Goal: Task Accomplishment & Management: Manage account settings

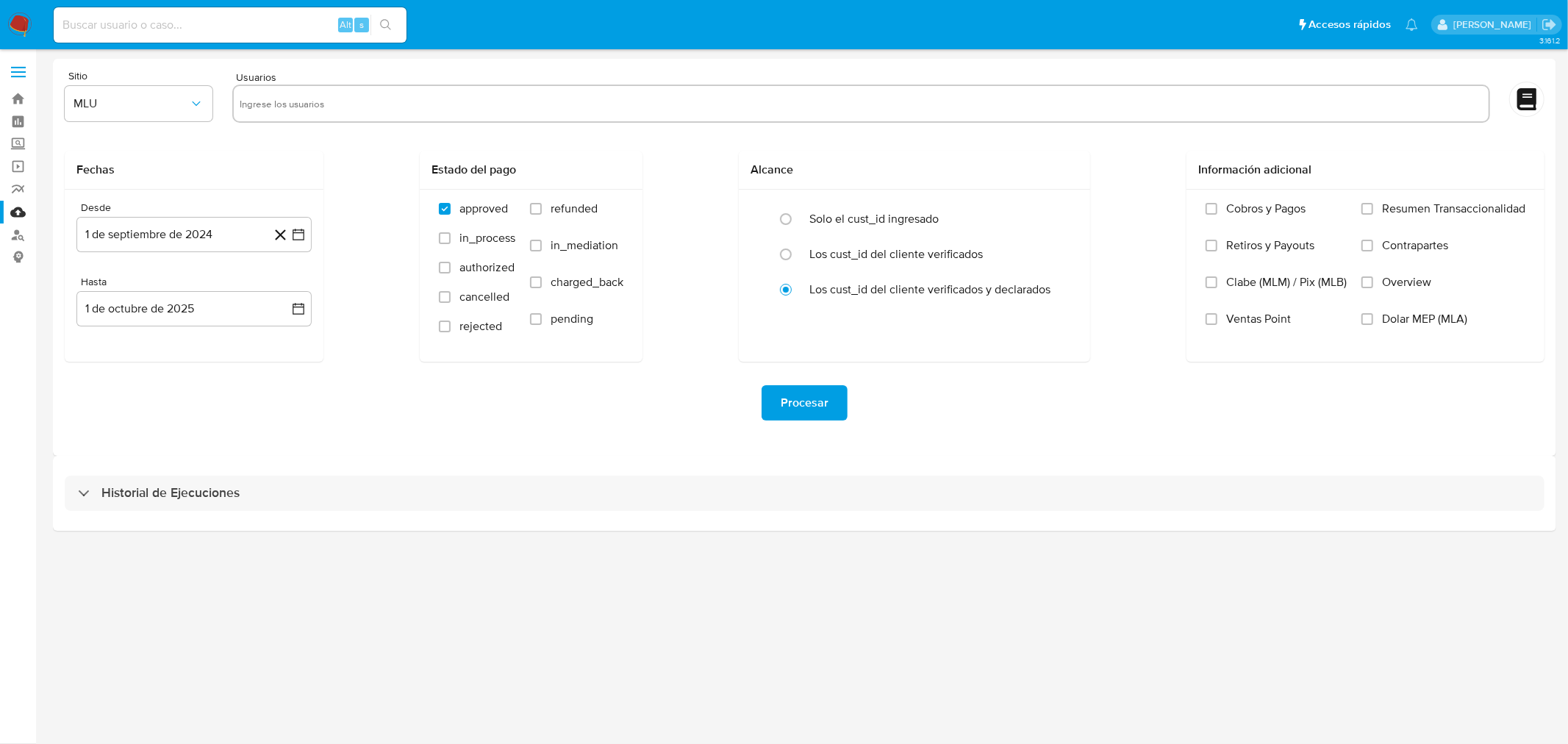
click at [273, 100] on input "text" at bounding box center [861, 103] width 1243 height 24
paste input "93980710"
type input "93980710"
click at [161, 104] on span "MLU" at bounding box center [131, 104] width 115 height 15
click at [150, 212] on div "MCO" at bounding box center [135, 213] width 122 height 35
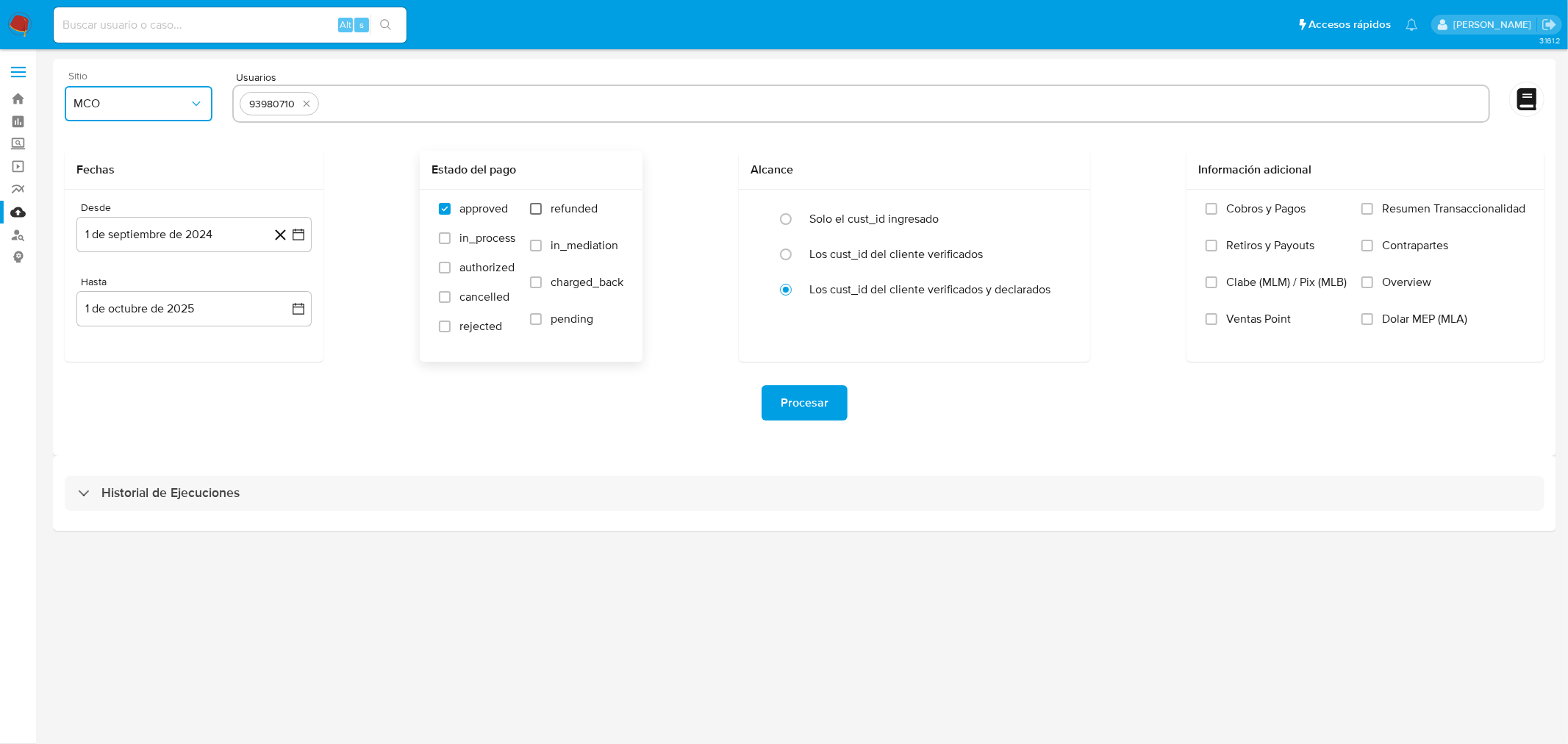
click at [534, 209] on input "refunded" at bounding box center [535, 209] width 11 height 11
checkbox input "true"
click at [536, 277] on input "charged_back" at bounding box center [535, 282] width 11 height 11
checkbox input "true"
click at [303, 234] on icon "button" at bounding box center [299, 234] width 15 height 15
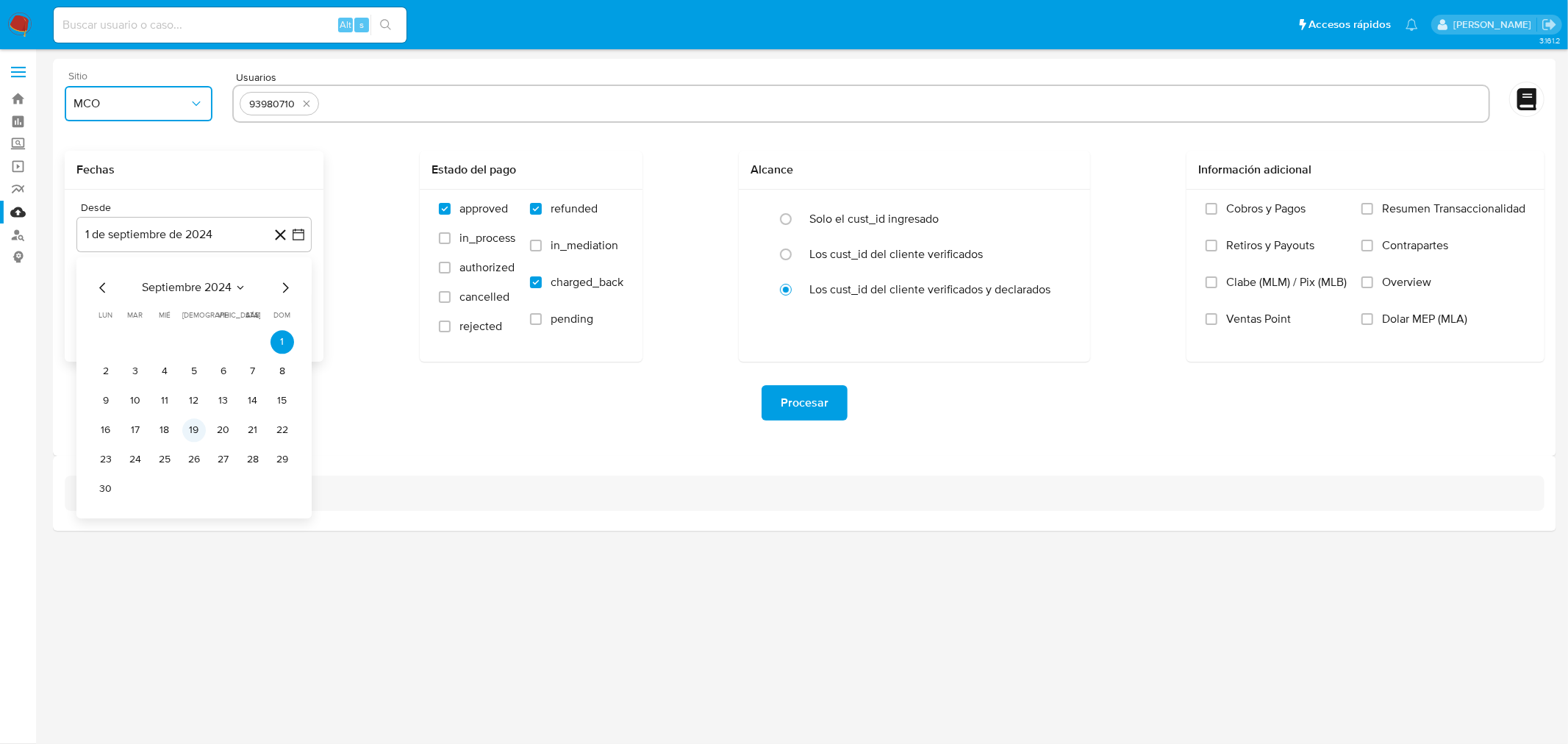
click at [200, 430] on button "19" at bounding box center [194, 430] width 24 height 24
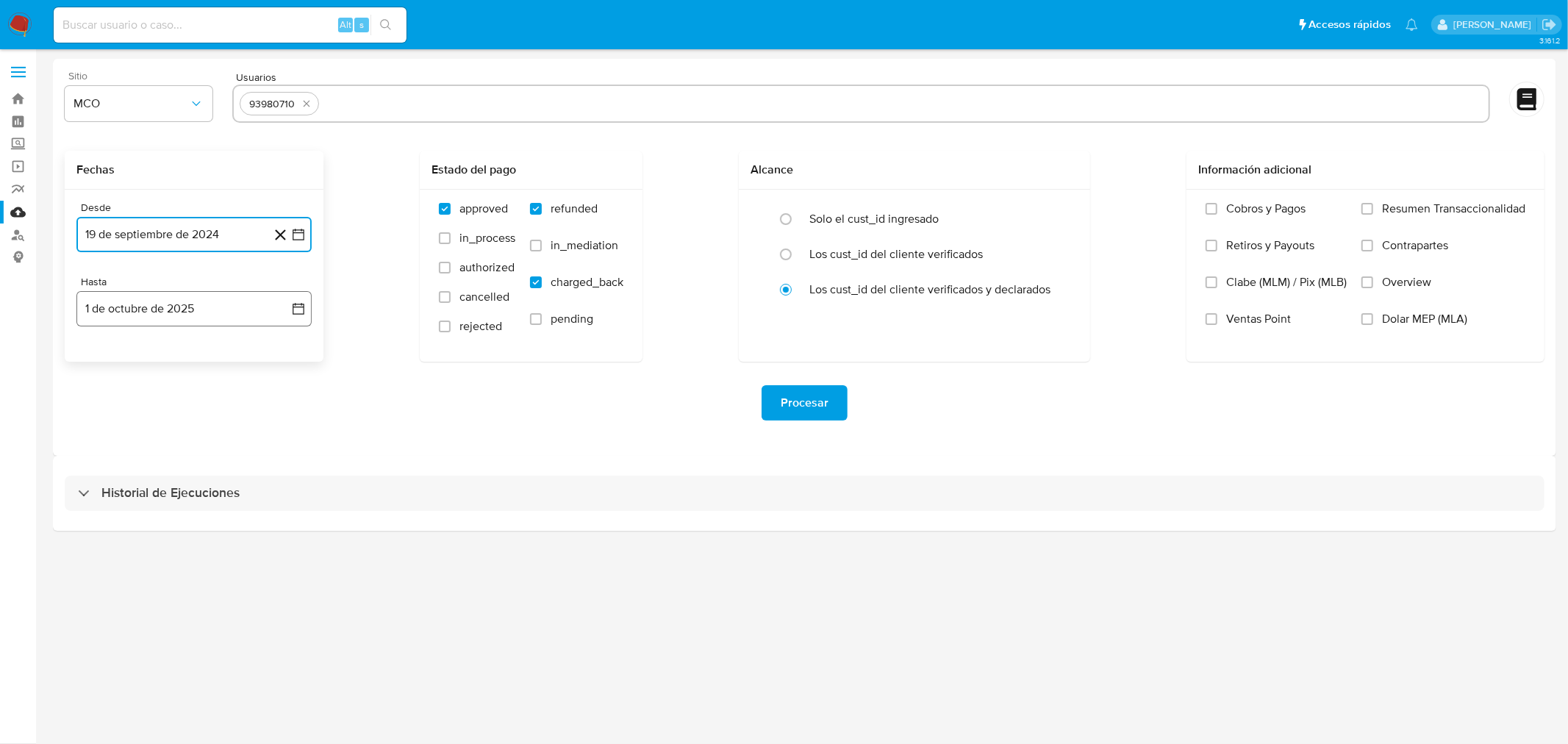
click at [296, 309] on icon "button" at bounding box center [299, 308] width 15 height 15
click at [103, 359] on icon "Mes anterior" at bounding box center [101, 361] width 6 height 11
click at [228, 474] on button "19" at bounding box center [223, 475] width 24 height 24
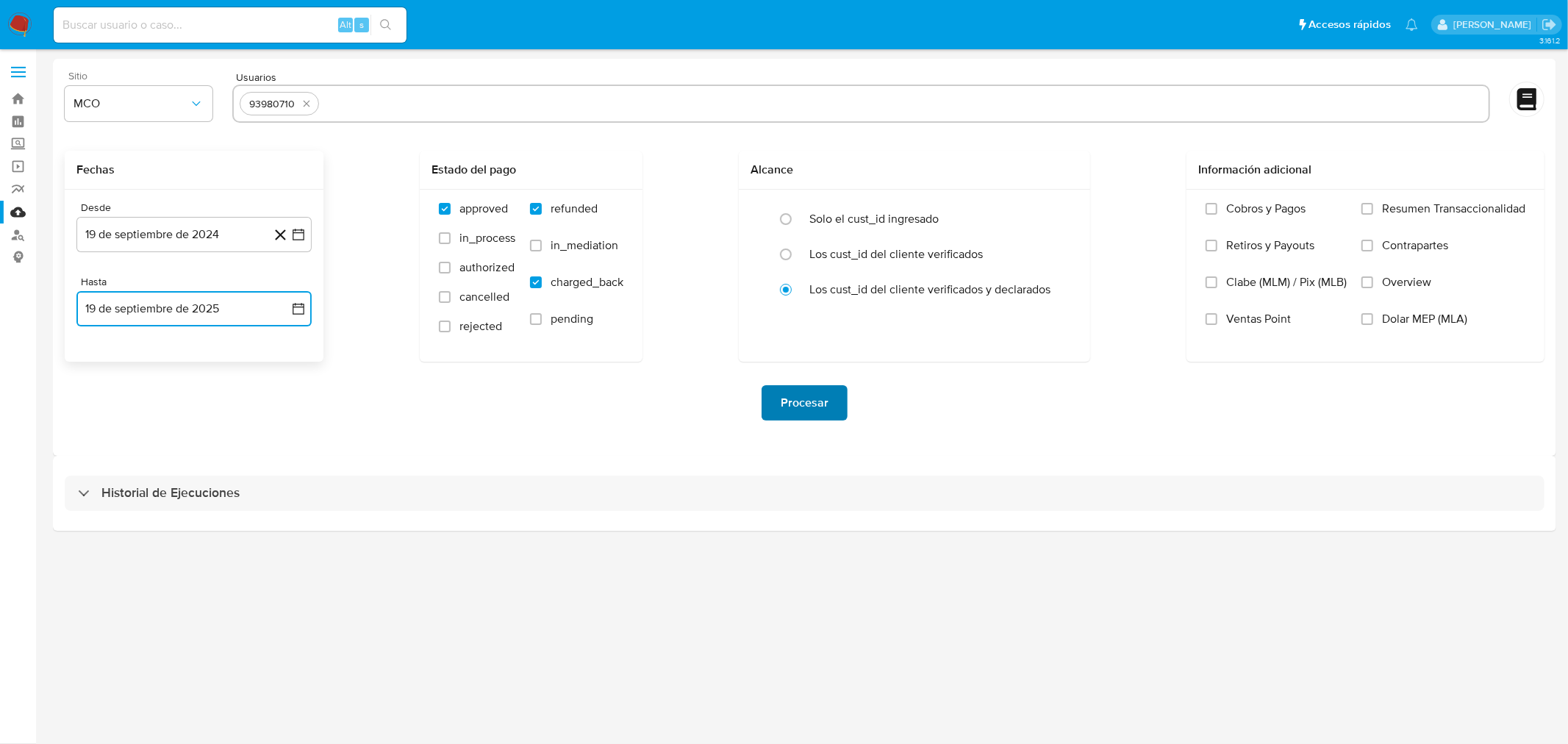
click at [825, 400] on span "Procesar" at bounding box center [804, 403] width 48 height 32
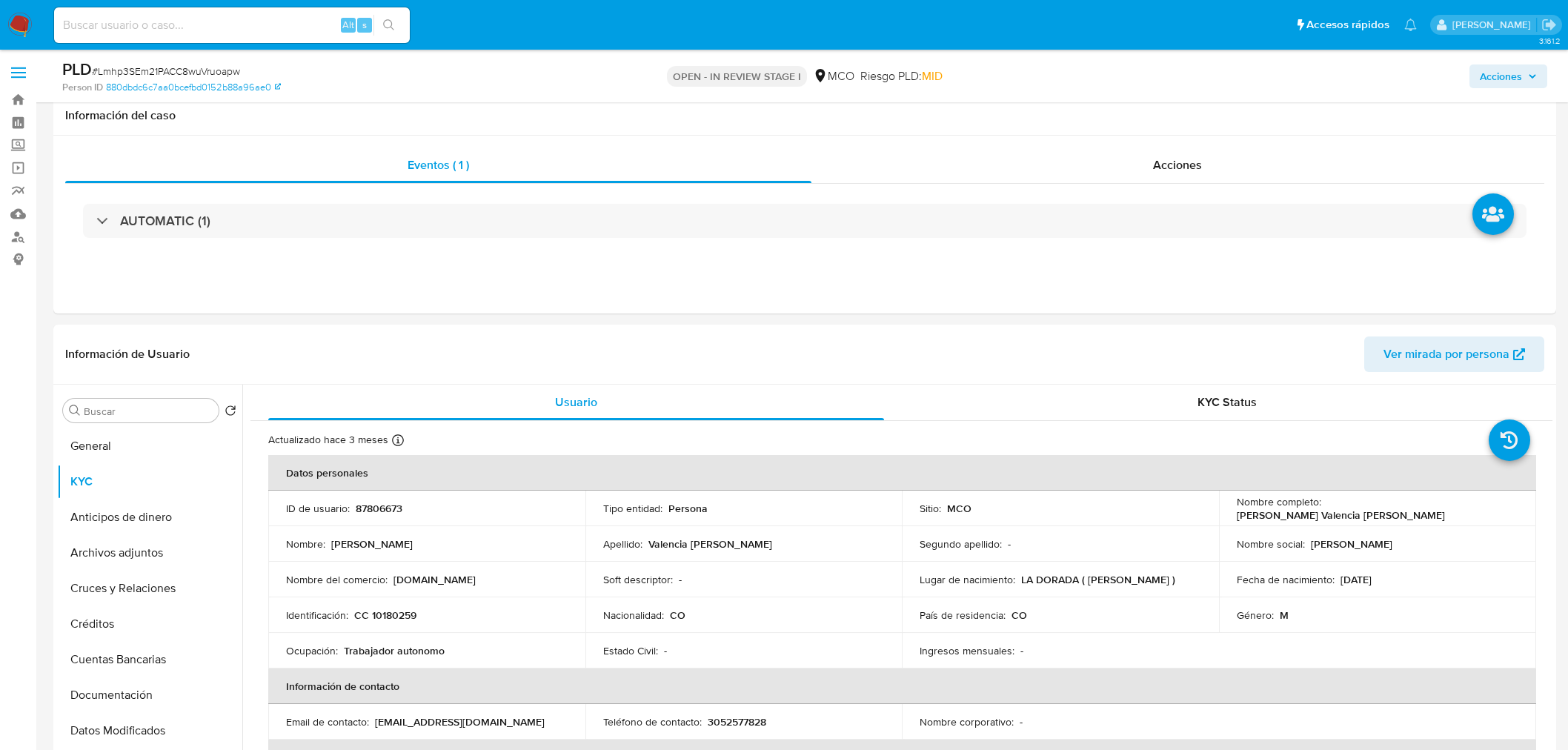
select select "10"
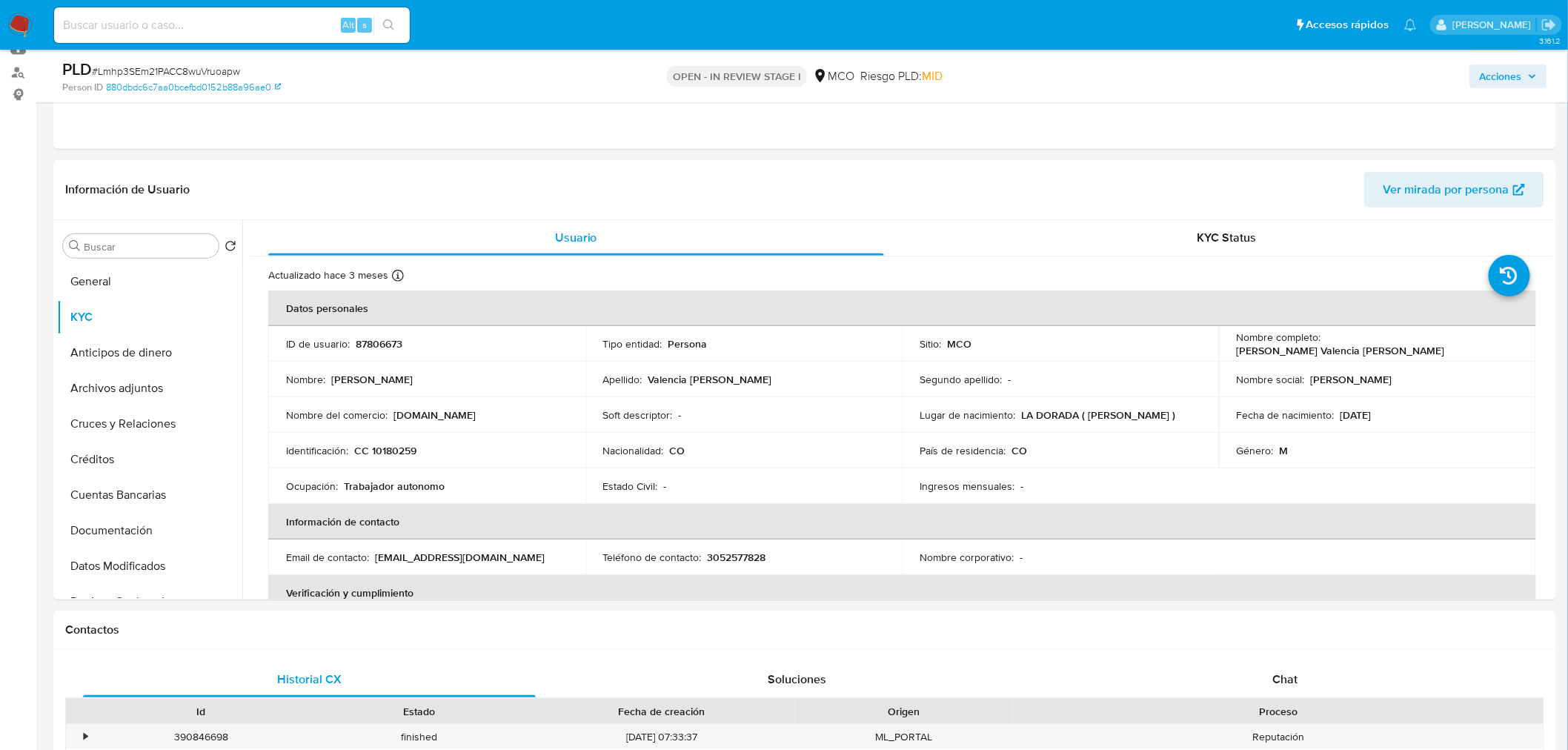
click at [1505, 83] on span "Acciones" at bounding box center [1501, 76] width 43 height 24
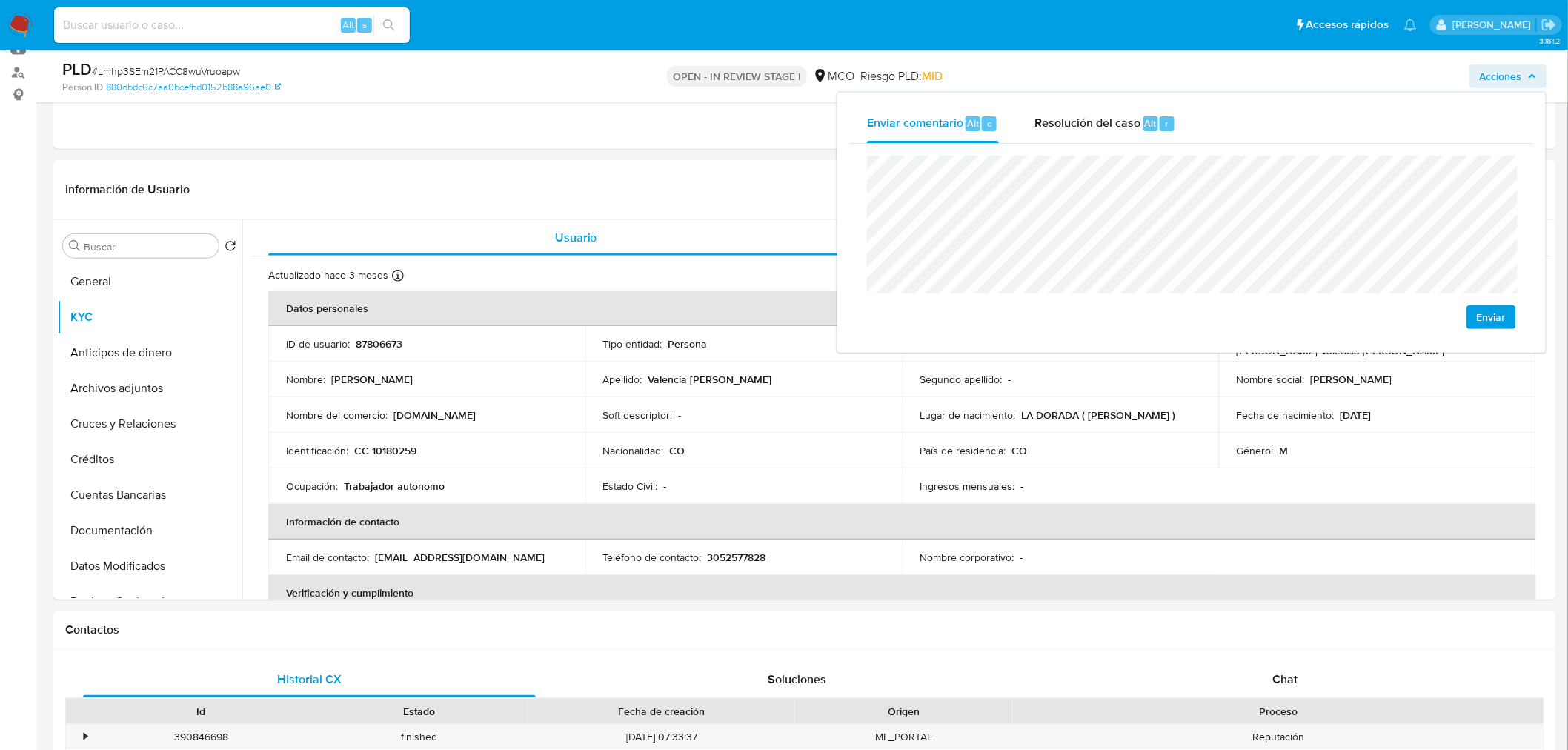
click at [1490, 316] on span "Enviar" at bounding box center [1491, 317] width 29 height 20
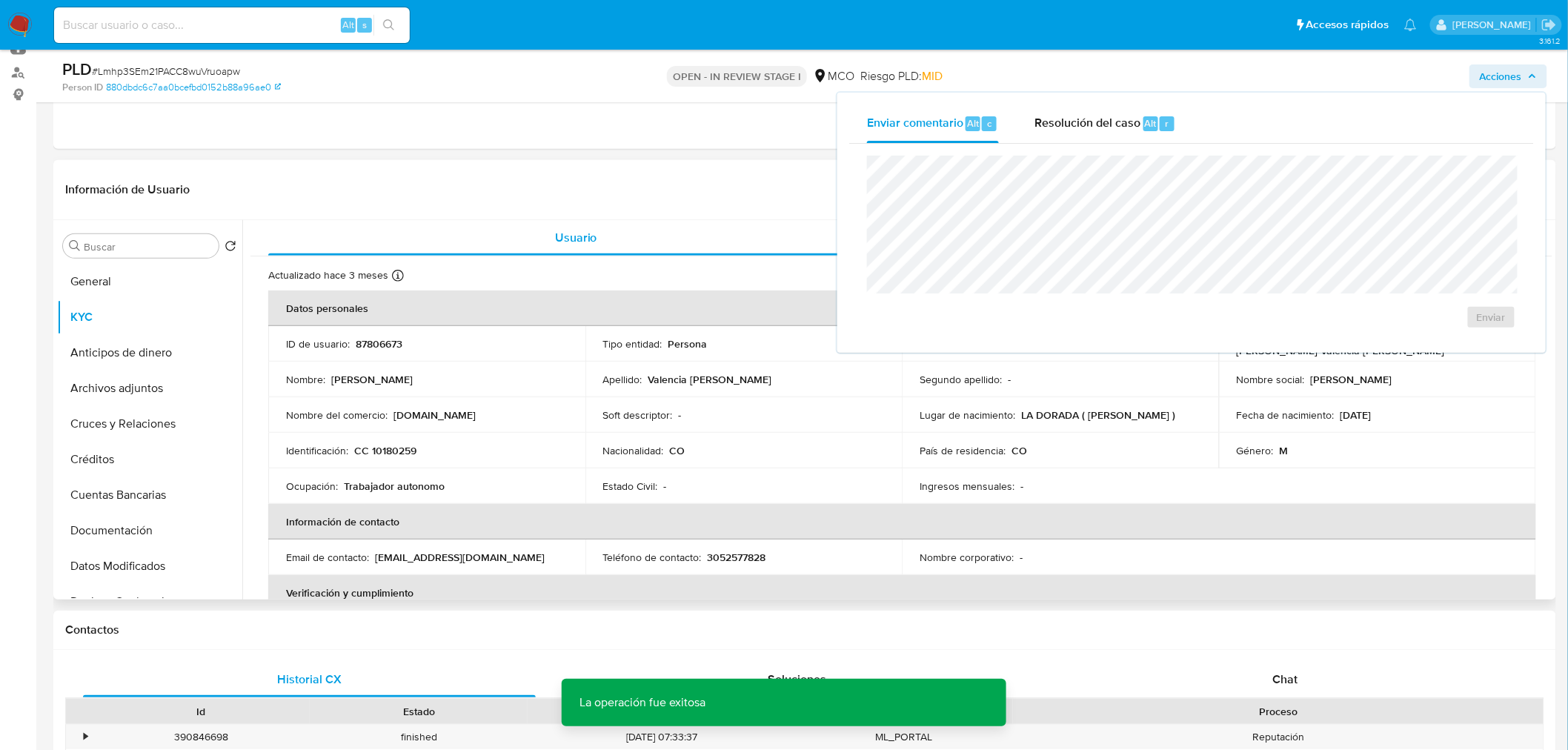
click at [648, 167] on div "Información de Usuario Ver mirada por persona" at bounding box center [805, 190] width 1503 height 60
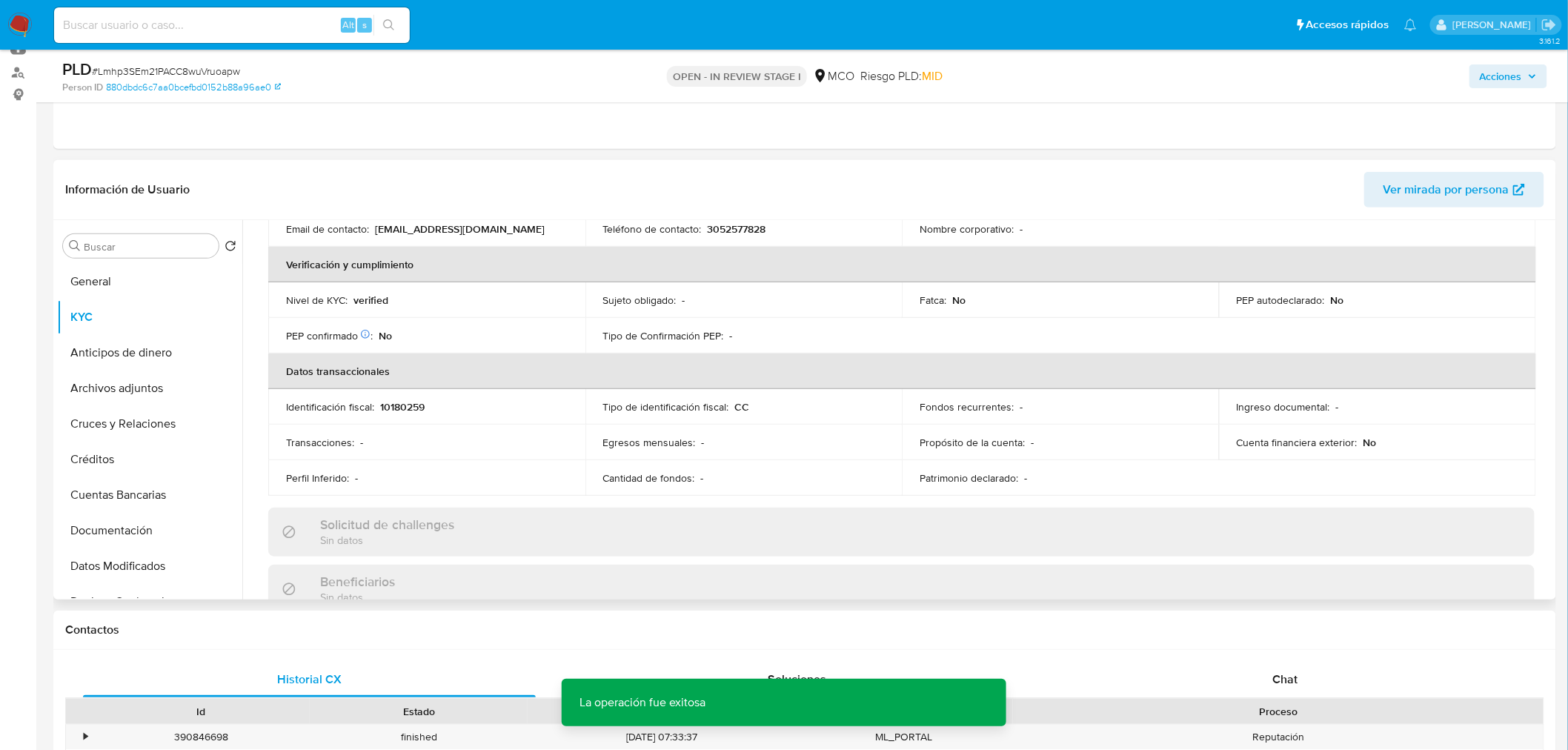
scroll to position [329, 0]
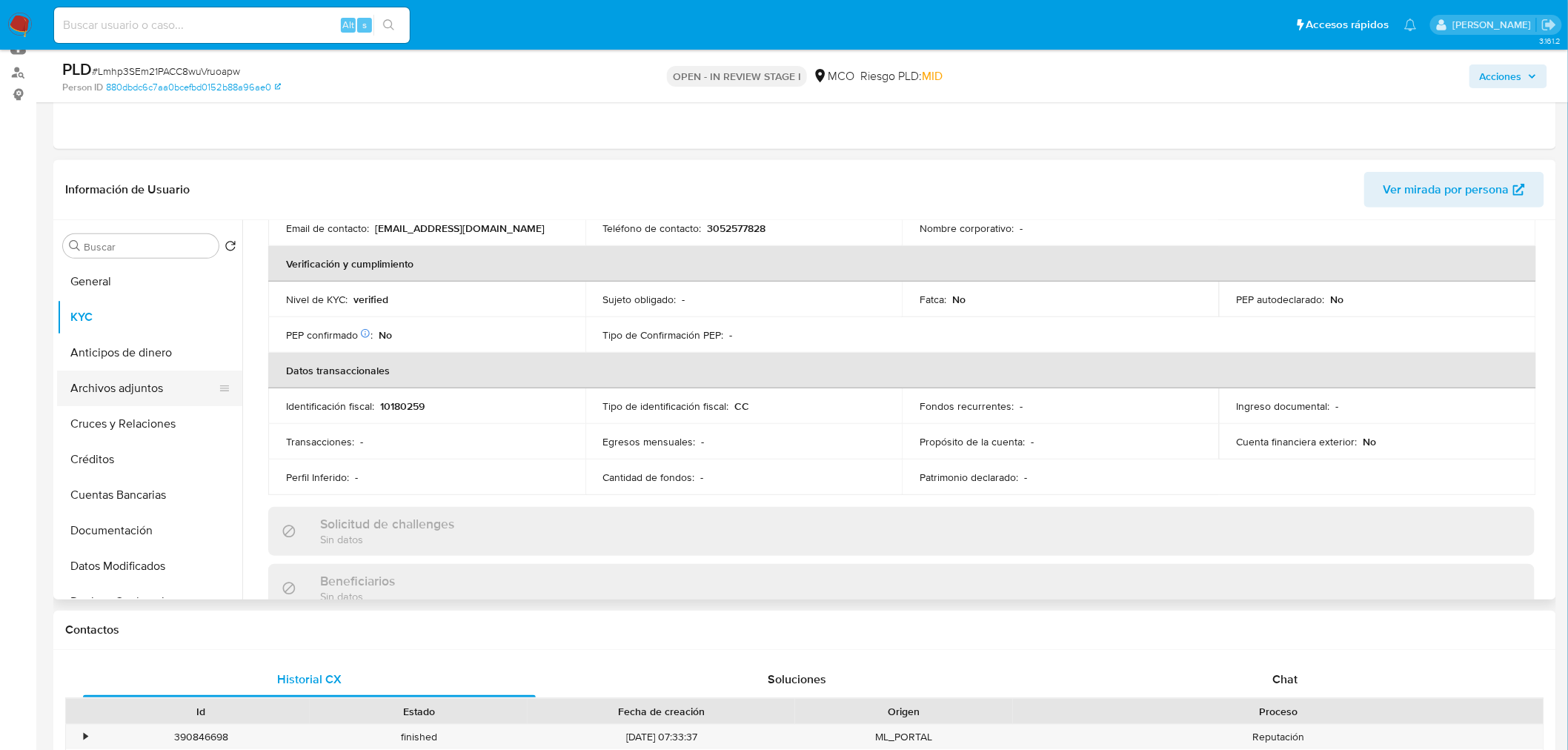
click at [152, 391] on button "Archivos adjuntos" at bounding box center [144, 388] width 173 height 35
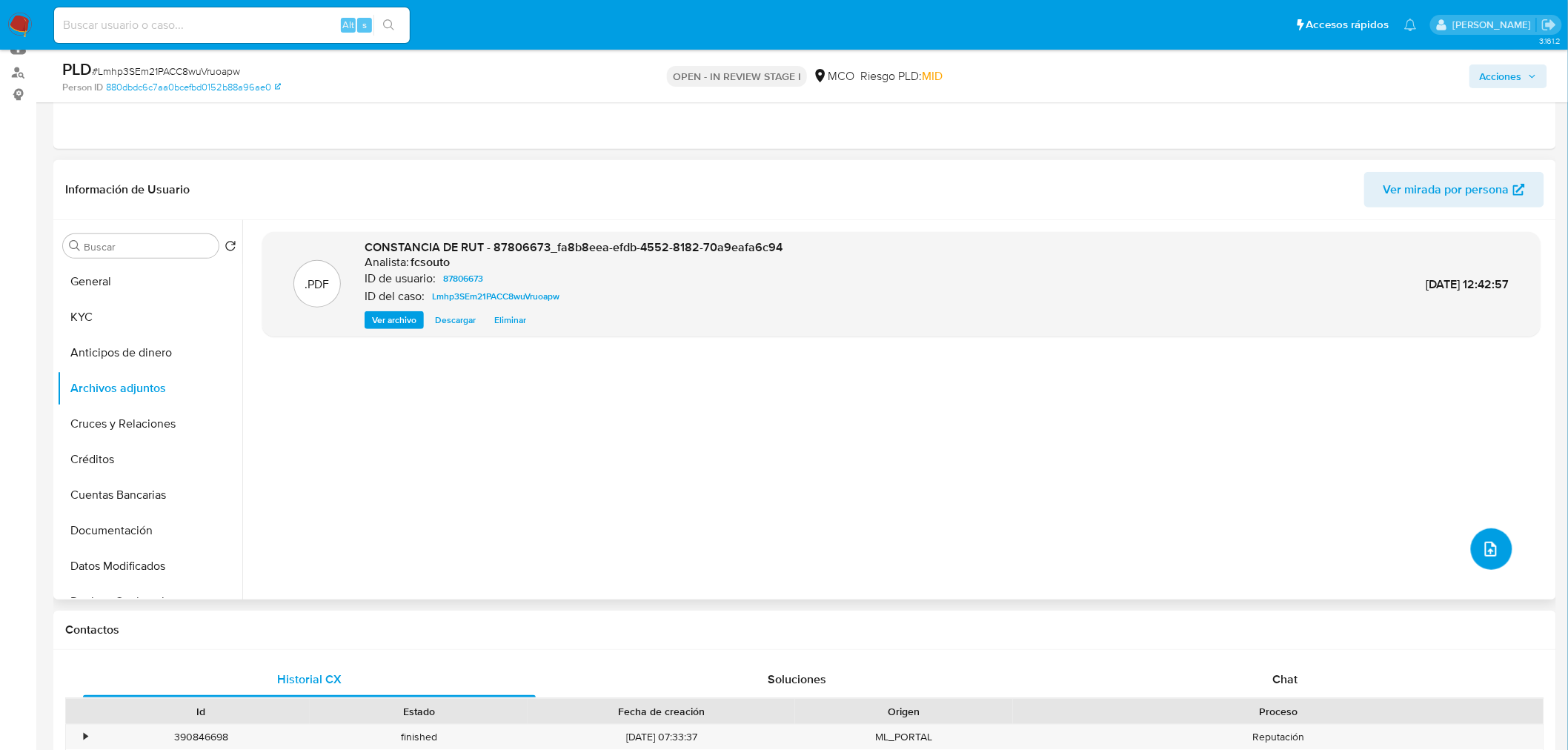
click at [1486, 554] on icon "upload-file" at bounding box center [1491, 549] width 11 height 15
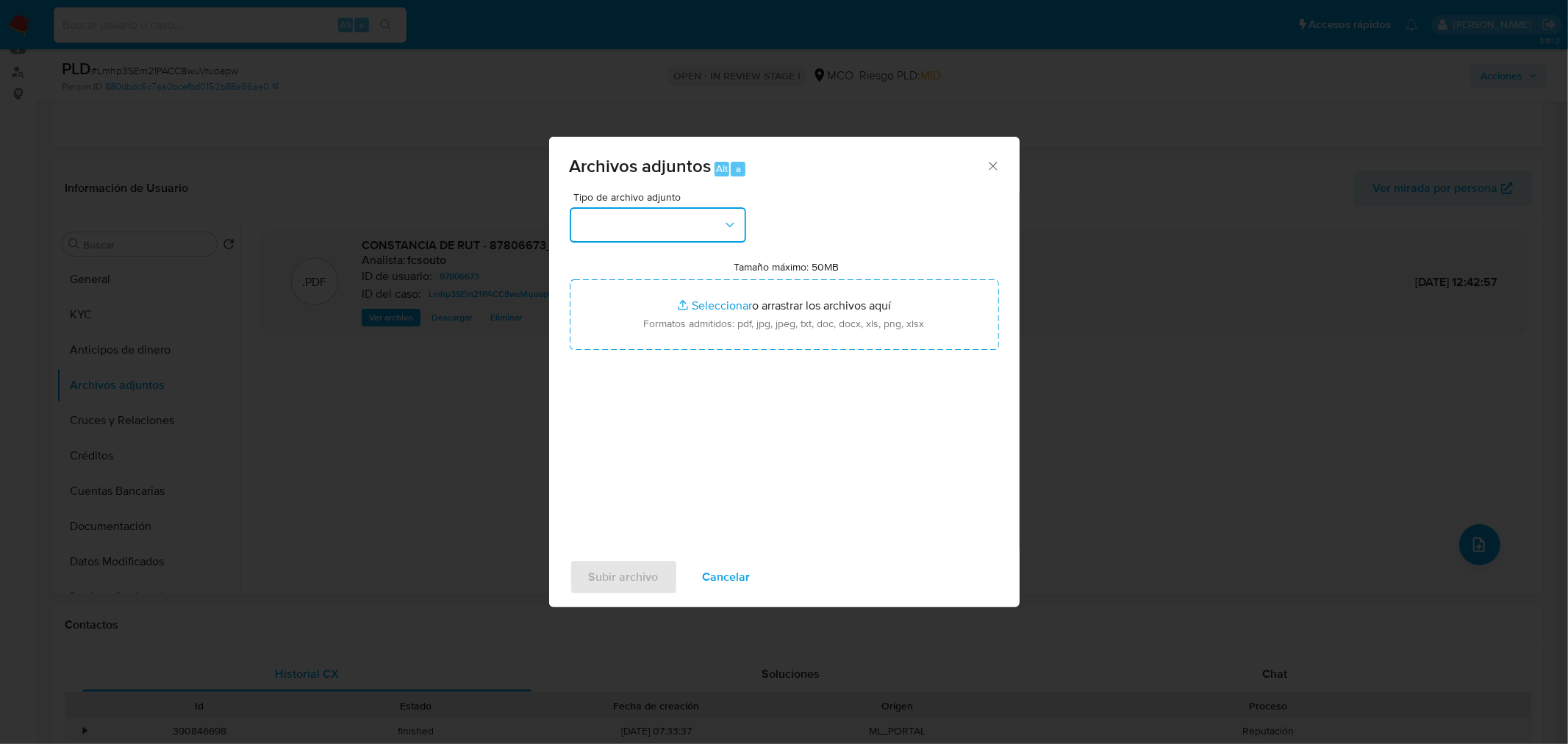
click at [707, 221] on button "button" at bounding box center [657, 225] width 176 height 35
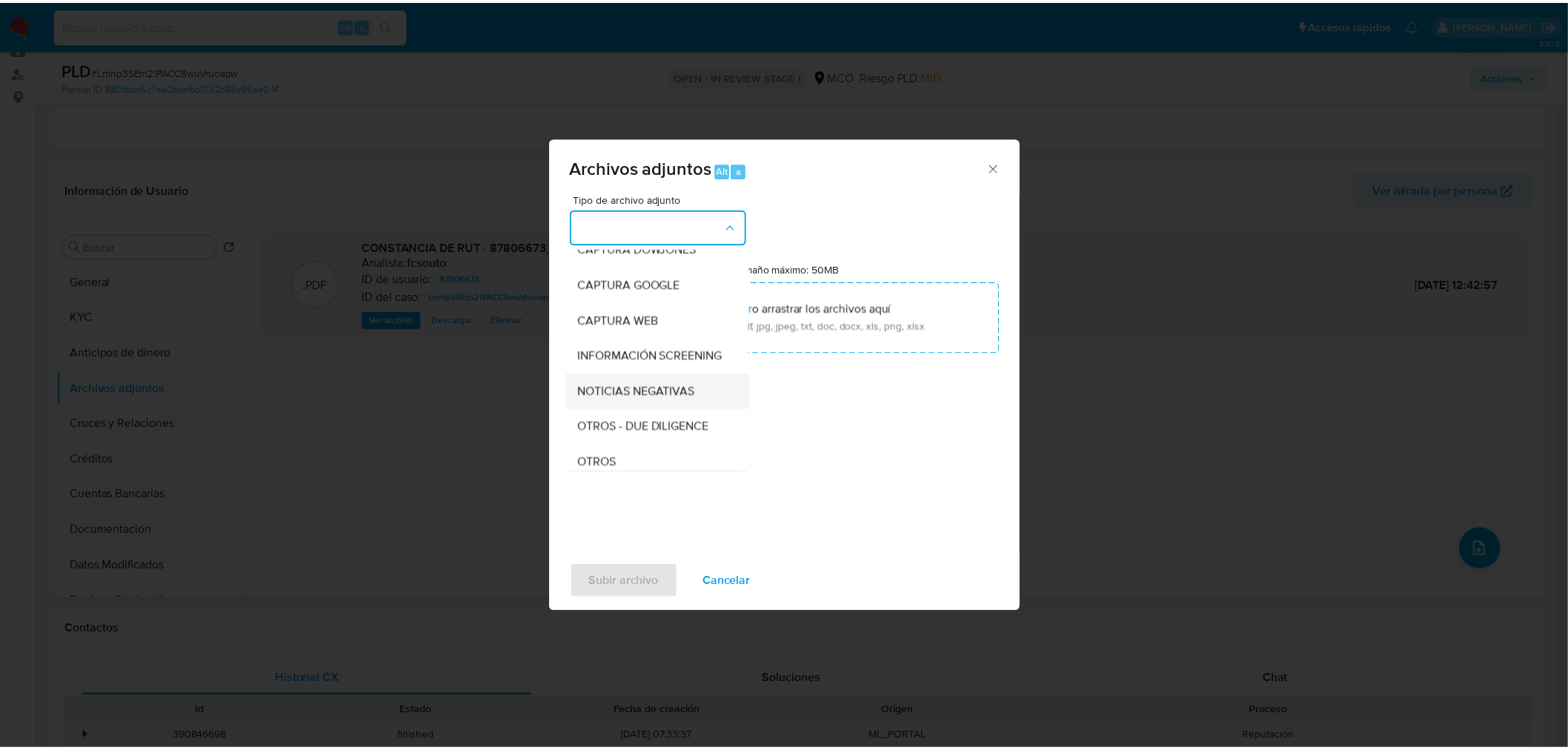
scroll to position [83, 0]
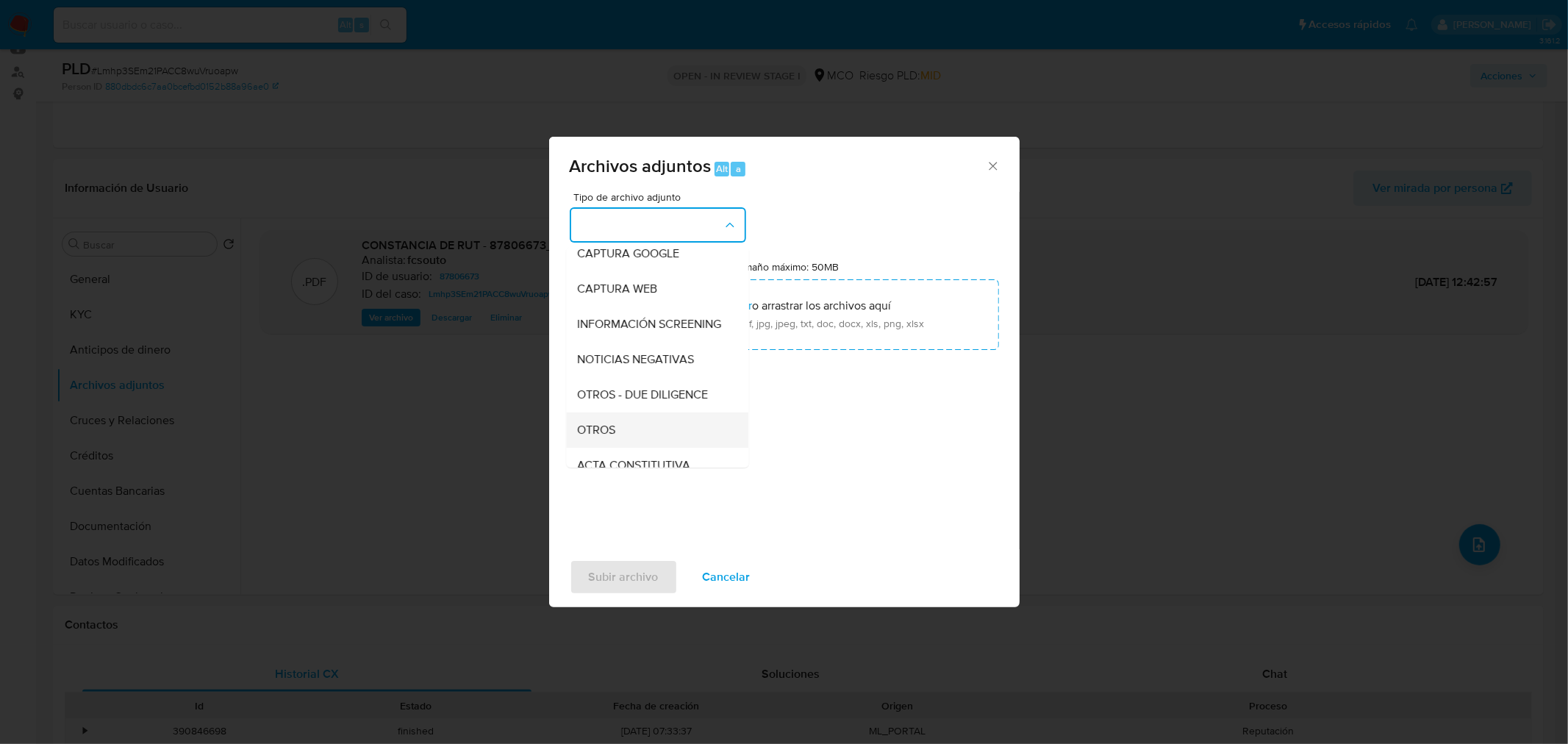
click at [638, 447] on div "OTROS" at bounding box center [652, 428] width 150 height 35
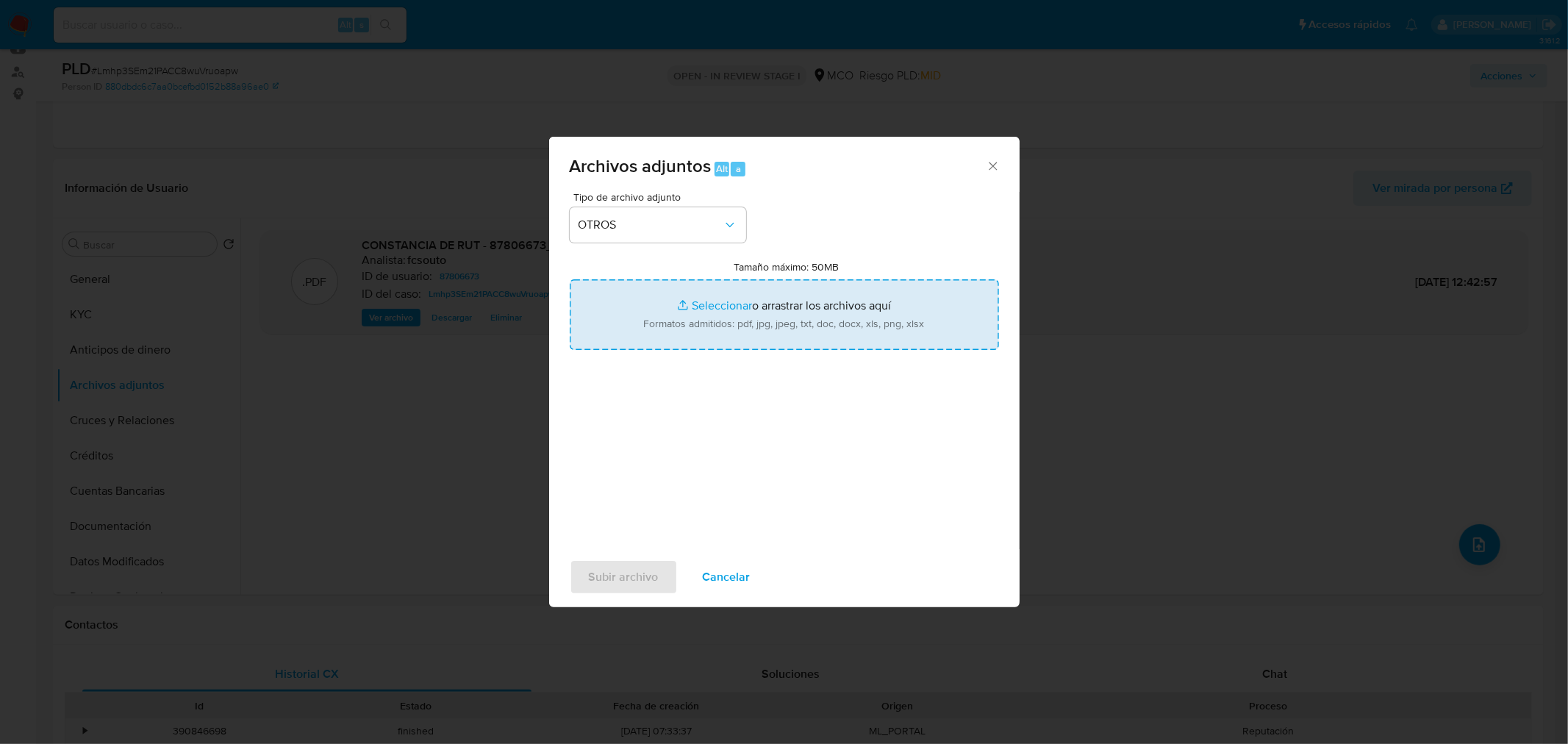
click at [762, 348] on input "Tamaño máximo: 50MB Seleccionar archivos" at bounding box center [784, 314] width 429 height 71
type input "C:\fakepath\87806673 - 1_10_2025.pdf"
click at [569, 279] on input "Tamaño máximo: 50MB Seleccionar archivos" at bounding box center [784, 314] width 429 height 71
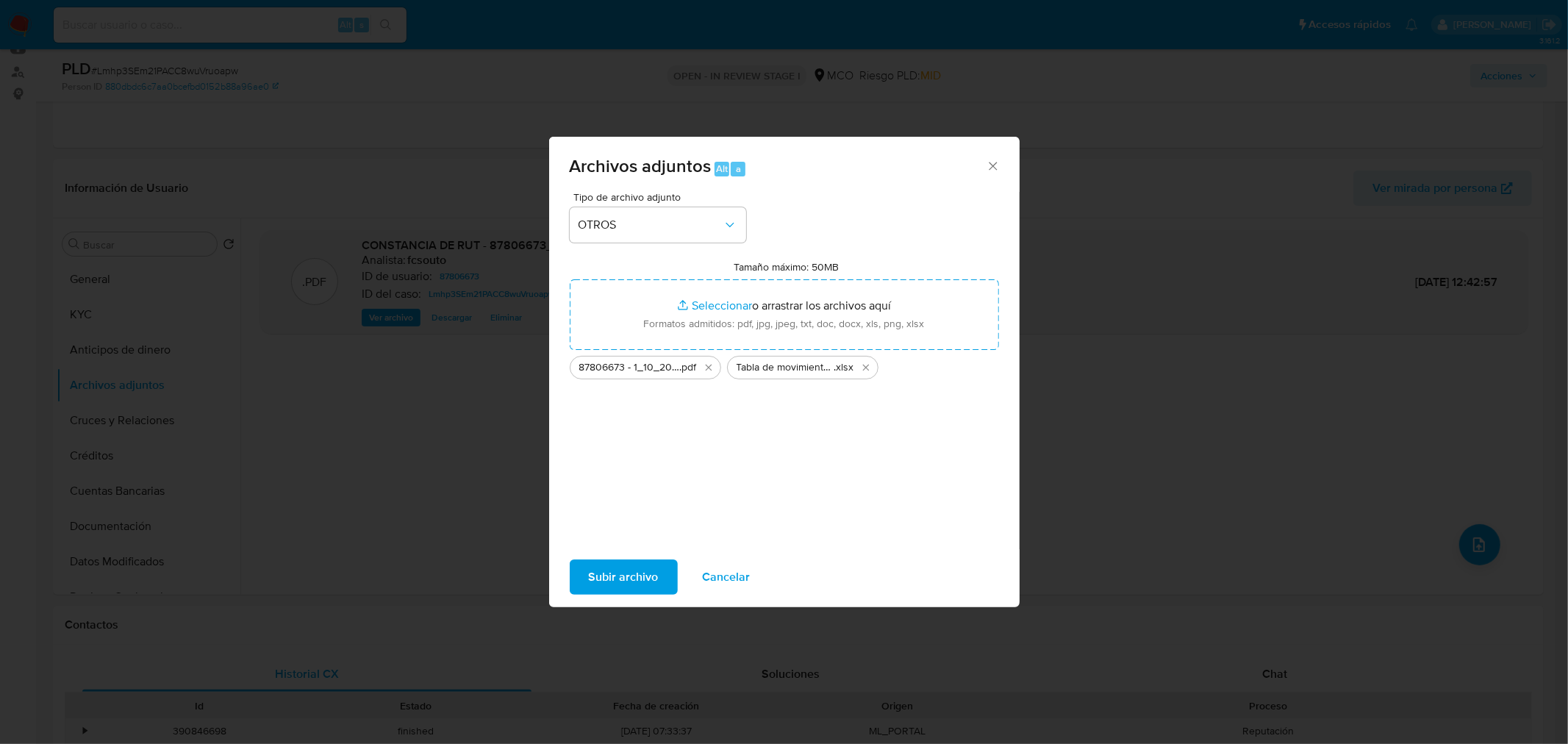
click at [630, 567] on span "Subir archivo" at bounding box center [624, 577] width 70 height 32
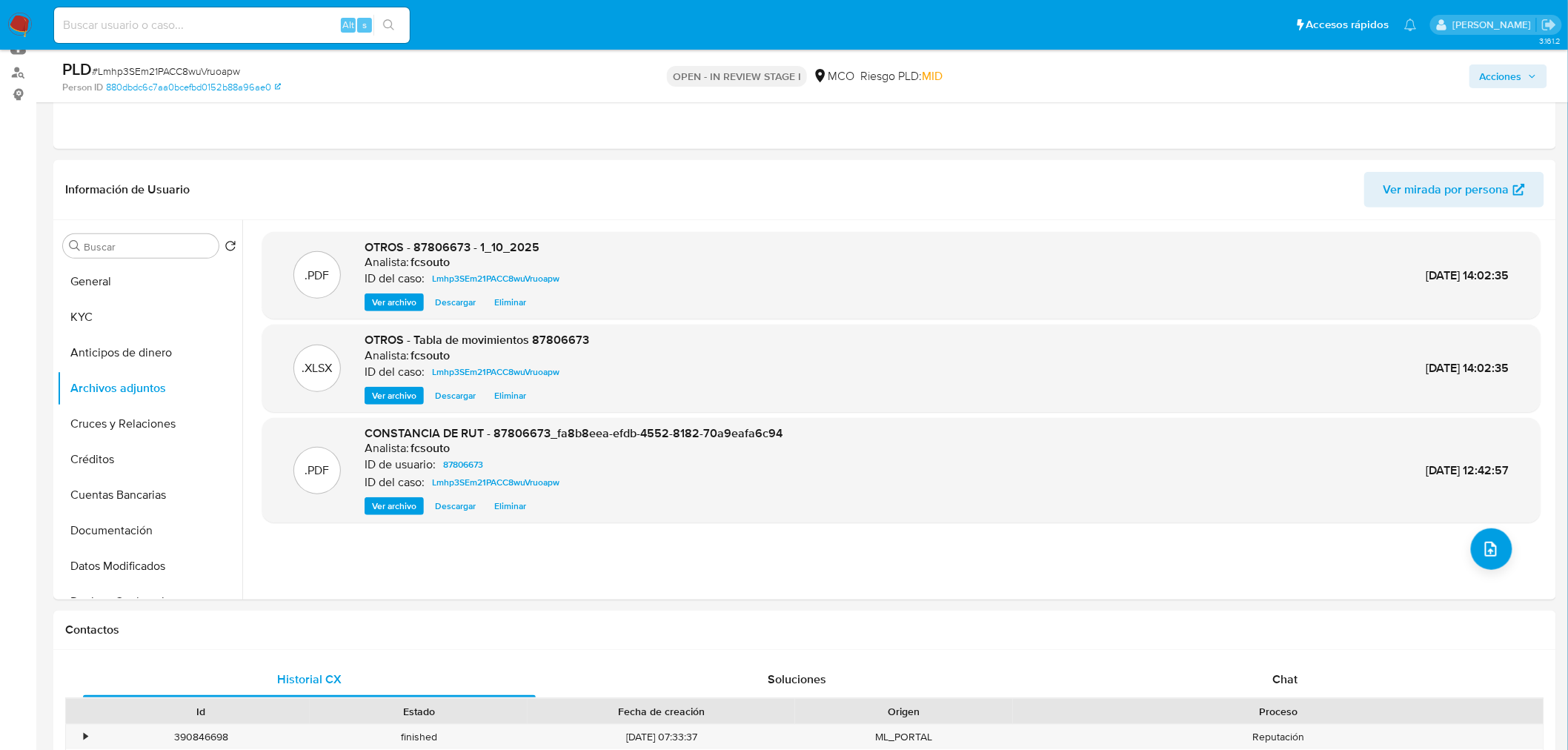
click at [1512, 77] on span "Acciones" at bounding box center [1501, 76] width 43 height 24
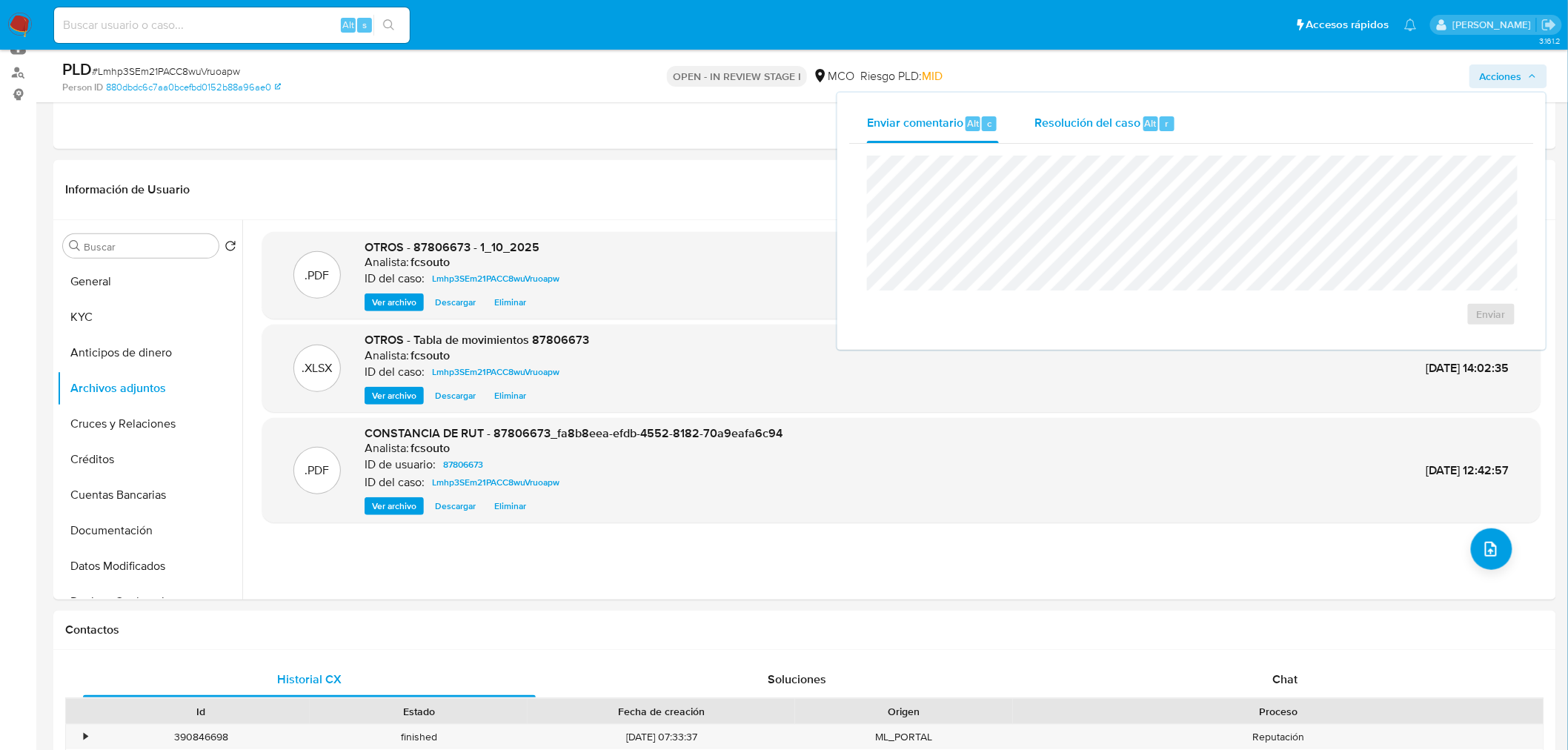
click at [1160, 127] on div "r" at bounding box center [1167, 124] width 15 height 15
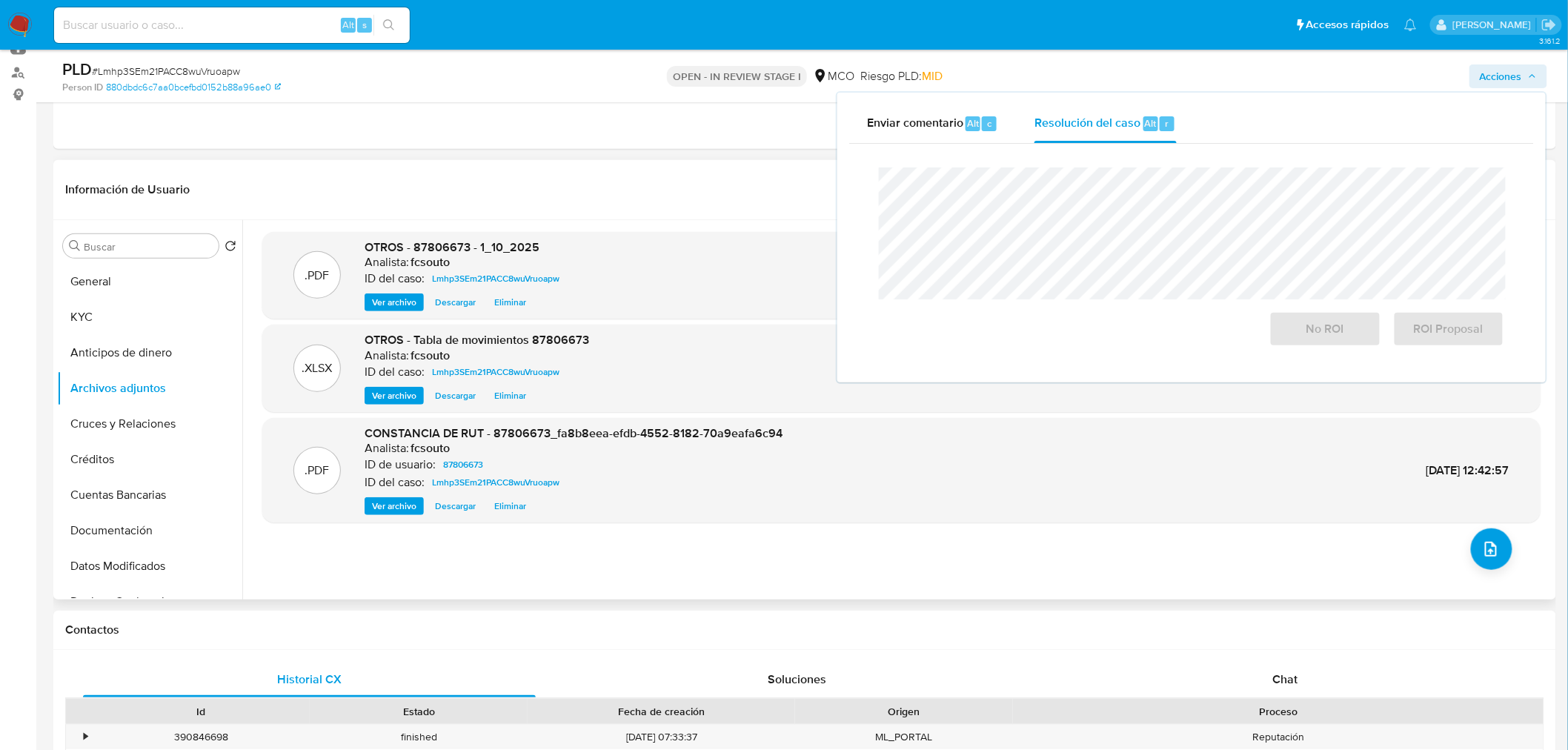
click at [565, 187] on header "Información de Usuario Ver mirada por persona" at bounding box center [805, 189] width 1480 height 35
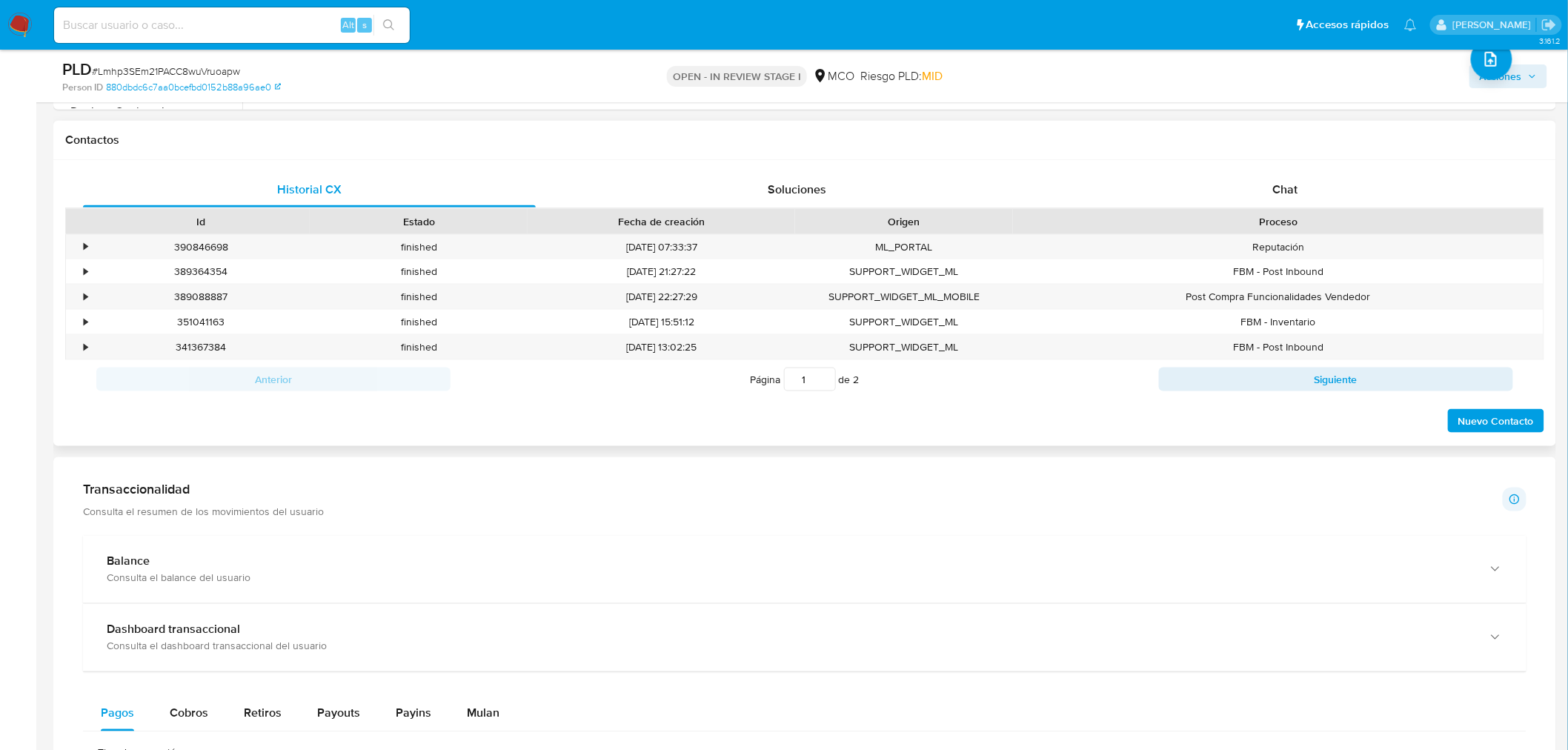
scroll to position [658, 0]
click at [1280, 174] on div "Chat" at bounding box center [1286, 186] width 453 height 35
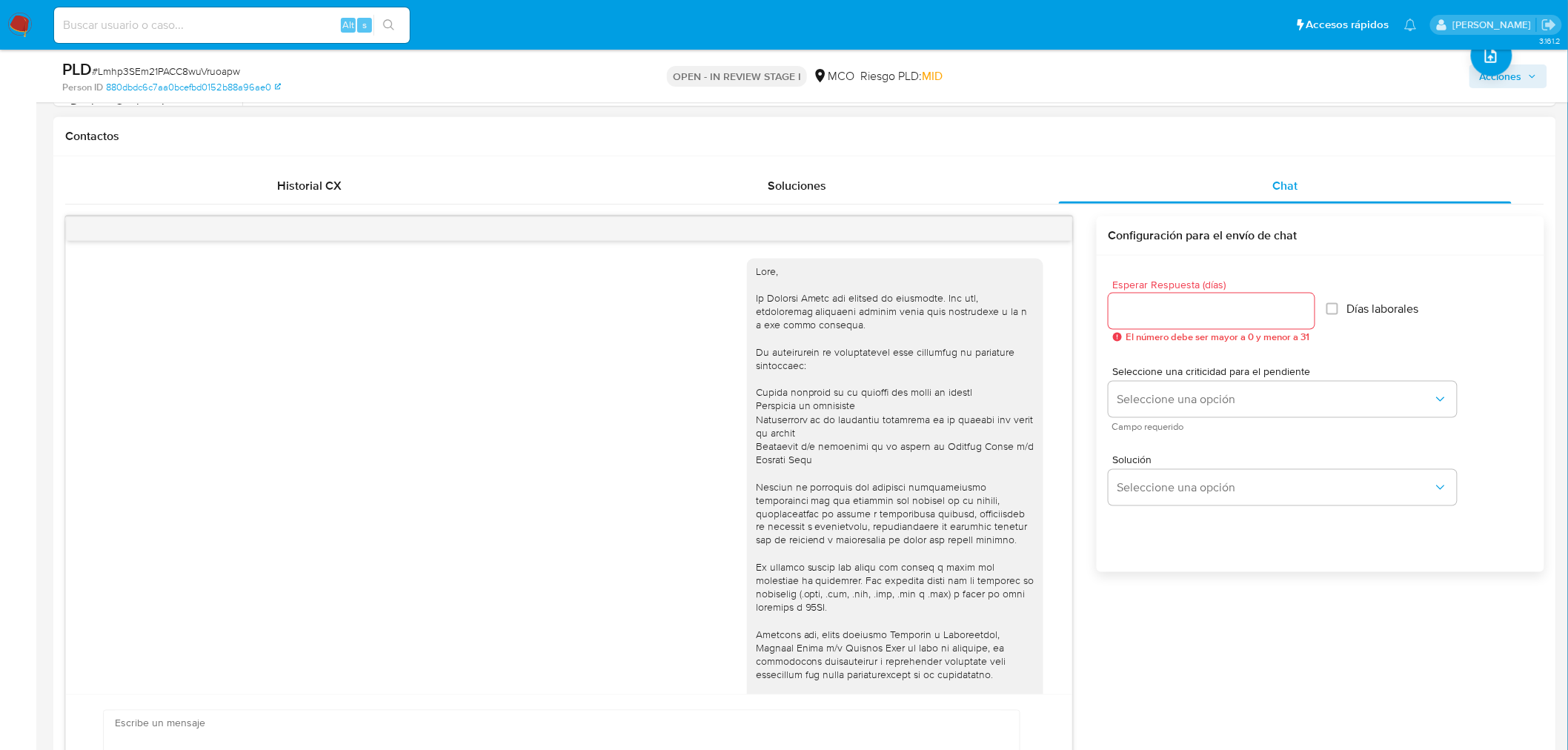
scroll to position [337, 0]
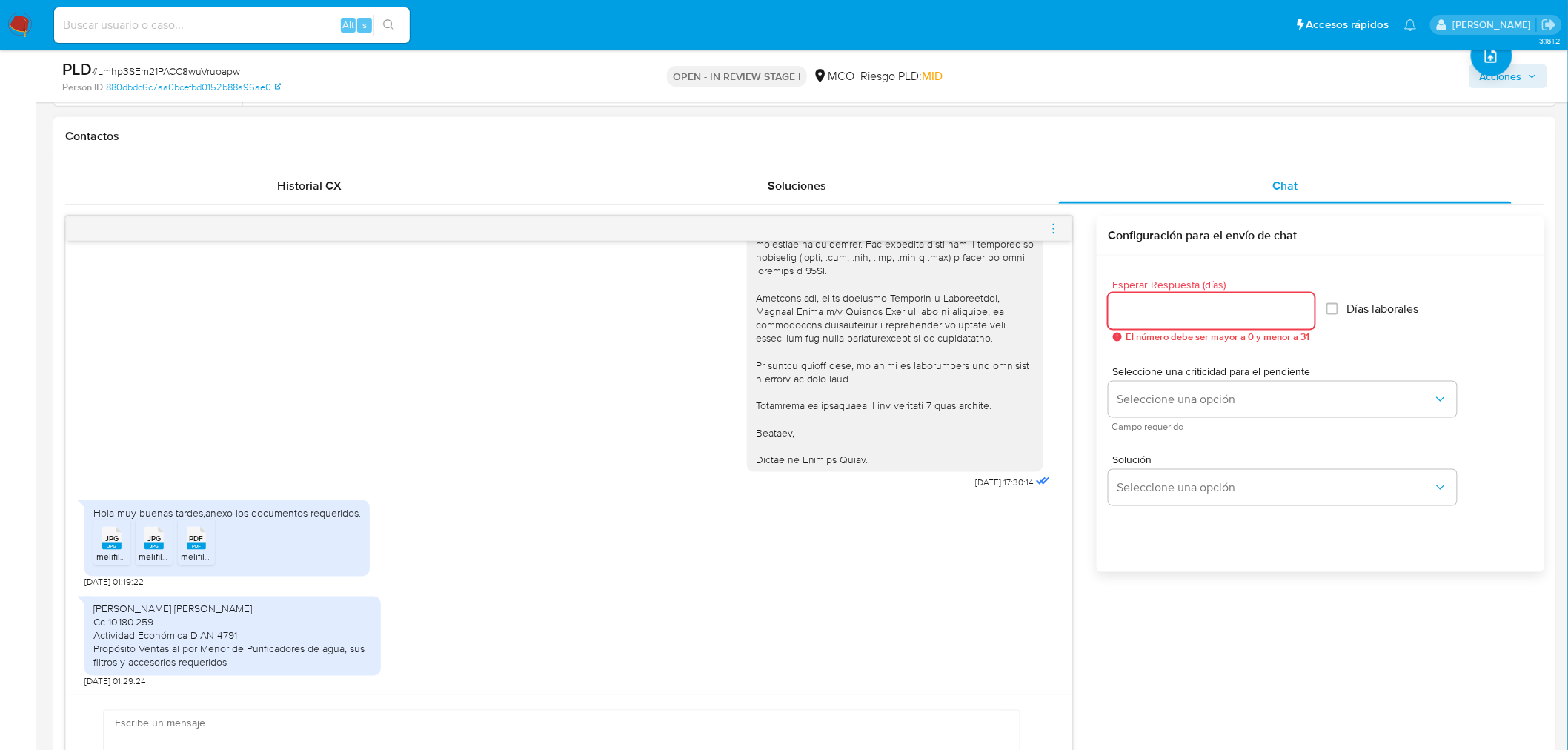
click at [1179, 310] on input "Esperar Respuesta (días)" at bounding box center [1211, 312] width 206 height 20
type input "3"
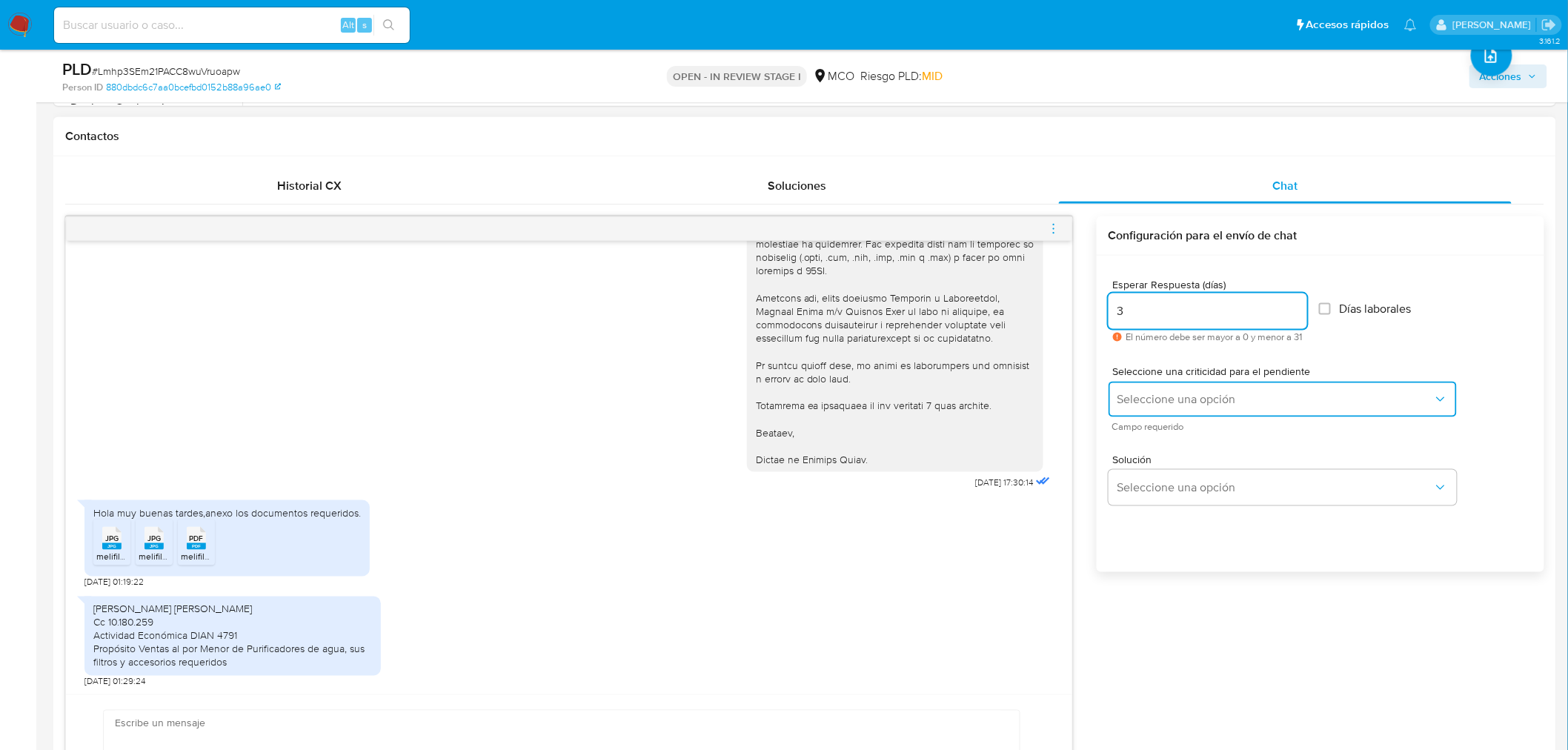
click at [1156, 407] on button "Seleccione una opción" at bounding box center [1283, 399] width 348 height 35
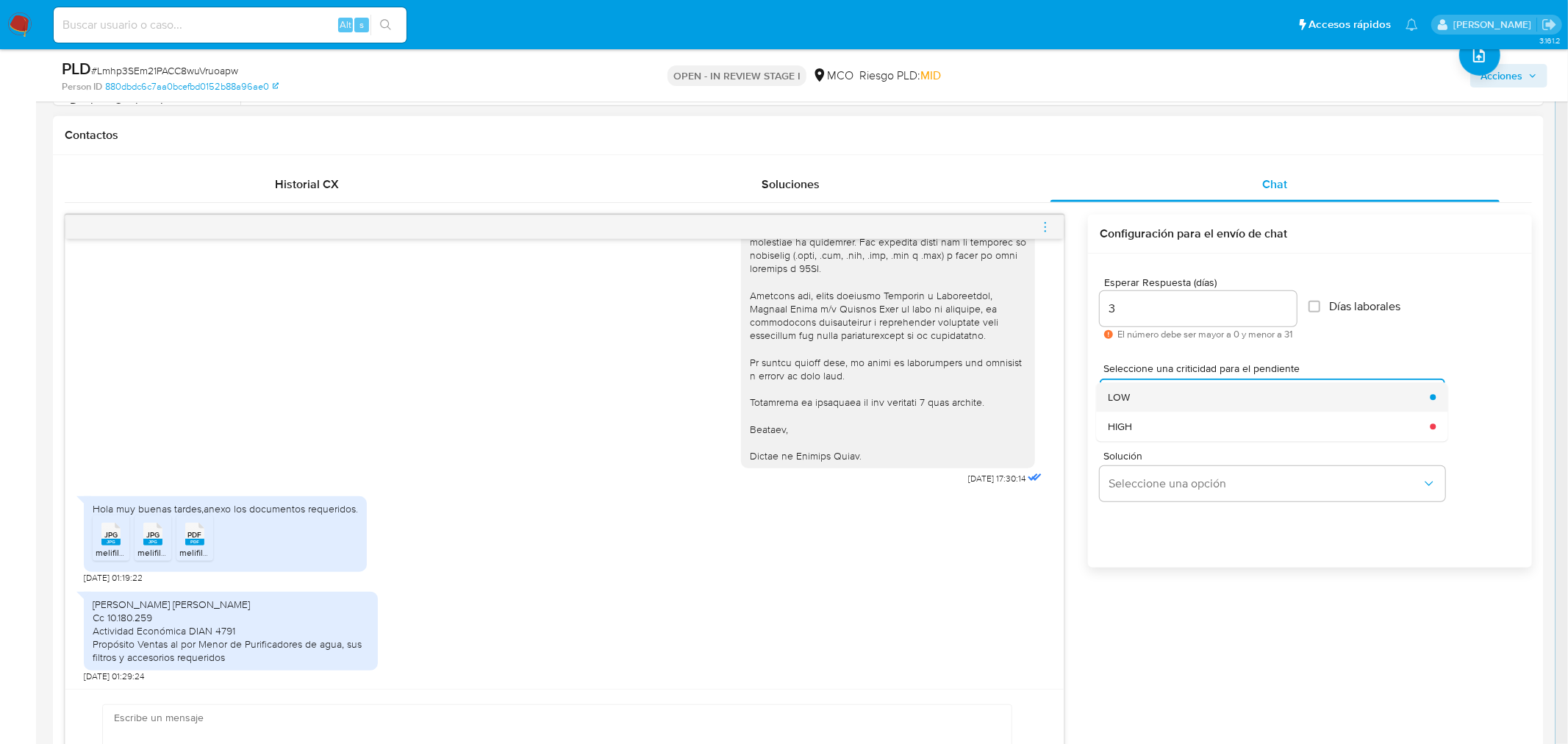
click at [1151, 402] on div "LOW" at bounding box center [1264, 397] width 313 height 29
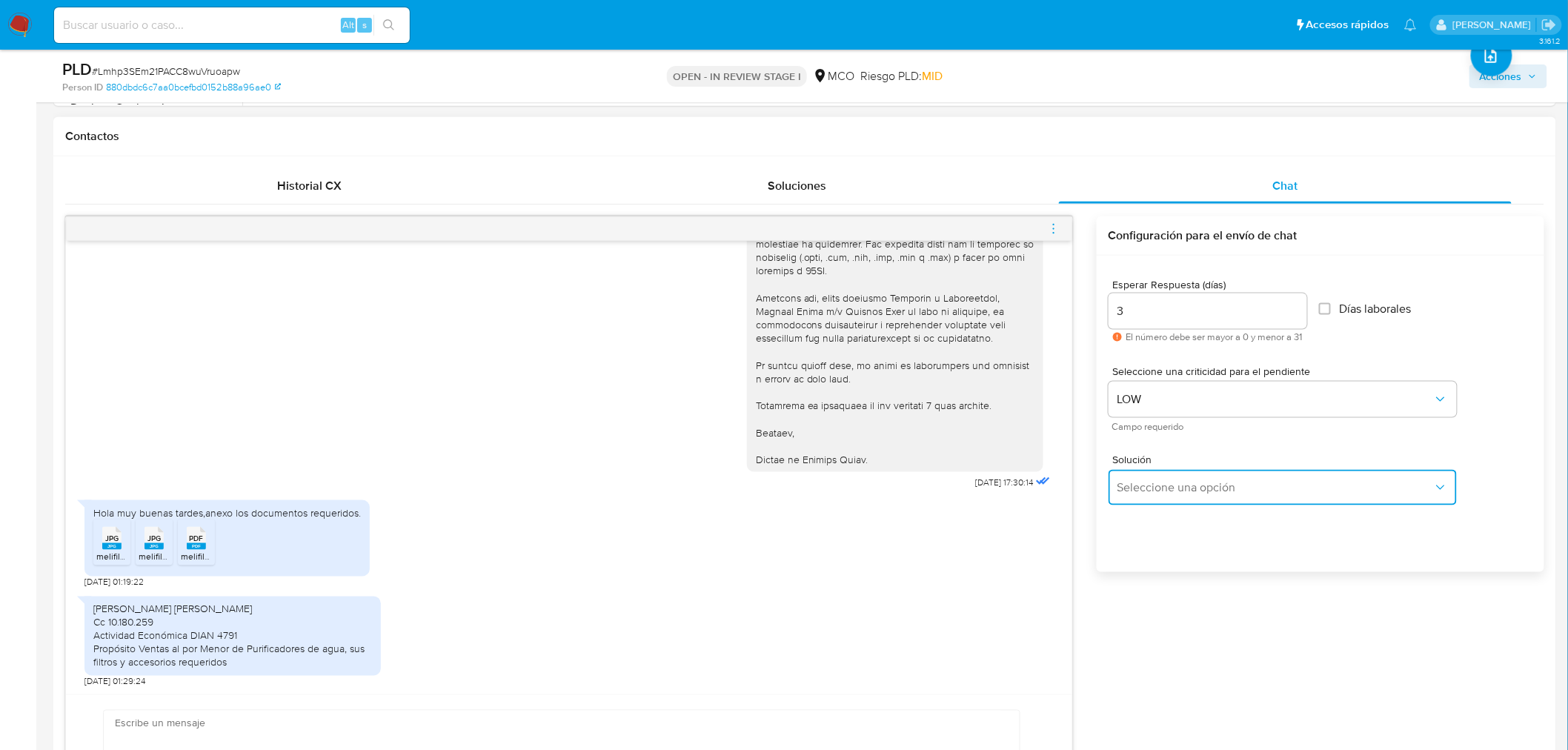
click at [1154, 480] on span "Seleccione una opción" at bounding box center [1275, 487] width 316 height 15
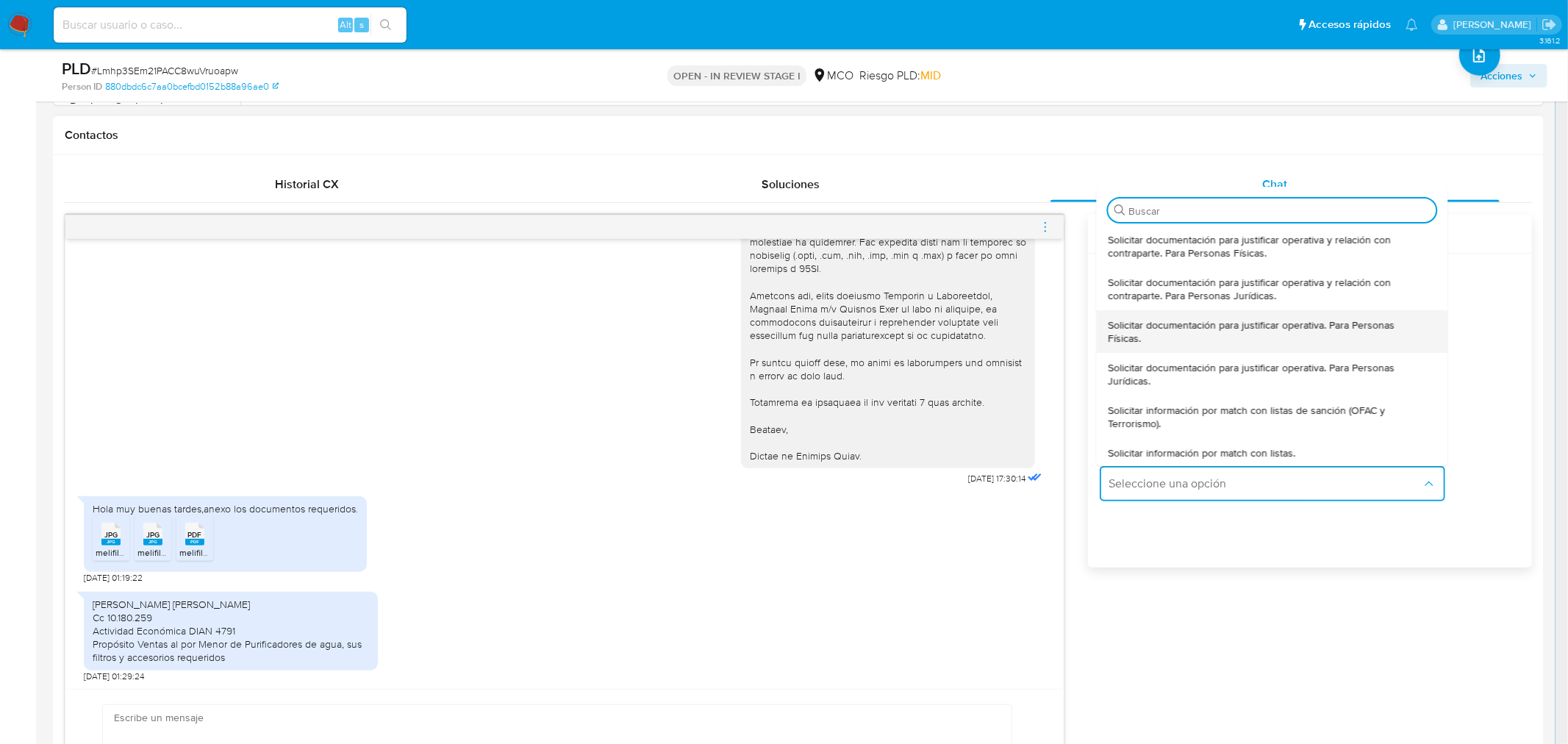
click at [1196, 341] on span "Solicitar documentación para justificar operativa. Para Personas Físicas." at bounding box center [1266, 331] width 319 height 27
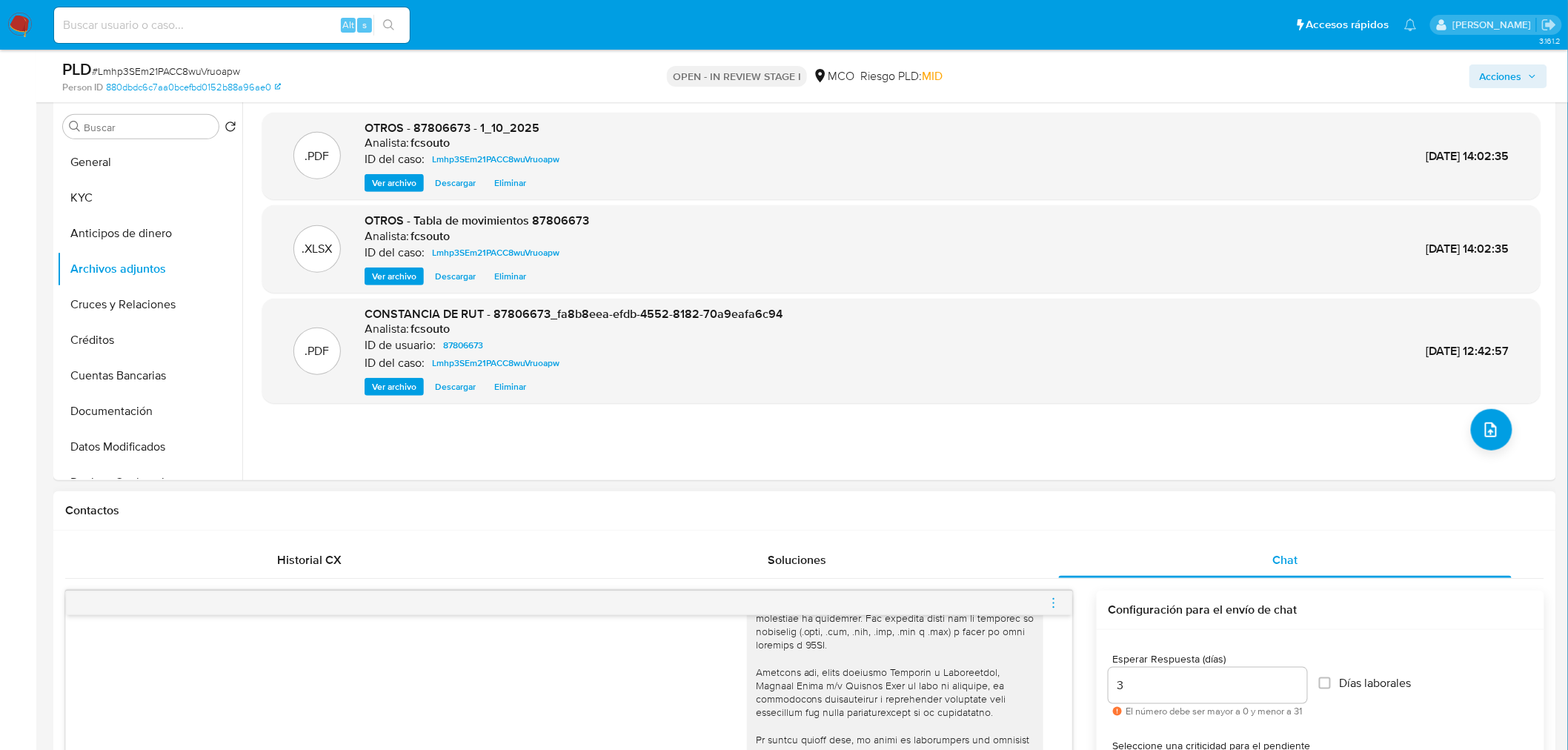
scroll to position [0, 0]
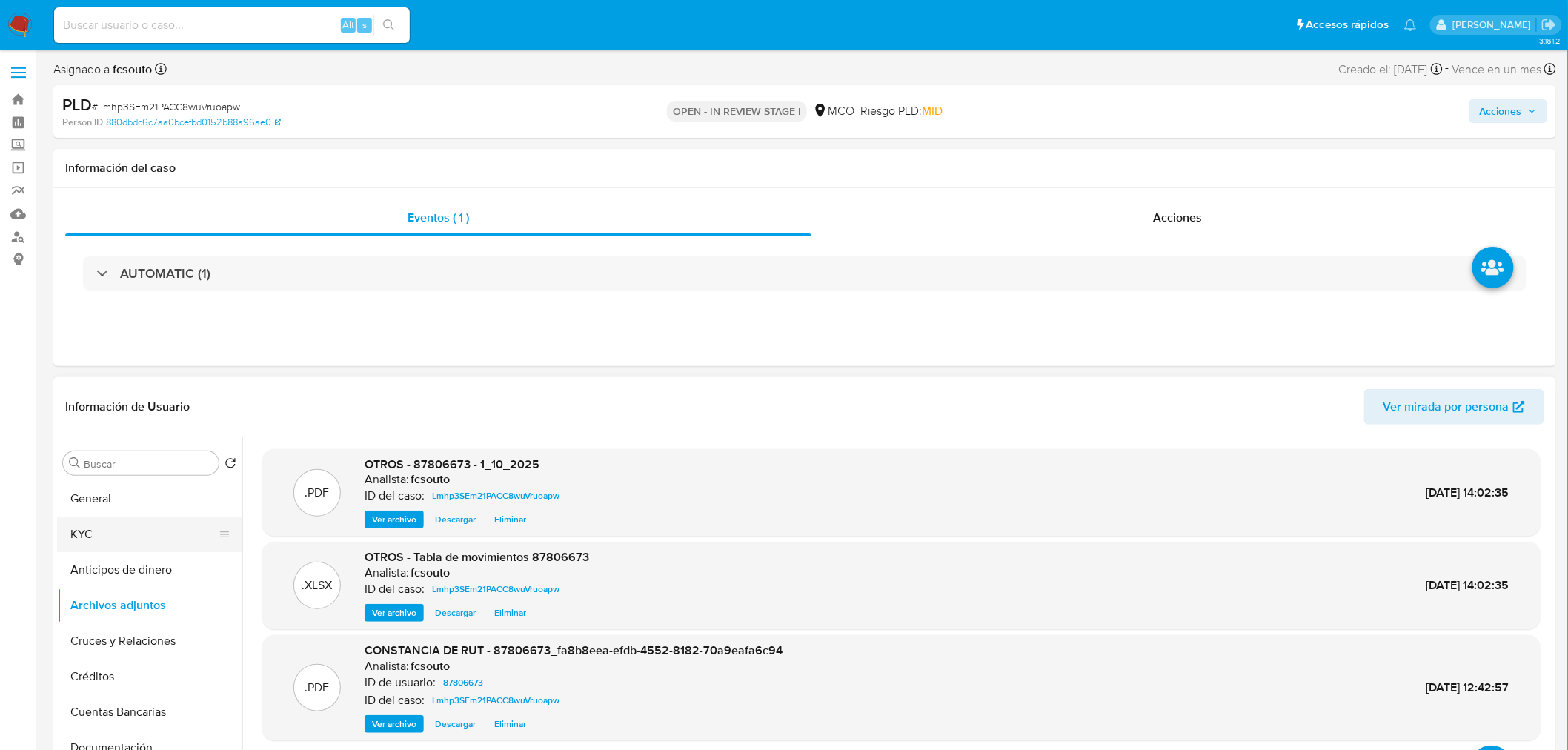
drag, startPoint x: 86, startPoint y: 528, endPoint x: 75, endPoint y: 527, distance: 11.0
click at [84, 527] on button "KYC" at bounding box center [144, 534] width 173 height 35
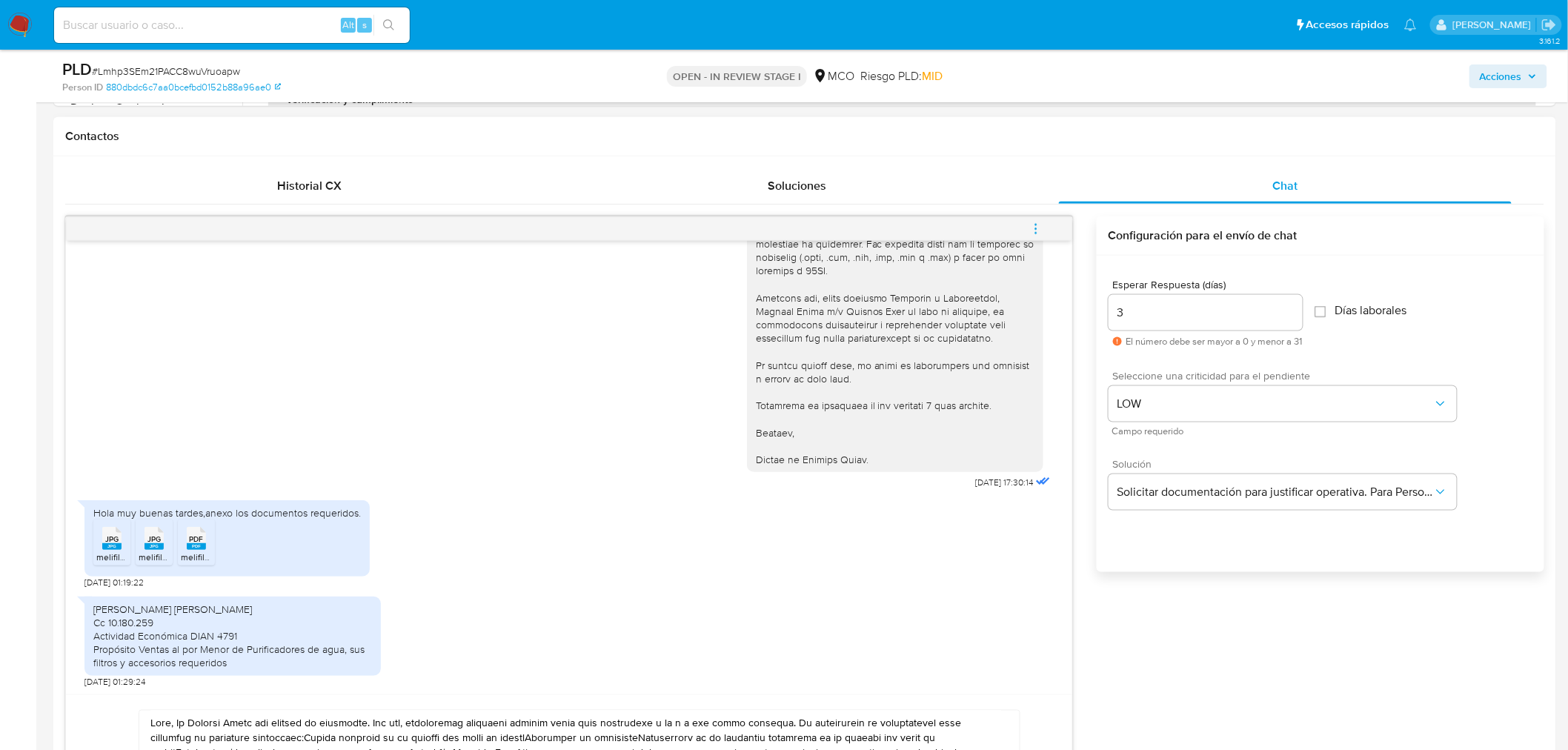
scroll to position [824, 0]
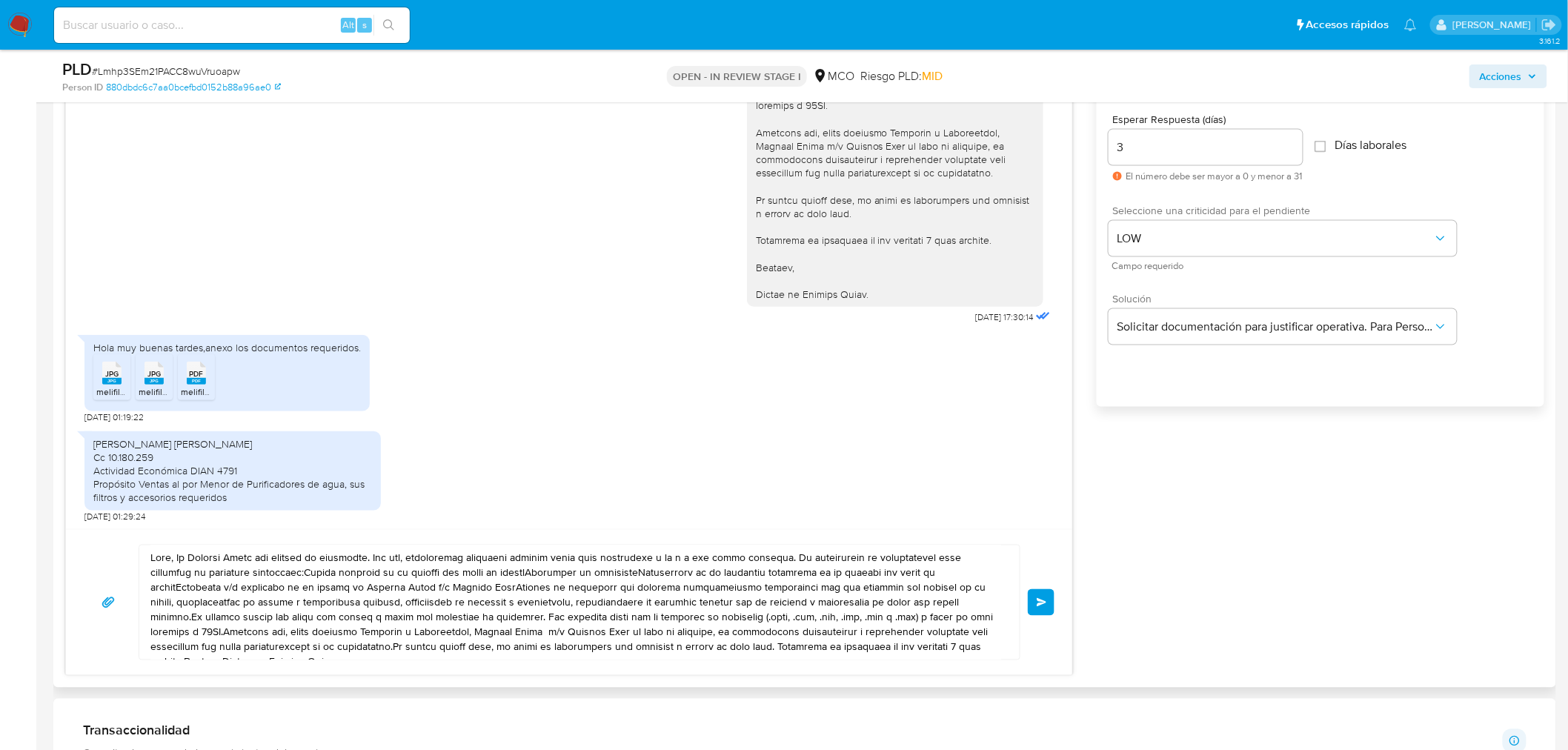
click at [172, 555] on textarea at bounding box center [576, 603] width 851 height 115
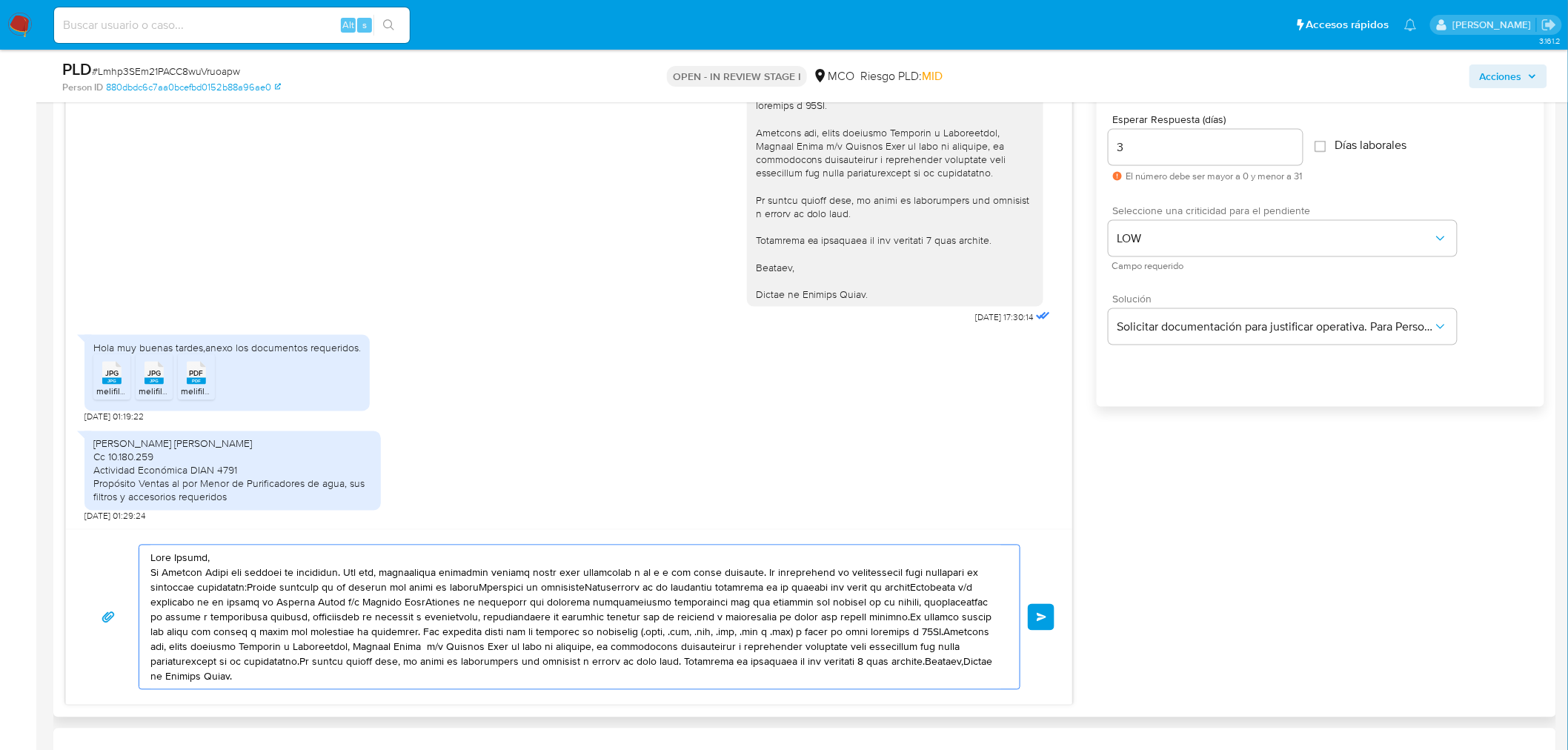
drag, startPoint x: 344, startPoint y: 573, endPoint x: 148, endPoint y: 574, distance: 196.0
click at [148, 574] on div at bounding box center [575, 618] width 873 height 144
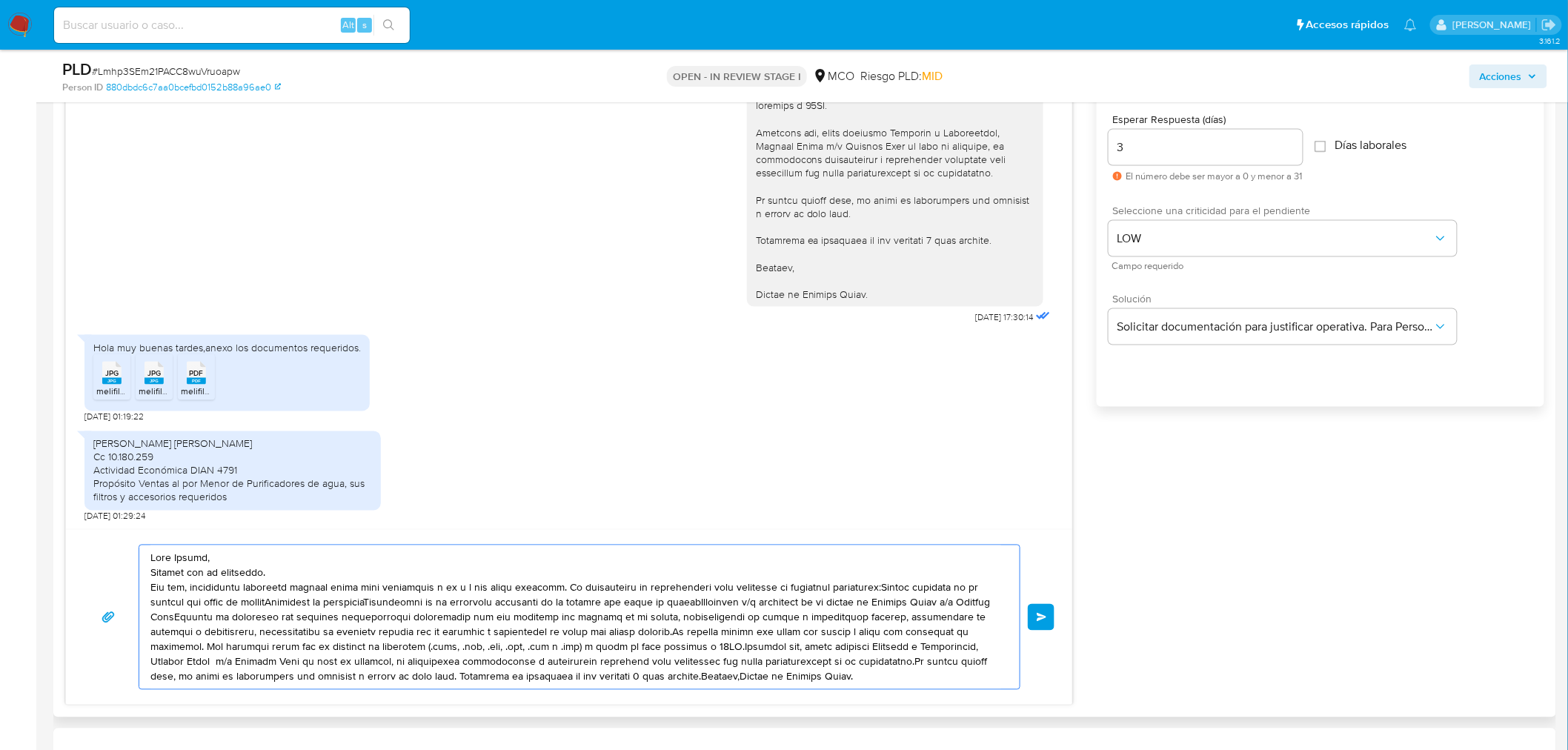
drag, startPoint x: 154, startPoint y: 590, endPoint x: 217, endPoint y: 615, distance: 67.8
click at [217, 615] on textarea at bounding box center [576, 618] width 851 height 144
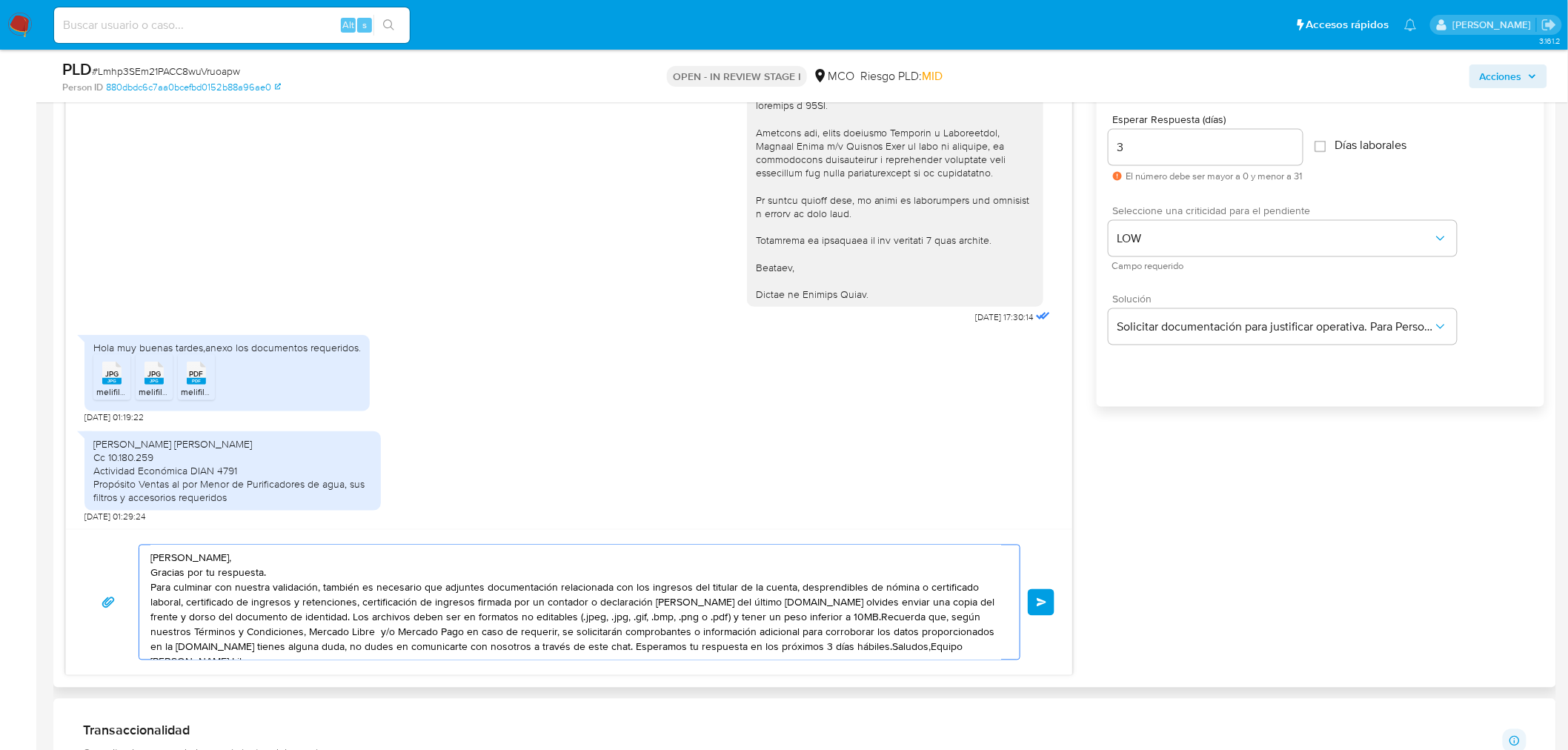
click at [777, 606] on textarea "Hola Walter, Gracias por tu respuesta. Para culminar con nuestra validación, ta…" at bounding box center [576, 603] width 851 height 115
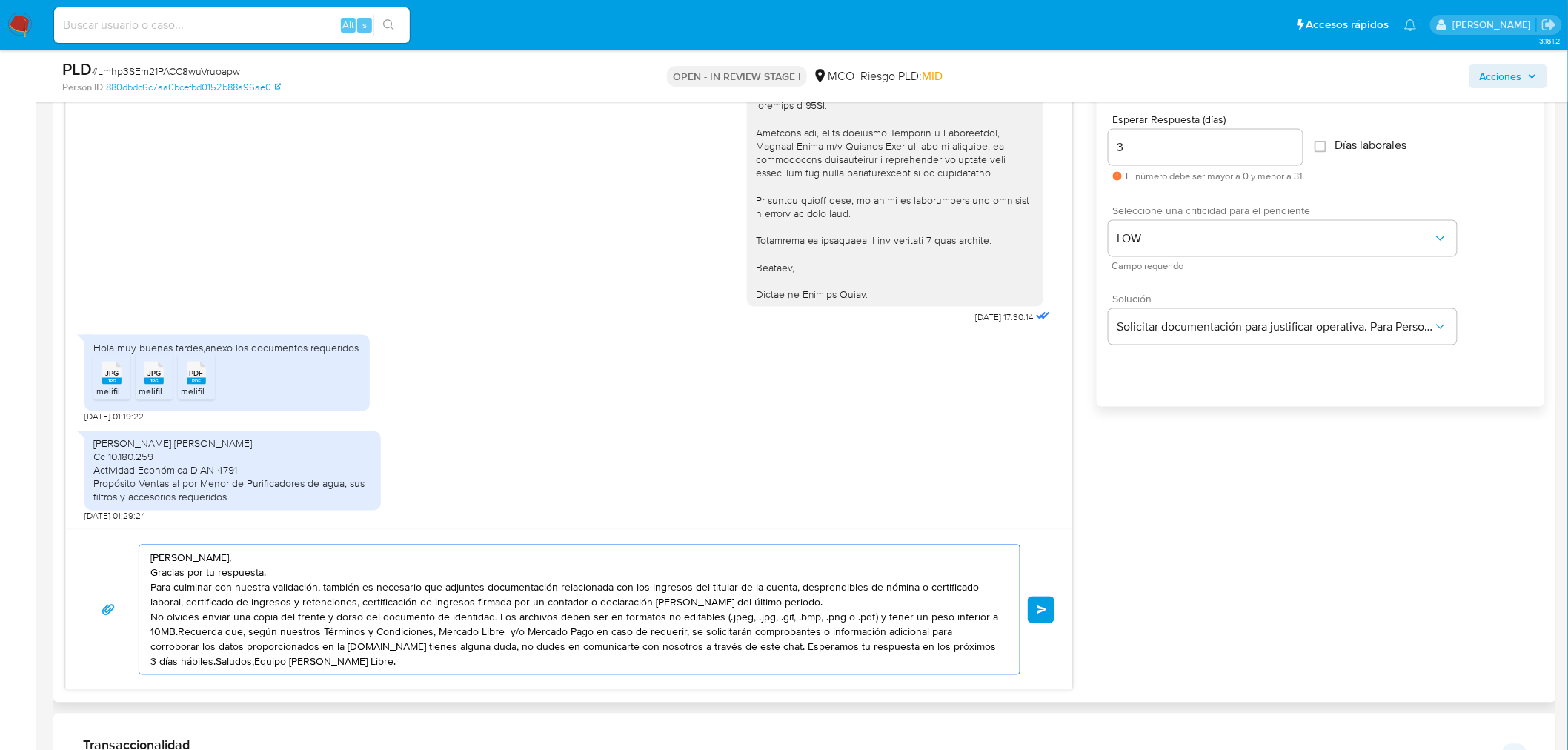
drag, startPoint x: 496, startPoint y: 617, endPoint x: 152, endPoint y: 619, distance: 344.0
click at [152, 619] on textarea "Hola Walter, Gracias por tu respuesta. Para culminar con nuestra validación, ta…" at bounding box center [576, 610] width 851 height 129
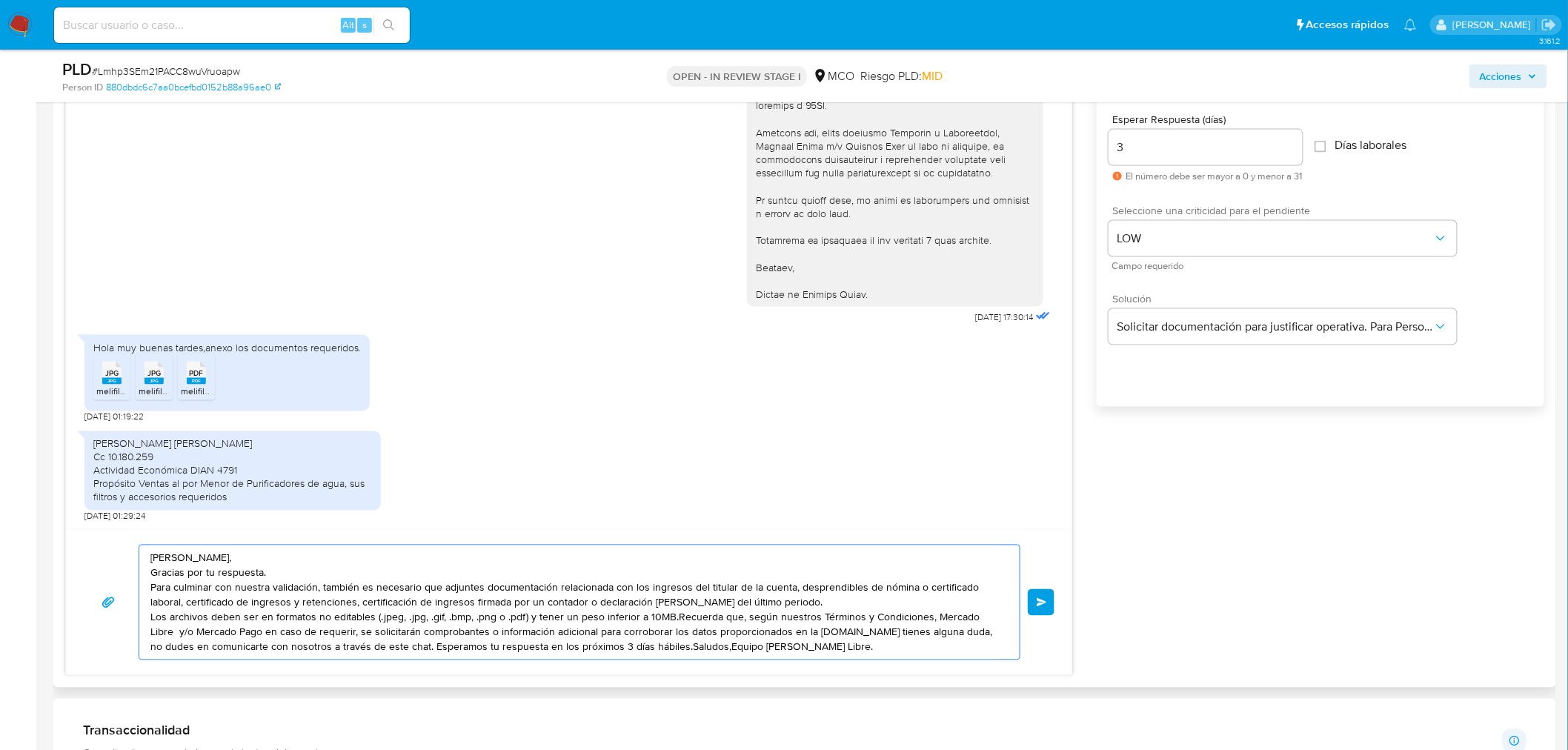
click at [672, 618] on textarea "Hola Walter, Gracias por tu respuesta. Para culminar con nuestra validación, ta…" at bounding box center [576, 603] width 851 height 115
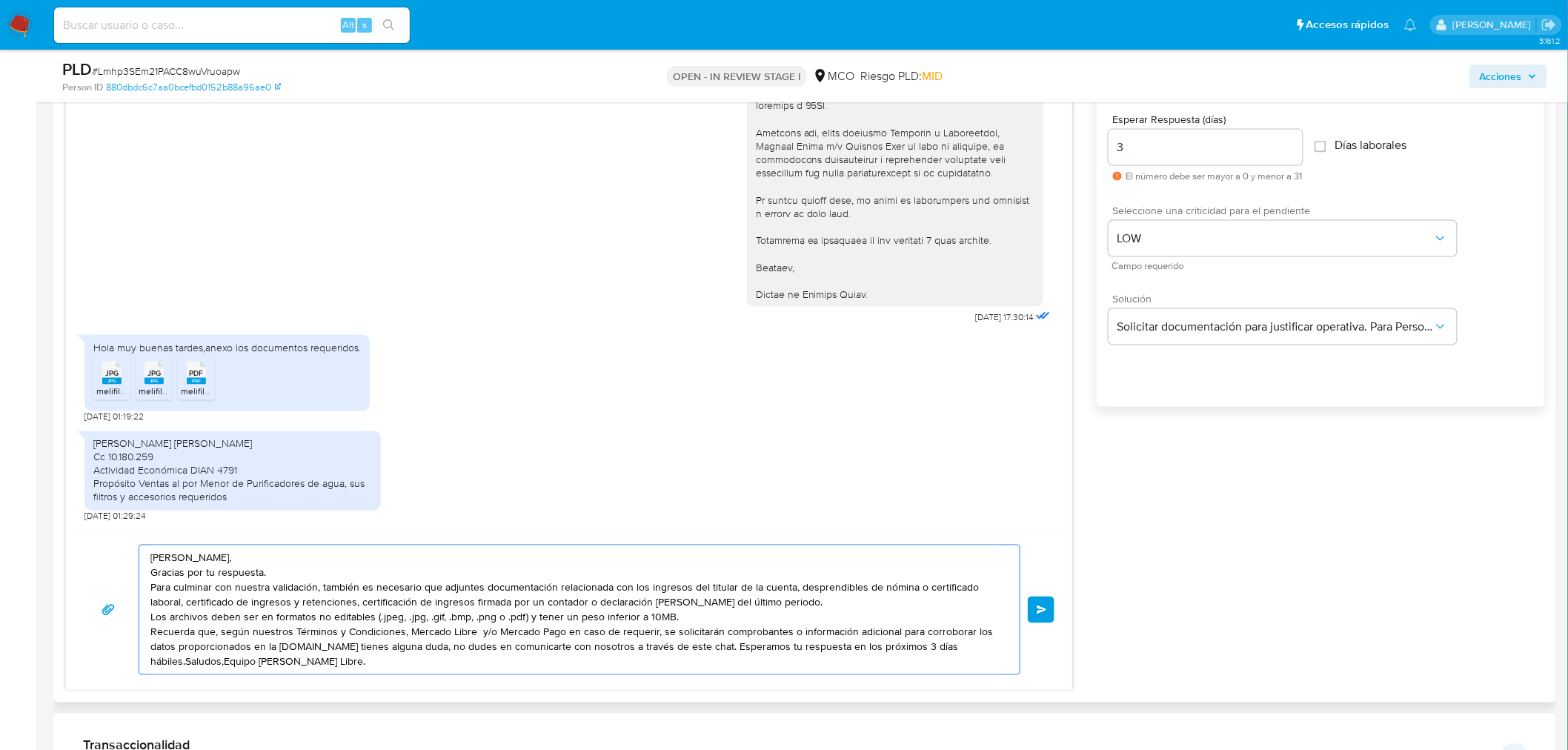
click at [335, 647] on textarea "Hola Walter, Gracias por tu respuesta. Para culminar con nuestra validación, ta…" at bounding box center [576, 610] width 851 height 129
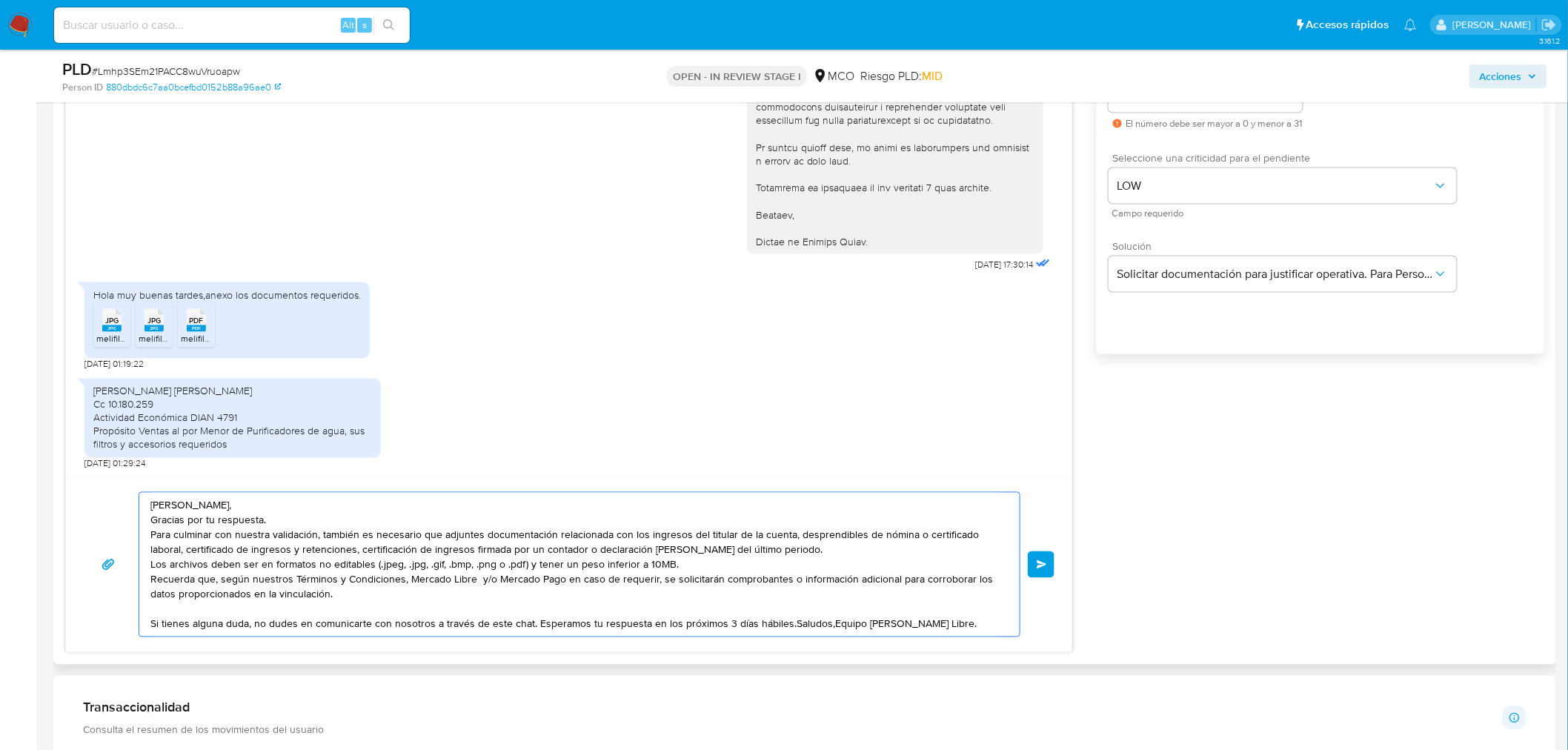
scroll to position [905, 0]
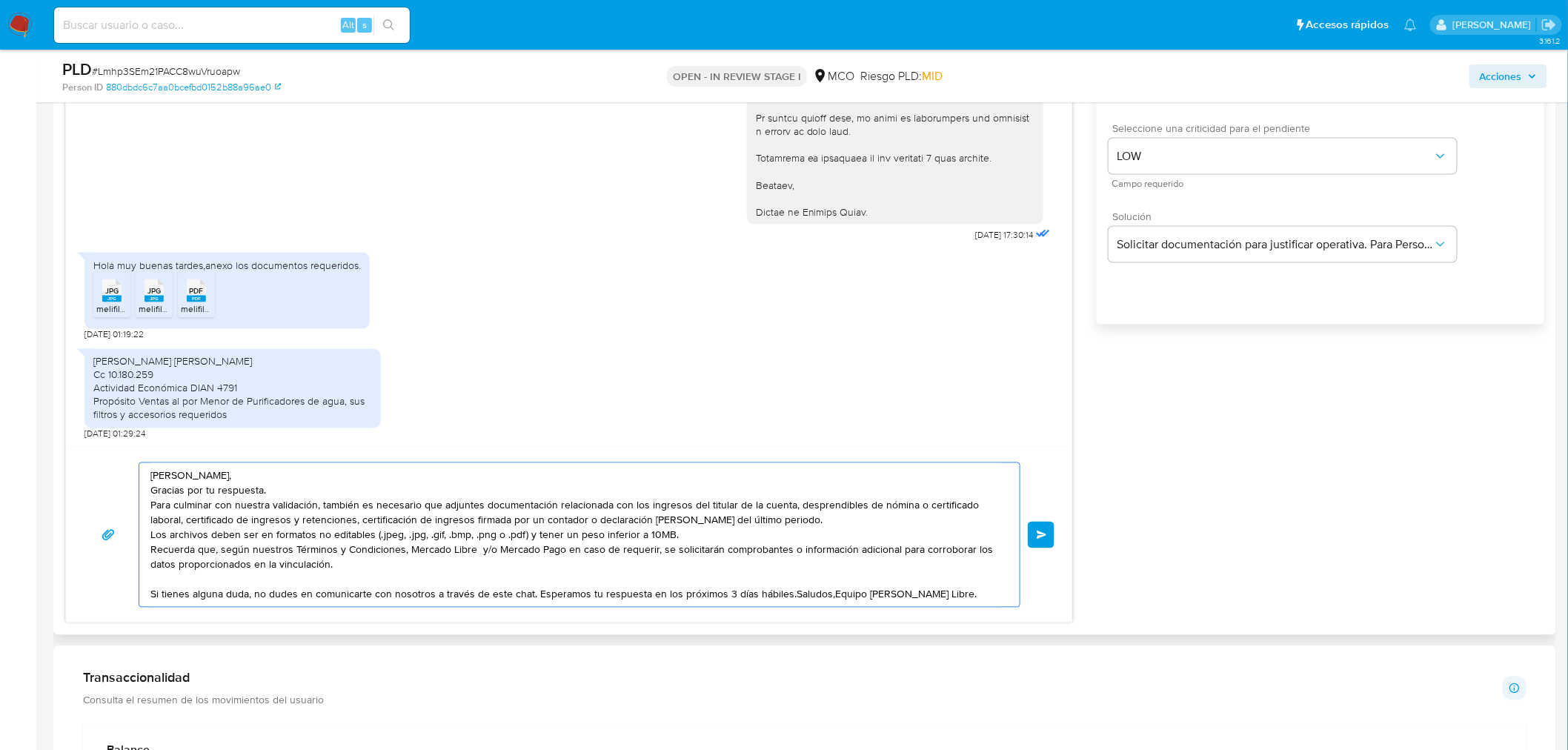
click at [255, 478] on textarea "Hola Walter, Gracias por tu respuesta. Para culminar con nuestra validación, ta…" at bounding box center [576, 535] width 851 height 144
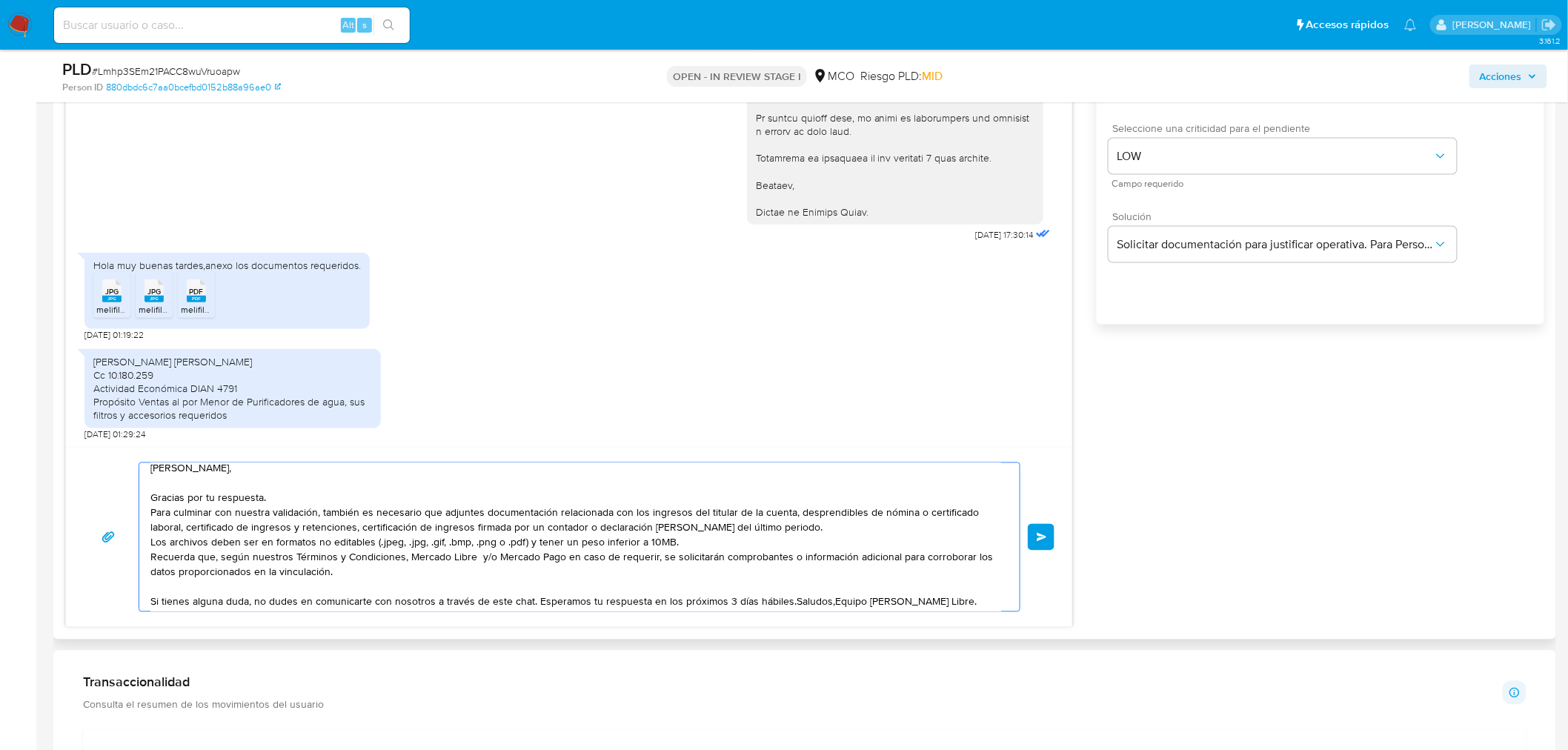
scroll to position [10, 0]
click at [534, 597] on textarea "Hola Walter, Gracias por tu respuesta. Para culminar con nuestra validación, ta…" at bounding box center [576, 537] width 851 height 148
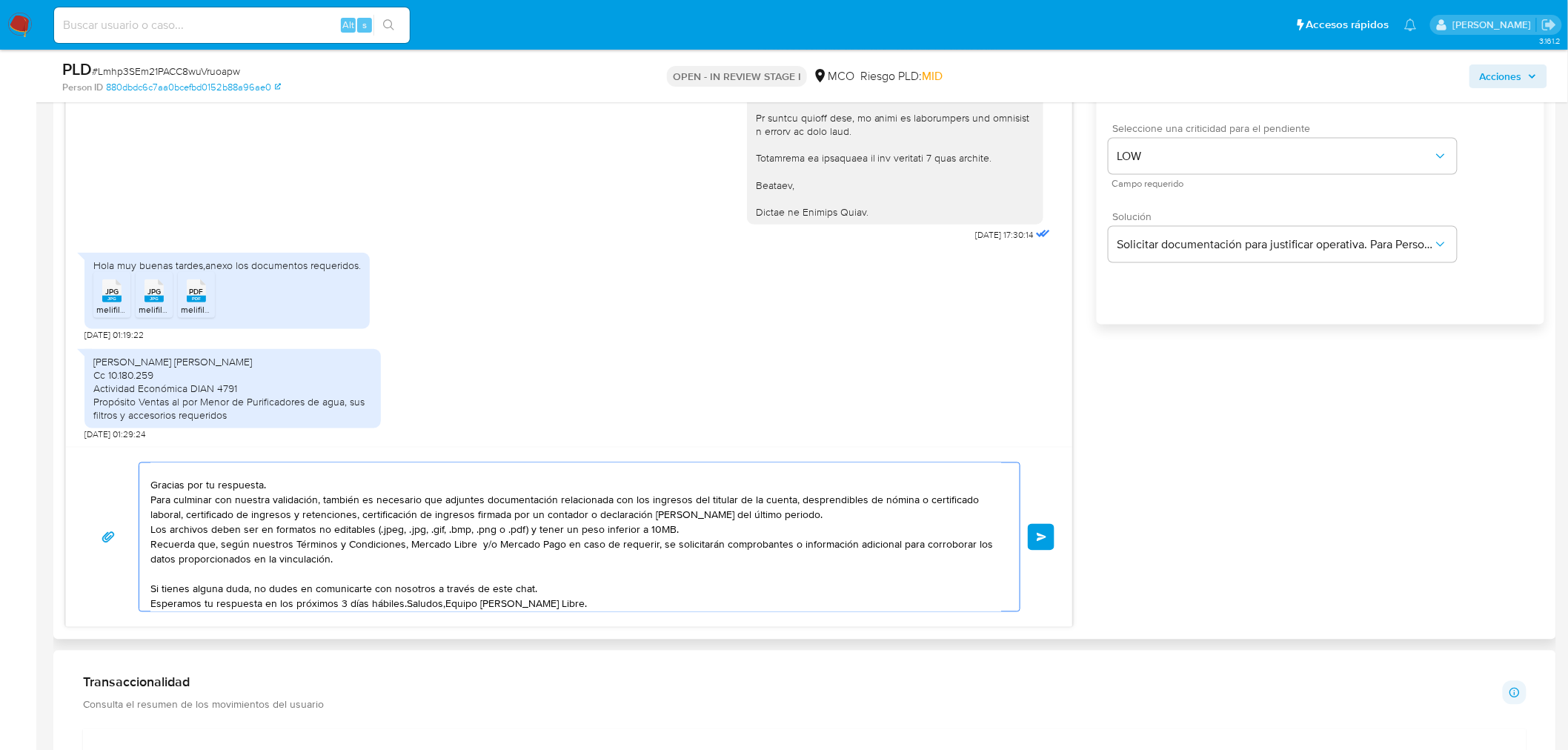
click at [403, 598] on textarea "Hola Walter, Gracias por tu respuesta. Para culminar con nuestra validación, ta…" at bounding box center [576, 537] width 851 height 148
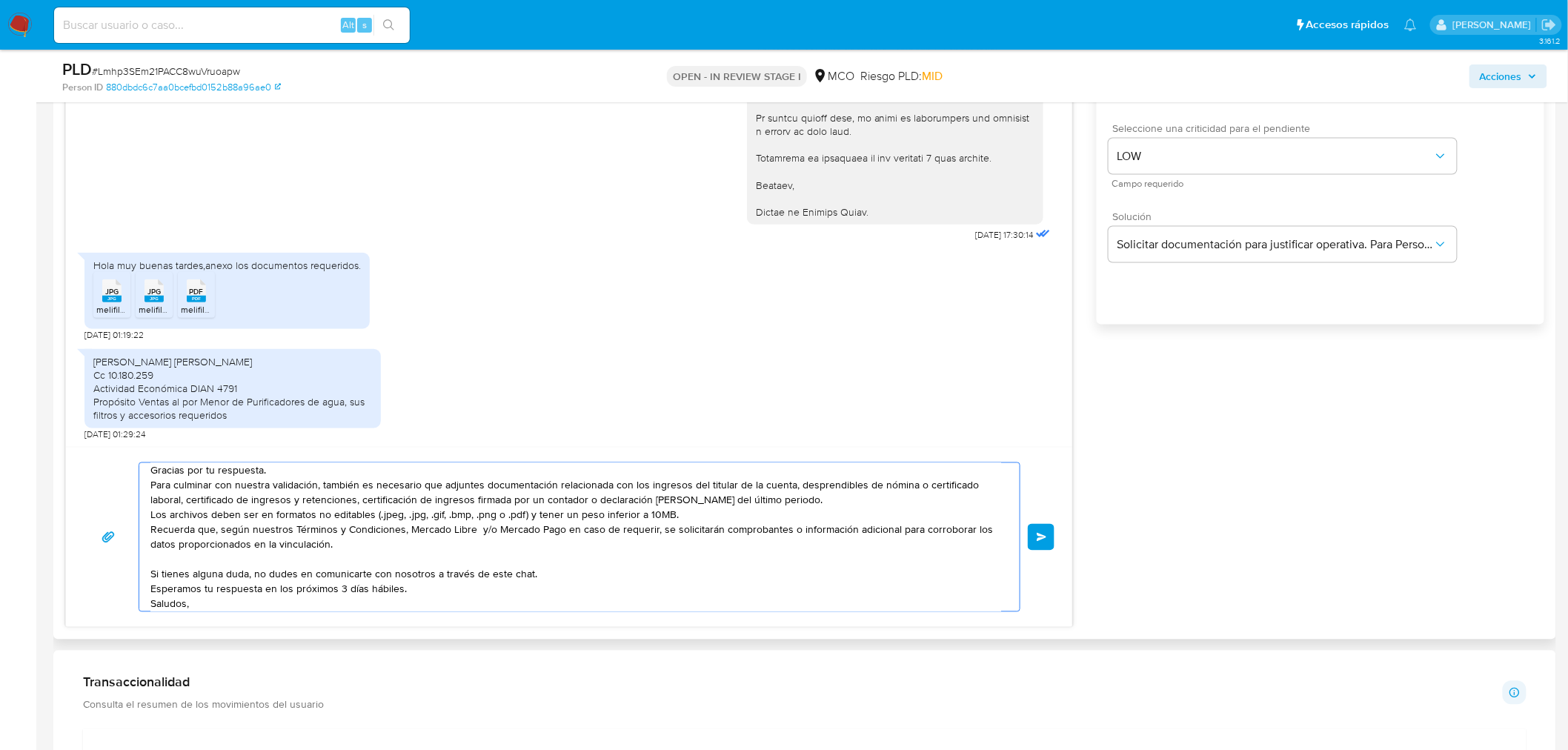
scroll to position [50, 0]
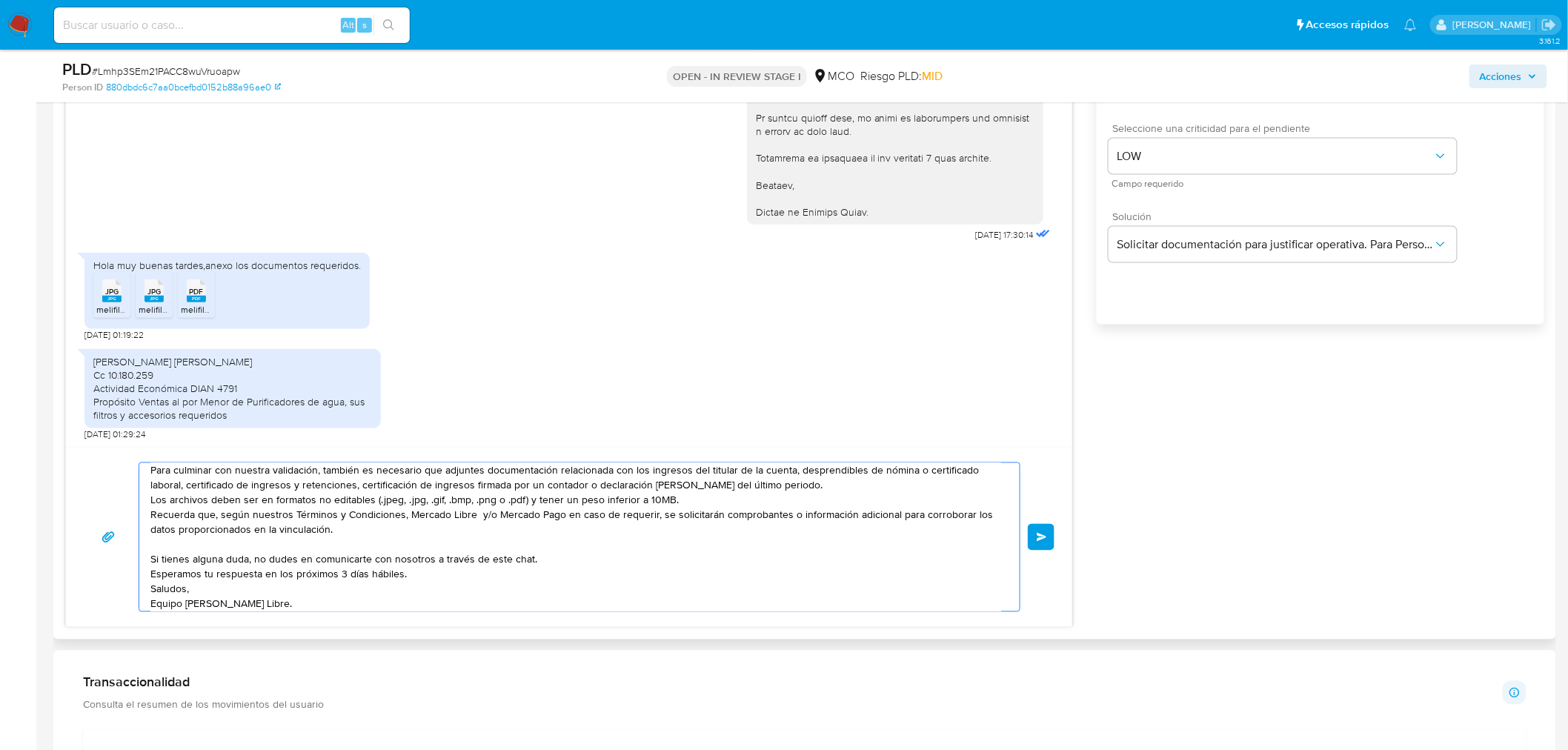
click at [422, 573] on textarea "Hola Walter, Gracias por tu respuesta. Para culminar con nuestra validación, ta…" at bounding box center [576, 537] width 851 height 148
type textarea "Hola Walter, Gracias por tu respuesta. Para culminar con nuestra validación, ta…"
click at [1057, 533] on div "Hola Walter, Gracias por tu respuesta. Para culminar con nuestra validación, ta…" at bounding box center [569, 537] width 1006 height 180
click at [1045, 537] on span "Enviar" at bounding box center [1042, 537] width 11 height 9
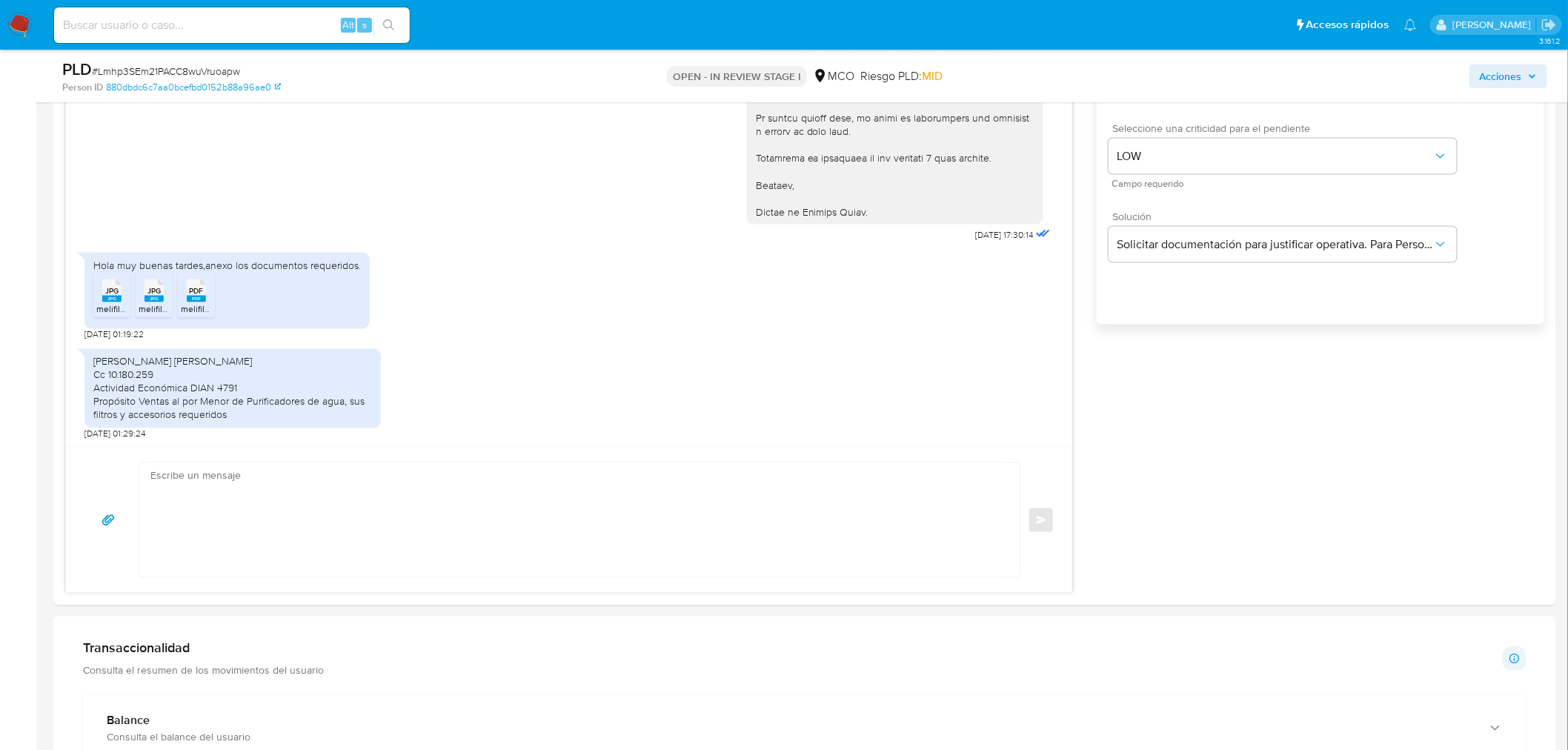
scroll to position [676, 0]
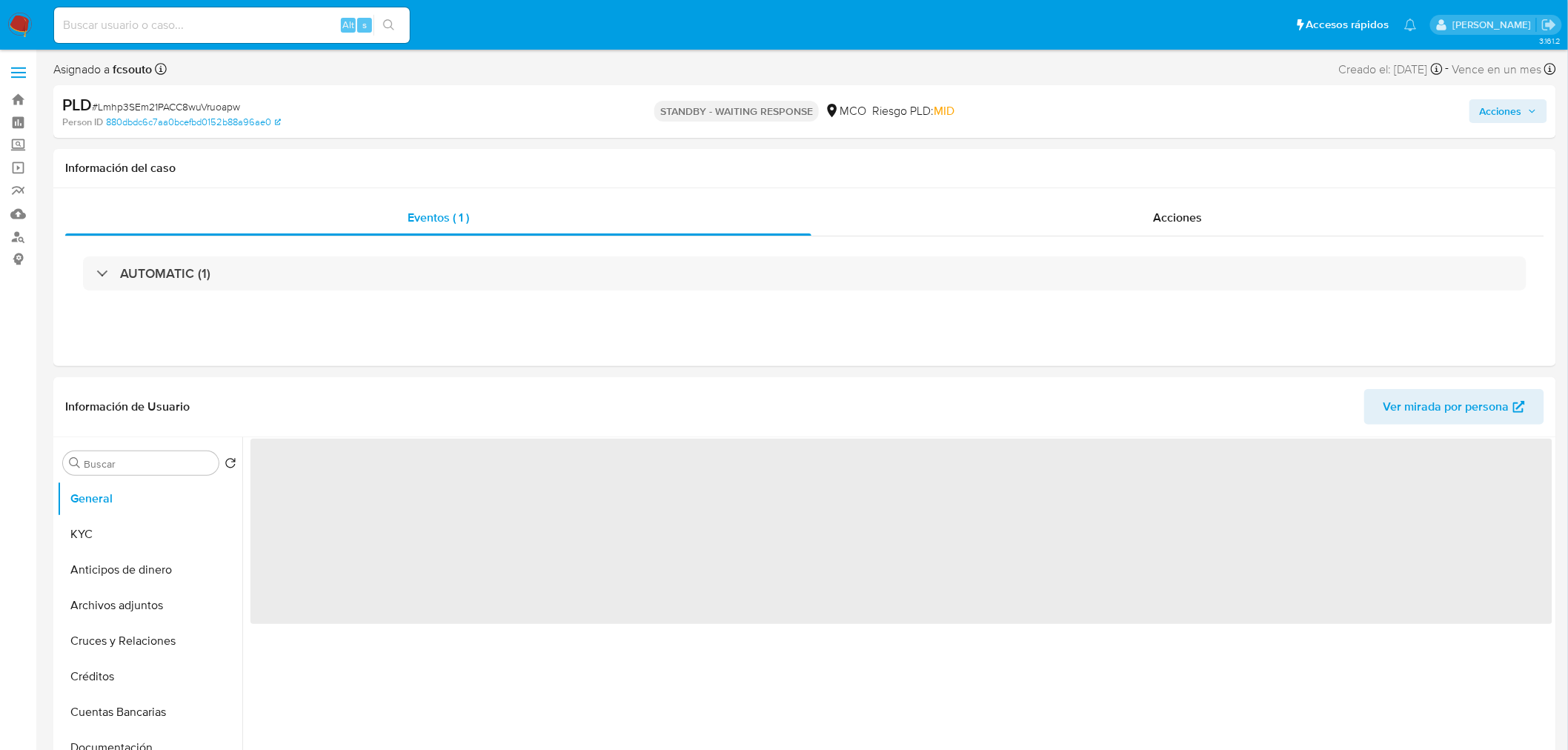
select select "10"
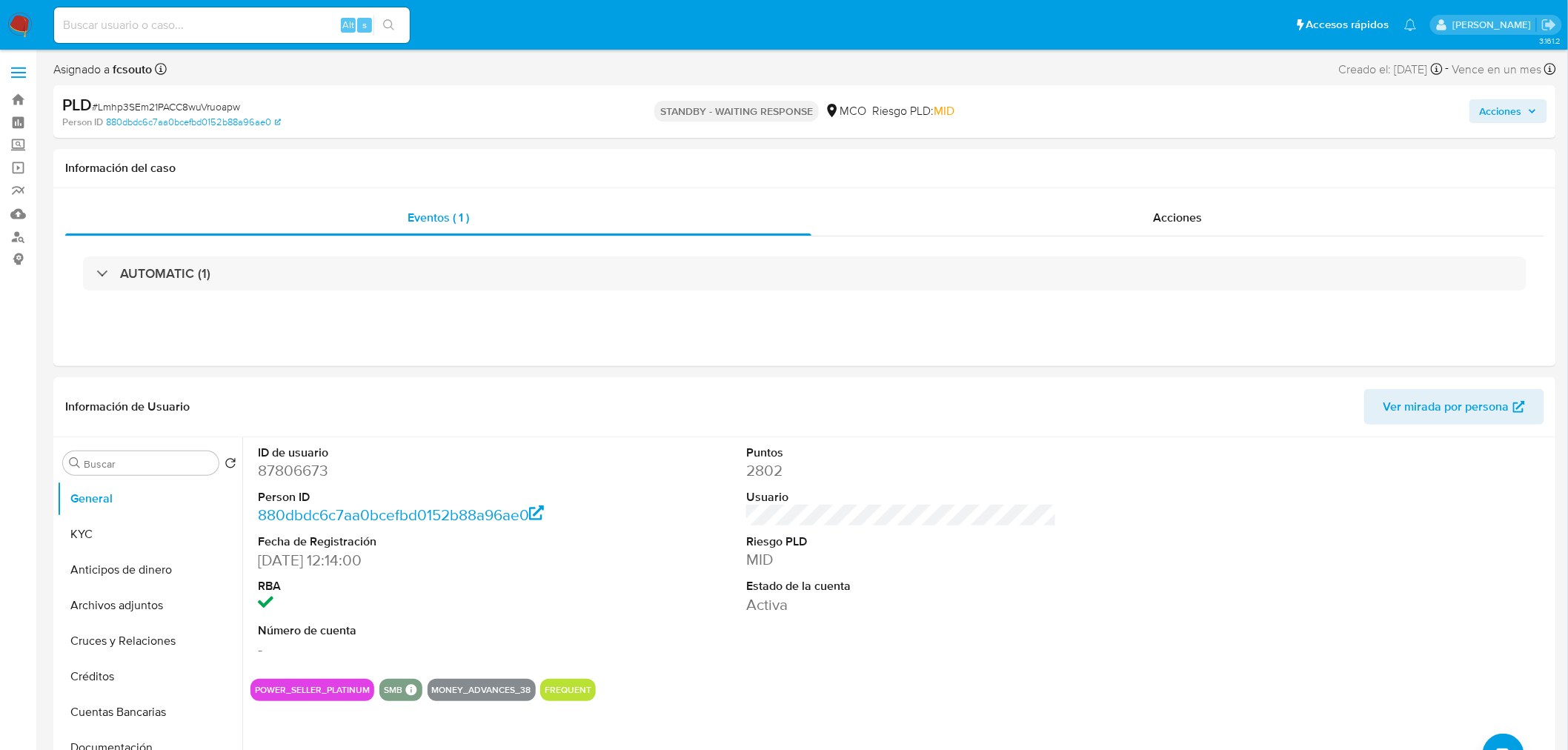
click at [1530, 115] on icon "button" at bounding box center [1532, 110] width 9 height 9
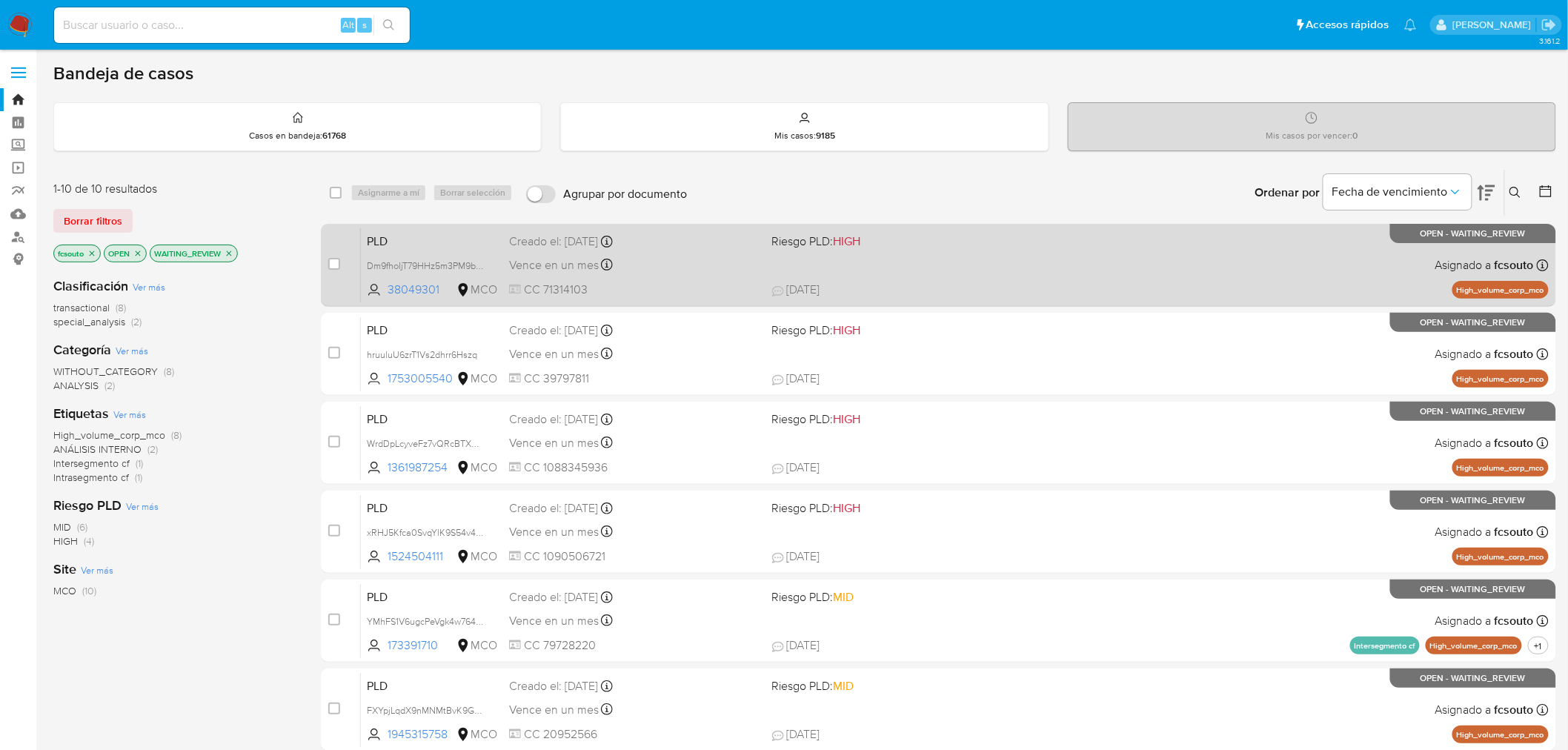
click at [1001, 269] on div "PLD Dm9fhoIjT79HHz5m3PM9bodw 38049301 MCO Riesgo PLD: HIGH Creado el: [DATE] Cr…" at bounding box center [955, 265] width 1188 height 75
click at [338, 260] on input "checkbox" at bounding box center [334, 263] width 11 height 11
checkbox input "true"
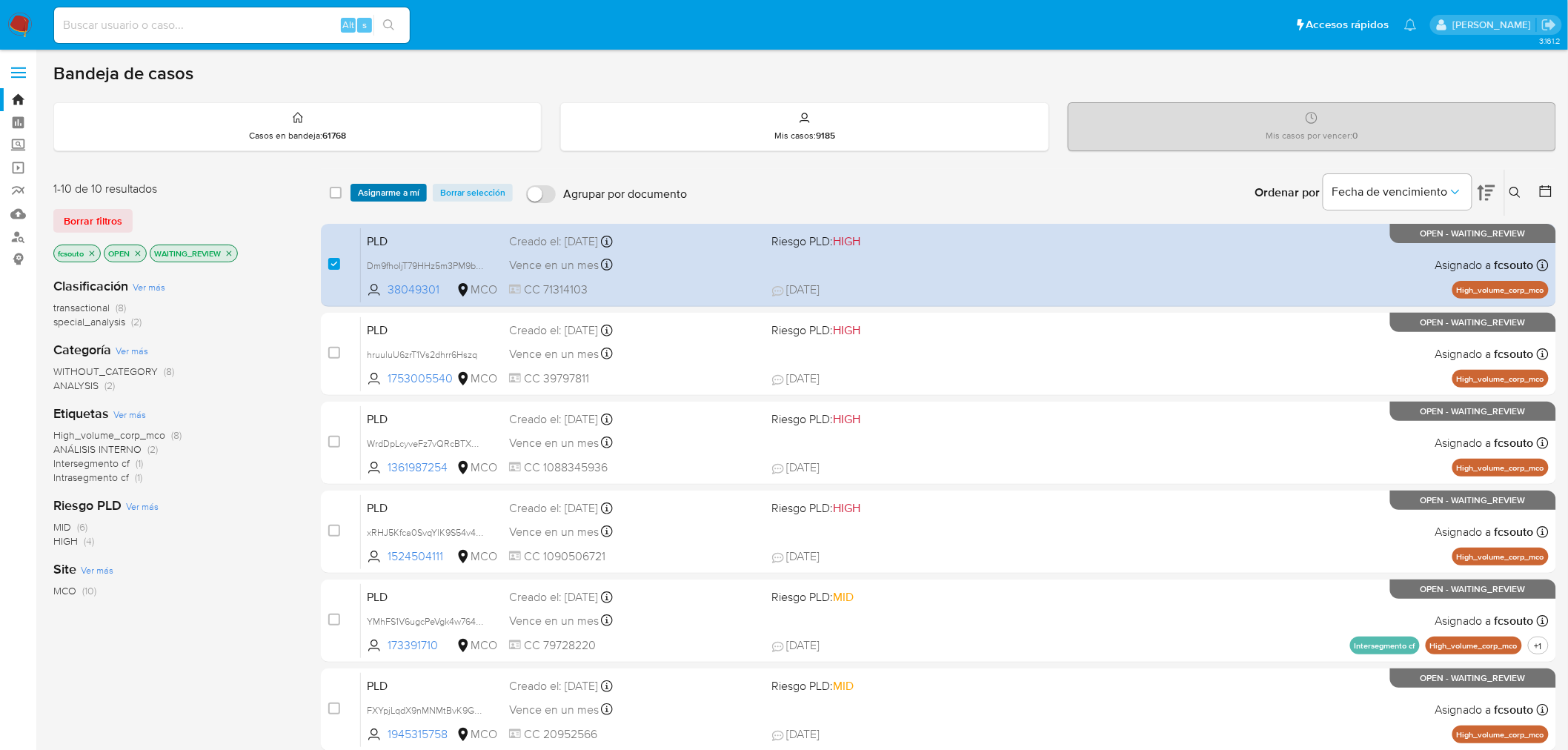
click at [408, 186] on span "Asignarme a mí" at bounding box center [389, 193] width 61 height 15
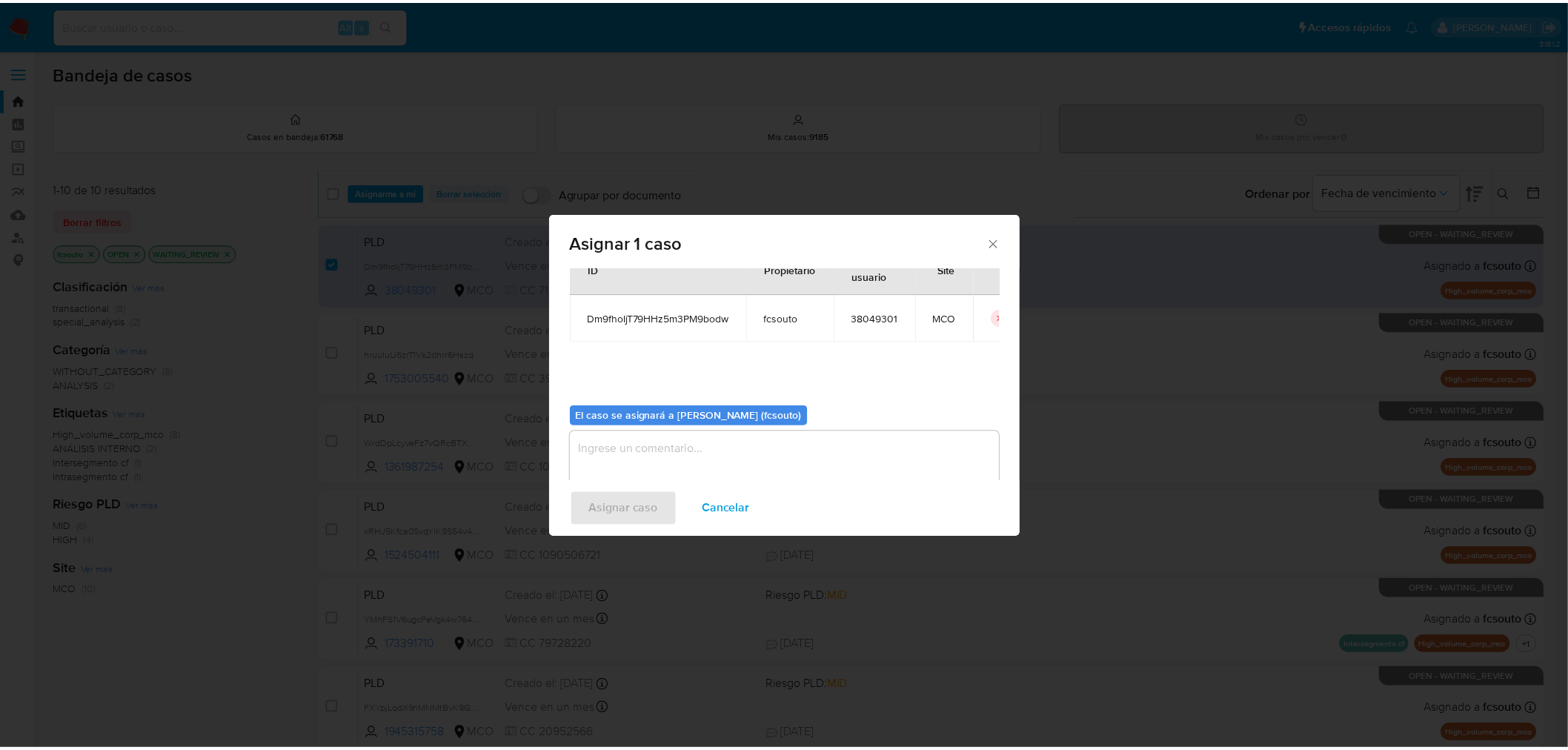
scroll to position [76, 0]
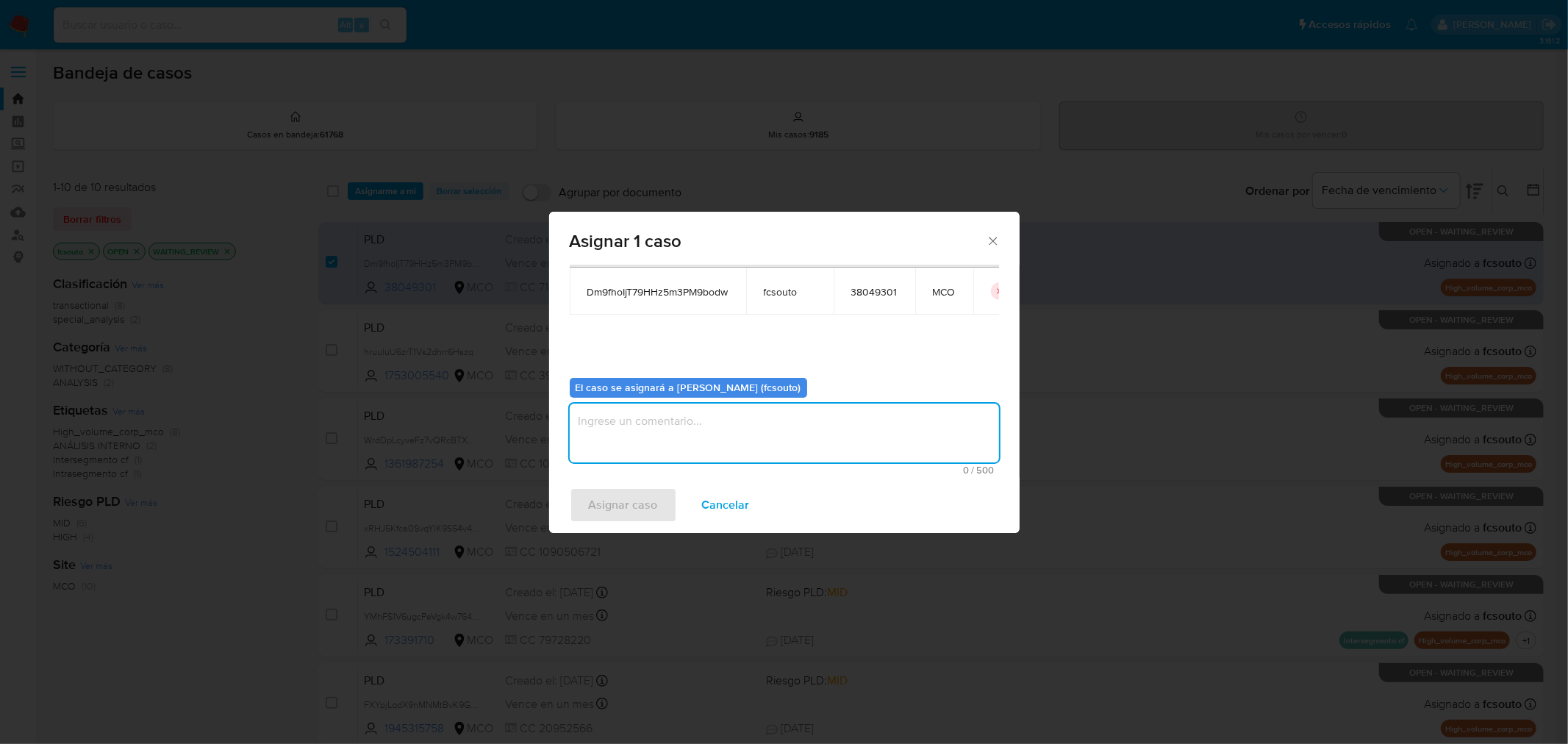
click at [793, 449] on textarea "assign-modal" at bounding box center [784, 432] width 429 height 58
type textarea "a"
type textarea "Asignación manual"
click at [623, 502] on span "Asignar caso" at bounding box center [623, 505] width 69 height 32
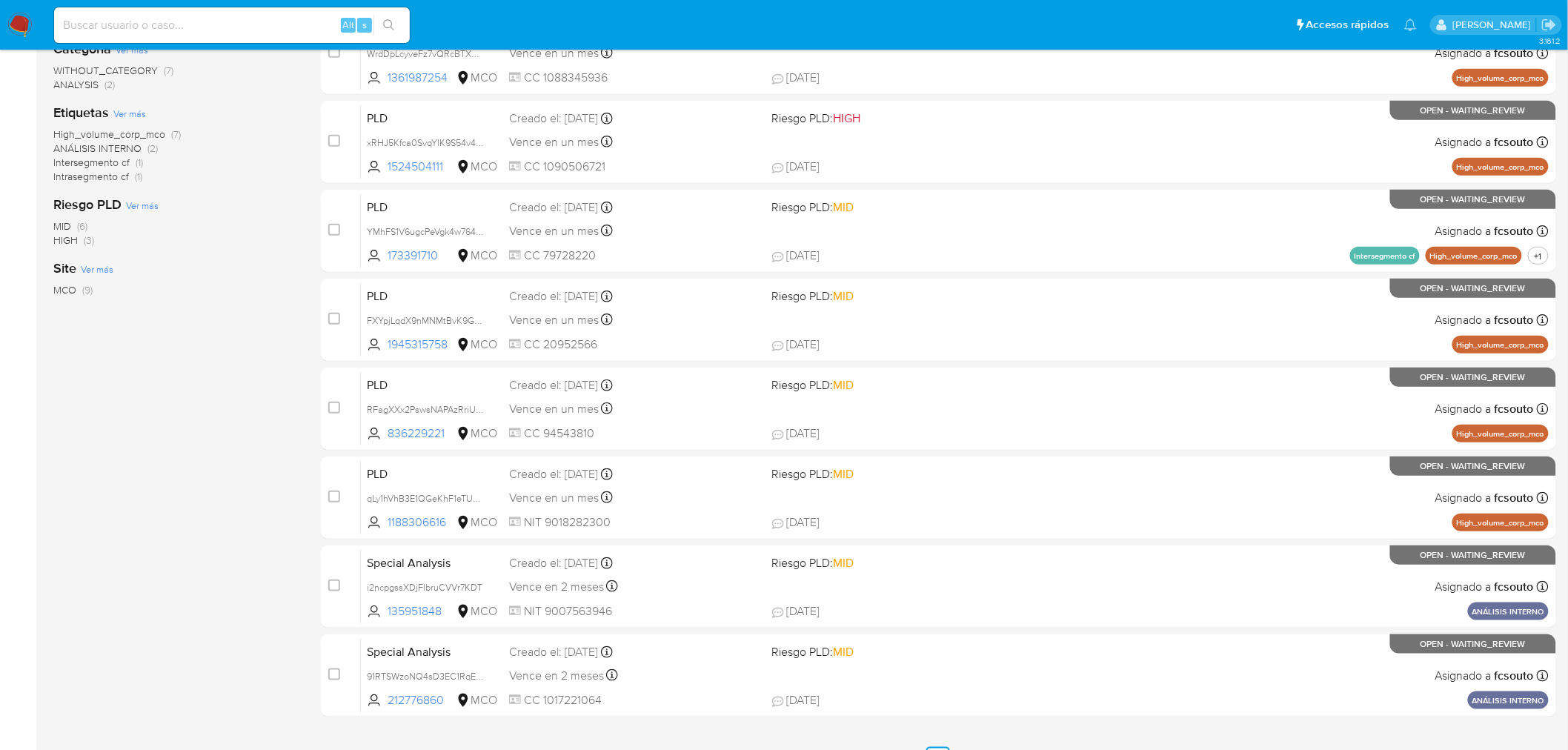
scroll to position [329, 0]
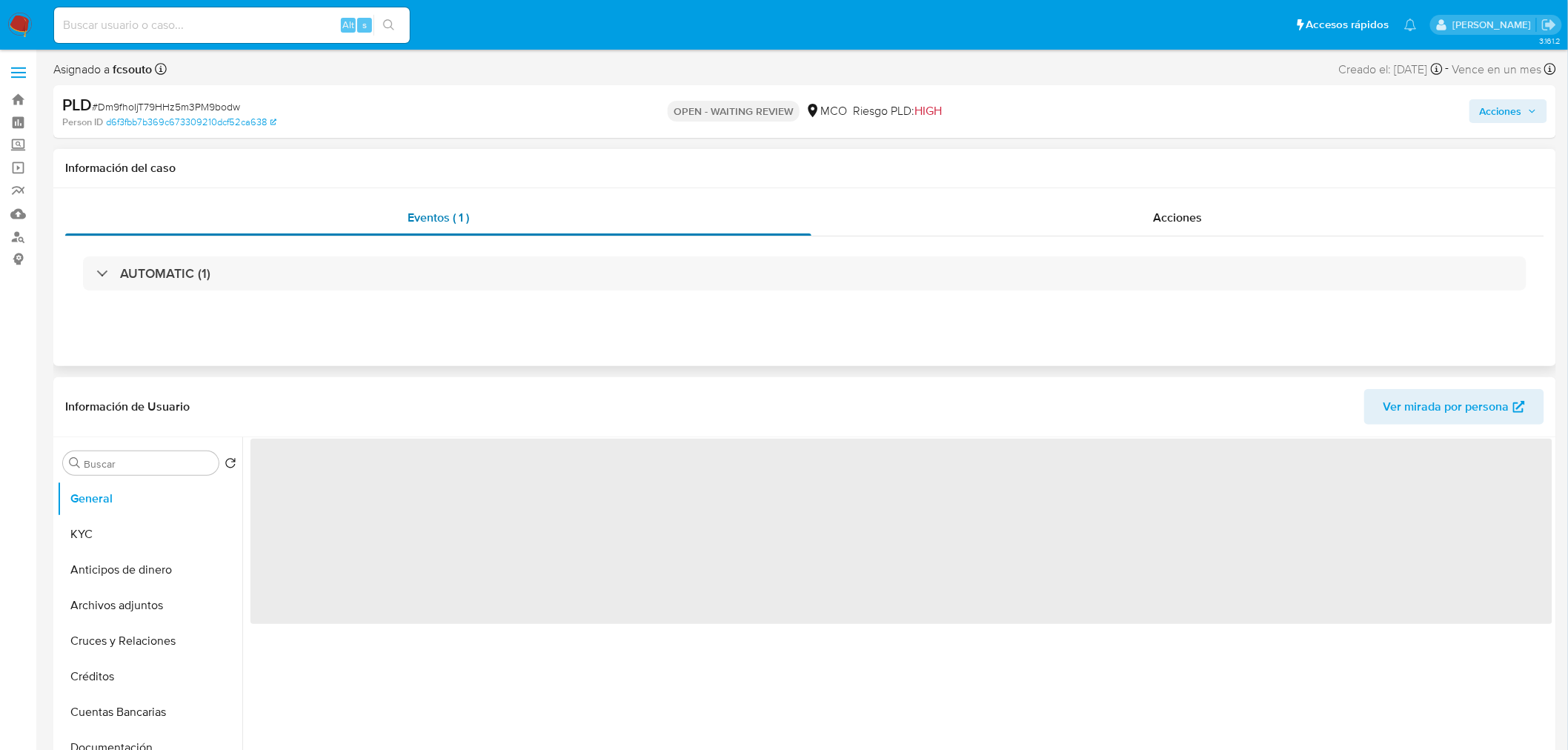
select select "10"
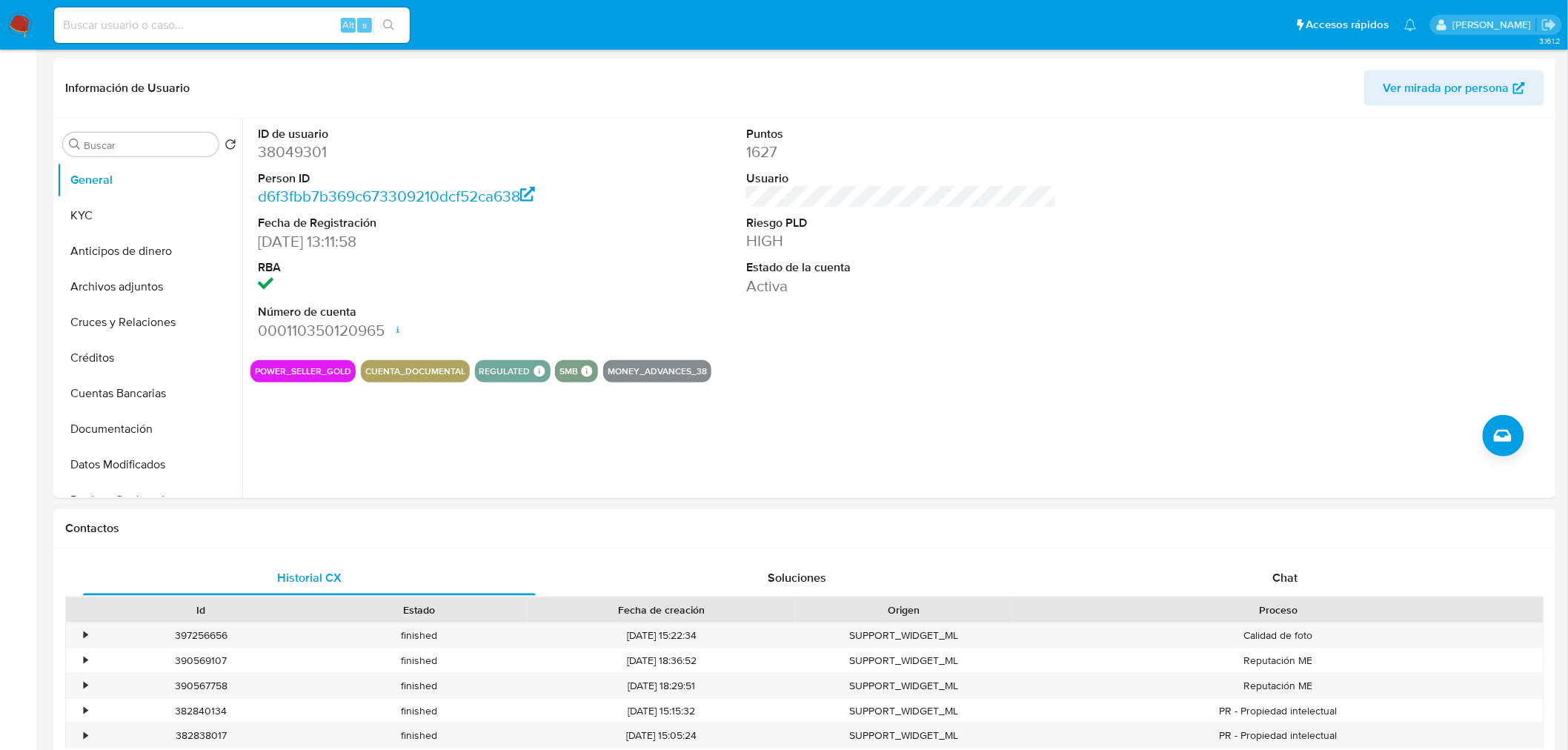
scroll to position [576, 0]
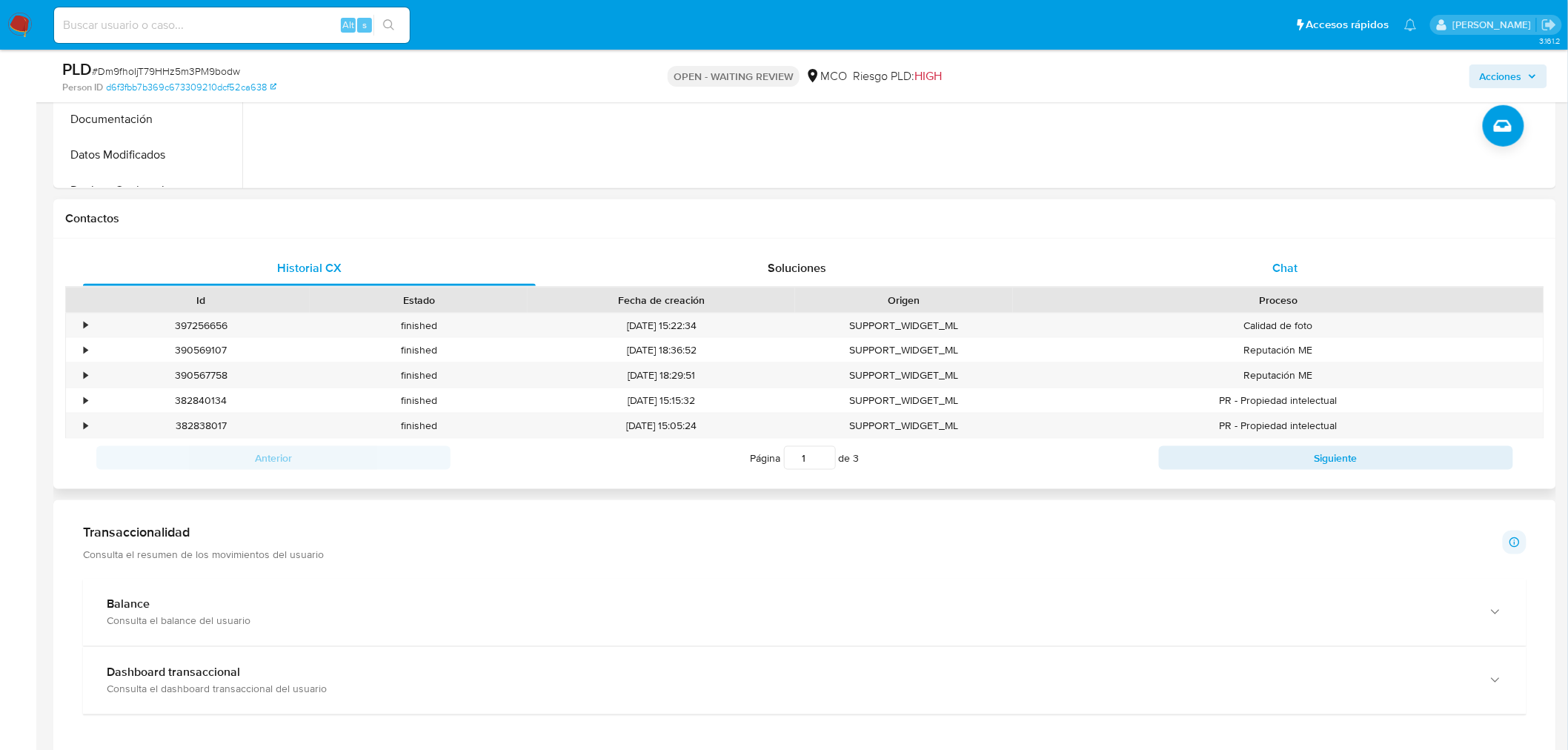
drag, startPoint x: 1290, startPoint y: 257, endPoint x: 1283, endPoint y: 262, distance: 8.6
click at [1290, 259] on span "Chat" at bounding box center [1286, 267] width 25 height 17
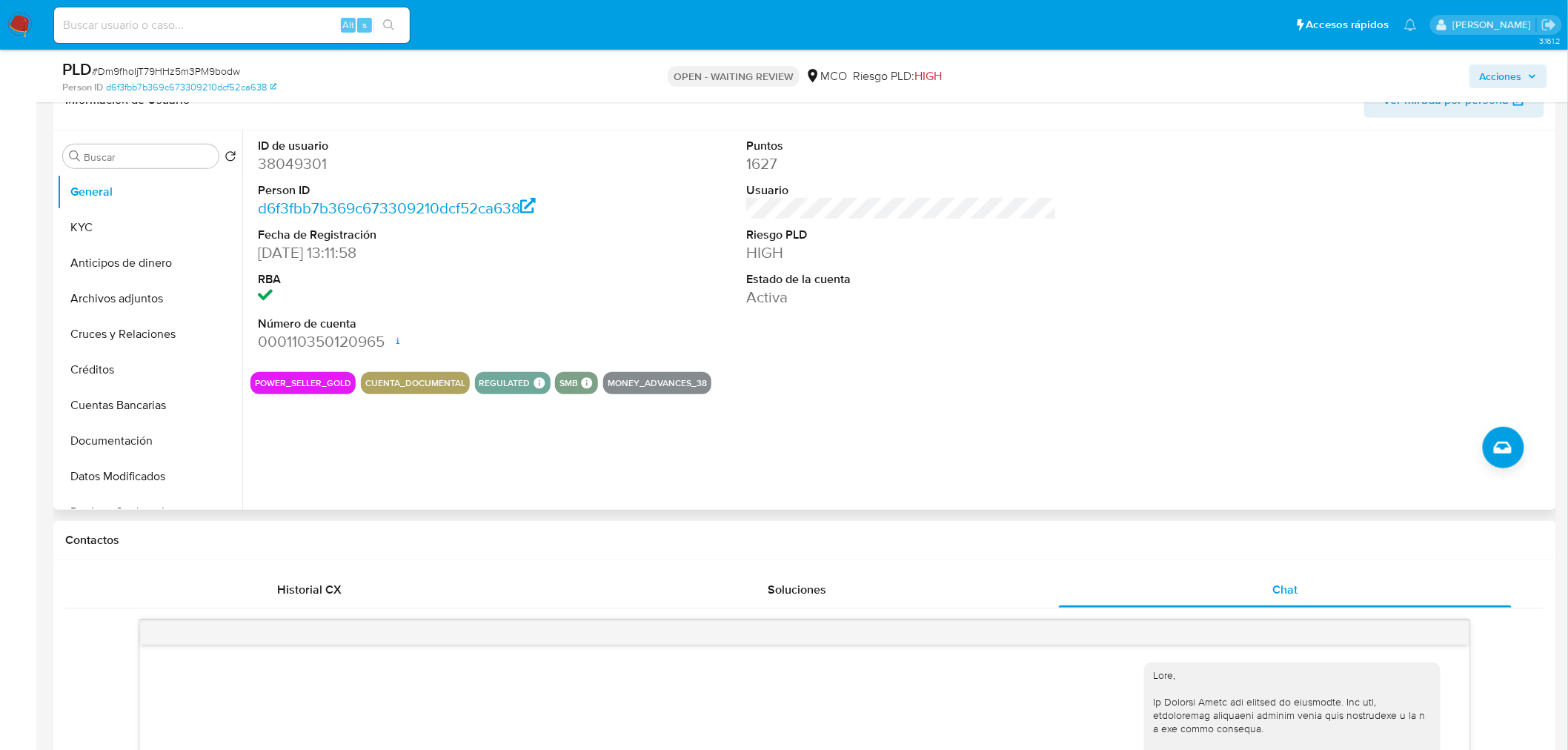
scroll to position [247, 0]
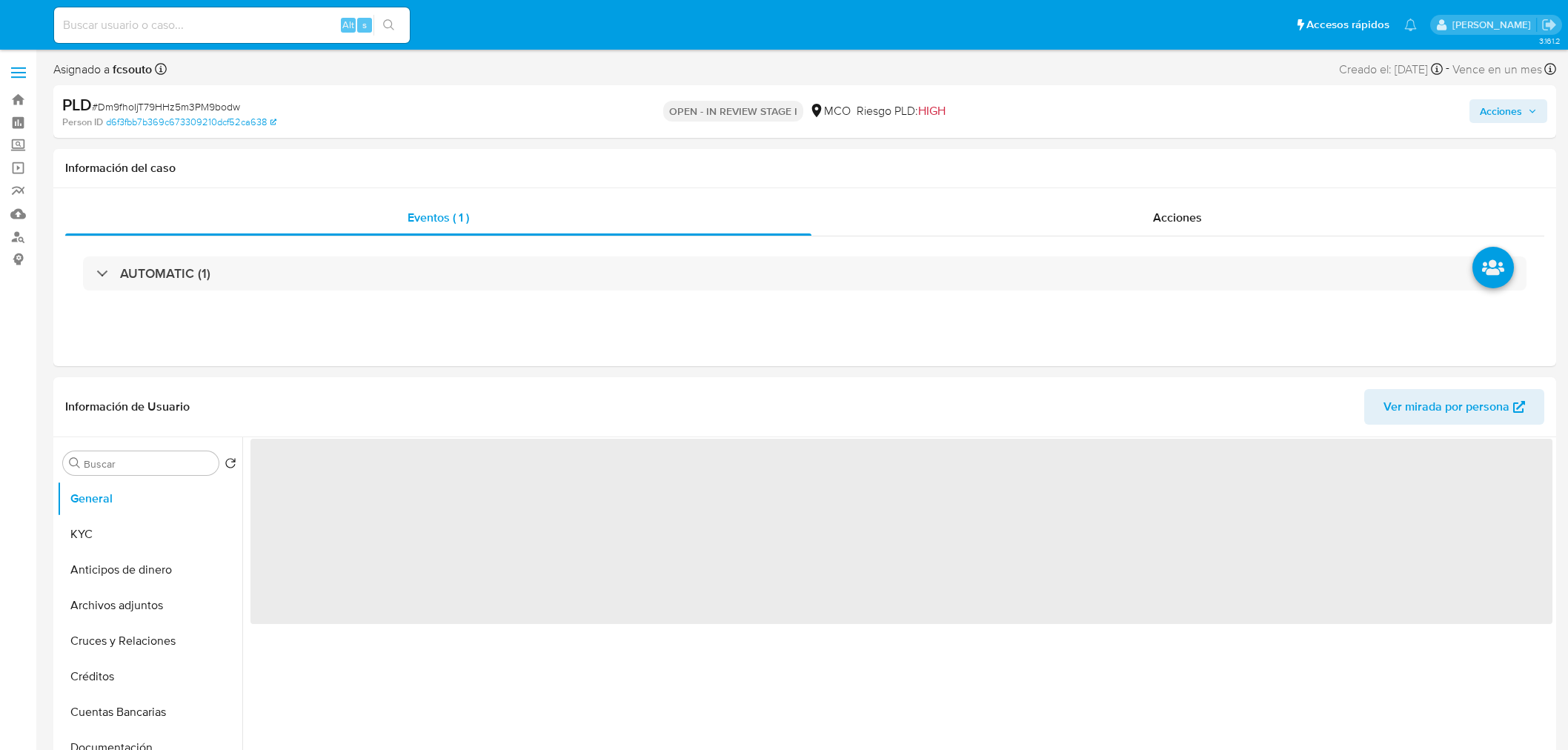
select select "10"
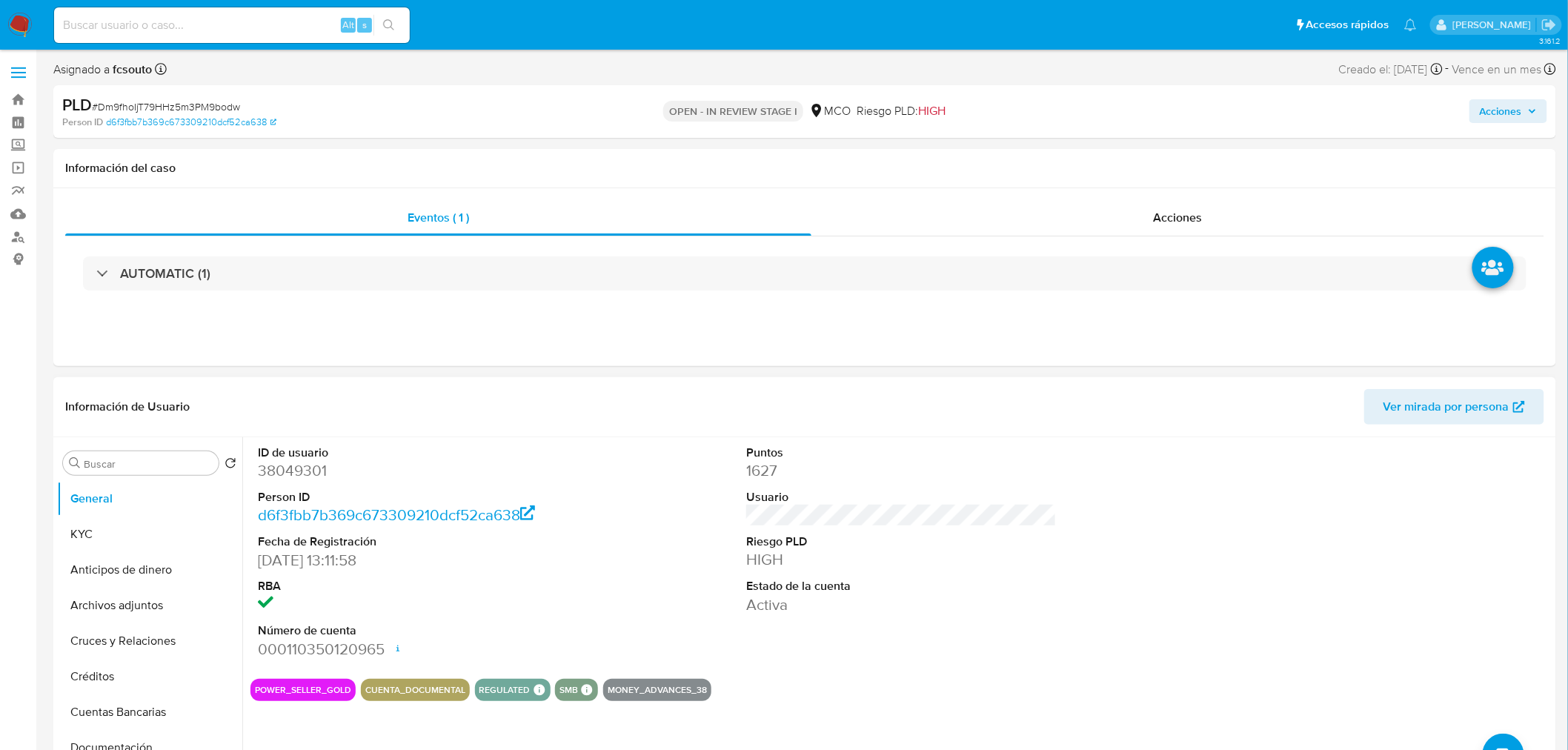
click at [302, 468] on dd "38049301" at bounding box center [413, 470] width 311 height 20
copy dd "38049301"
click at [290, 477] on dd "38049301" at bounding box center [413, 470] width 311 height 20
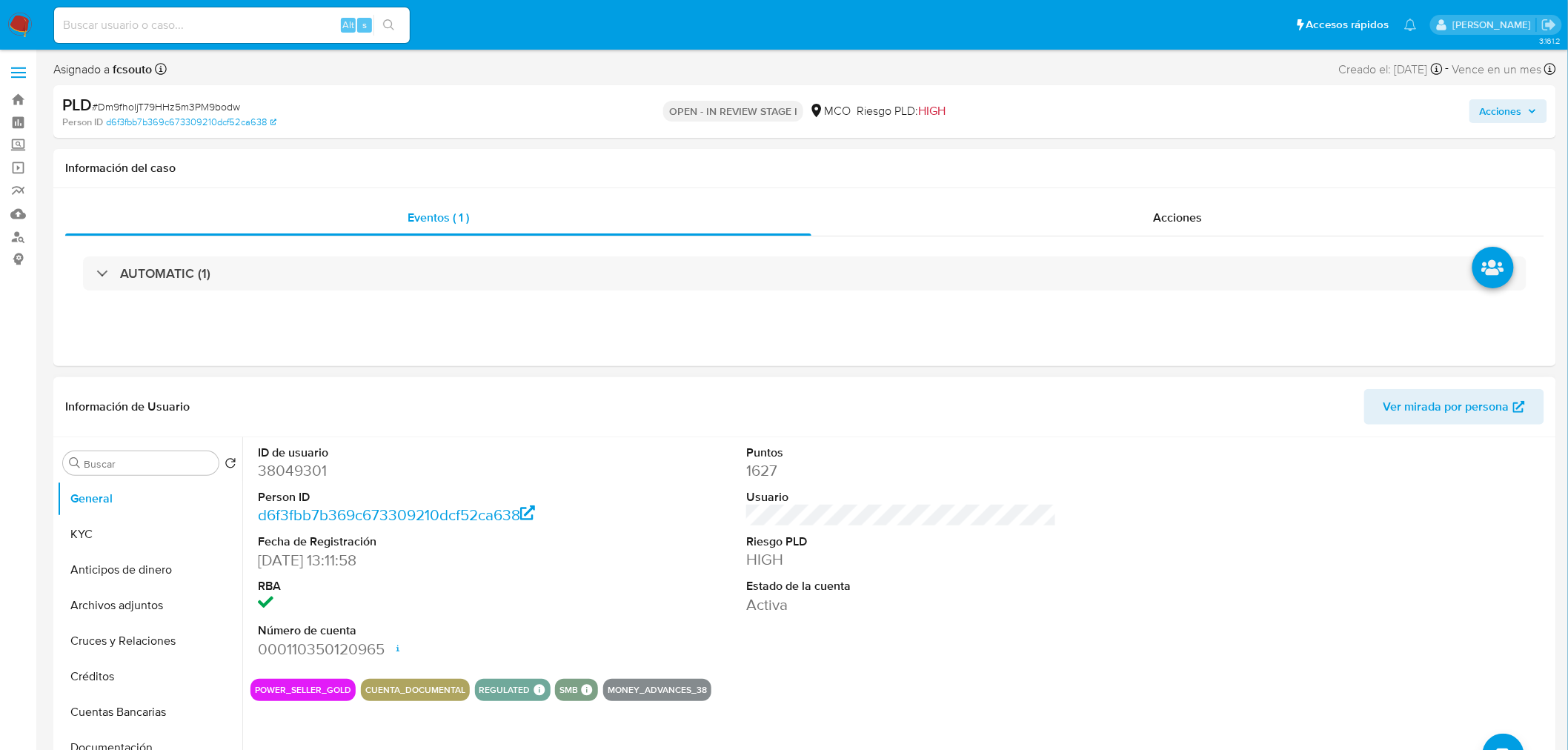
click at [492, 438] on div "ID de usuario 38049301 Person ID d6f3fbb7b369c673309210dcf52ca638 Fecha de Regi…" at bounding box center [413, 552] width 326 height 230
click at [303, 469] on dd "38049301" at bounding box center [413, 470] width 311 height 20
copy dd "38049301"
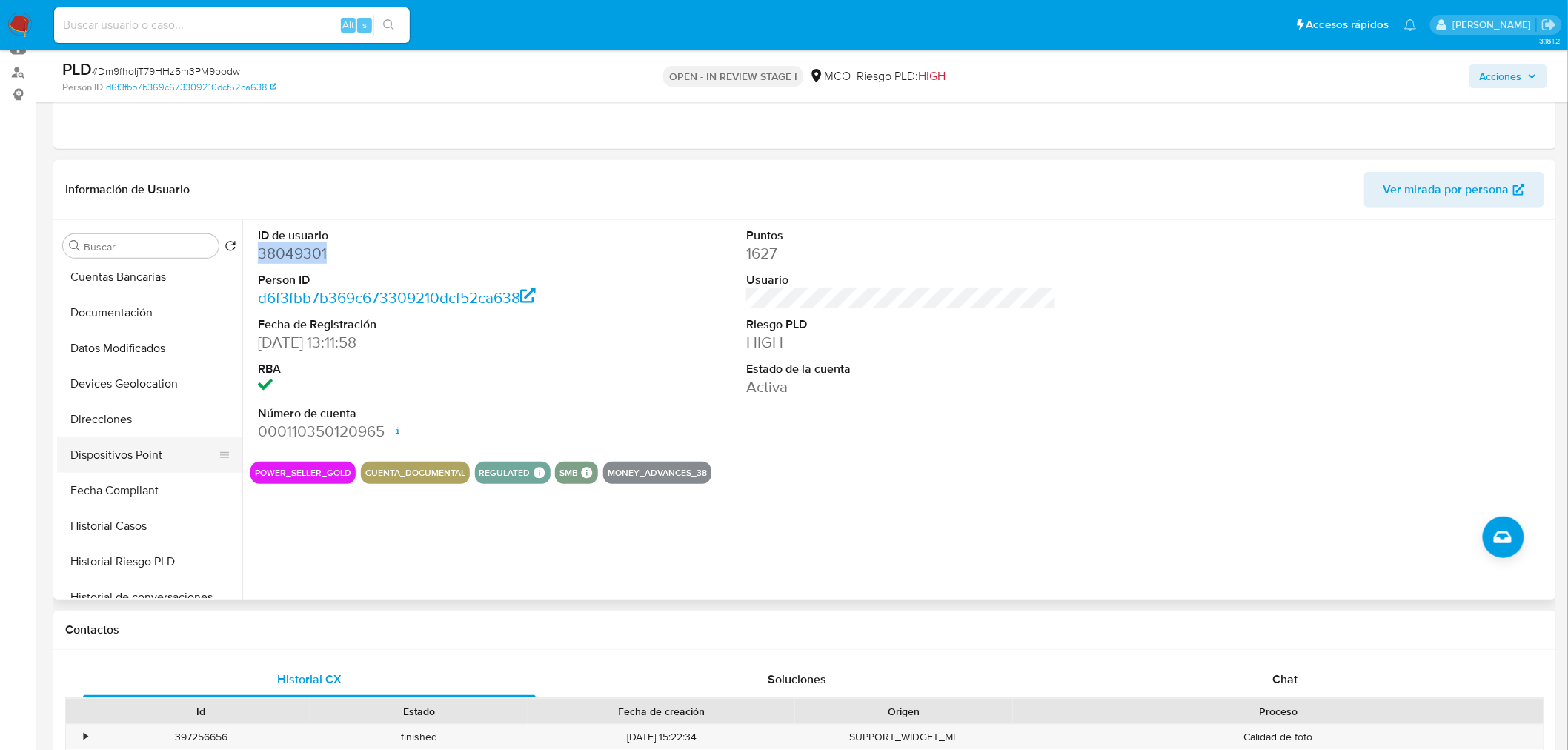
scroll to position [247, 0]
drag, startPoint x: 168, startPoint y: 502, endPoint x: 92, endPoint y: 484, distance: 78.1
click at [168, 501] on button "Historial Casos" at bounding box center [144, 496] width 173 height 35
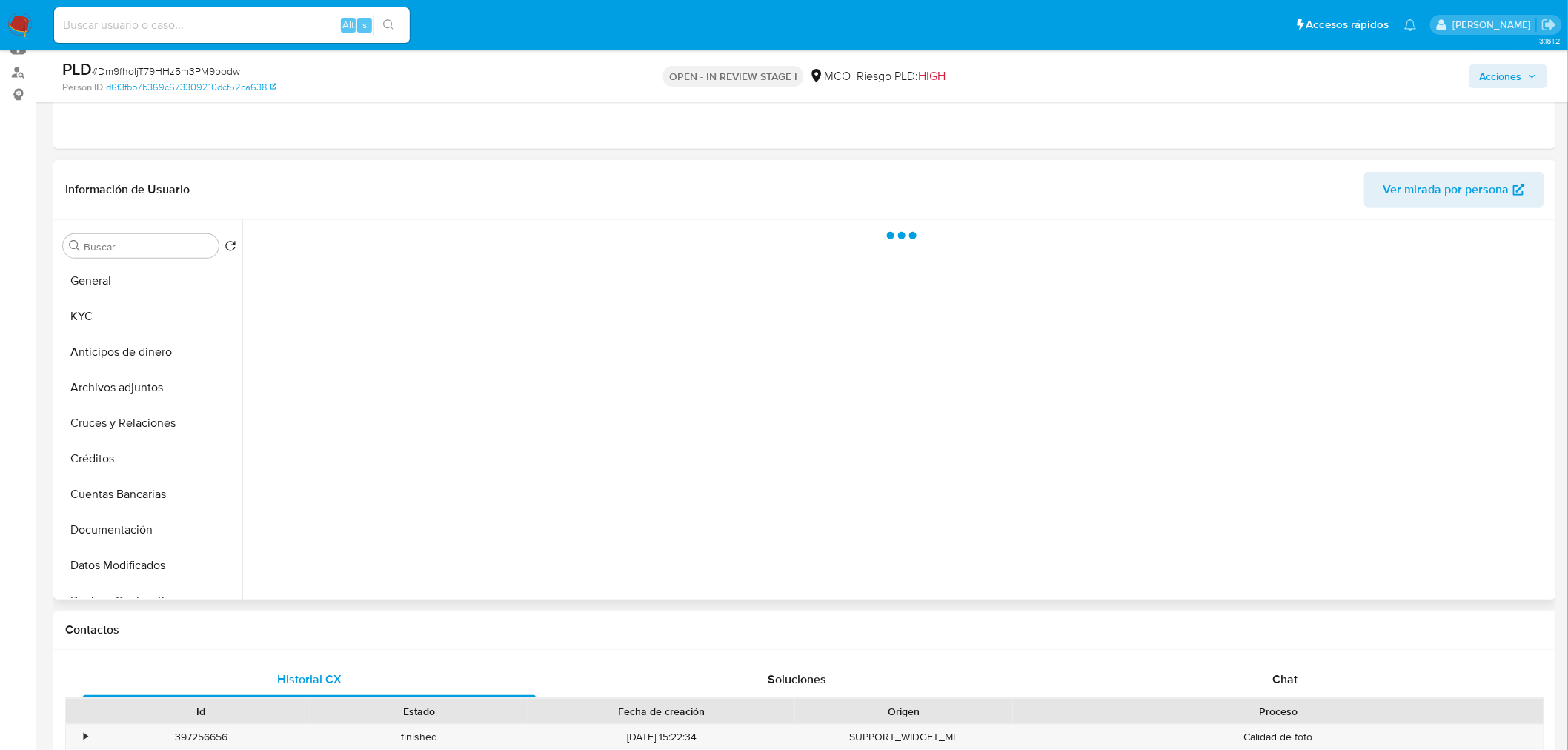
scroll to position [0, 0]
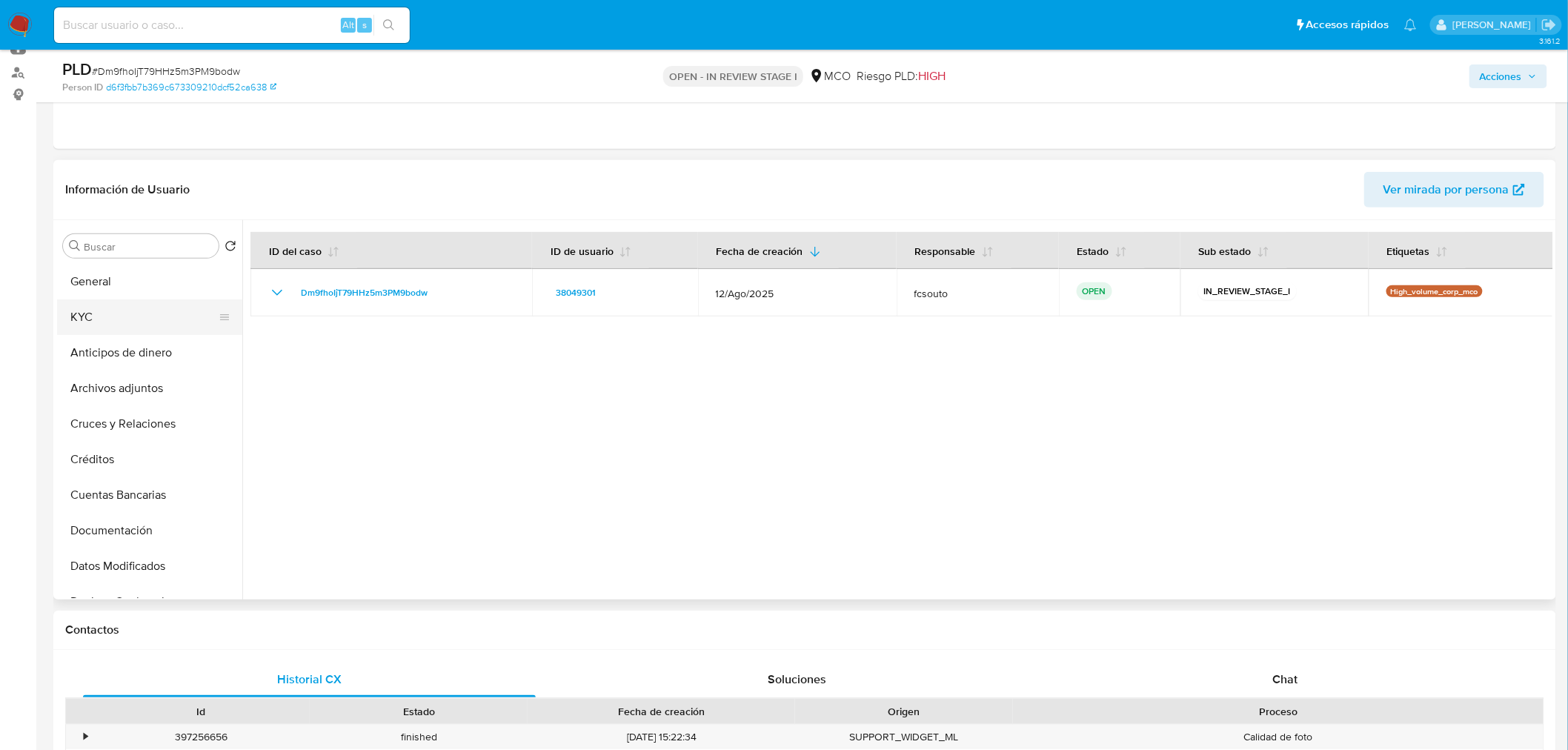
click at [119, 323] on button "KYC" at bounding box center [144, 317] width 173 height 35
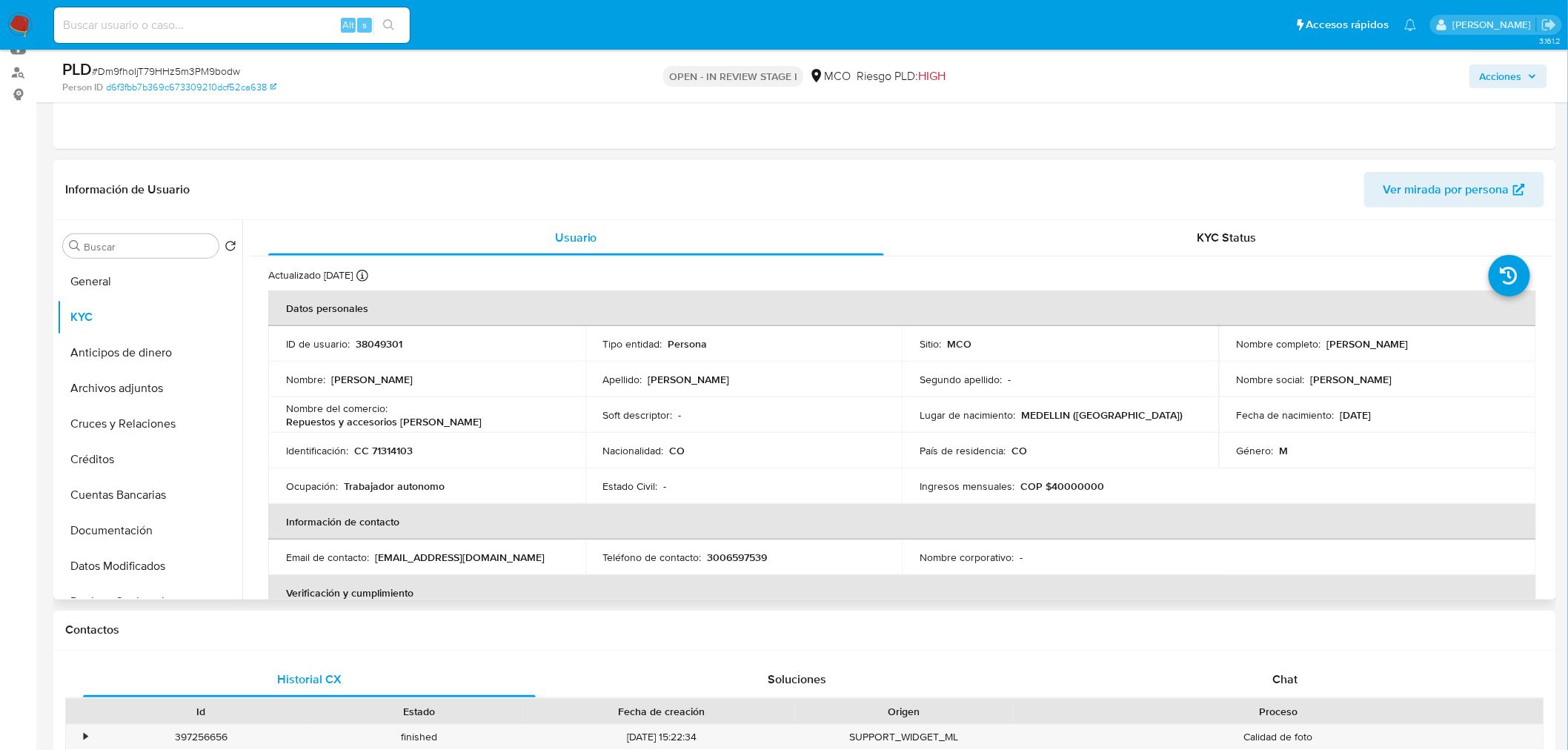
click at [382, 343] on p "38049301" at bounding box center [379, 344] width 47 height 13
copy p "38049301"
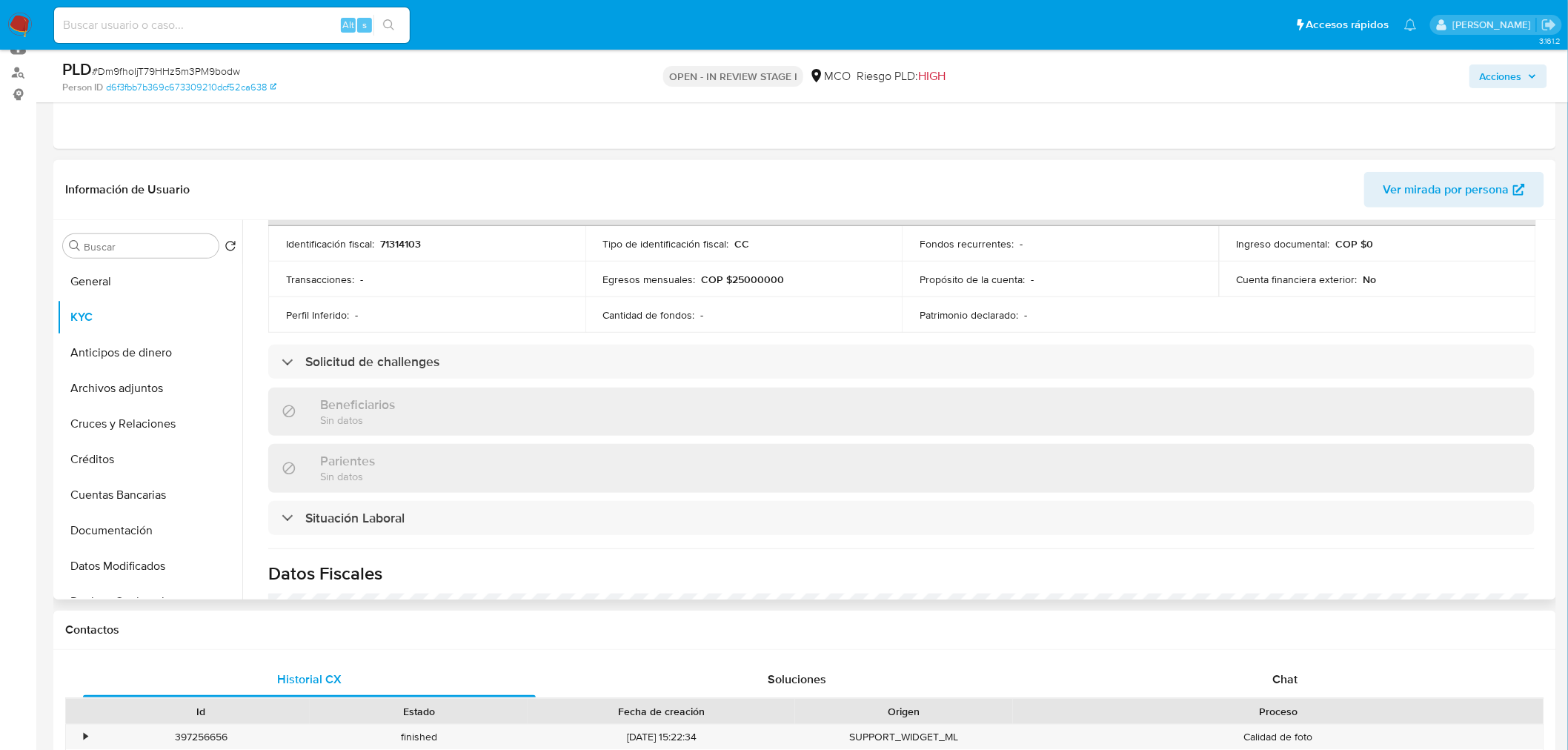
scroll to position [738, 0]
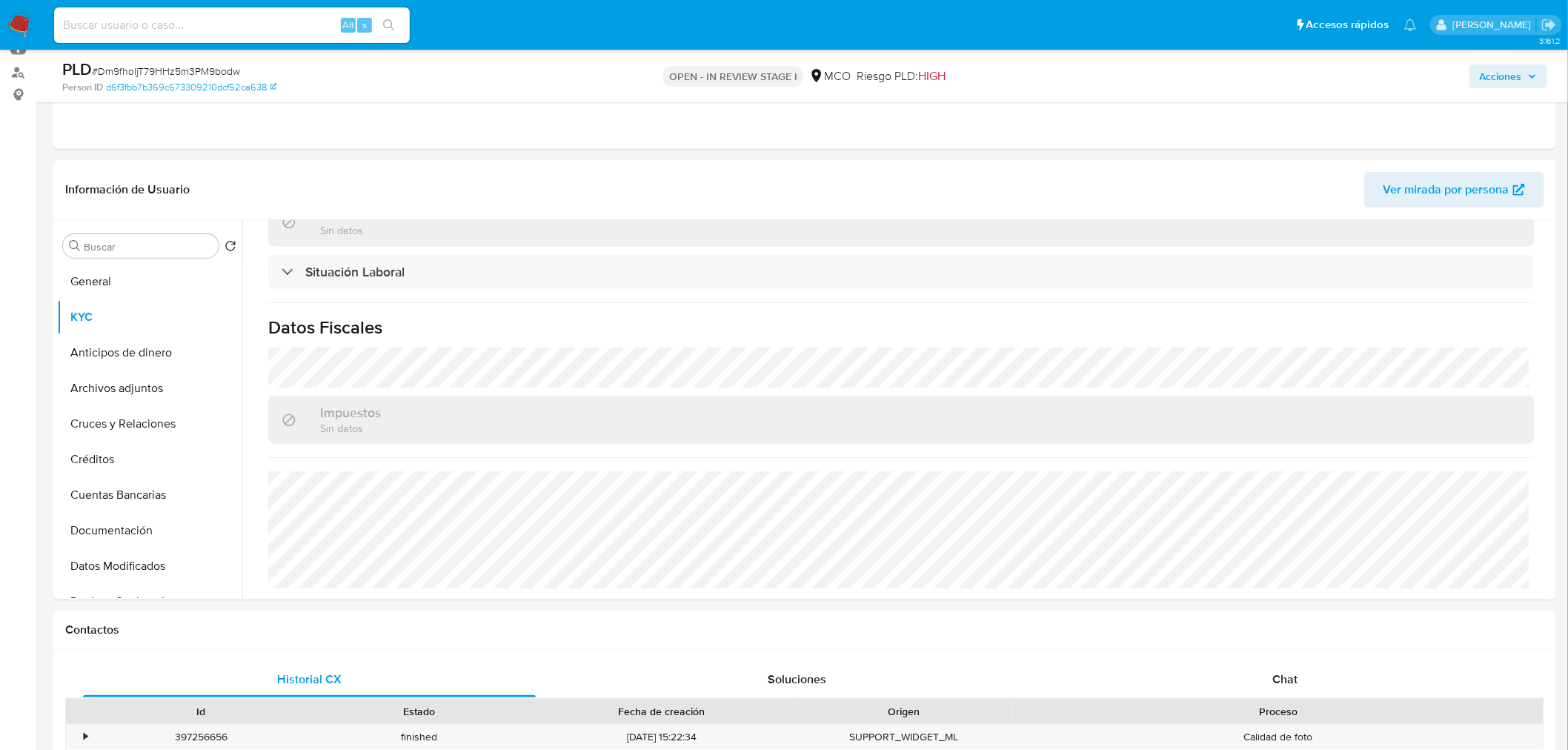
click at [1495, 75] on span "Acciones" at bounding box center [1501, 76] width 43 height 24
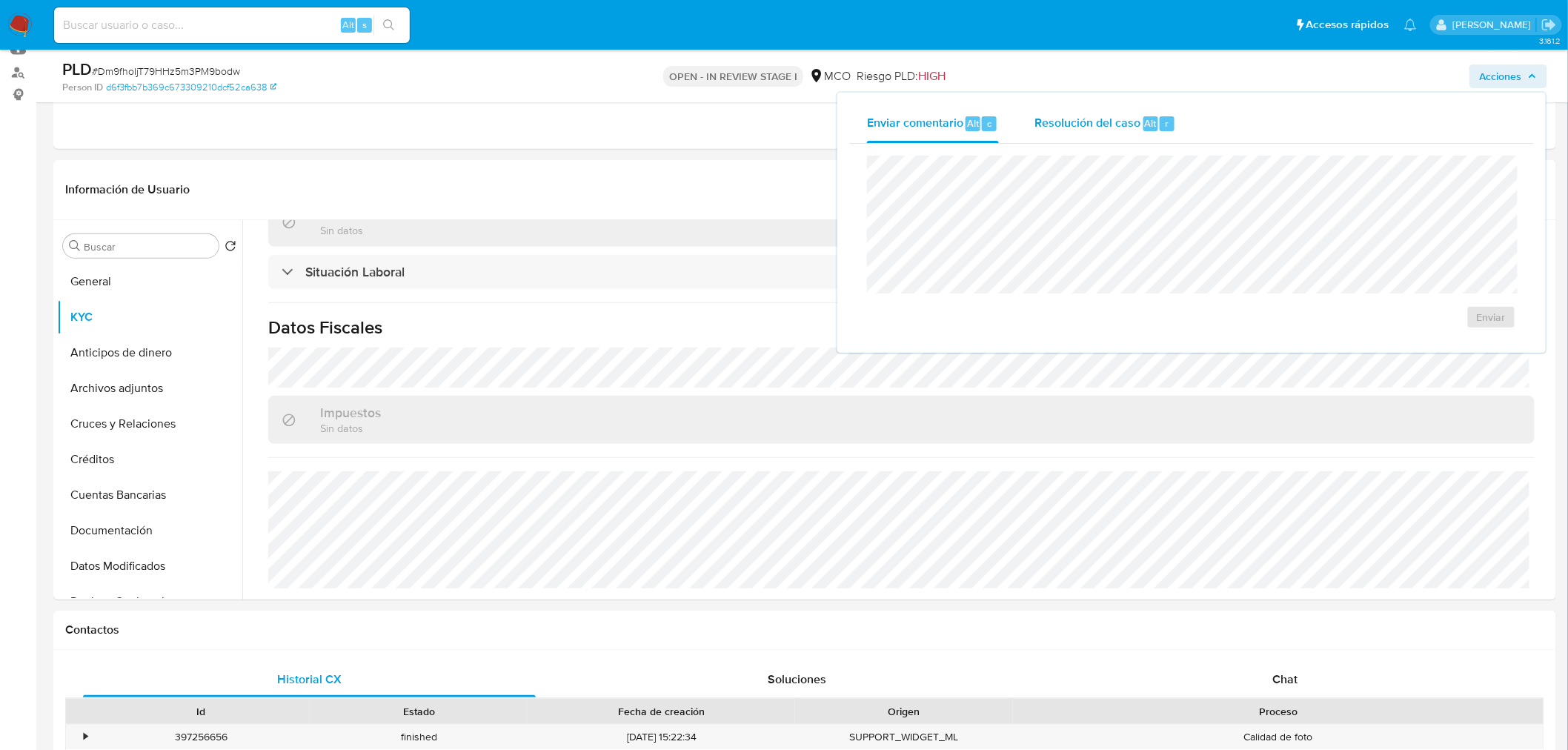
click at [1092, 126] on span "Resolución del caso" at bounding box center [1088, 123] width 106 height 17
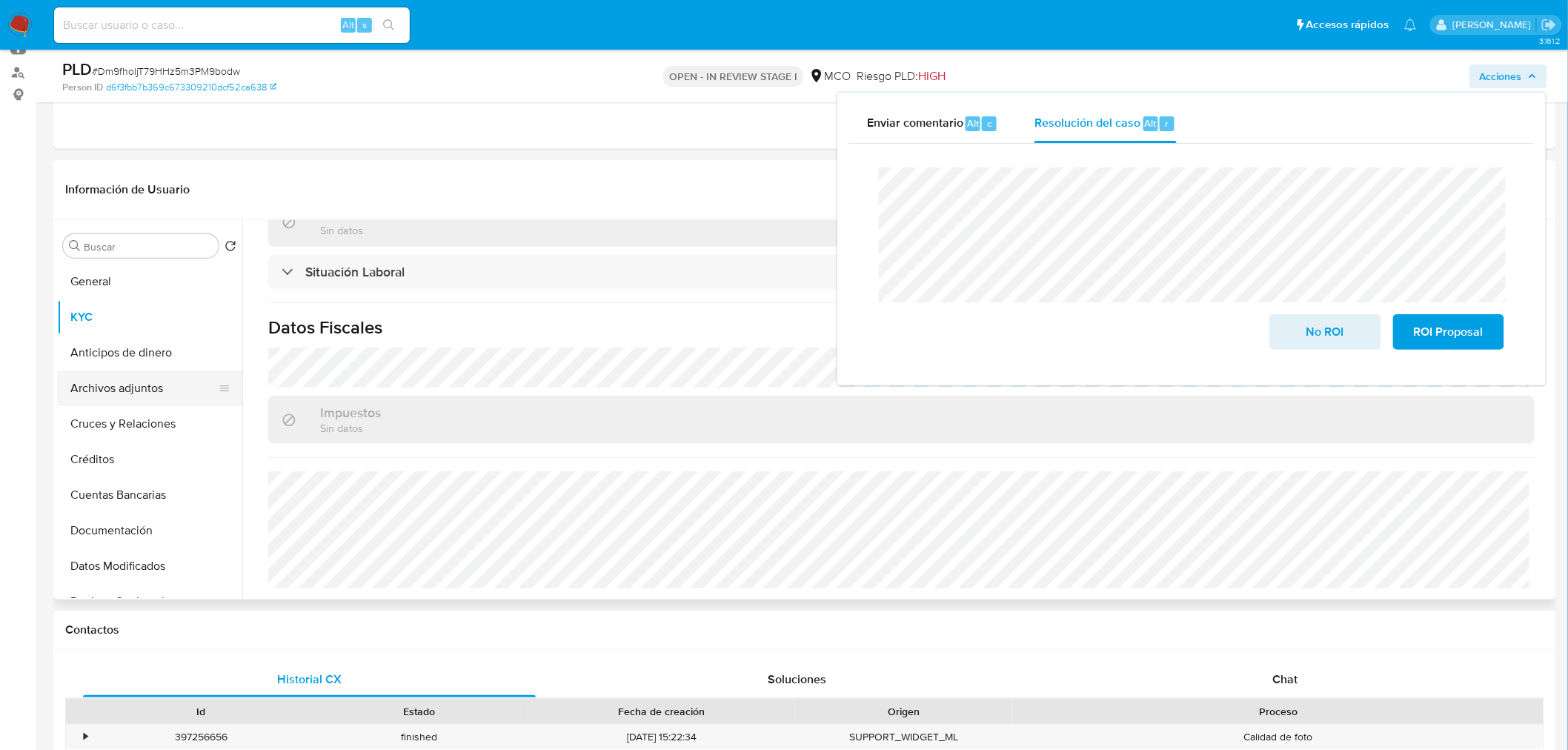
click at [152, 388] on button "Archivos adjuntos" at bounding box center [144, 388] width 173 height 35
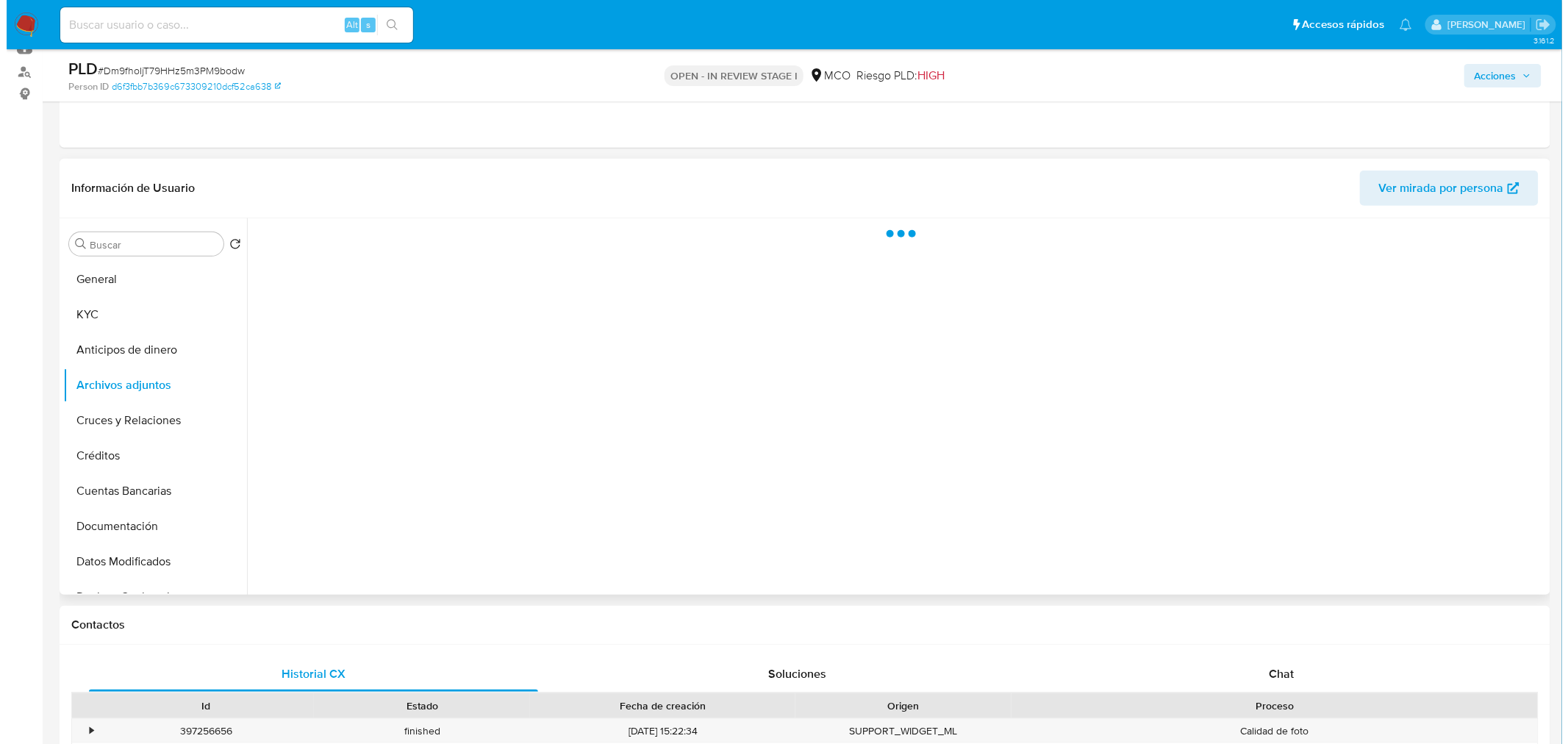
scroll to position [0, 0]
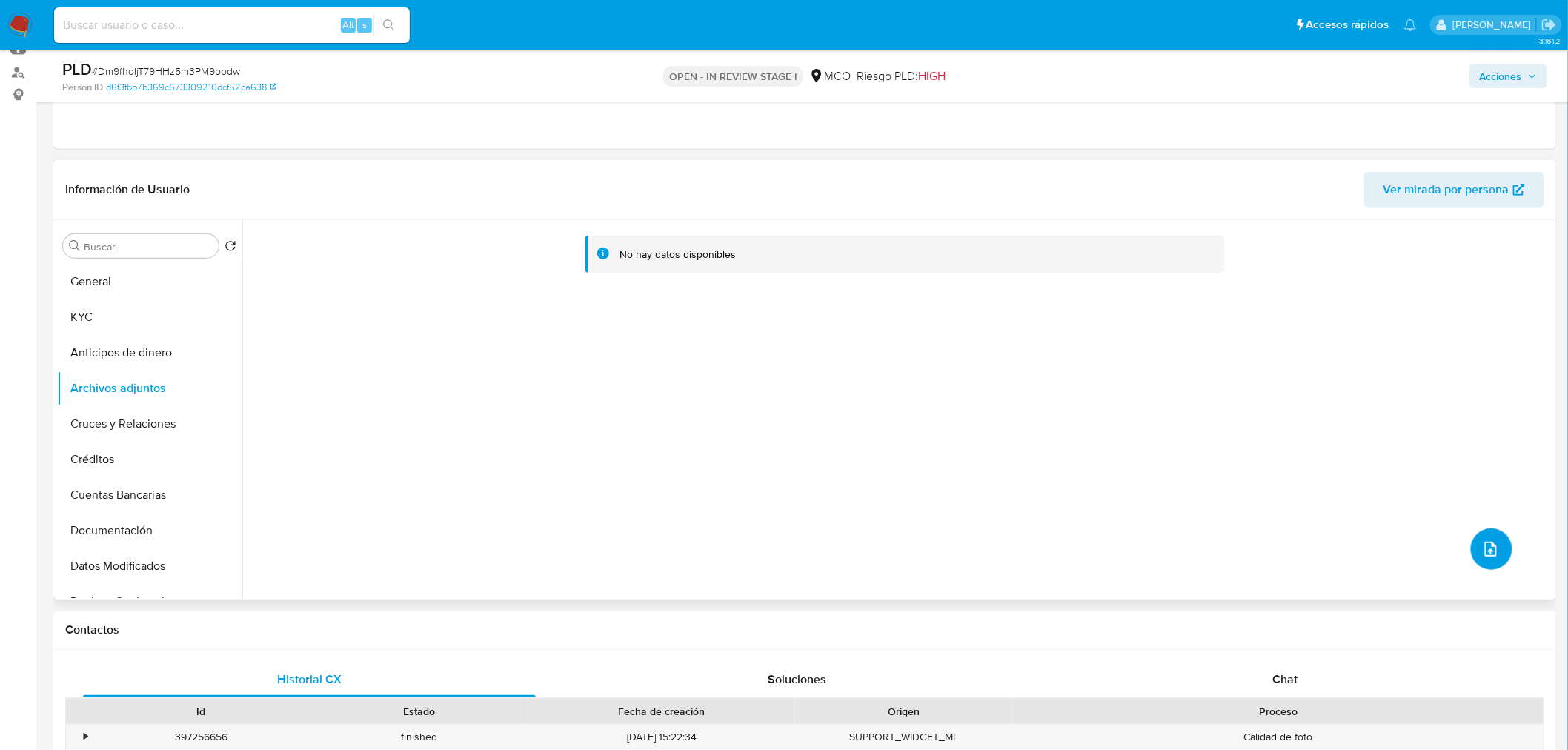
click at [1498, 556] on button "upload-file" at bounding box center [1492, 549] width 42 height 42
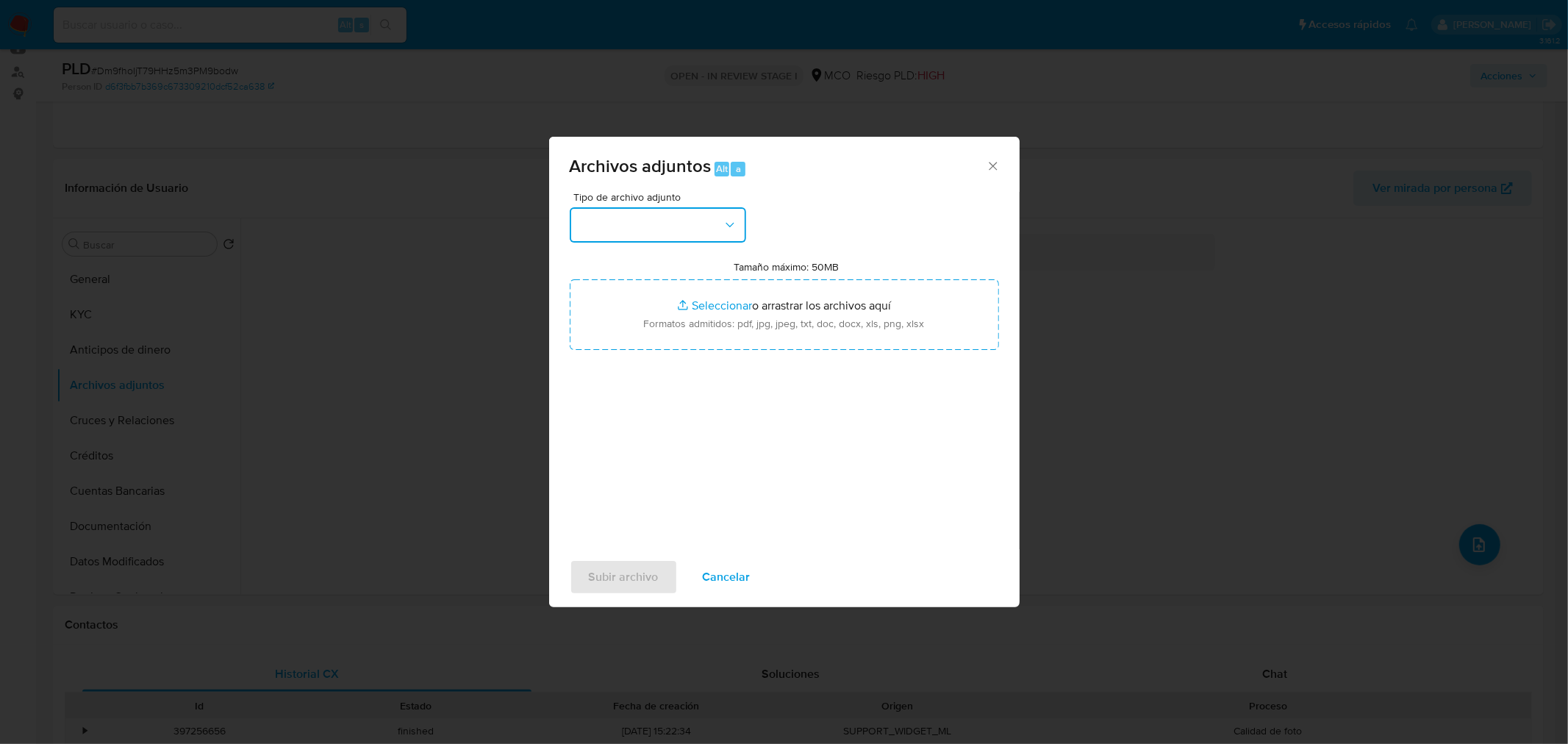
click at [647, 232] on button "button" at bounding box center [657, 225] width 176 height 35
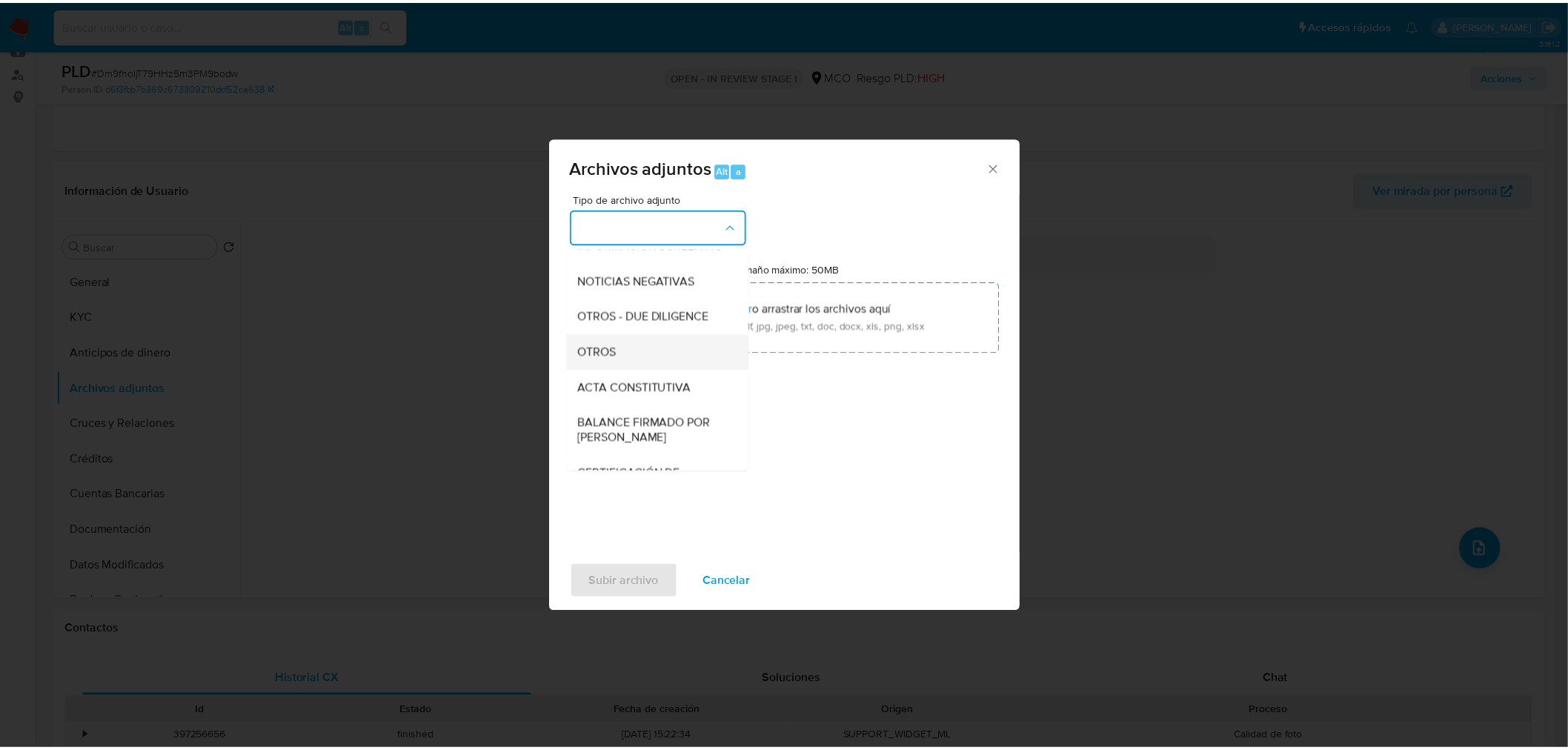
scroll to position [164, 0]
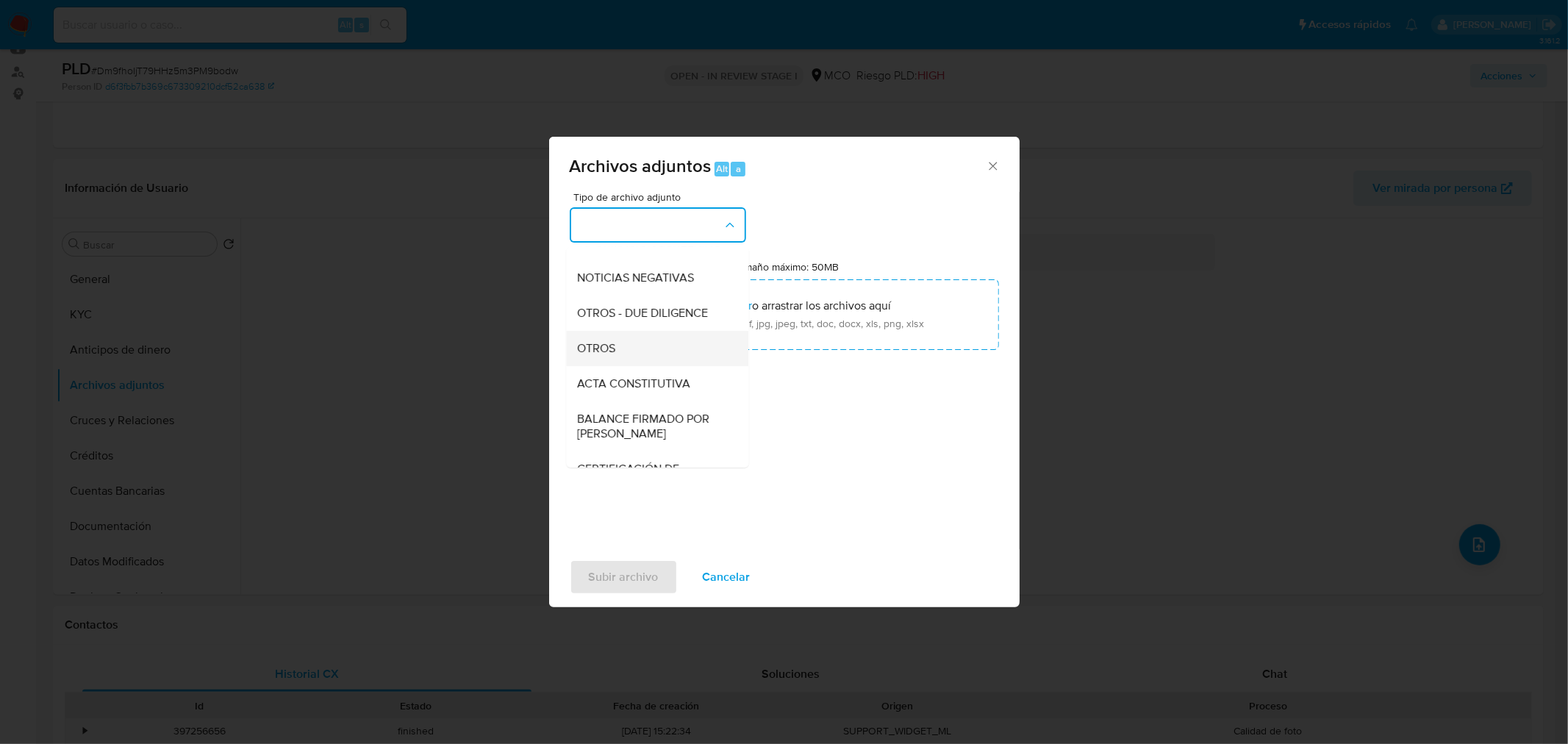
click at [639, 363] on div "OTROS" at bounding box center [652, 347] width 150 height 35
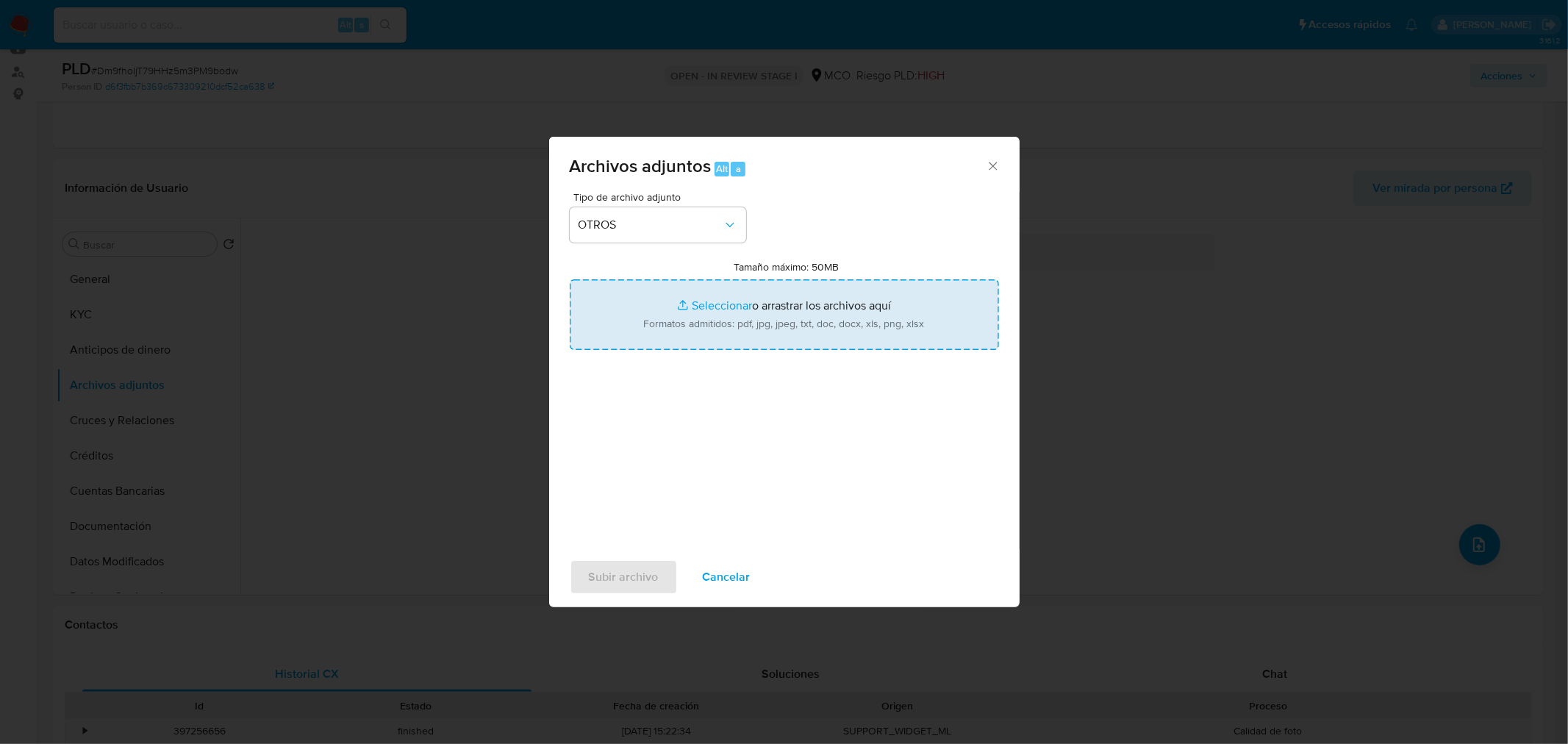
click at [745, 297] on input "Tamaño máximo: 50MB Seleccionar archivos" at bounding box center [784, 314] width 429 height 71
type input "C:\fakepath\38049301 - 1_10_2025.pdf"
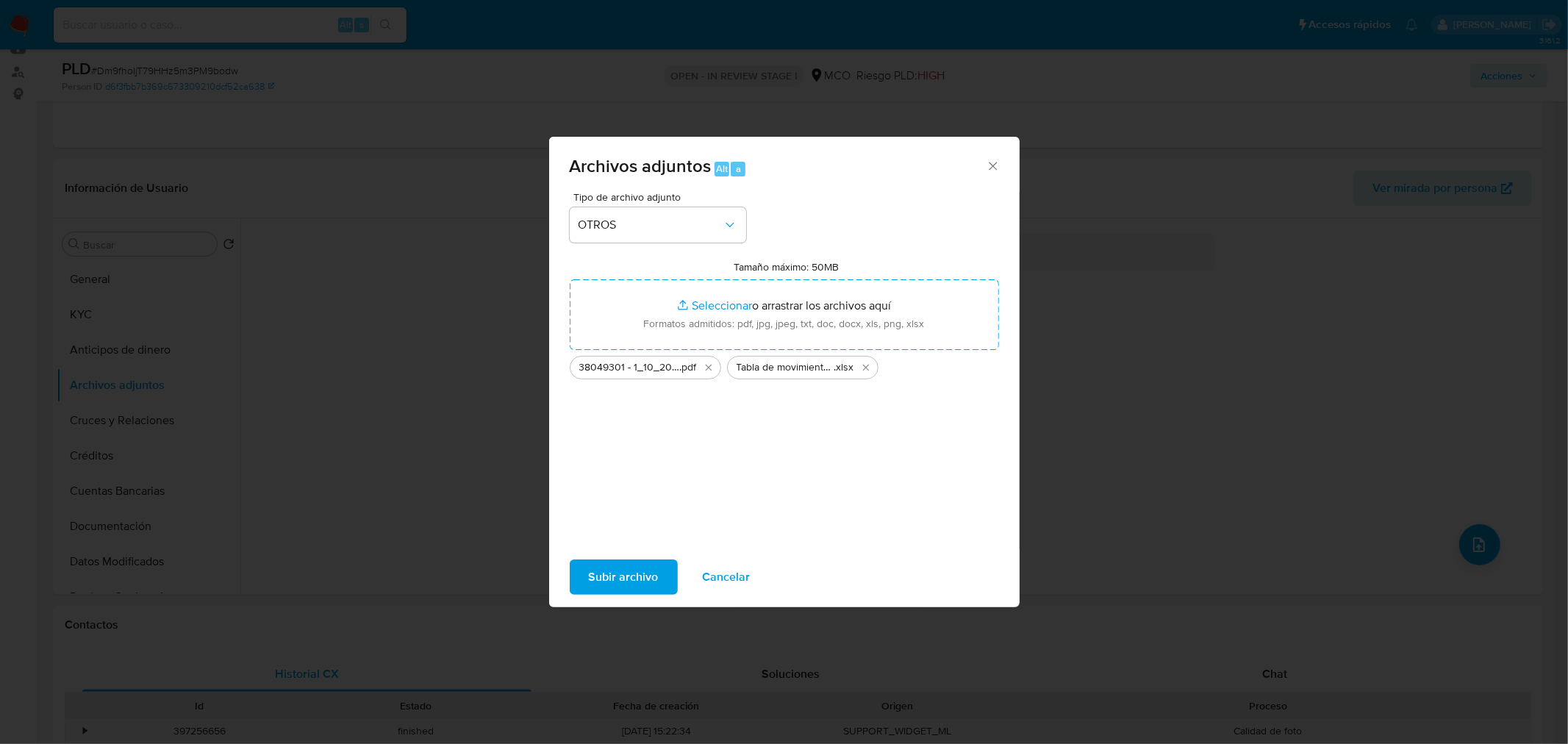
click at [626, 578] on span "Subir archivo" at bounding box center [624, 577] width 70 height 32
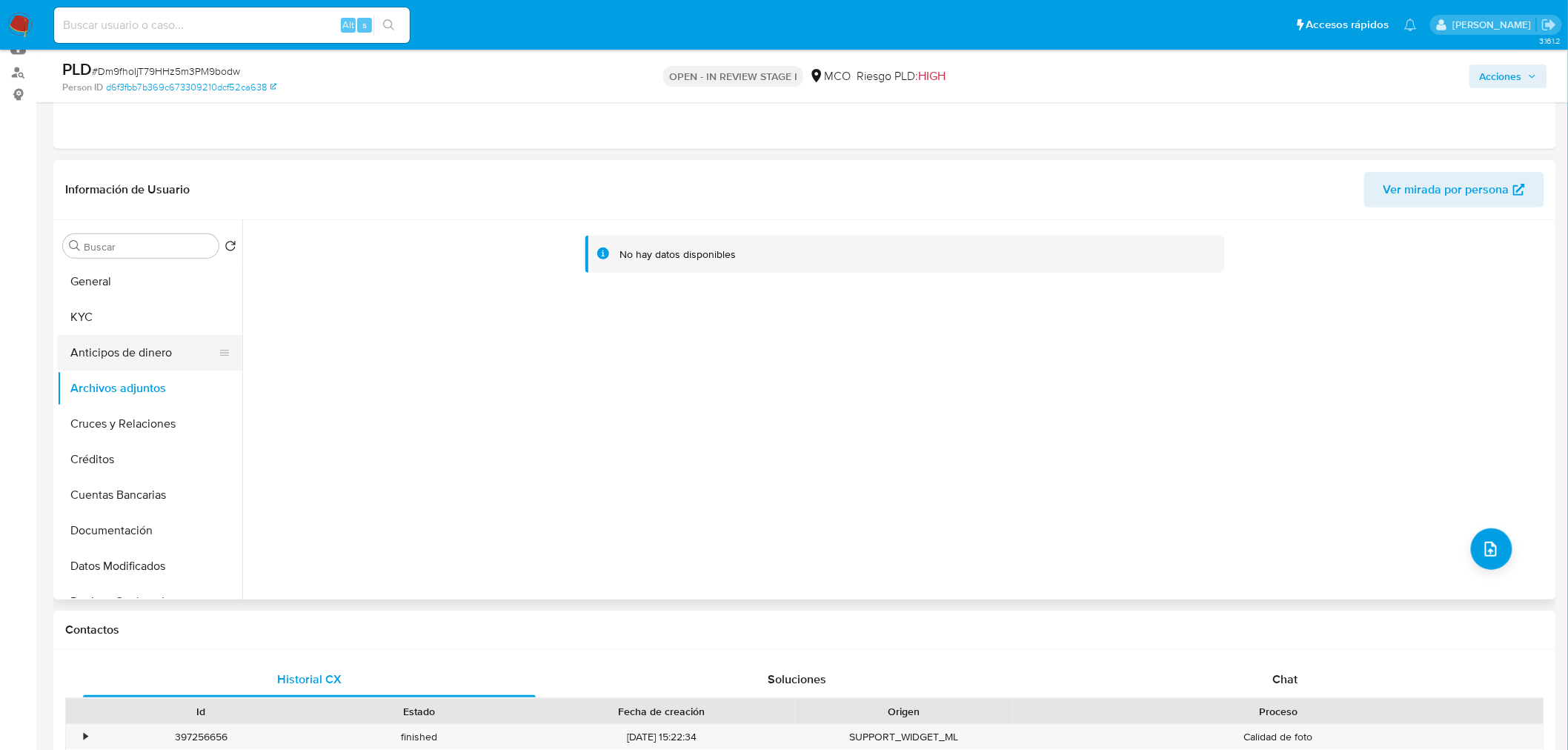
click at [106, 363] on button "Anticipos de dinero" at bounding box center [144, 353] width 173 height 35
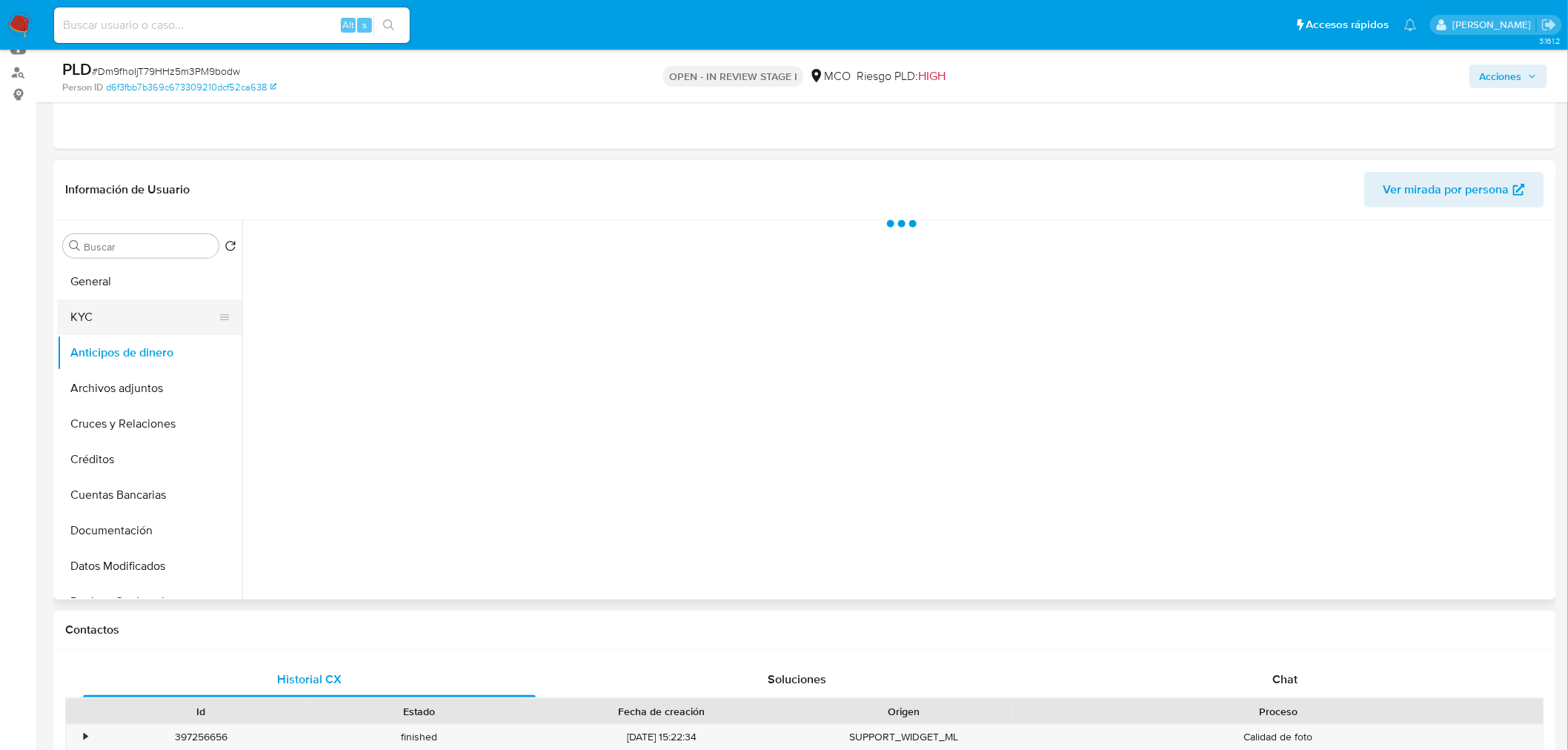
click at [85, 307] on button "KYC" at bounding box center [144, 317] width 173 height 35
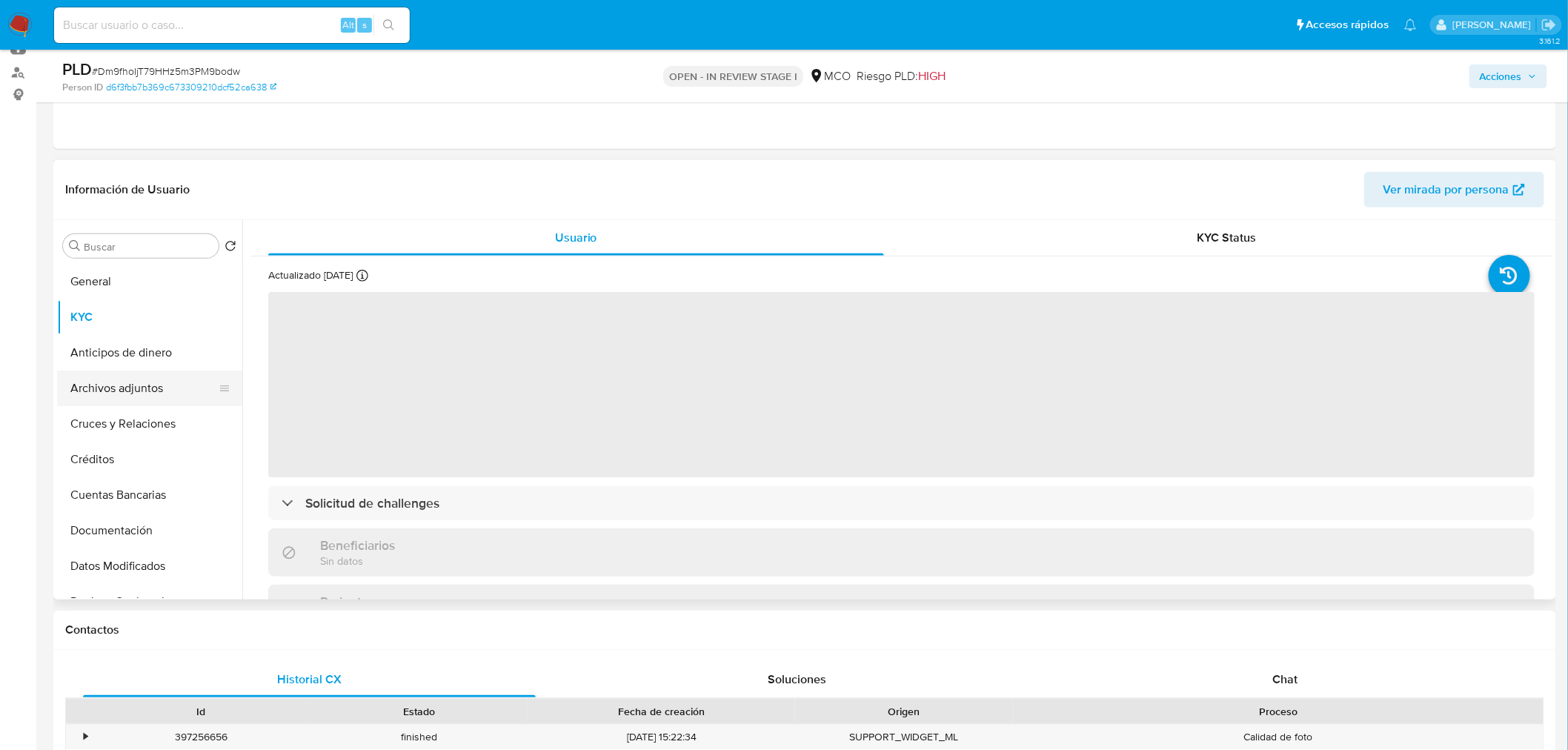
click at [128, 386] on button "Archivos adjuntos" at bounding box center [144, 388] width 173 height 35
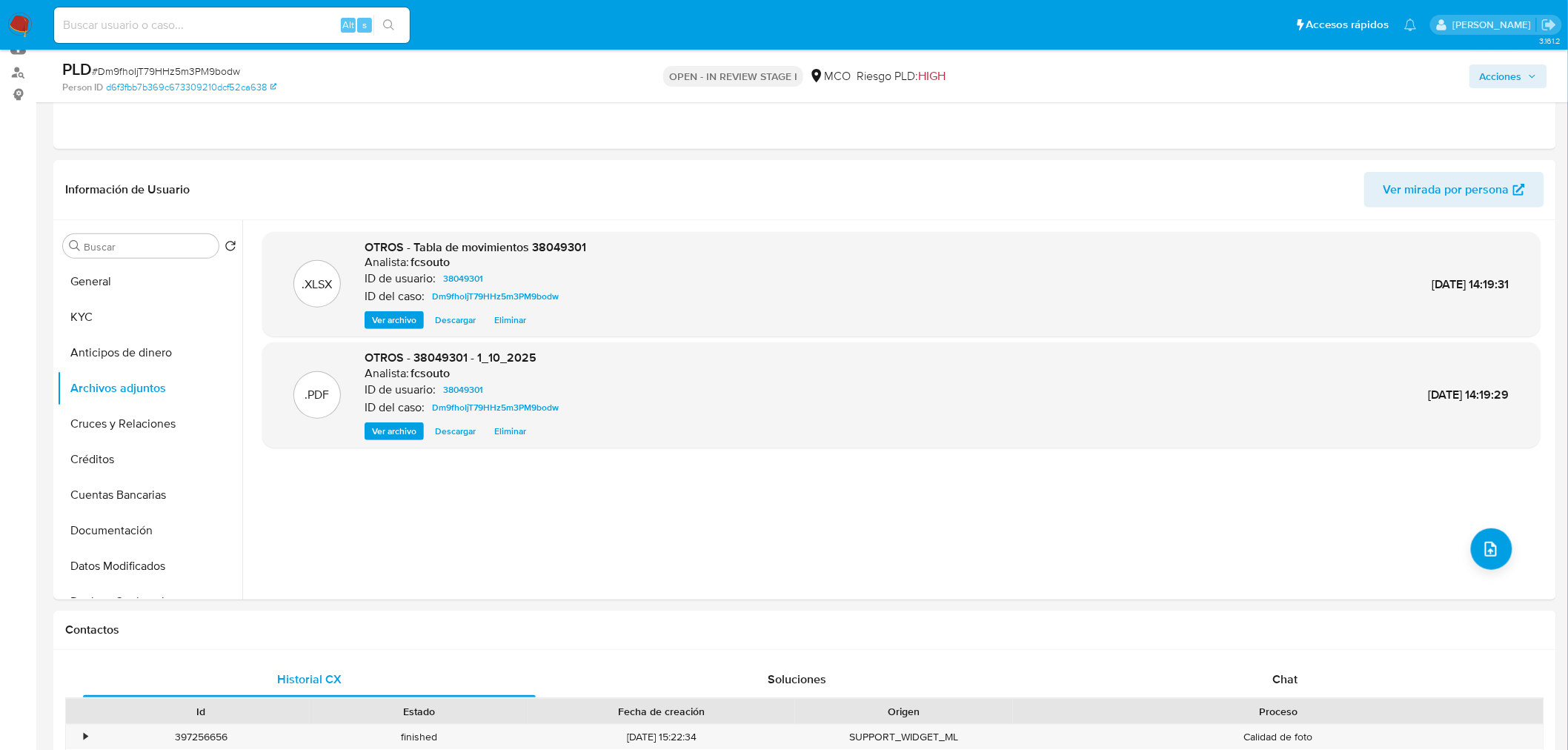
click at [1493, 87] on span "Acciones" at bounding box center [1501, 76] width 43 height 24
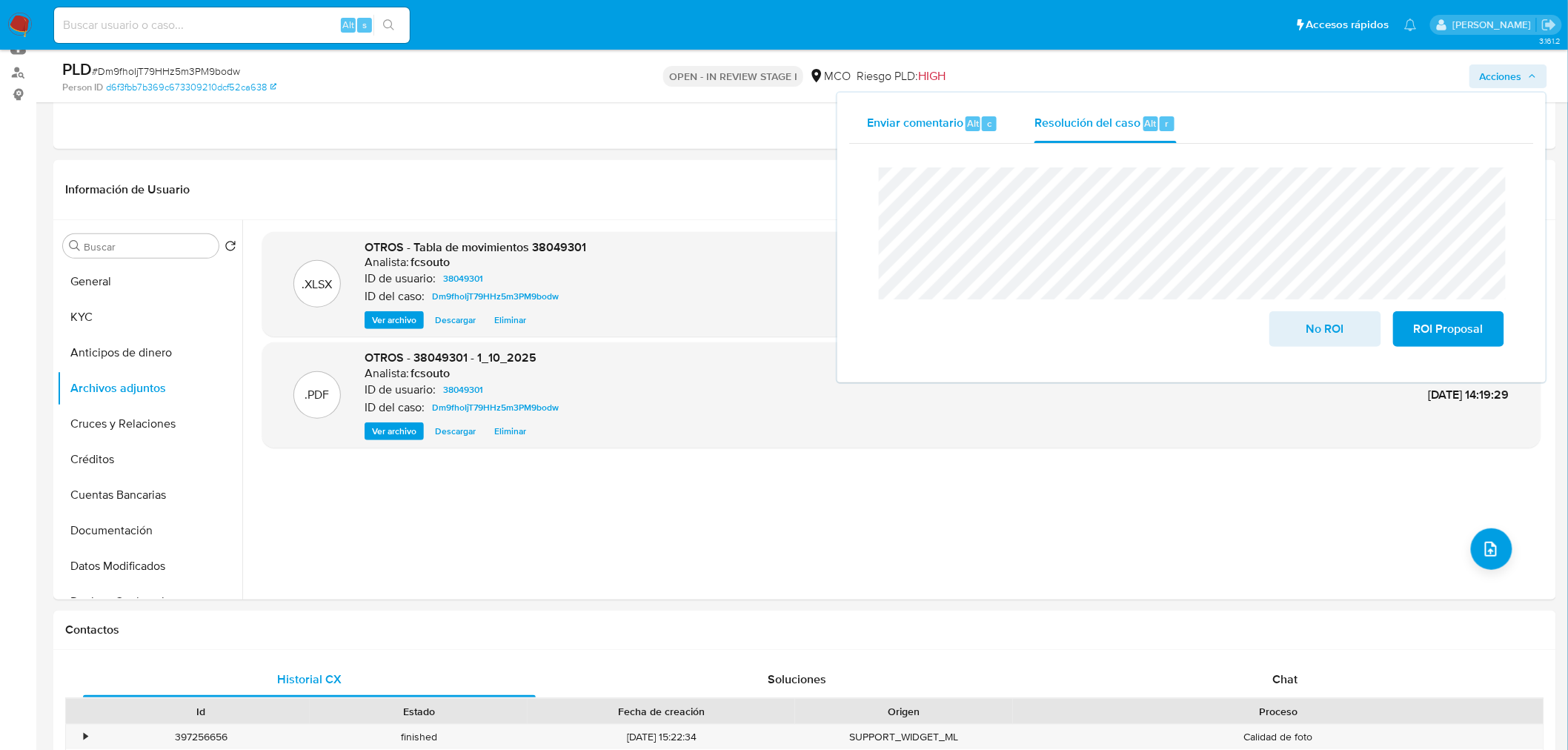
click at [929, 138] on div "Enviar comentario Alt c" at bounding box center [932, 124] width 132 height 38
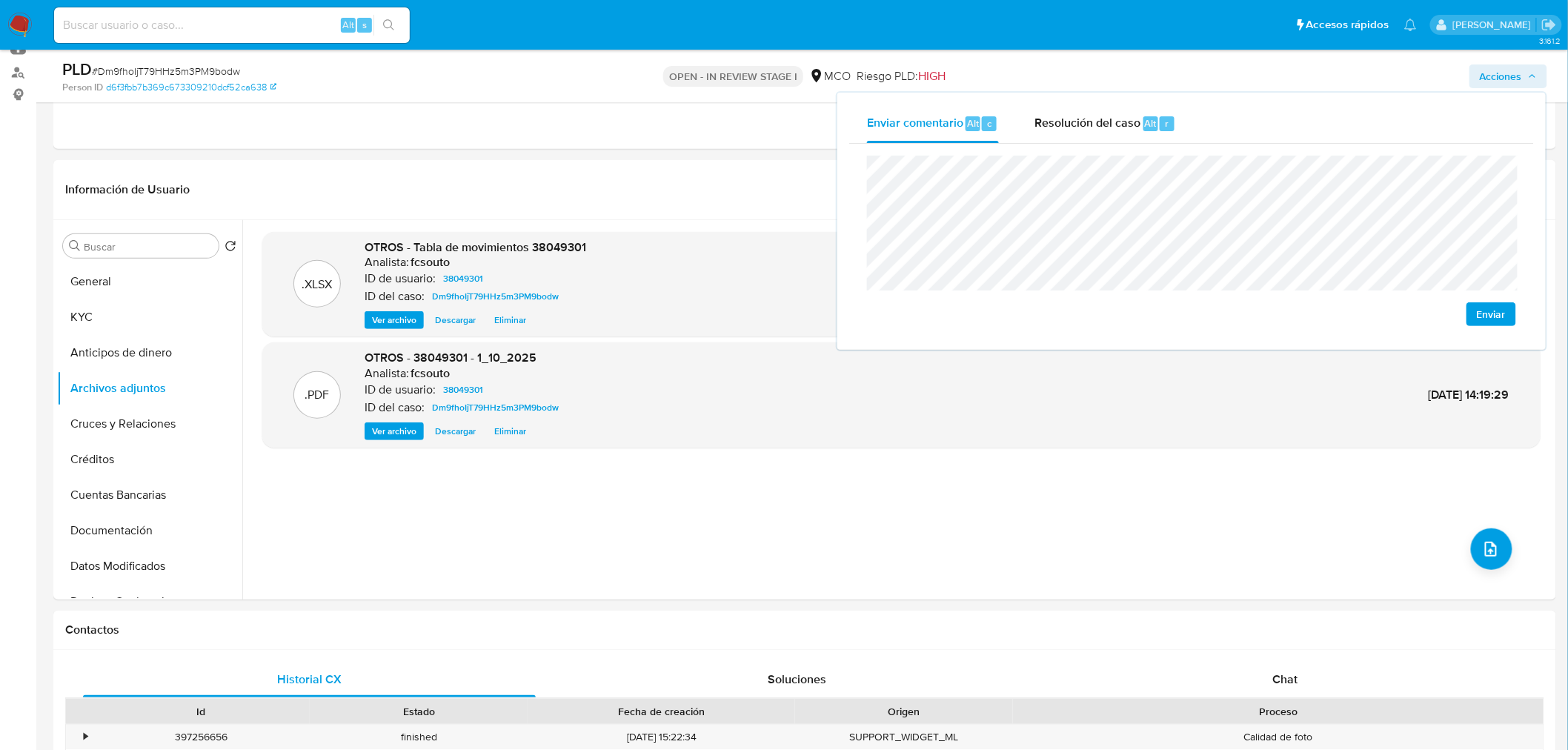
click at [1487, 308] on span "Enviar" at bounding box center [1491, 313] width 29 height 20
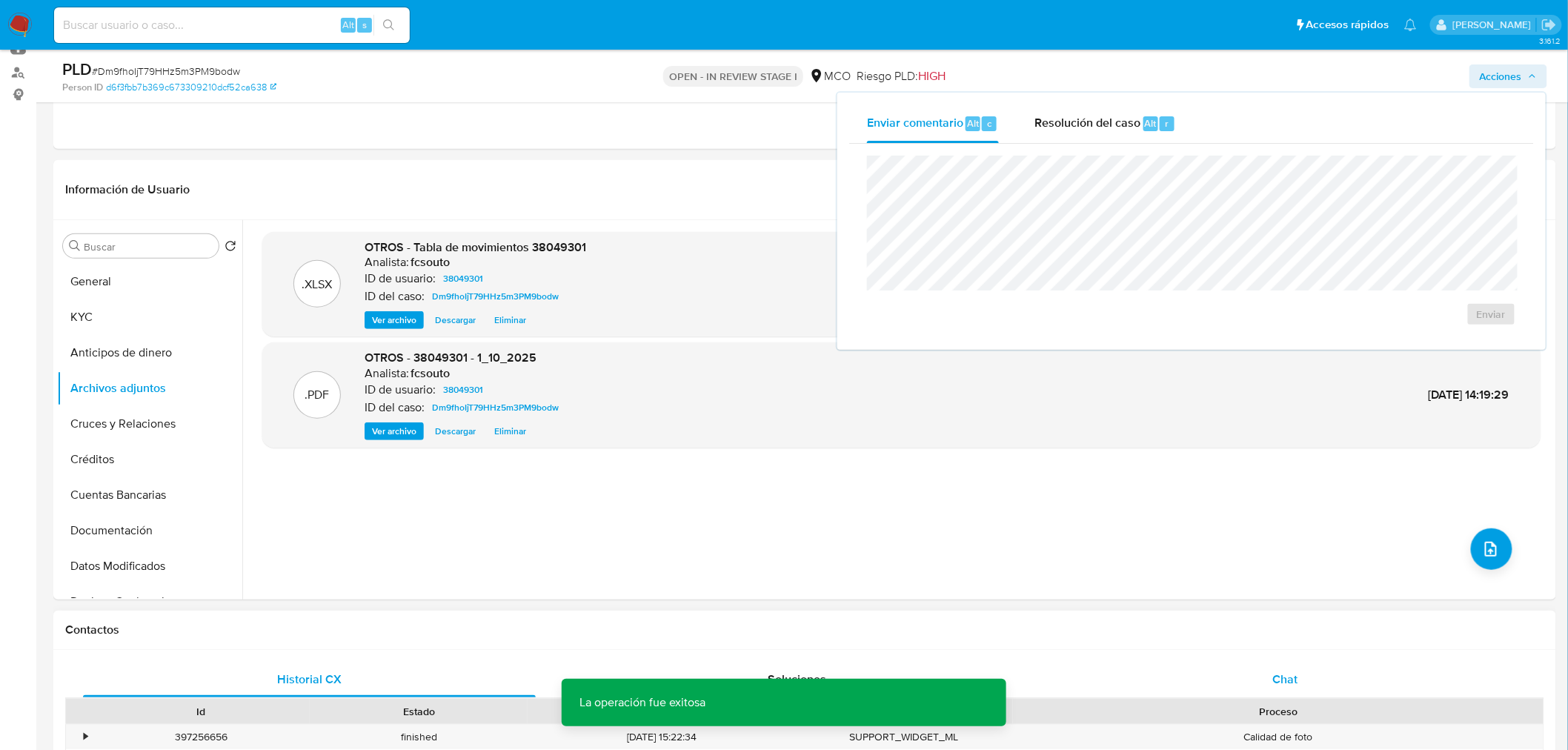
drag, startPoint x: 1303, startPoint y: 682, endPoint x: 1285, endPoint y: 671, distance: 21.1
click at [1301, 678] on div "Chat" at bounding box center [1286, 679] width 453 height 35
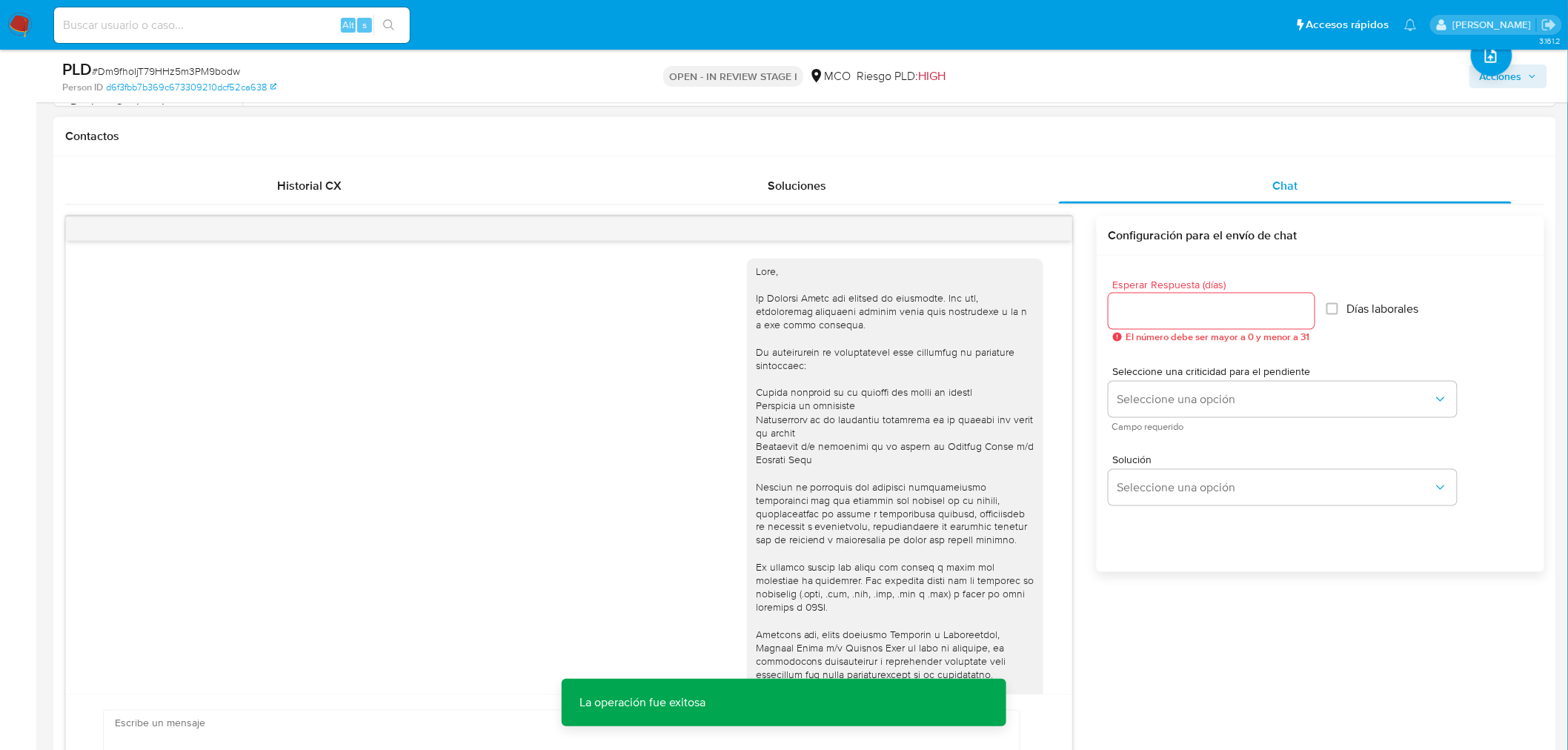
scroll to position [201, 0]
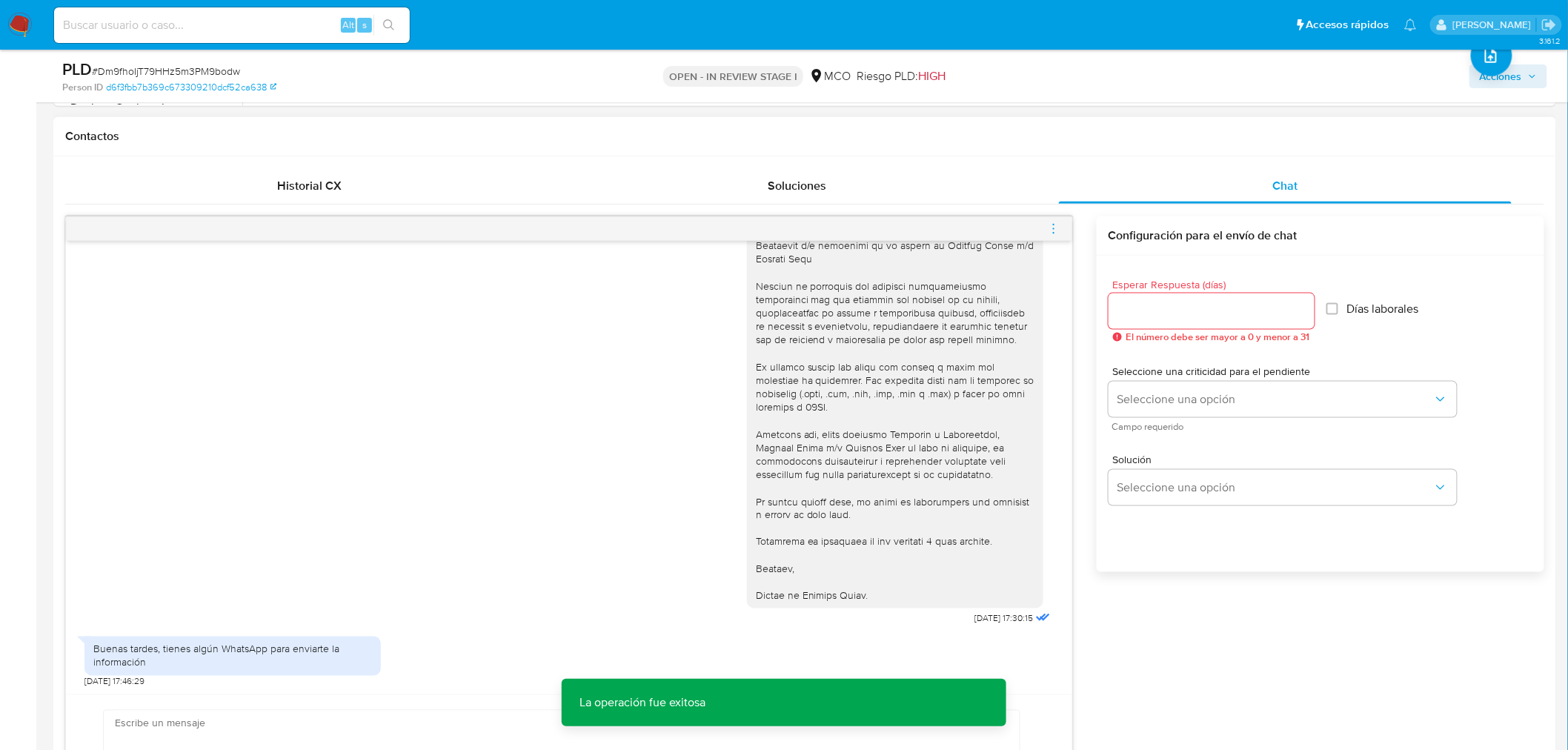
drag, startPoint x: 1181, startPoint y: 292, endPoint x: 1173, endPoint y: 328, distance: 36.9
click at [1180, 292] on div "Esperar Respuesta (días) El número debe ser mayor a 0 y menor a 31" at bounding box center [1211, 311] width 206 height 63
drag, startPoint x: 1175, startPoint y: 327, endPoint x: 1175, endPoint y: 315, distance: 12.0
click at [1175, 322] on div at bounding box center [1211, 311] width 206 height 35
drag, startPoint x: 1175, startPoint y: 313, endPoint x: 1172, endPoint y: 327, distance: 14.3
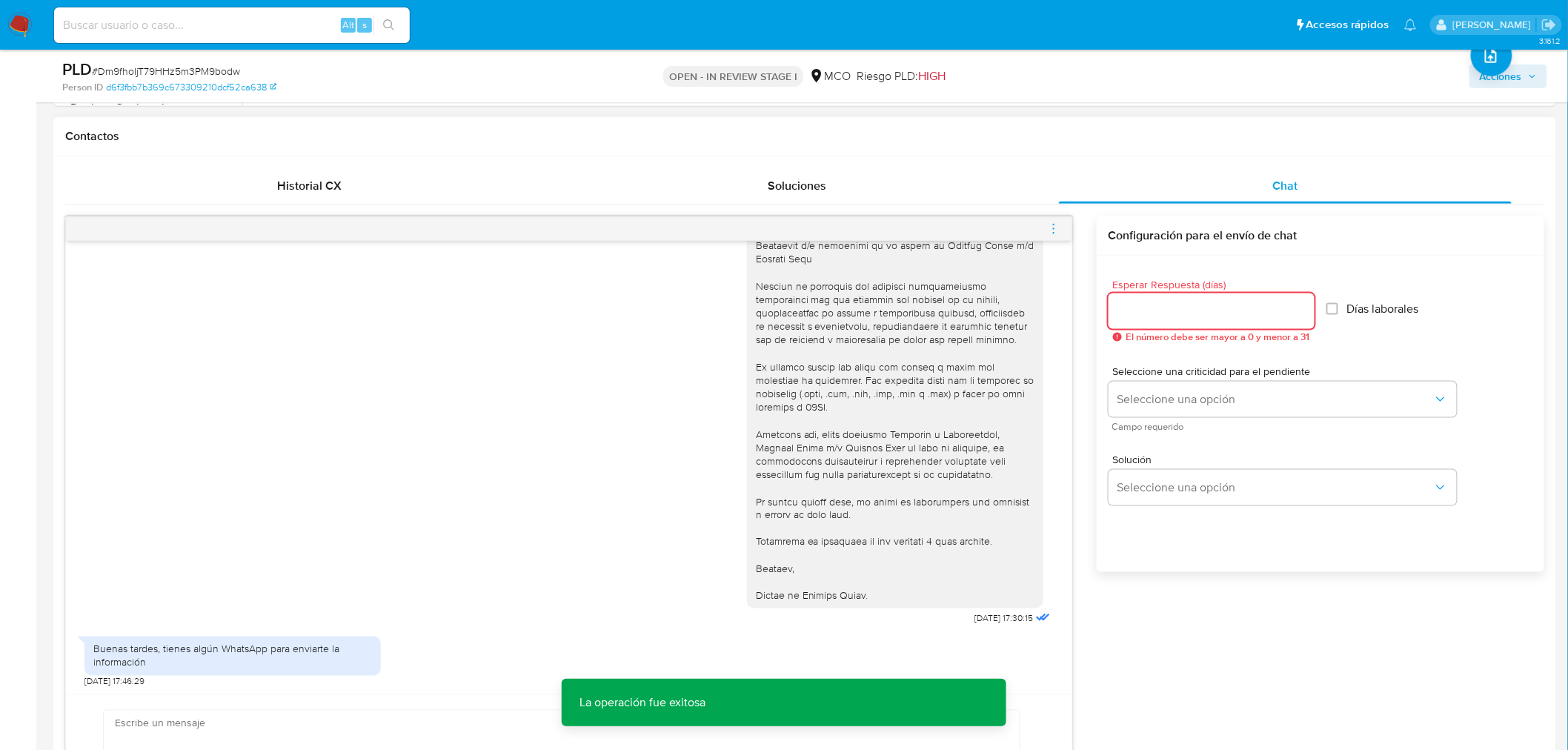
click at [1175, 313] on input "Esperar Respuesta (días)" at bounding box center [1211, 312] width 206 height 20
type input "3"
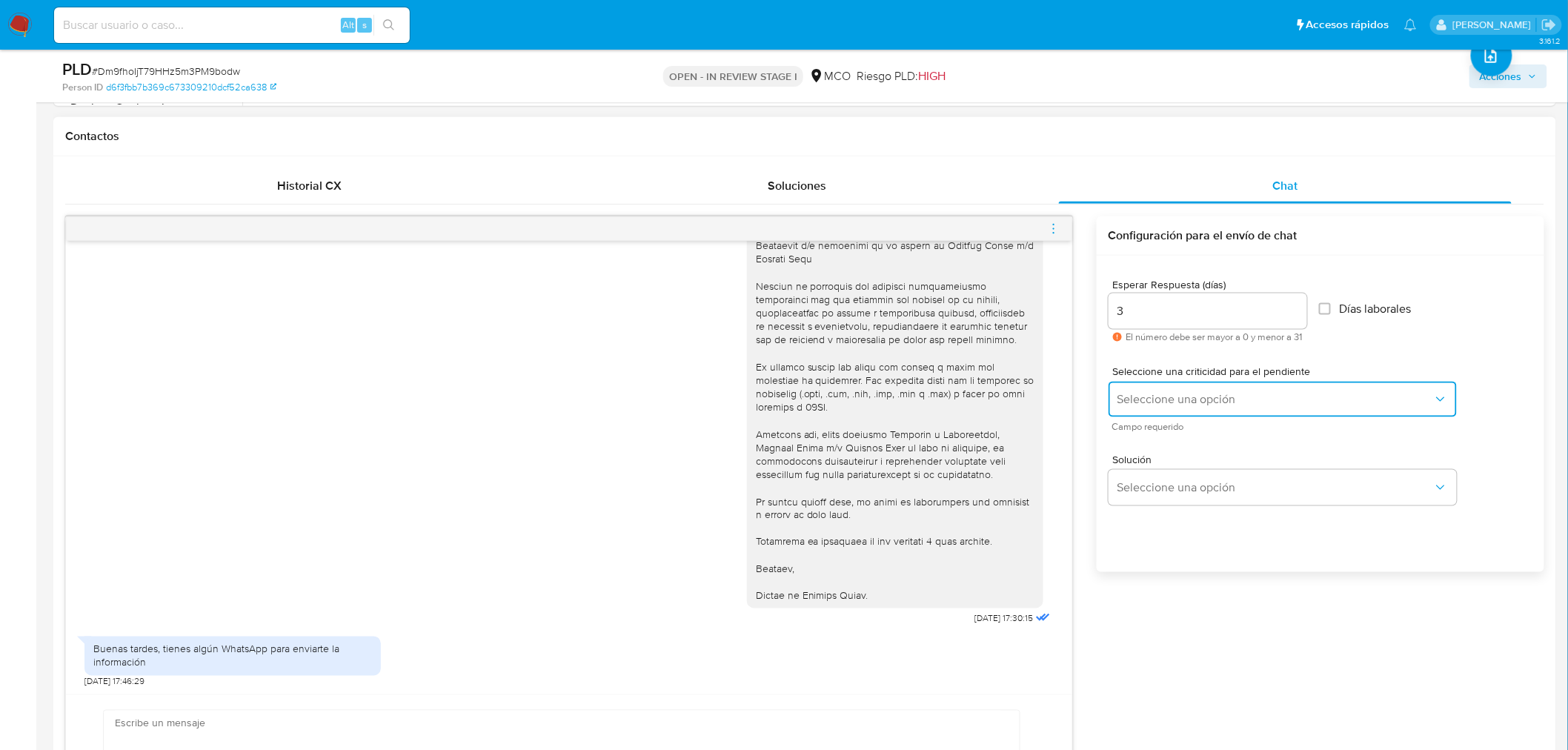
click at [1169, 398] on span "Seleccione una opción" at bounding box center [1275, 399] width 316 height 15
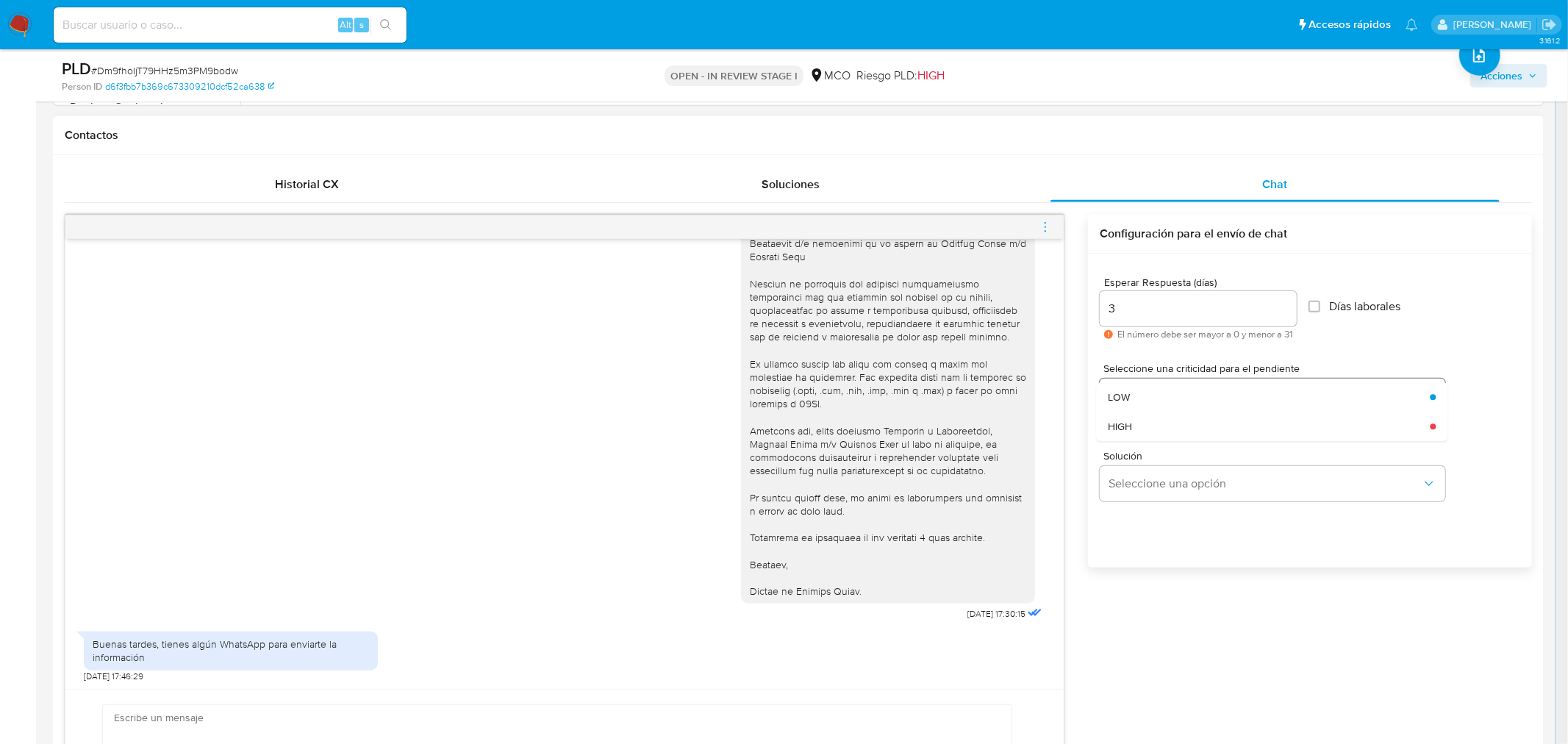
click at [1159, 395] on div "LOW" at bounding box center [1264, 397] width 313 height 29
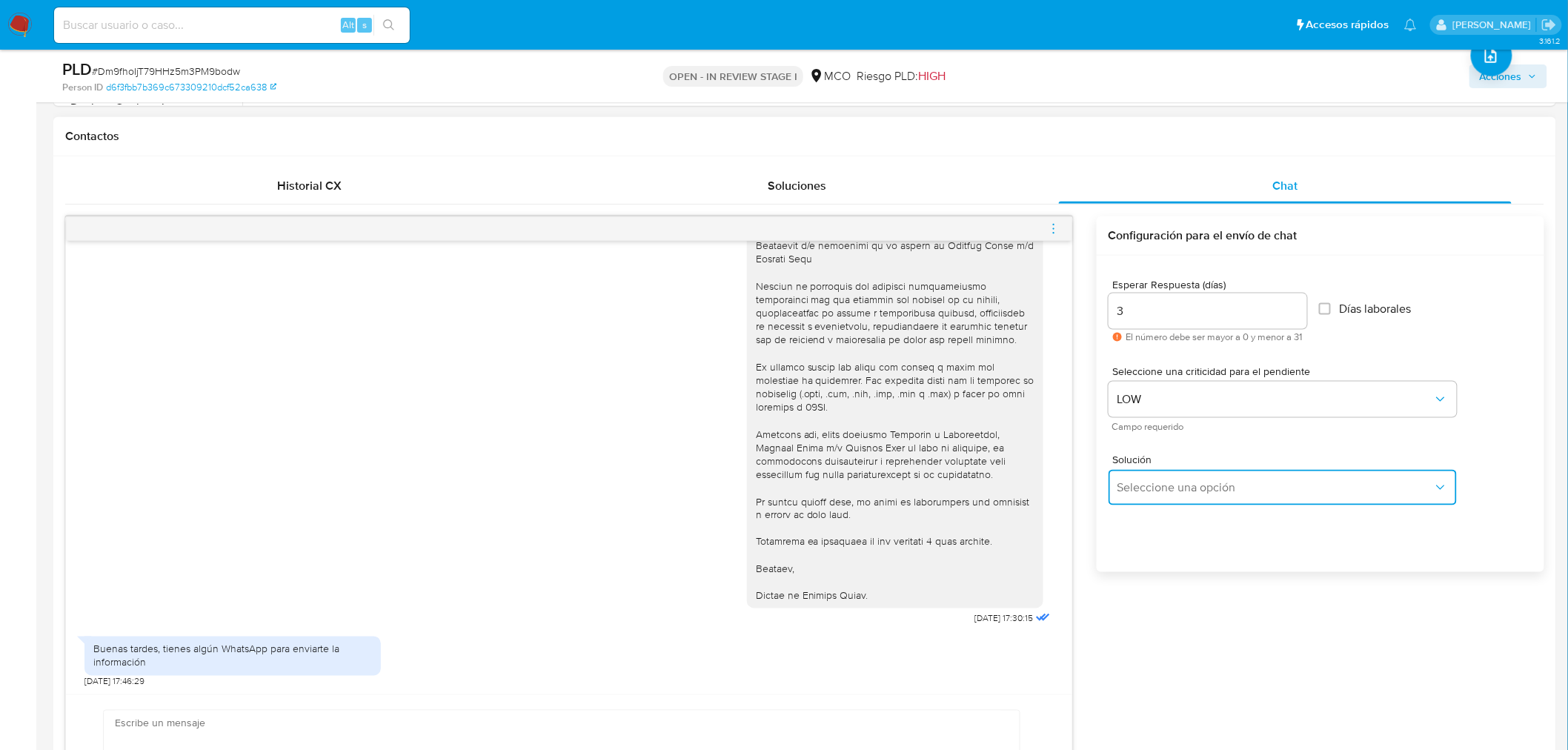
click at [1167, 480] on span "Seleccione una opción" at bounding box center [1275, 487] width 316 height 15
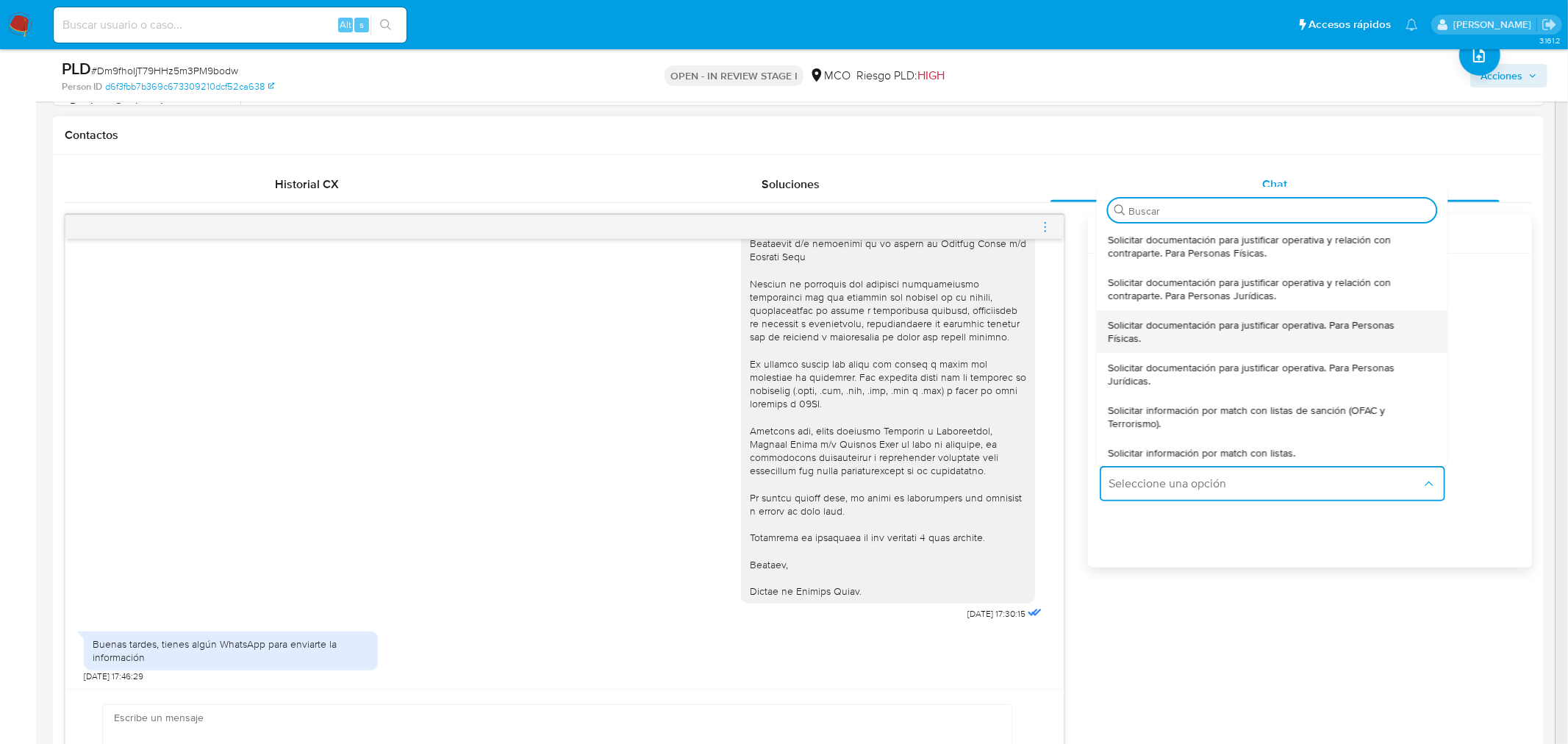
click at [1171, 333] on span "Solicitar documentación para justificar operativa. Para Personas Físicas." at bounding box center [1266, 331] width 319 height 27
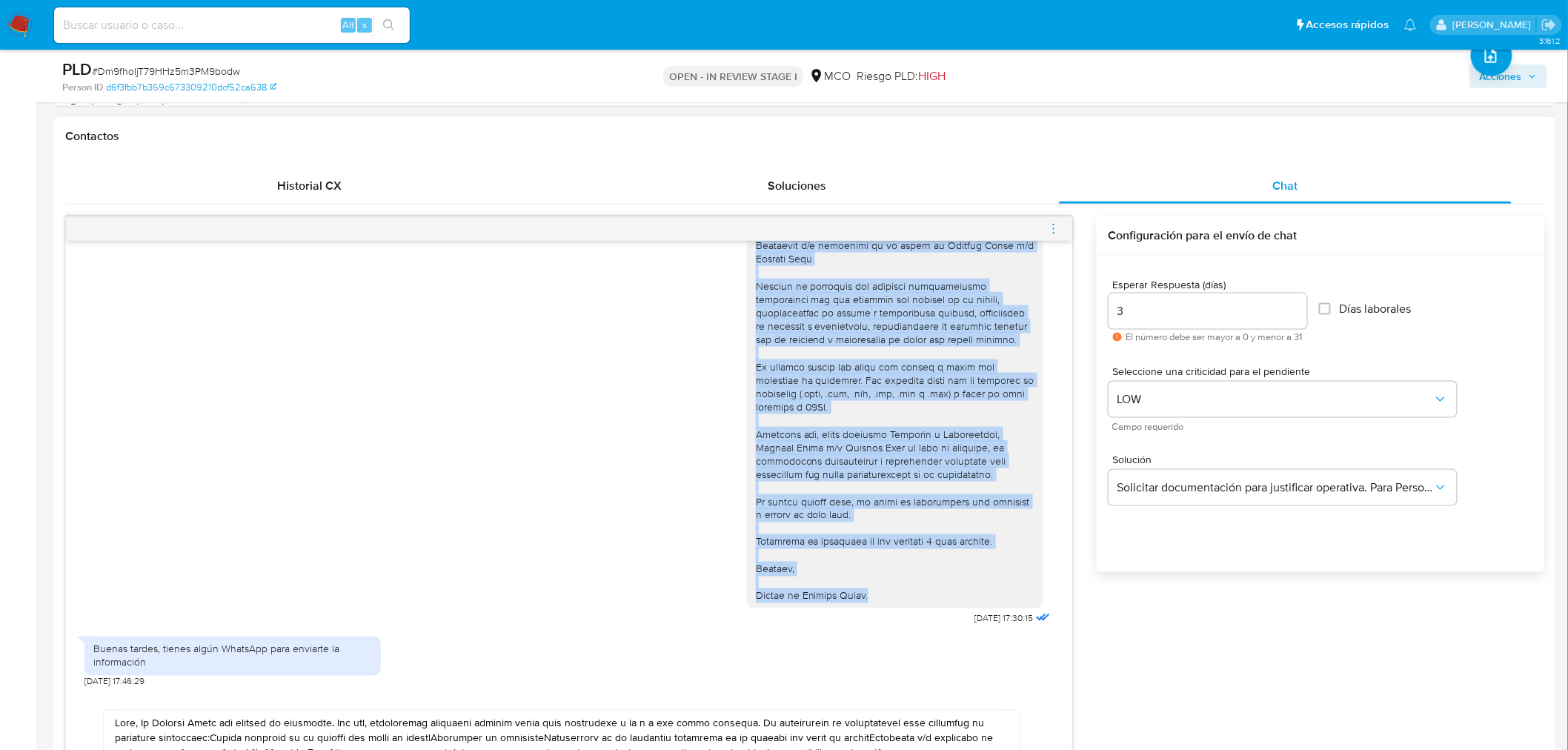
drag, startPoint x: 744, startPoint y: 271, endPoint x: 877, endPoint y: 593, distance: 348.4
click at [877, 593] on div at bounding box center [895, 334] width 279 height 540
copy div "Hola, En Mercado Libre nos importa tu seguridad. Por eso, necesitamos verificar…"
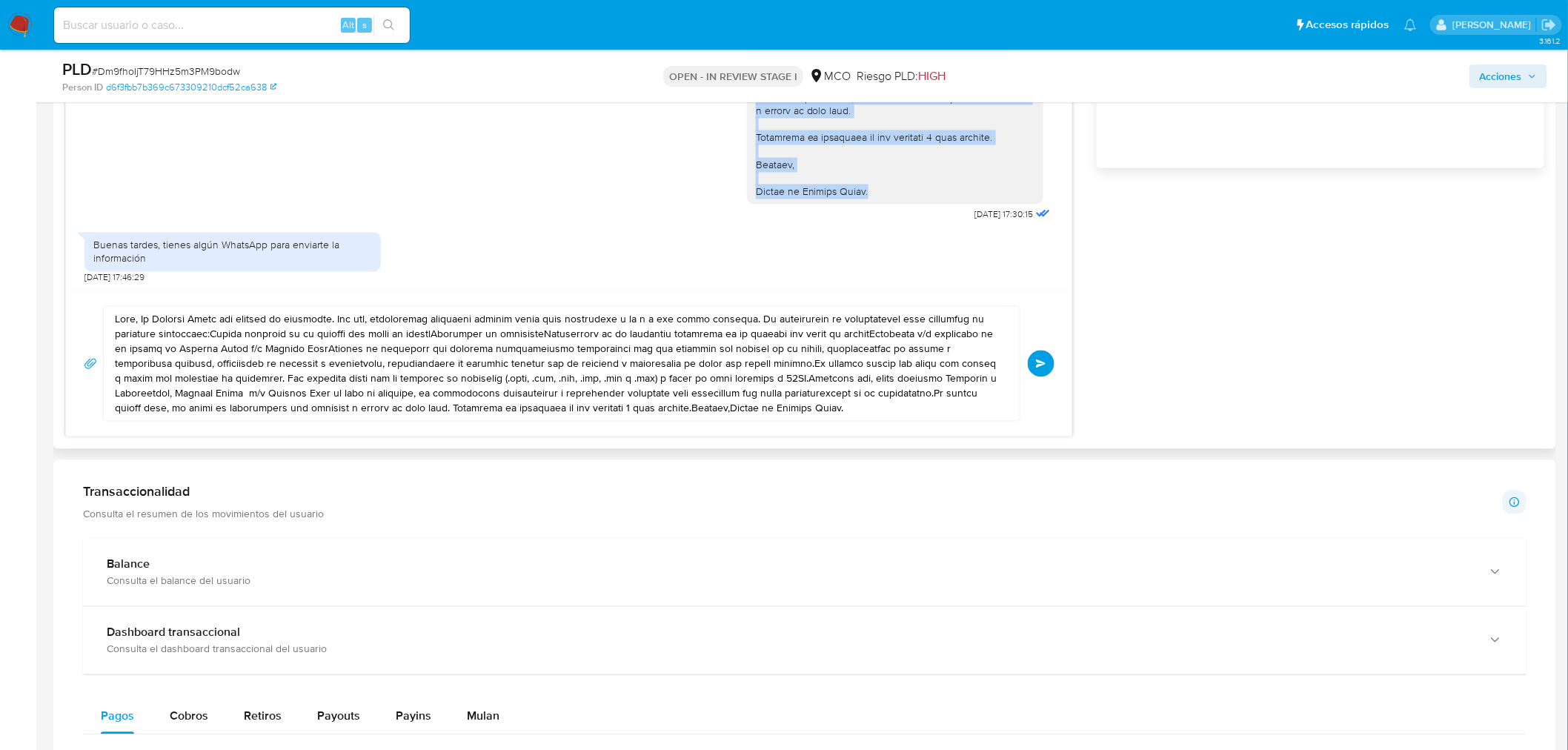
scroll to position [1070, 0]
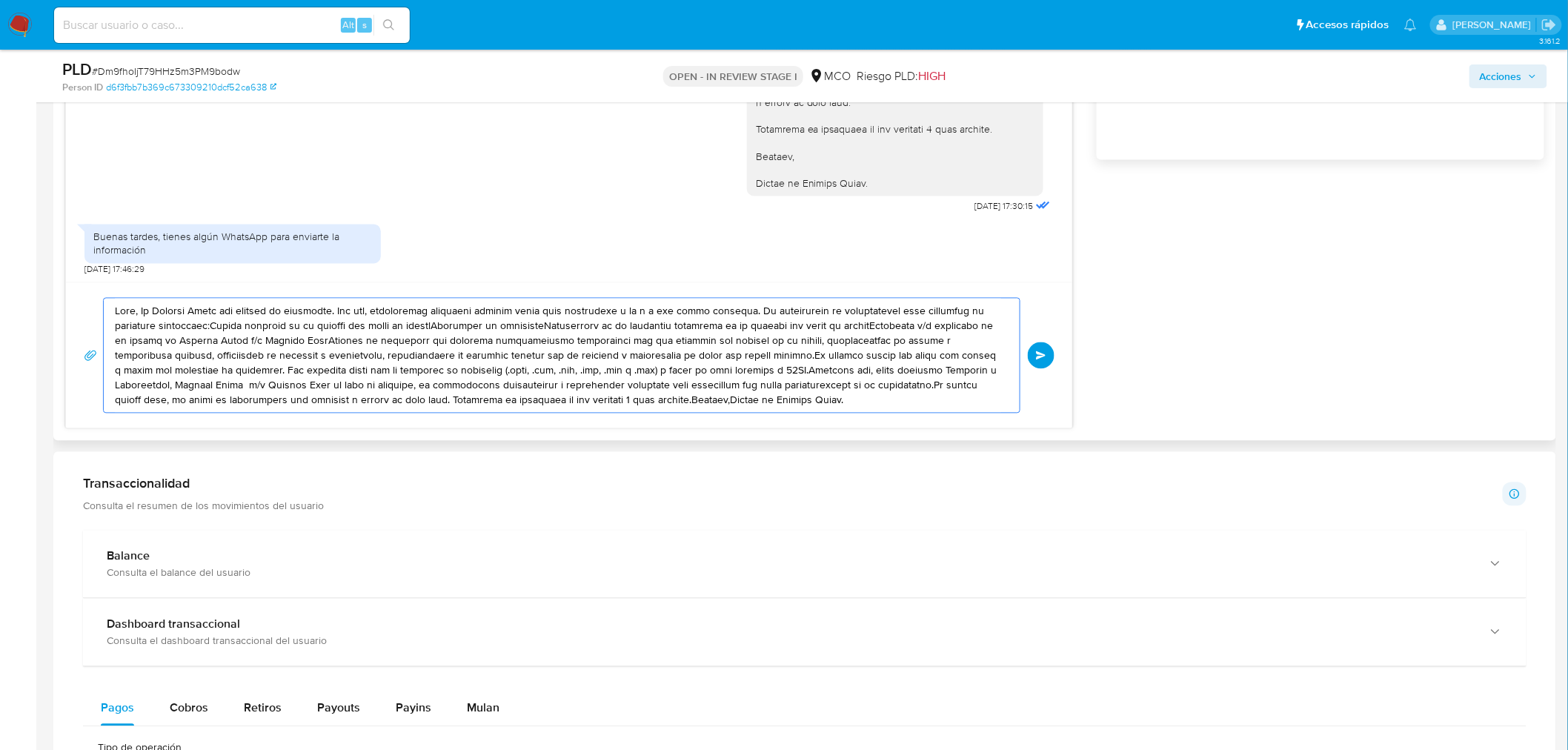
drag, startPoint x: 116, startPoint y: 312, endPoint x: 891, endPoint y: 402, distance: 780.2
click at [891, 402] on textarea at bounding box center [558, 356] width 887 height 115
paste textarea "En Mercado Libre nos importa tu seguridad. Por eso, necesitamos verificar algun…"
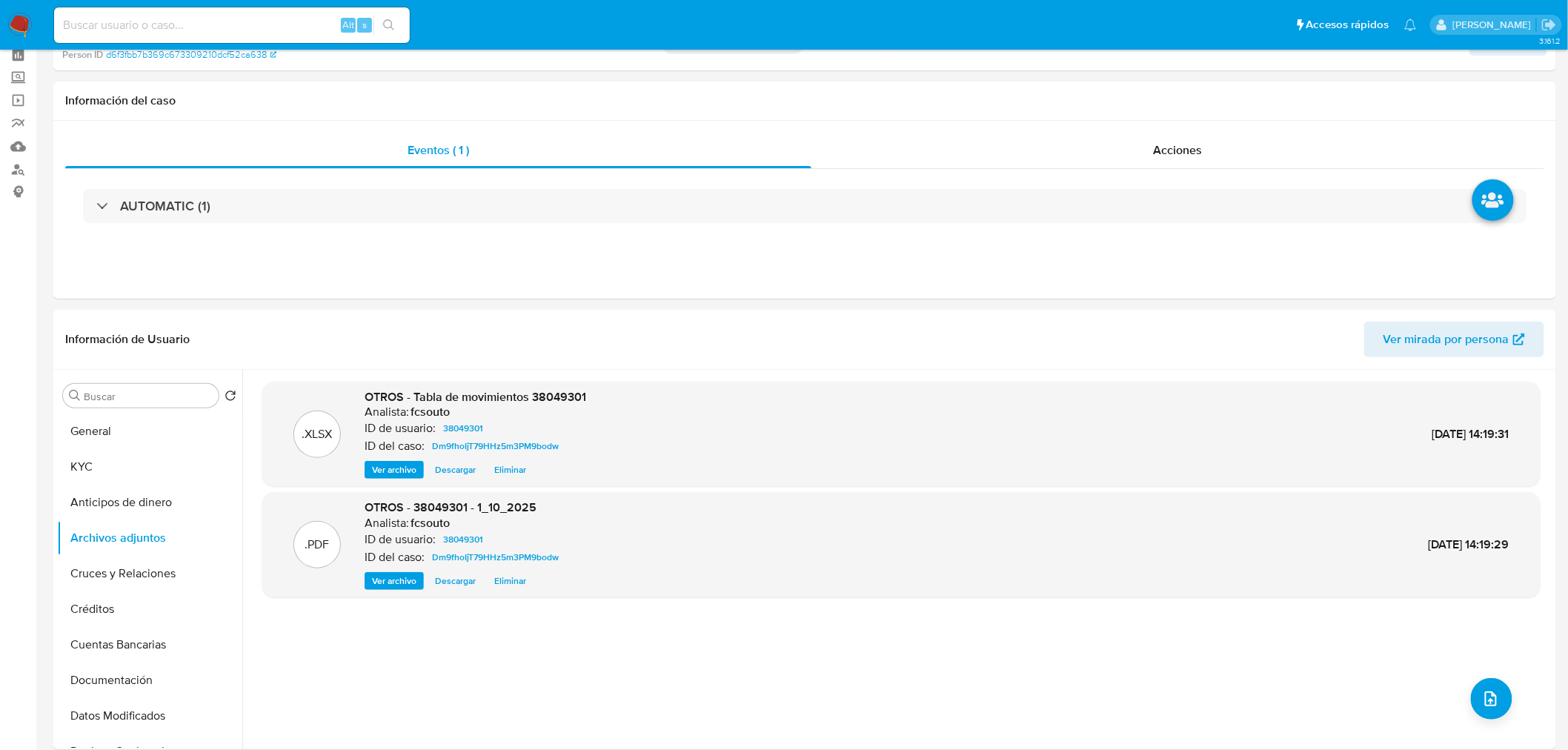
scroll to position [0, 0]
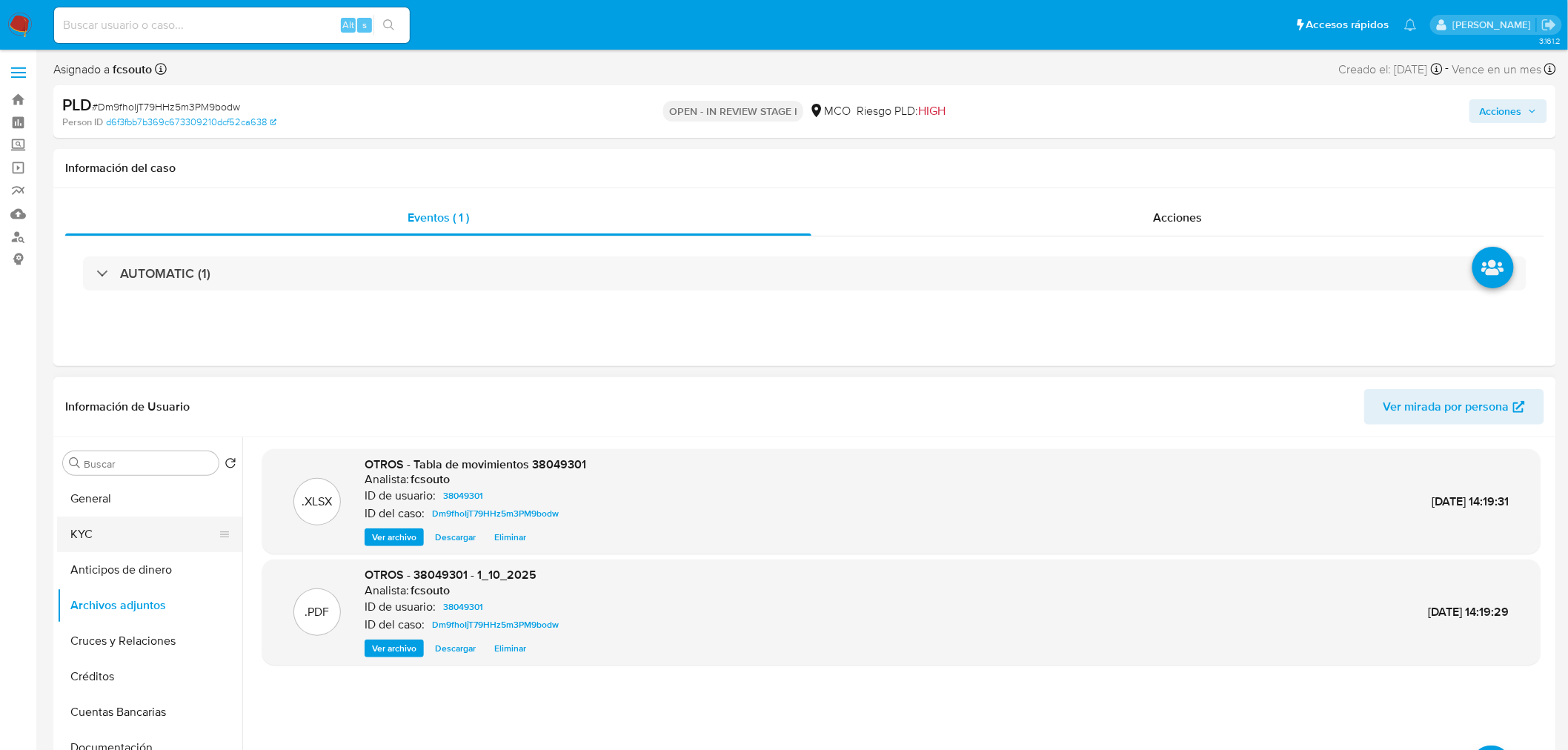
click at [130, 524] on button "KYC" at bounding box center [144, 534] width 173 height 35
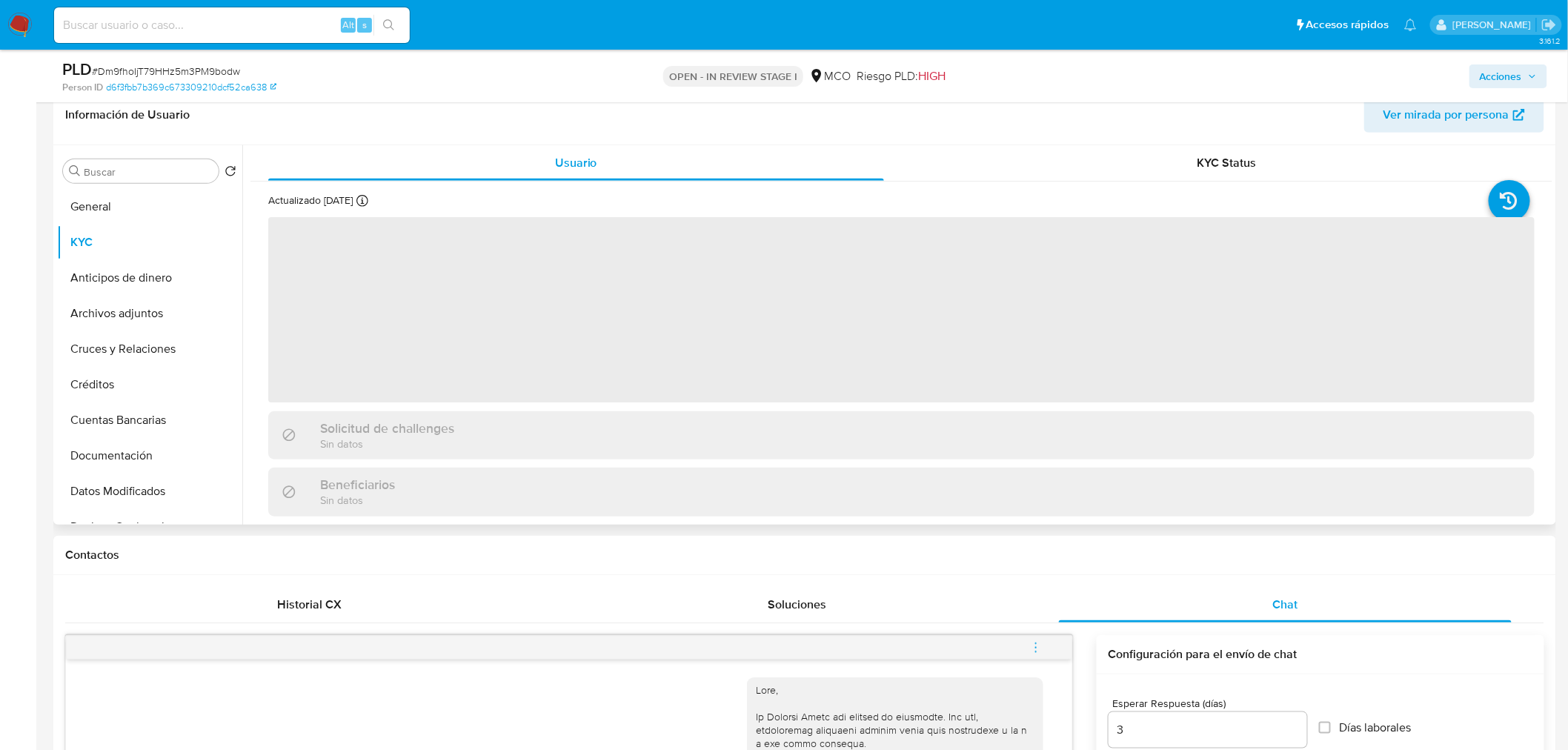
scroll to position [247, 0]
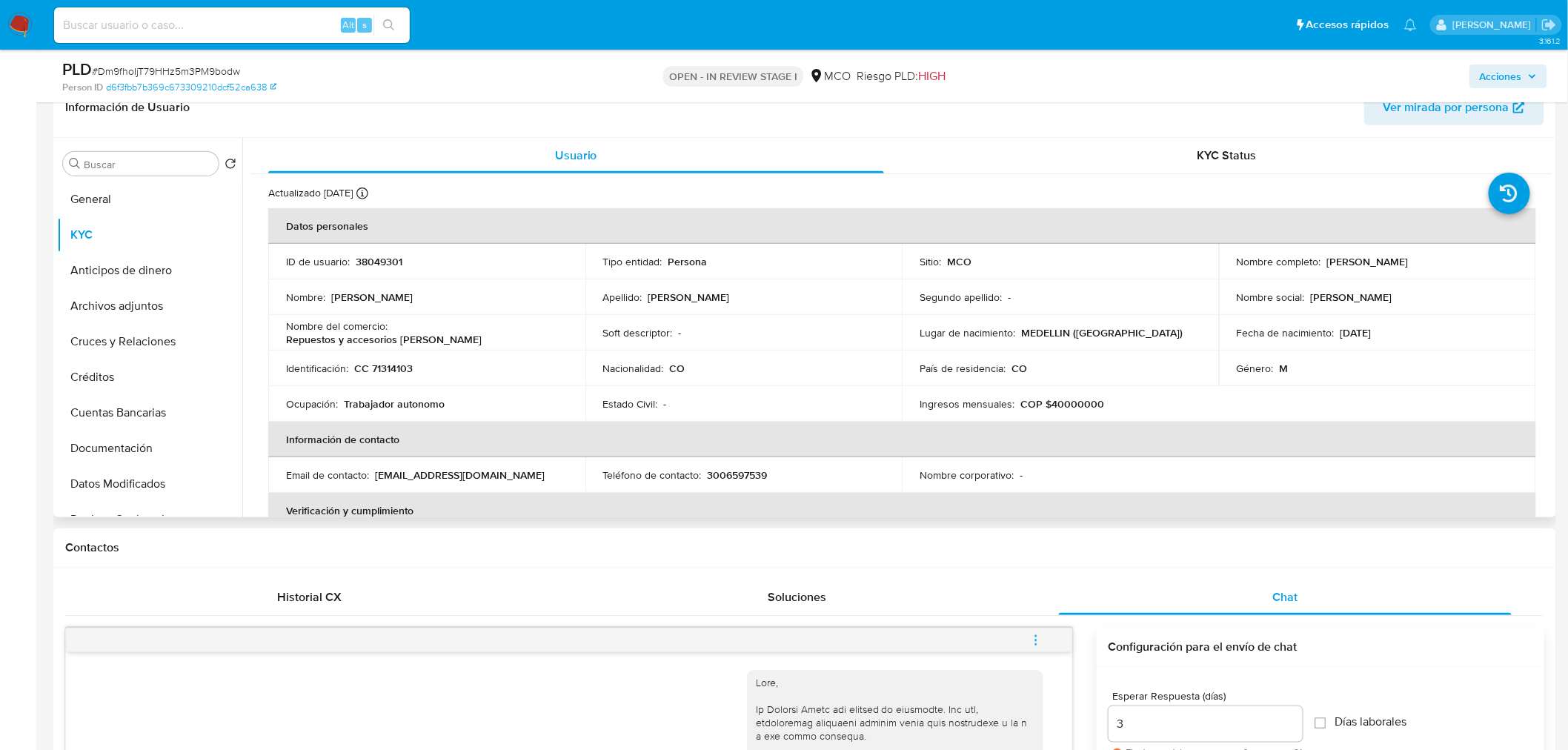
click at [1334, 257] on p "Arley Mauricio Rios Guzman" at bounding box center [1368, 262] width 82 height 13
copy p "Arley"
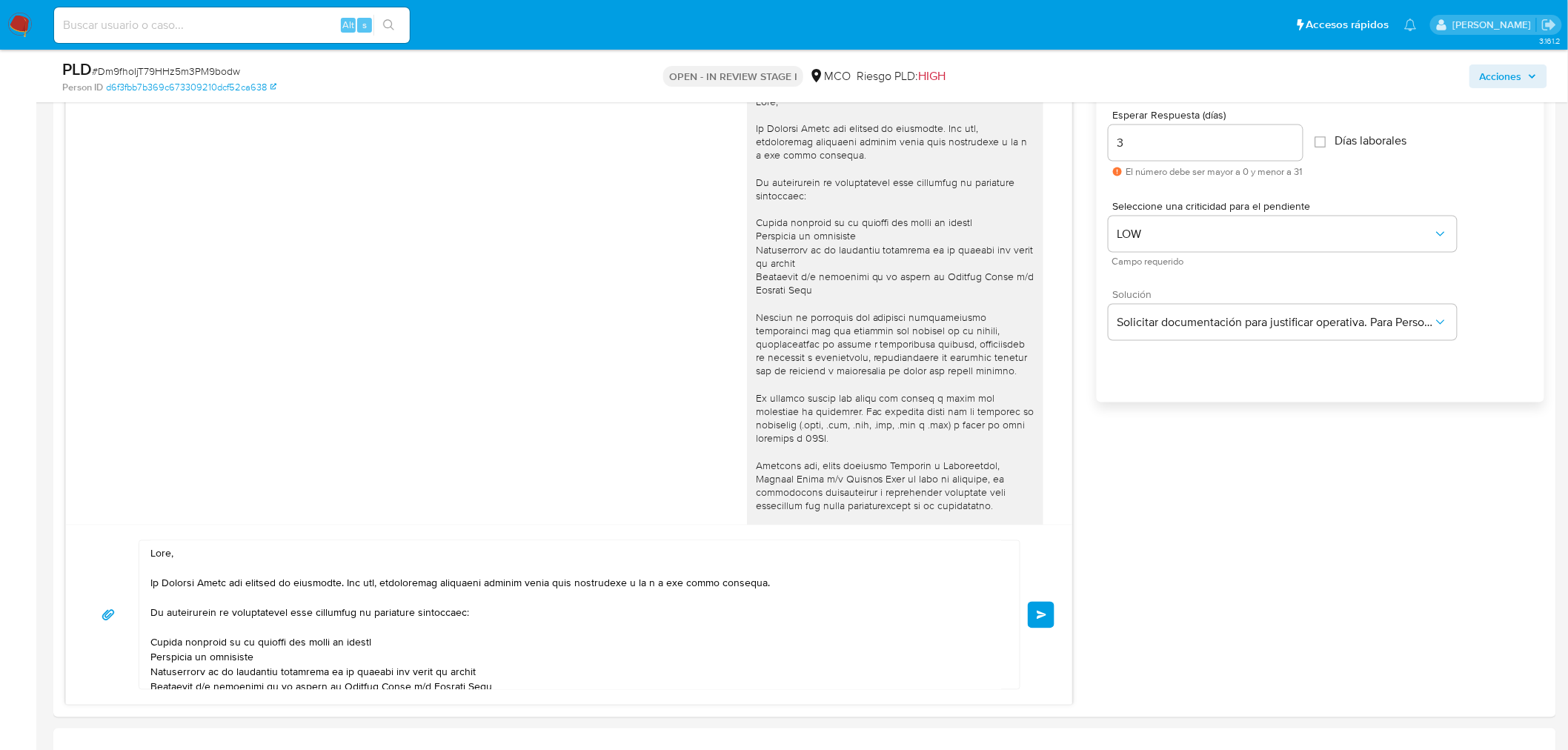
scroll to position [905, 0]
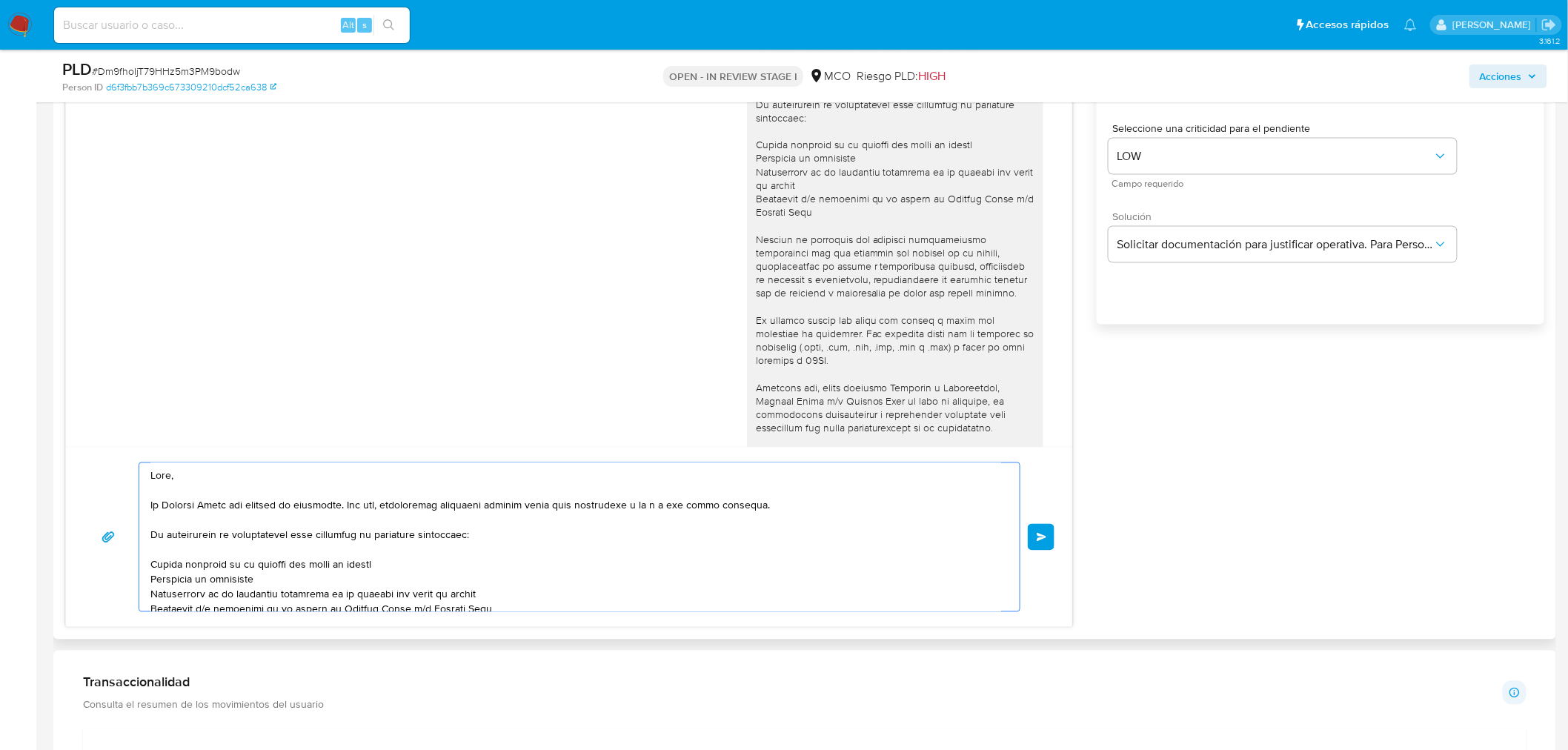
click at [170, 474] on textarea at bounding box center [576, 537] width 851 height 148
click at [175, 475] on textarea at bounding box center [576, 537] width 851 height 148
paste textarea "Arley"
drag, startPoint x: 151, startPoint y: 505, endPoint x: 795, endPoint y: 527, distance: 644.4
click at [795, 527] on textarea at bounding box center [576, 537] width 851 height 148
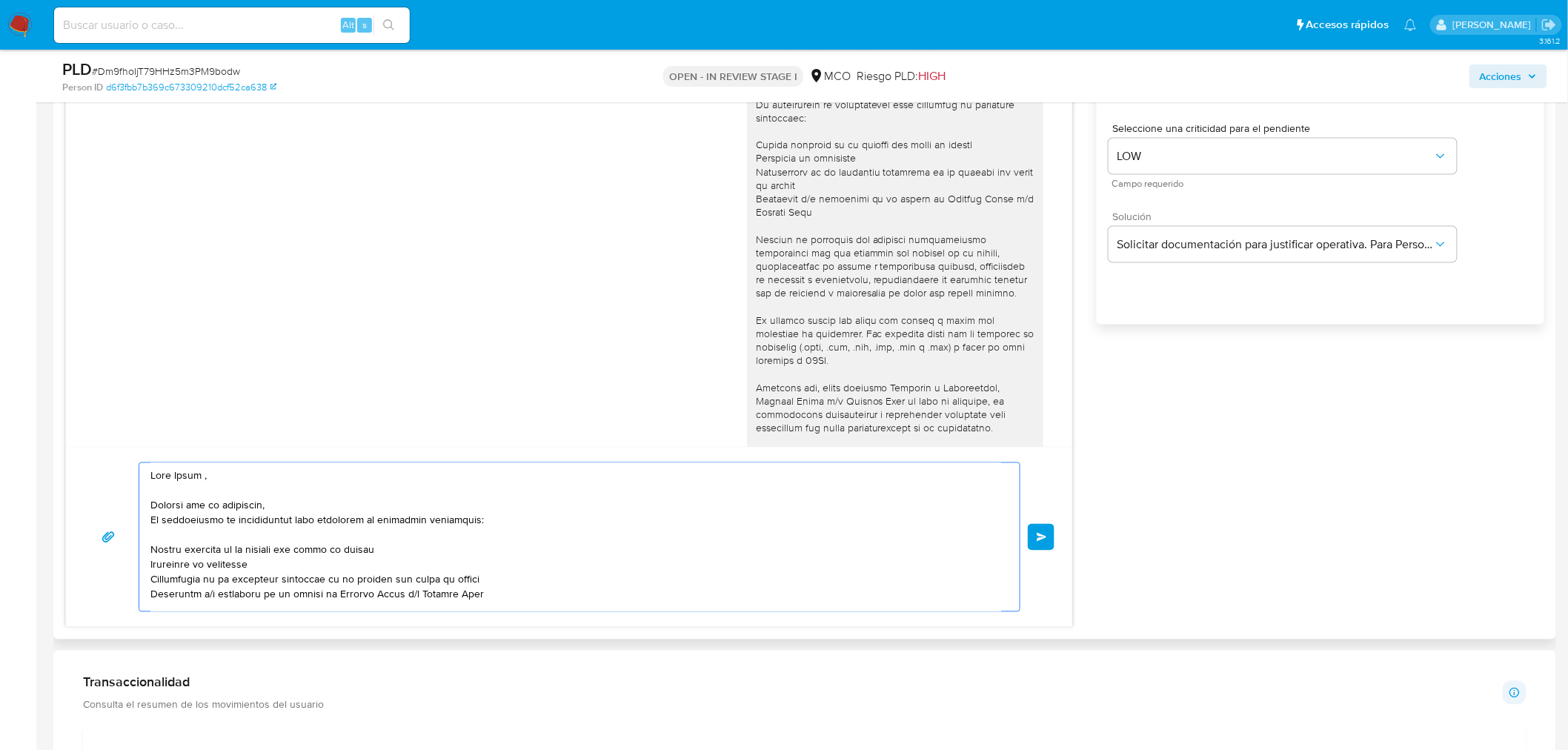
scroll to position [65, 0]
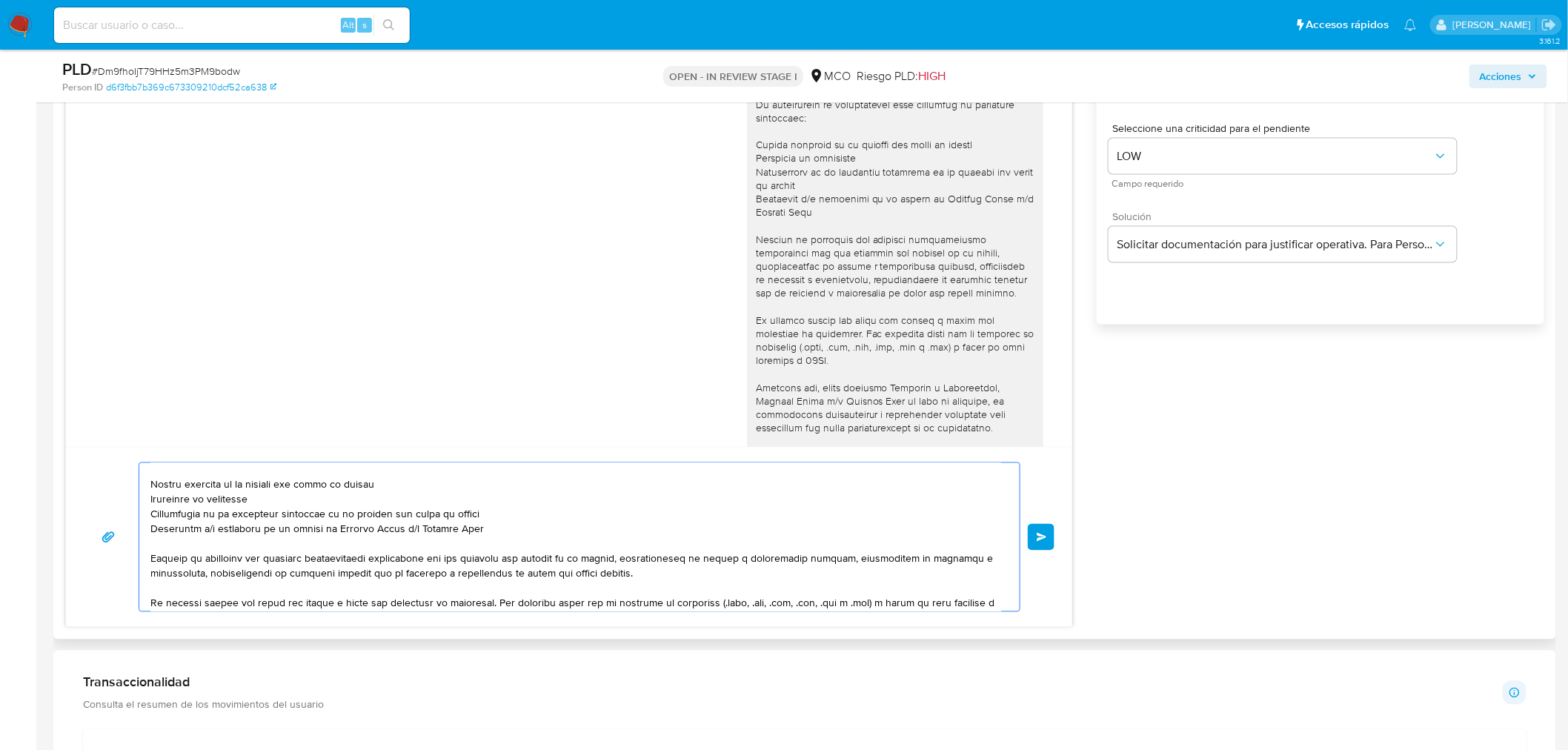
drag, startPoint x: 150, startPoint y: 523, endPoint x: 537, endPoint y: 545, distance: 387.6
click at [537, 545] on textarea at bounding box center [576, 537] width 851 height 148
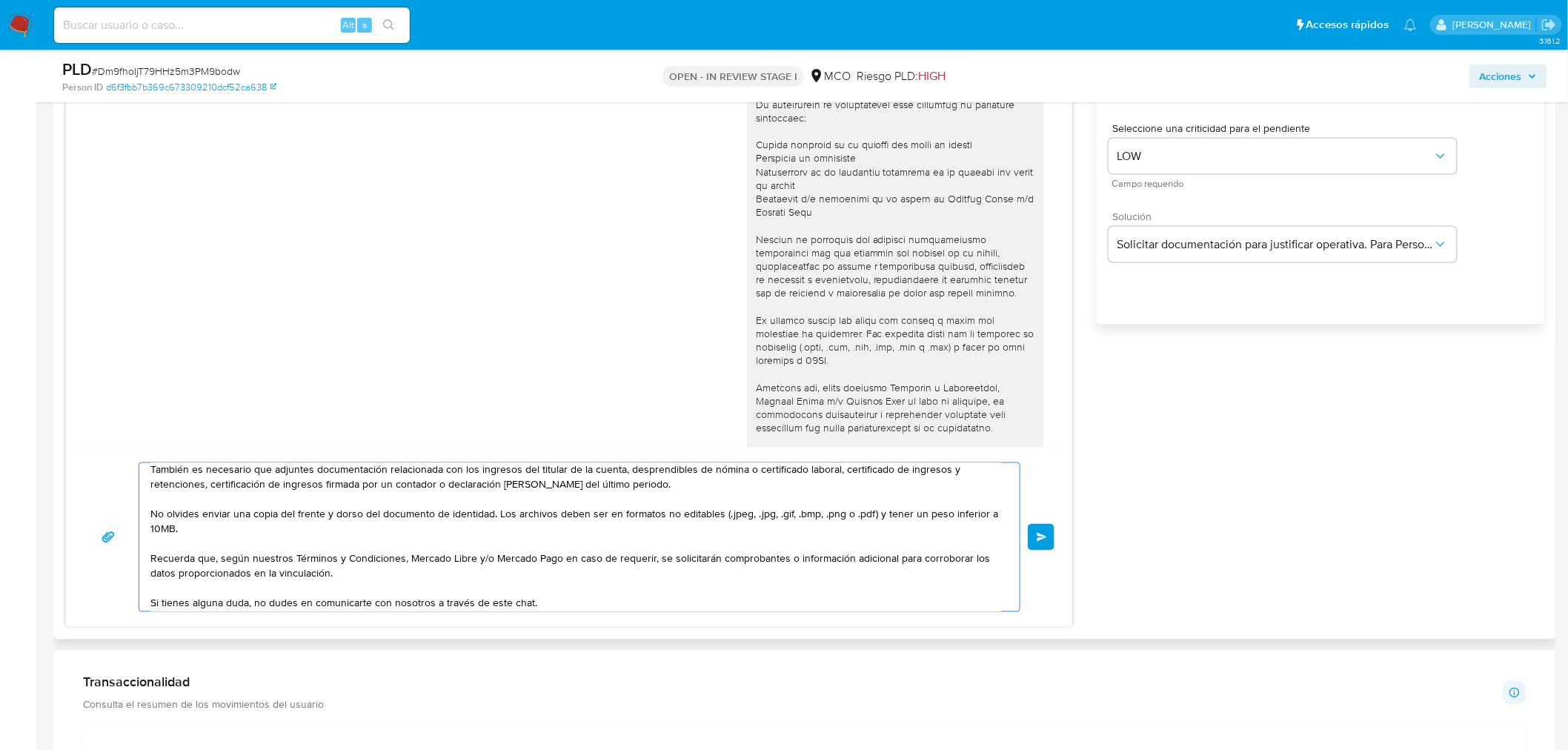
scroll to position [0, 0]
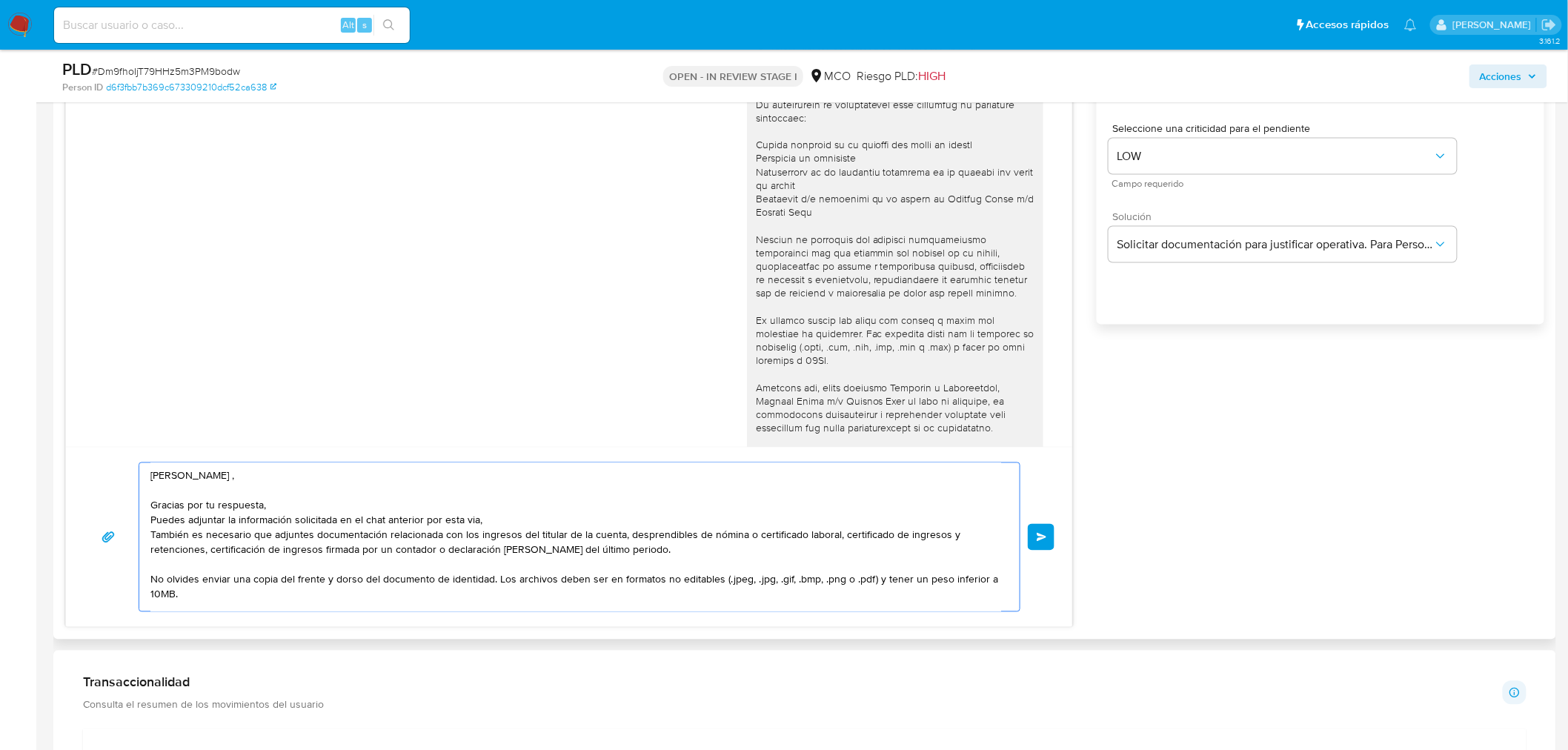
click at [159, 532] on textarea "Hola Arley , Gracias por tu respuesta, Puedes adjuntar la información solicitad…" at bounding box center [576, 537] width 851 height 148
drag, startPoint x: 150, startPoint y: 581, endPoint x: 497, endPoint y: 580, distance: 347.0
click at [497, 580] on textarea "Hola Arley , Gracias por tu respuesta, Puedes adjuntar la información solicitad…" at bounding box center [576, 537] width 851 height 148
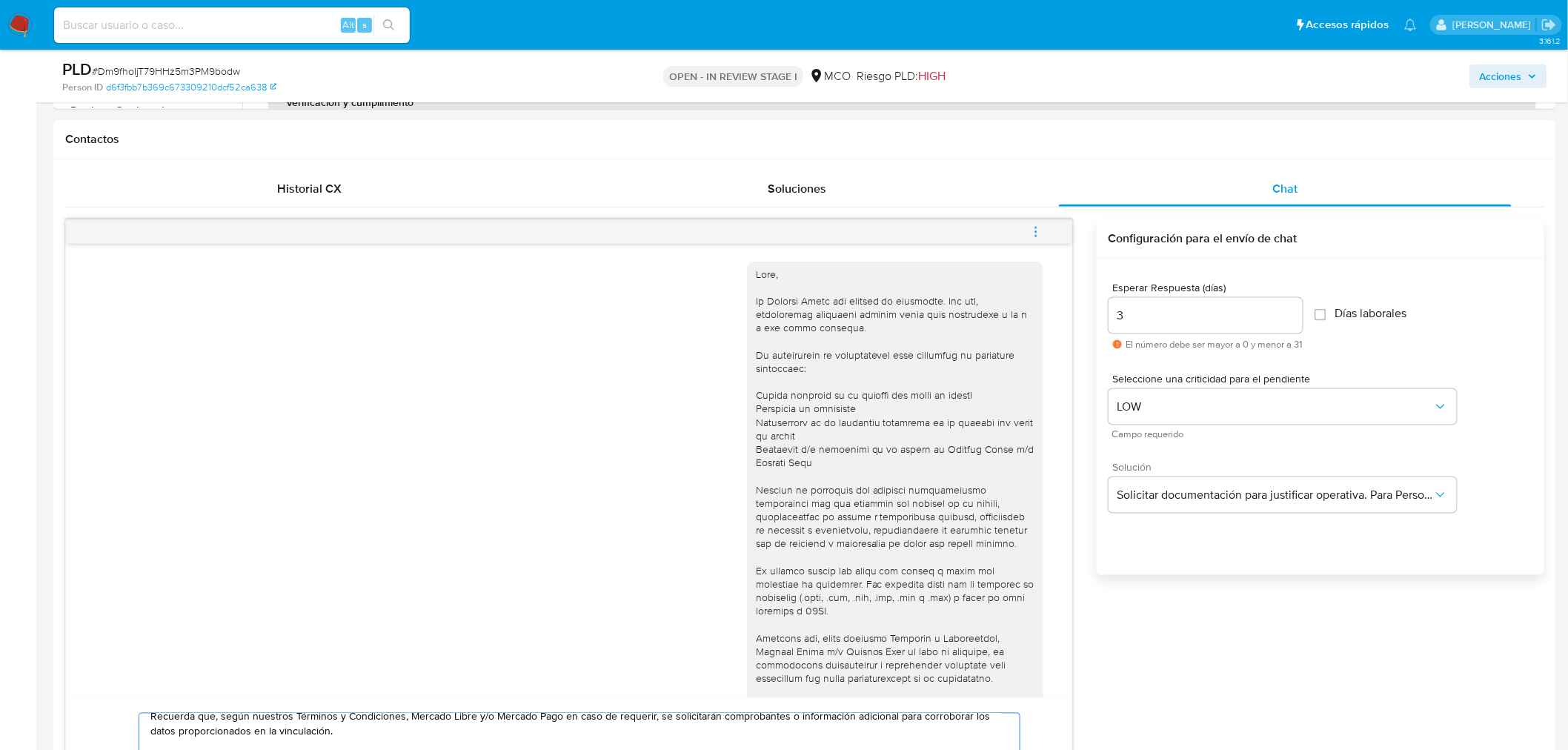
scroll to position [1152, 0]
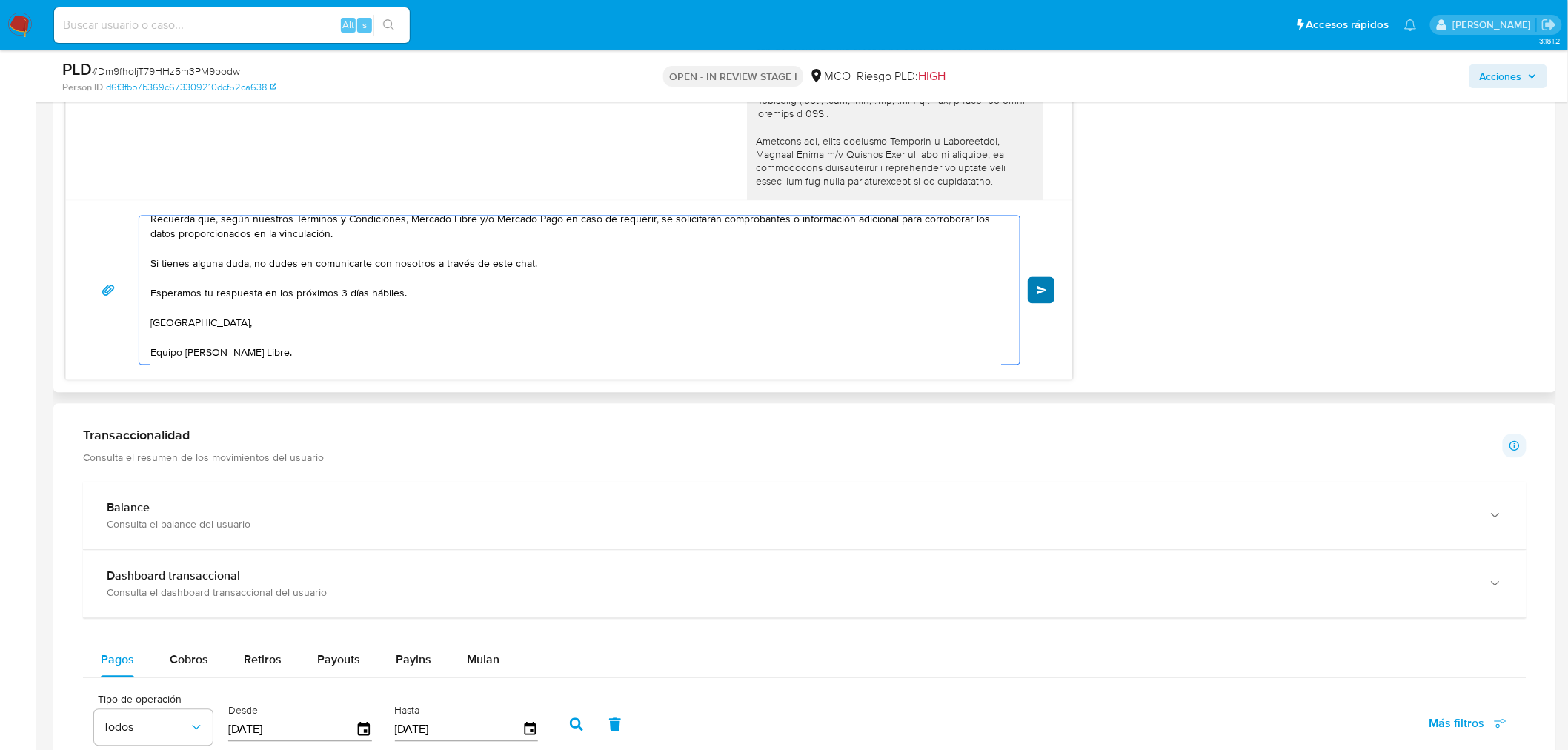
type textarea "Hola Arley , Gracias por tu respuesta, Puedes adjuntar la información solicitad…"
click at [1044, 297] on button "Enviar" at bounding box center [1041, 290] width 27 height 27
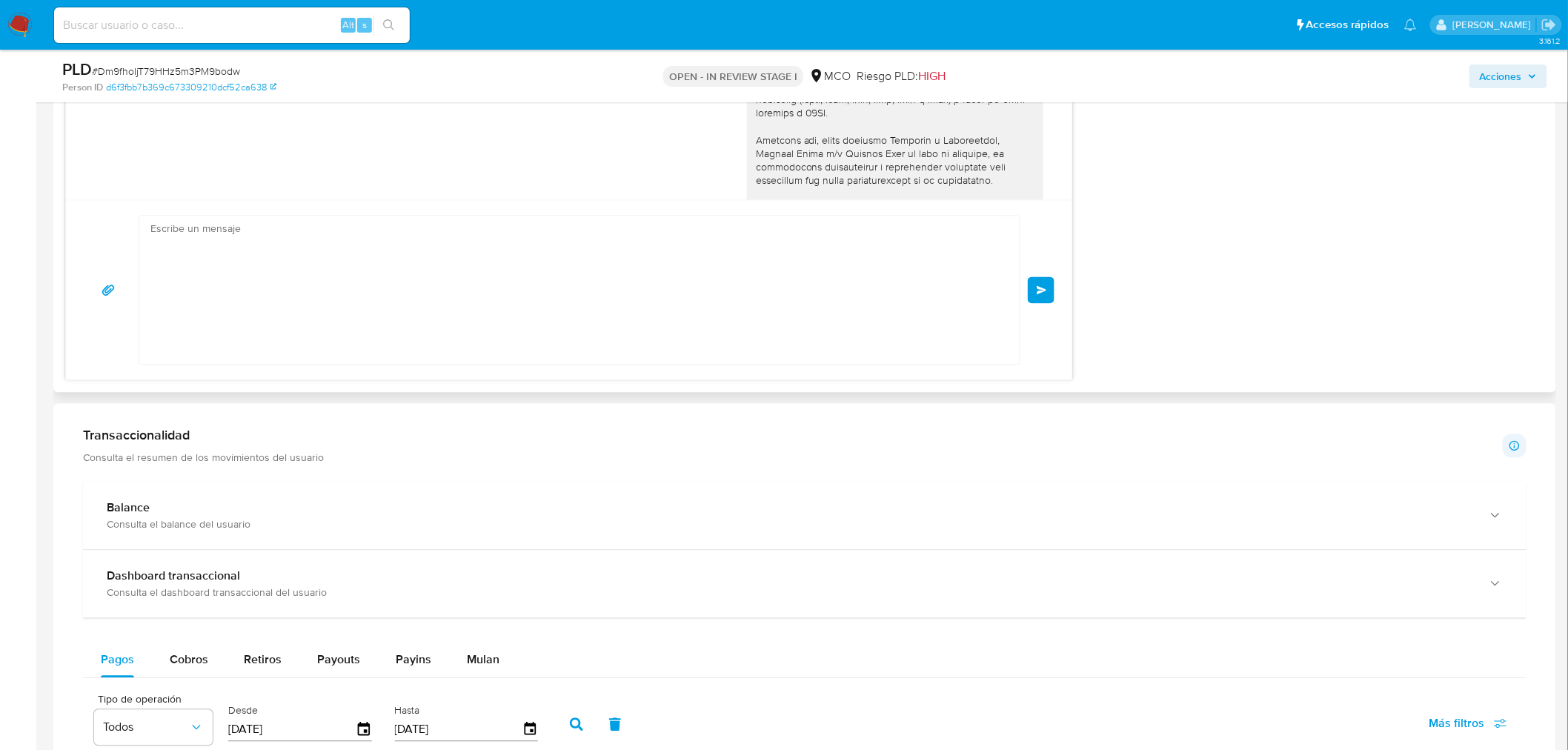
scroll to position [608, 0]
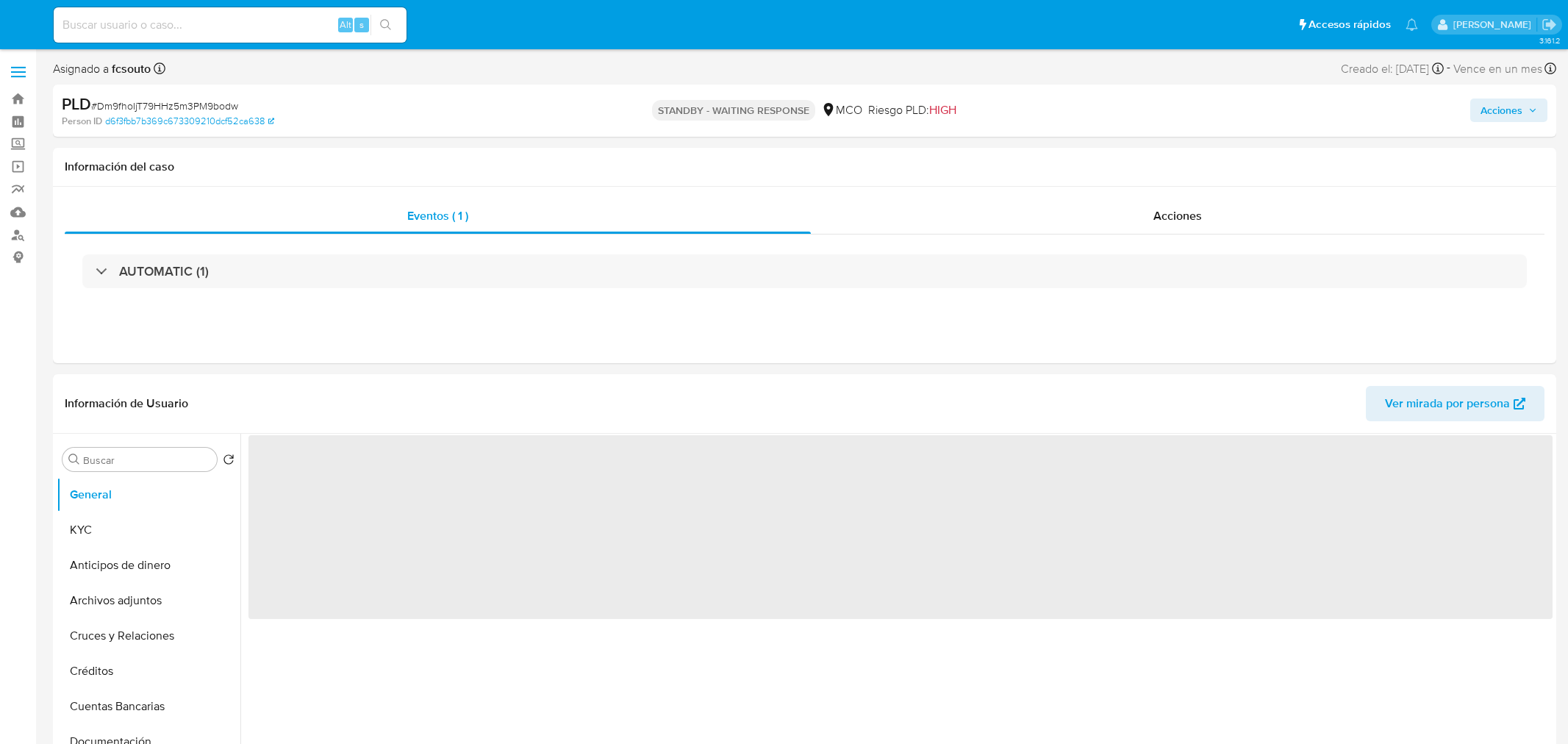
select select "10"
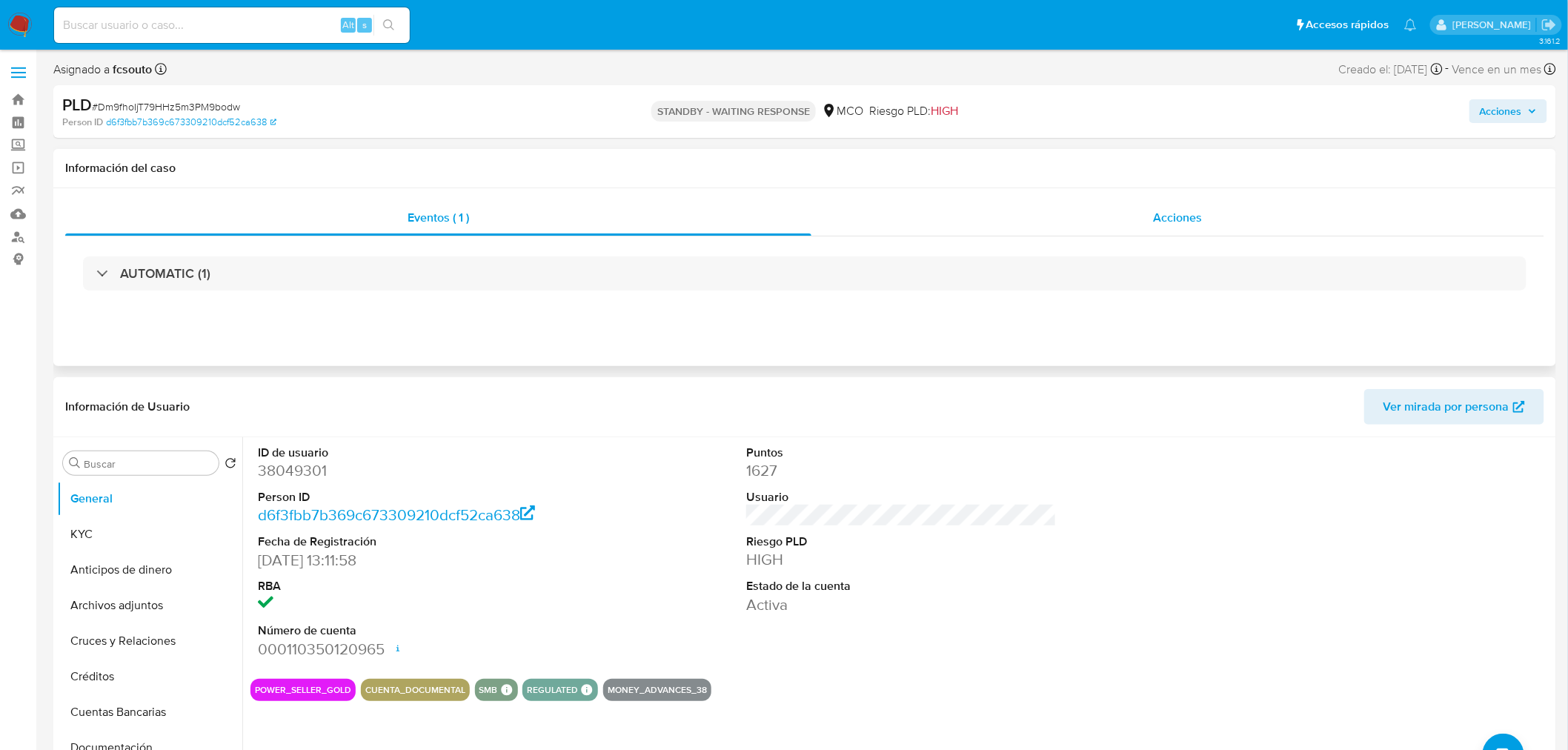
click at [1175, 206] on div "Acciones" at bounding box center [1178, 218] width 734 height 35
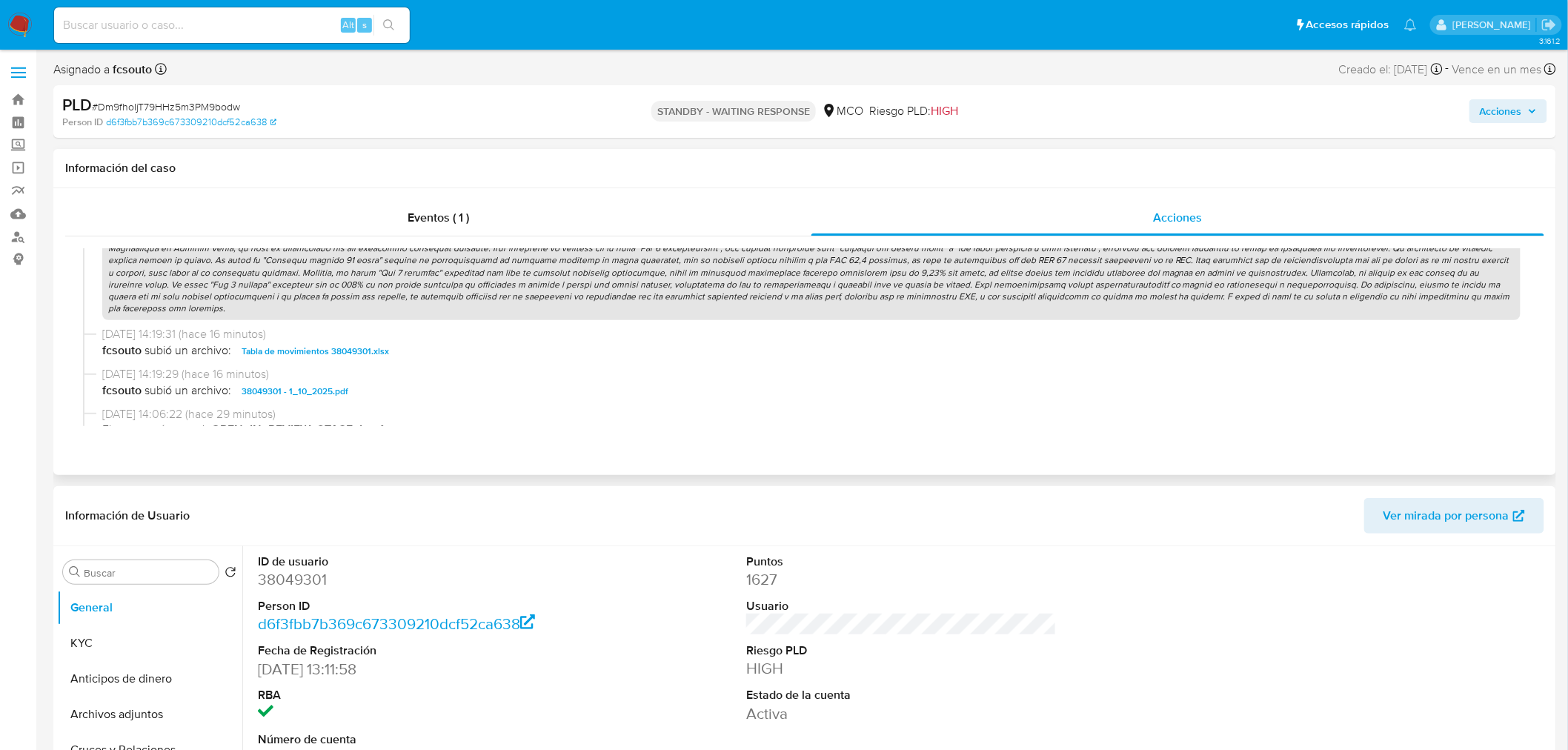
scroll to position [411, 0]
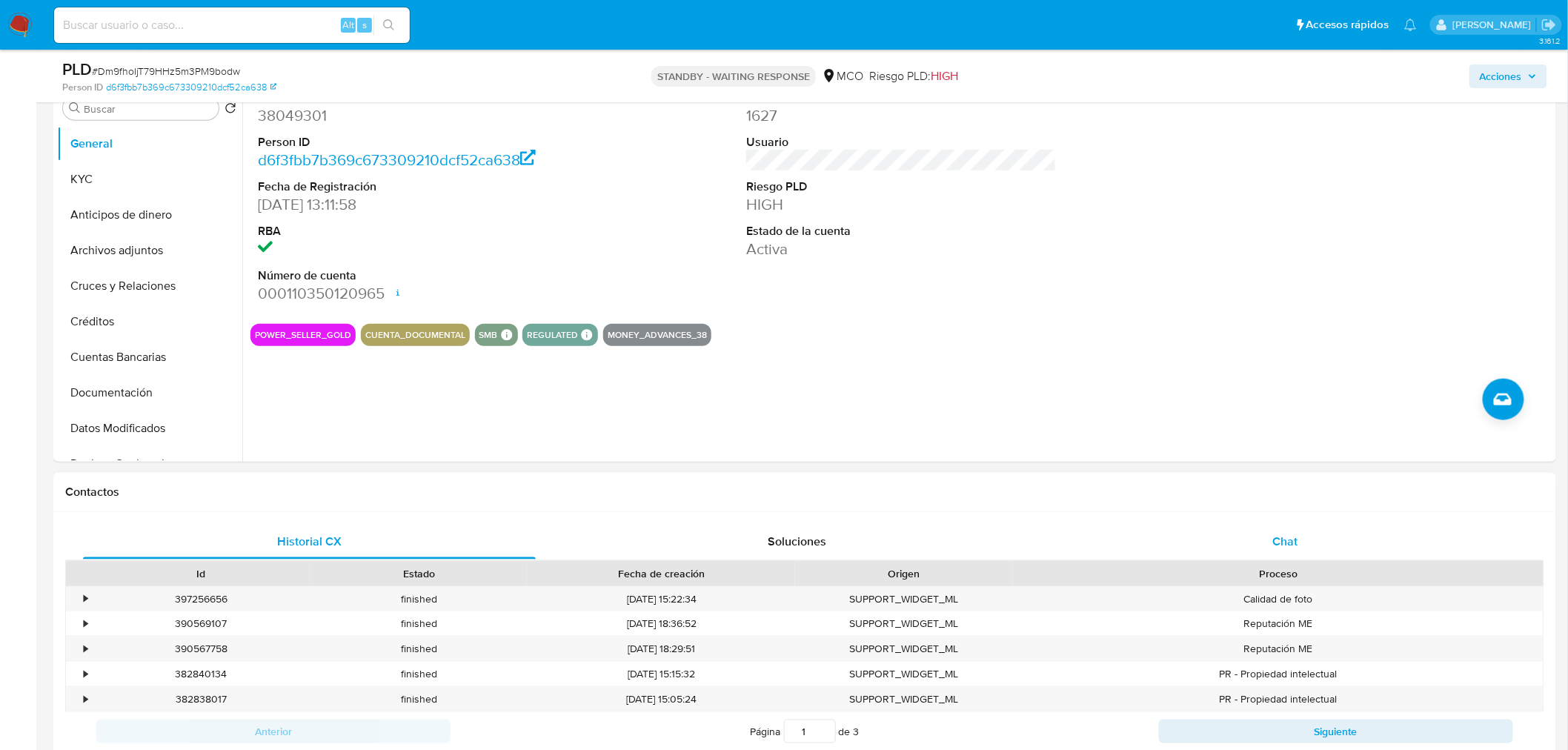
click at [1292, 536] on span "Chat" at bounding box center [1286, 541] width 25 height 17
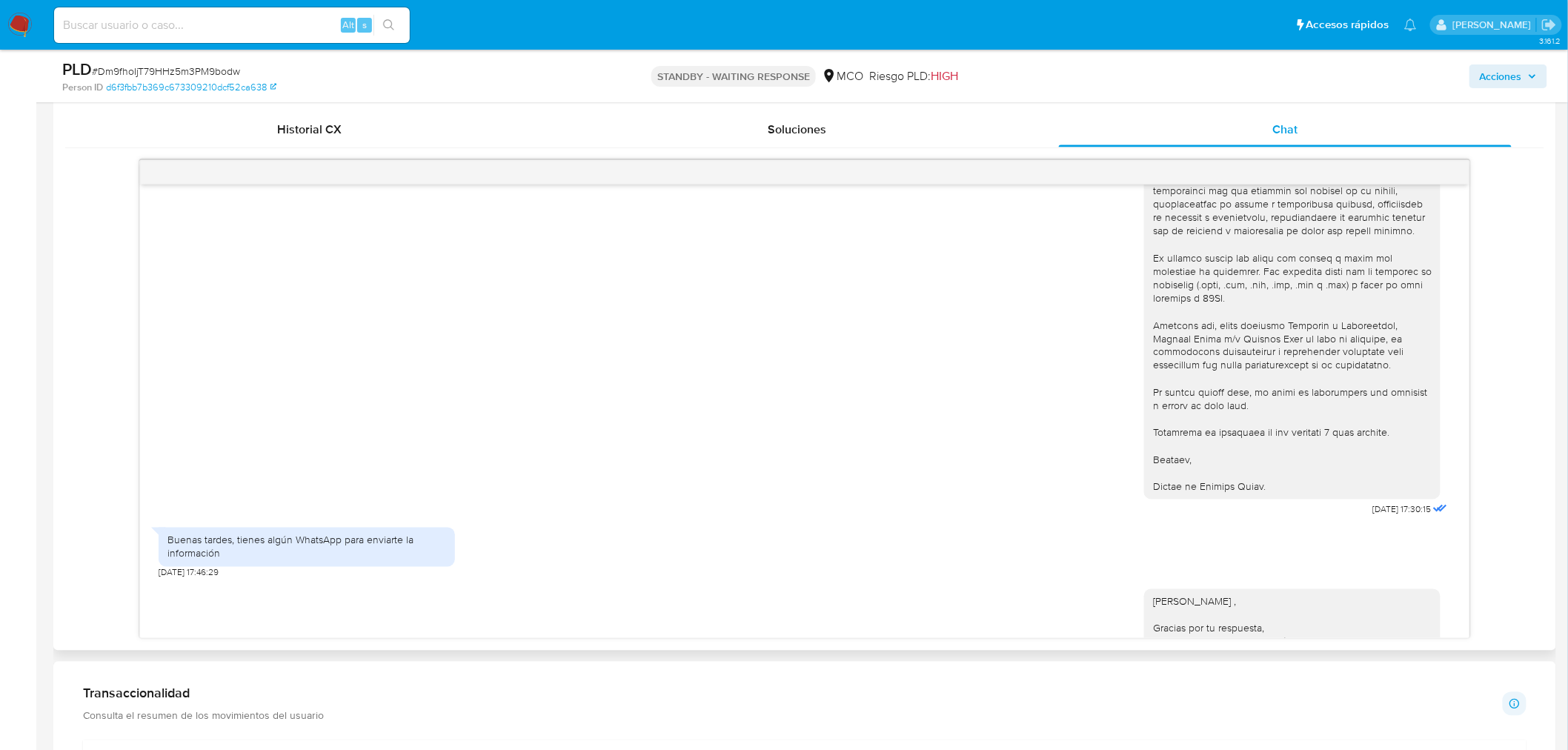
scroll to position [114, 0]
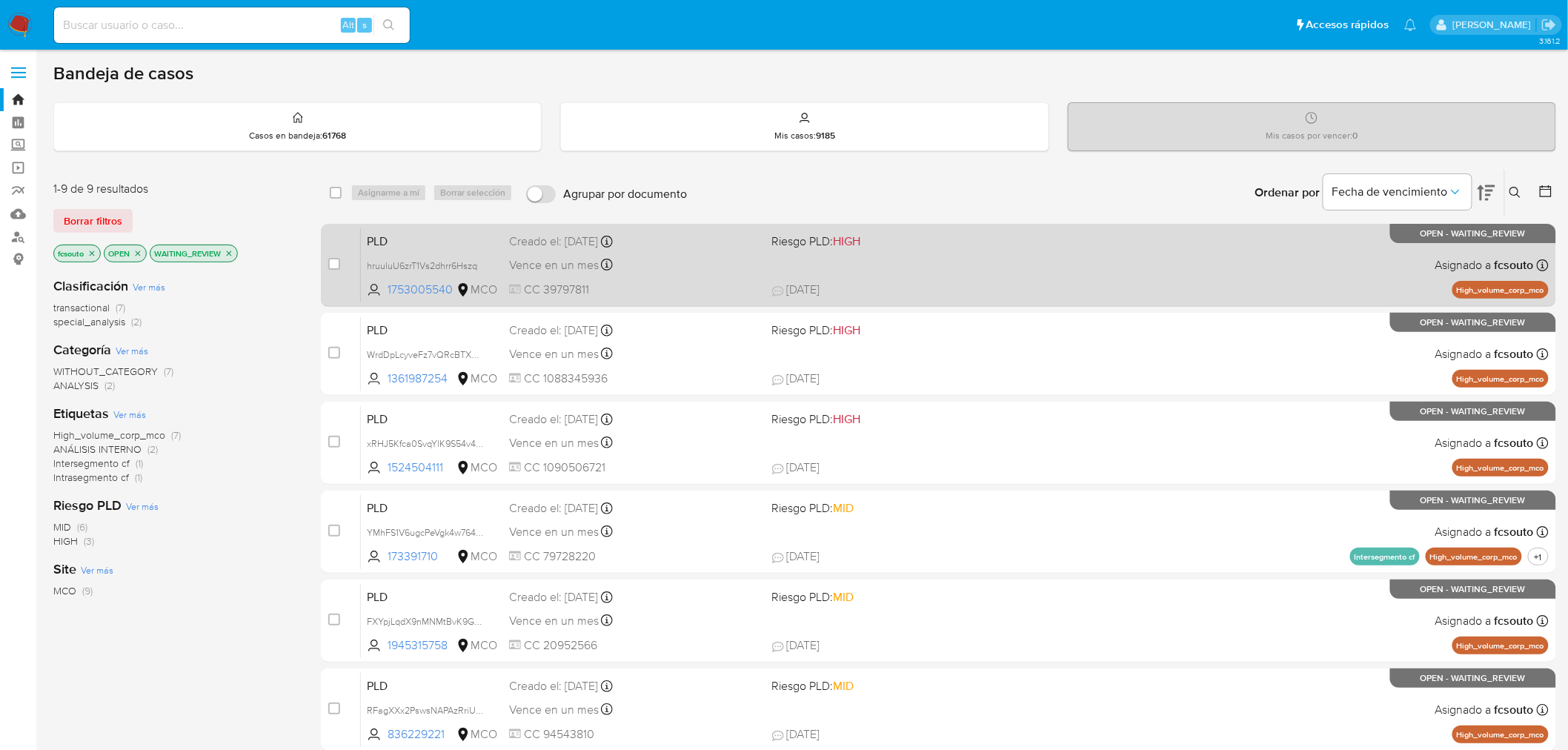
click at [943, 265] on div "PLD hruuluU6zrT1Vs2dhrr6Hszq 1753005540 MCO Riesgo PLD: HIGH Creado el: [DATE] …" at bounding box center [955, 265] width 1188 height 75
click at [334, 263] on input "checkbox" at bounding box center [334, 263] width 11 height 11
checkbox input "true"
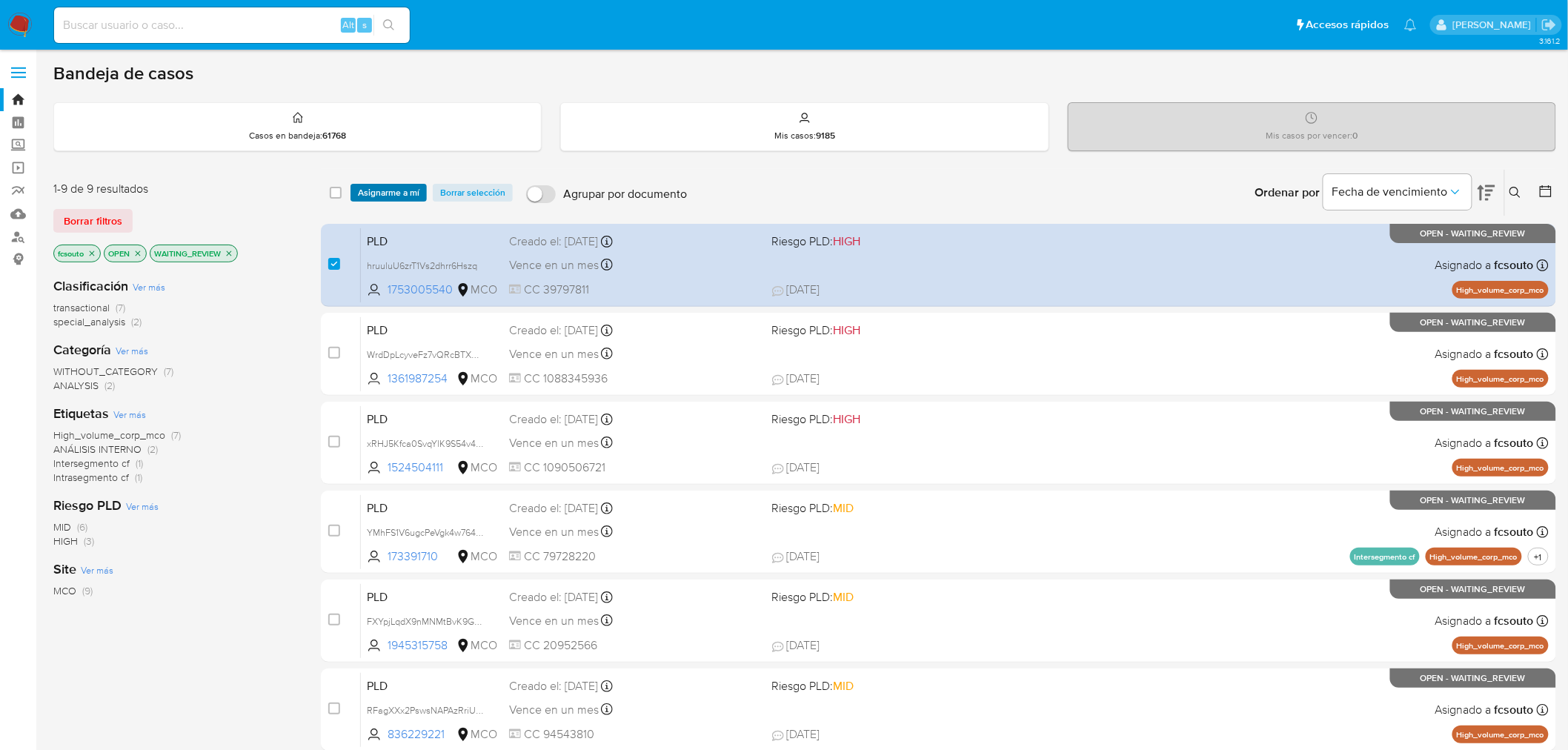
click at [372, 193] on span "Asignarme a mí" at bounding box center [389, 193] width 61 height 15
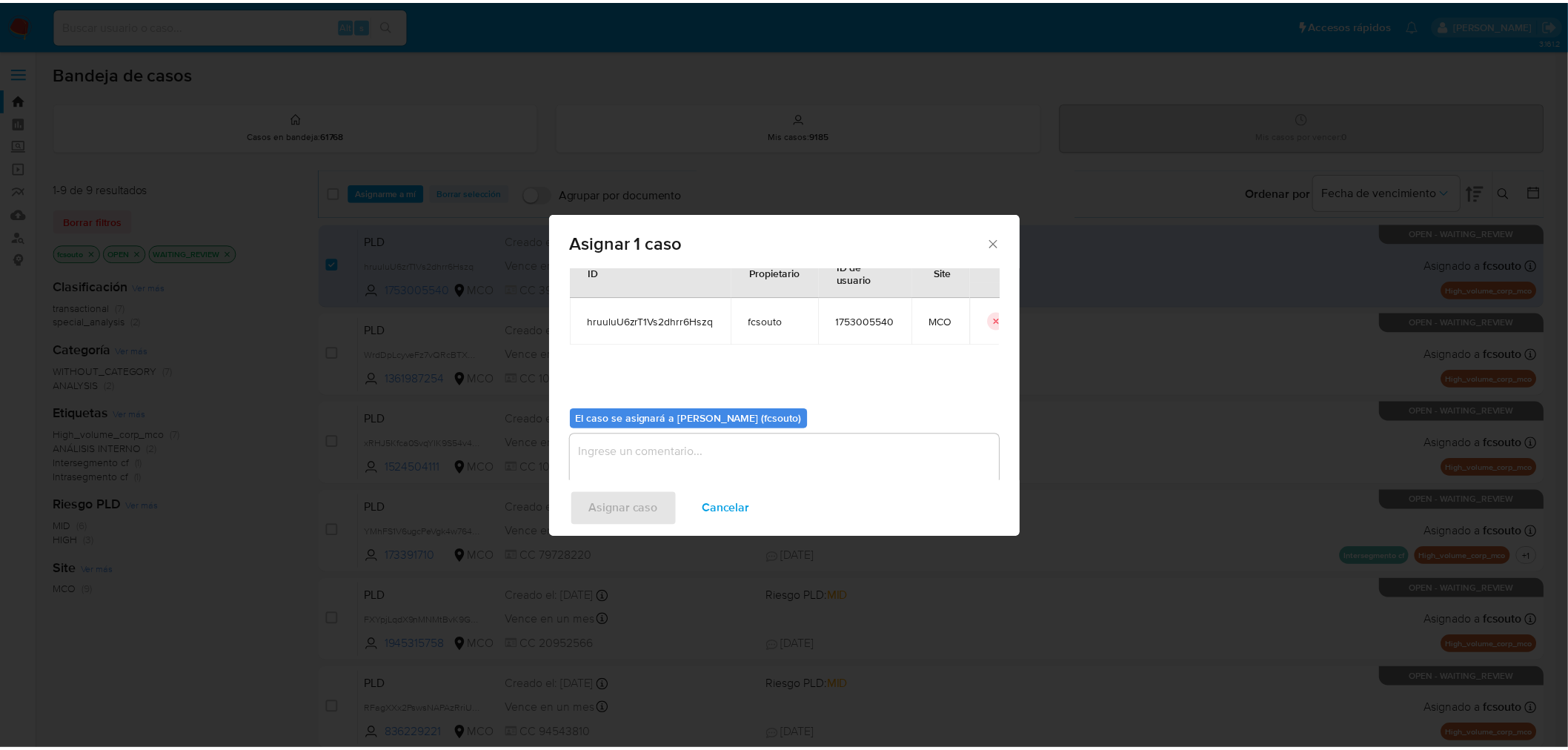
scroll to position [76, 0]
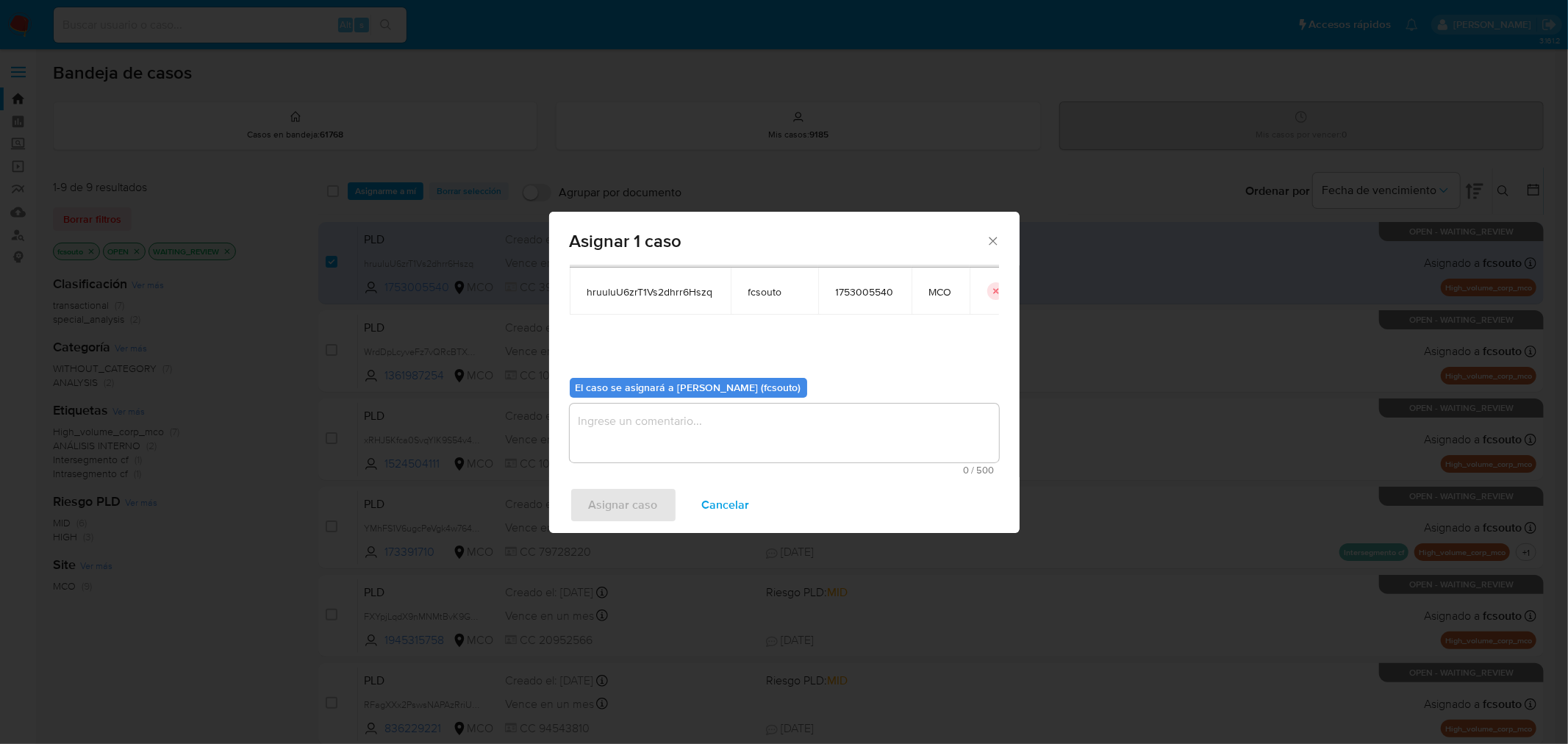
click at [717, 403] on textarea "assign-modal" at bounding box center [784, 432] width 429 height 58
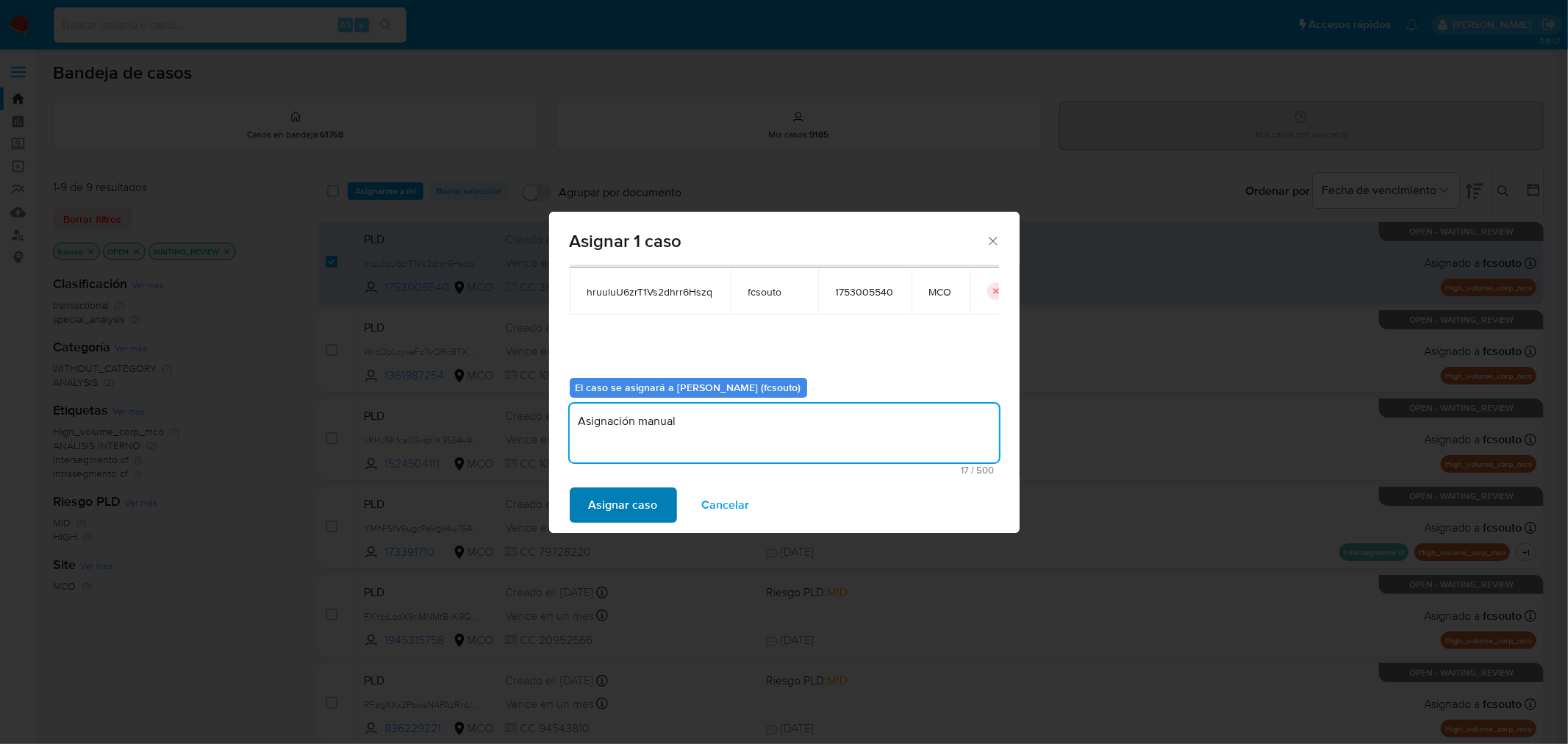
type textarea "Asignación manual"
click at [655, 520] on button "Asignar caso" at bounding box center [623, 505] width 107 height 35
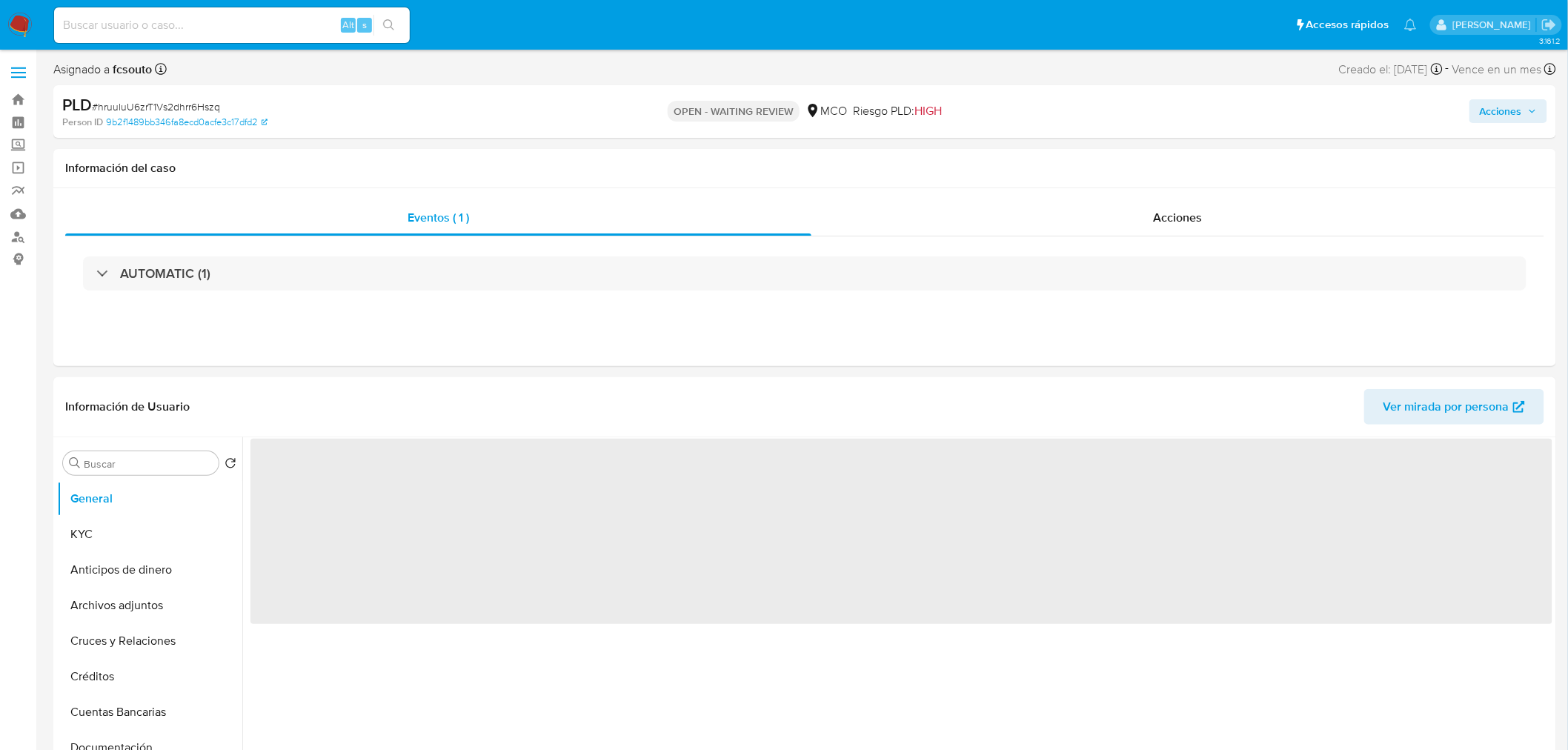
select select "10"
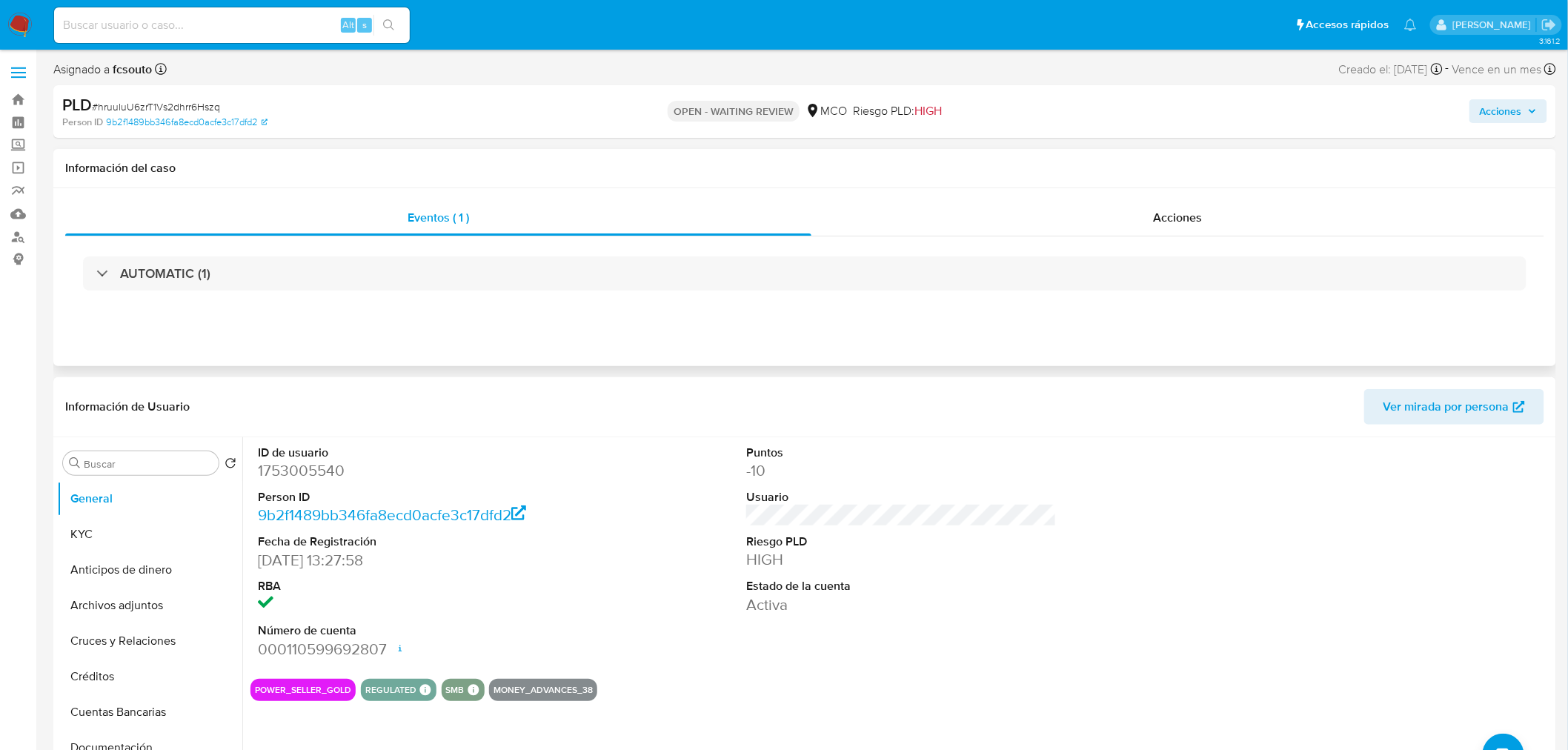
click at [928, 348] on div "Eventos ( 1 ) Acciones AUTOMATIC (1)" at bounding box center [805, 276] width 1503 height 177
click at [308, 469] on dd "1753005540" at bounding box center [413, 470] width 311 height 20
copy dd "1753005540"
click at [328, 474] on dd "1753005540" at bounding box center [413, 470] width 311 height 20
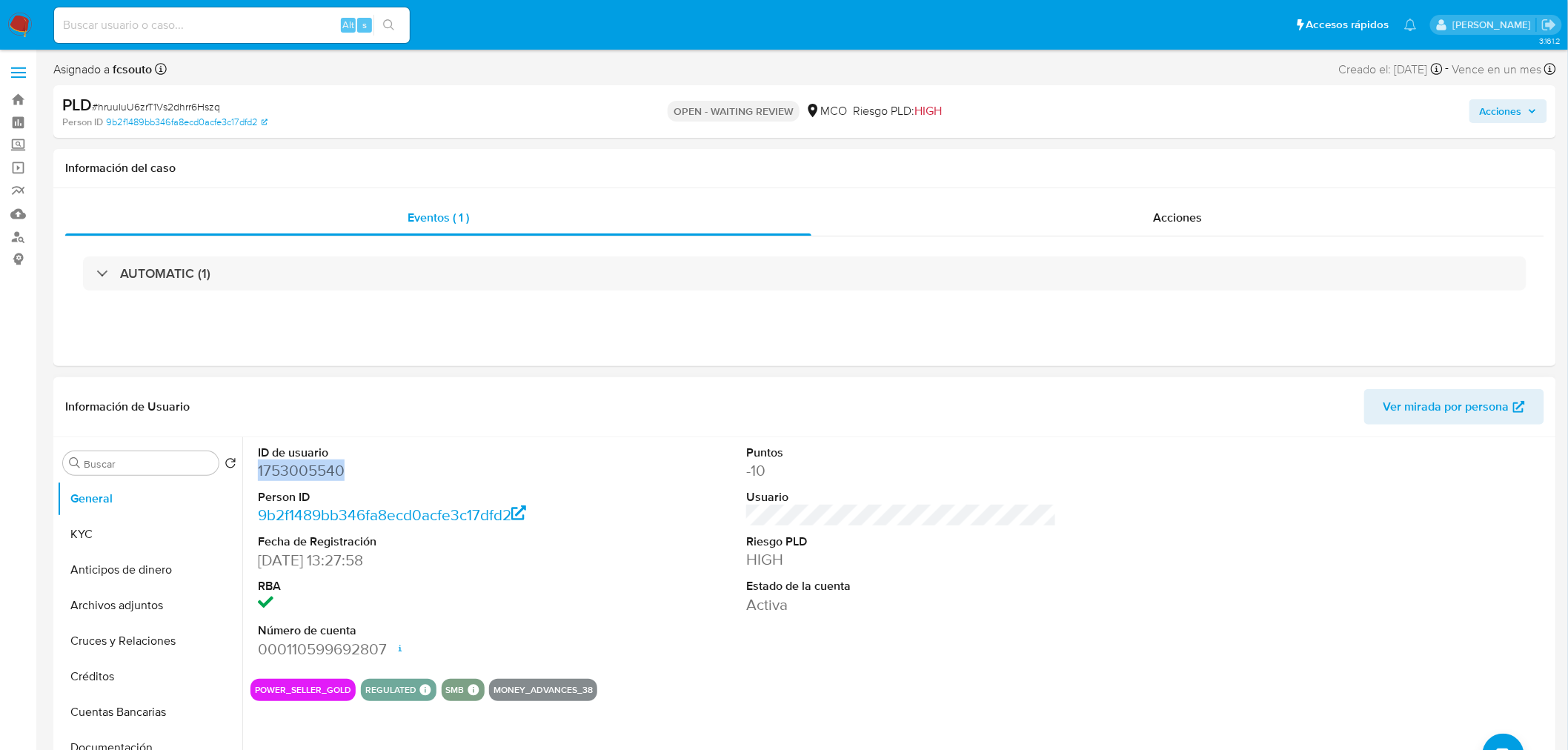
click at [327, 473] on dd "1753005540" at bounding box center [413, 470] width 311 height 20
click at [331, 467] on dd "1753005540" at bounding box center [413, 470] width 311 height 20
click at [295, 471] on dd "1753005540" at bounding box center [413, 470] width 311 height 20
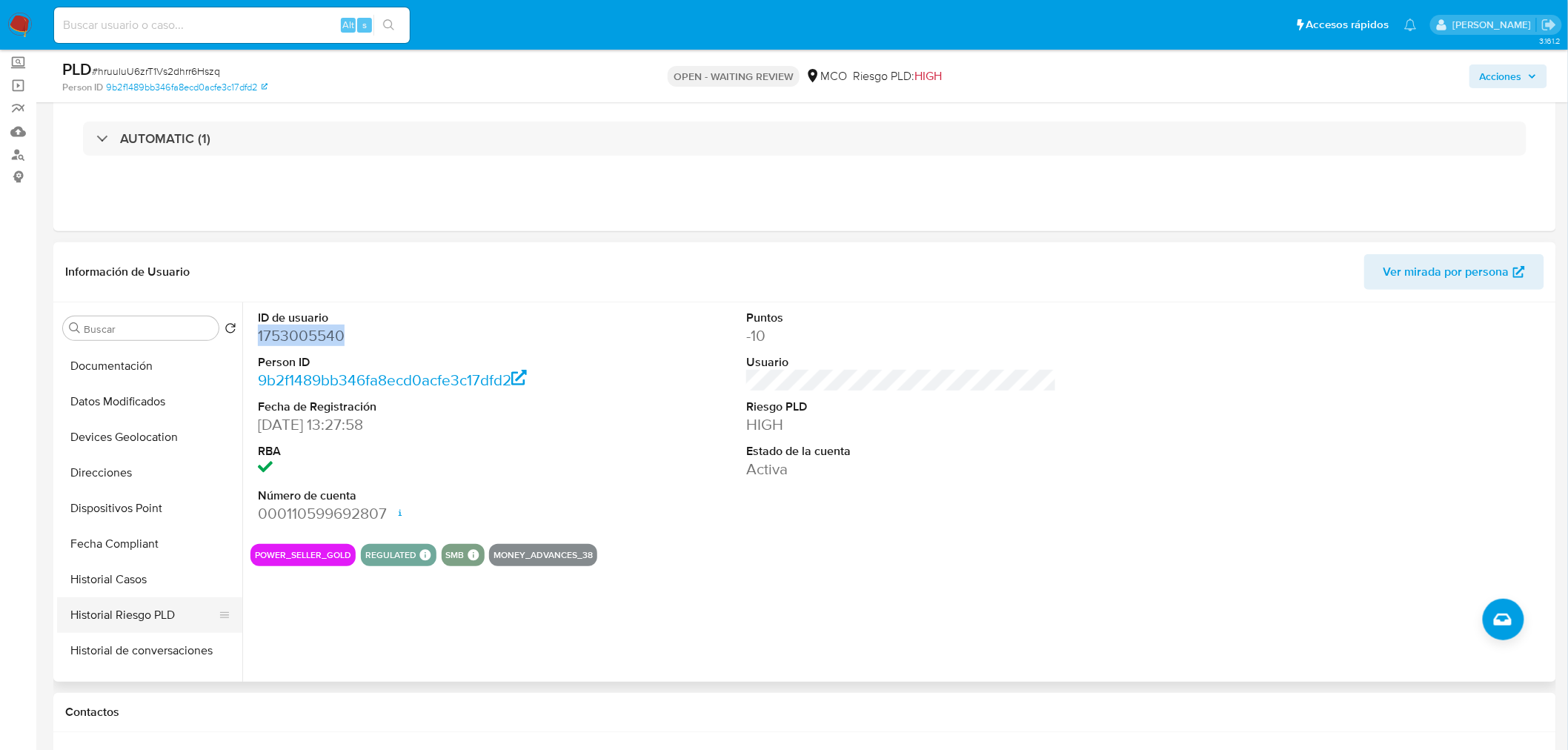
scroll to position [246, 0]
click at [137, 568] on button "Historial Casos" at bounding box center [144, 580] width 173 height 35
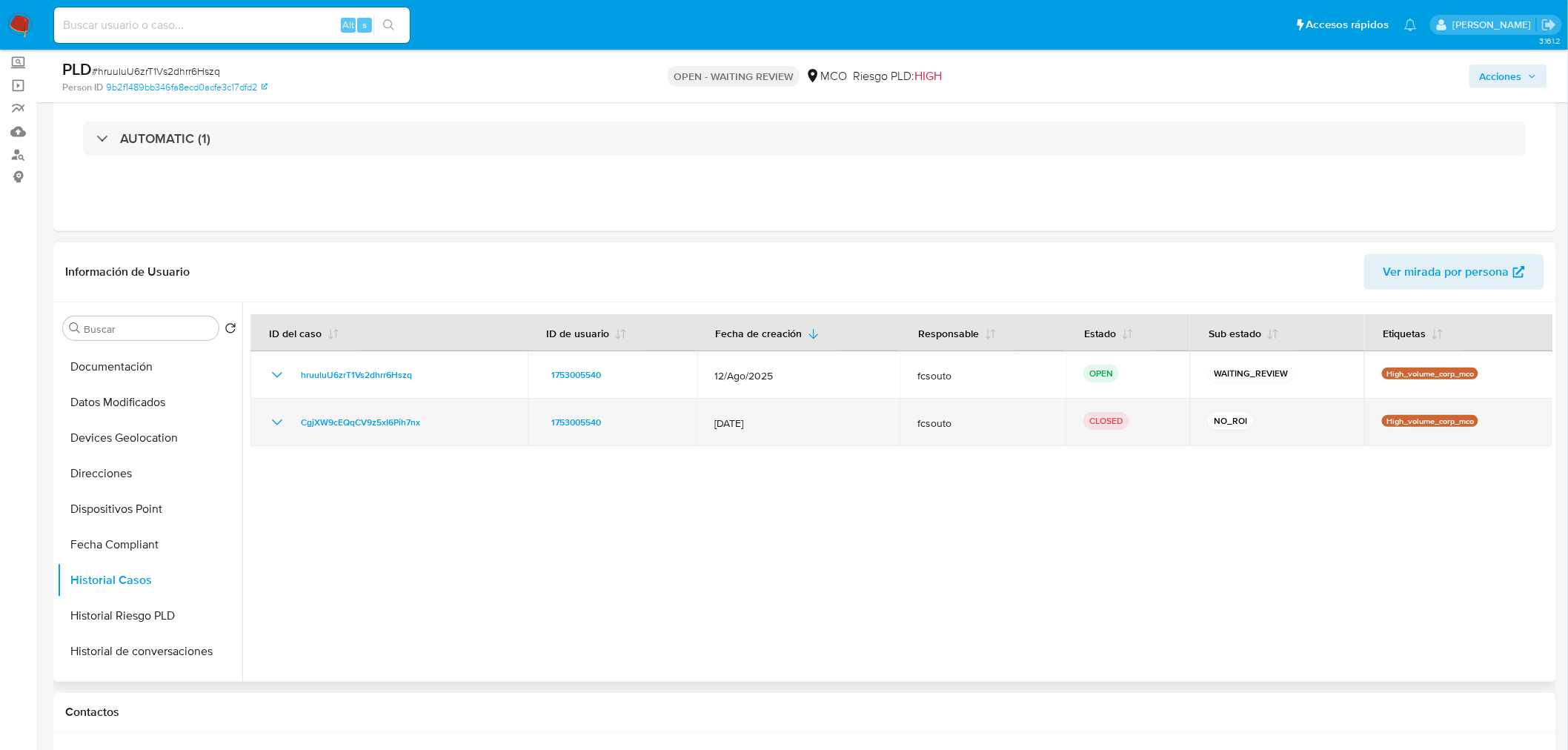
click at [280, 421] on icon "Mostrar/Ocultar" at bounding box center [277, 422] width 11 height 6
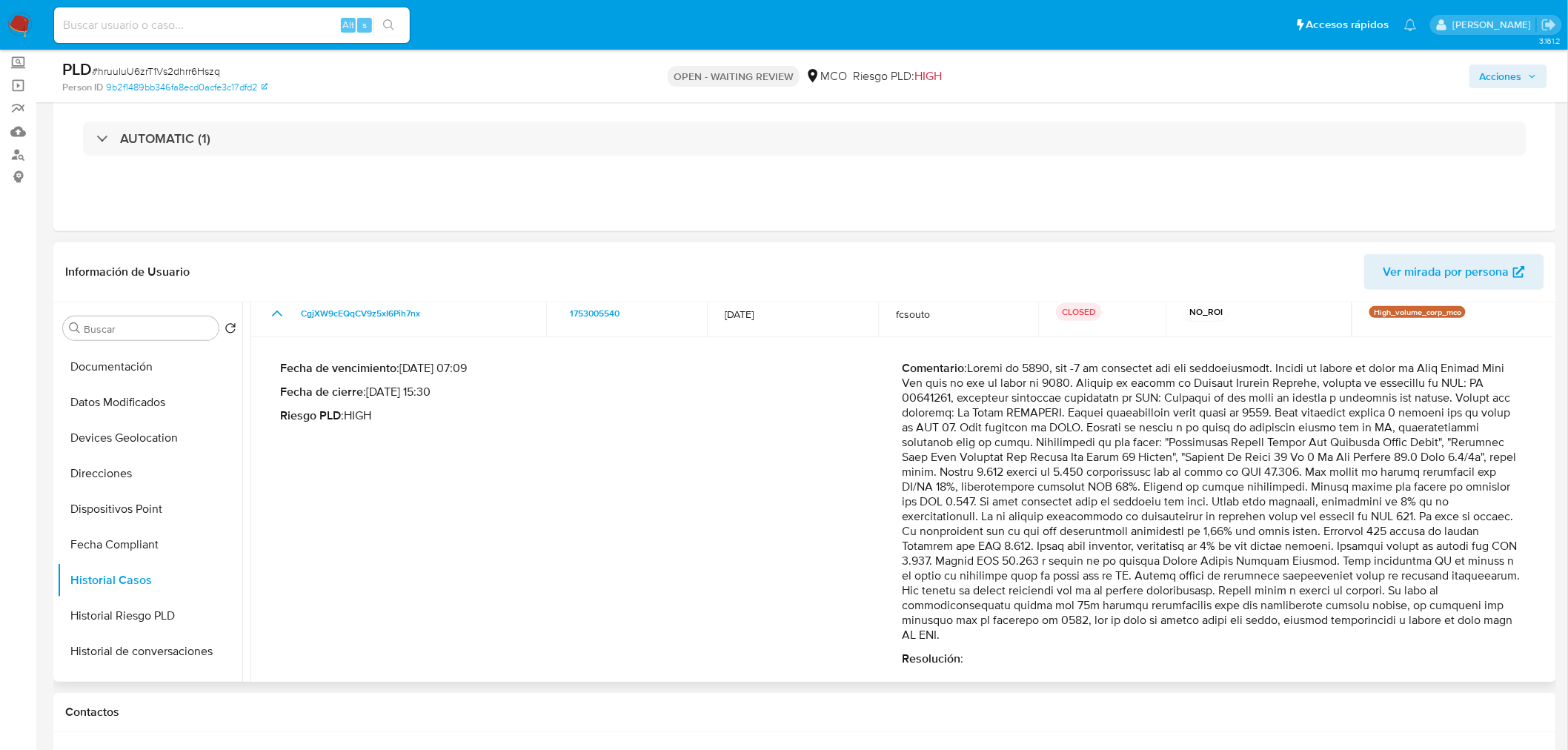
scroll to position [164, 0]
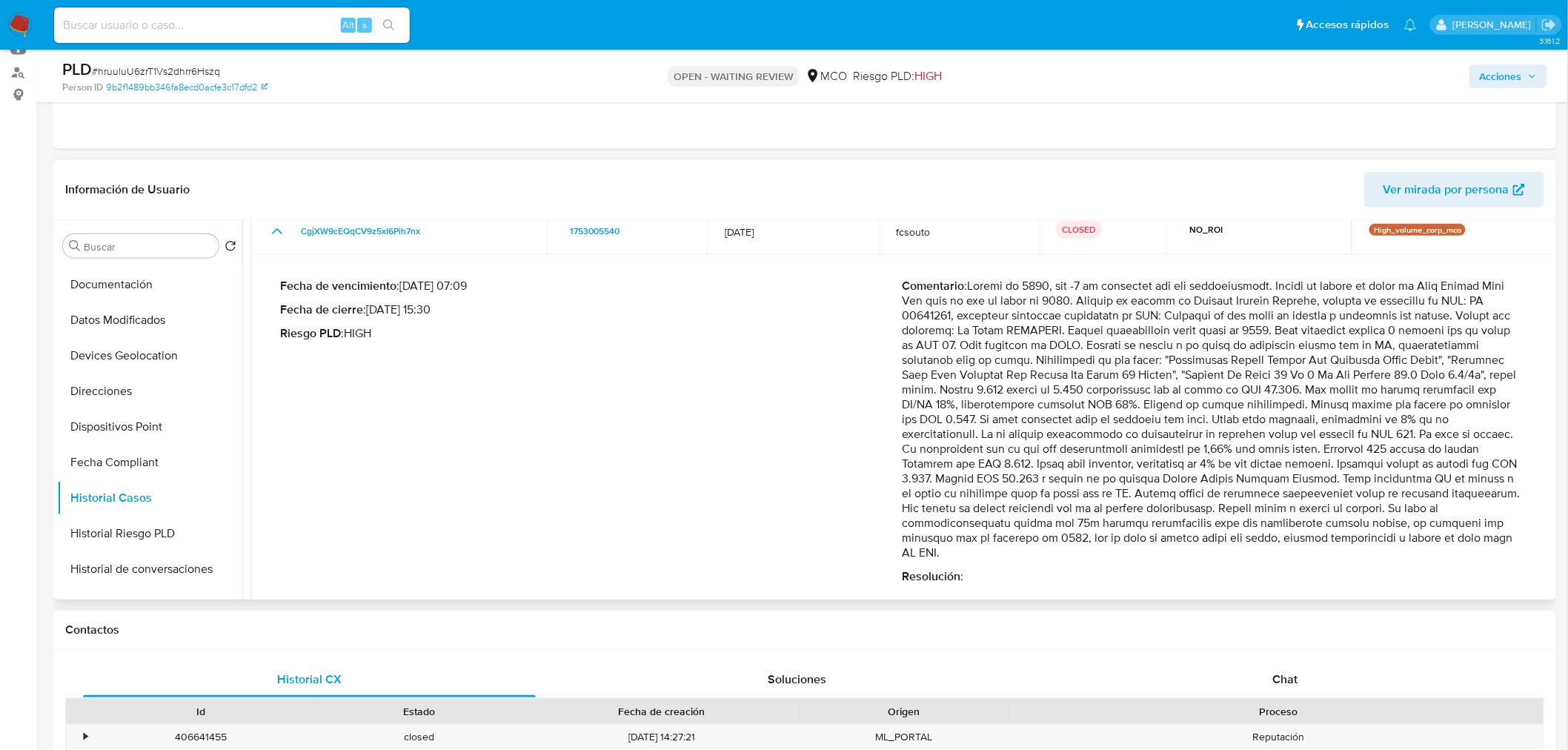
drag, startPoint x: 1515, startPoint y: 538, endPoint x: 1403, endPoint y: 513, distance: 114.8
click at [1403, 513] on p "Comentario :" at bounding box center [1213, 420] width 622 height 281
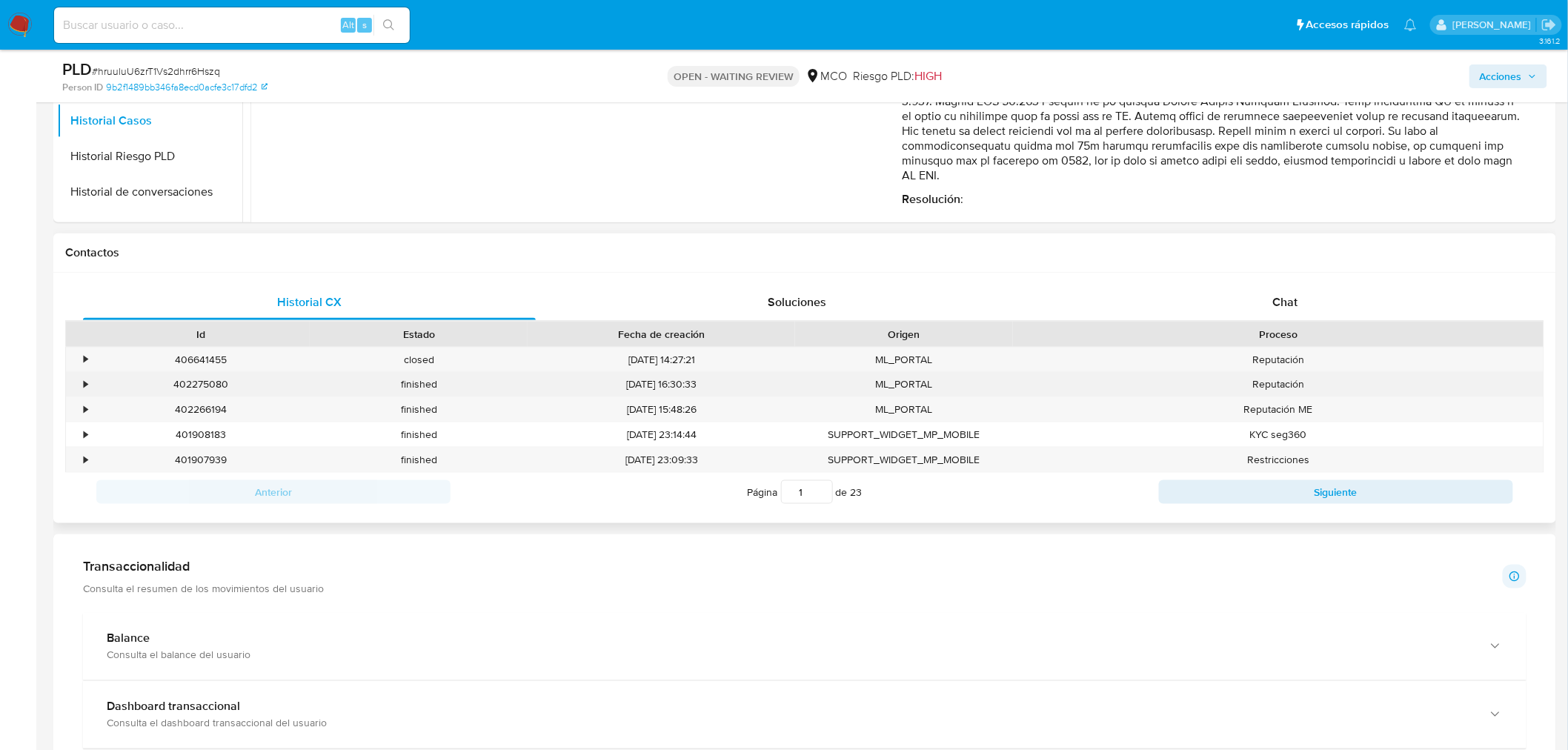
scroll to position [576, 0]
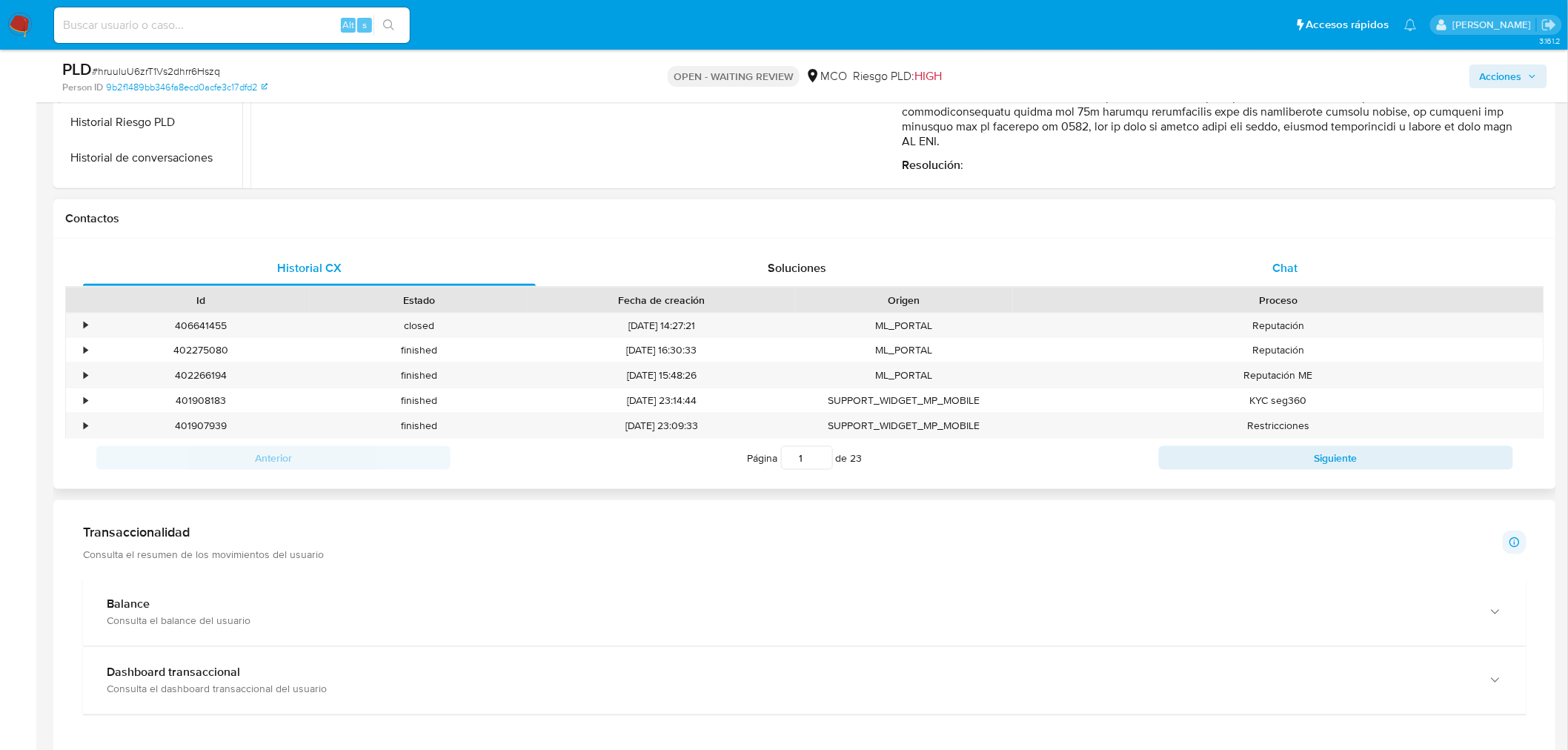
click at [1279, 250] on div "Chat" at bounding box center [1286, 267] width 453 height 35
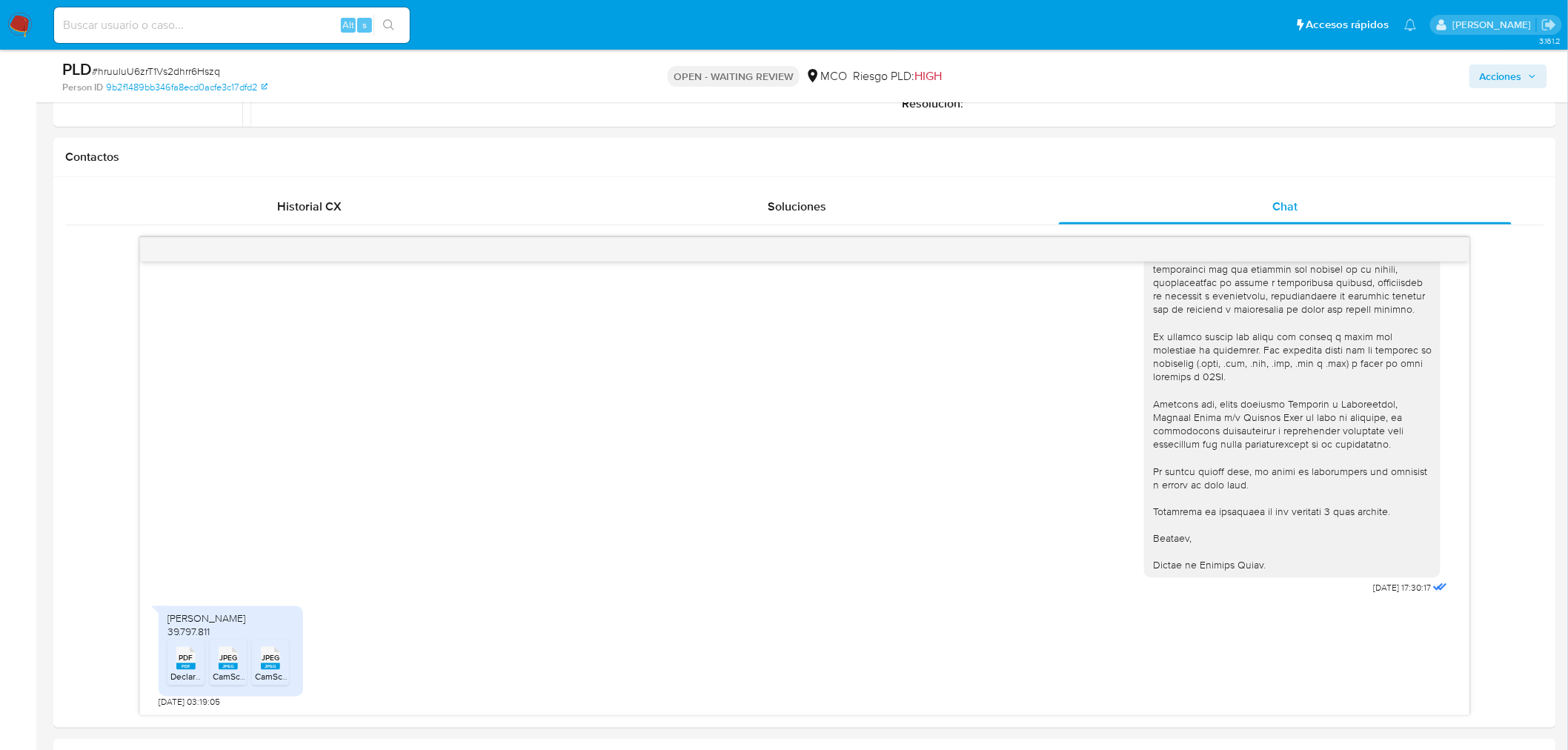
scroll to position [741, 0]
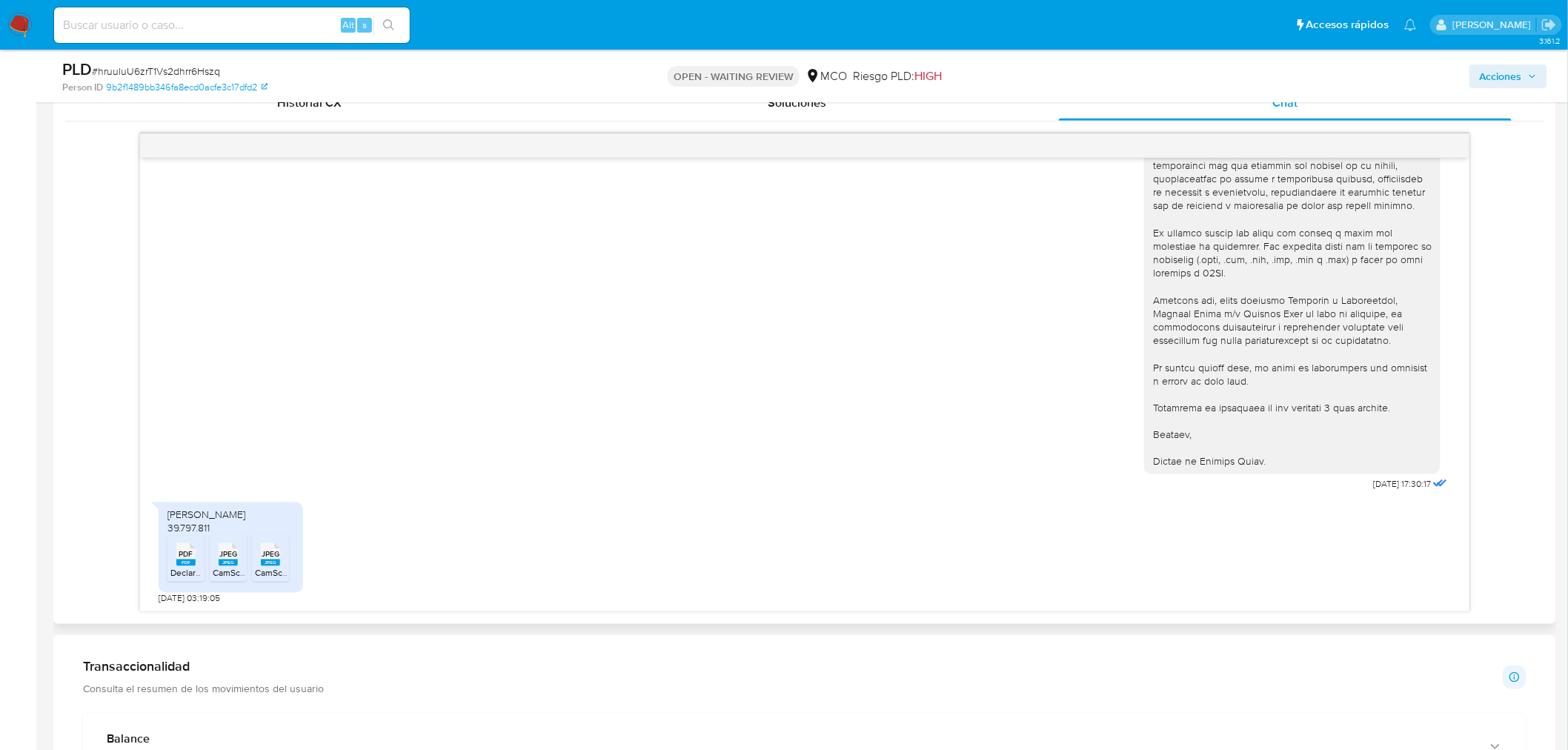
click at [175, 564] on div "PDF PDF" at bounding box center [186, 553] width 31 height 29
click at [233, 559] on rect at bounding box center [228, 563] width 20 height 7
click at [278, 553] on span "JPEG" at bounding box center [271, 555] width 18 height 10
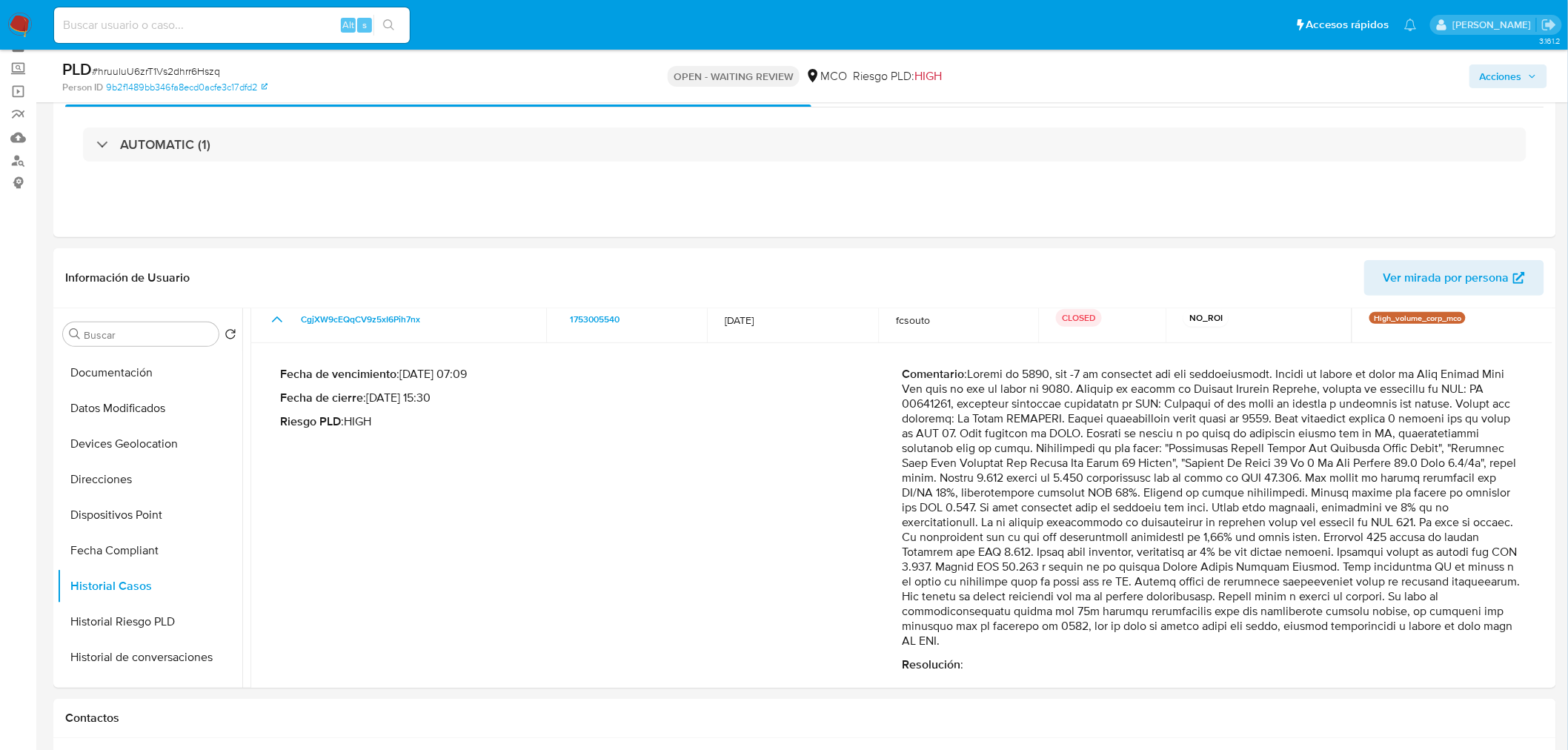
scroll to position [0, 0]
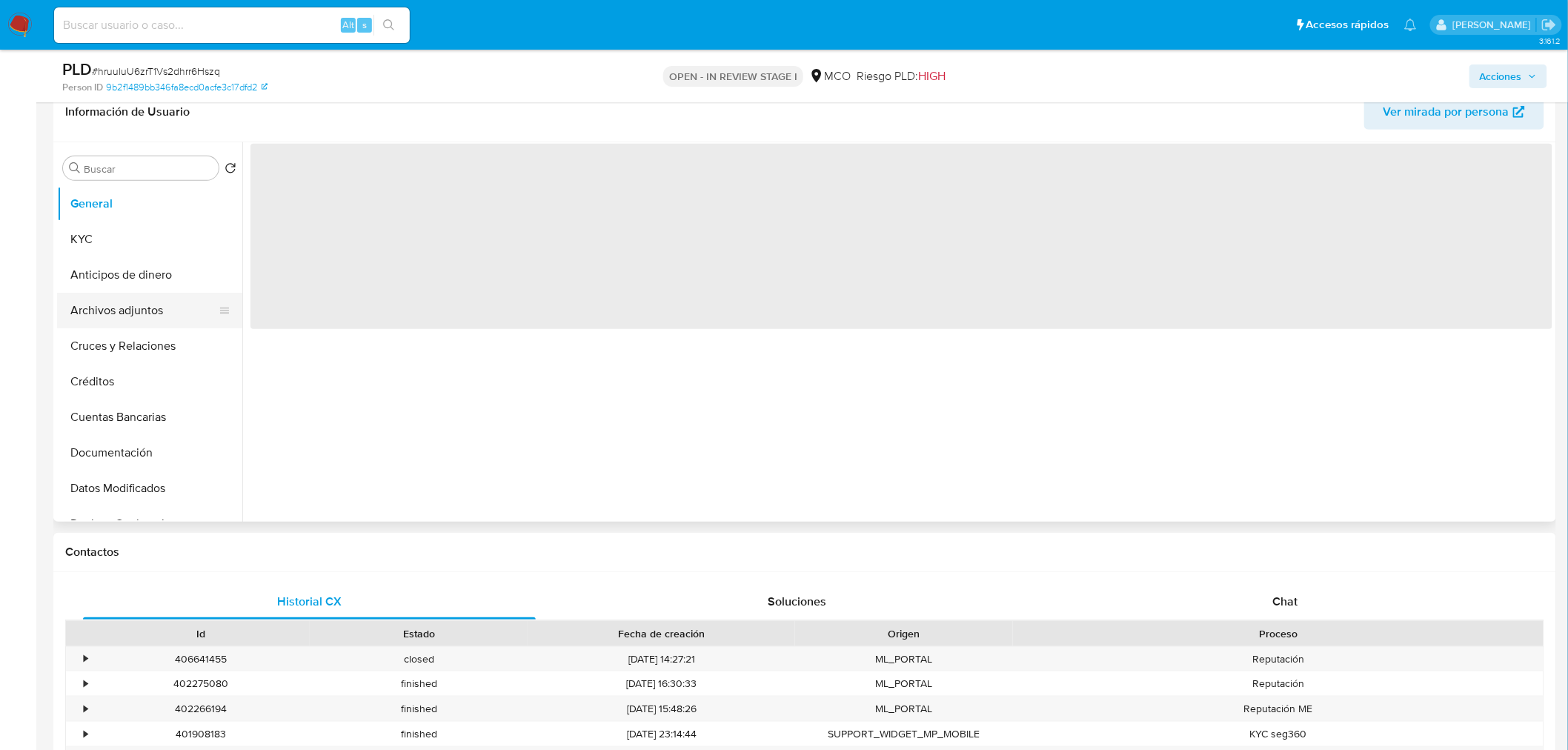
scroll to position [247, 0]
click at [146, 288] on button "Archivos adjuntos" at bounding box center [144, 305] width 173 height 35
select select "10"
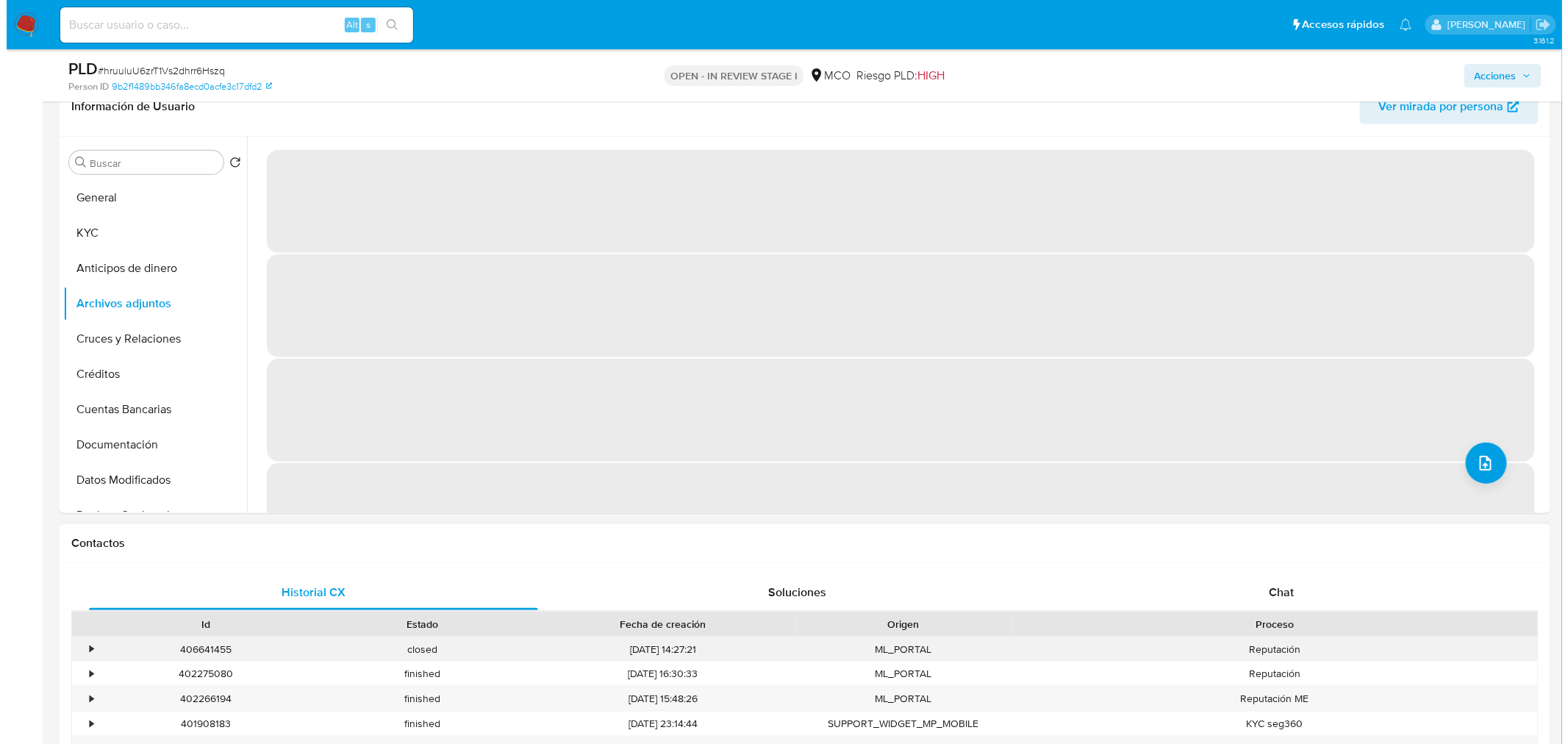
scroll to position [163, 0]
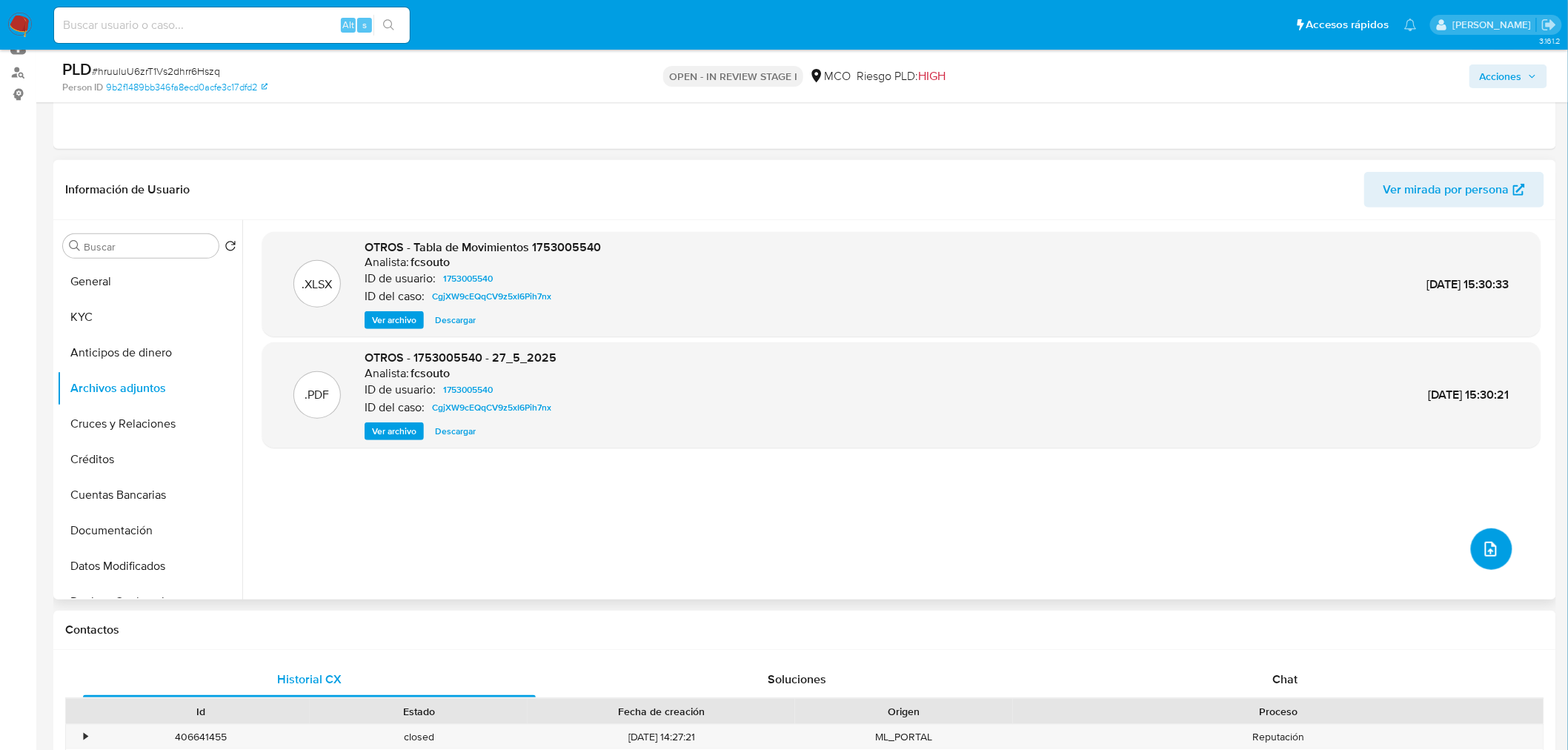
click at [1487, 541] on icon "upload-file" at bounding box center [1491, 550] width 18 height 18
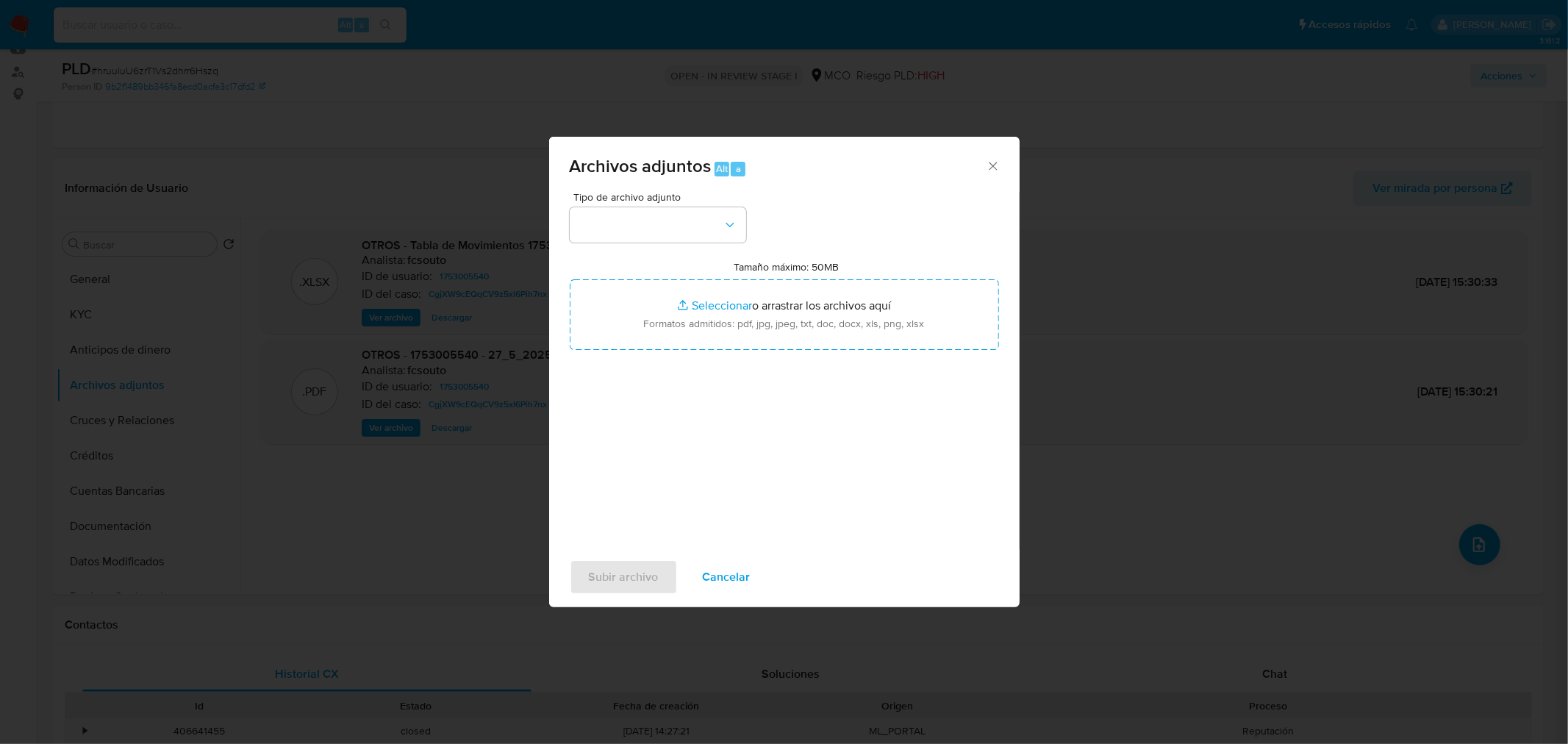
click at [686, 204] on div "Tipo de archivo adjunto" at bounding box center [657, 217] width 176 height 51
click at [723, 212] on button "button" at bounding box center [657, 225] width 176 height 35
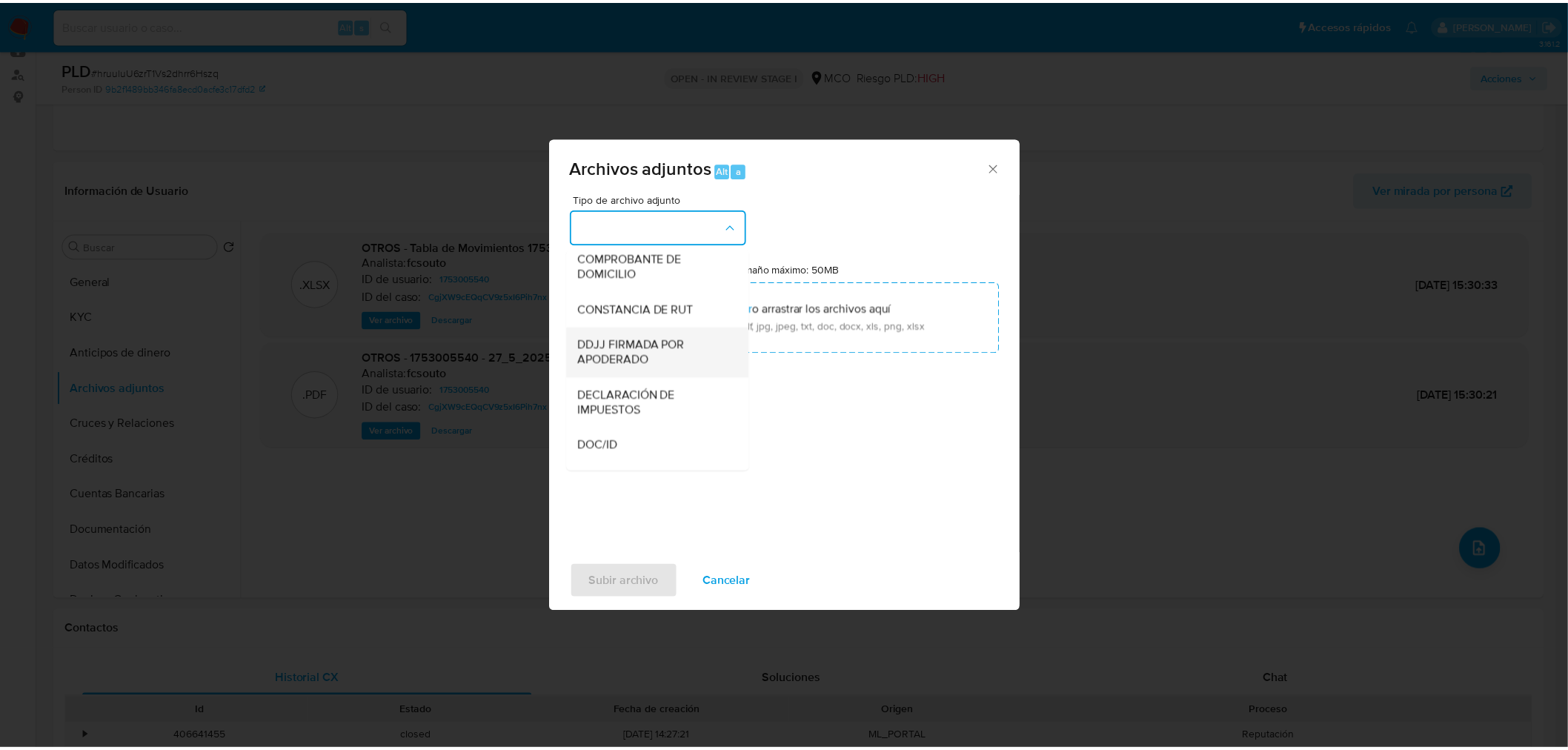
scroll to position [572, 0]
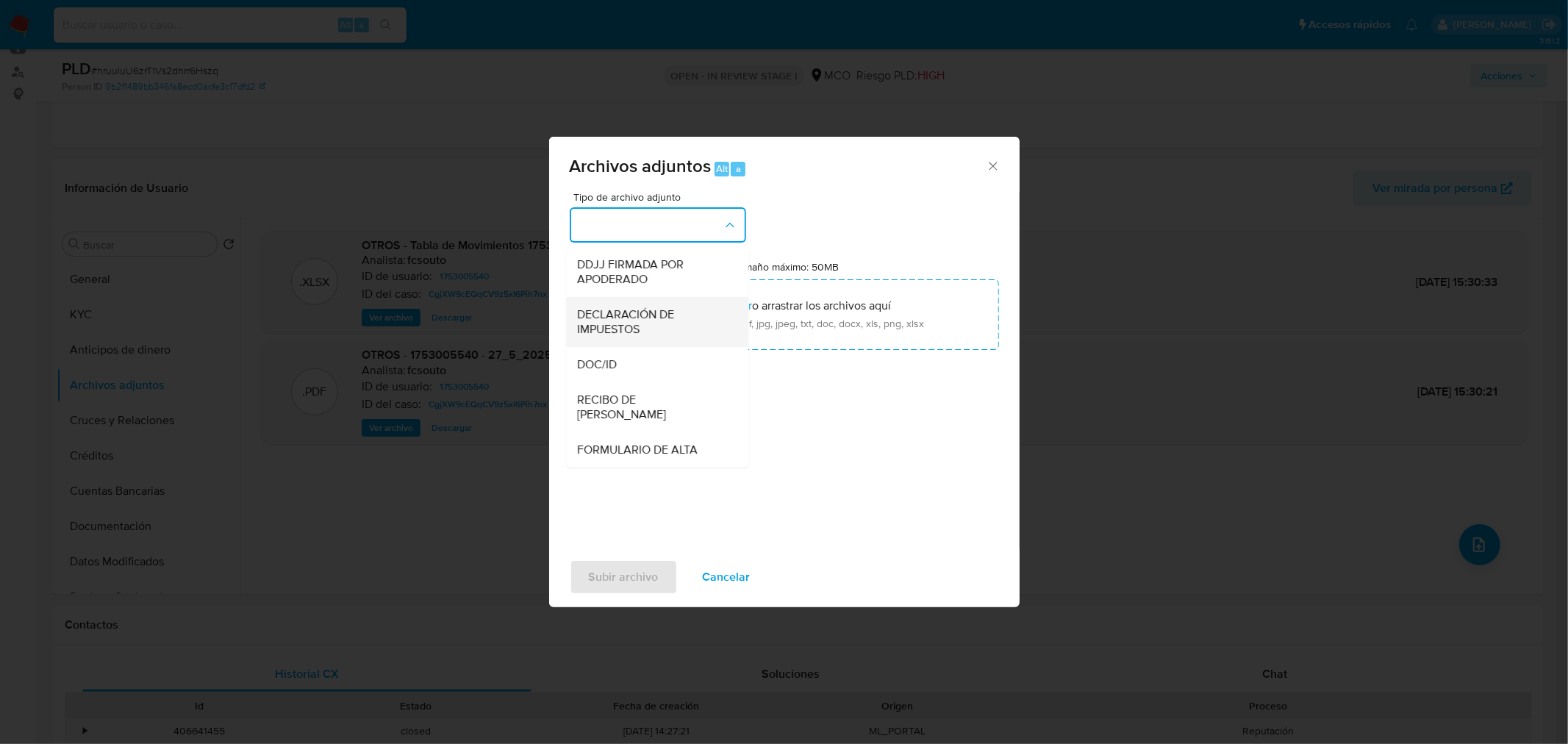
click at [652, 333] on span "DECLARACIÓN DE IMPUESTOS" at bounding box center [652, 321] width 150 height 29
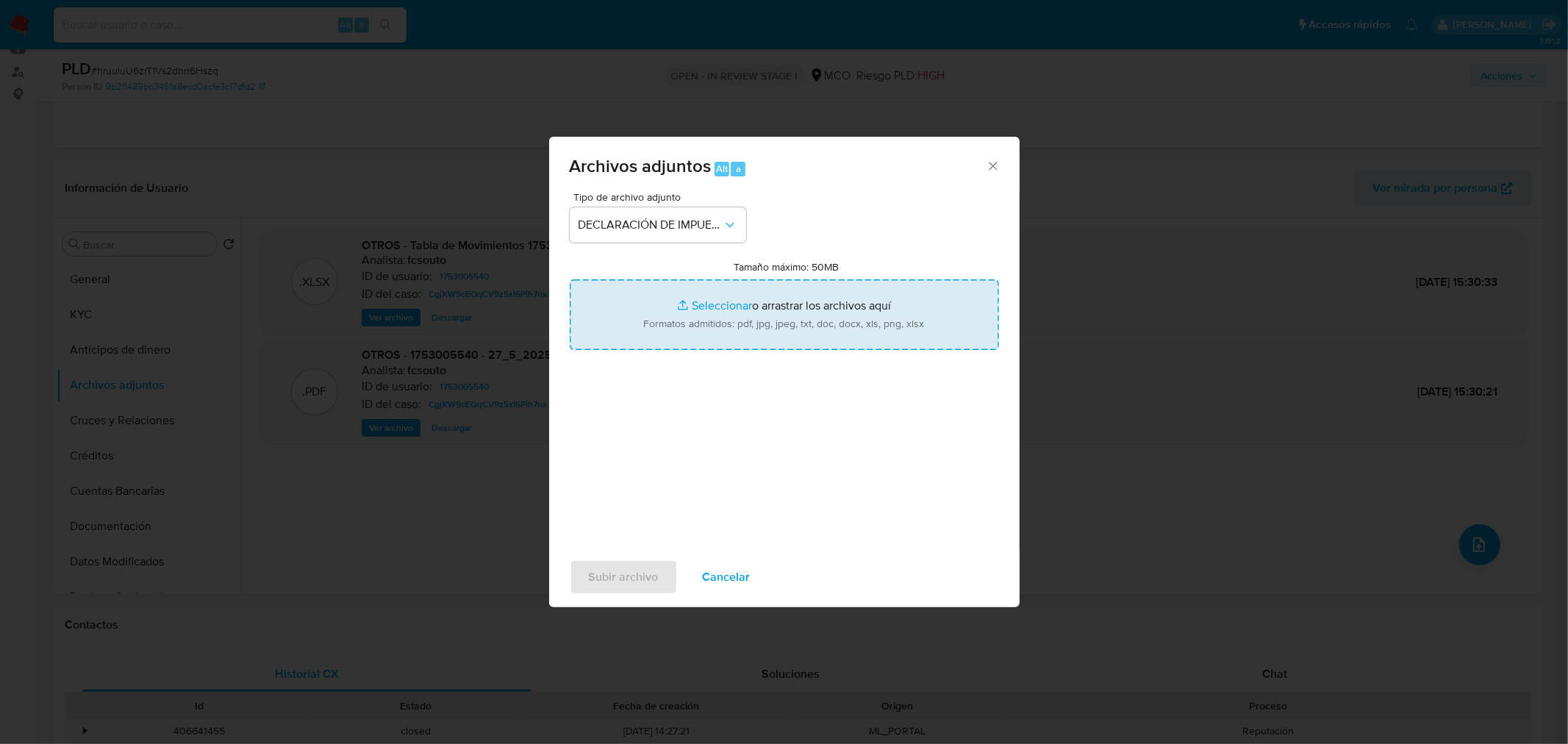
click at [827, 316] on input "Tamaño máximo: 50MB Seleccionar archivos" at bounding box center [784, 314] width 429 height 71
type input "C:\fakepath\1753005540_0905a7b6-8ab2-468c-8ec8-543385304932.pdf"
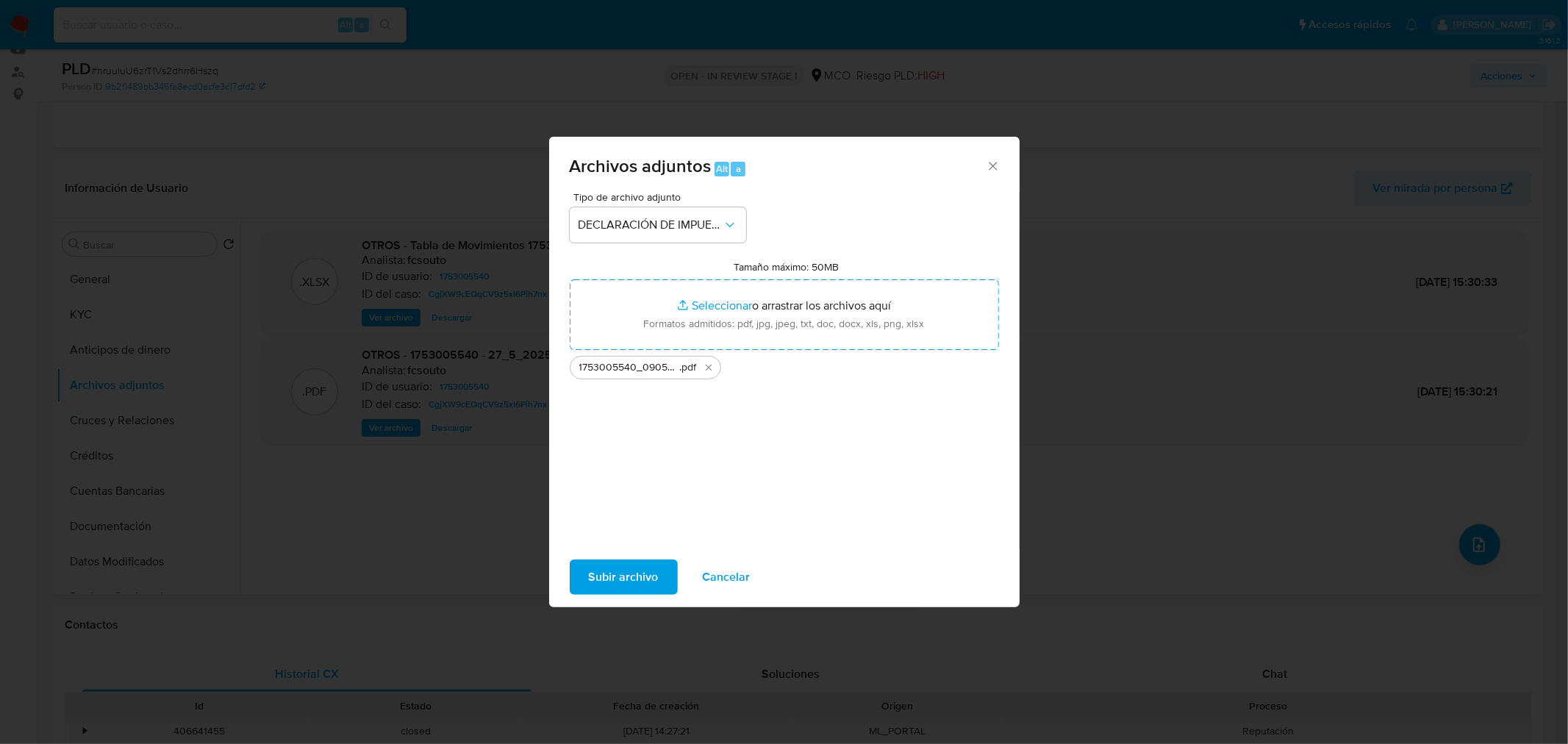
click at [641, 572] on span "Subir archivo" at bounding box center [624, 577] width 70 height 32
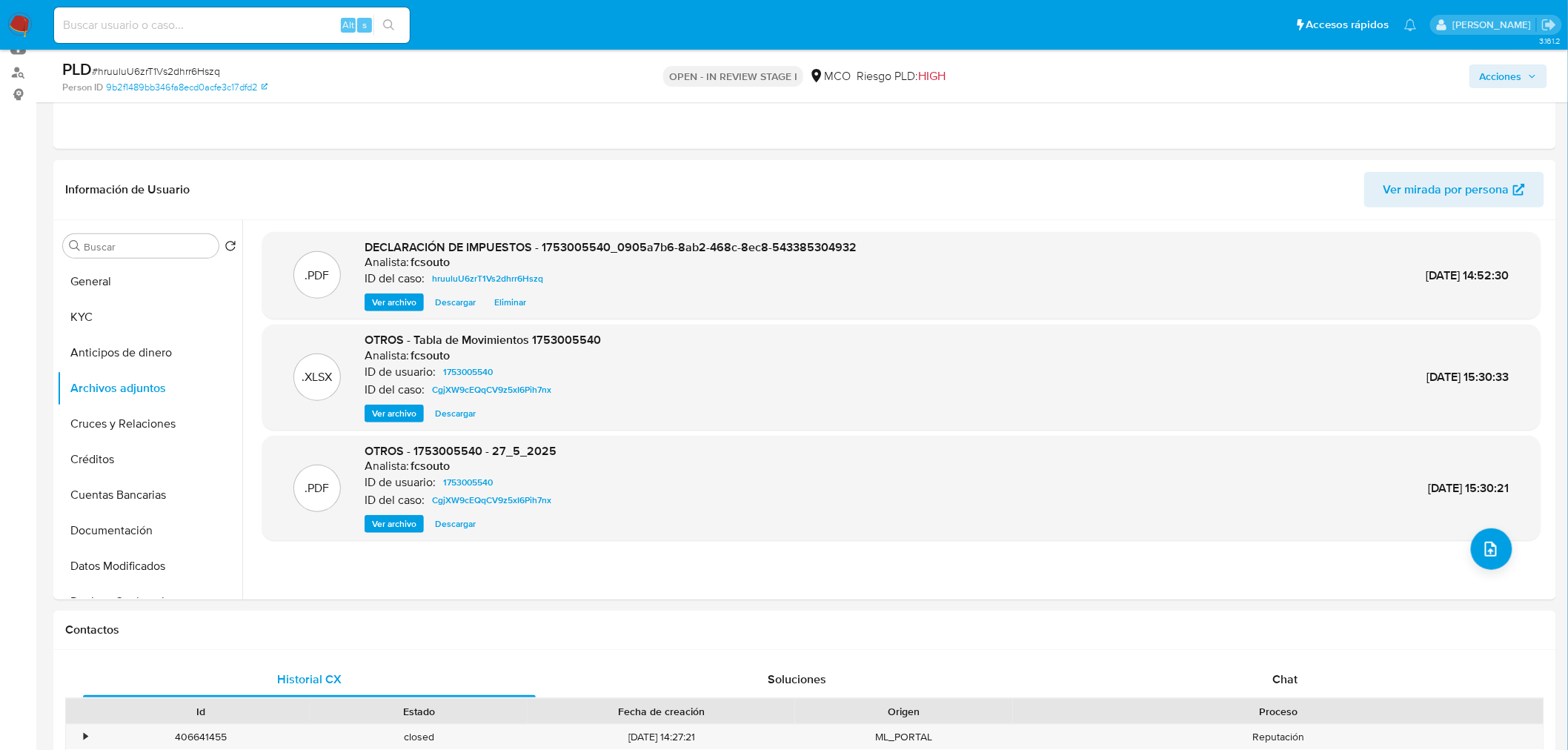
click at [1512, 86] on span "Acciones" at bounding box center [1501, 76] width 43 height 24
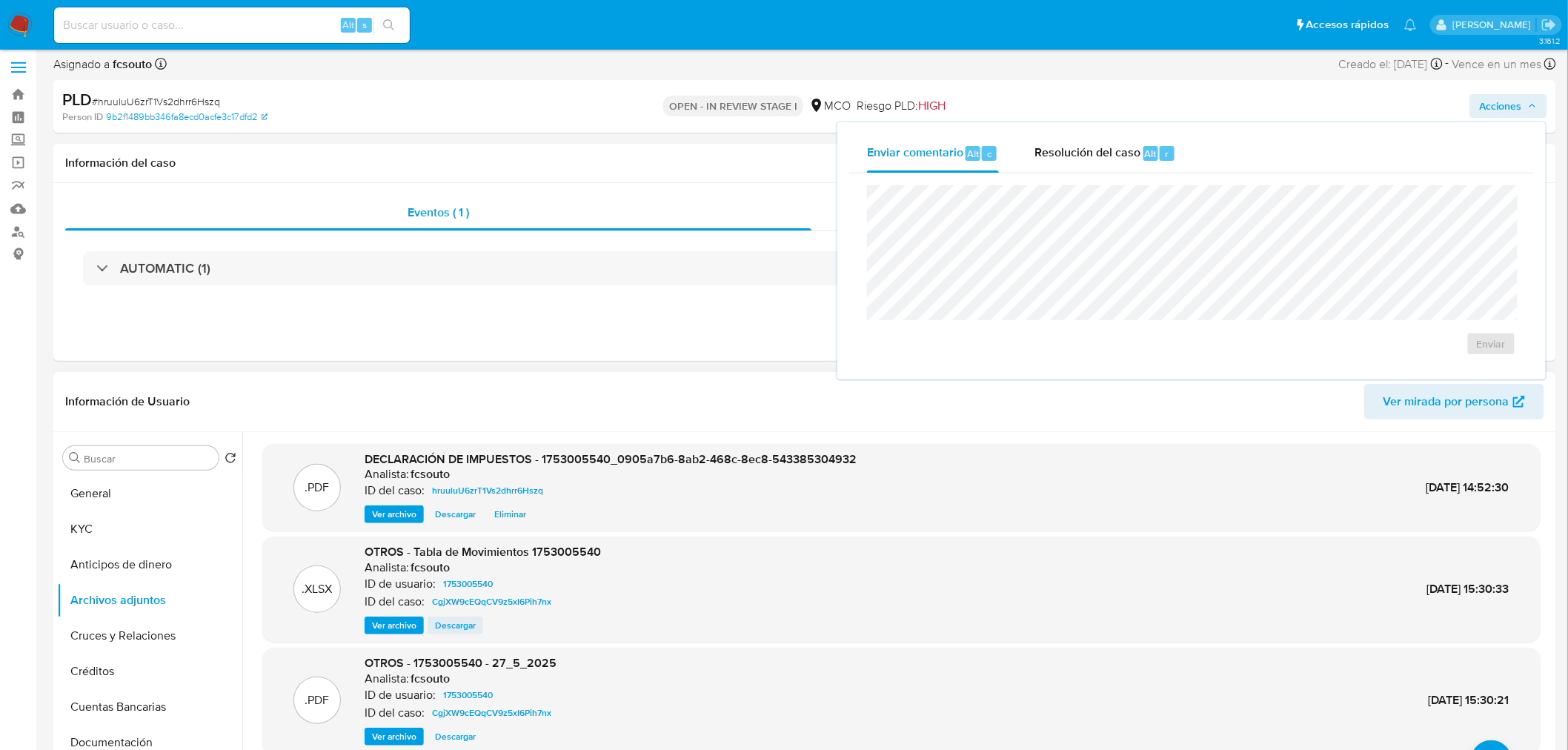
scroll to position [0, 0]
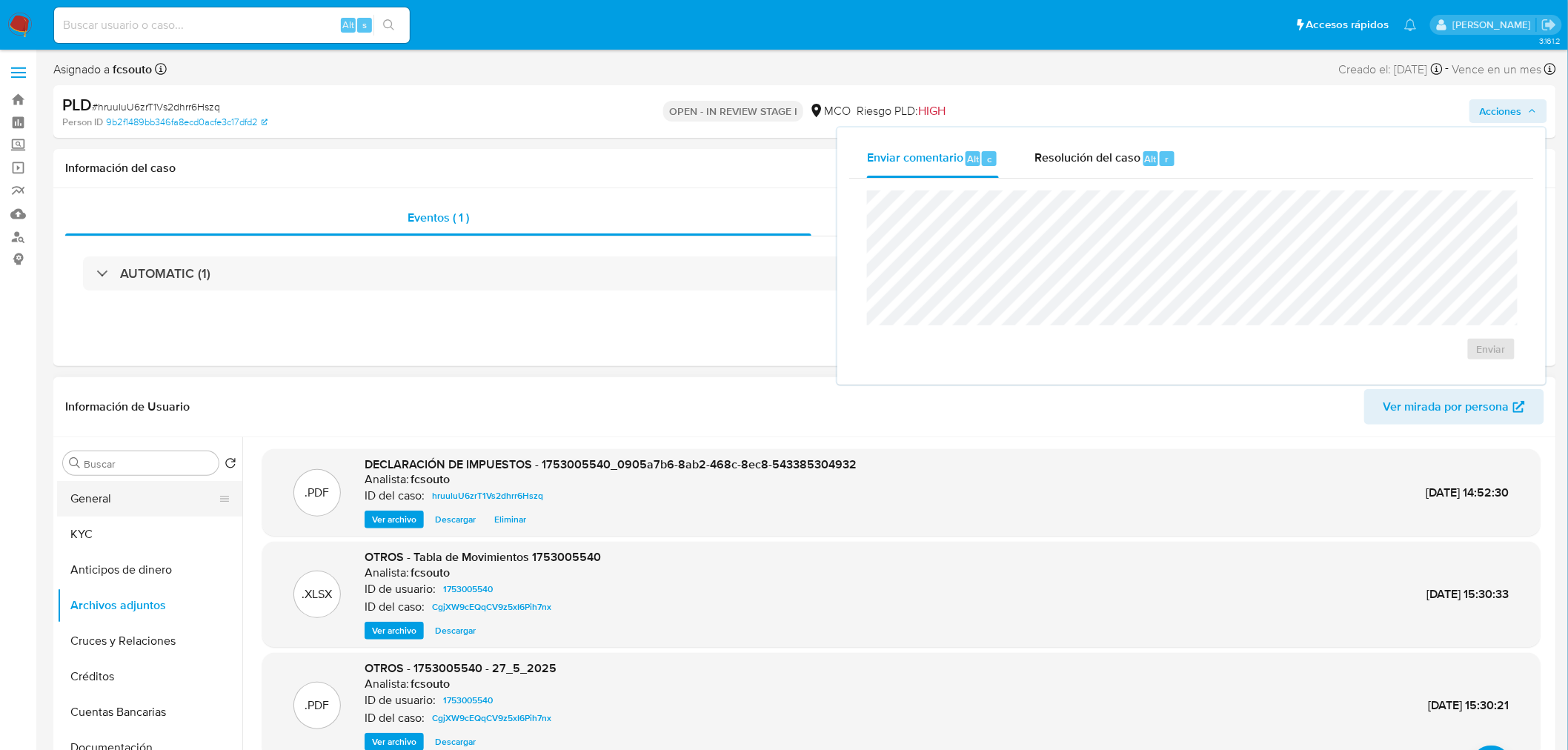
click at [123, 492] on button "General" at bounding box center [144, 498] width 173 height 35
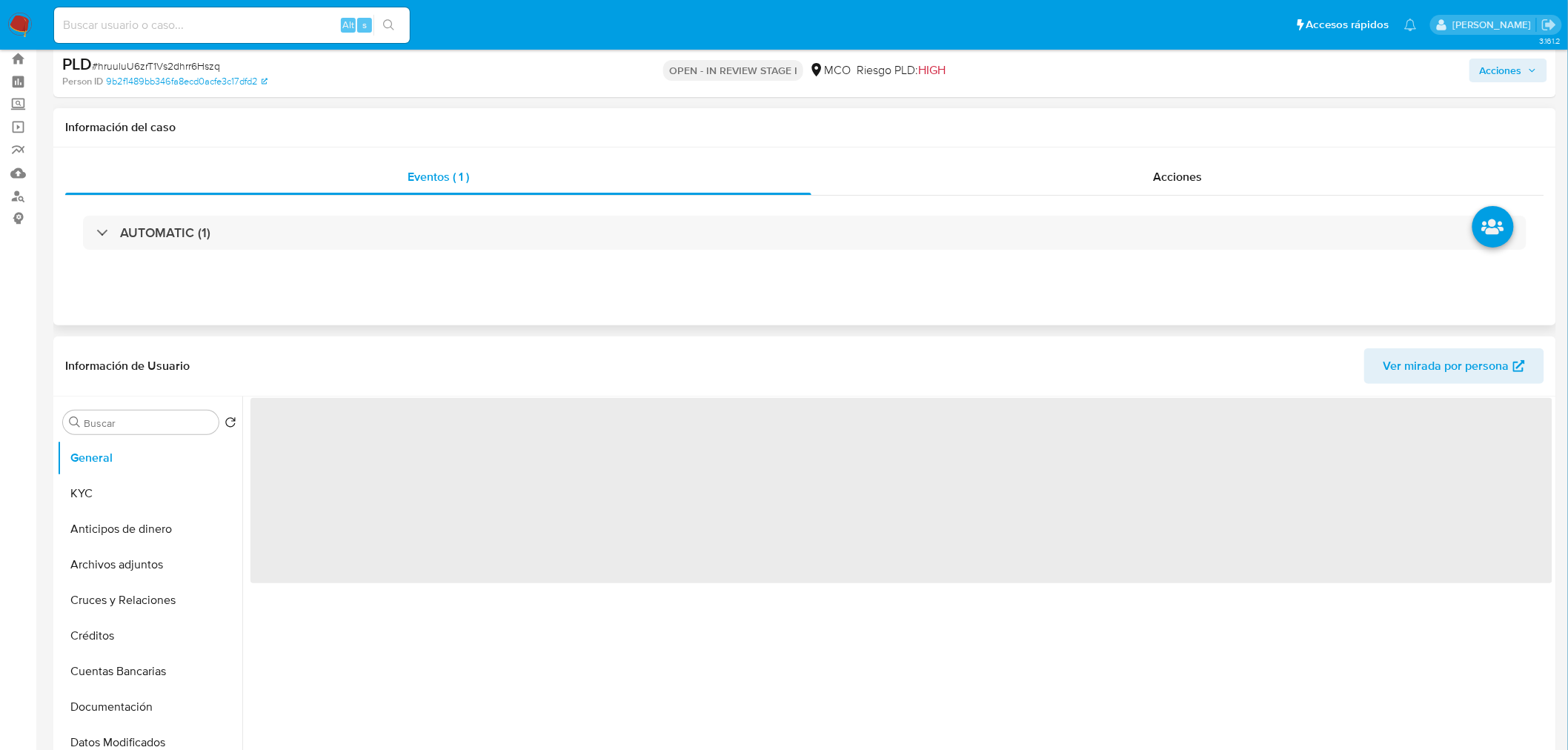
scroll to position [83, 0]
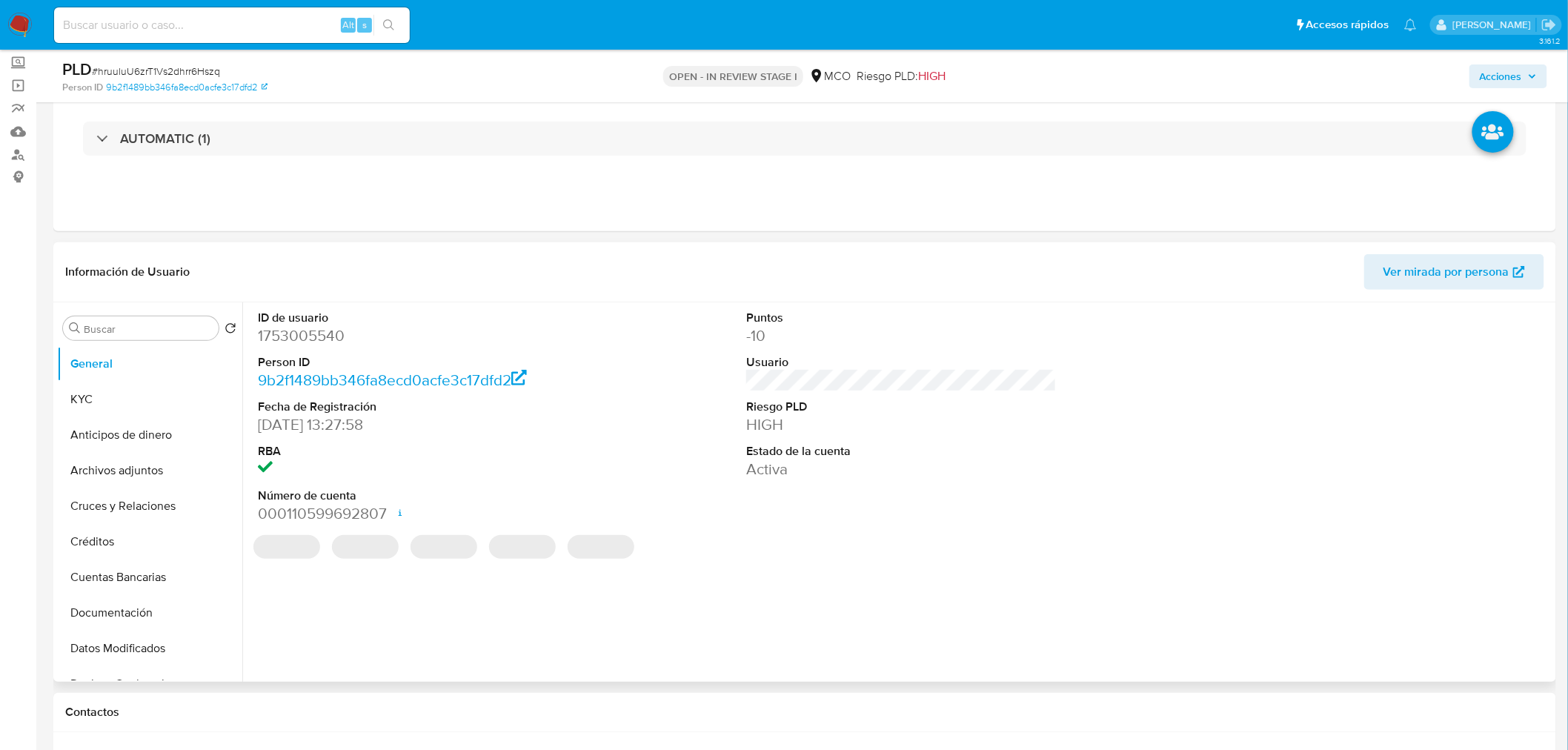
click at [321, 349] on dl "ID de usuario 1753005540 Person ID 9b2f1489bb346fa8ecd0acfe3c17dfd2 Fecha de Re…" at bounding box center [413, 417] width 311 height 215
click at [320, 336] on dd "1753005540" at bounding box center [413, 335] width 311 height 20
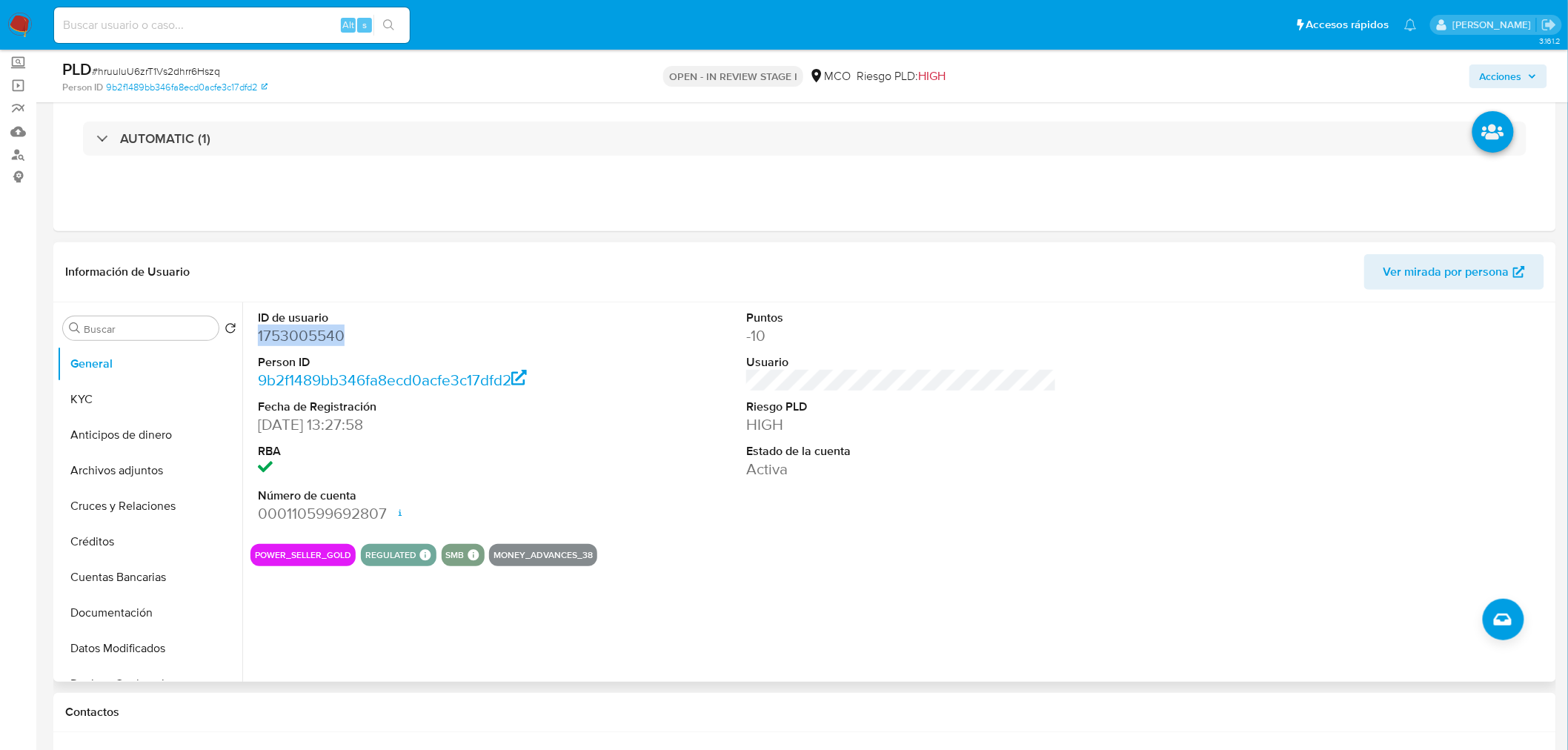
click at [320, 336] on dd "1753005540" at bounding box center [413, 335] width 311 height 20
copy dd "1753005540"
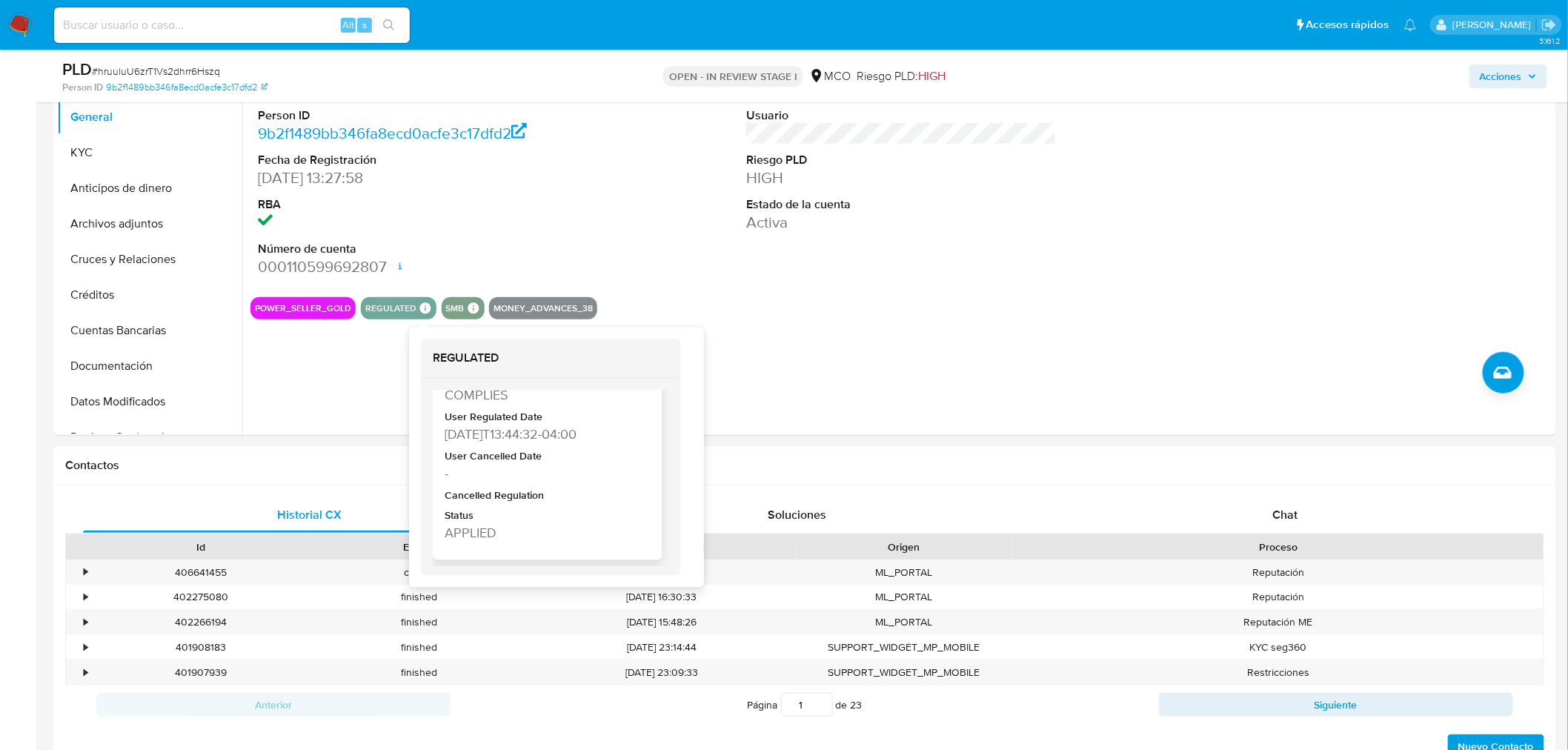
scroll to position [164, 0]
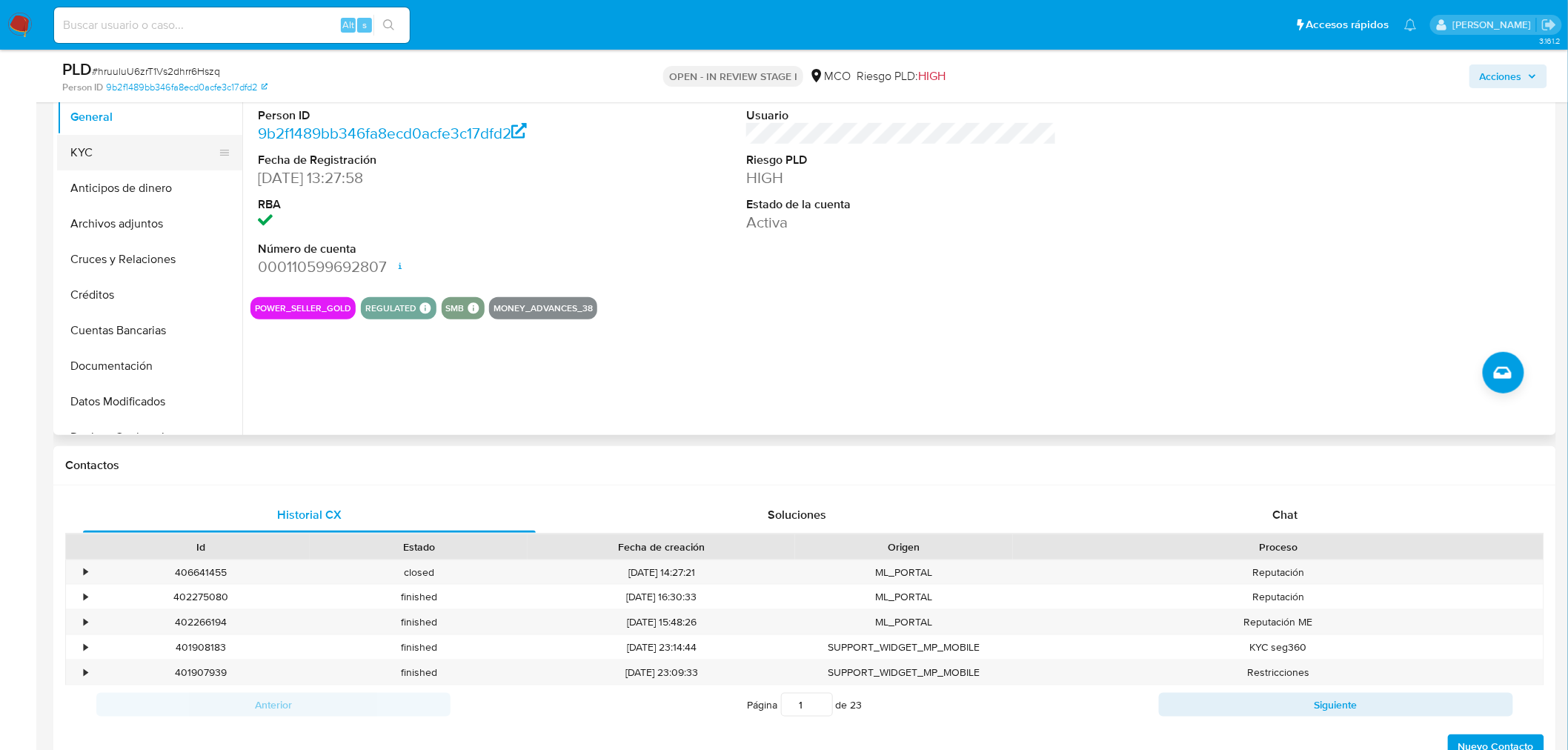
click at [107, 156] on button "KYC" at bounding box center [144, 152] width 173 height 35
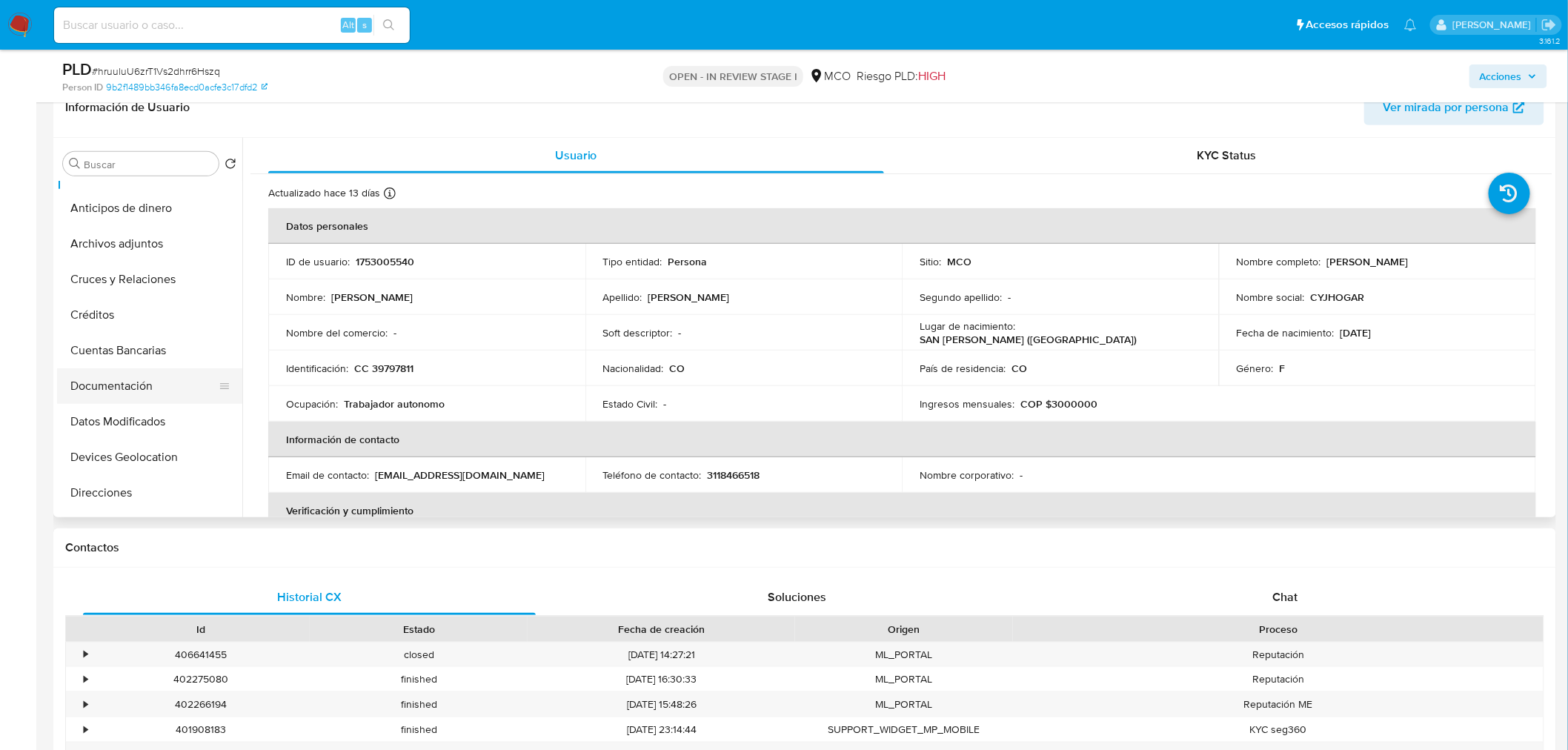
scroll to position [247, 0]
click at [164, 420] on button "Historial Casos" at bounding box center [144, 415] width 173 height 35
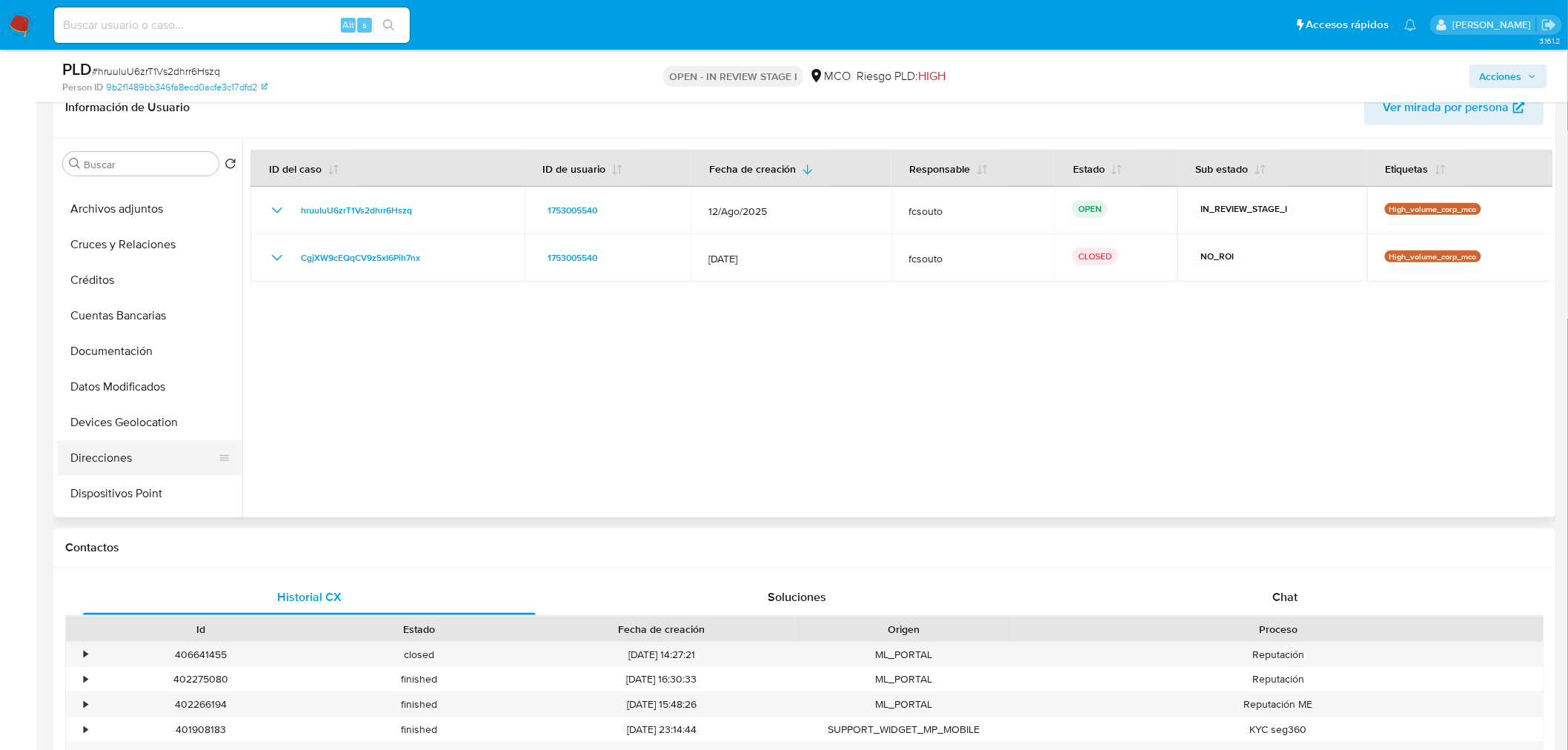
scroll to position [0, 0]
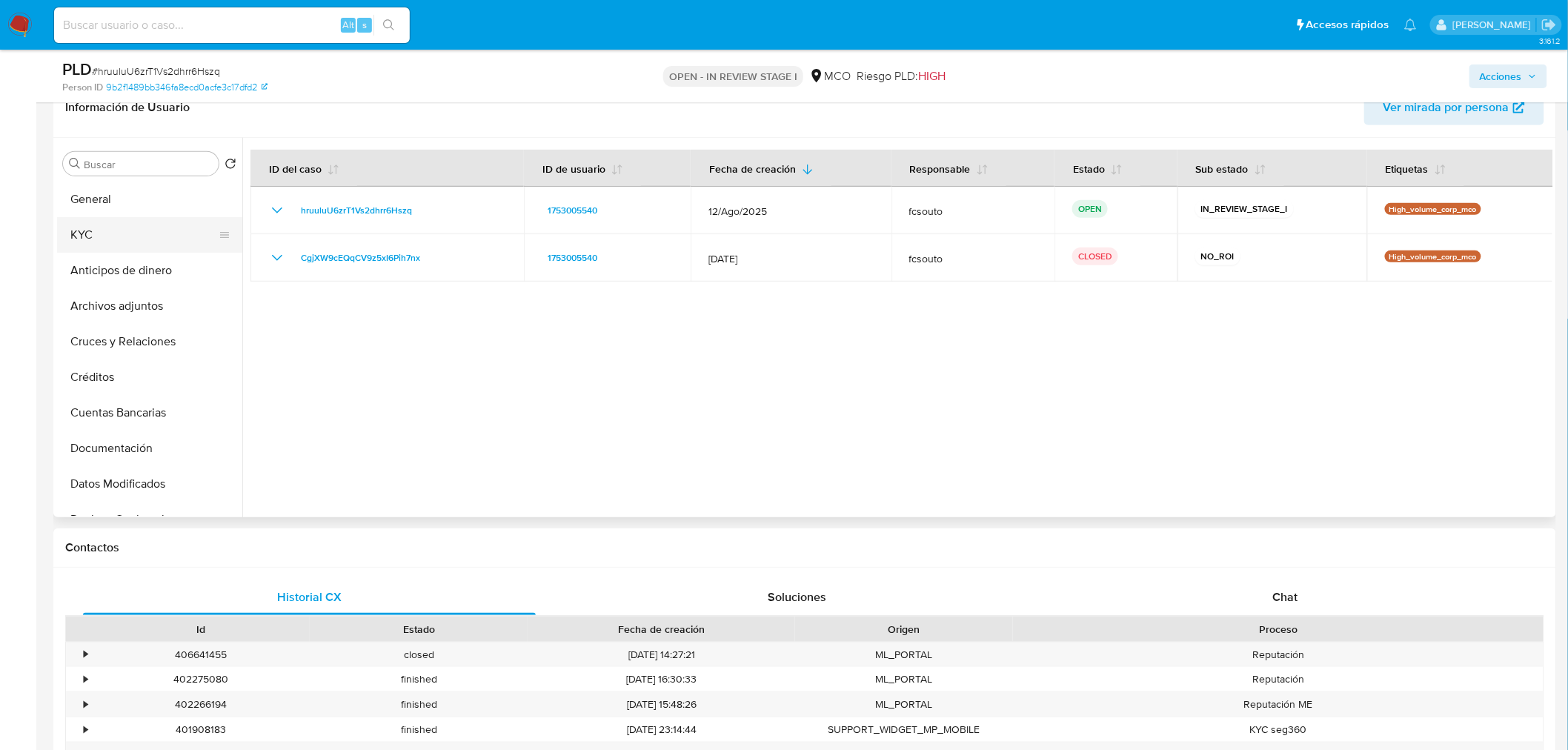
click at [116, 238] on button "KYC" at bounding box center [144, 234] width 173 height 35
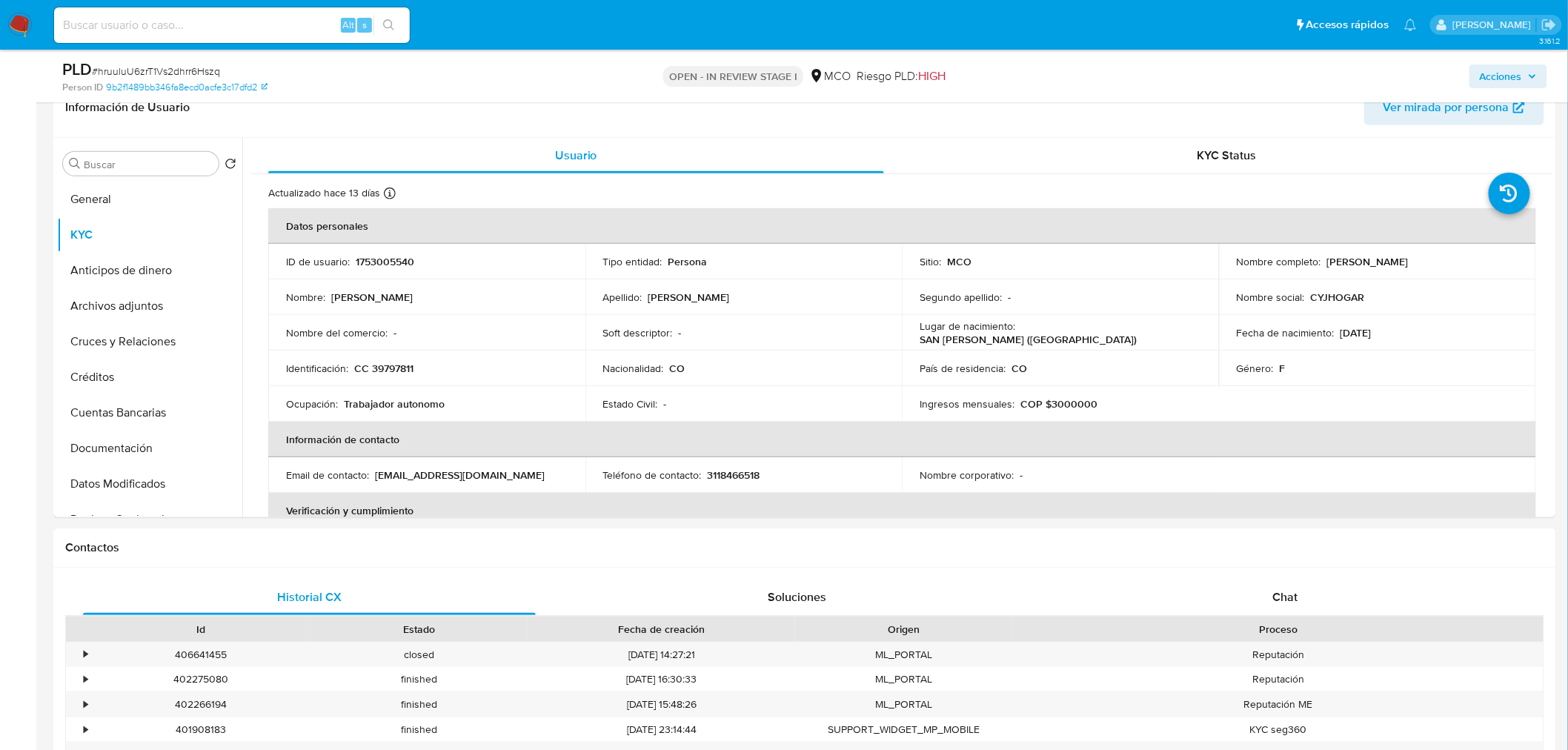
click at [1506, 65] on span "Acciones" at bounding box center [1501, 76] width 43 height 24
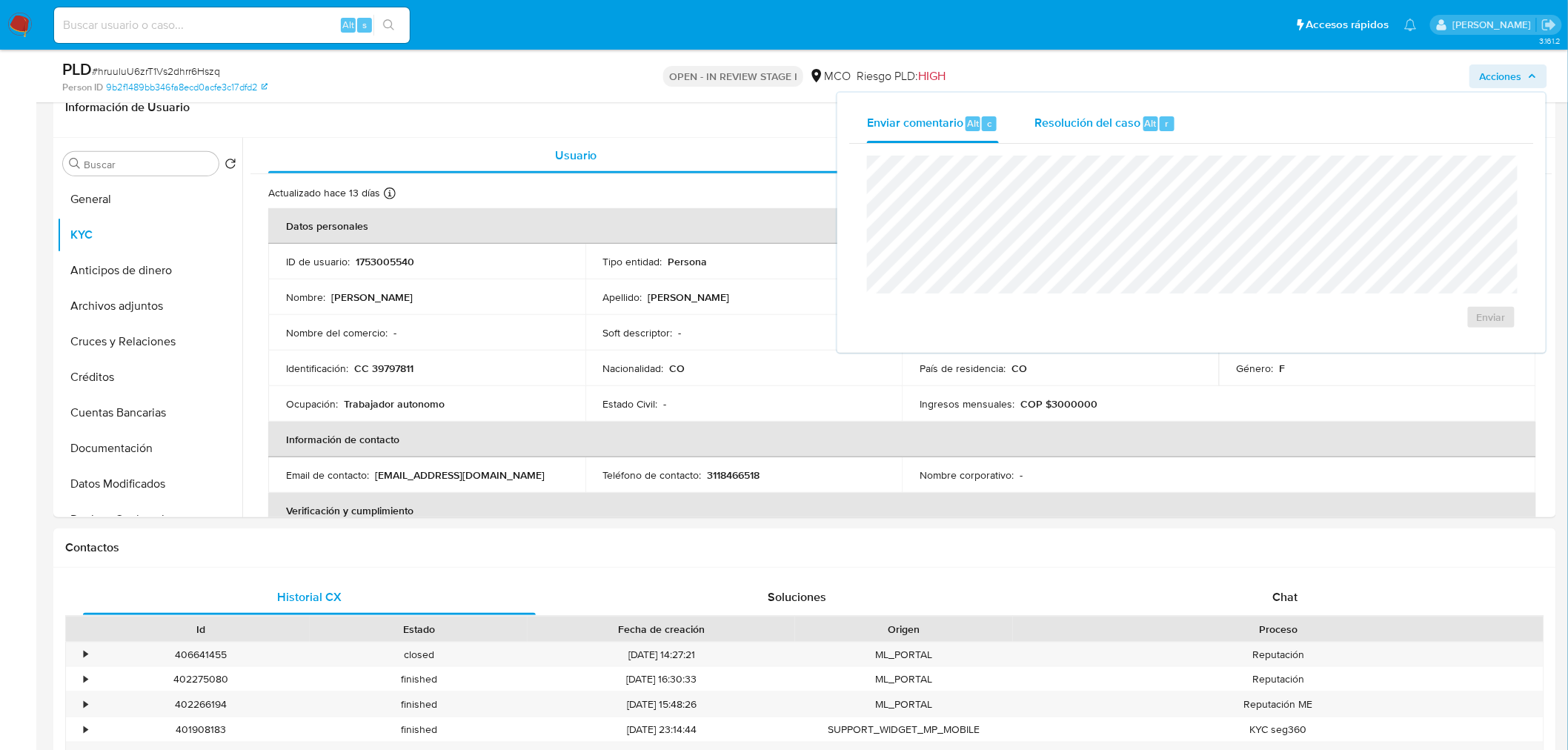
drag, startPoint x: 1086, startPoint y: 123, endPoint x: 1068, endPoint y: 141, distance: 25.5
click at [1085, 124] on span "Resolución del caso" at bounding box center [1088, 123] width 106 height 17
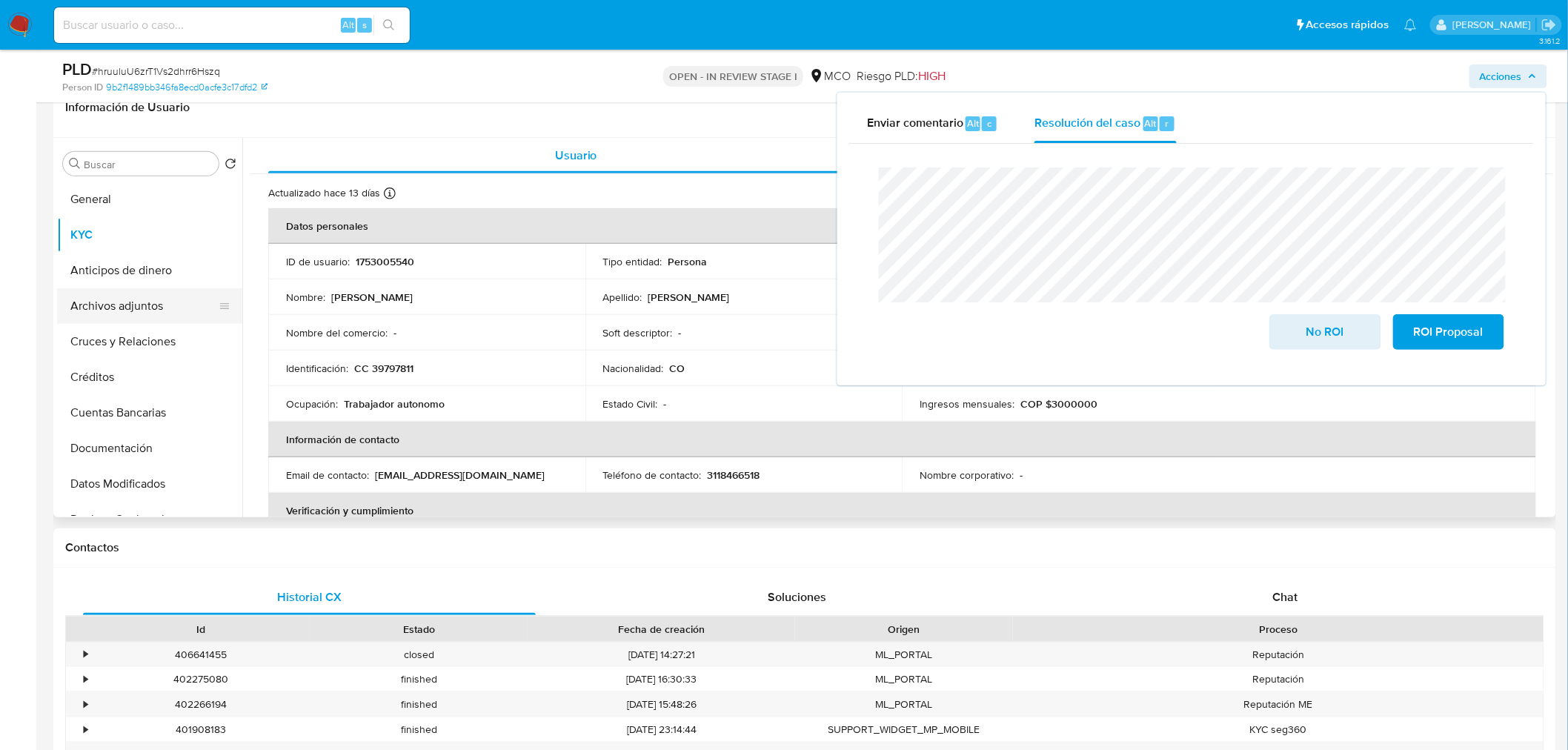
click at [158, 294] on button "Archivos adjuntos" at bounding box center [144, 305] width 173 height 35
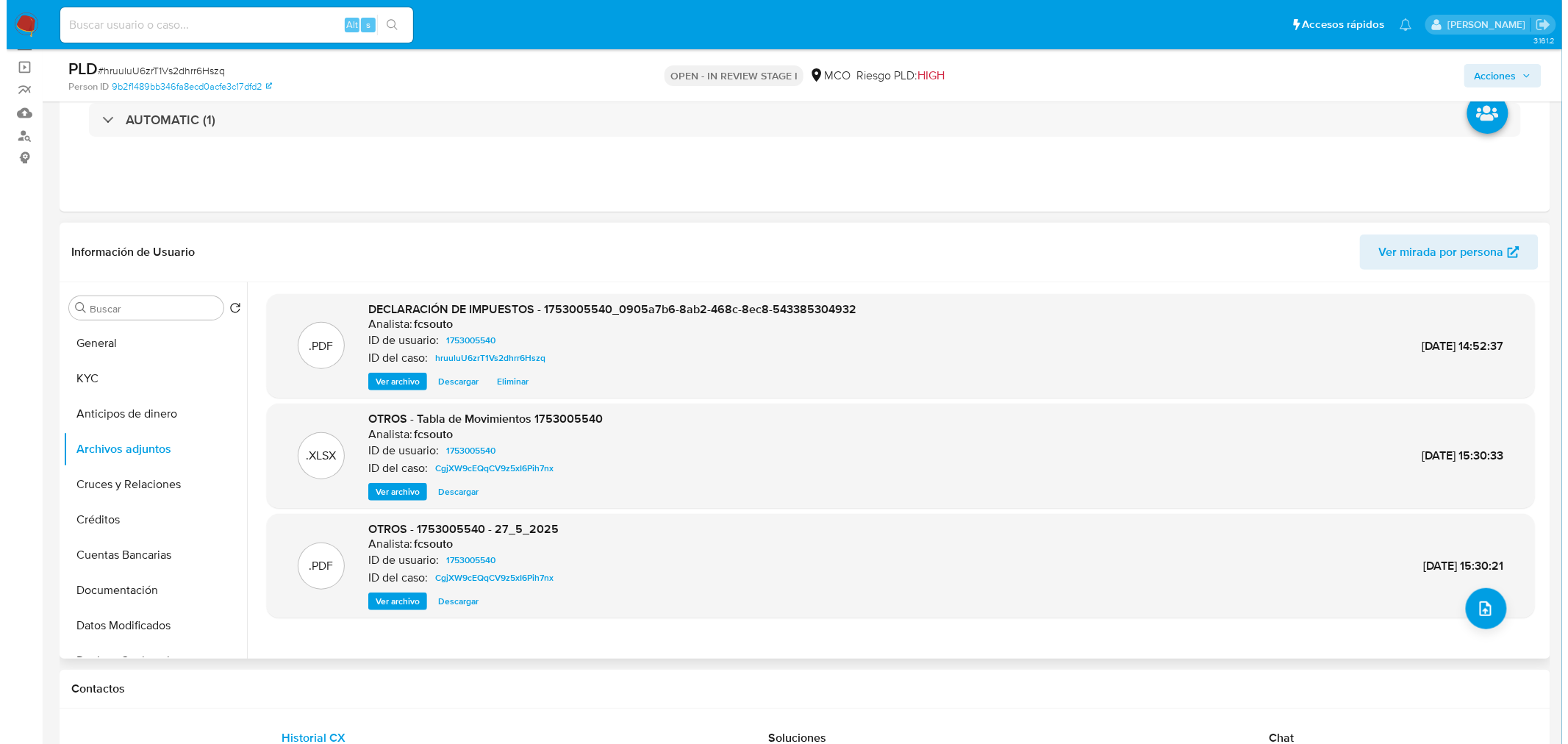
scroll to position [245, 0]
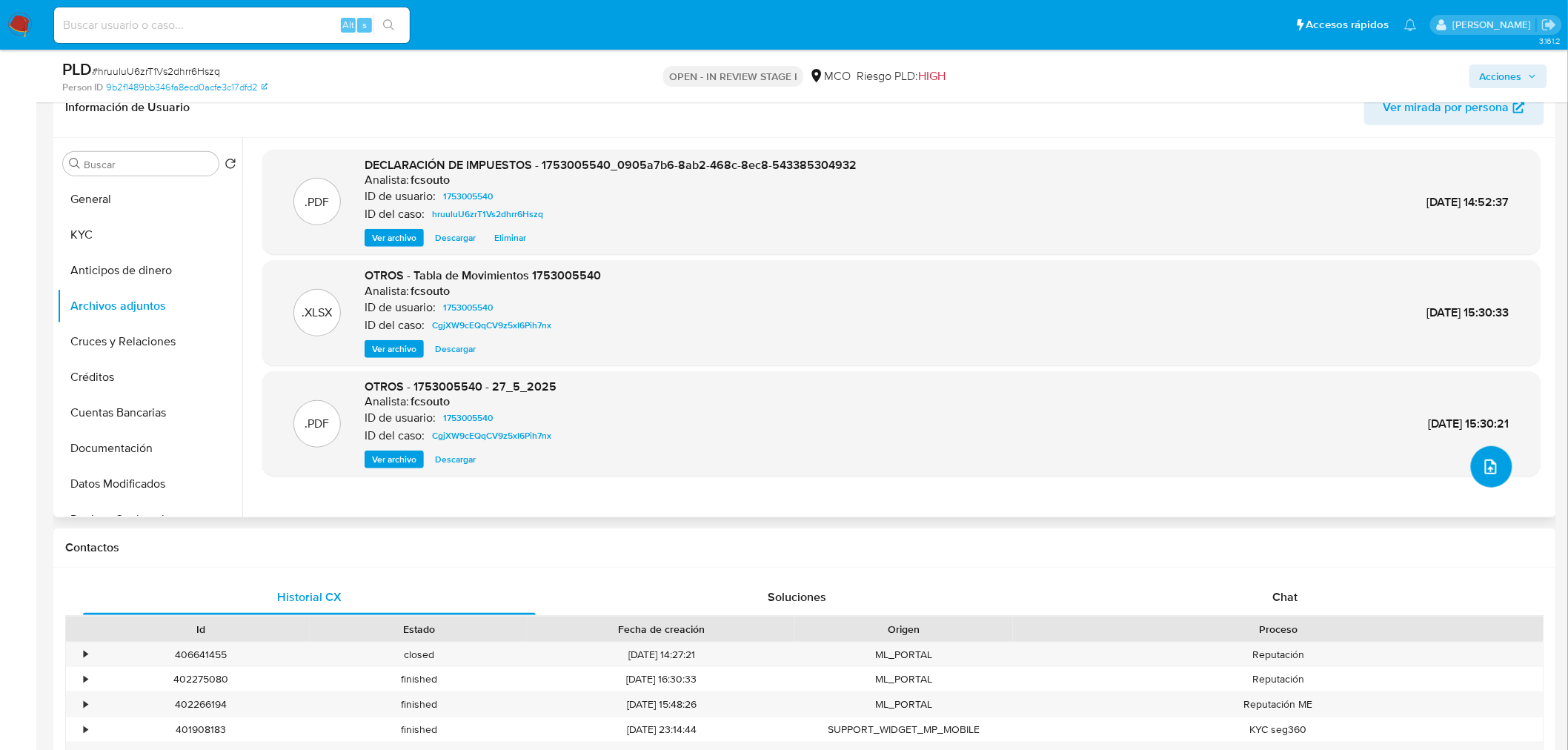
click at [1487, 469] on icon "upload-file" at bounding box center [1491, 467] width 18 height 18
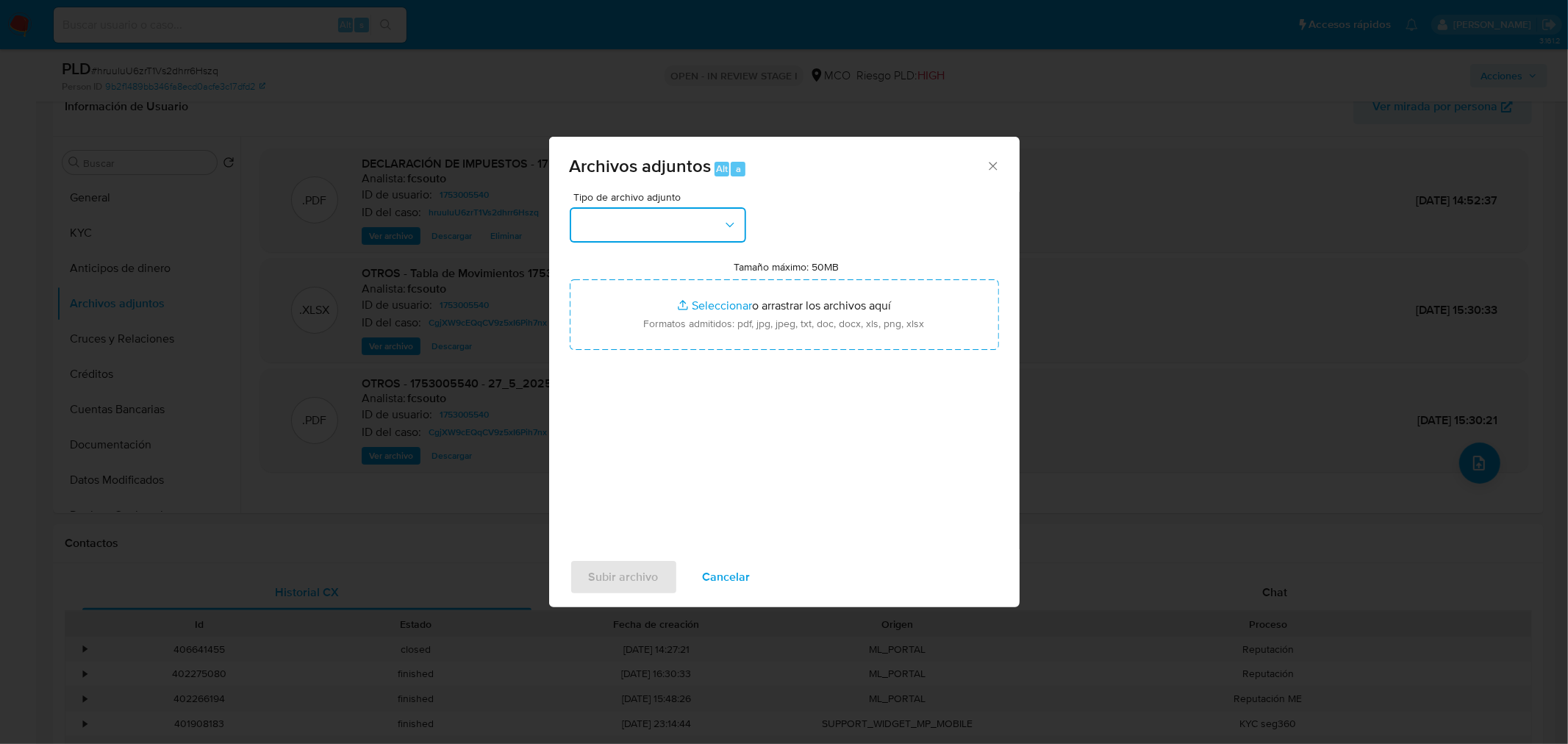
click at [715, 210] on button "button" at bounding box center [657, 225] width 176 height 35
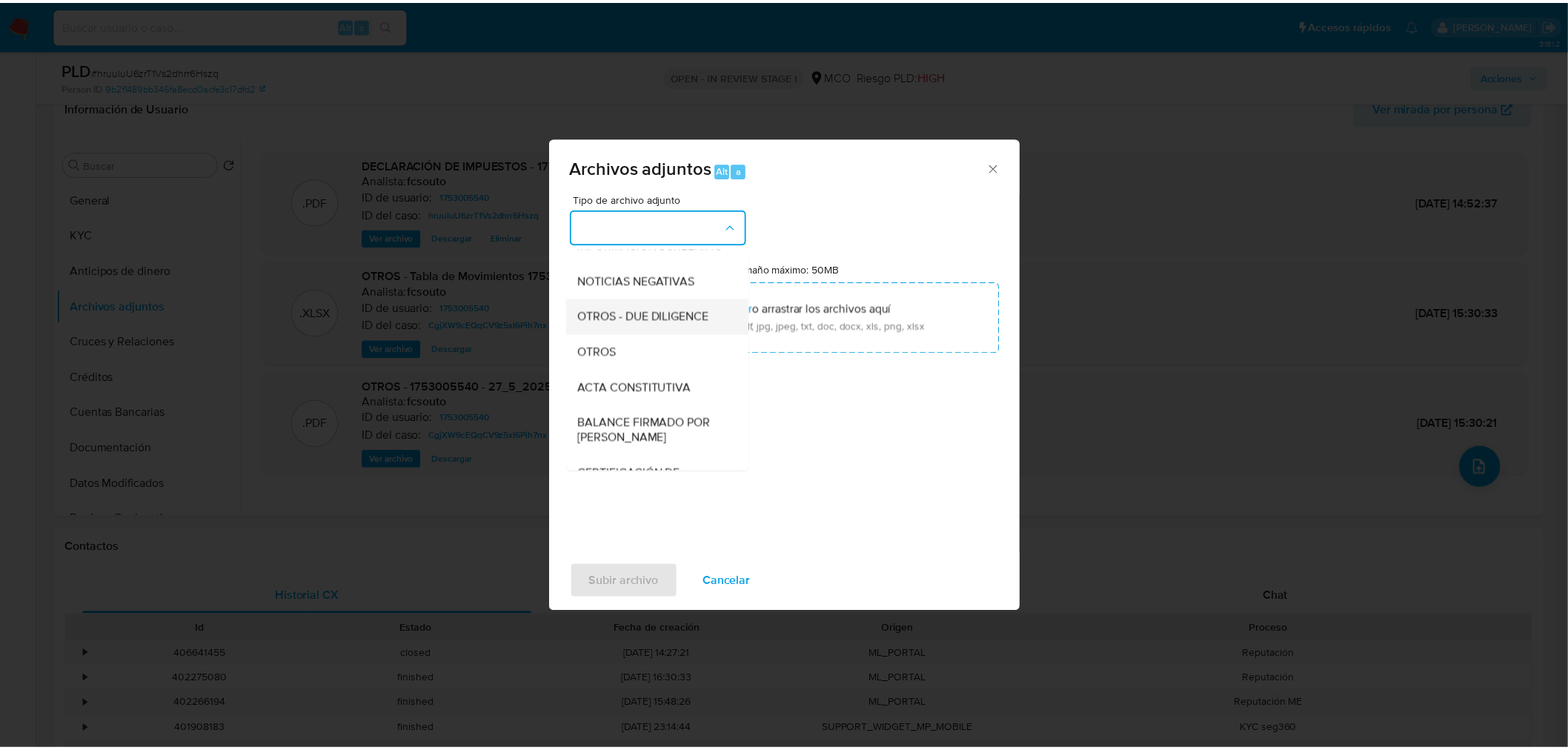
scroll to position [164, 0]
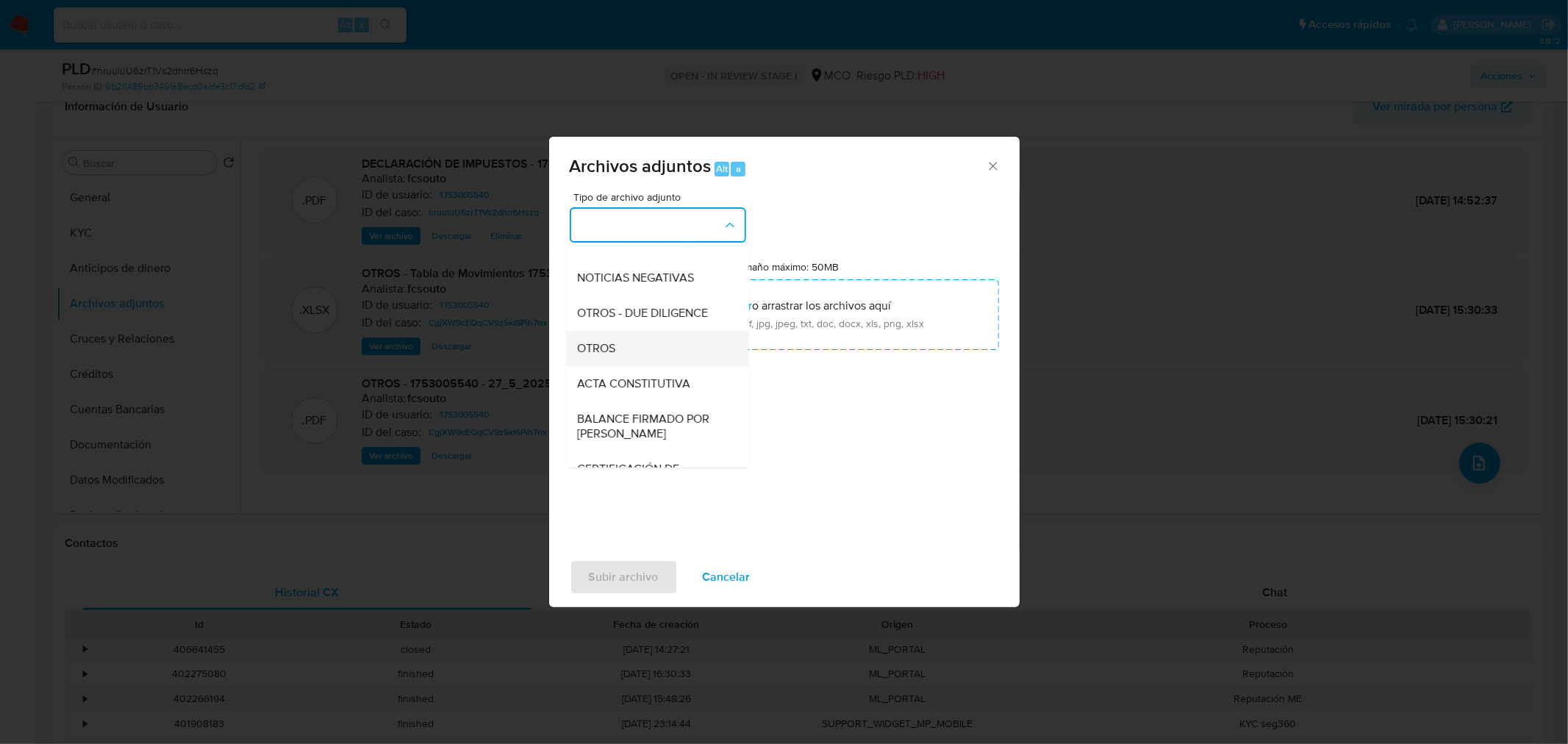
click at [638, 360] on div "OTROS" at bounding box center [652, 347] width 150 height 35
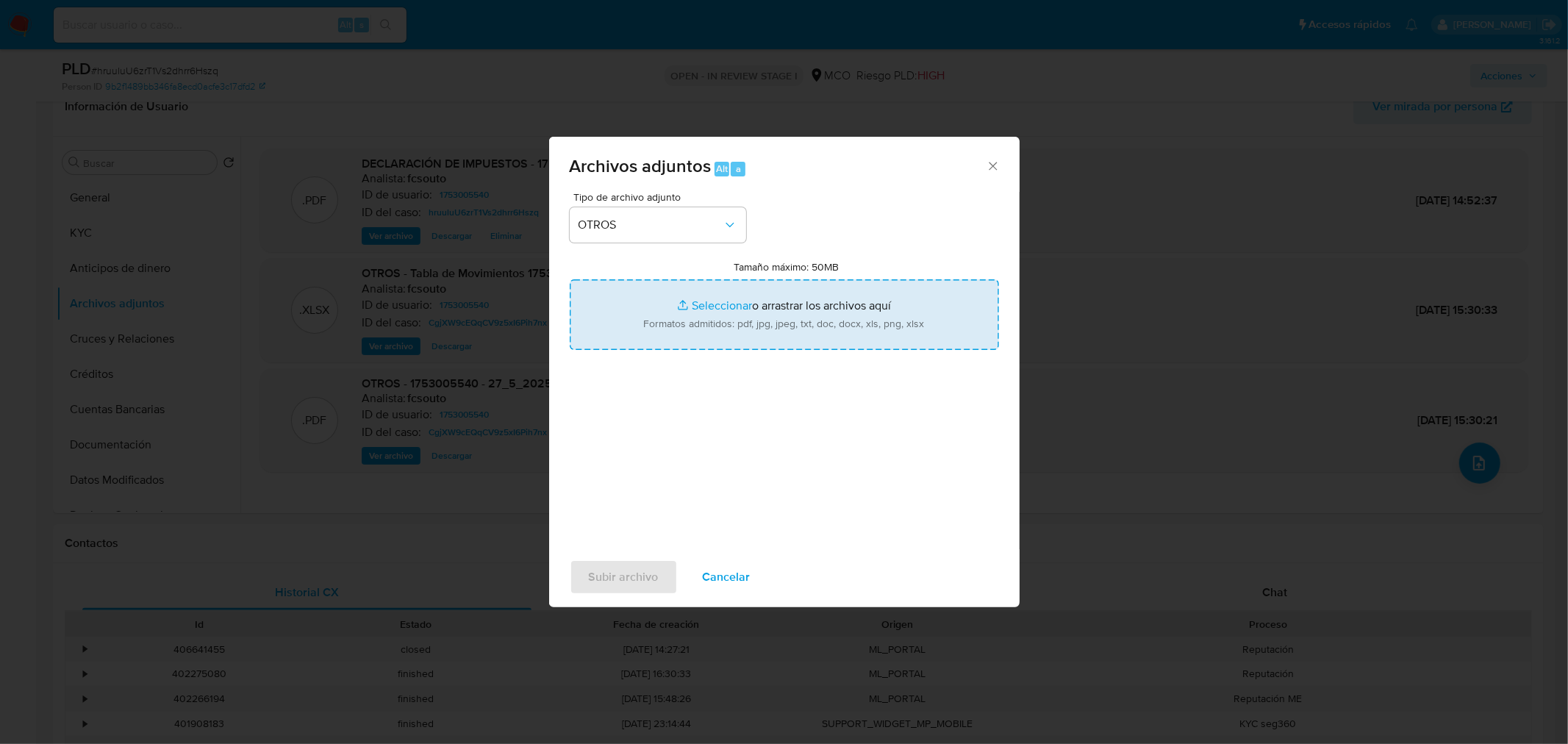
click at [709, 326] on input "Tamaño máximo: 50MB Seleccionar archivos" at bounding box center [784, 314] width 429 height 71
type input "C:\fakepath\1753005540 - 1_10_2025.pdf"
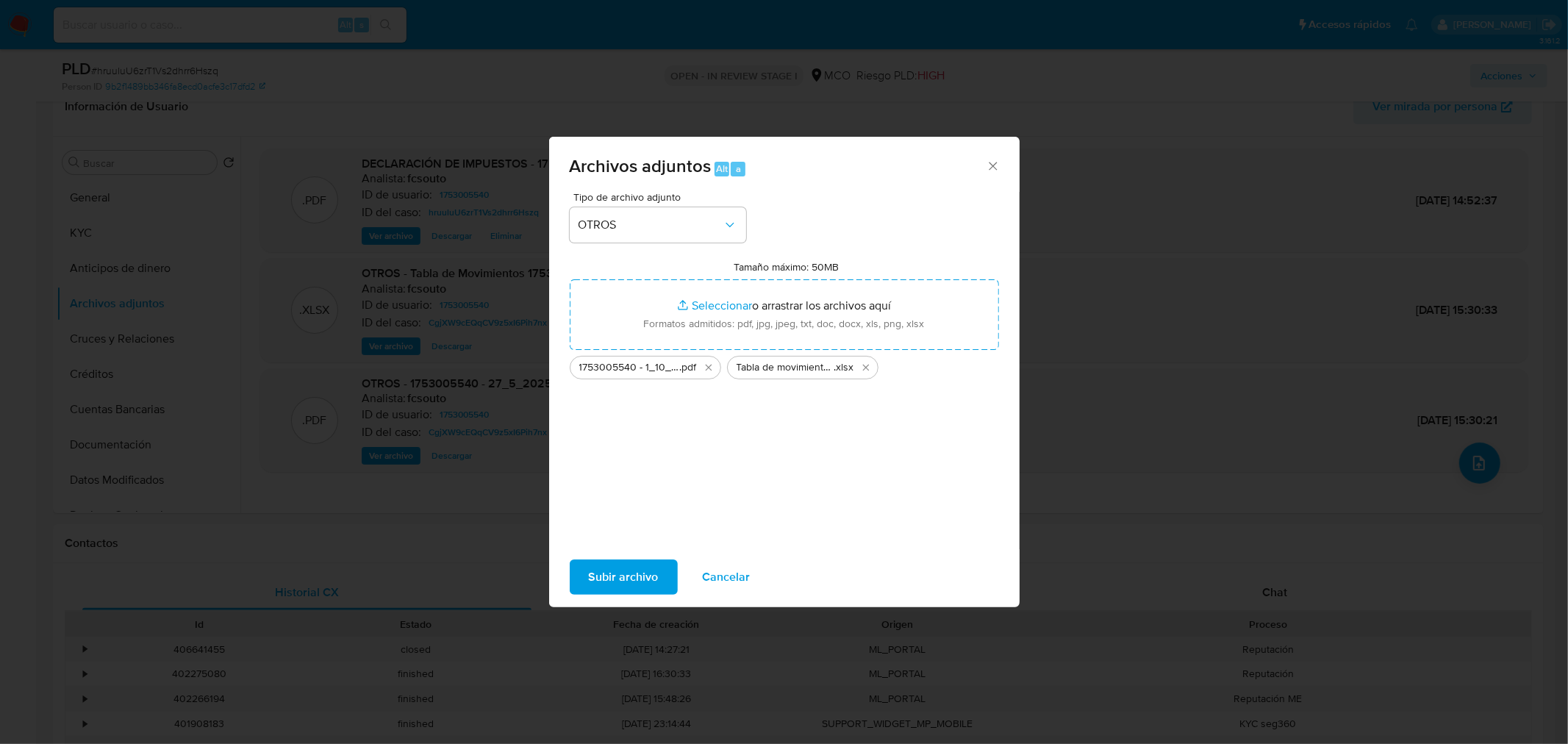
click at [603, 575] on span "Subir archivo" at bounding box center [624, 577] width 70 height 32
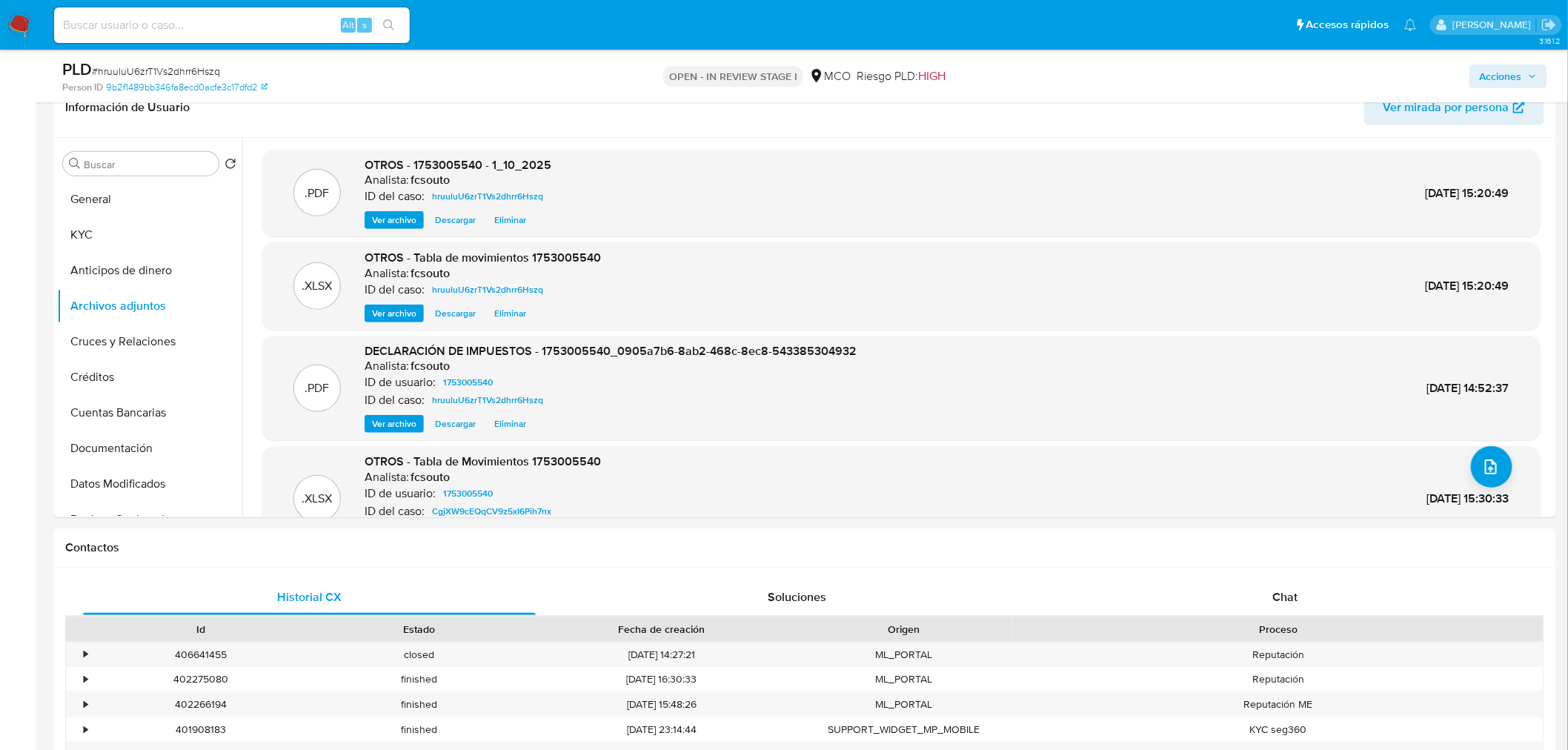
click at [1516, 70] on span "Acciones" at bounding box center [1501, 76] width 43 height 24
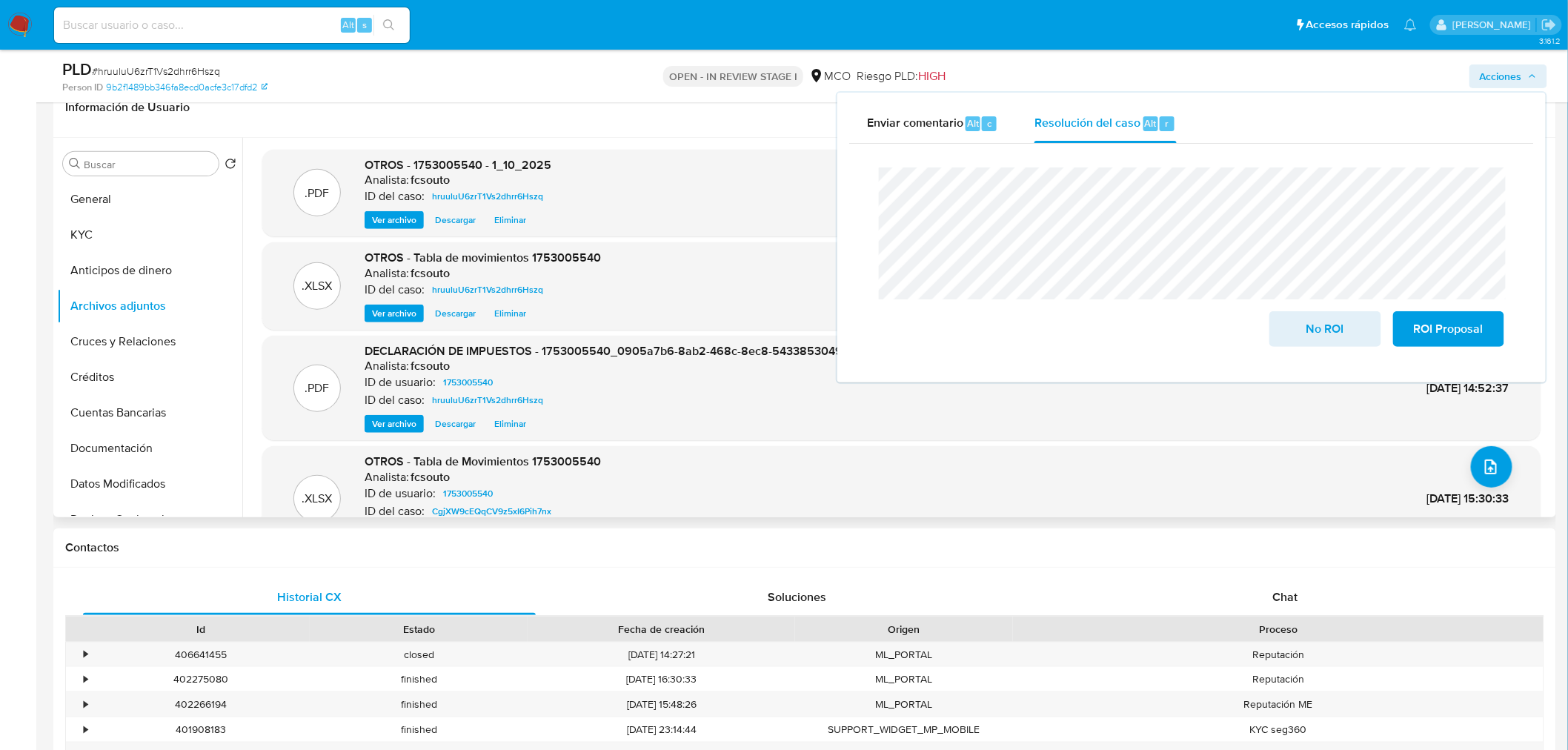
click at [751, 128] on div "Información de Usuario Ver mirada por persona" at bounding box center [805, 107] width 1503 height 60
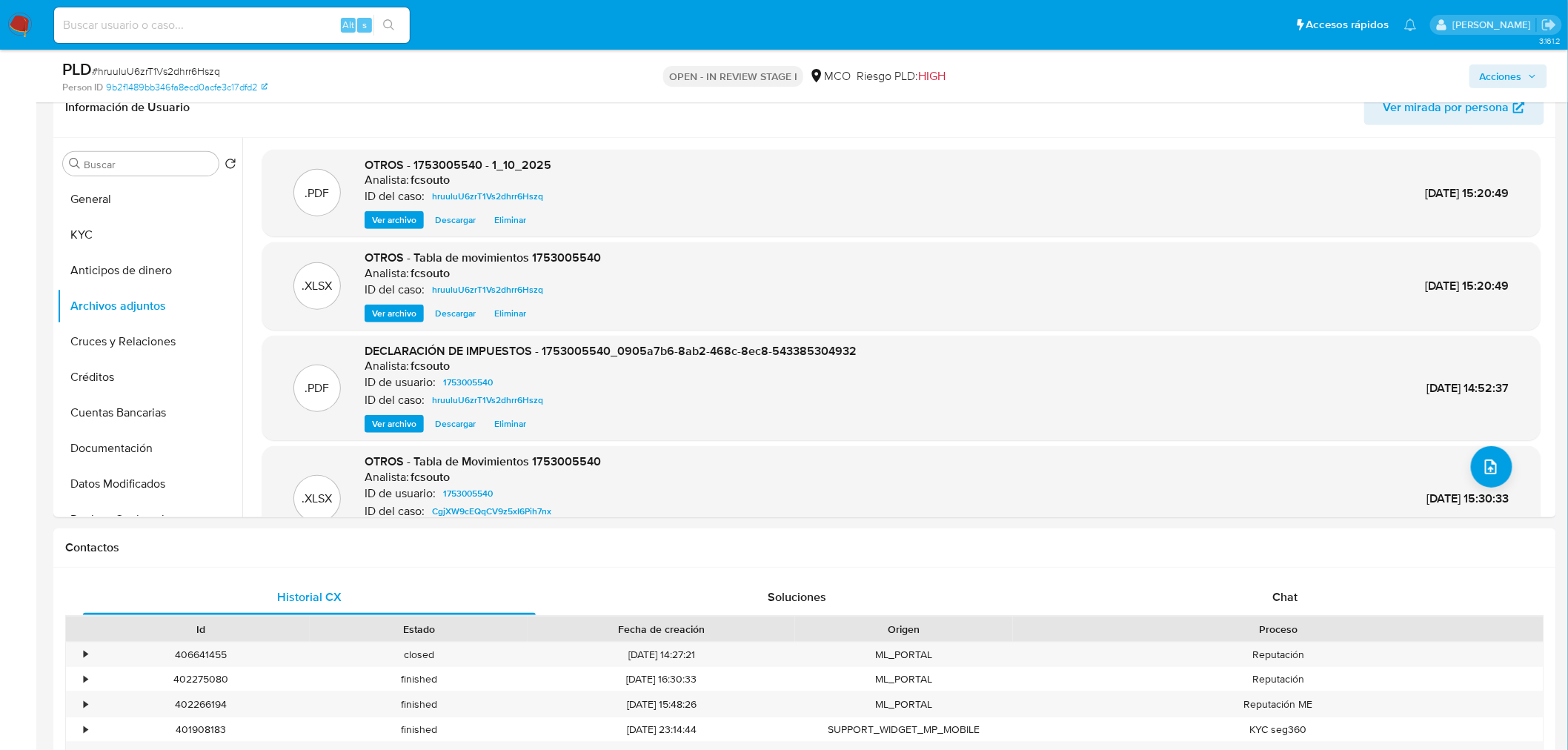
click at [1518, 71] on span "Acciones" at bounding box center [1501, 76] width 43 height 24
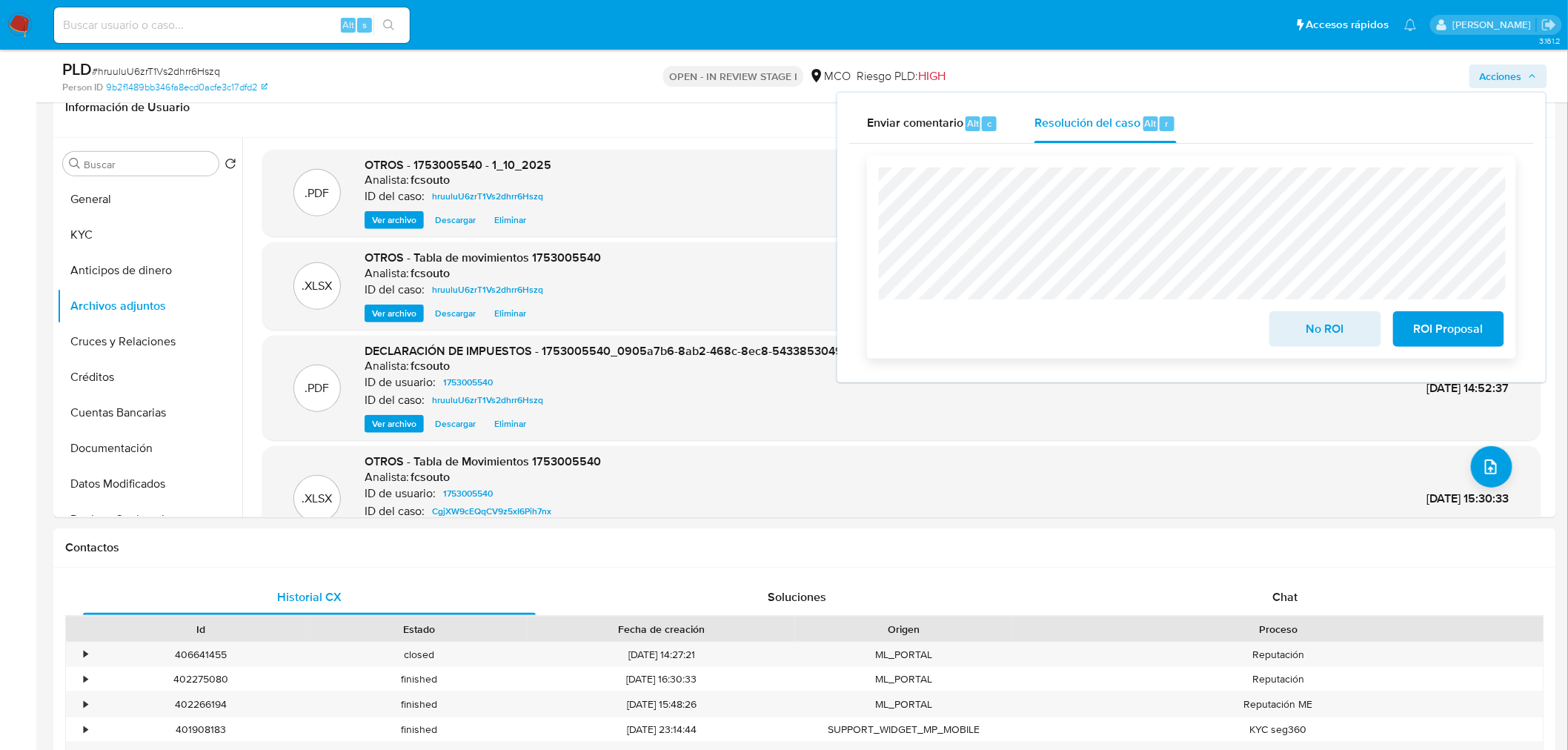
click at [1309, 336] on span "No ROI" at bounding box center [1325, 329] width 73 height 33
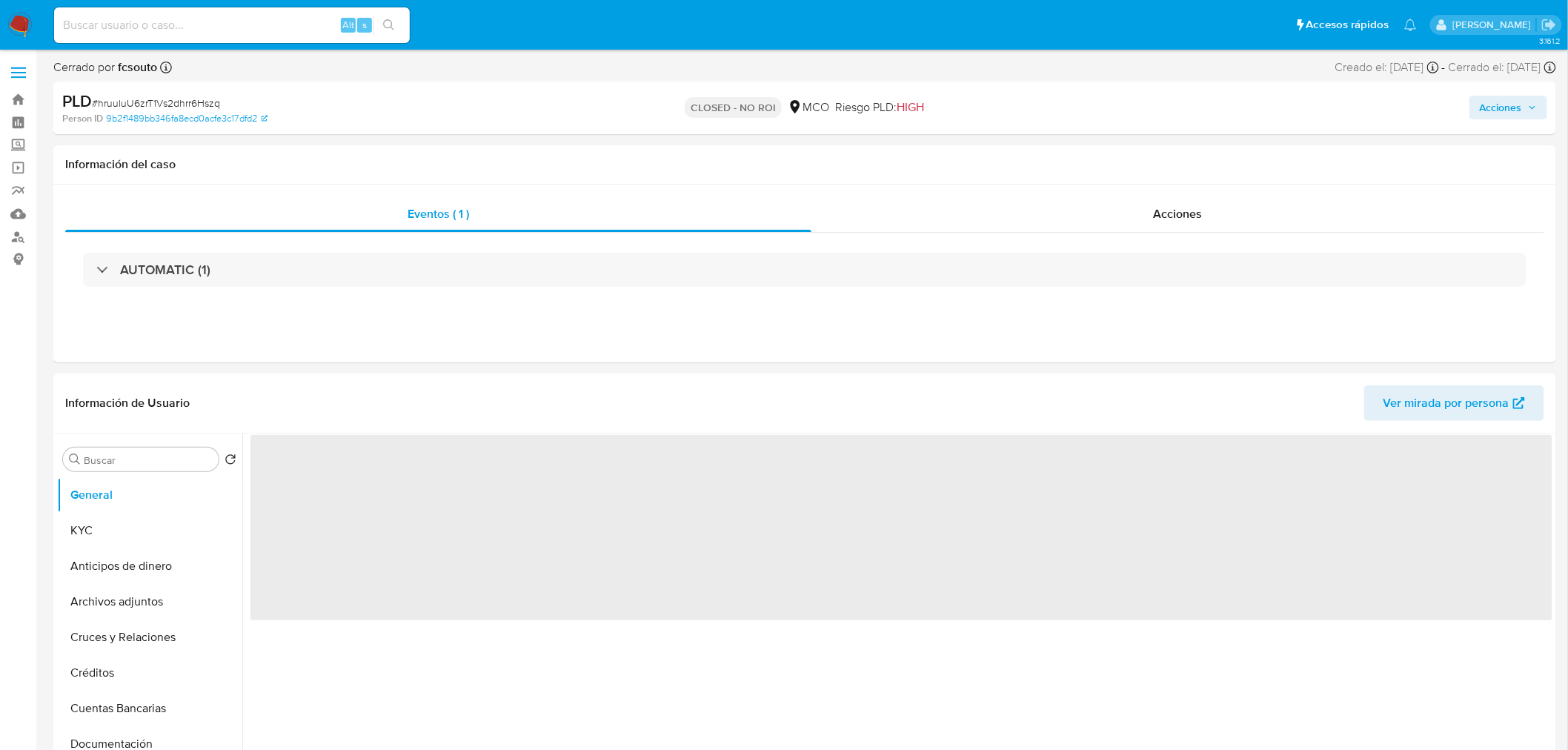
select select "10"
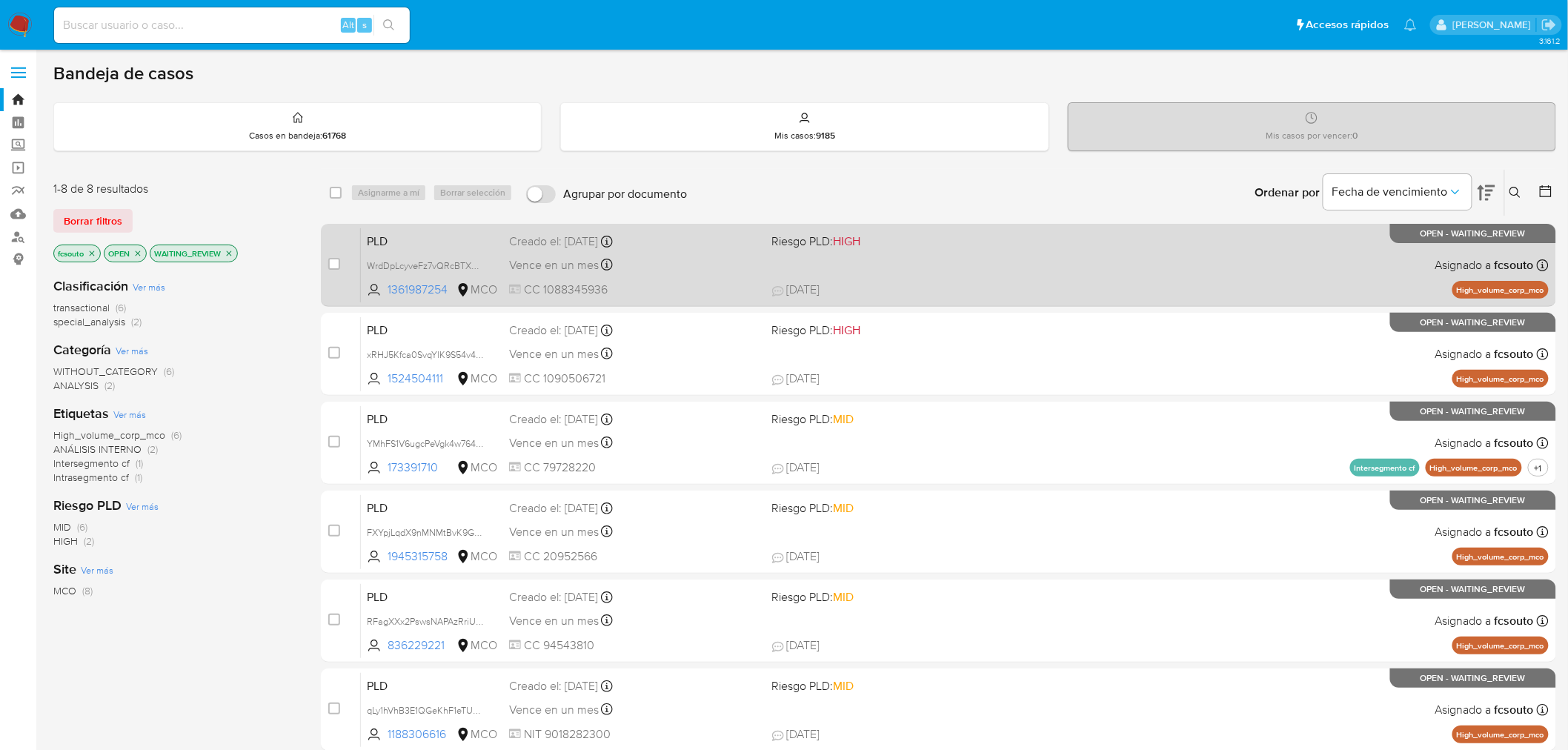
click at [959, 274] on div "PLD WrdDpLcyveFz7vQRcBTXC6f5 1361987254 MCO Riesgo PLD: HIGH Creado el: [DATE] …" at bounding box center [955, 265] width 1188 height 75
click at [335, 264] on input "checkbox" at bounding box center [334, 263] width 11 height 11
checkbox input "true"
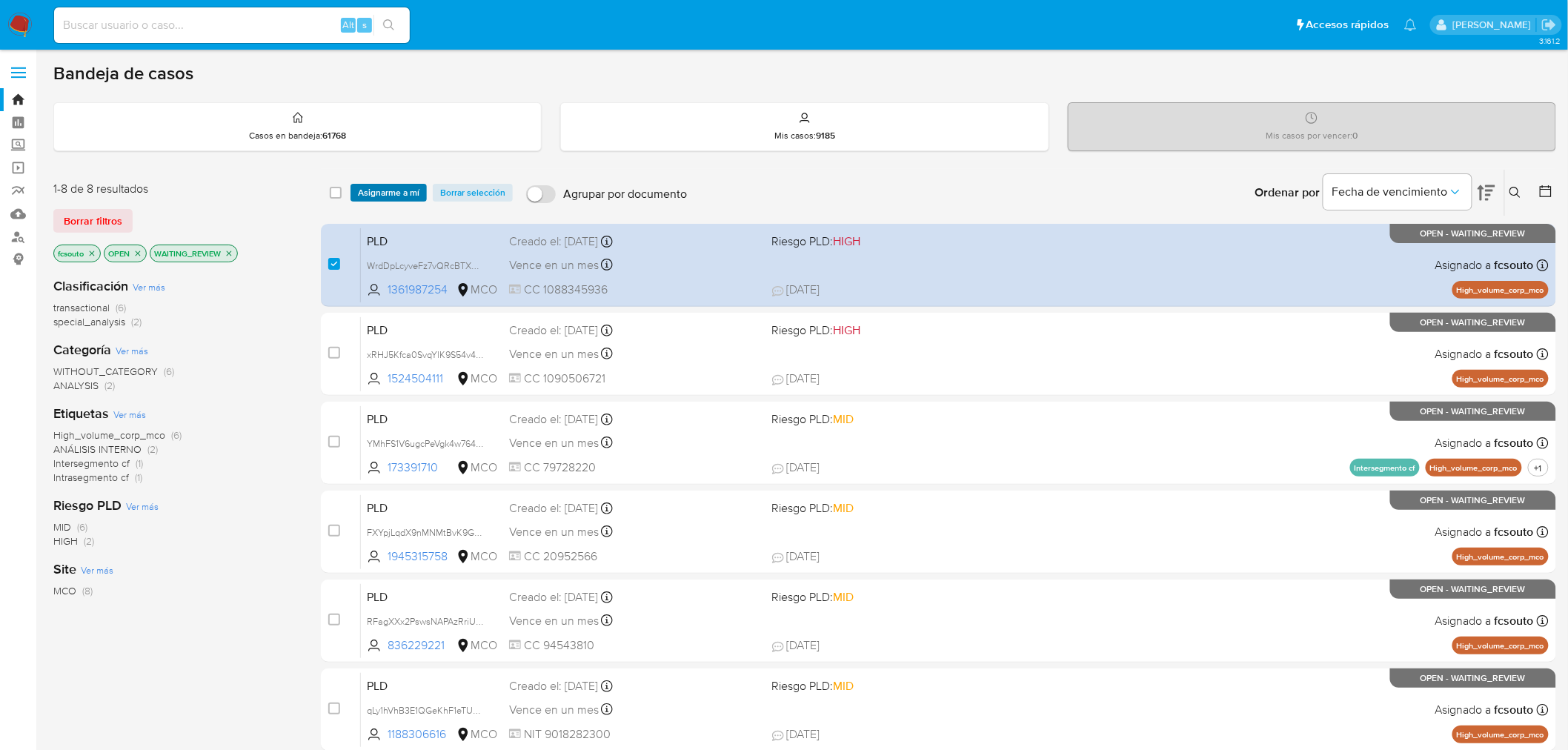
click at [393, 186] on span "Asignarme a mí" at bounding box center [389, 193] width 61 height 15
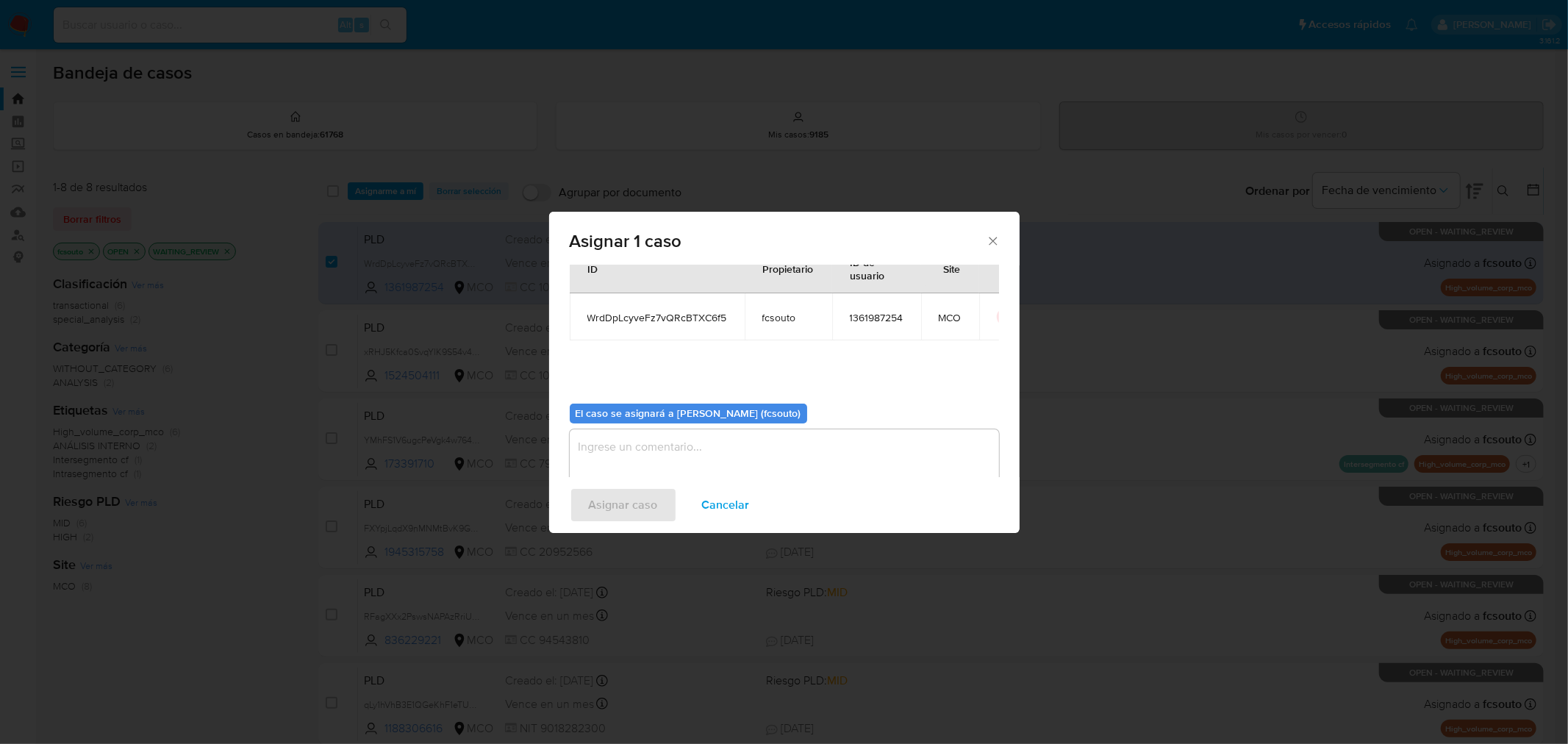
scroll to position [75, 0]
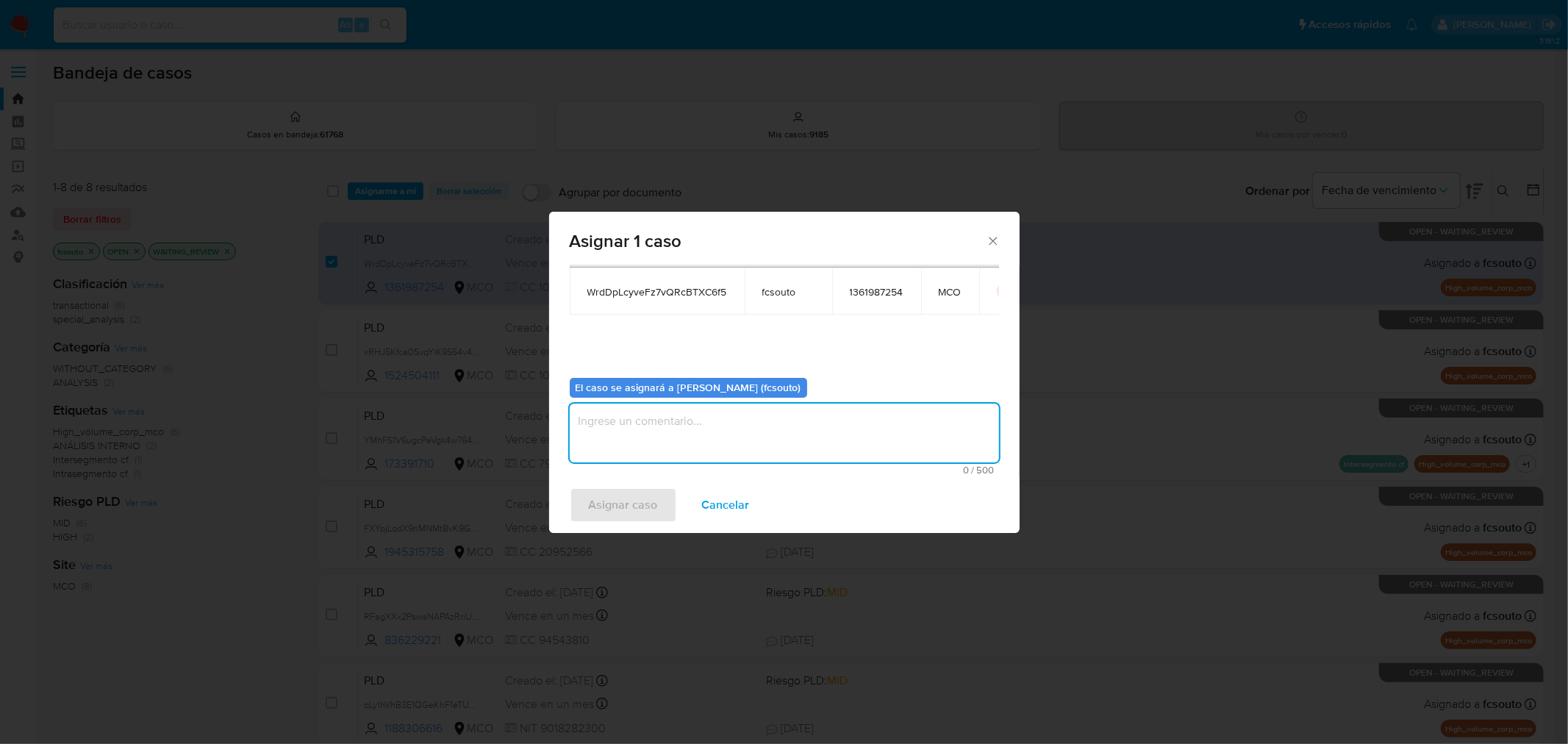
click at [818, 427] on textarea "assign-modal" at bounding box center [784, 432] width 429 height 58
type textarea "Asignación manual"
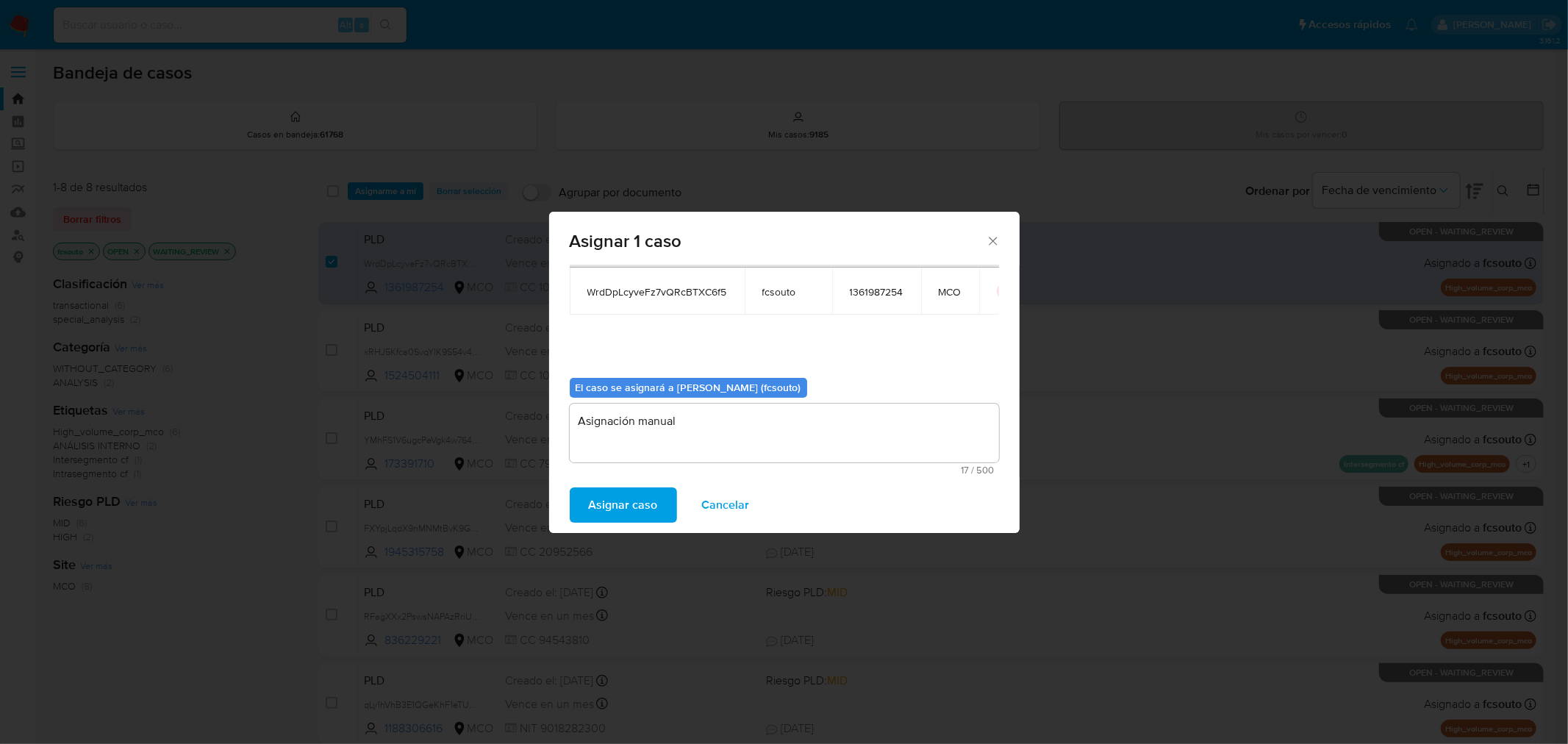
click at [658, 497] on button "Asignar caso" at bounding box center [623, 505] width 107 height 35
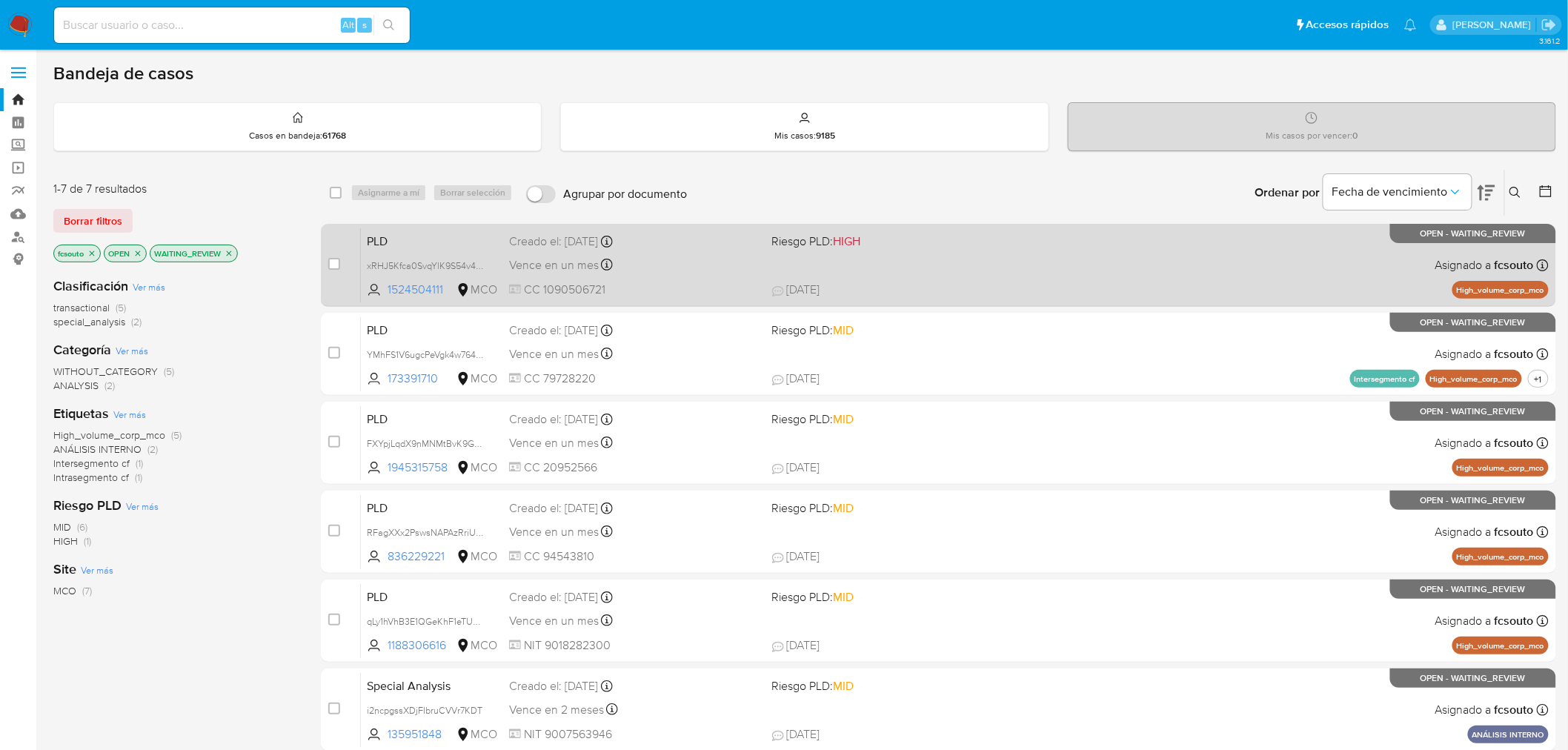
click at [706, 269] on div "Vence en un mes Vence el [DATE] 07:06:13" at bounding box center [634, 265] width 251 height 20
click at [335, 263] on input "checkbox" at bounding box center [334, 263] width 11 height 11
checkbox input "true"
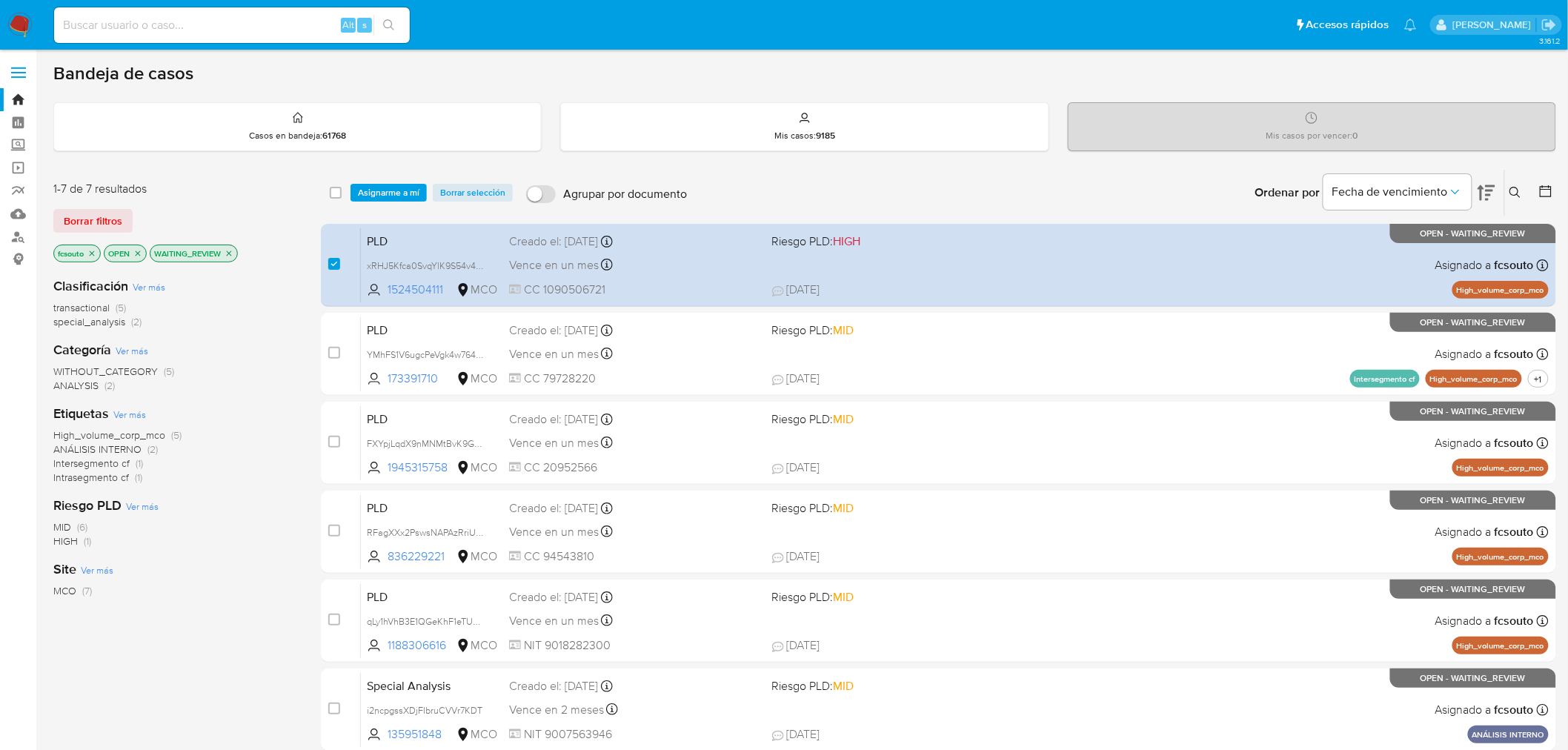
click at [390, 177] on div "select-all-cases-checkbox Asignarme a mí Borrar selección Agrupar por documento…" at bounding box center [938, 192] width 1235 height 46
click at [395, 194] on span "Asignarme a mí" at bounding box center [389, 193] width 61 height 15
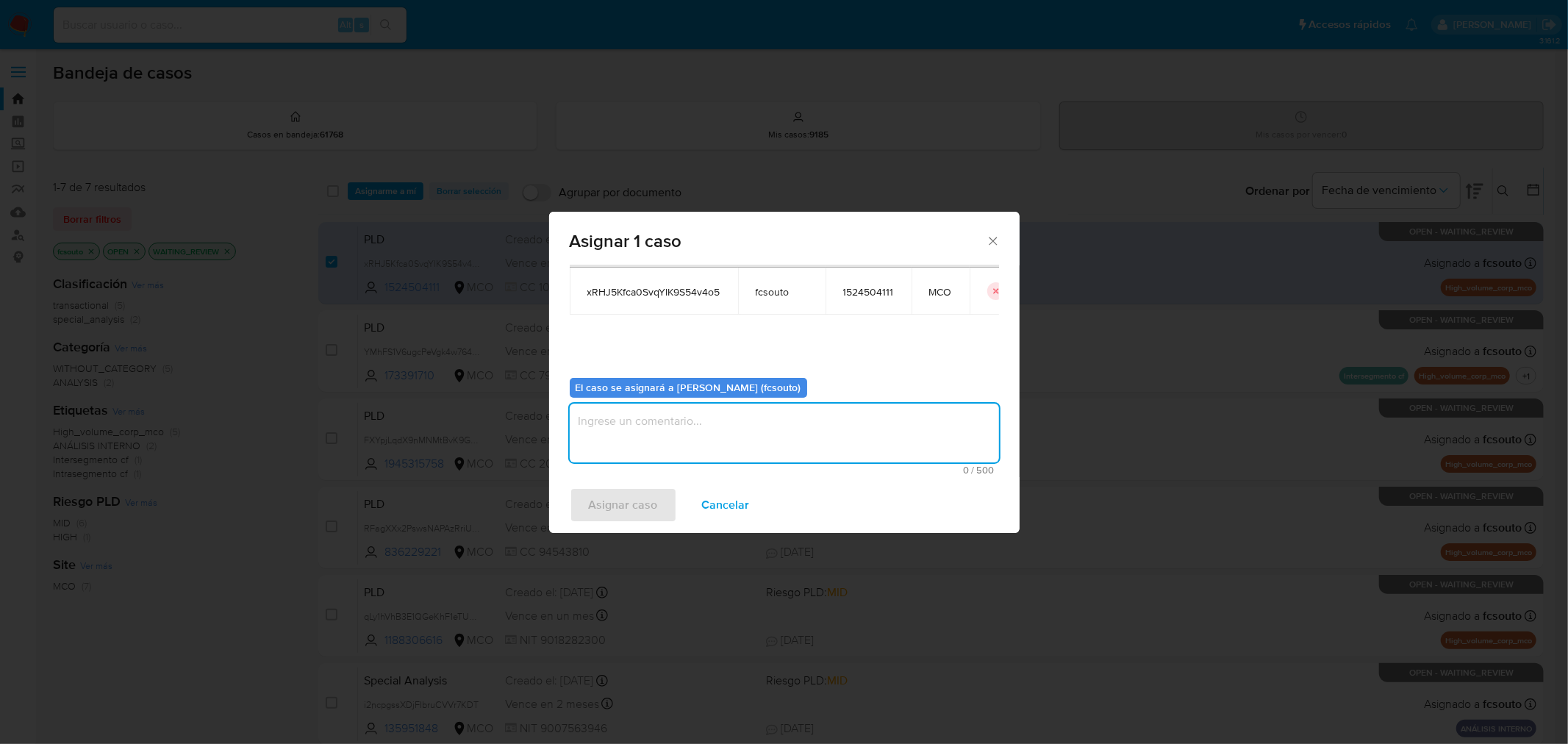
click at [841, 432] on textarea "assign-modal" at bounding box center [784, 432] width 429 height 58
type textarea "a"
type textarea "Asignación manual"
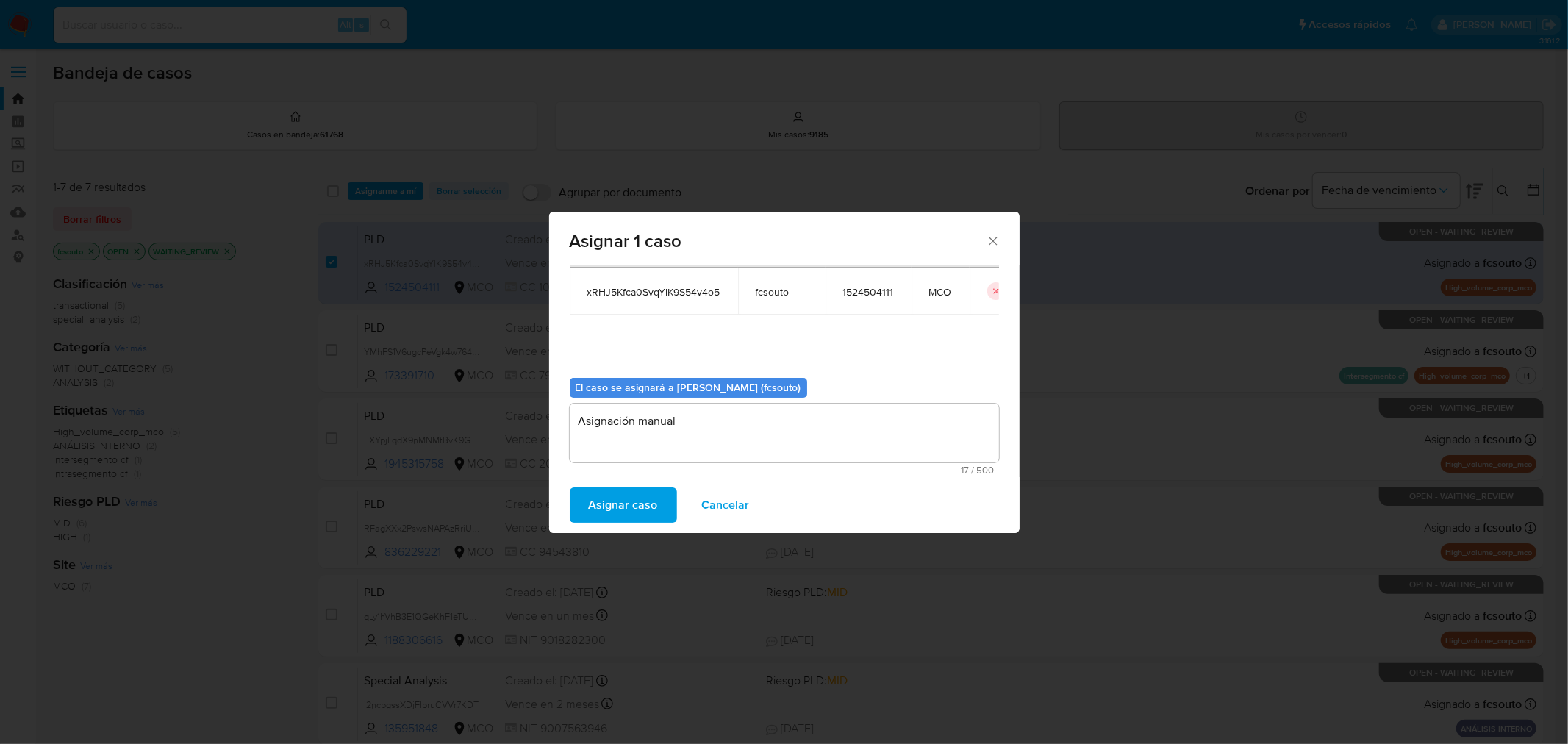
click at [635, 501] on span "Asignar caso" at bounding box center [623, 505] width 69 height 32
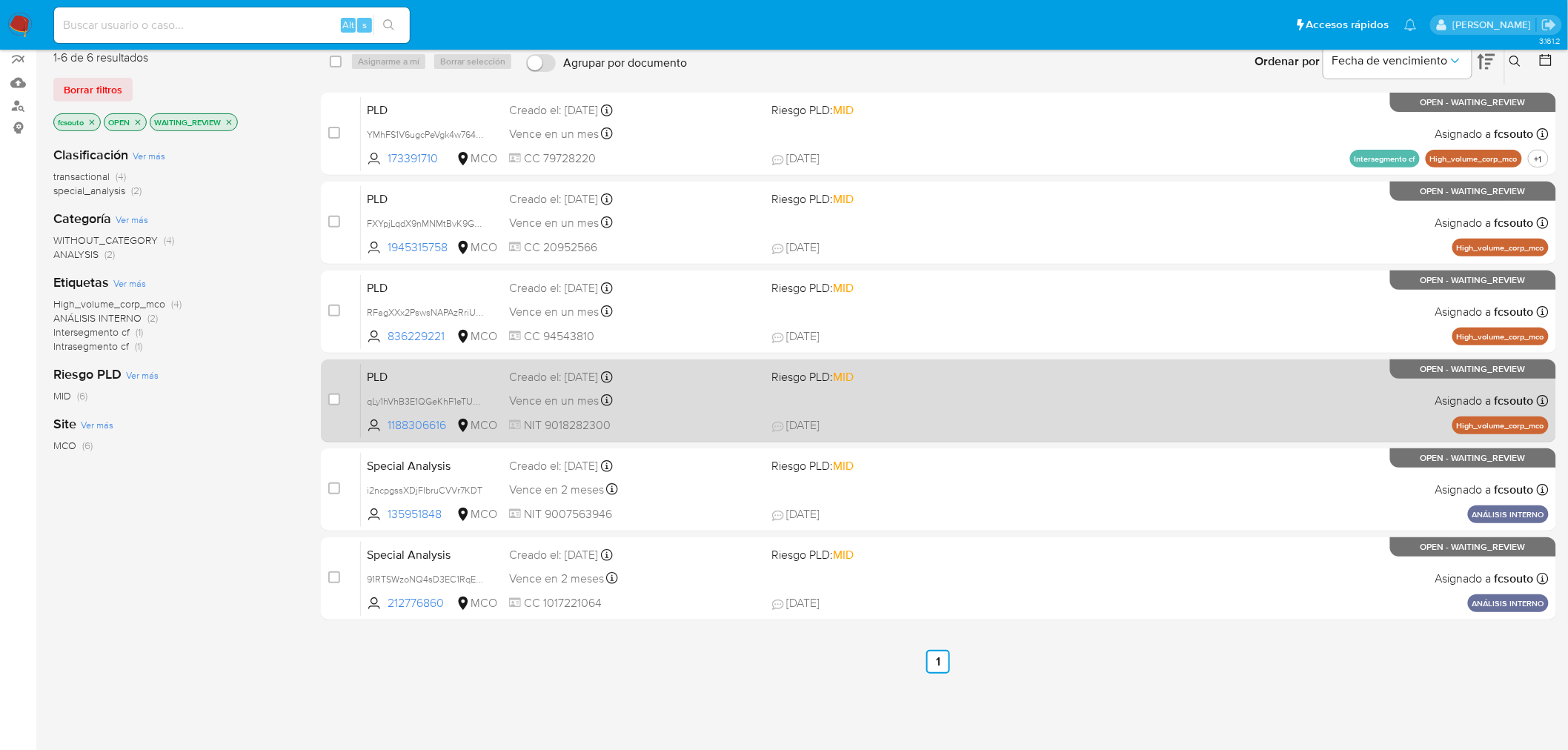
scroll to position [152, 0]
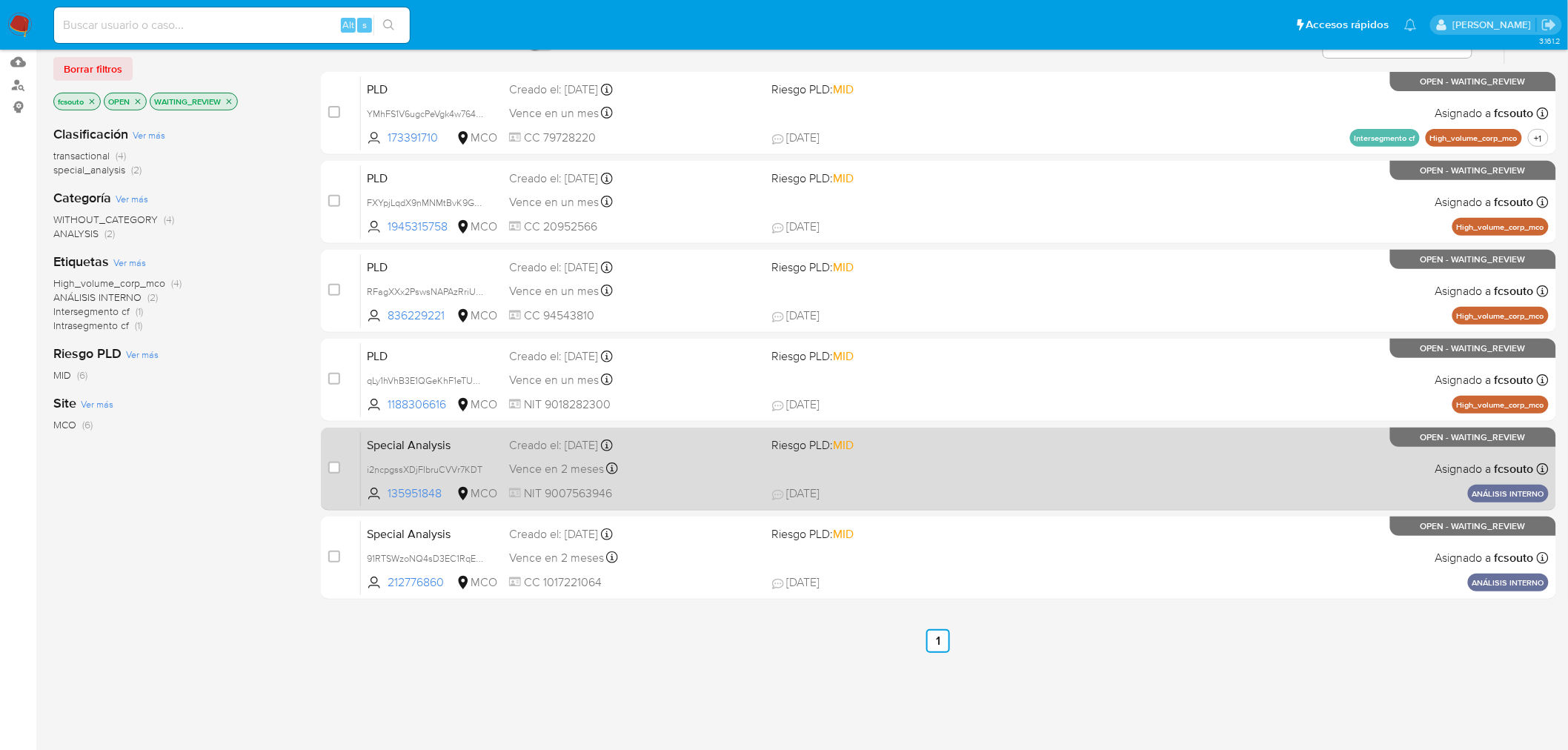
click at [713, 459] on div "Vence en 2 meses Vence el 30/11/2025 10:41:26" at bounding box center [634, 469] width 251 height 20
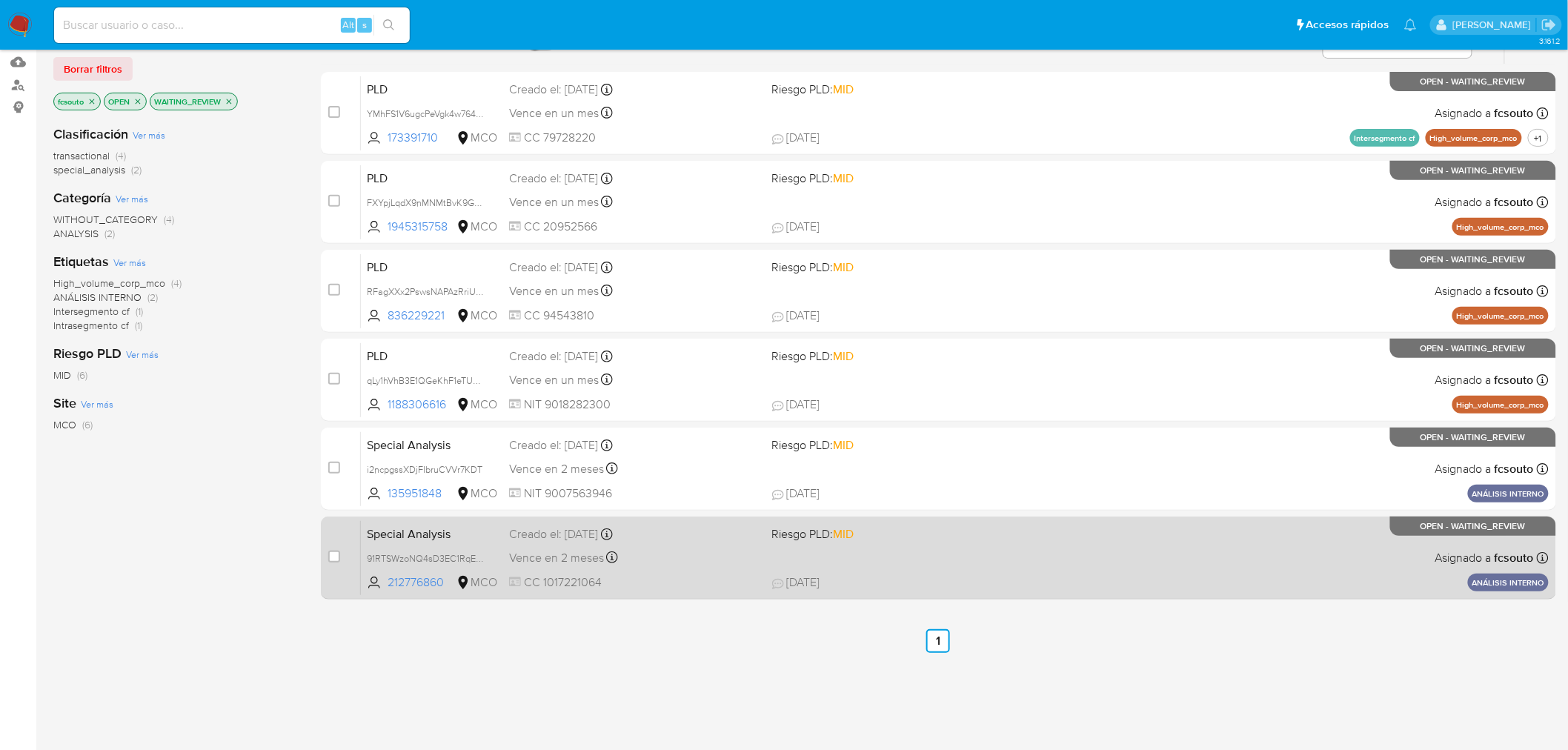
click at [723, 556] on div "Vence en 2 meses Vence el 08/12/2025 09:34:49" at bounding box center [634, 558] width 251 height 20
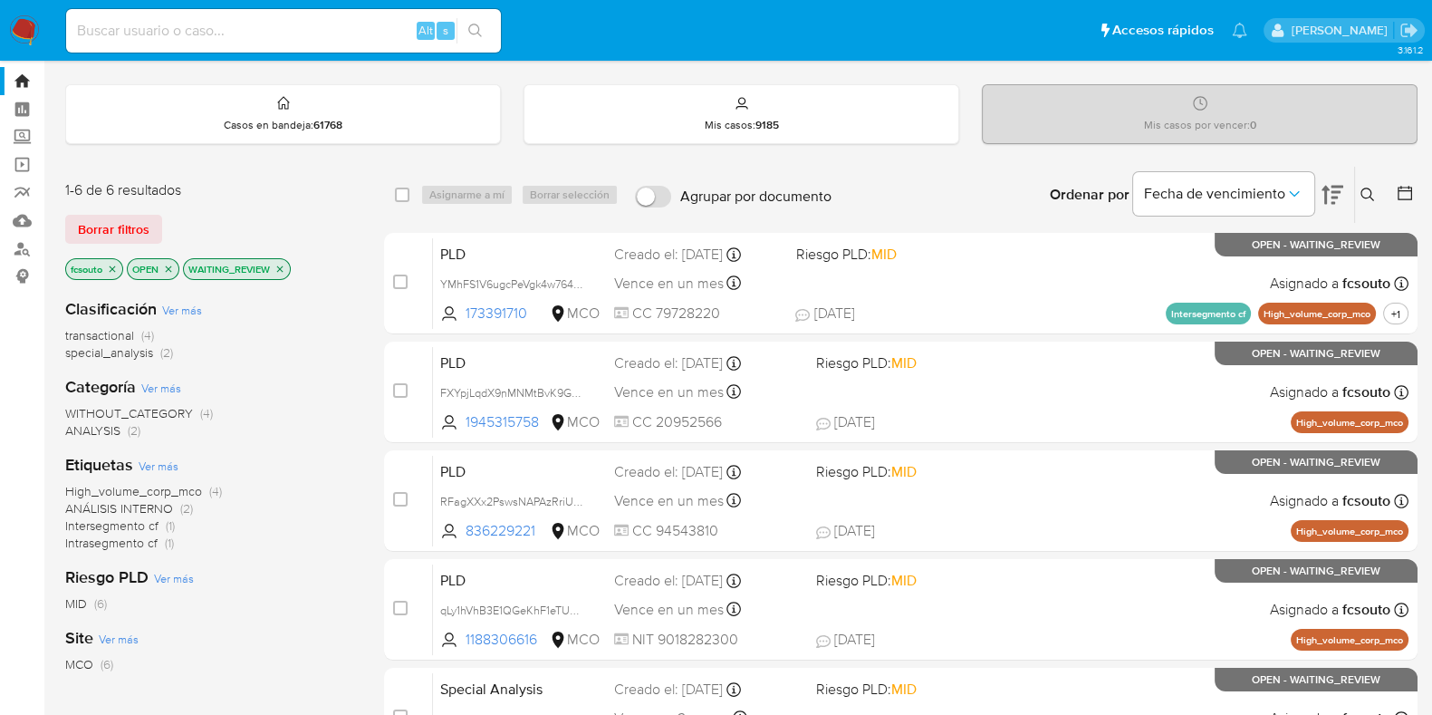
scroll to position [0, 0]
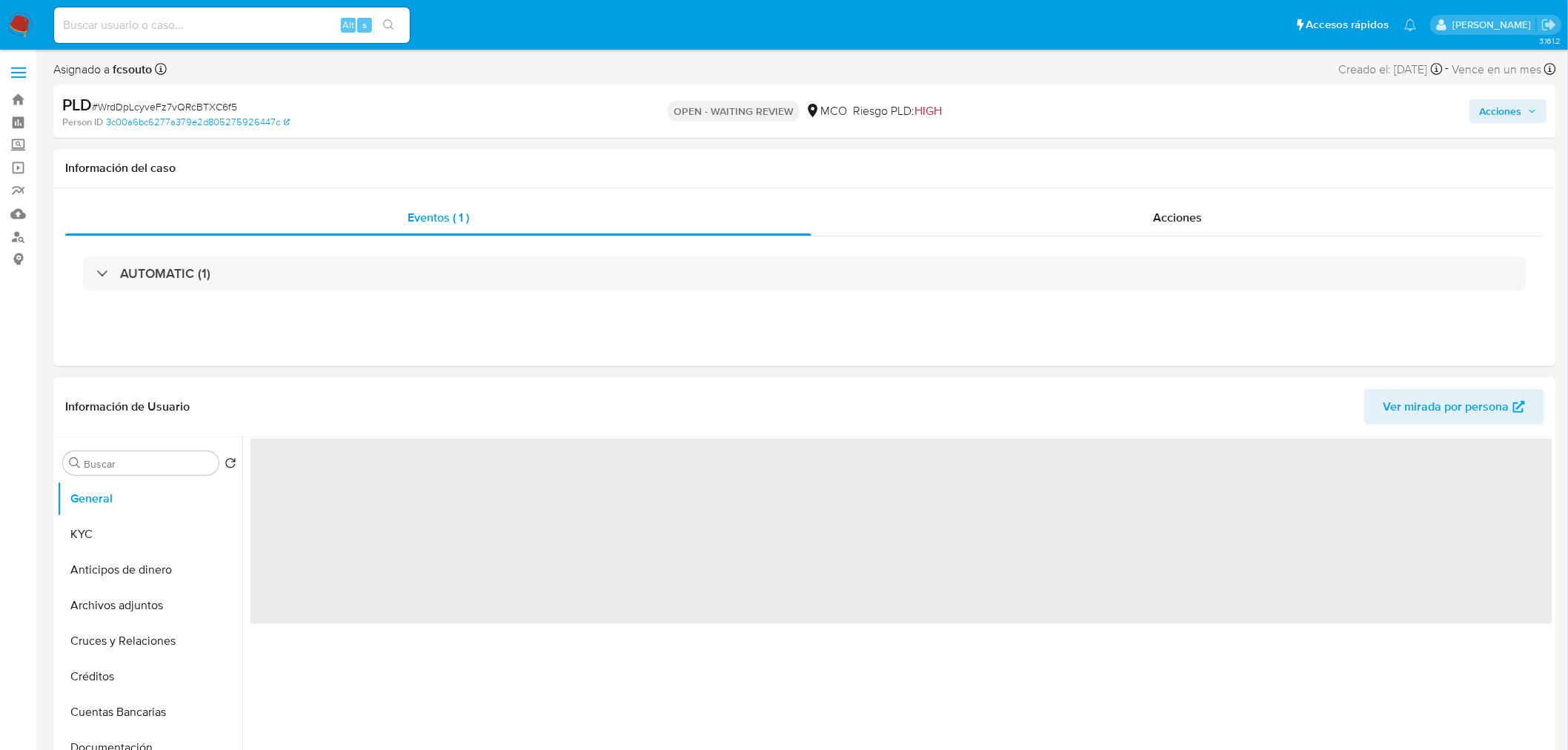
select select "10"
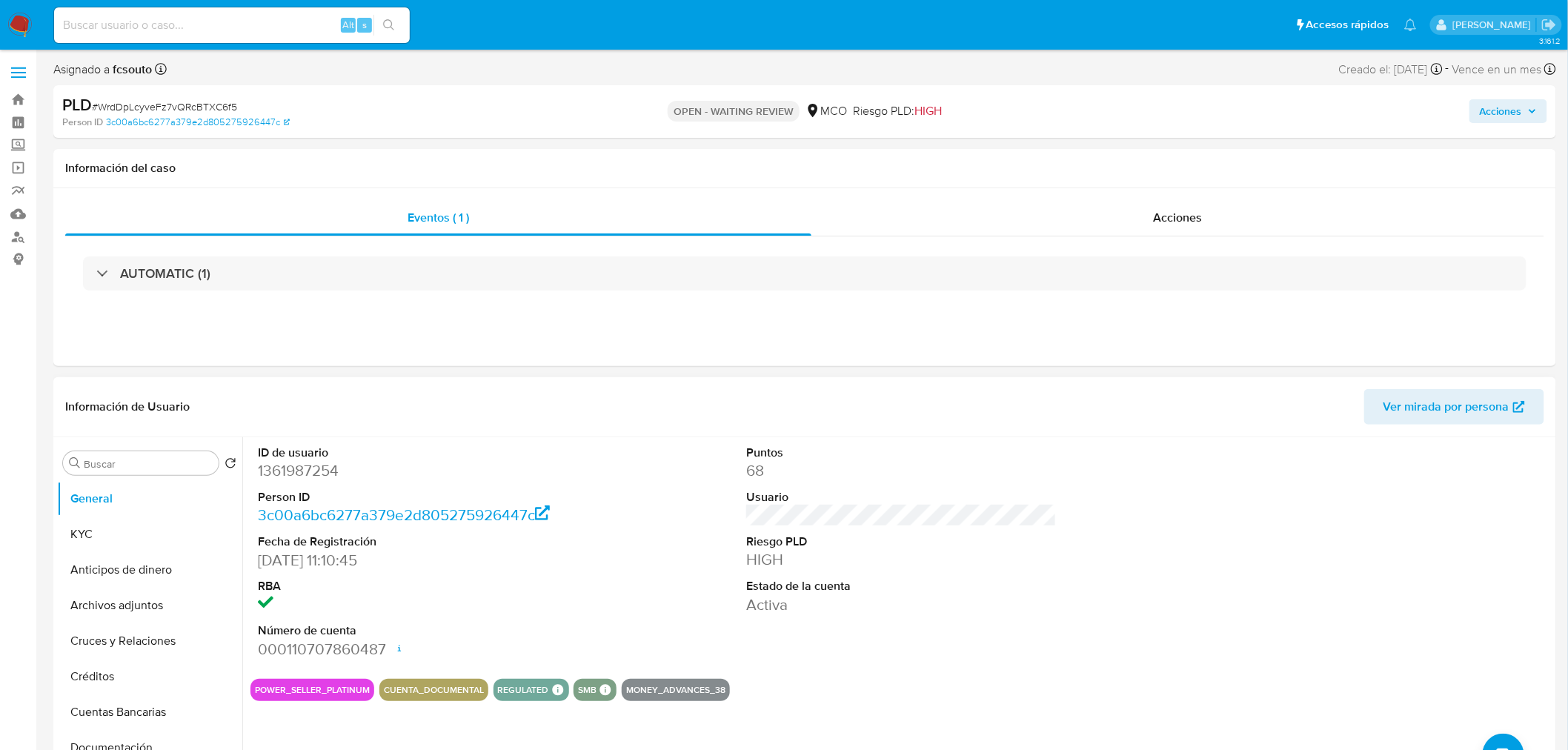
click at [319, 475] on dd "1361987254" at bounding box center [413, 470] width 311 height 20
copy dd "1361987254"
click at [317, 470] on dd "1361987254" at bounding box center [413, 470] width 311 height 20
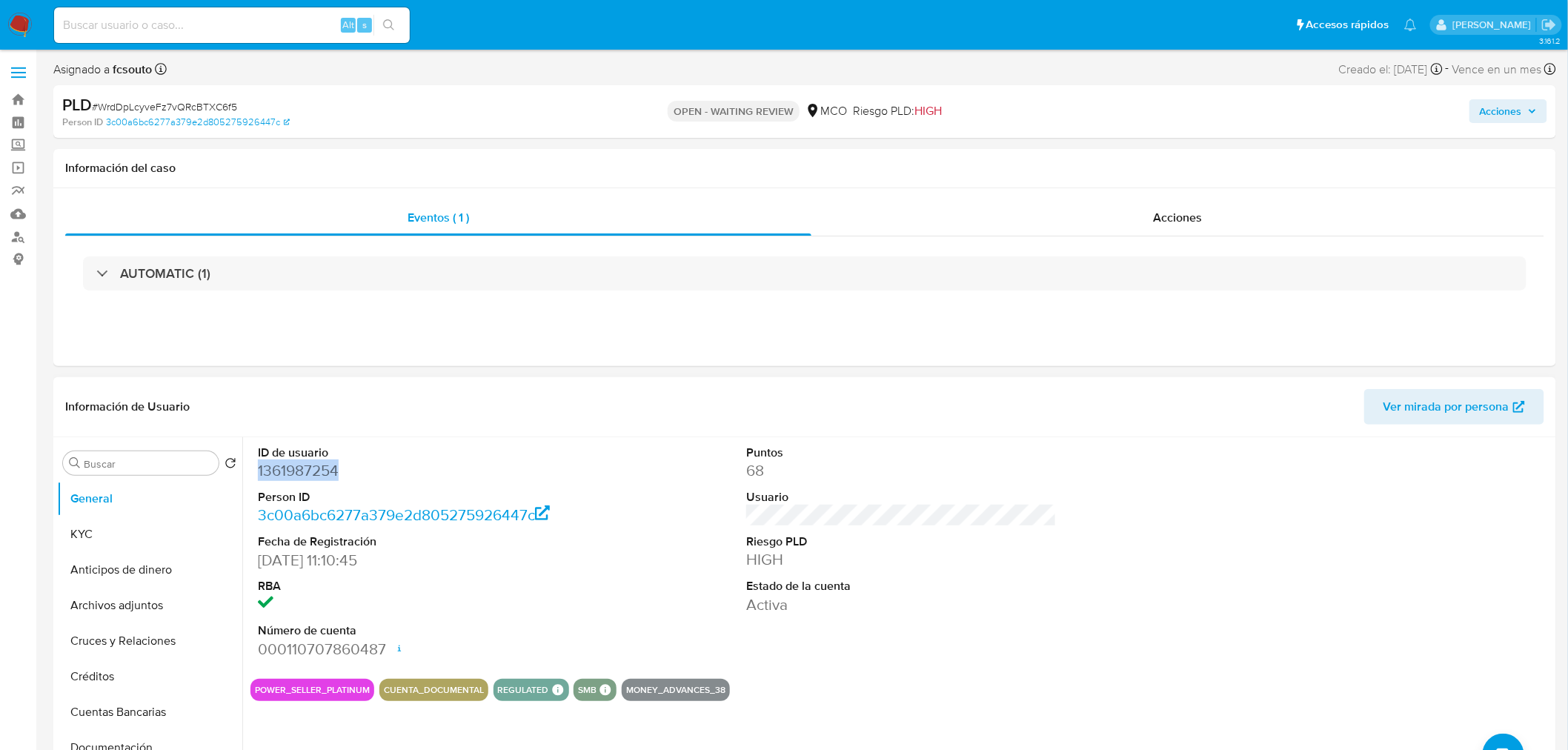
click at [299, 473] on dd "1361987254" at bounding box center [413, 470] width 311 height 20
click at [289, 467] on dd "1361987254" at bounding box center [413, 470] width 311 height 20
click at [905, 584] on dt "Estado de la cuenta" at bounding box center [901, 586] width 311 height 16
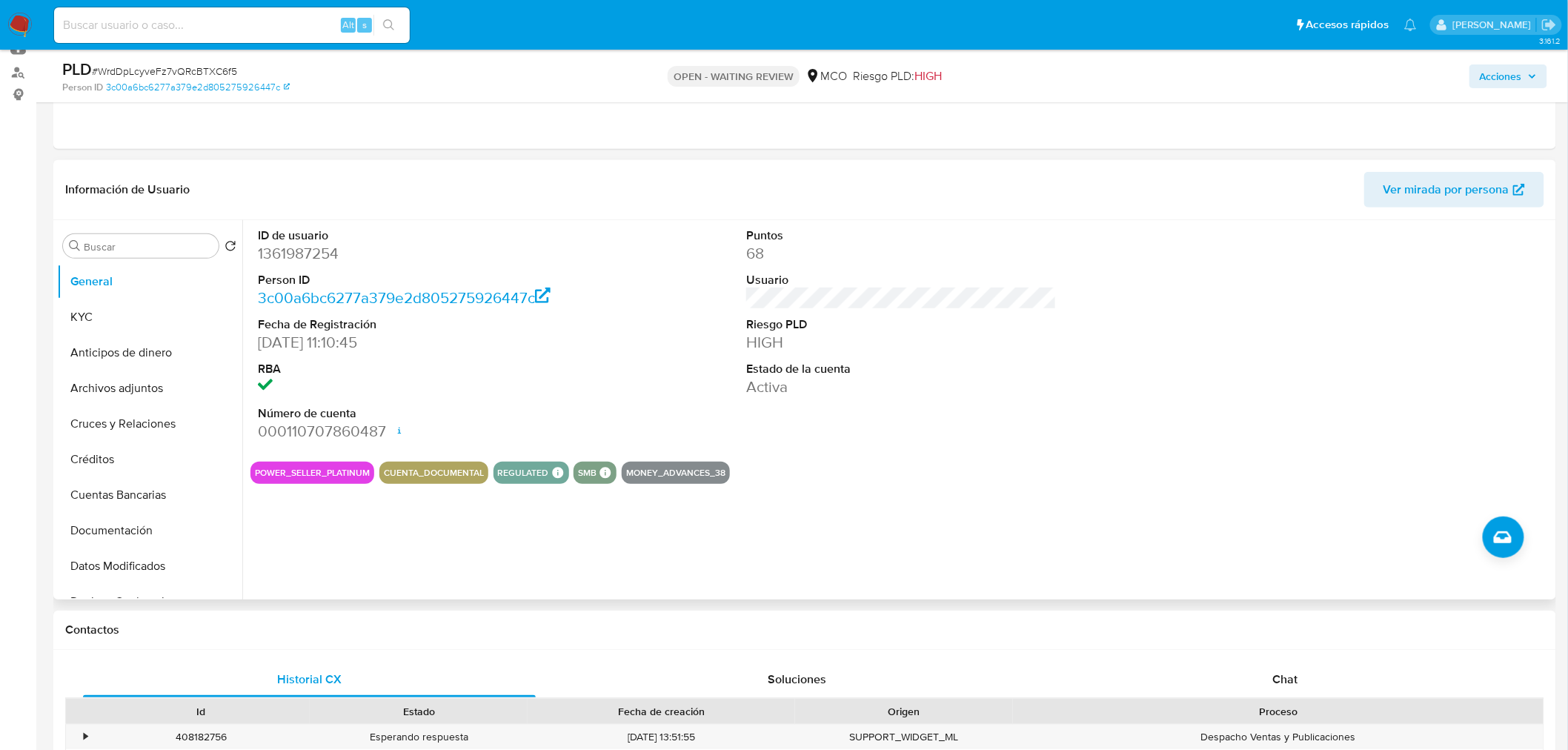
drag, startPoint x: 1278, startPoint y: 675, endPoint x: 1143, endPoint y: 489, distance: 229.8
click at [1274, 671] on span "Chat" at bounding box center [1286, 679] width 25 height 17
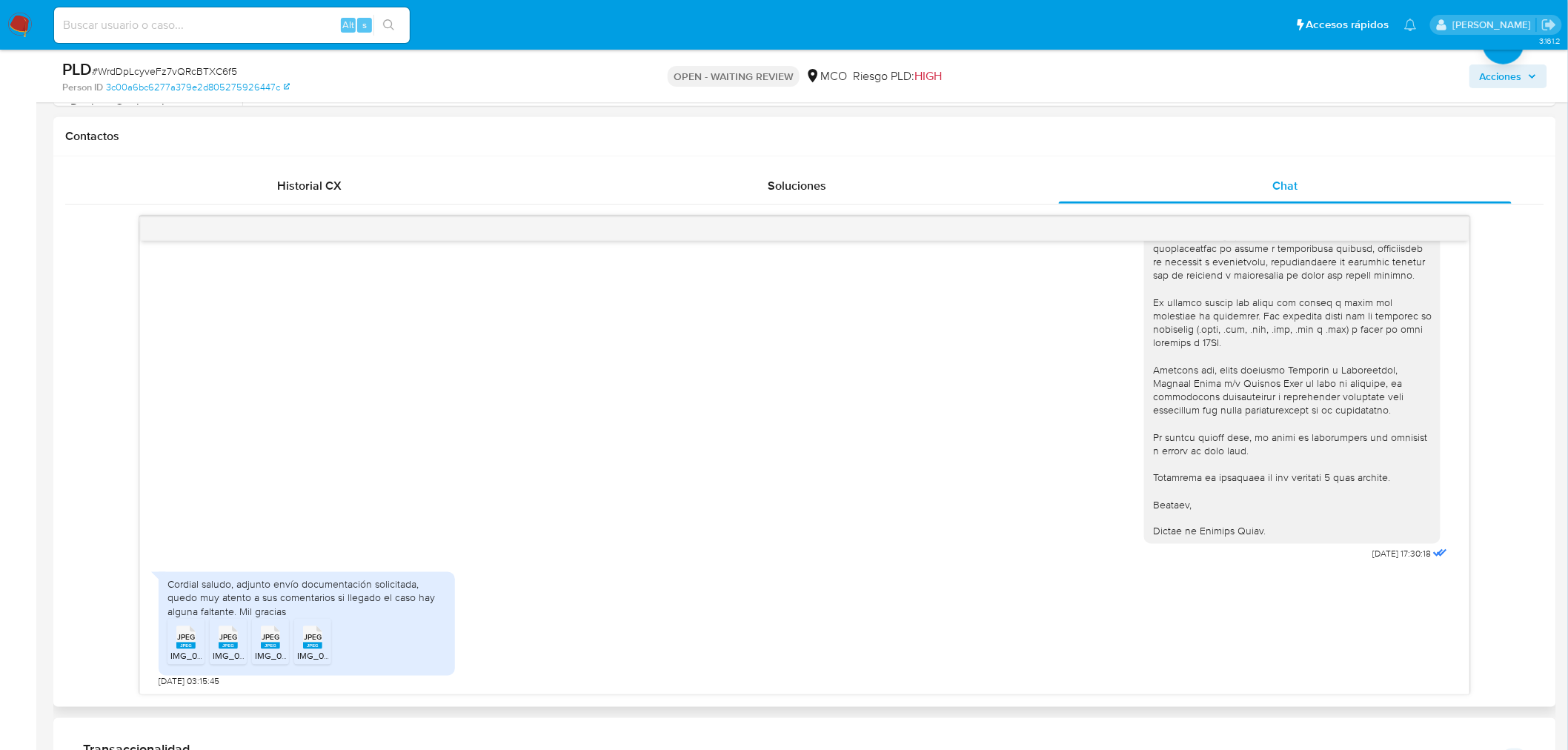
scroll to position [264, 0]
click at [190, 646] on rect at bounding box center [186, 646] width 20 height 7
click at [219, 643] on rect at bounding box center [228, 646] width 20 height 7
click at [267, 646] on rect at bounding box center [271, 646] width 20 height 7
click at [305, 651] on span "IMG_0434.jpeg" at bounding box center [328, 657] width 62 height 12
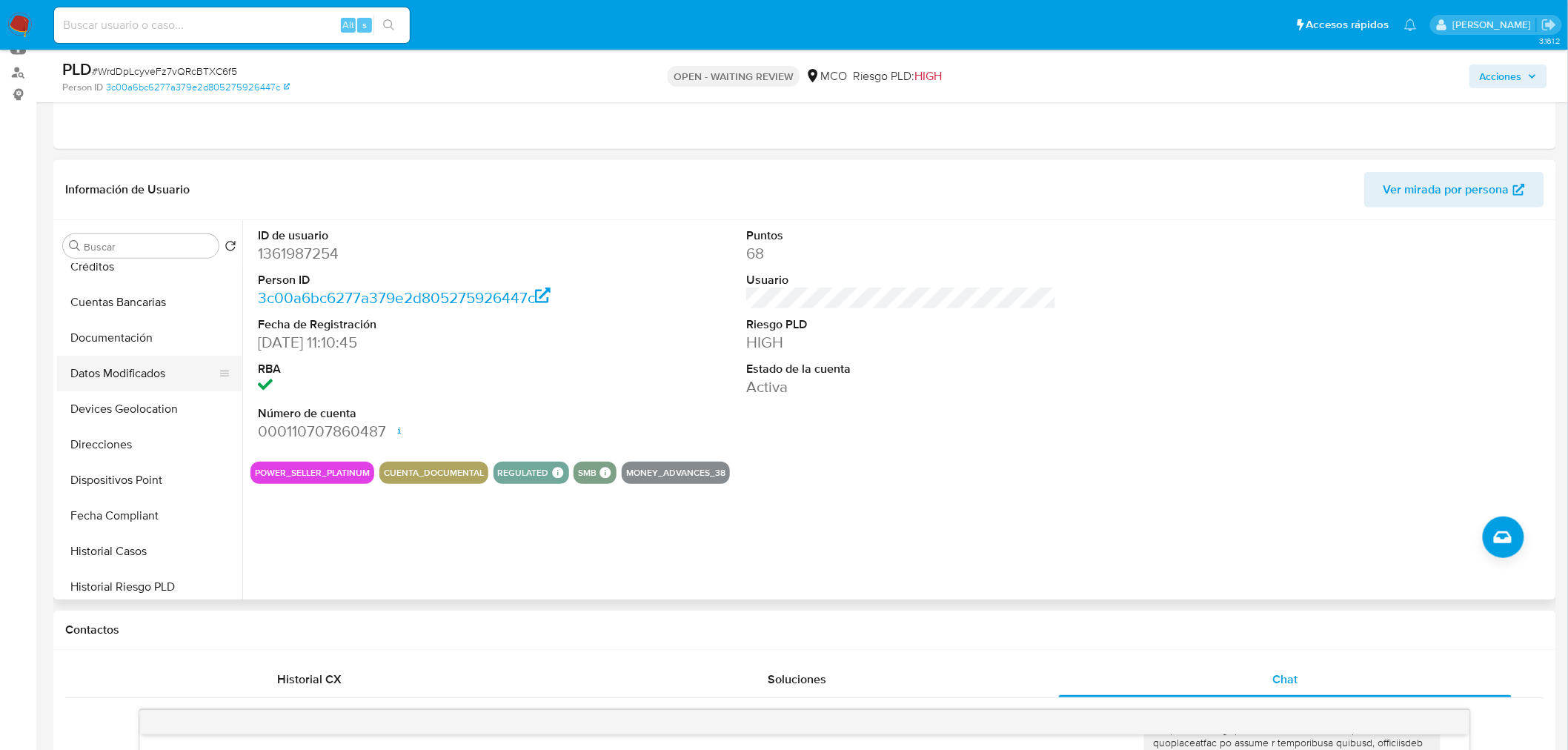
scroll to position [164, 0]
click at [135, 371] on button "Documentación" at bounding box center [144, 366] width 173 height 35
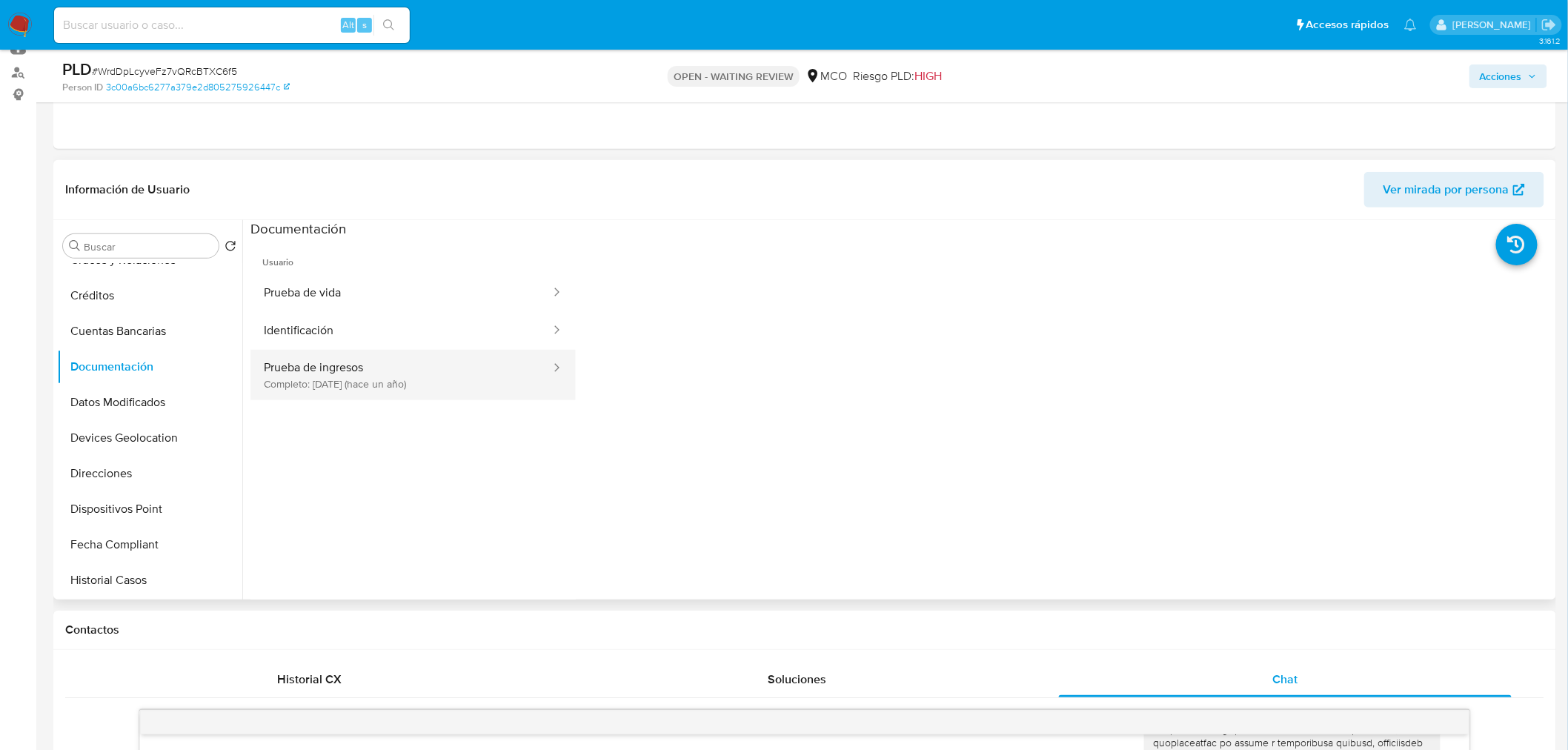
click at [451, 381] on button "Prueba de ingresos Completo: 08/10/2024 (hace un año)" at bounding box center [401, 375] width 302 height 51
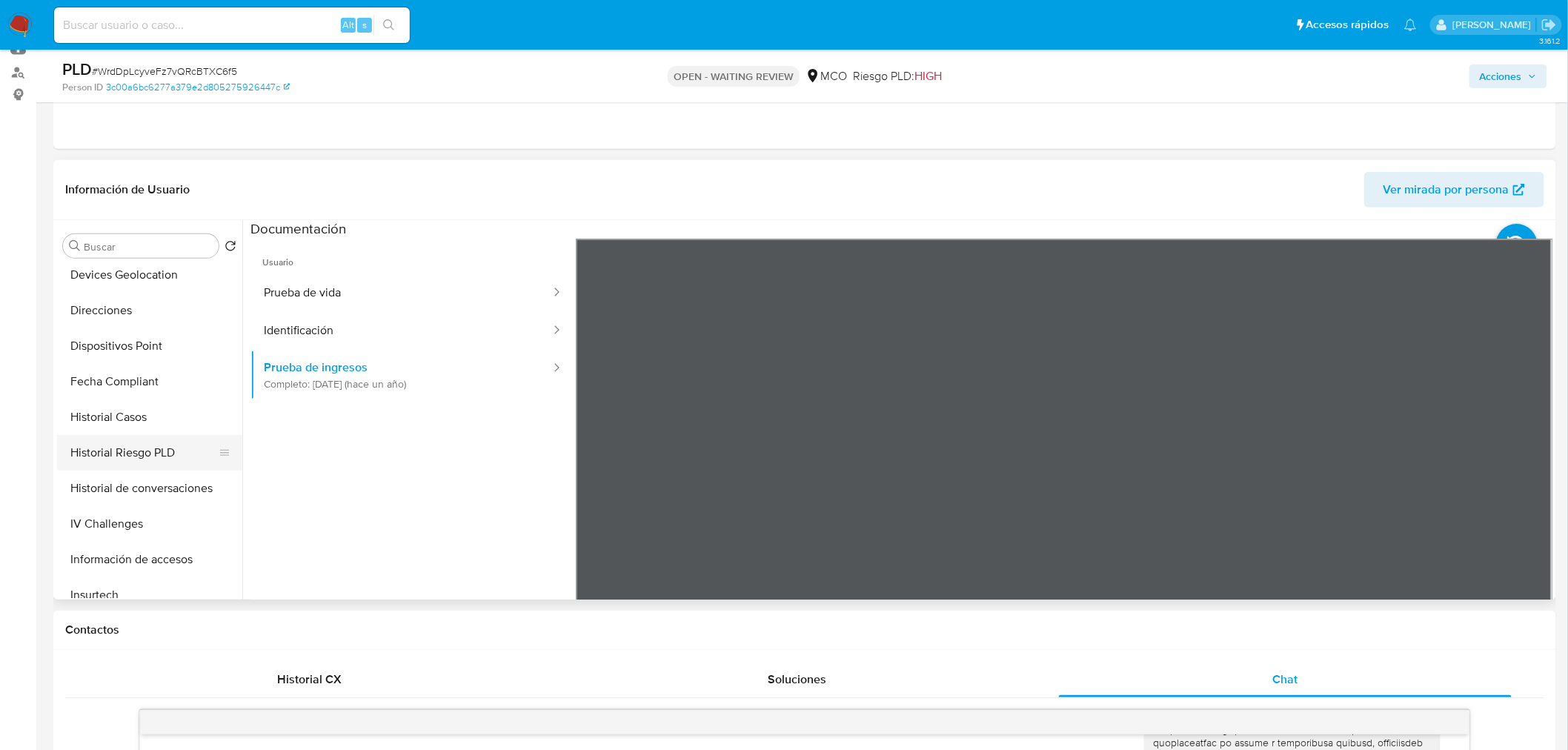
scroll to position [328, 0]
click at [137, 412] on button "Historial Casos" at bounding box center [144, 415] width 173 height 35
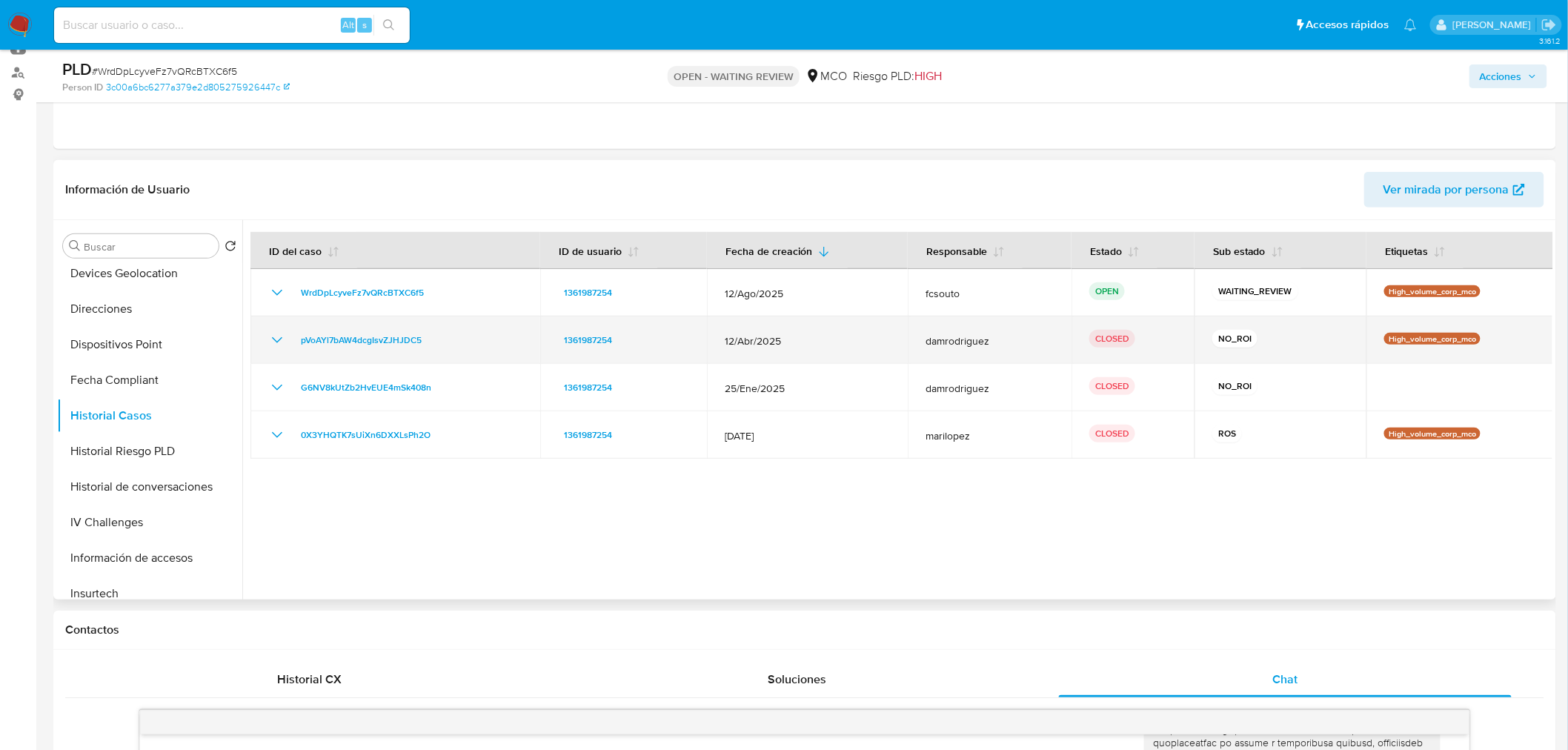
click at [277, 339] on icon "Mostrar/Ocultar" at bounding box center [277, 340] width 18 height 18
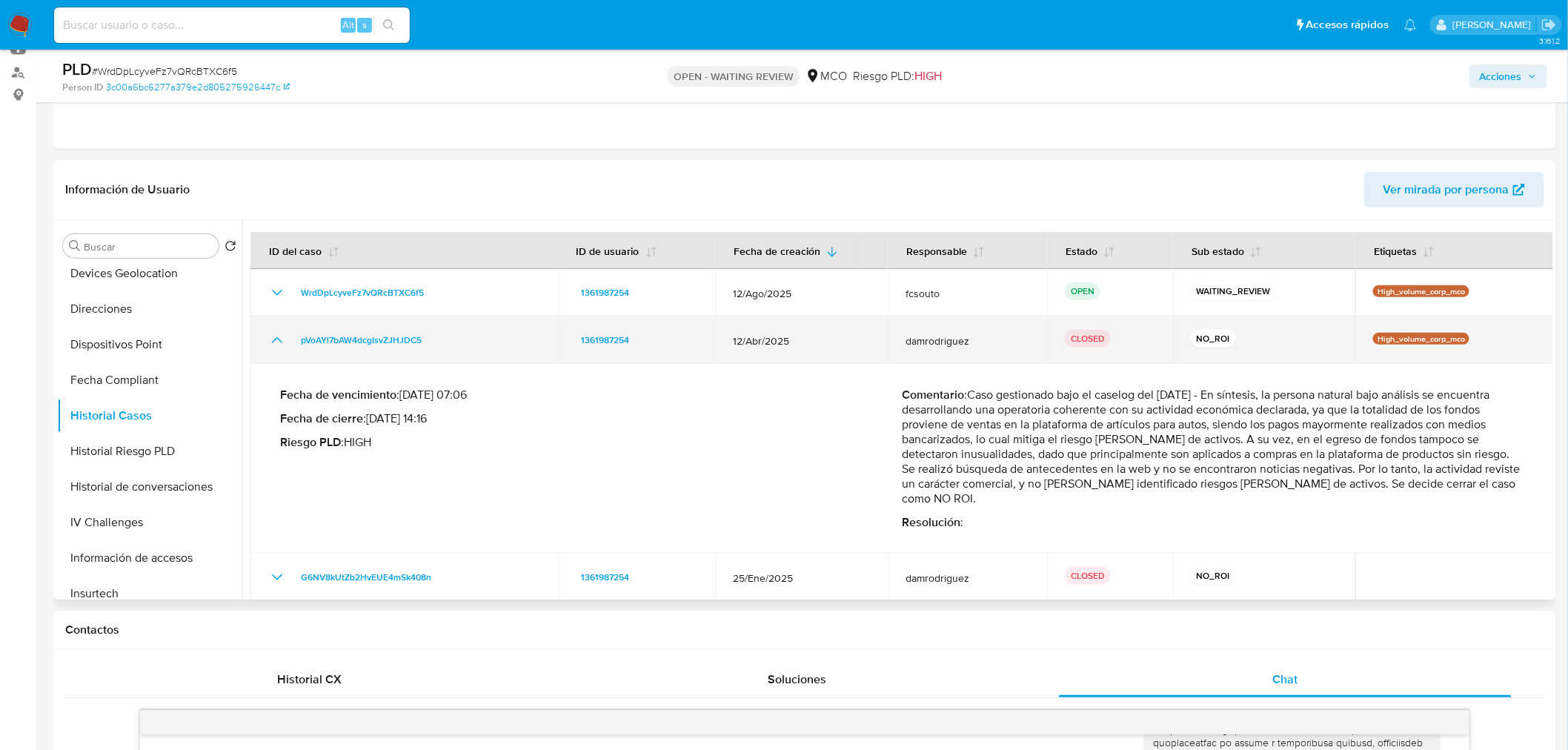
click at [278, 335] on icon "Mostrar/Ocultar" at bounding box center [277, 340] width 18 height 18
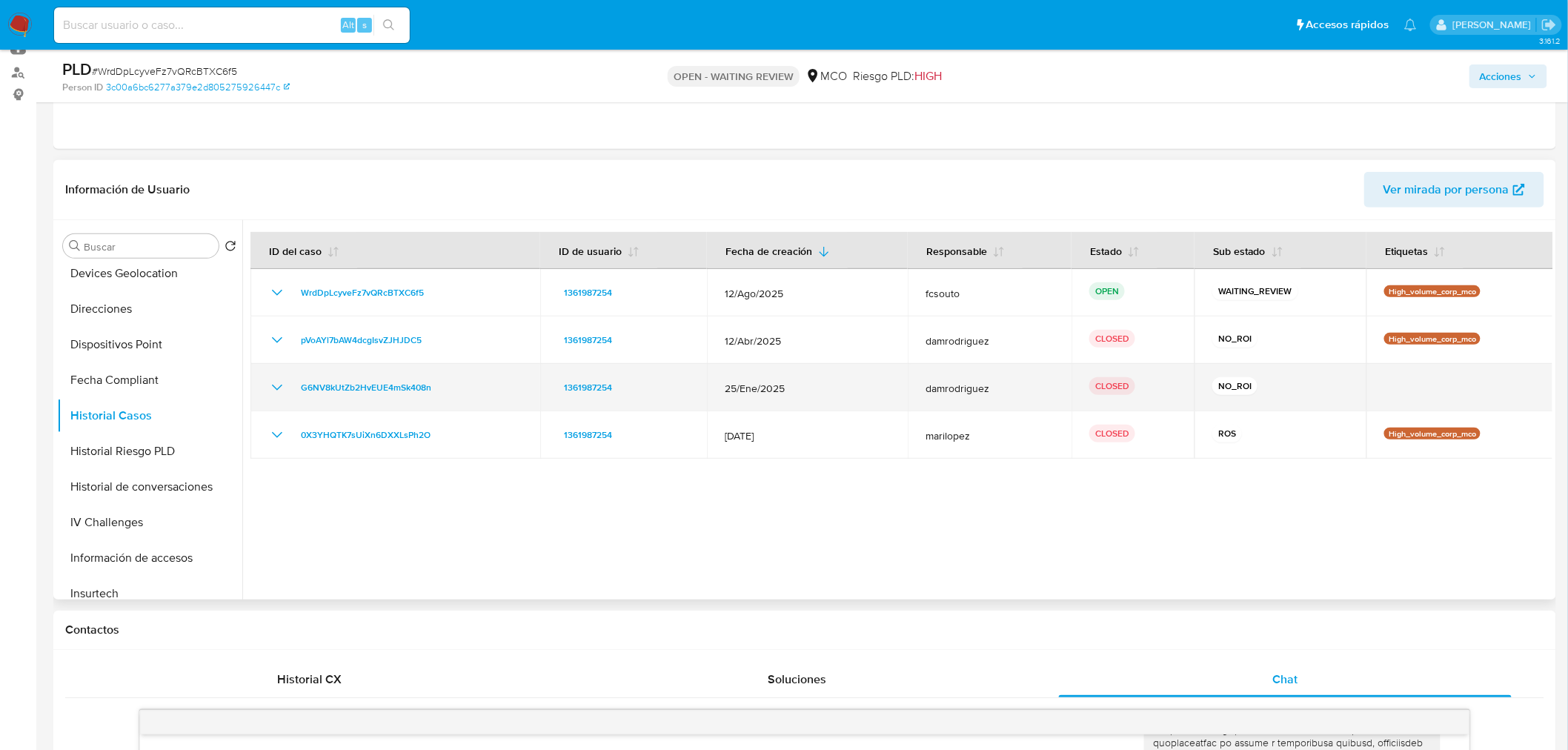
click at [275, 383] on icon "Mostrar/Ocultar" at bounding box center [277, 388] width 18 height 18
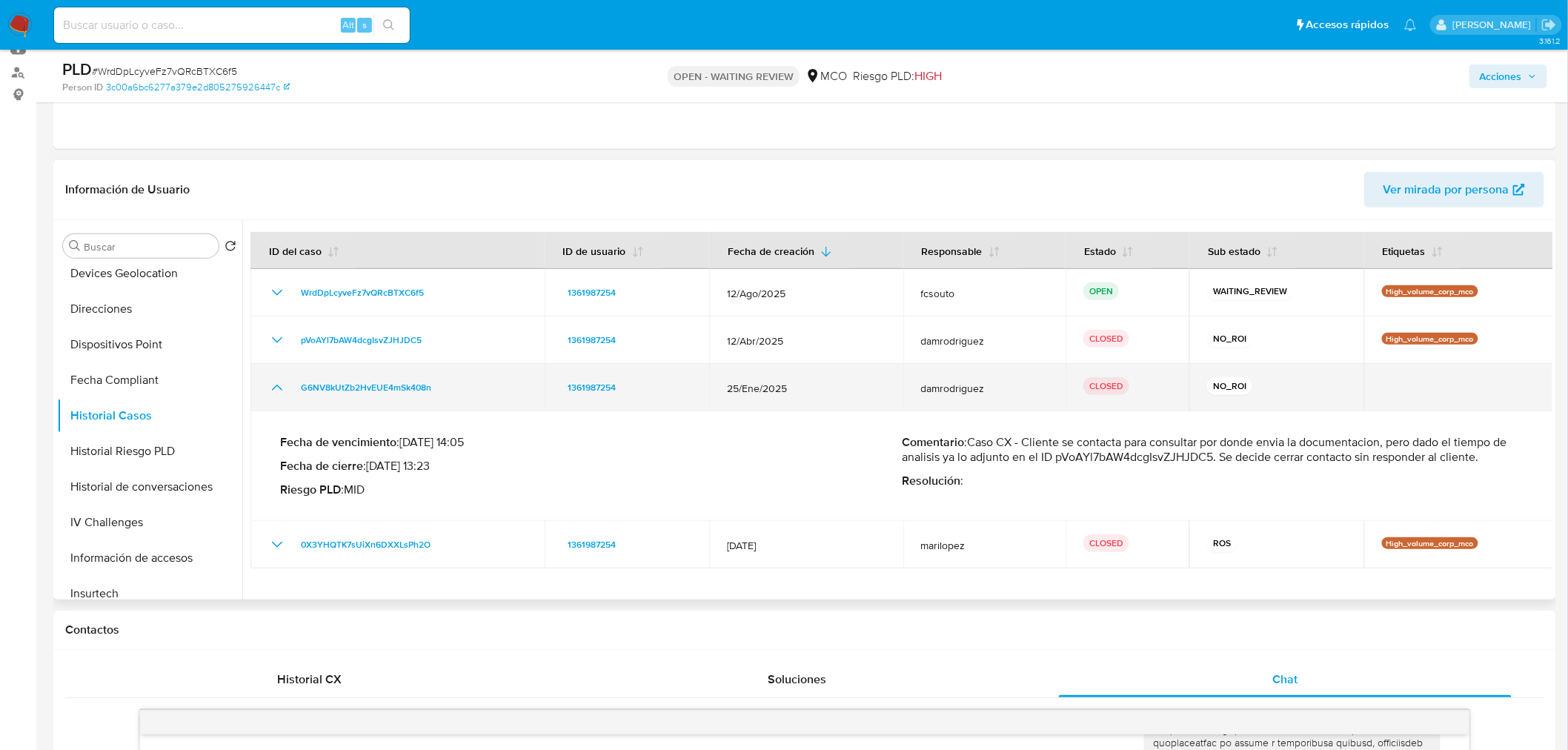
click at [275, 383] on icon "Mostrar/Ocultar" at bounding box center [277, 388] width 18 height 18
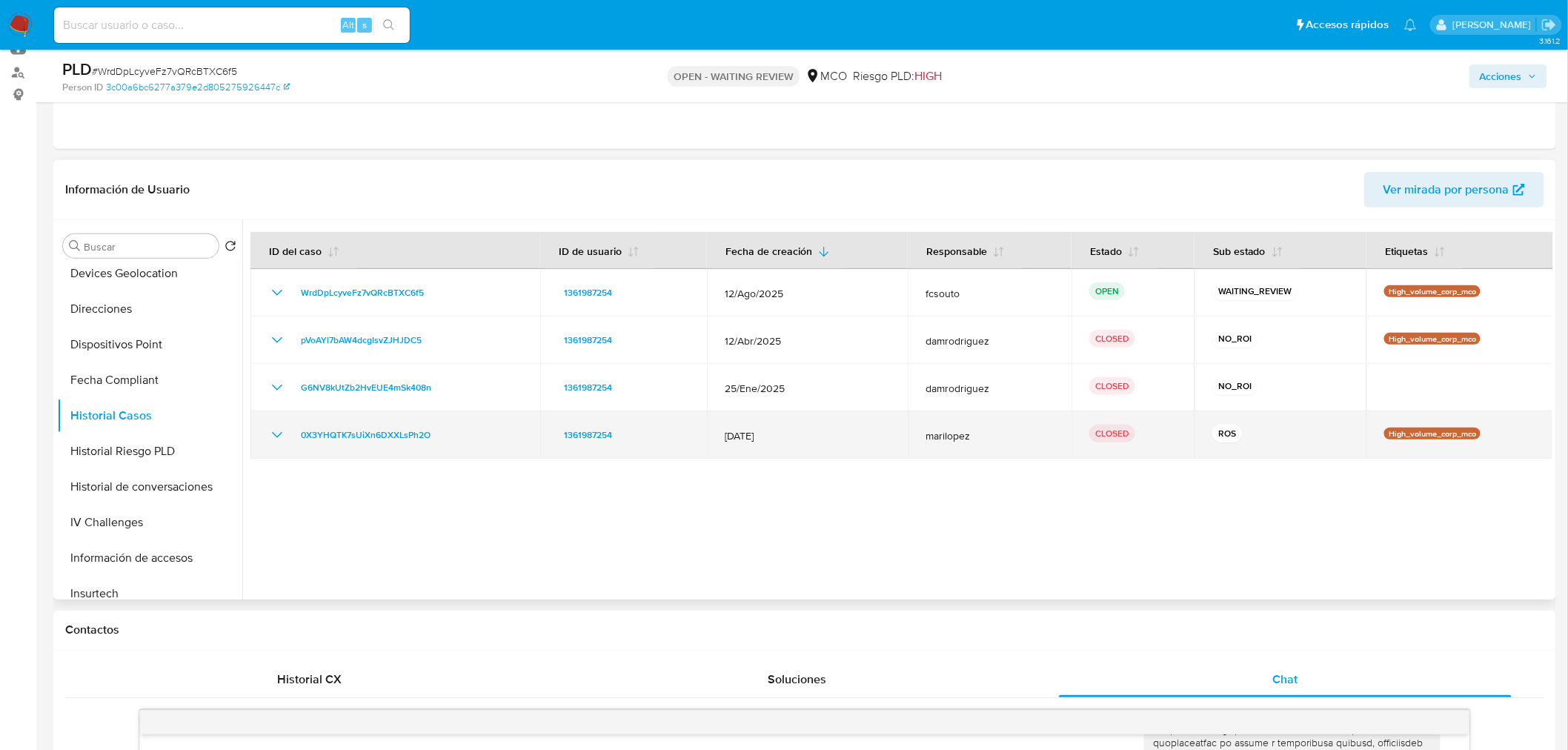
click at [271, 435] on icon "Mostrar/Ocultar" at bounding box center [277, 435] width 18 height 18
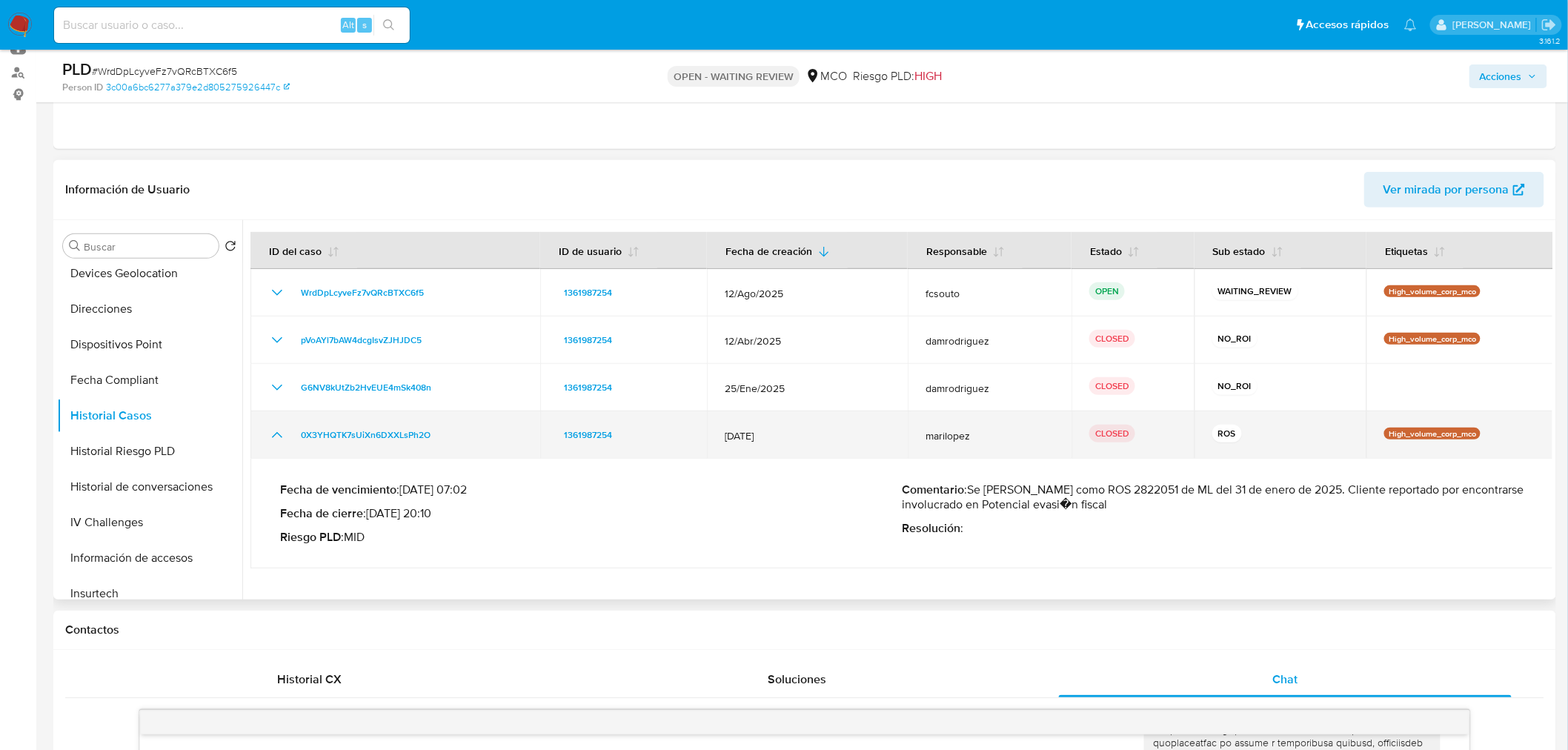
click at [271, 435] on icon "Mostrar/Ocultar" at bounding box center [277, 435] width 18 height 18
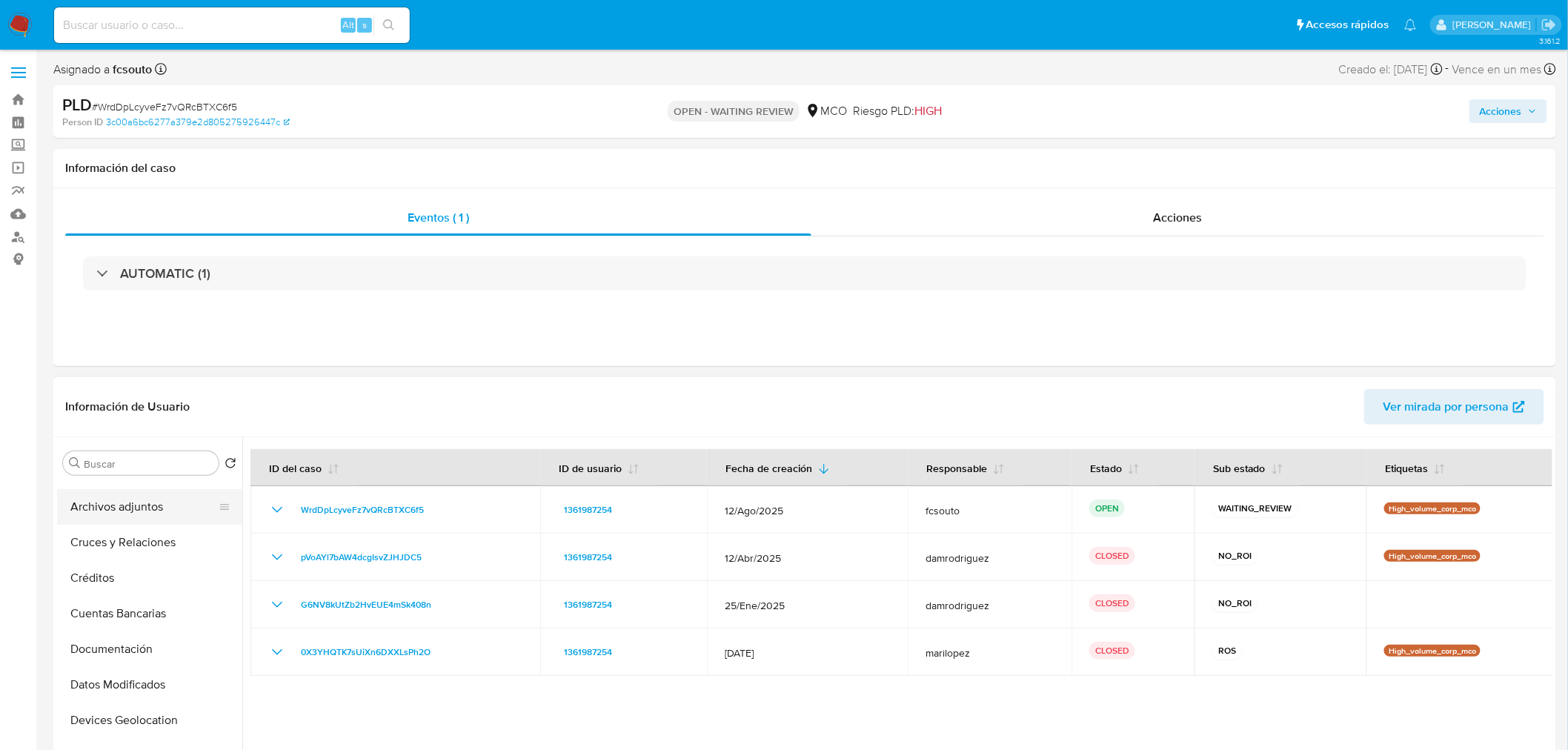
scroll to position [0, 0]
click at [73, 534] on button "KYC" at bounding box center [144, 534] width 173 height 35
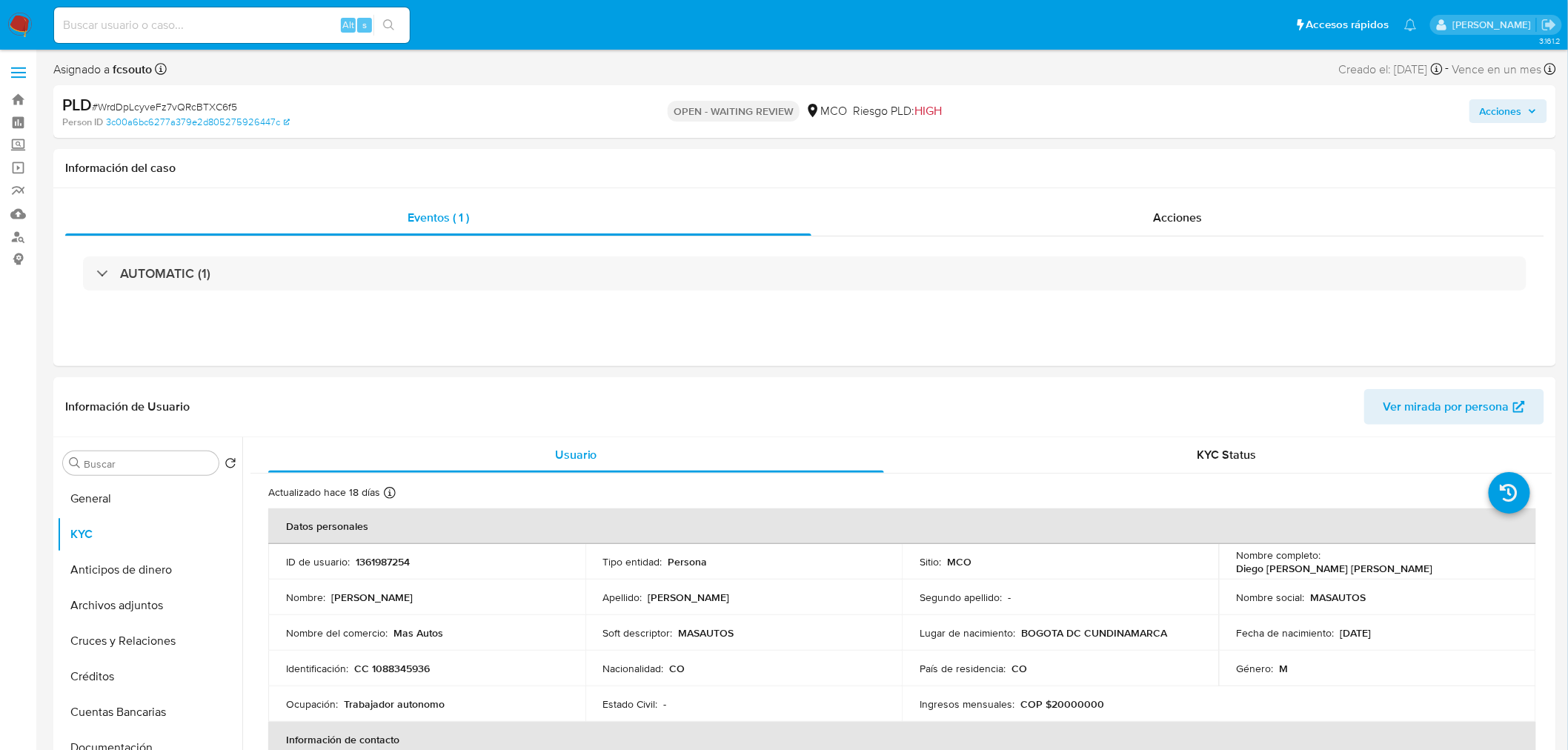
click at [1525, 111] on span "Acciones" at bounding box center [1508, 110] width 57 height 20
click at [1108, 165] on span "Resolución del caso" at bounding box center [1088, 158] width 106 height 17
click at [609, 165] on h1 "Información del caso" at bounding box center [805, 168] width 1480 height 15
click at [1507, 113] on span "Acciones" at bounding box center [1501, 110] width 43 height 24
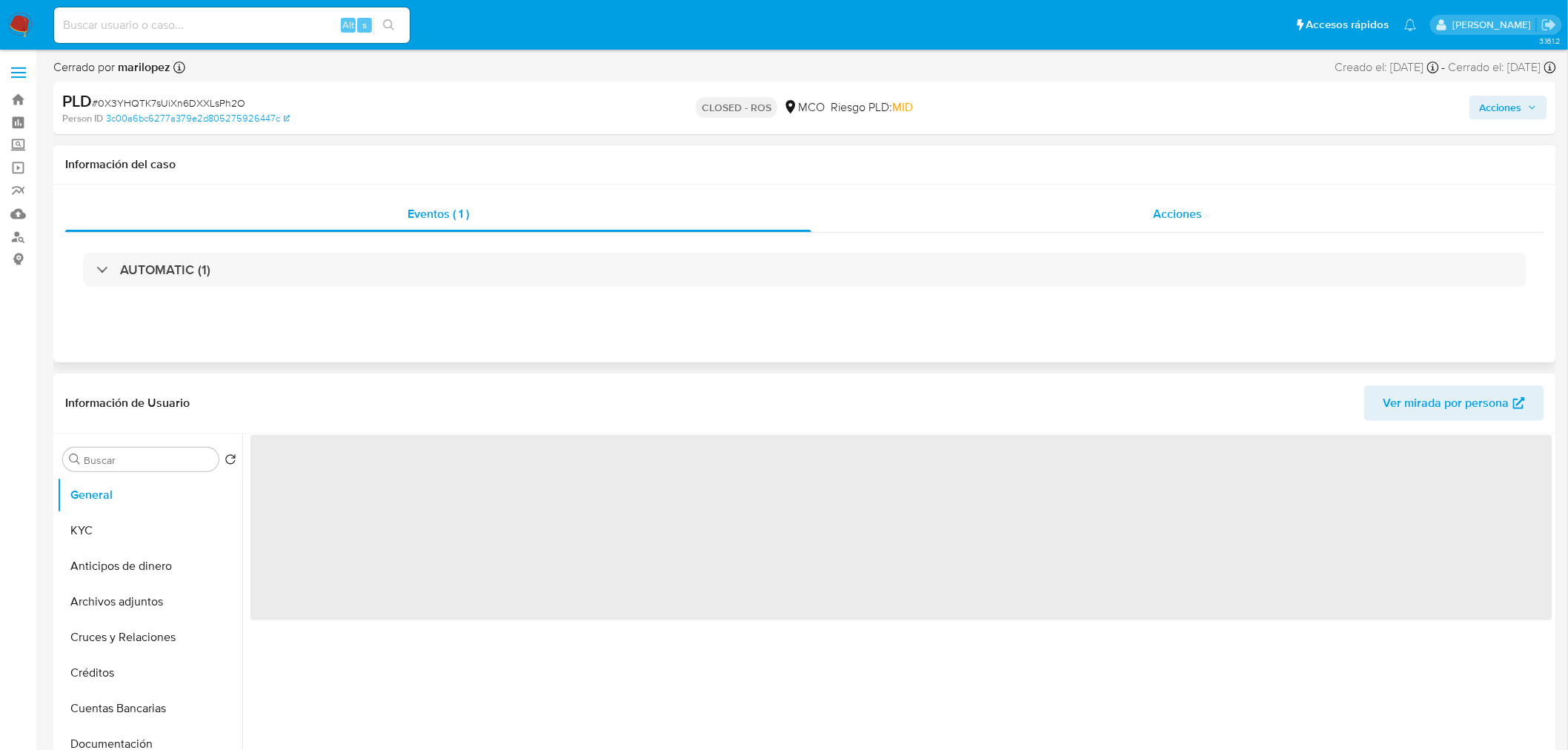
click at [1177, 209] on span "Acciones" at bounding box center [1178, 213] width 49 height 17
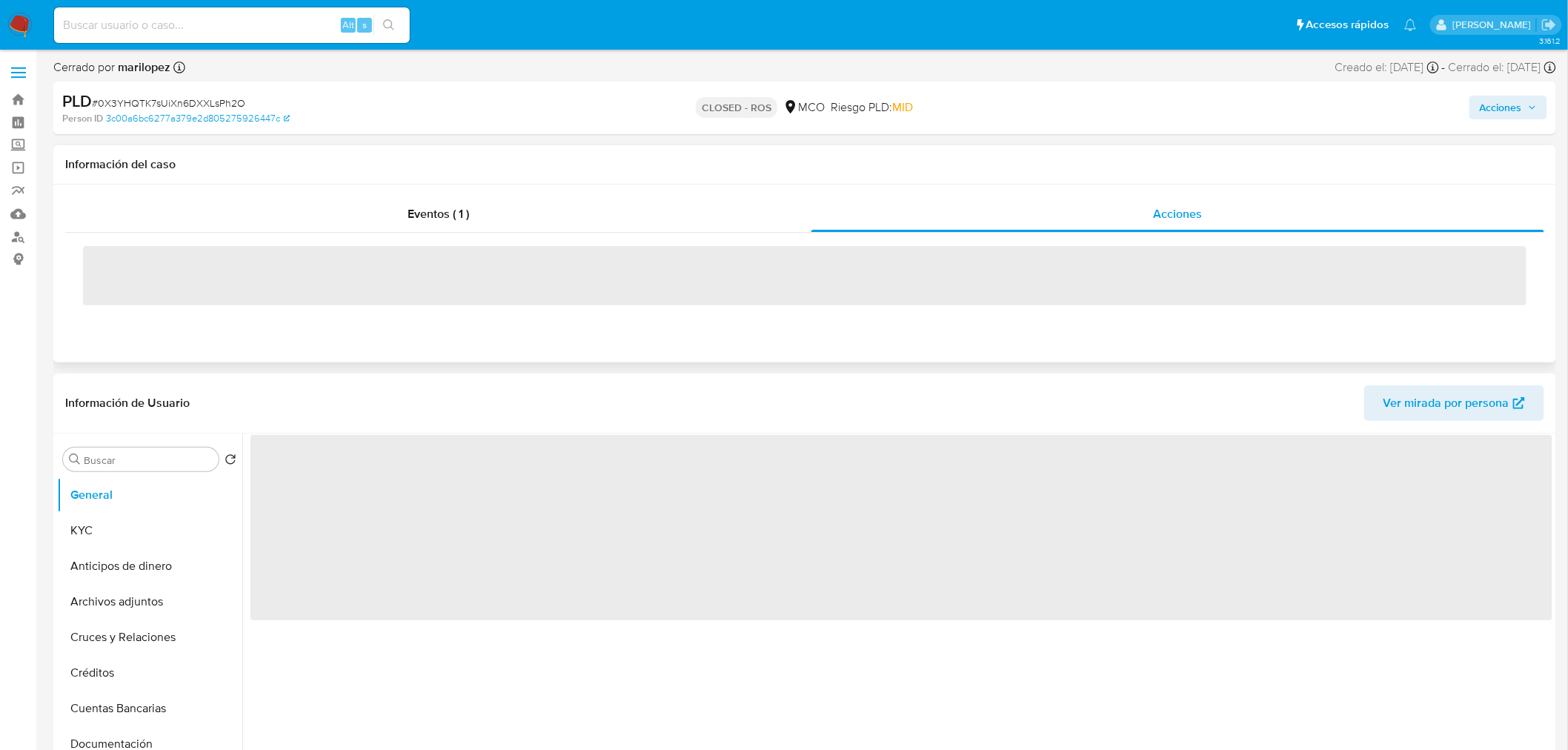
select select "10"
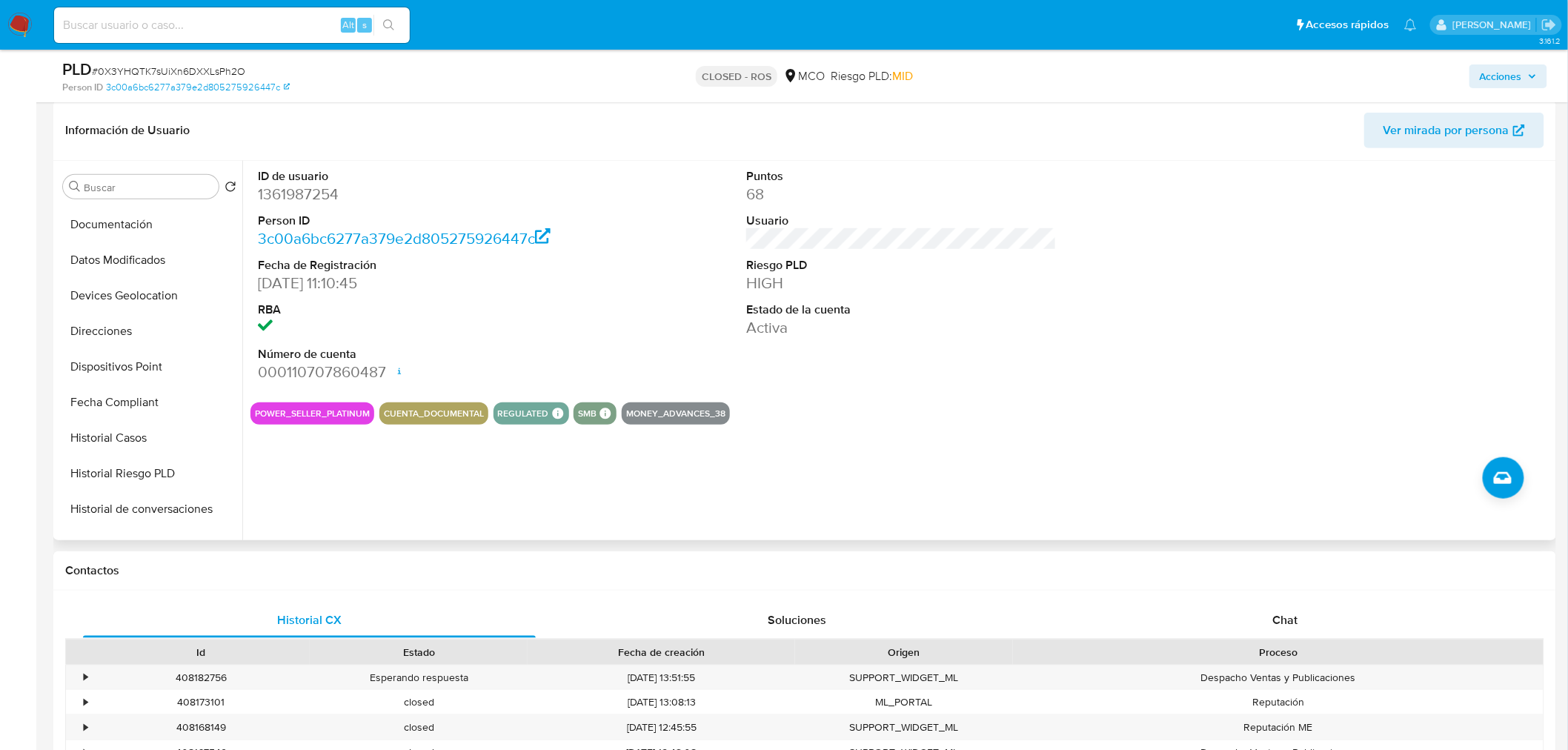
scroll to position [246, 0]
click at [149, 438] on button "Historial Casos" at bounding box center [144, 438] width 173 height 35
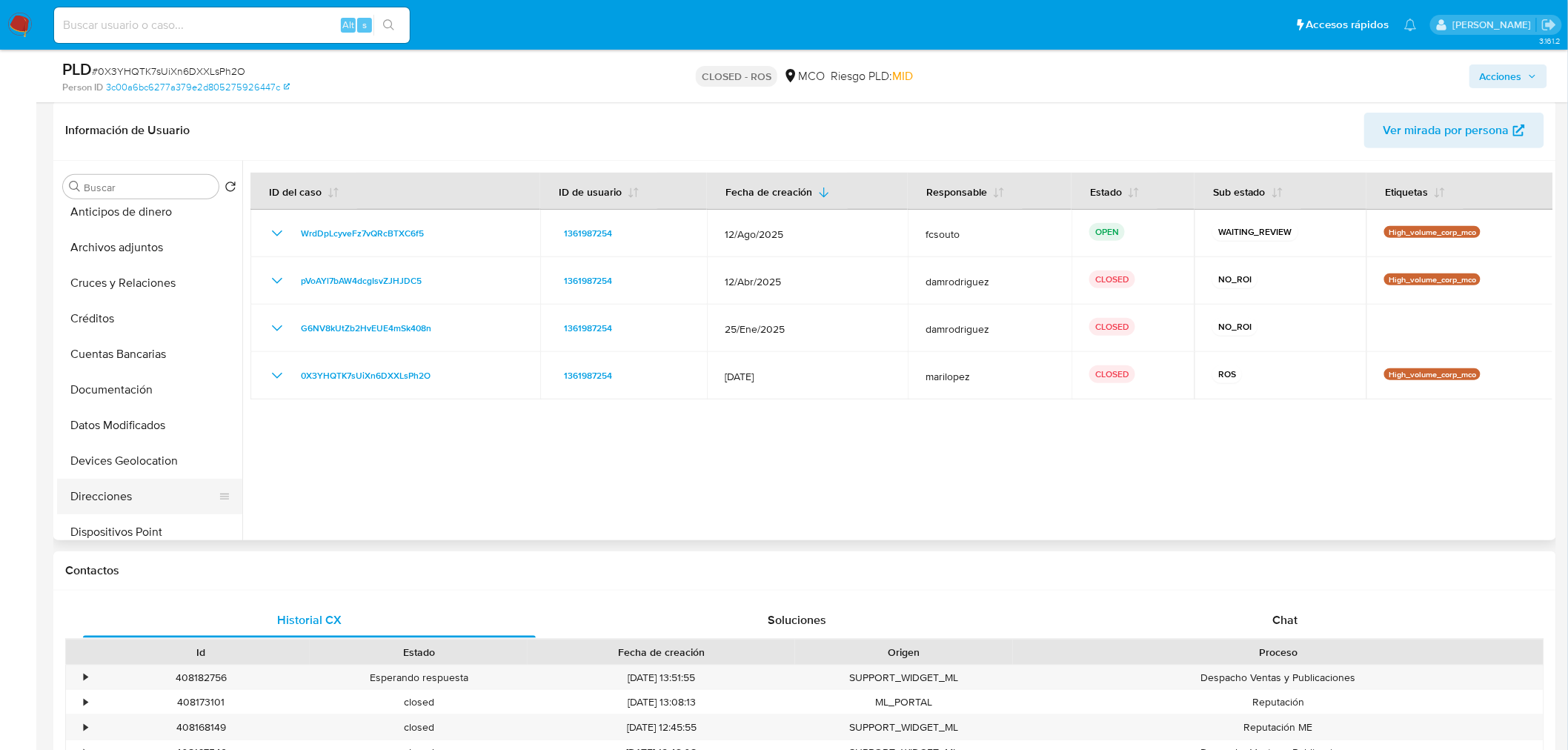
scroll to position [0, 0]
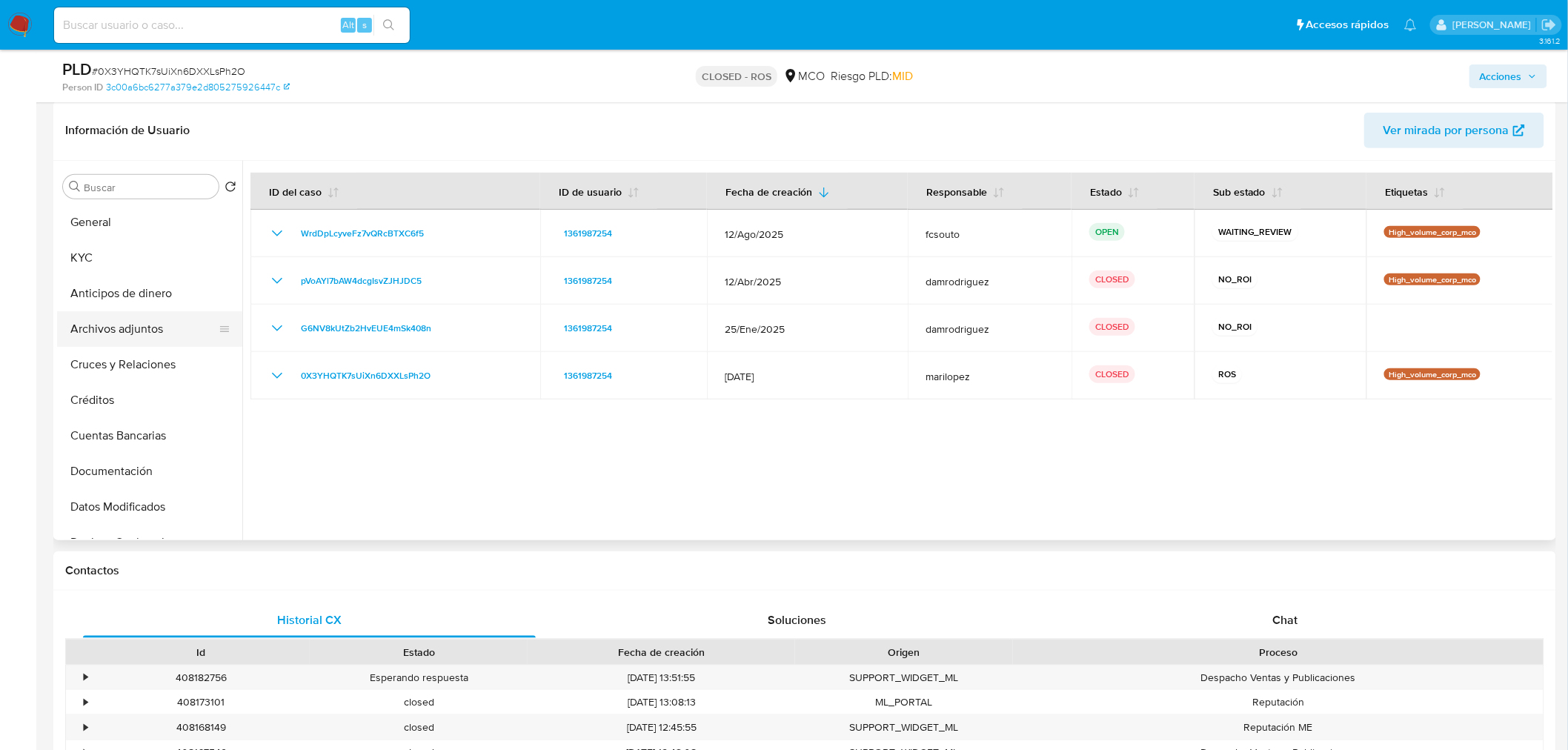
click at [135, 327] on button "Archivos adjuntos" at bounding box center [144, 329] width 173 height 35
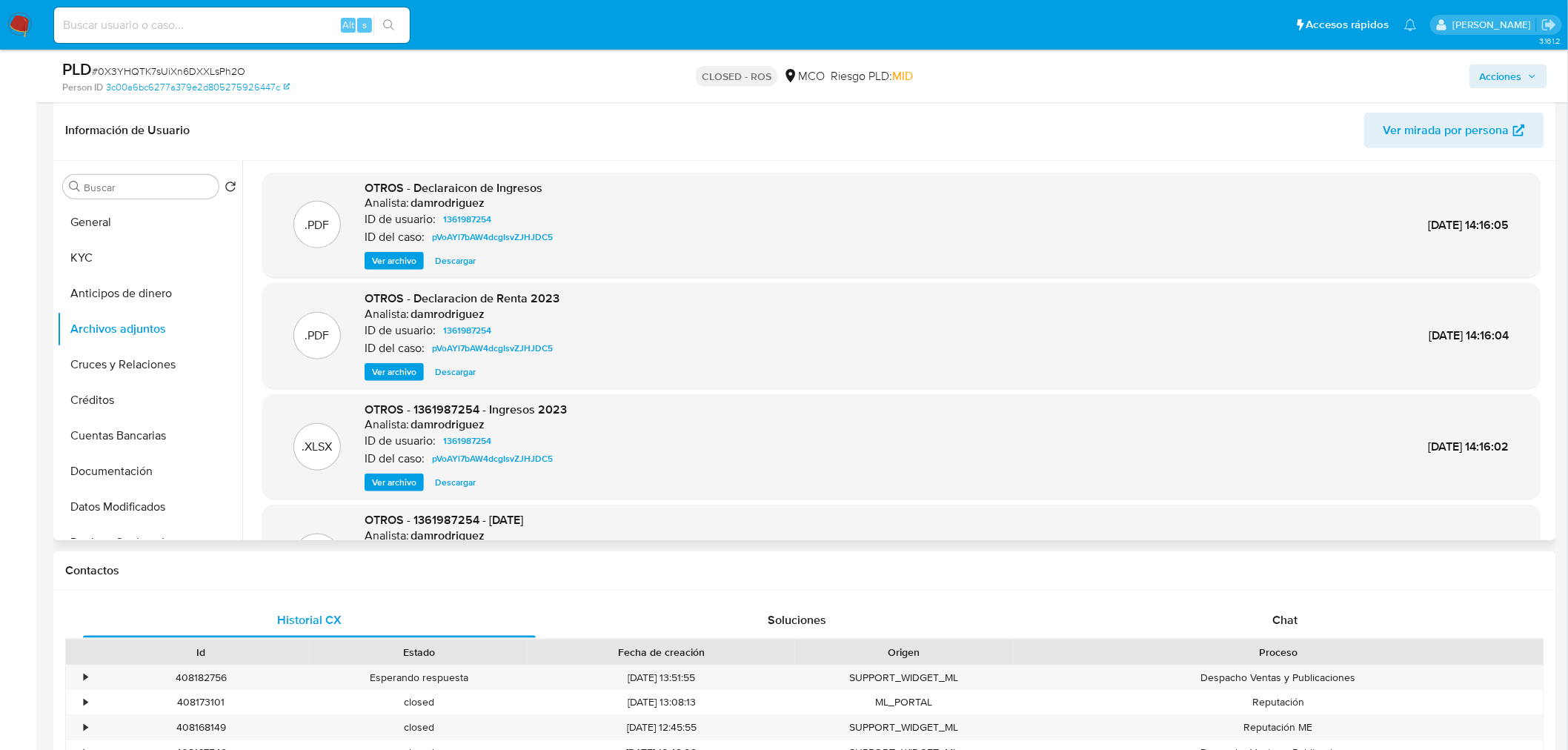
click at [388, 264] on span "Ver archivo" at bounding box center [394, 261] width 44 height 15
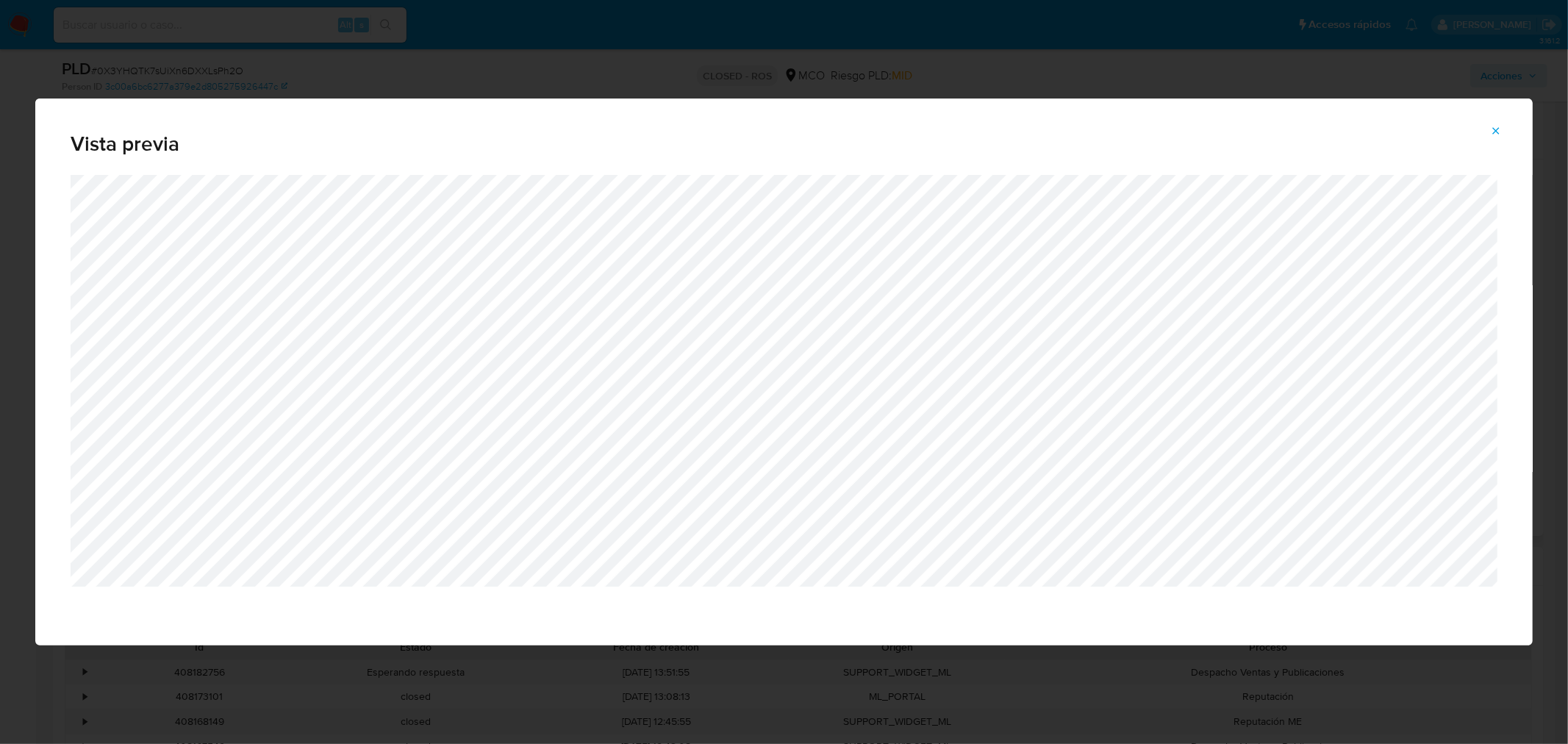
click at [1194, 651] on div "Vista previa" at bounding box center [784, 372] width 1568 height 744
click at [1205, 686] on div "Vista previa" at bounding box center [784, 372] width 1568 height 744
click at [1497, 127] on icon "Attachment preview" at bounding box center [1496, 131] width 11 height 11
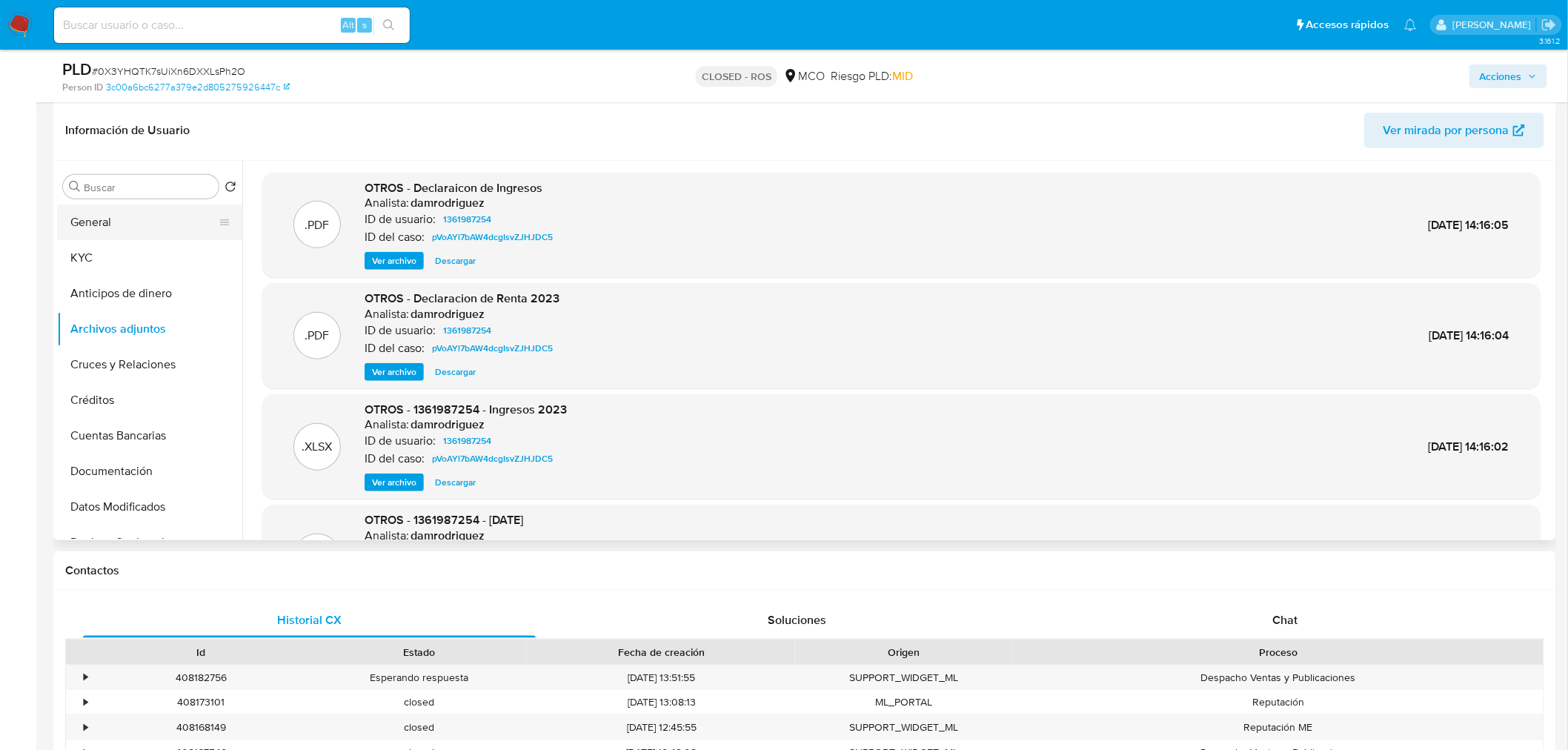
click at [123, 233] on button "General" at bounding box center [144, 222] width 173 height 35
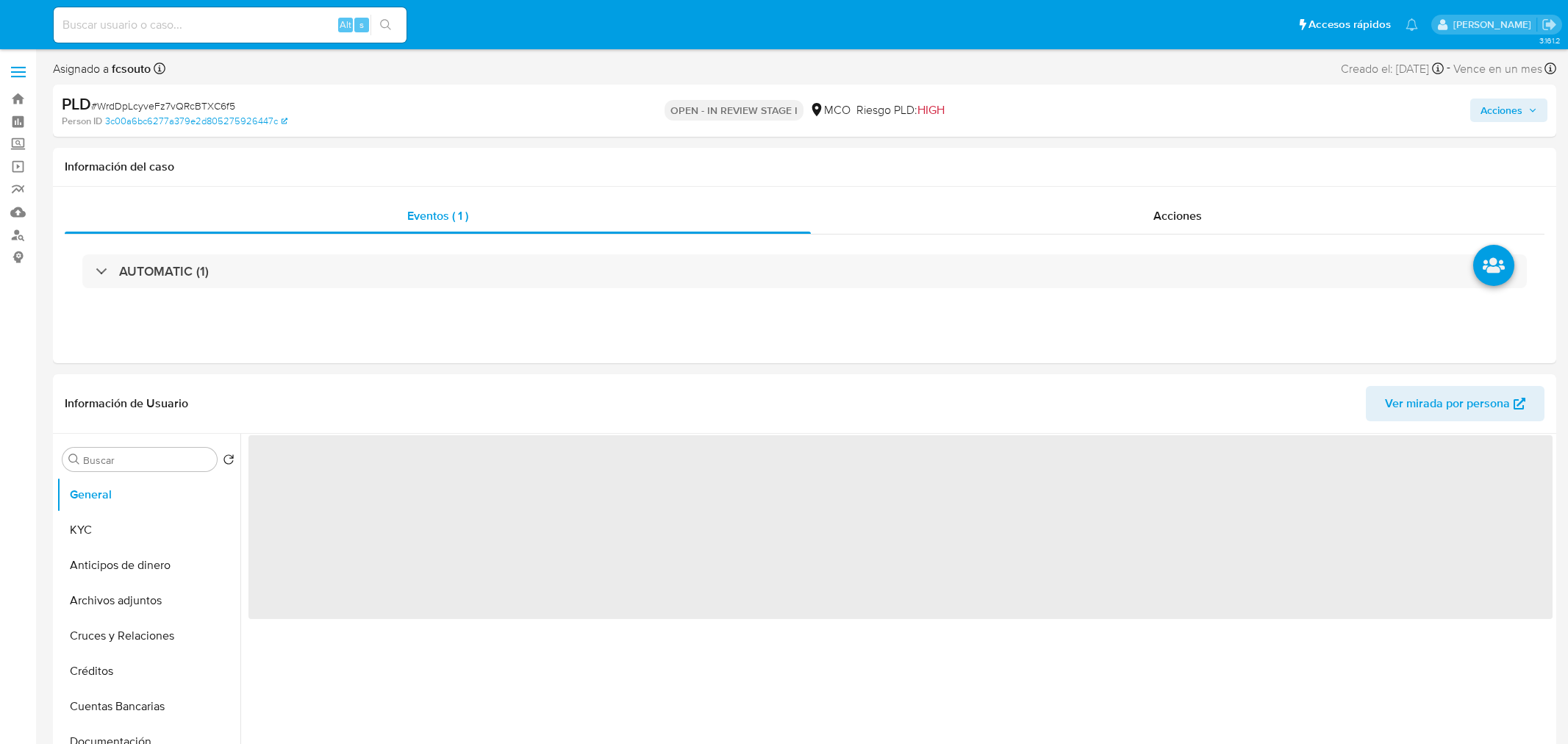
select select "10"
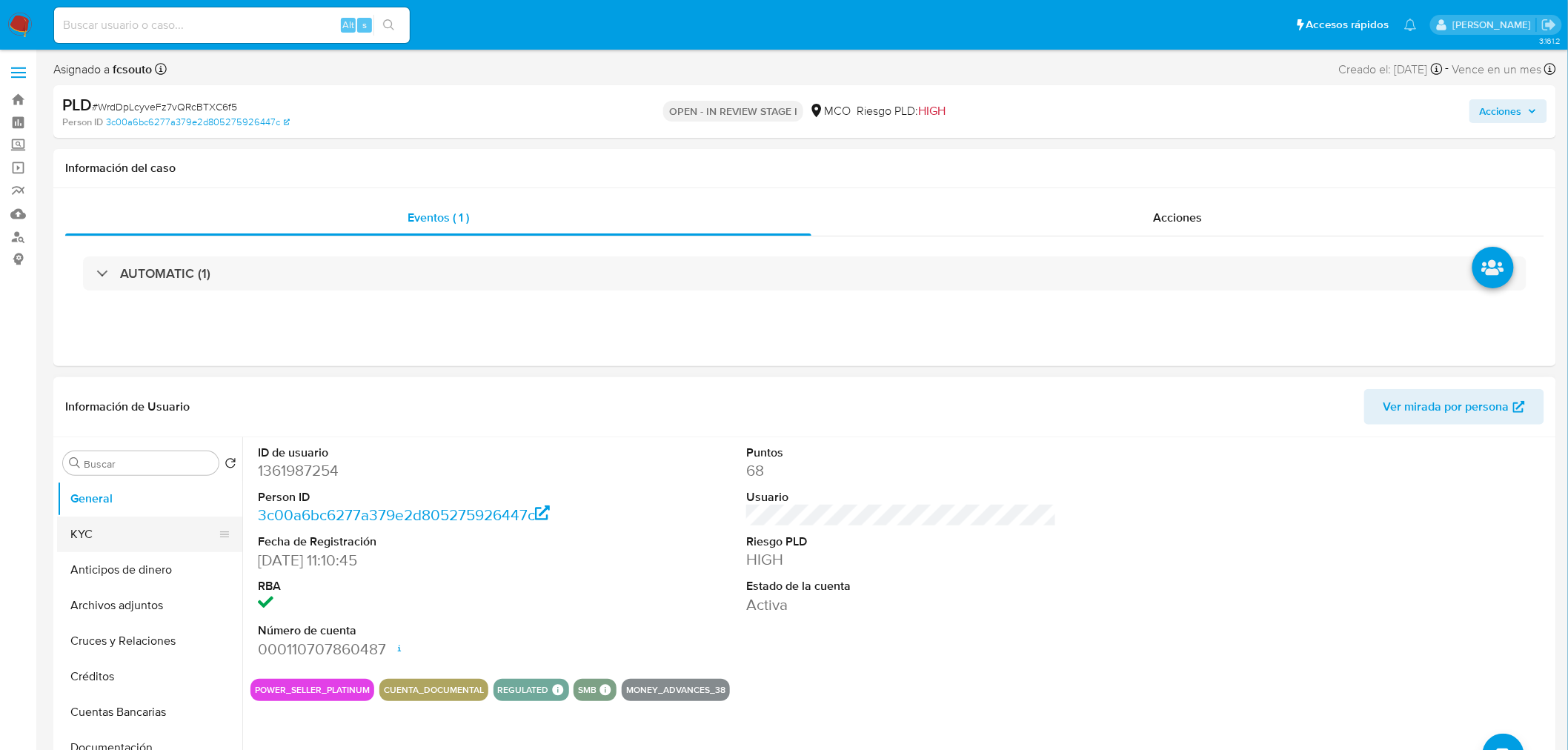
click at [156, 532] on button "KYC" at bounding box center [144, 534] width 173 height 35
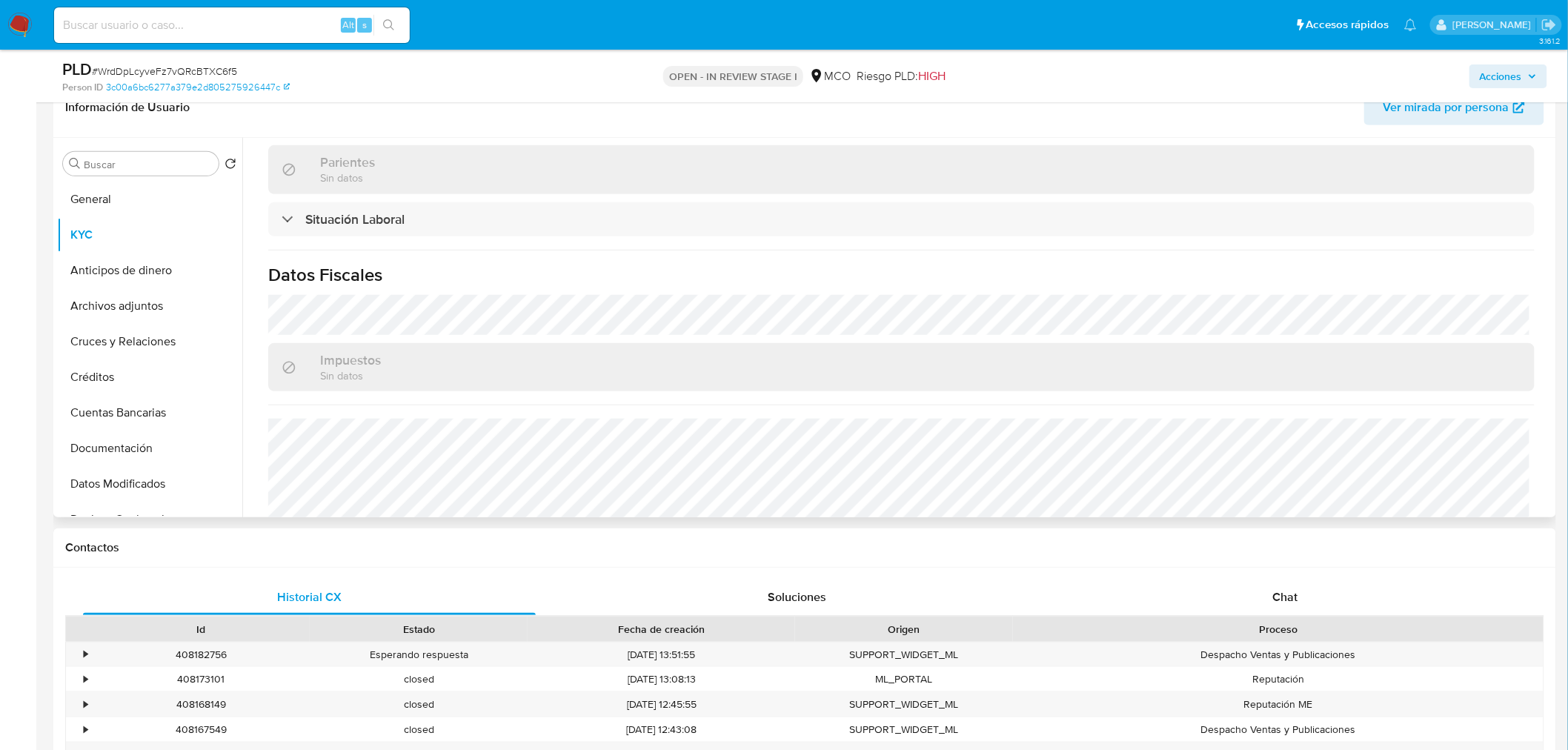
scroll to position [794, 0]
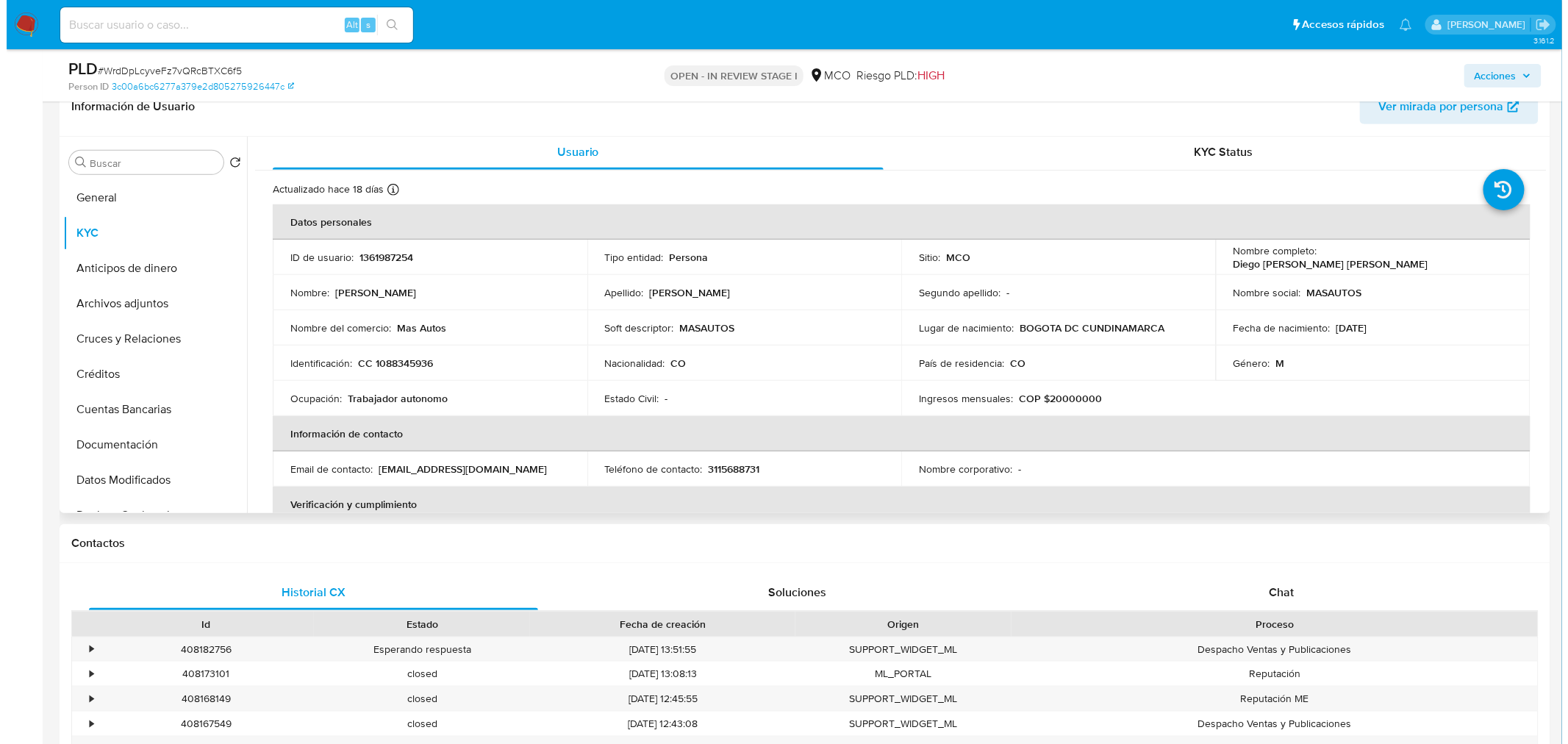
scroll to position [0, 0]
click at [1495, 74] on span "Acciones" at bounding box center [1489, 75] width 42 height 24
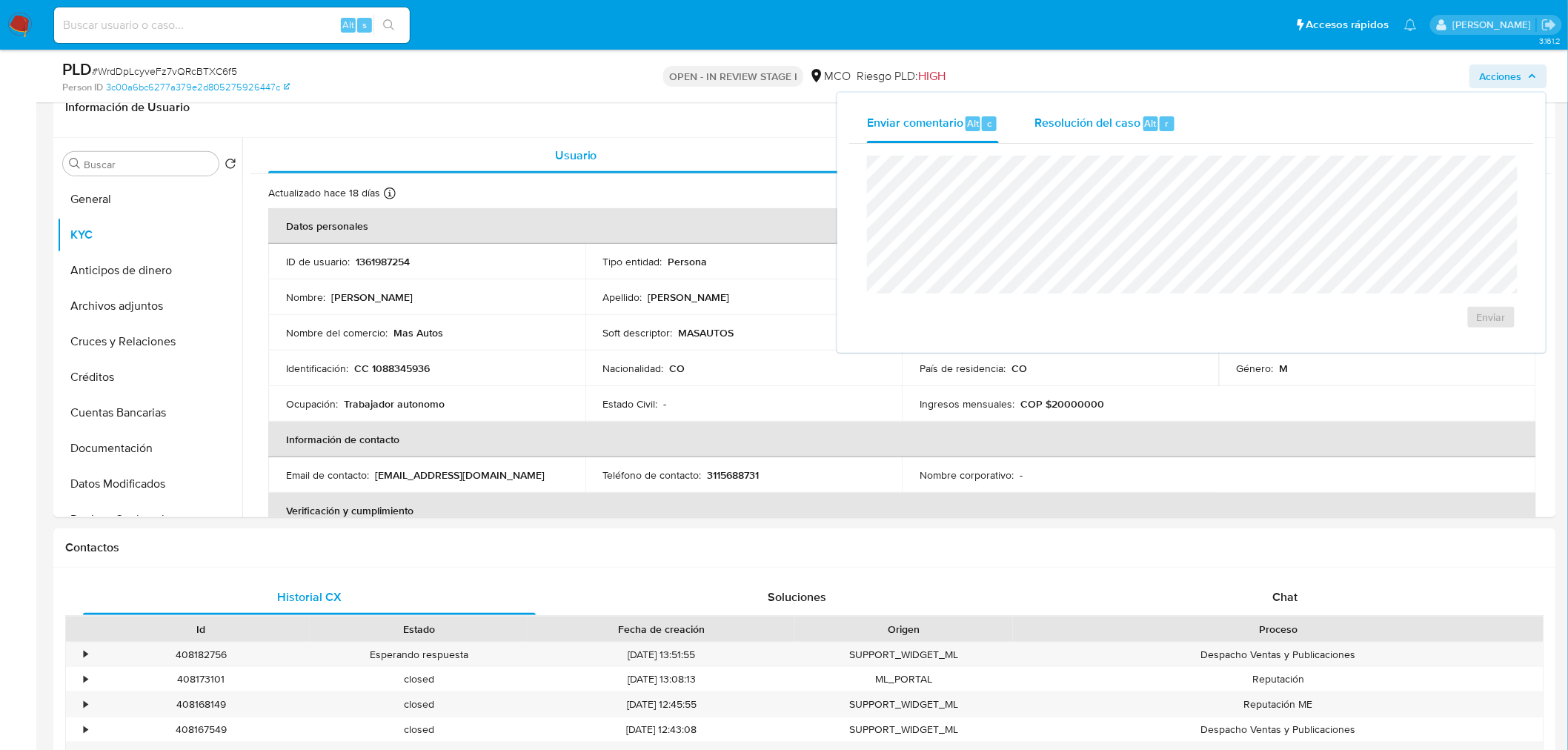
click at [1130, 127] on span "Resolución del caso" at bounding box center [1088, 123] width 106 height 17
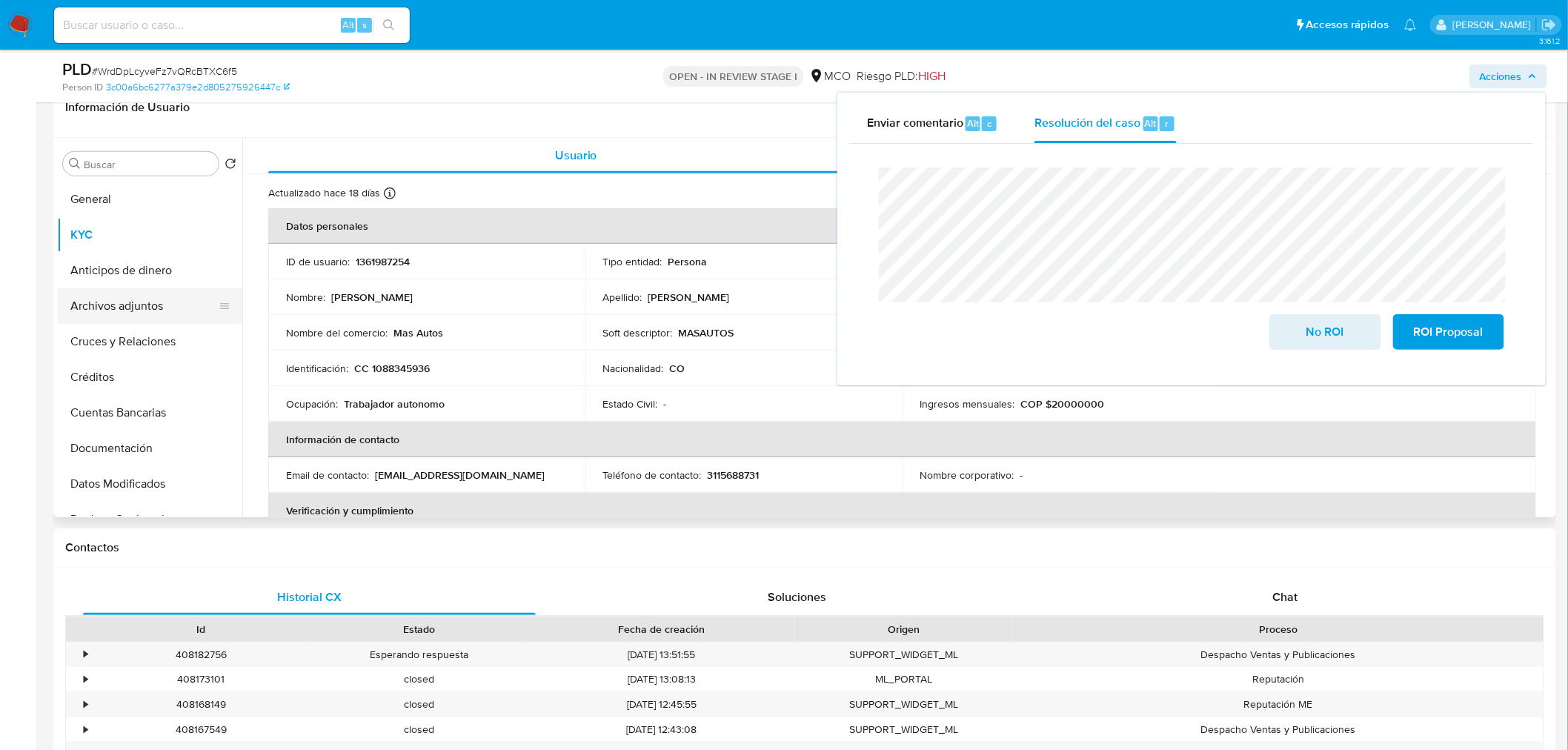
click at [131, 312] on button "Archivos adjuntos" at bounding box center [144, 305] width 173 height 35
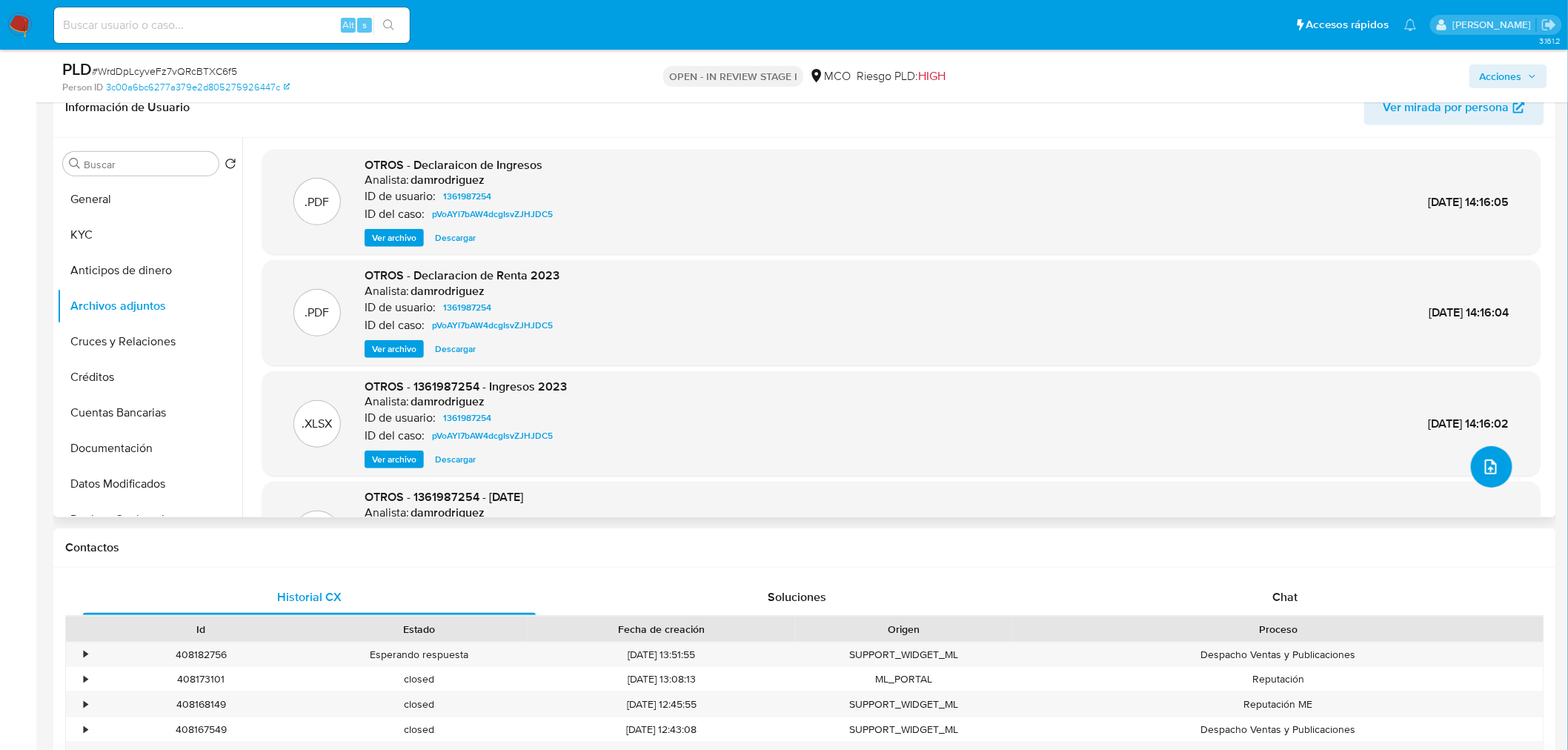
click at [1487, 469] on icon "upload-file" at bounding box center [1491, 467] width 18 height 18
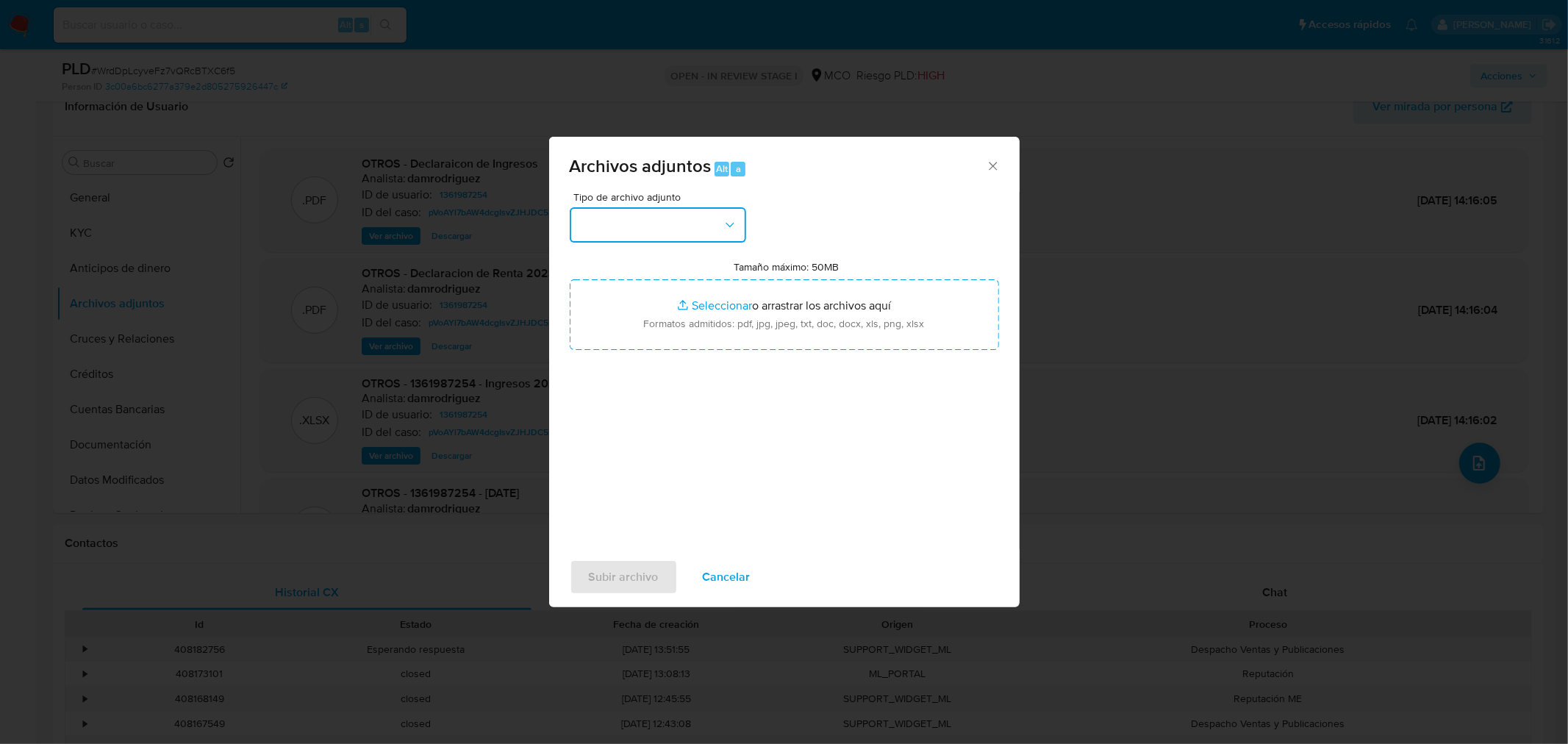
drag, startPoint x: 669, startPoint y: 228, endPoint x: 667, endPoint y: 237, distance: 9.2
click at [669, 226] on button "button" at bounding box center [657, 225] width 176 height 35
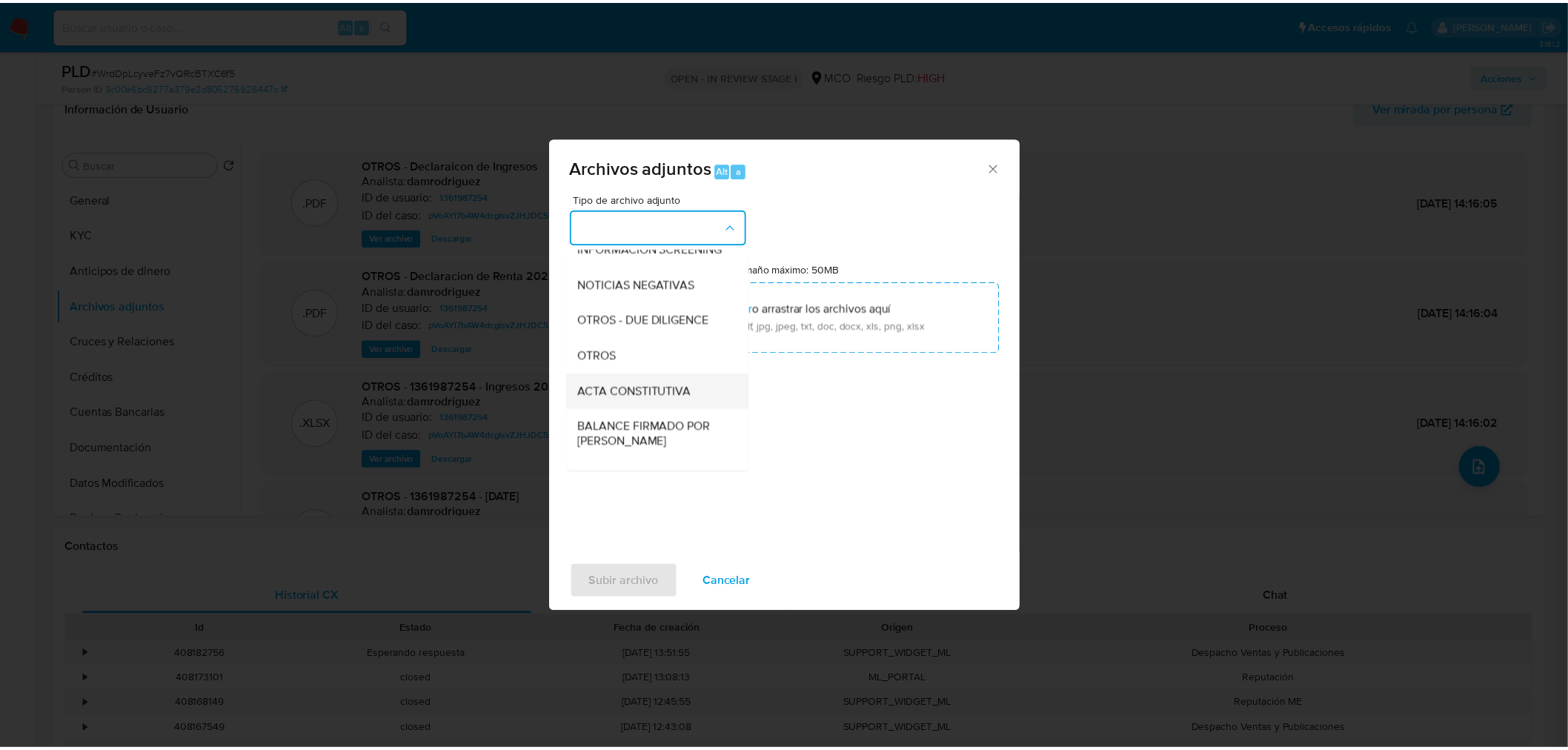
scroll to position [164, 0]
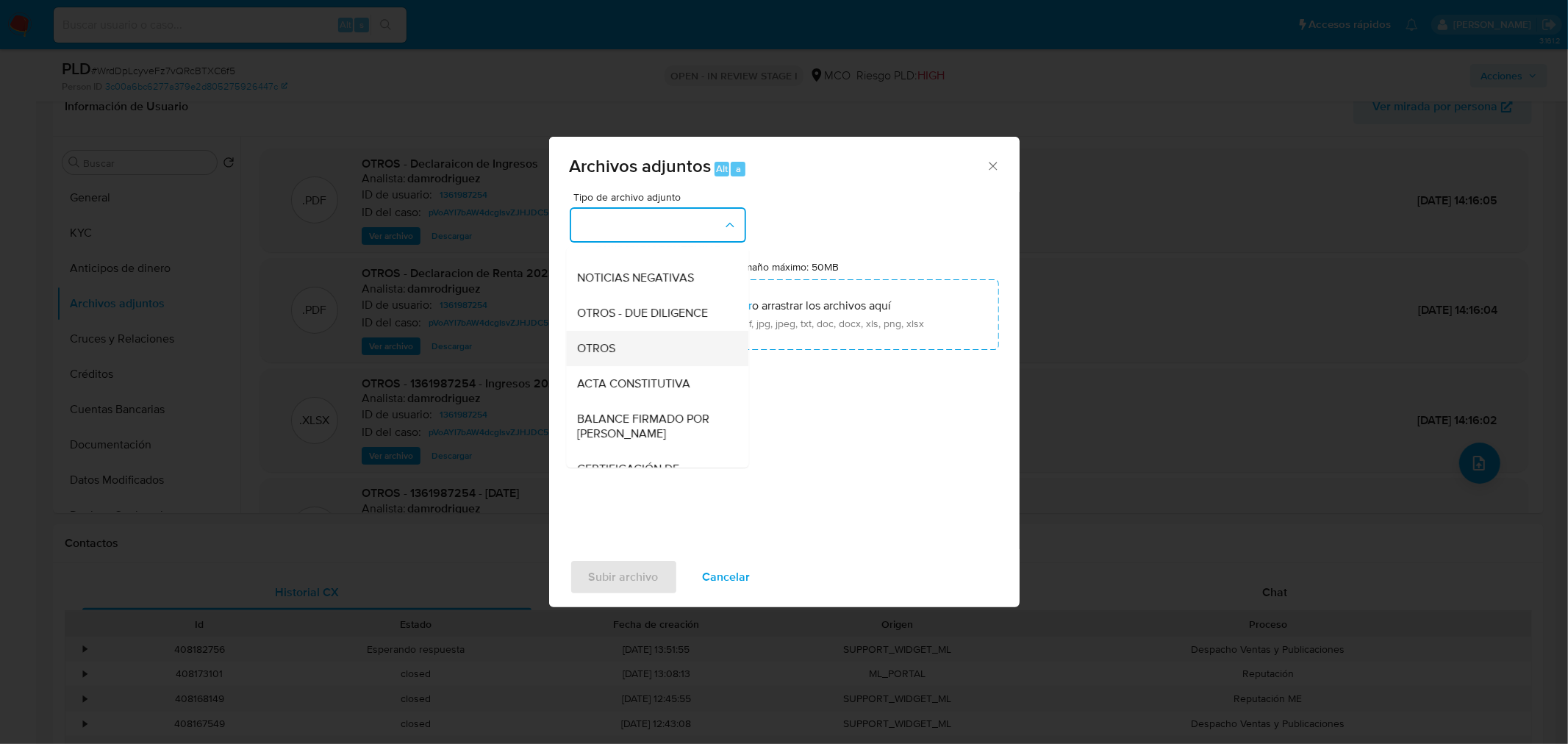
click at [634, 362] on div "OTROS" at bounding box center [652, 347] width 150 height 35
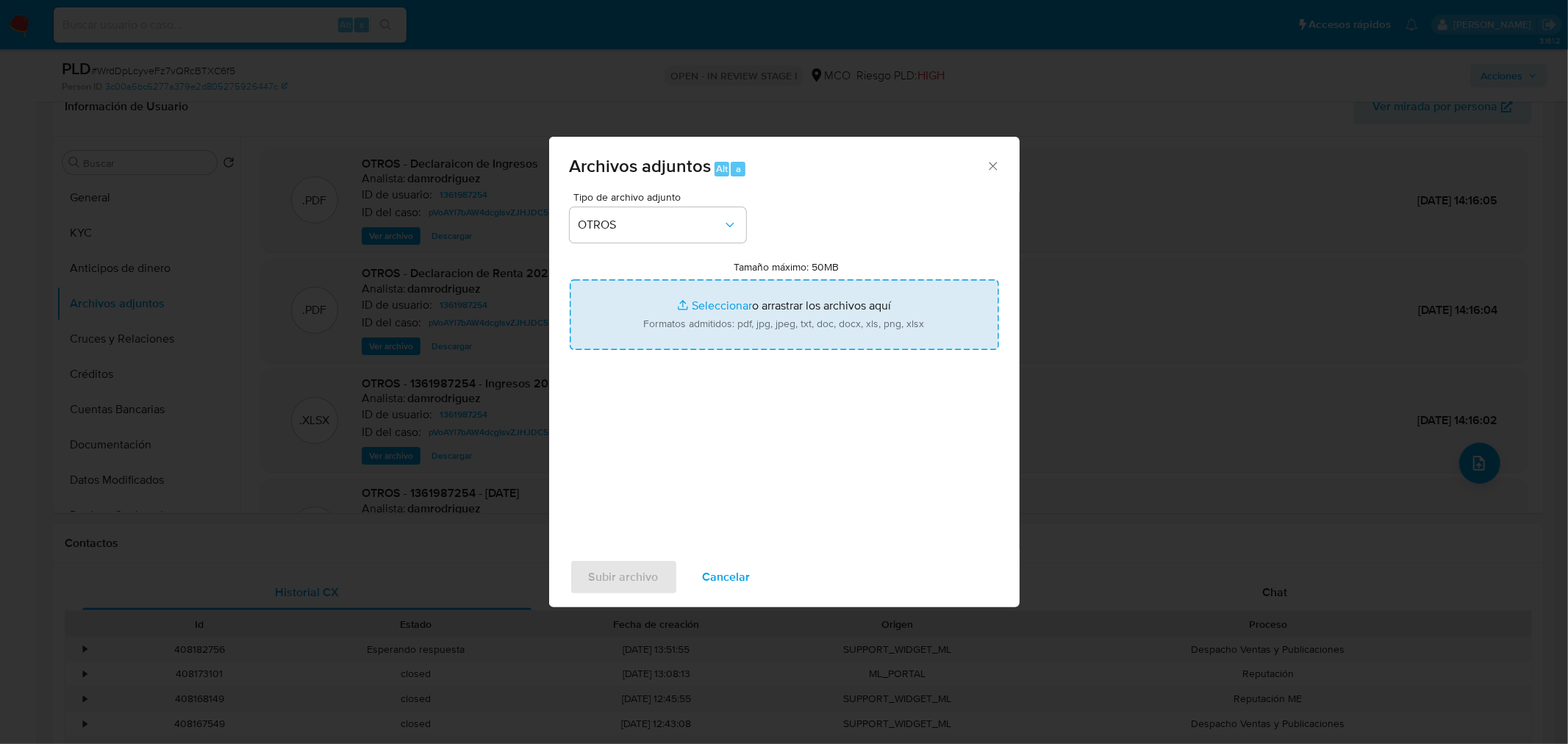
click at [846, 335] on input "Tamaño máximo: 50MB Seleccionar archivos" at bounding box center [784, 314] width 429 height 71
type input "C:\fakepath\1361987254 - 1_10_2025.pdf"
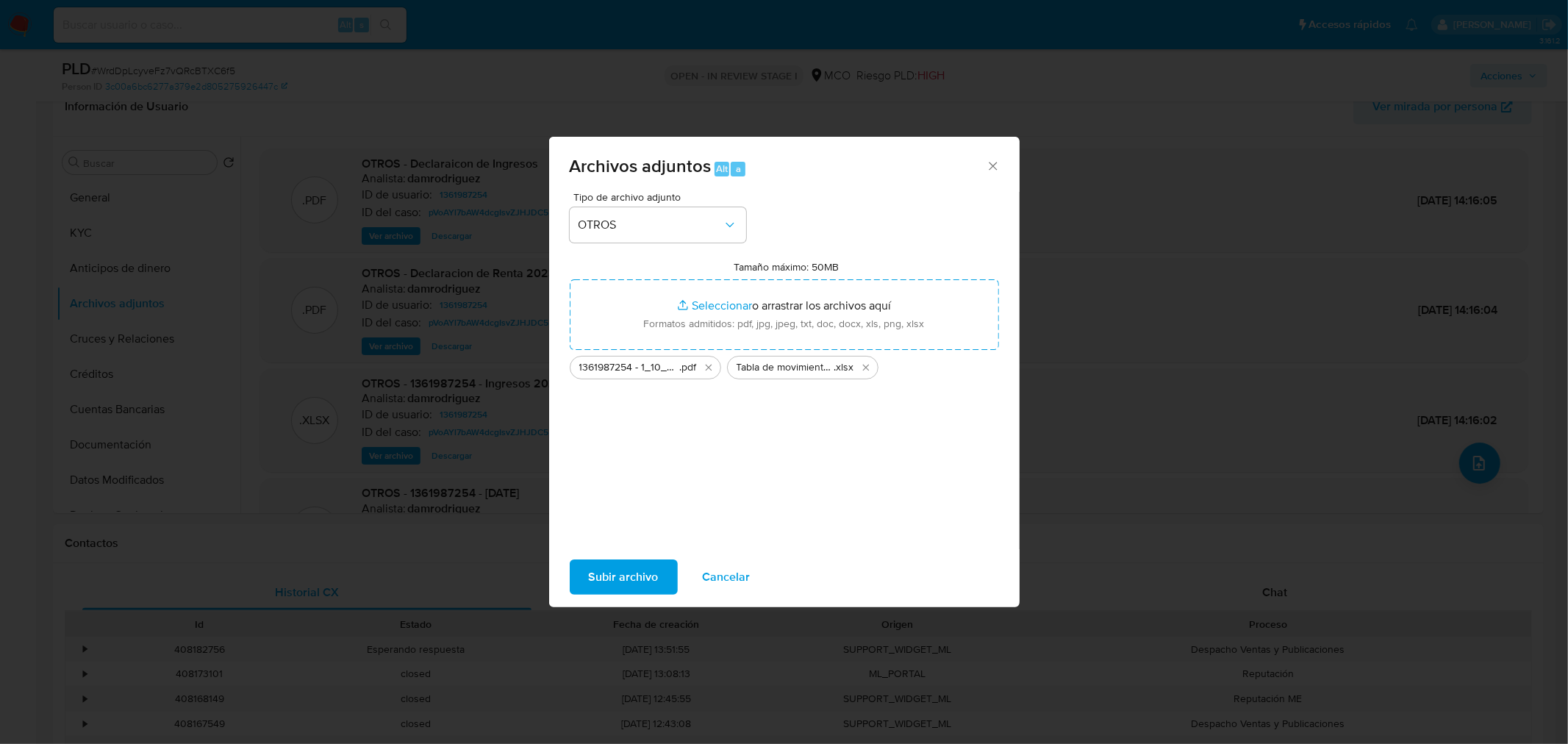
click at [627, 568] on span "Subir archivo" at bounding box center [624, 577] width 70 height 32
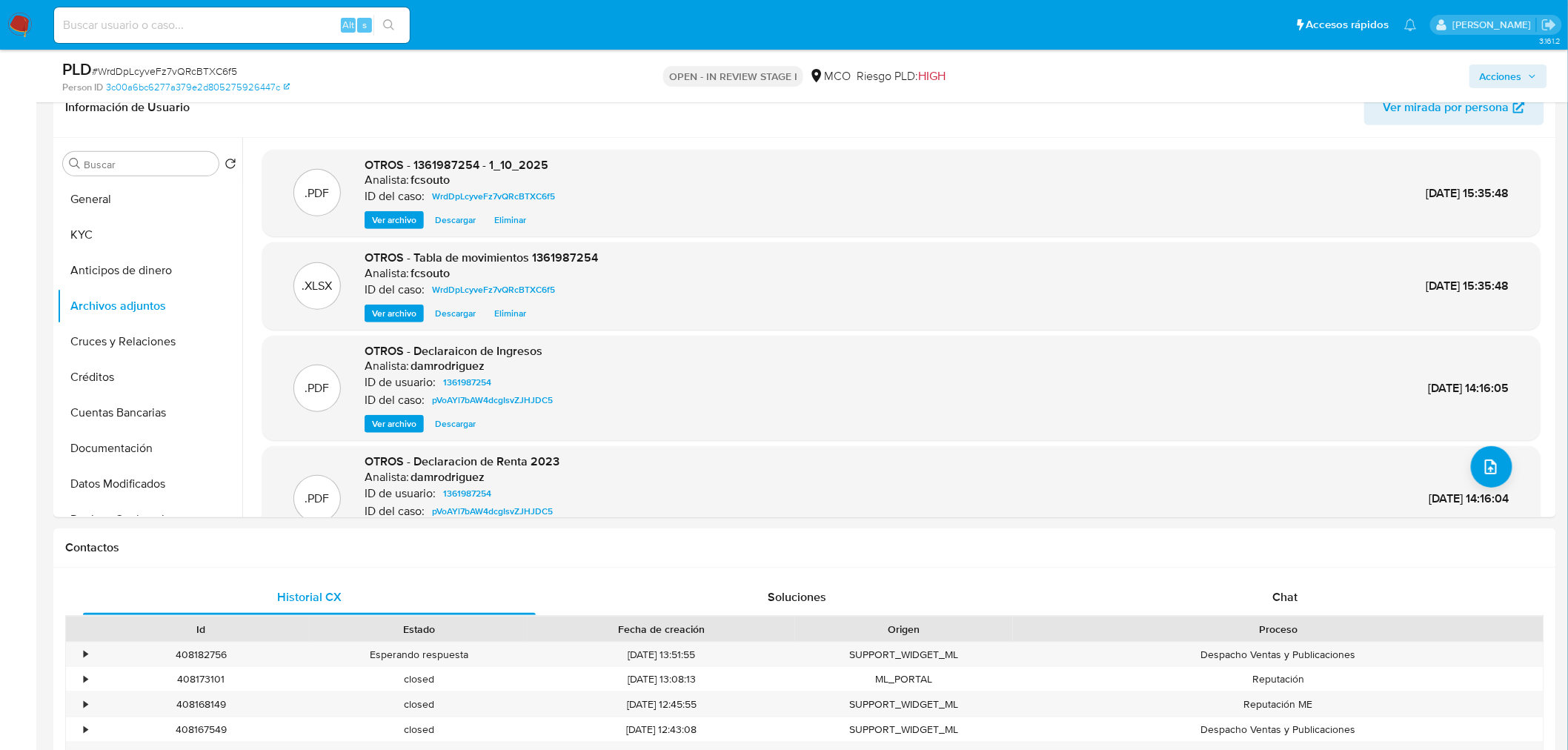
drag, startPoint x: 1512, startPoint y: 78, endPoint x: 1471, endPoint y: 84, distance: 41.4
click at [1516, 78] on span "Acciones" at bounding box center [1501, 76] width 43 height 24
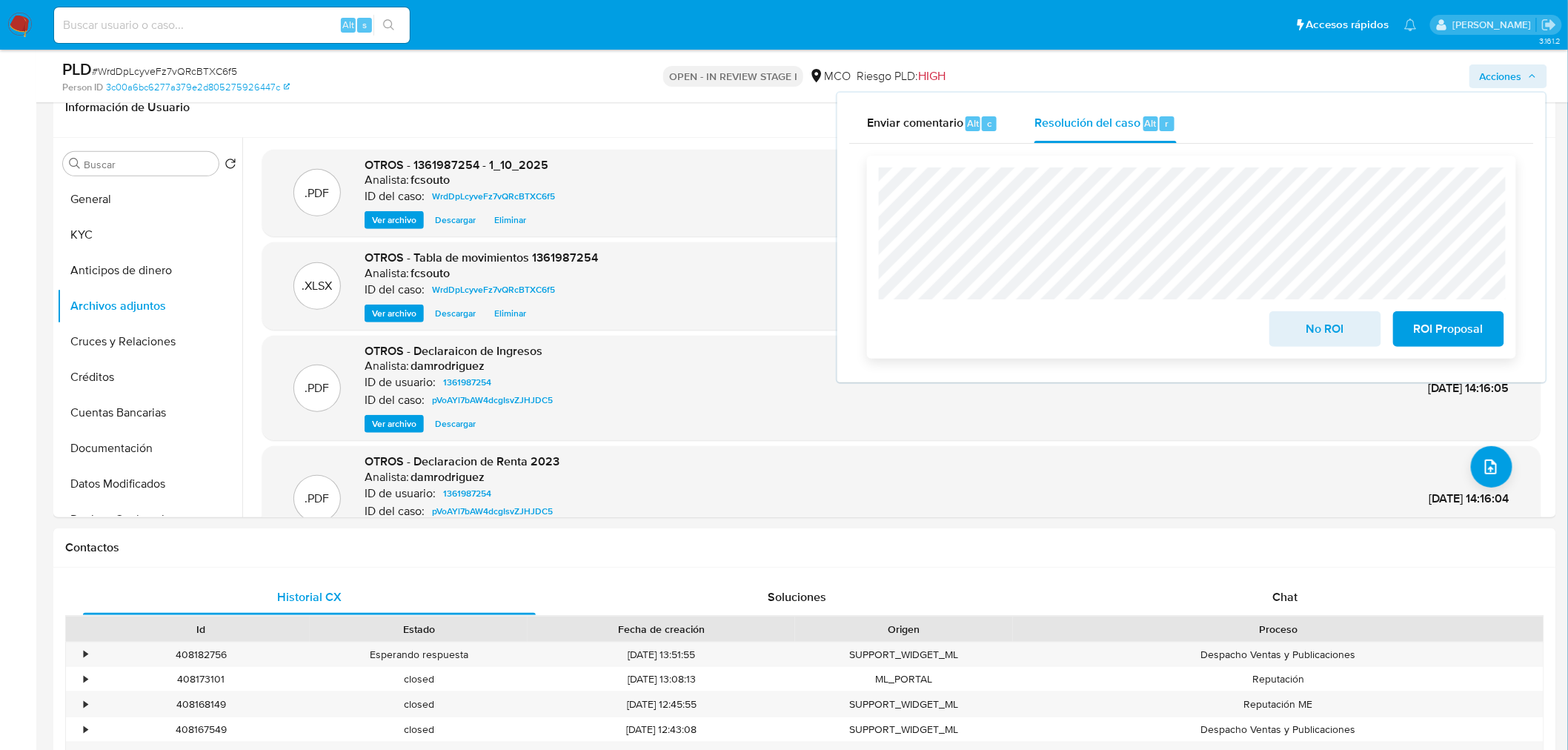
click at [1449, 328] on span "ROI Proposal" at bounding box center [1449, 329] width 73 height 33
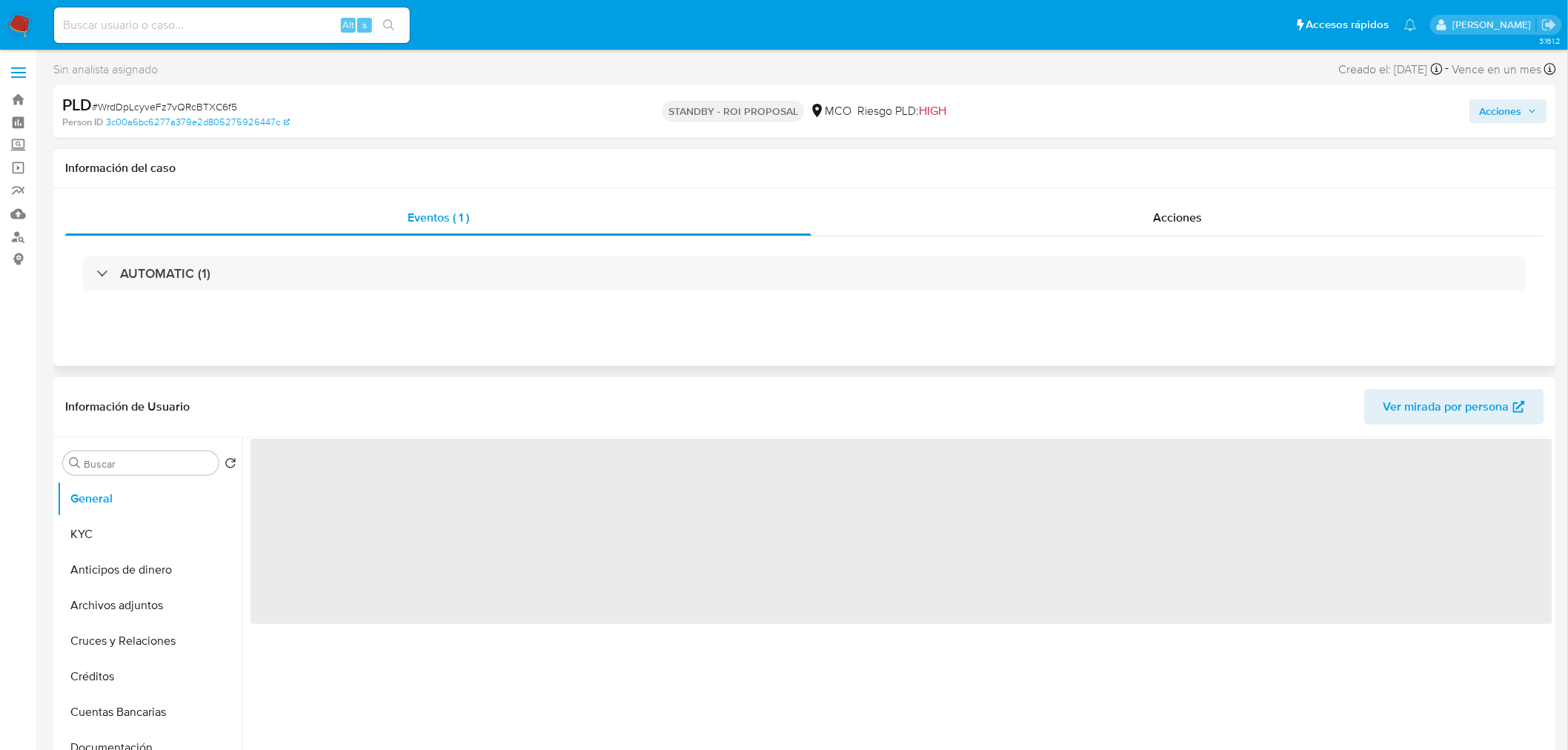
select select "10"
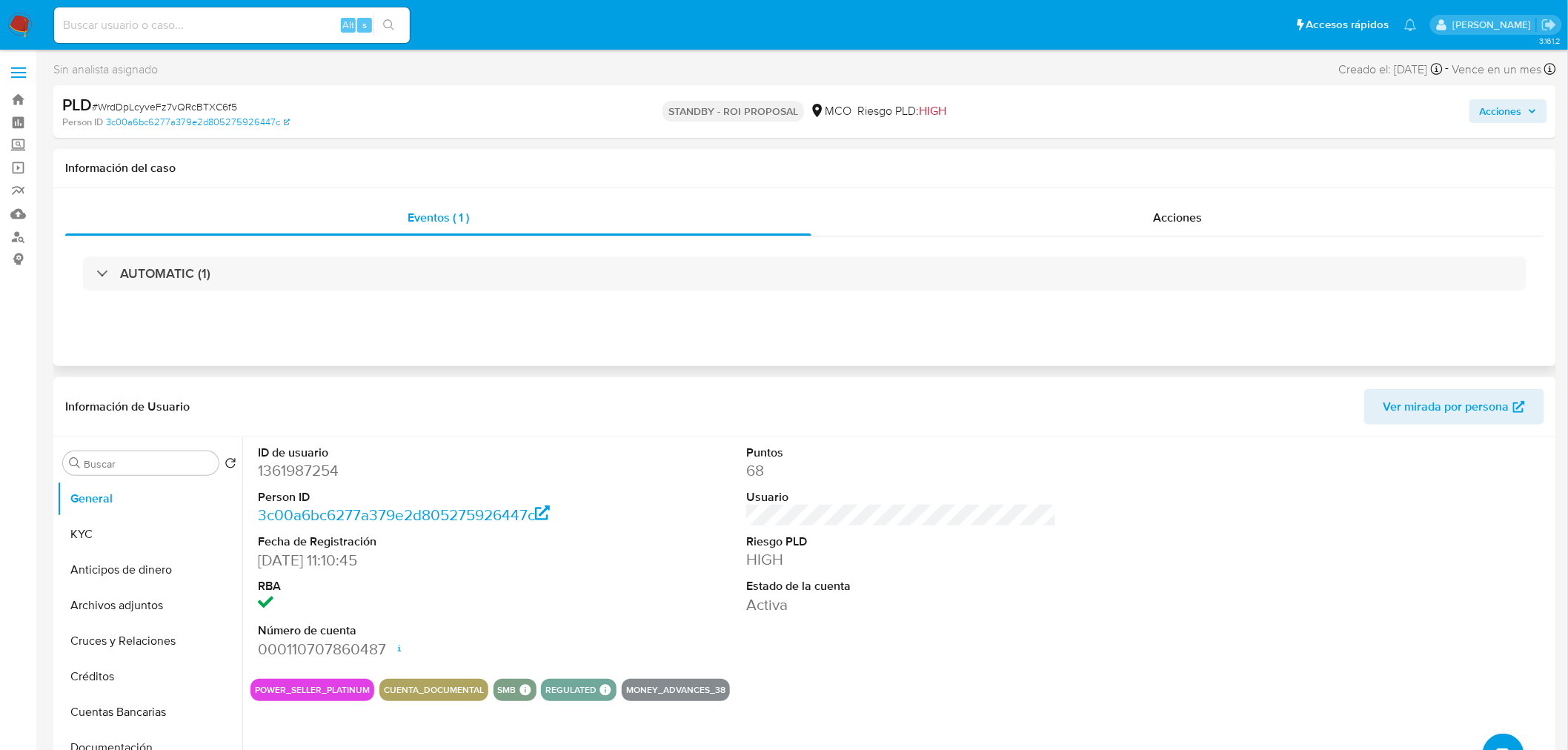
click at [416, 352] on div "Eventos ( 1 ) Acciones AUTOMATIC (1)" at bounding box center [805, 276] width 1503 height 177
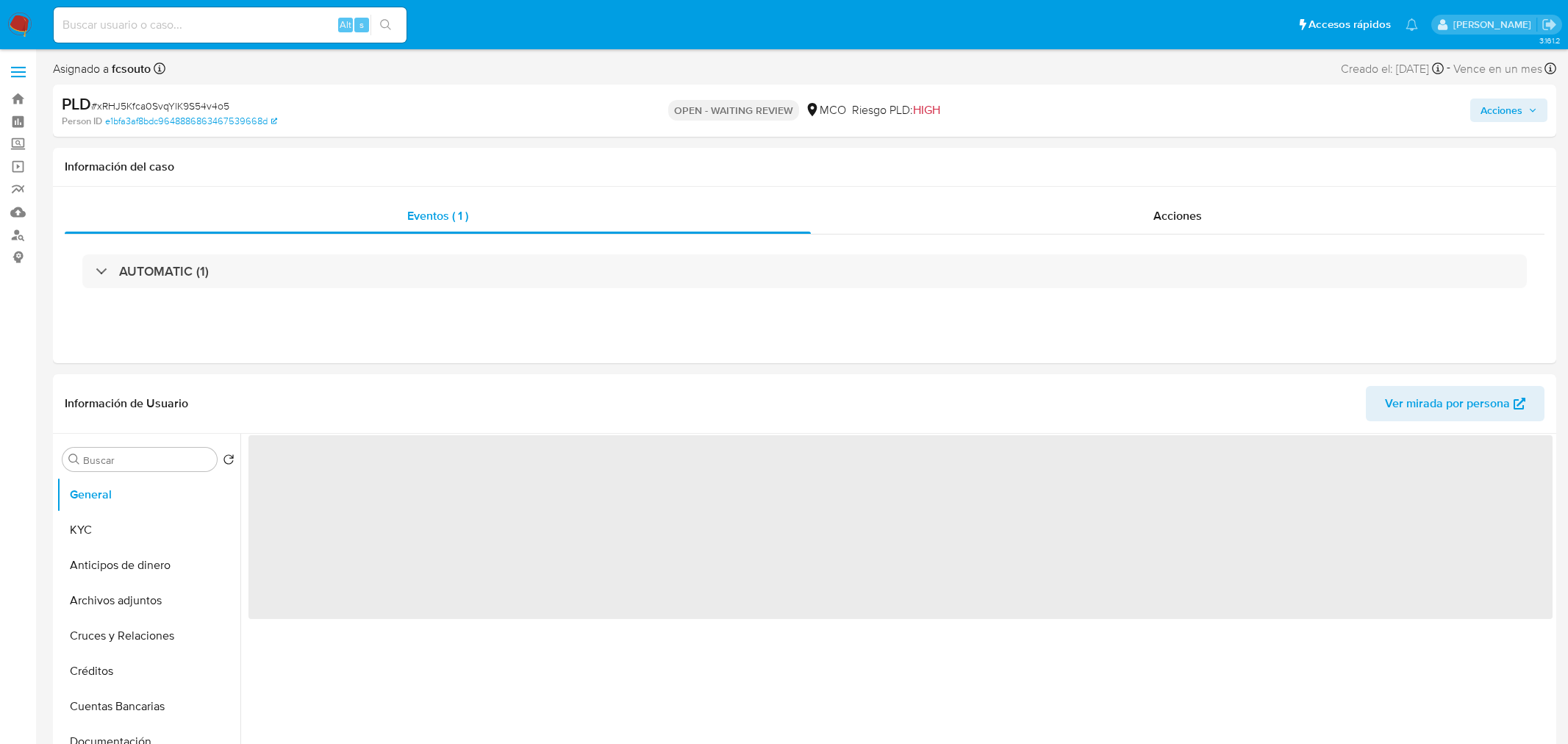
select select "10"
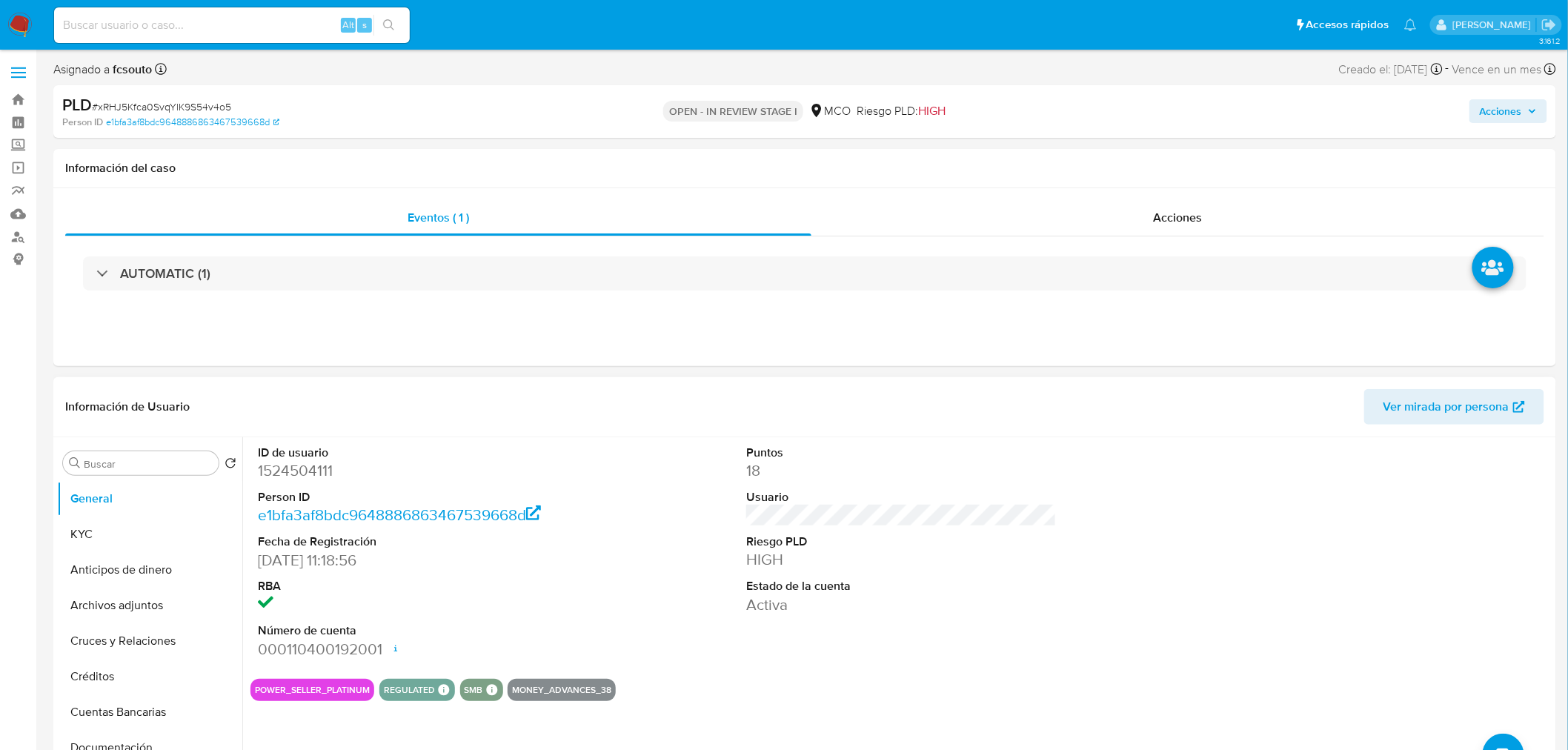
click at [298, 471] on dd "1524504111" at bounding box center [413, 470] width 311 height 20
copy dd "1524504111"
click at [291, 470] on dd "1524504111" at bounding box center [413, 470] width 311 height 20
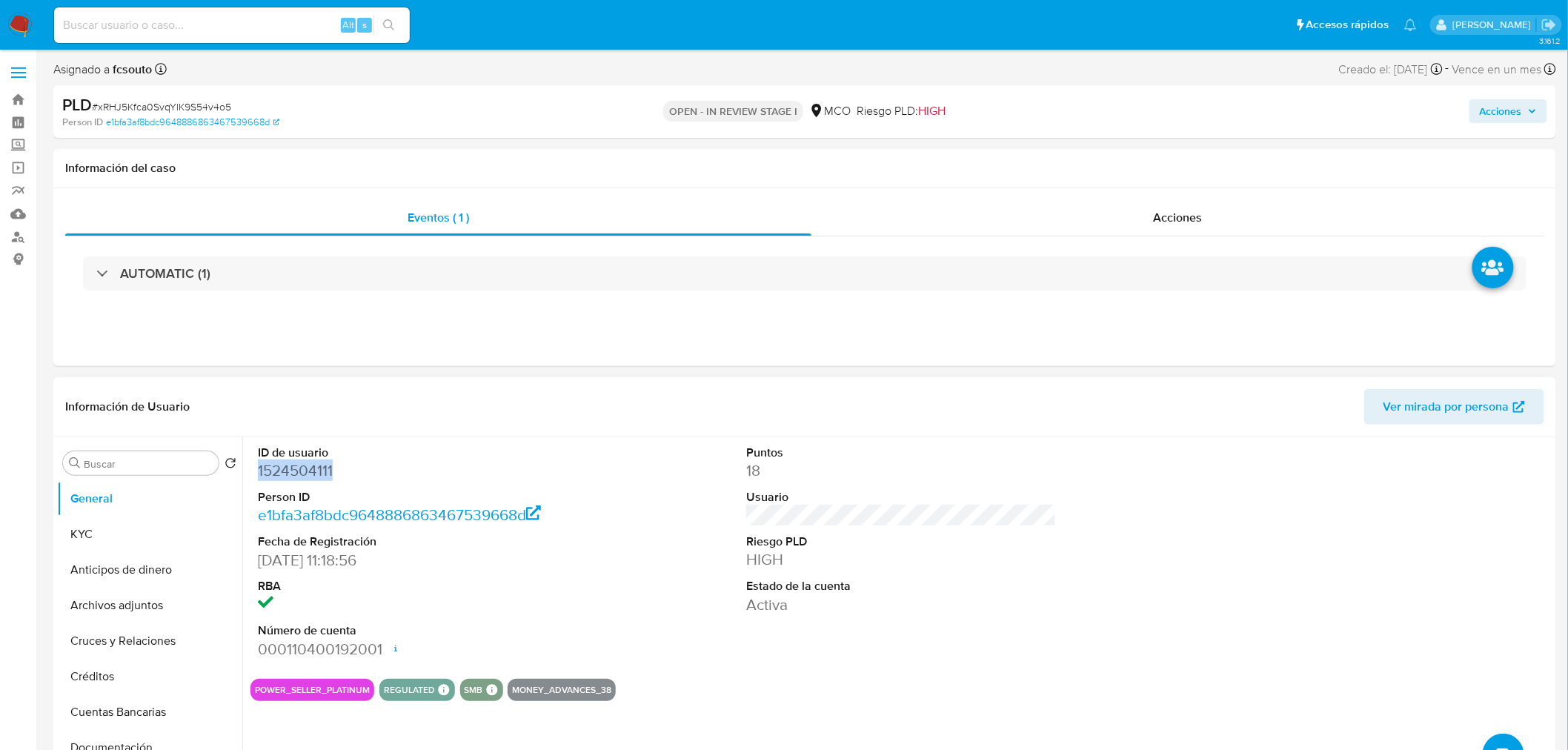
click at [309, 475] on dd "1524504111" at bounding box center [413, 470] width 311 height 20
click at [299, 471] on dd "1524504111" at bounding box center [413, 470] width 311 height 20
click at [306, 468] on dd "1524504111" at bounding box center [413, 470] width 311 height 20
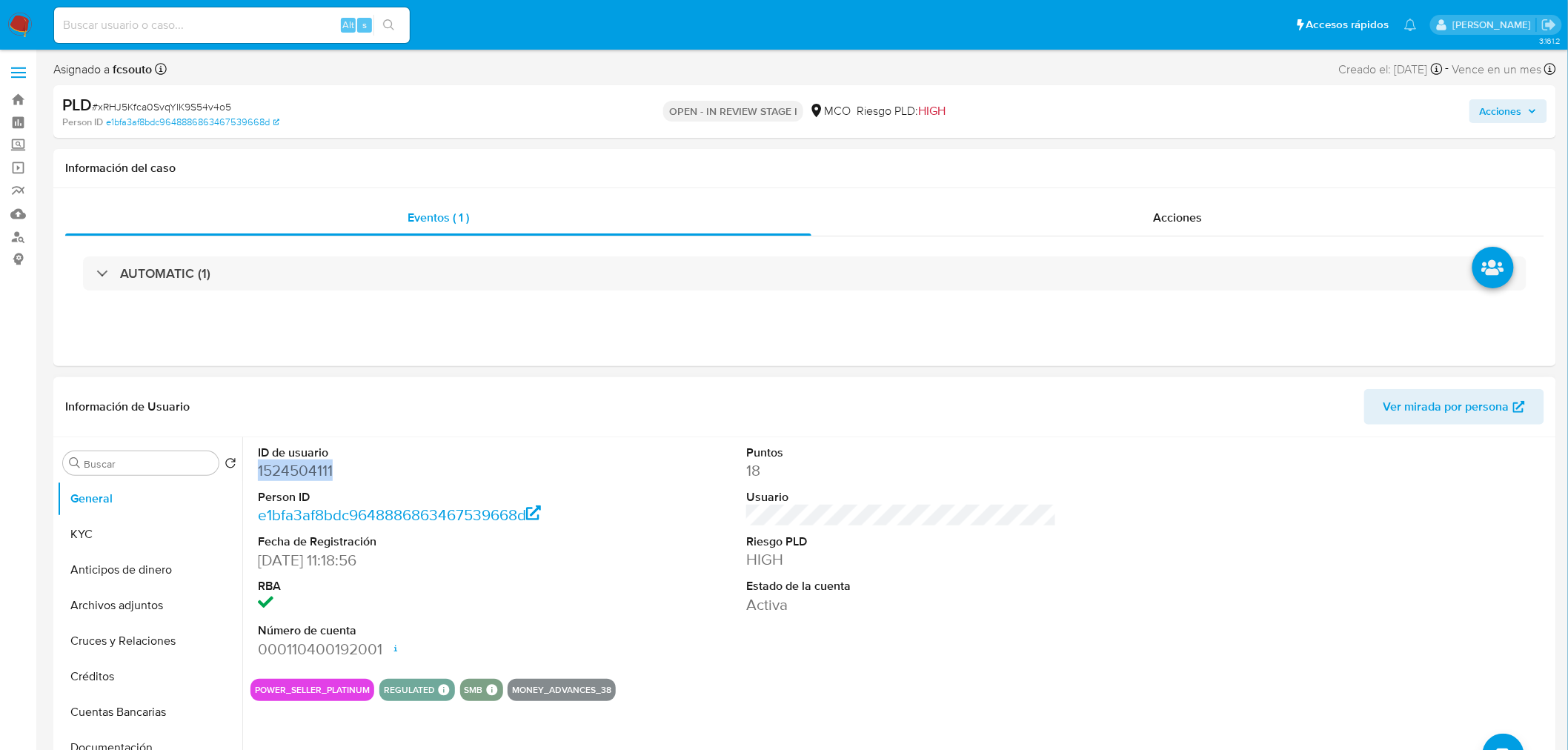
click at [306, 468] on dd "1524504111" at bounding box center [413, 470] width 311 height 20
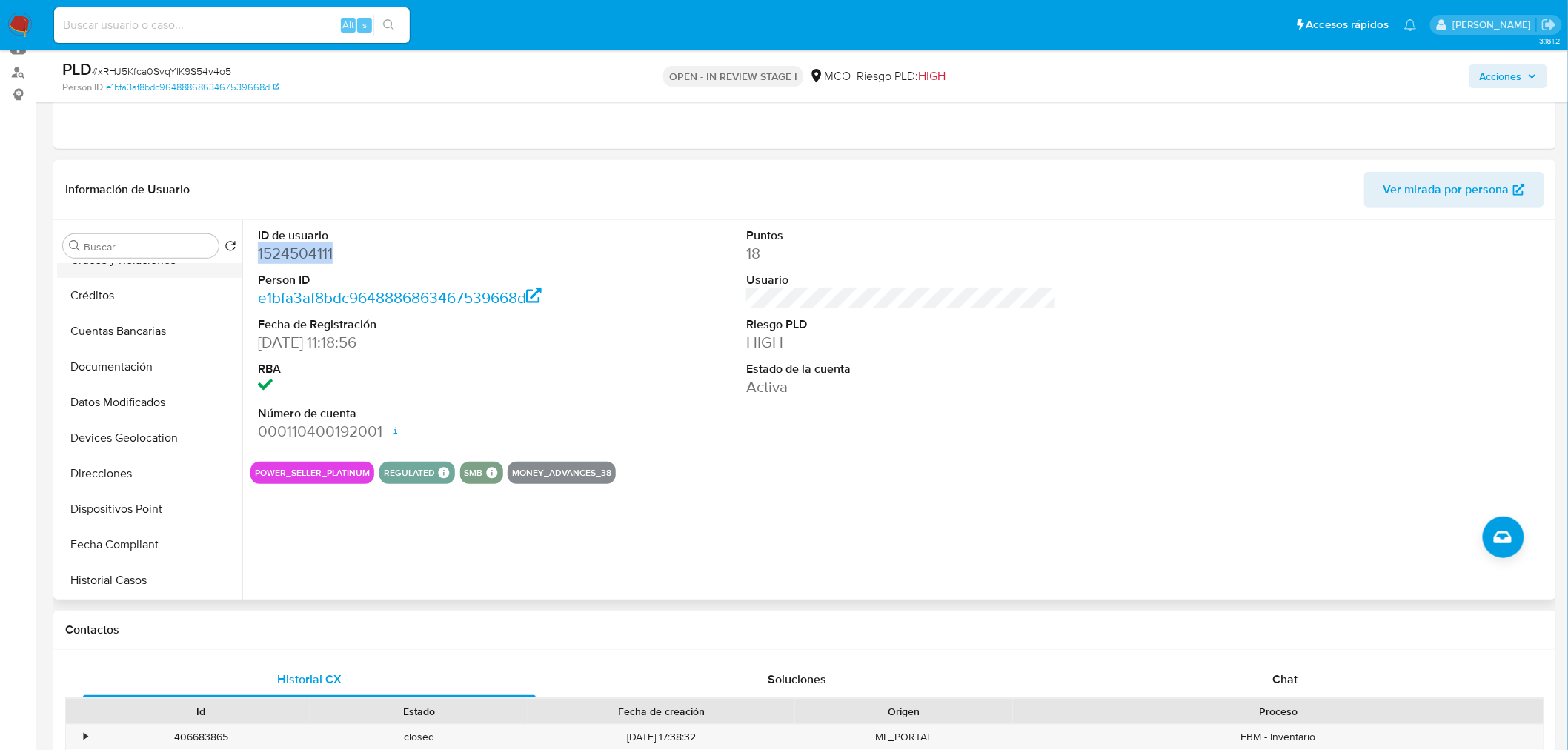
scroll to position [164, 0]
drag, startPoint x: 108, startPoint y: 573, endPoint x: 115, endPoint y: 568, distance: 8.6
click at [115, 568] on button "Historial Casos" at bounding box center [144, 579] width 173 height 35
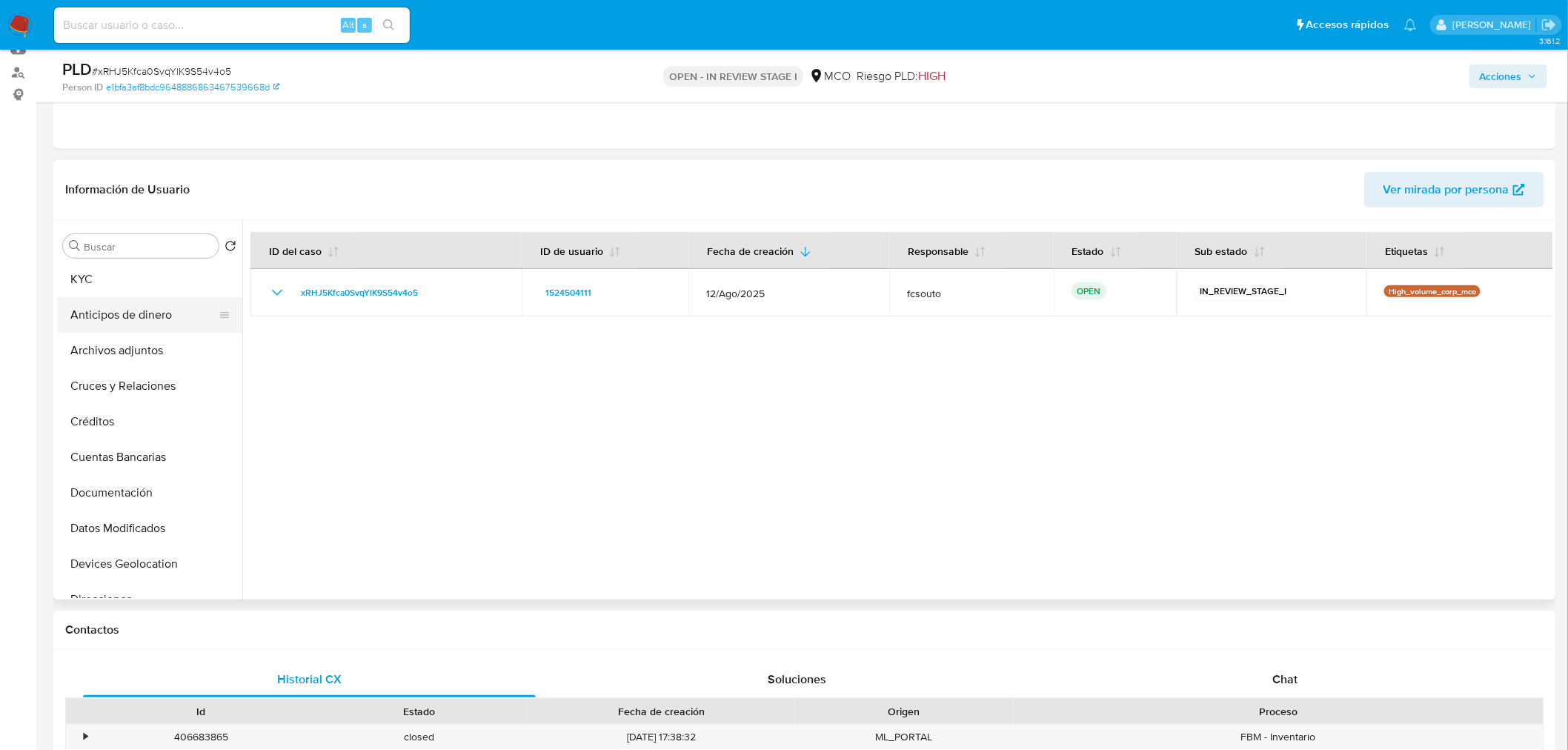
scroll to position [0, 0]
click at [123, 317] on button "KYC" at bounding box center [144, 317] width 173 height 35
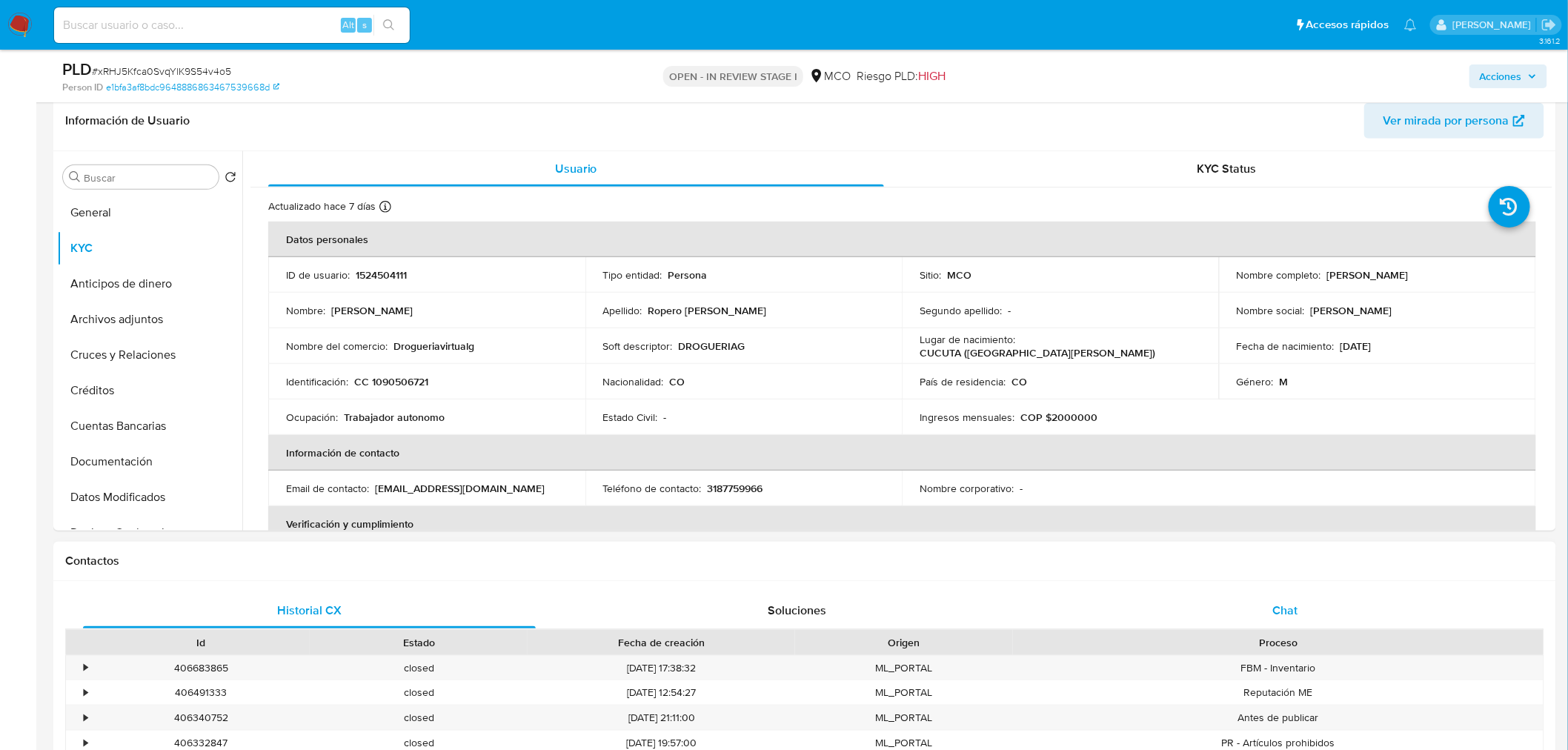
scroll to position [329, 0]
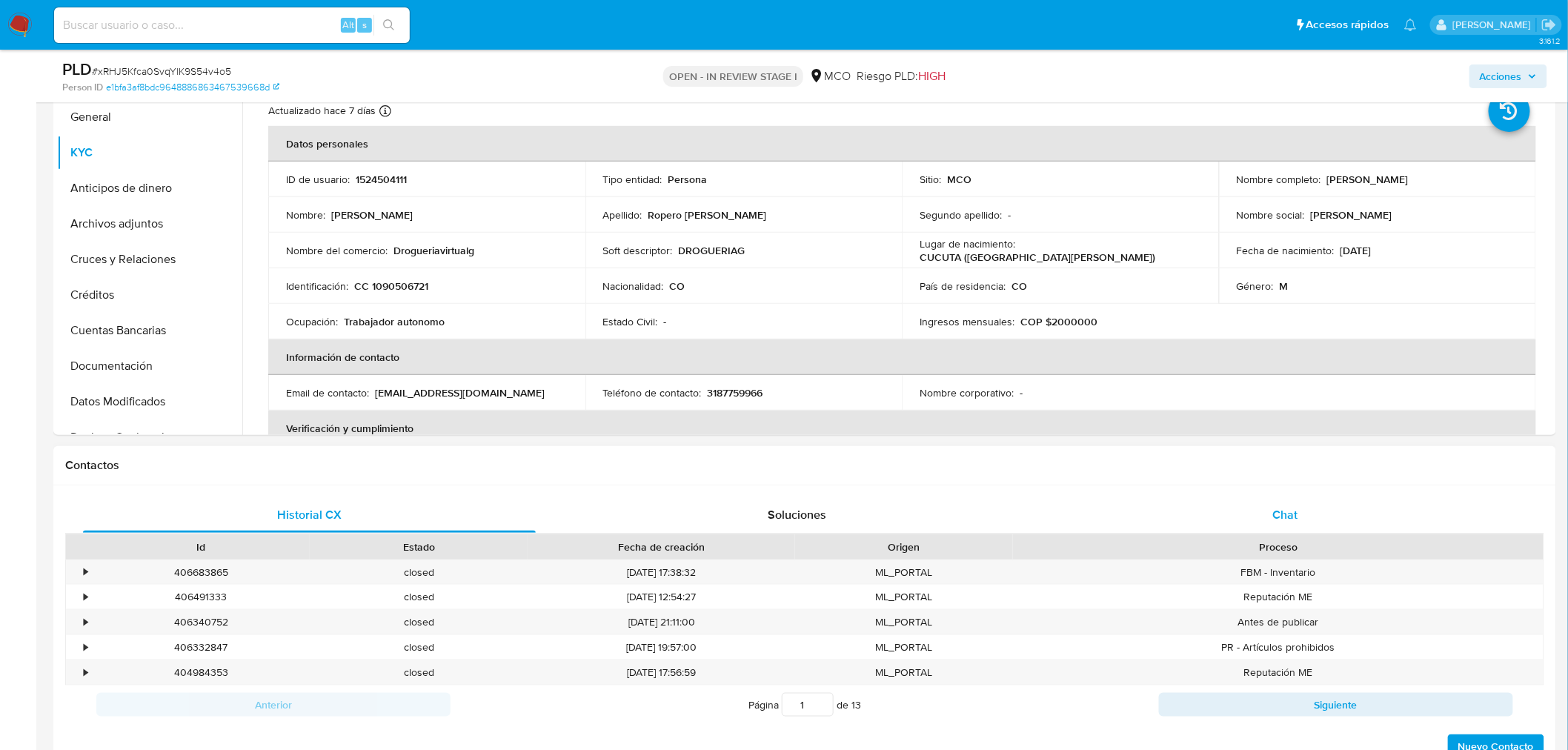
click at [1309, 510] on div "Chat" at bounding box center [1286, 514] width 453 height 35
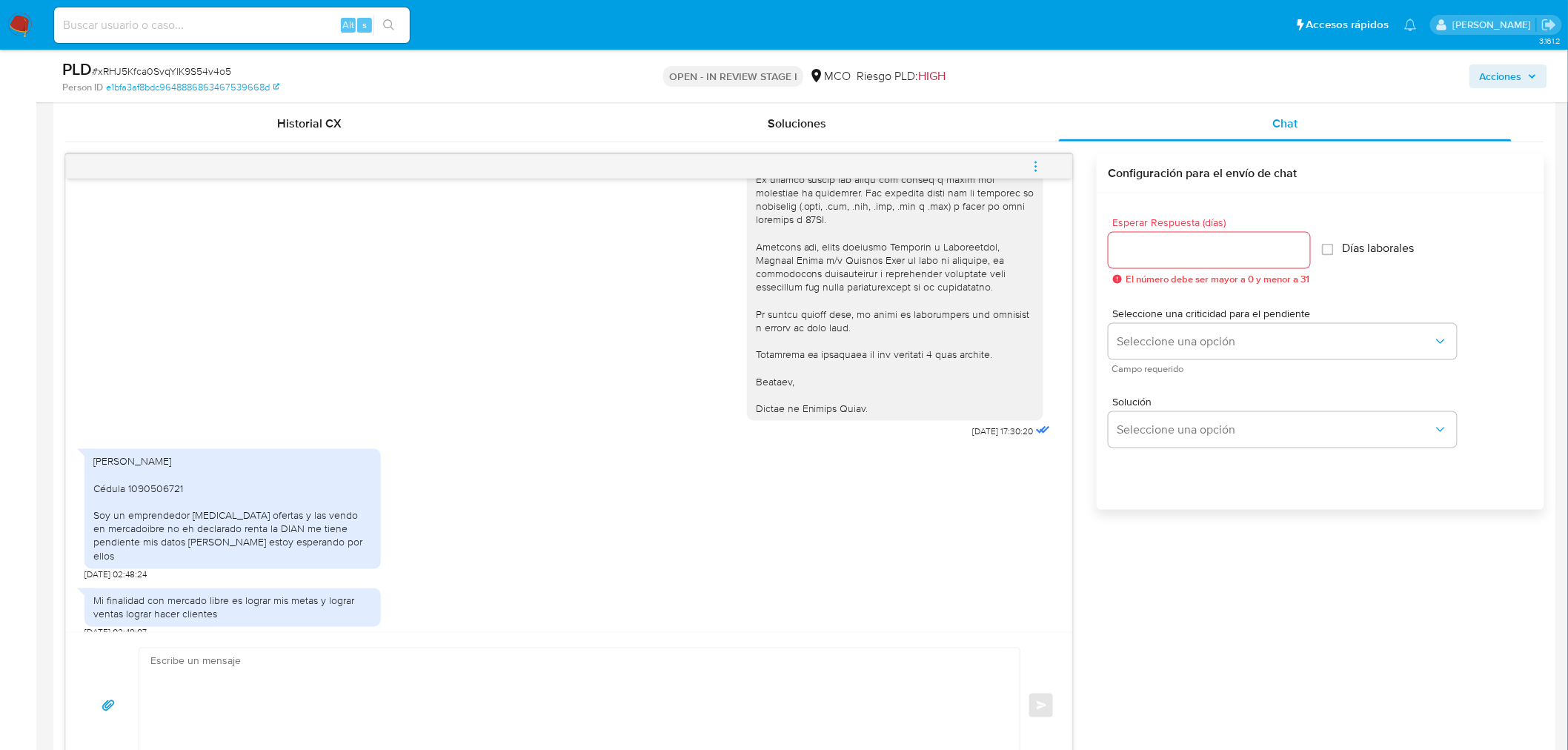
scroll to position [741, 0]
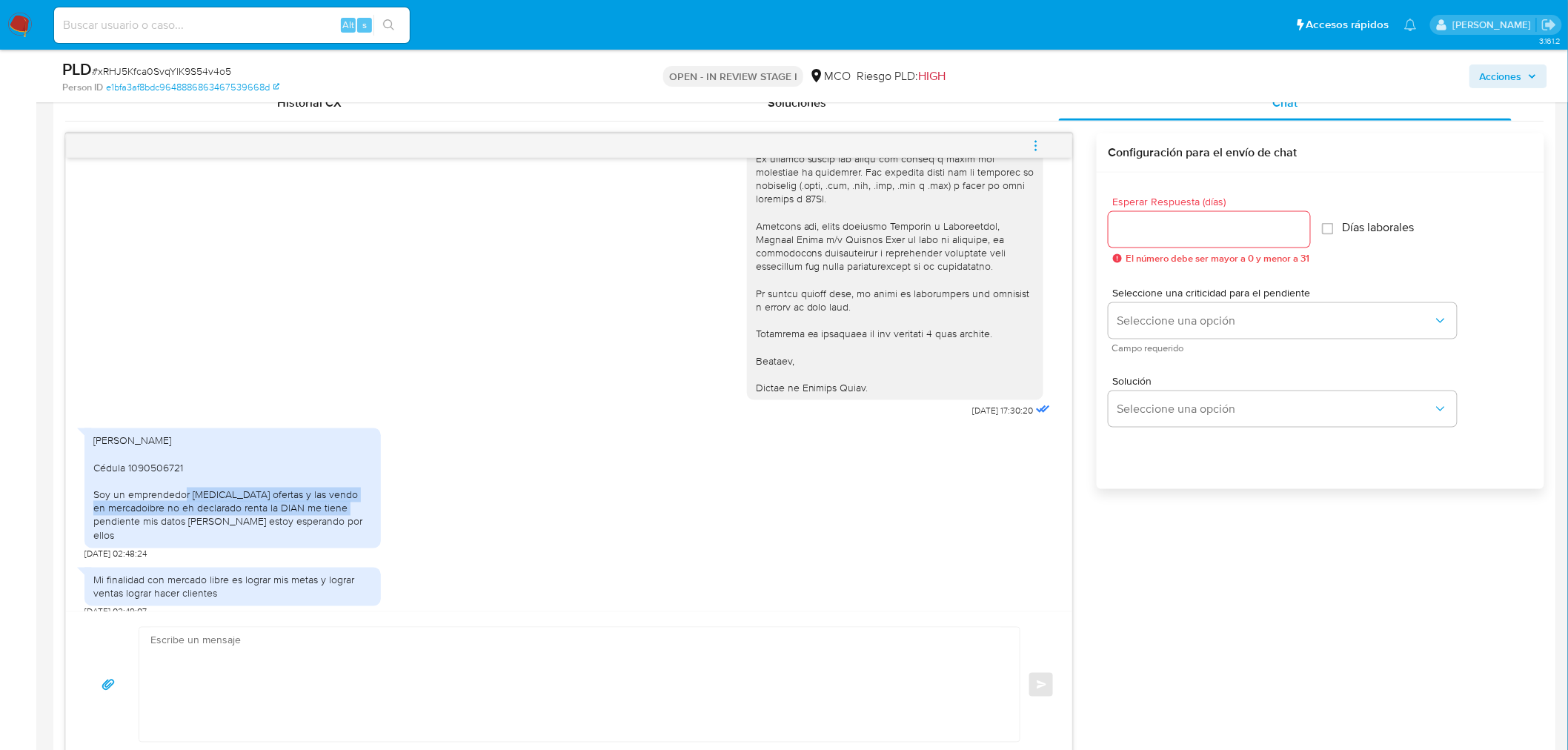
drag, startPoint x: 98, startPoint y: 492, endPoint x: 299, endPoint y: 514, distance: 202.2
click at [299, 514] on div "Miguel Adrian ropero Quintero Cédula 1090506721 Soy un emprendedor compro ofert…" at bounding box center [232, 488] width 279 height 108
drag, startPoint x: 86, startPoint y: 492, endPoint x: 329, endPoint y: 522, distance: 244.8
click at [329, 522] on div "Miguel Adrian ropero Quintero Cédula 1090506721 Soy un emprendedor compro ofert…" at bounding box center [232, 488] width 296 height 120
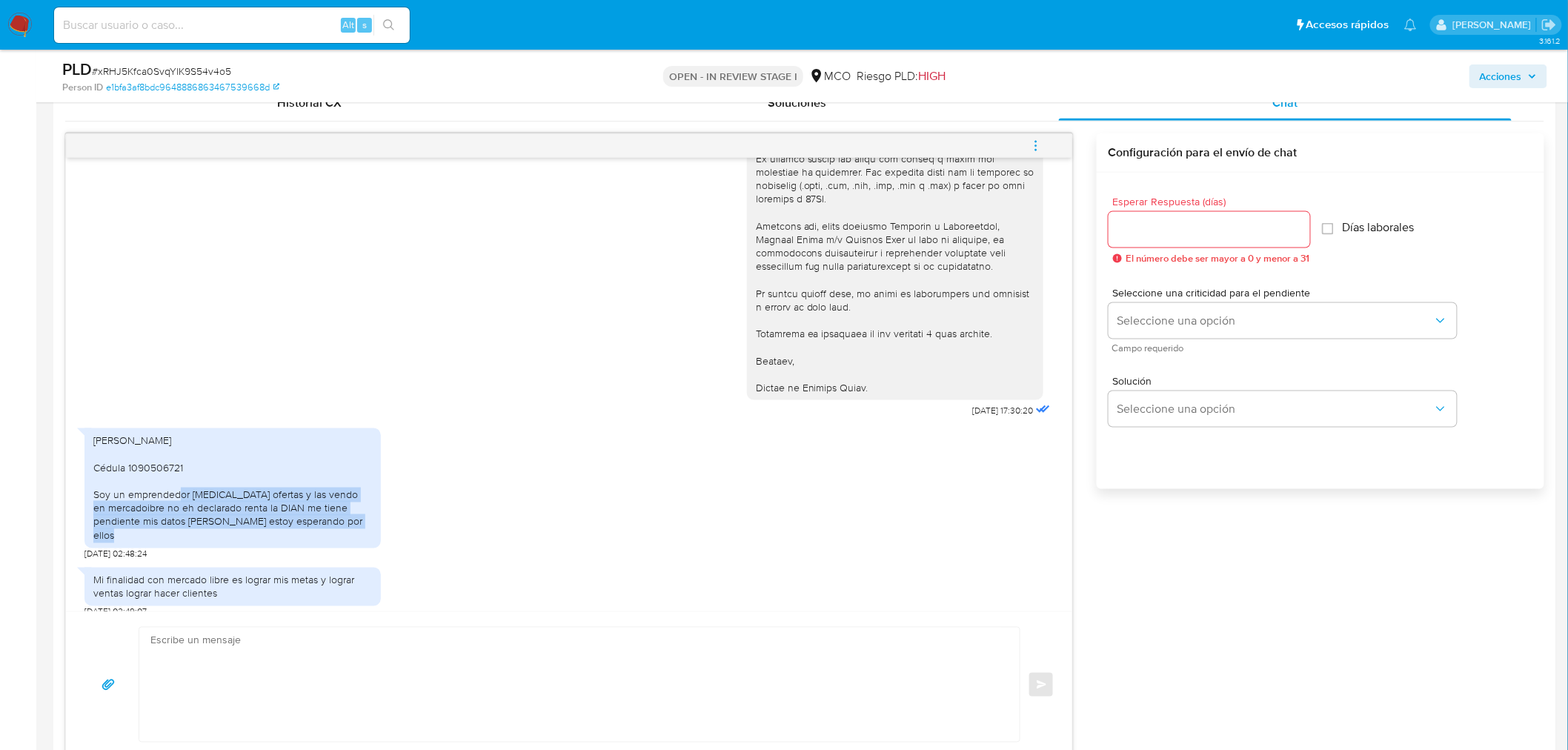
click at [330, 521] on div "Miguel Adrian ropero Quintero Cédula 1090506721 Soy un emprendedor compro ofert…" at bounding box center [232, 488] width 279 height 108
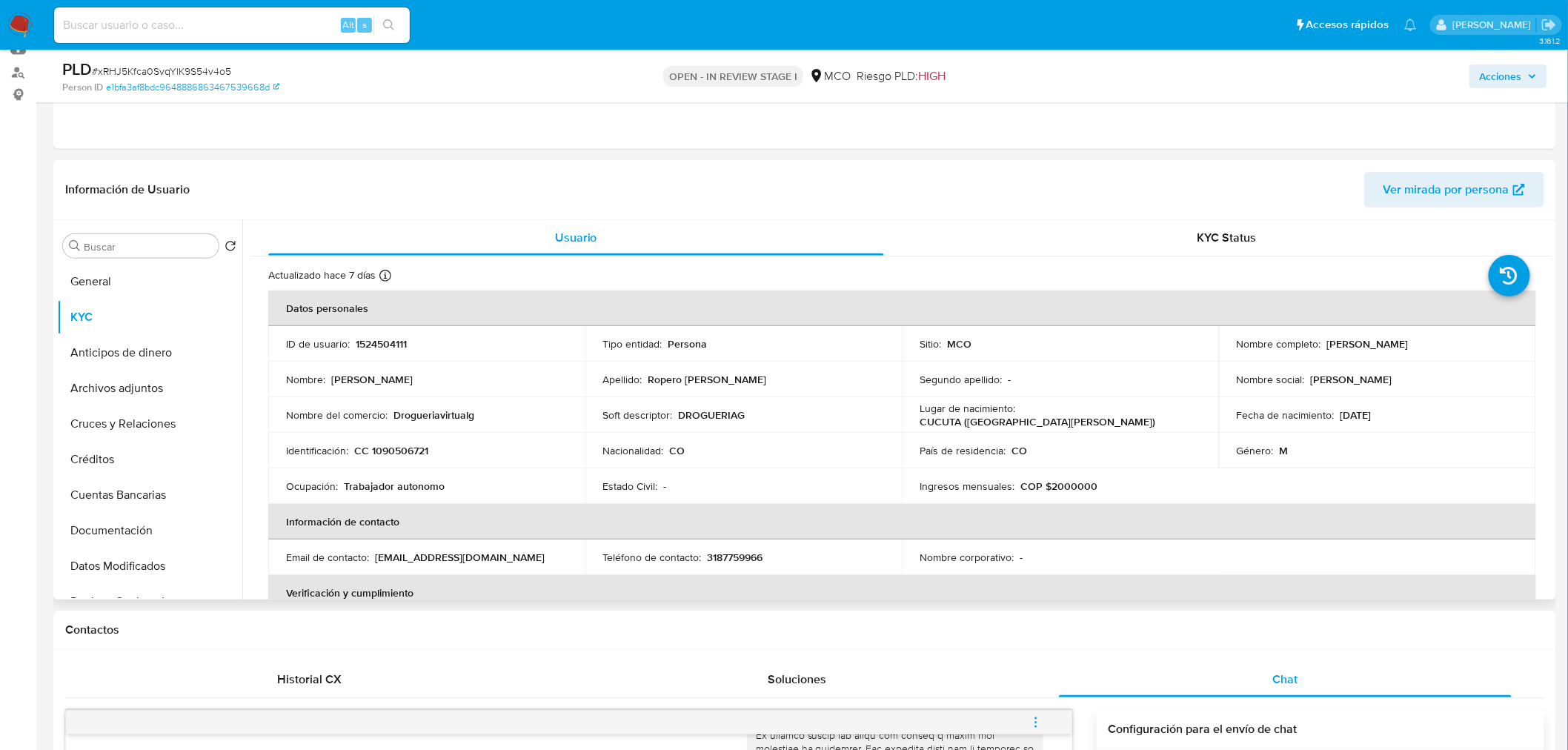
click at [387, 347] on p "1524504111" at bounding box center [381, 344] width 52 height 13
copy p "1524504111"
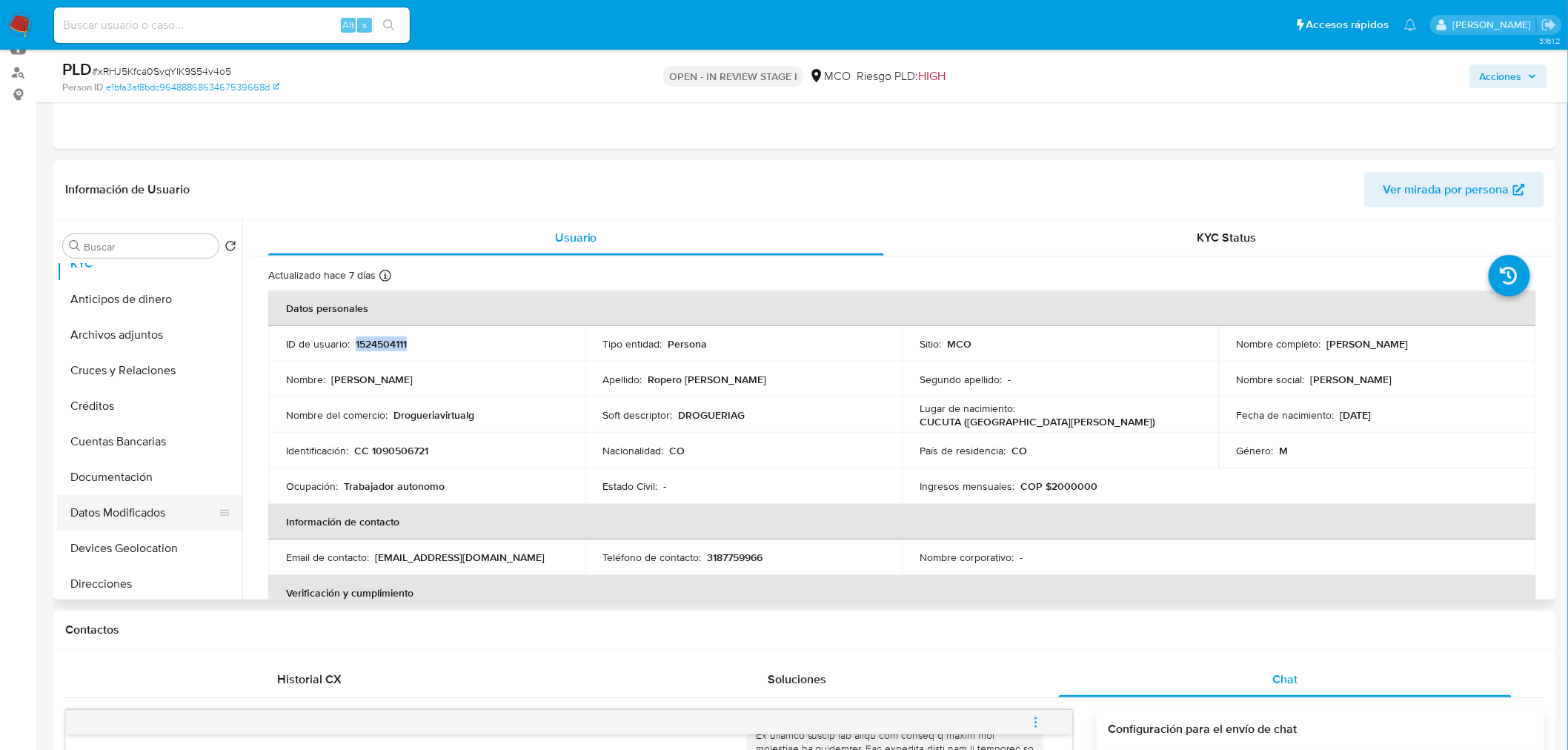
scroll to position [83, 0]
click at [138, 446] on button "Documentación" at bounding box center [144, 447] width 173 height 35
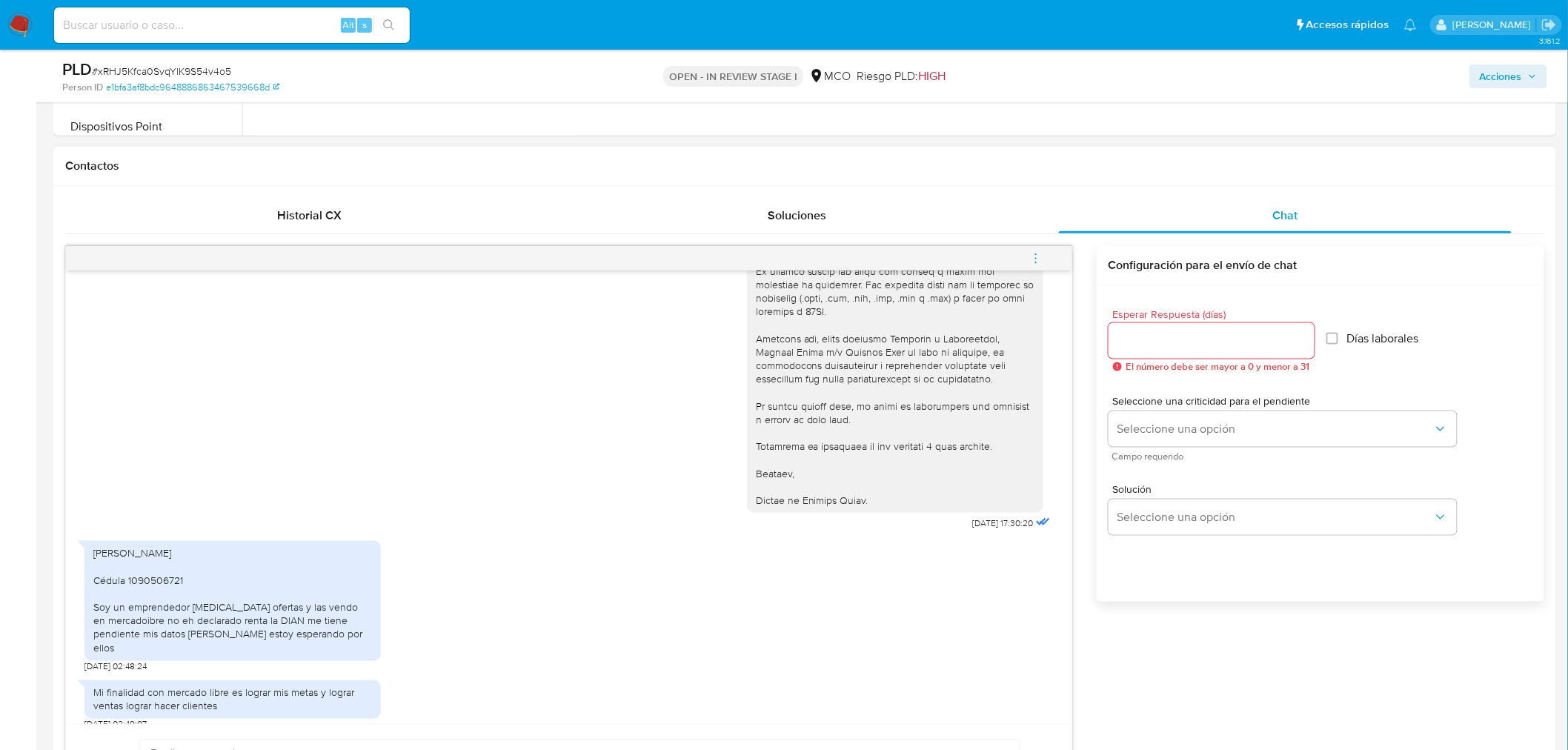
scroll to position [658, 0]
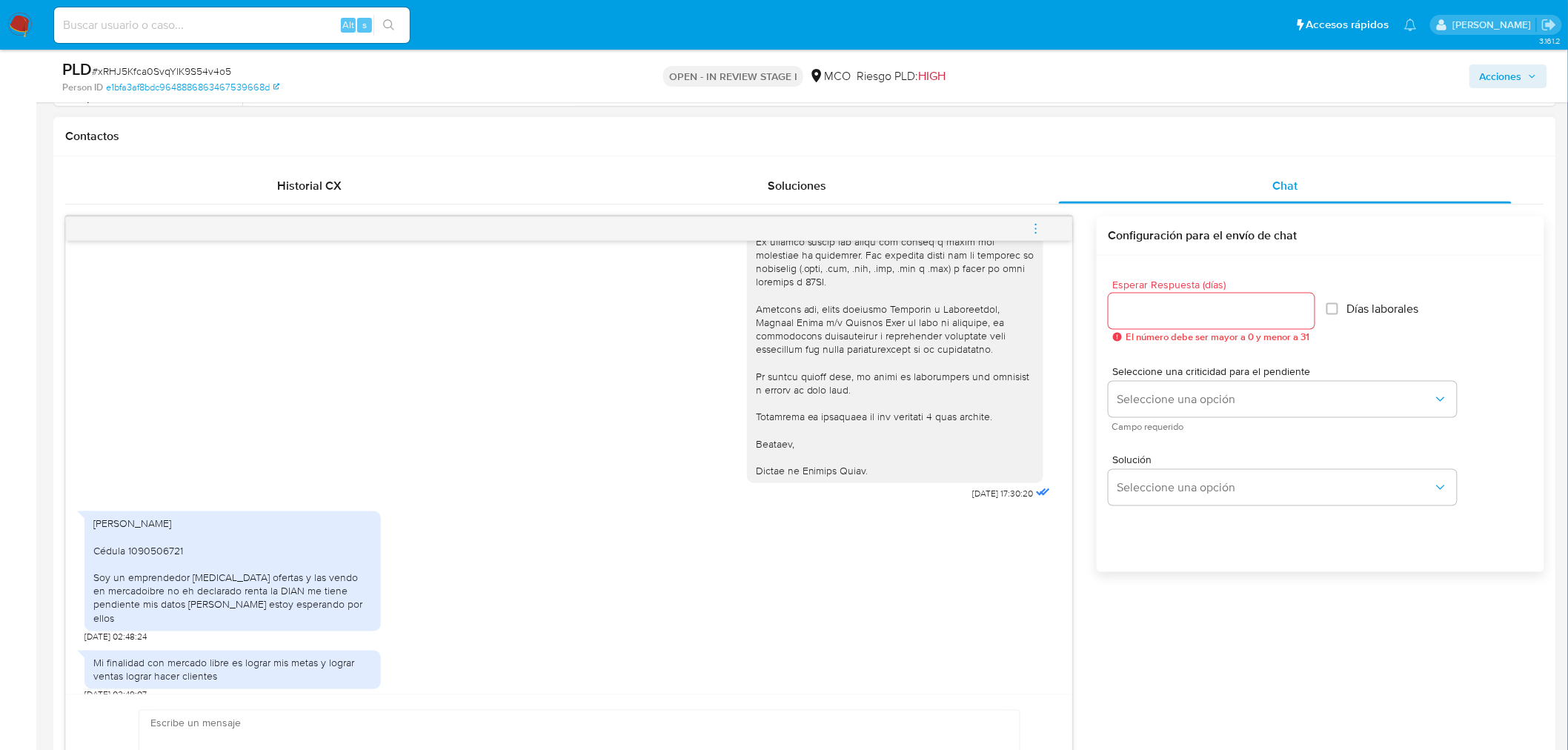
drag, startPoint x: 348, startPoint y: 605, endPoint x: 92, endPoint y: 580, distance: 257.2
click at [93, 580] on div "Miguel Adrian ropero Quintero Cédula 1090506721 Soy un emprendedor compro ofert…" at bounding box center [232, 571] width 279 height 108
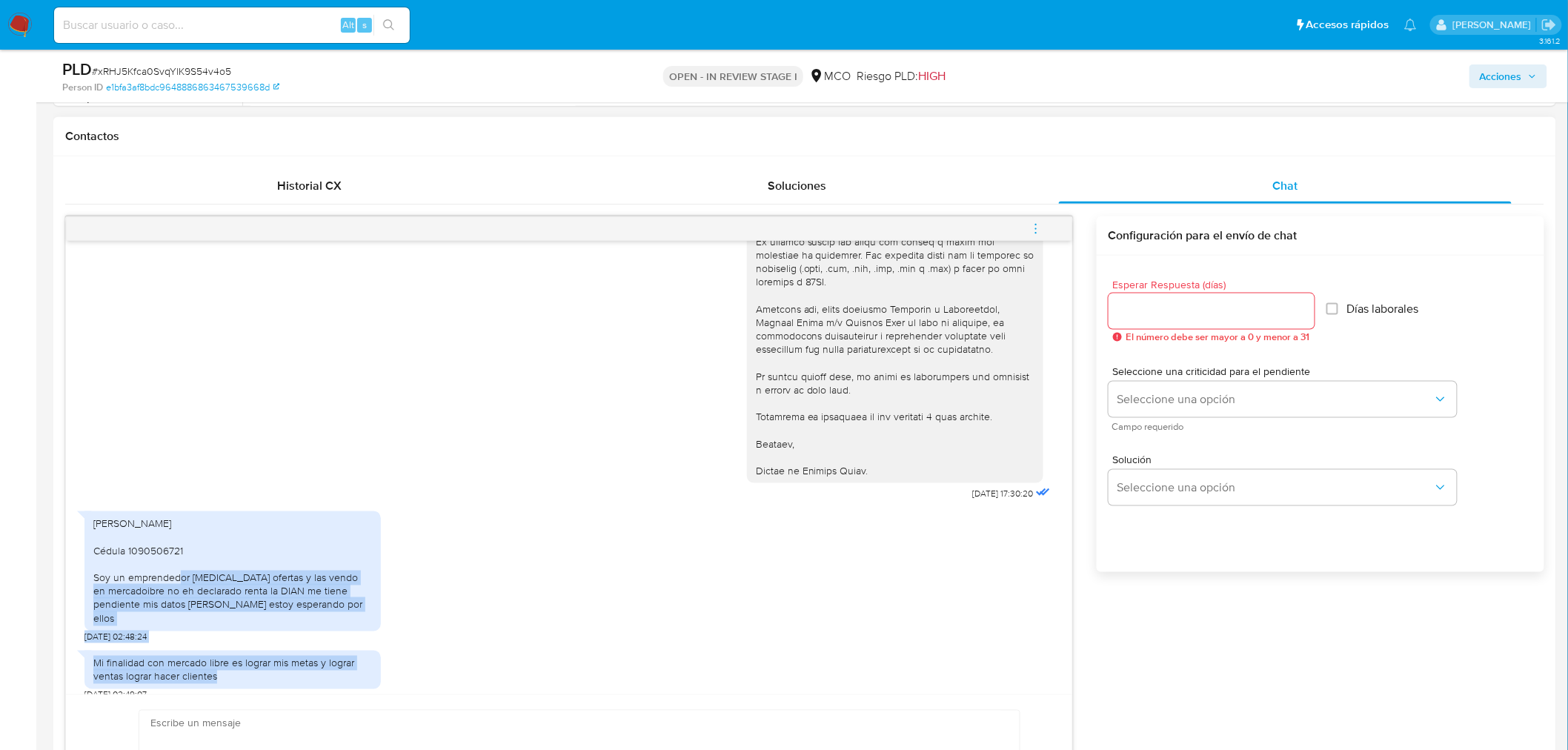
drag, startPoint x: 225, startPoint y: 668, endPoint x: 88, endPoint y: 579, distance: 163.4
click at [88, 579] on div "20/08/2025 17:30:20 Miguel Adrian ropero Quintero Cédula 1090506721 Soy un empr…" at bounding box center [569, 467] width 1006 height 454
copy div "Soy un emprendedor compro ofertas y las vendo en mercadoibre no eh declarado re…"
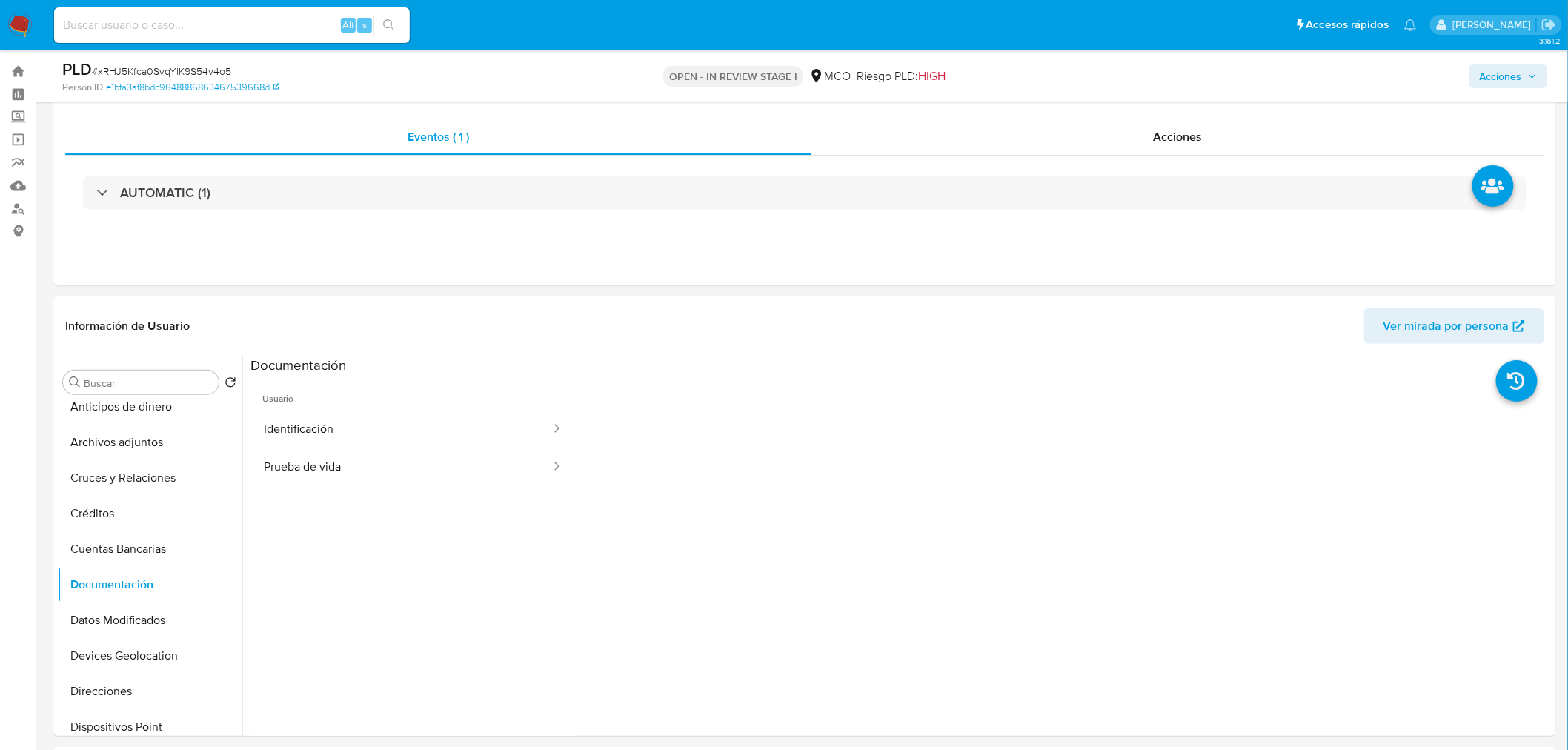
scroll to position [0, 0]
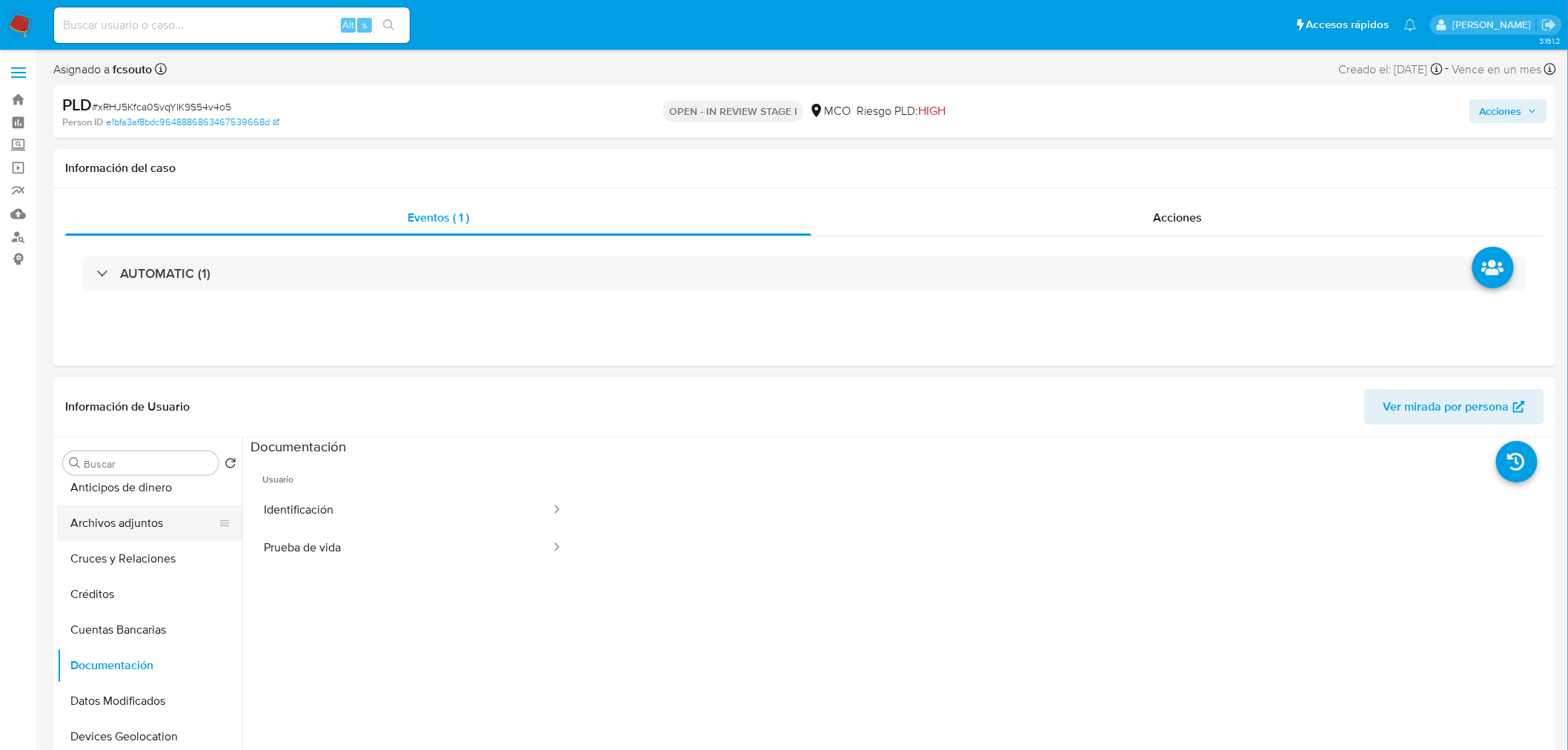
click at [145, 526] on button "Archivos adjuntos" at bounding box center [144, 523] width 173 height 35
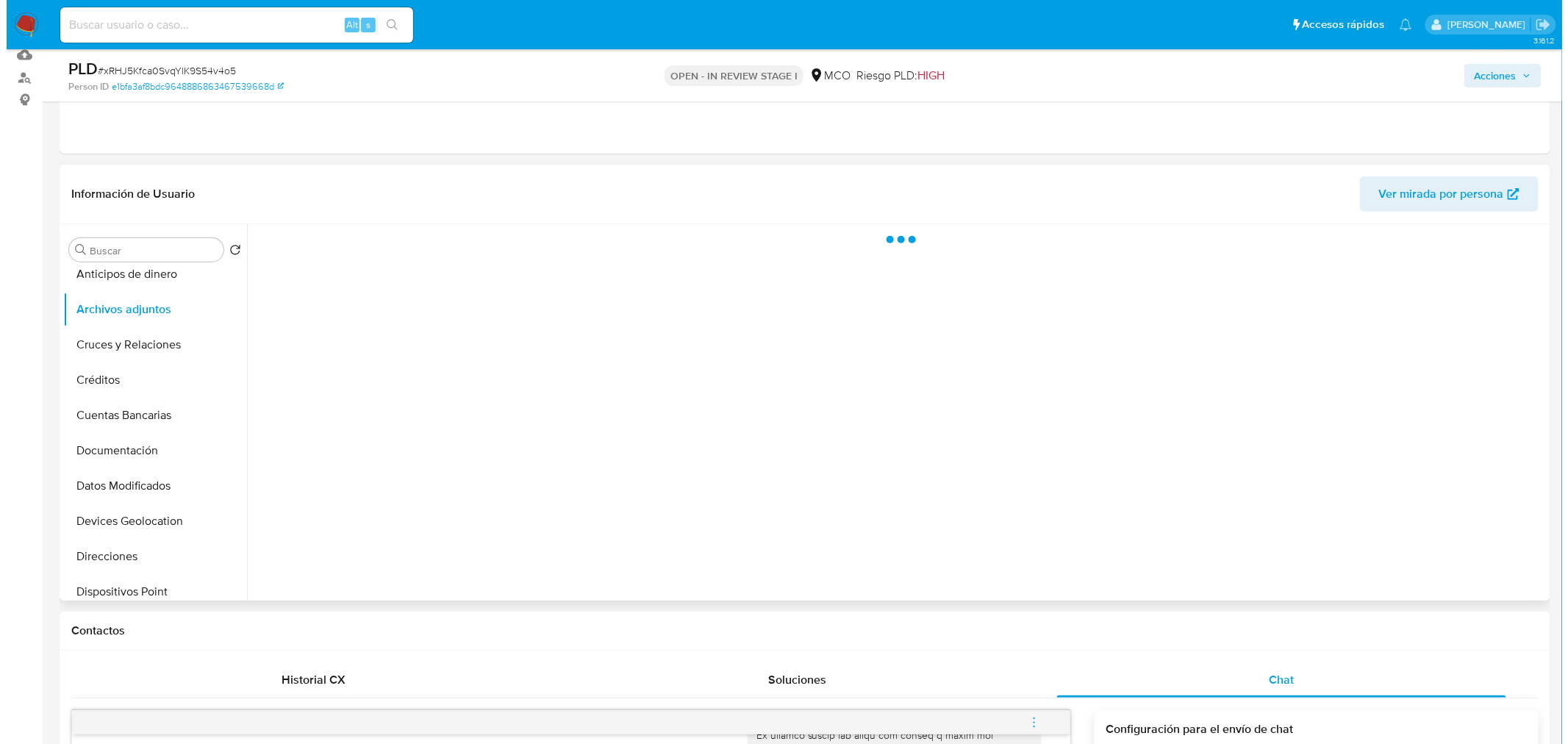
scroll to position [163, 0]
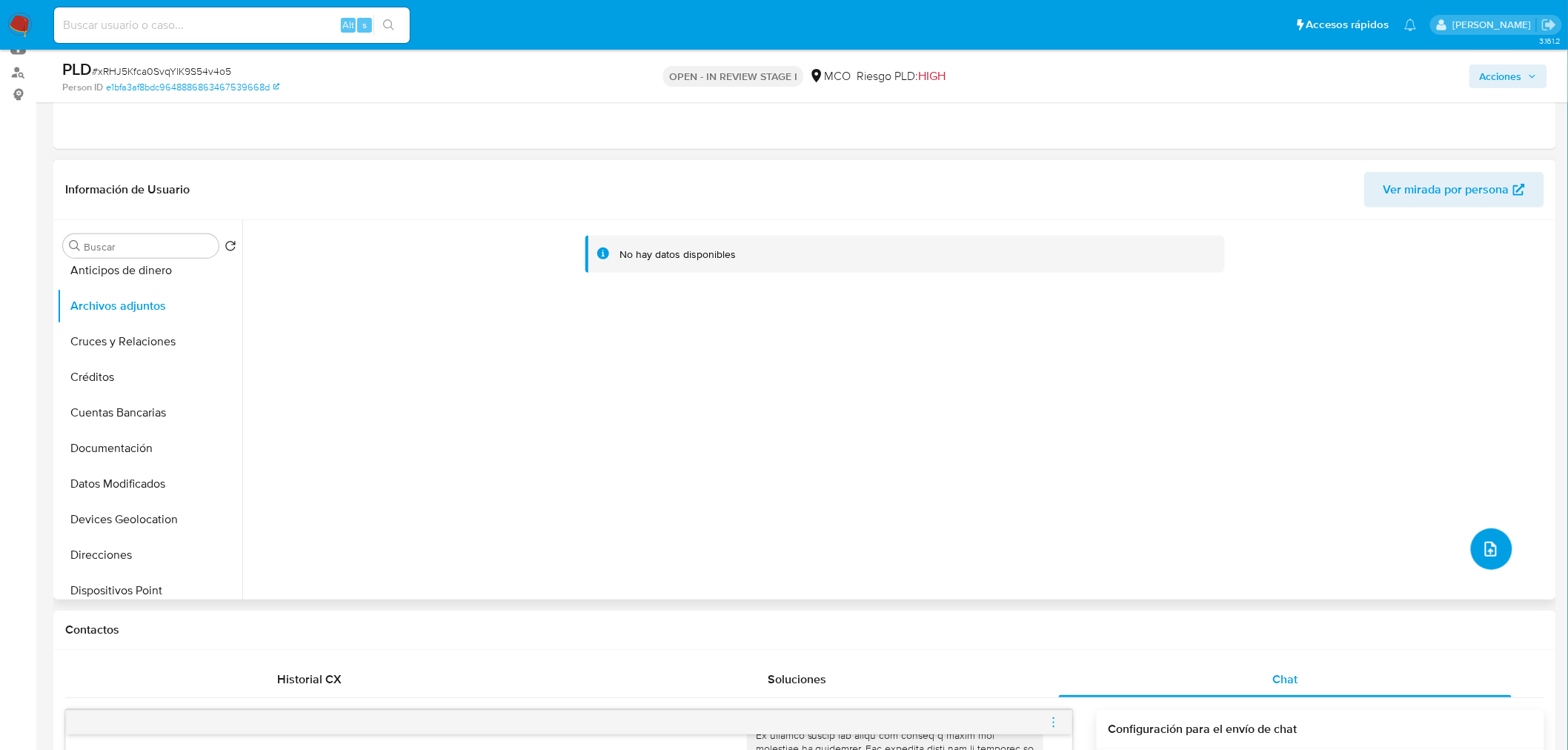
click at [1489, 550] on icon "upload-file" at bounding box center [1491, 550] width 18 height 18
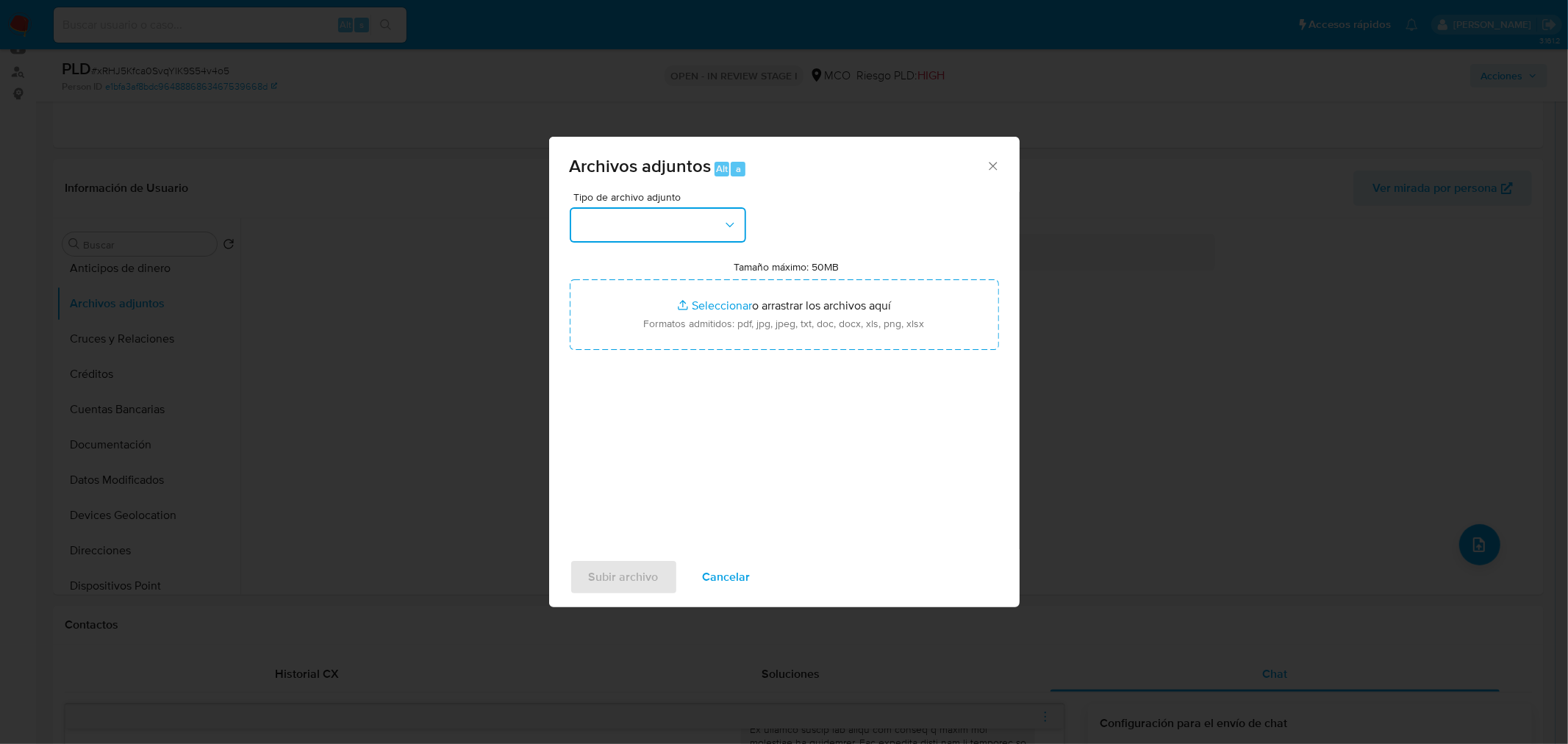
click at [707, 228] on button "button" at bounding box center [657, 225] width 176 height 35
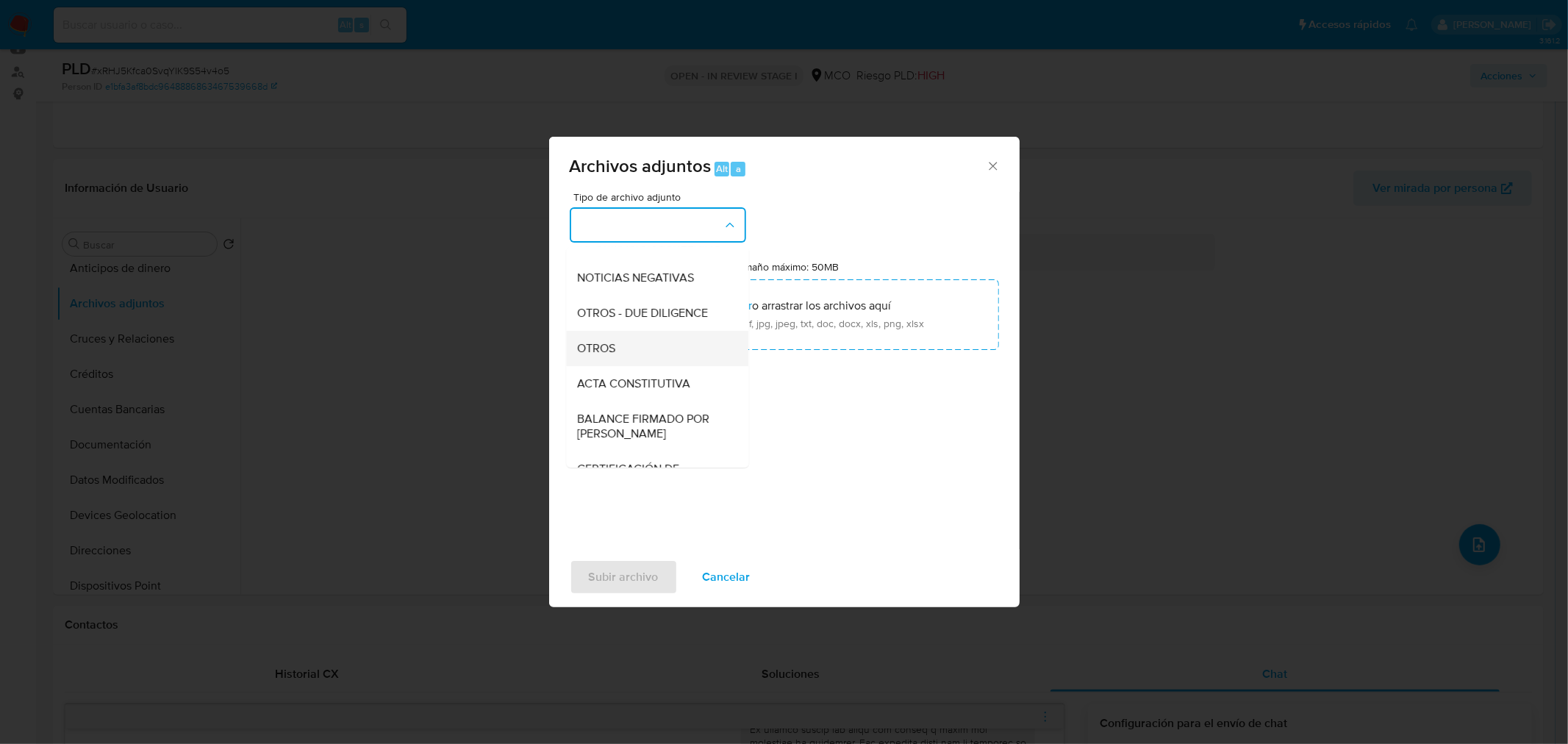
click at [647, 364] on div "OTROS" at bounding box center [652, 347] width 150 height 35
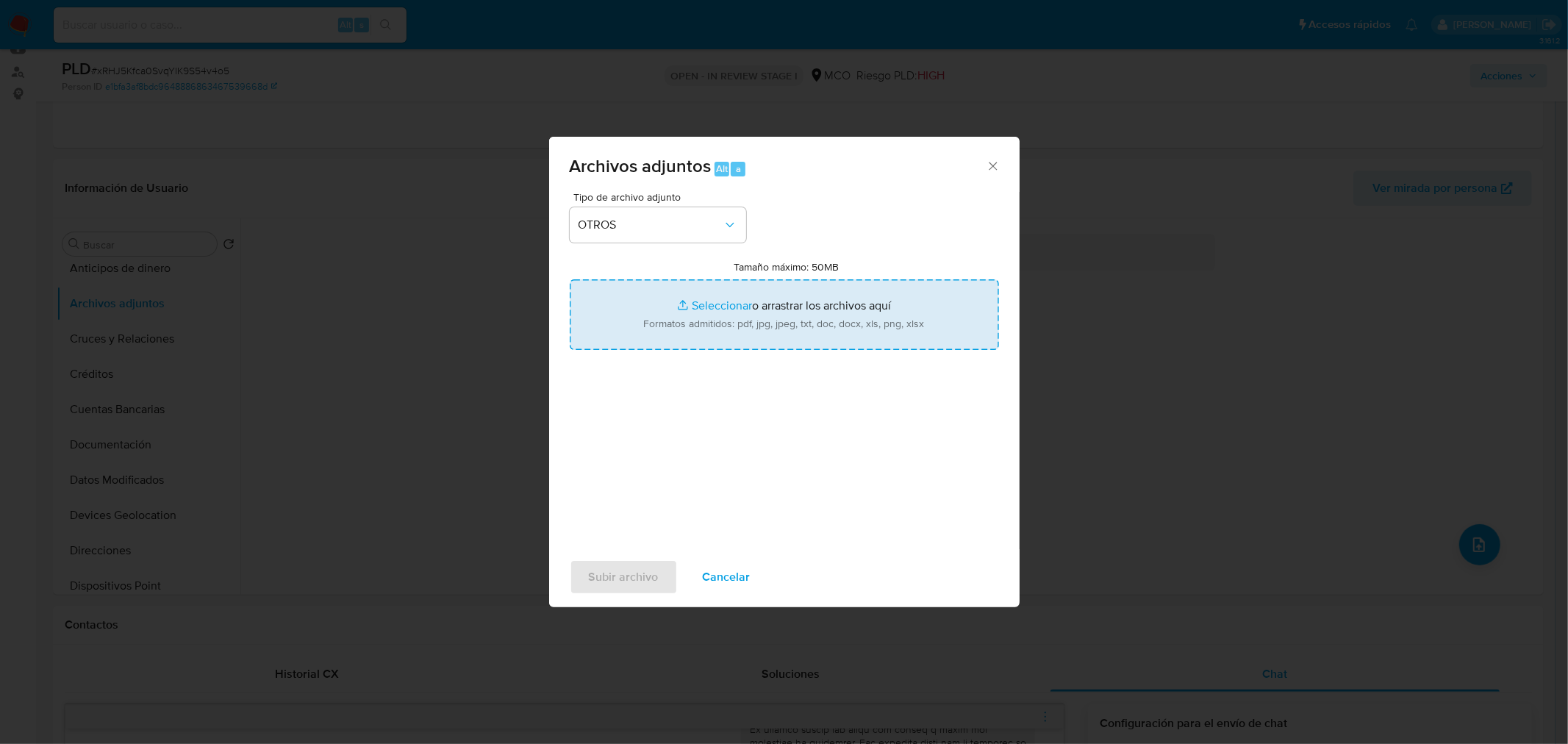
click at [716, 314] on input "Tamaño máximo: 50MB Seleccionar archivos" at bounding box center [784, 314] width 429 height 71
type input "C:\fakepath\1524504111 - 1_10_2025.pdf"
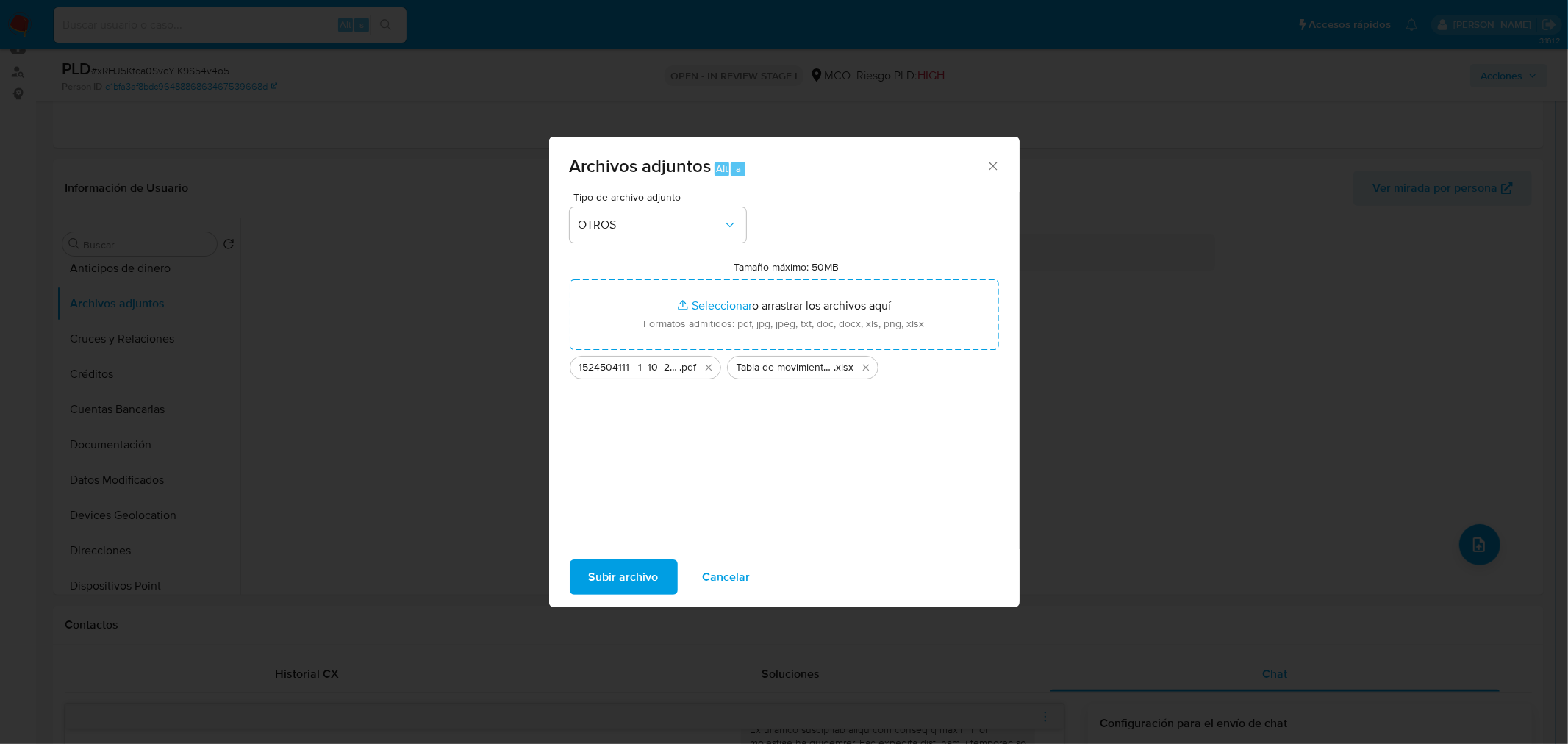
click at [629, 570] on span "Subir archivo" at bounding box center [624, 577] width 70 height 32
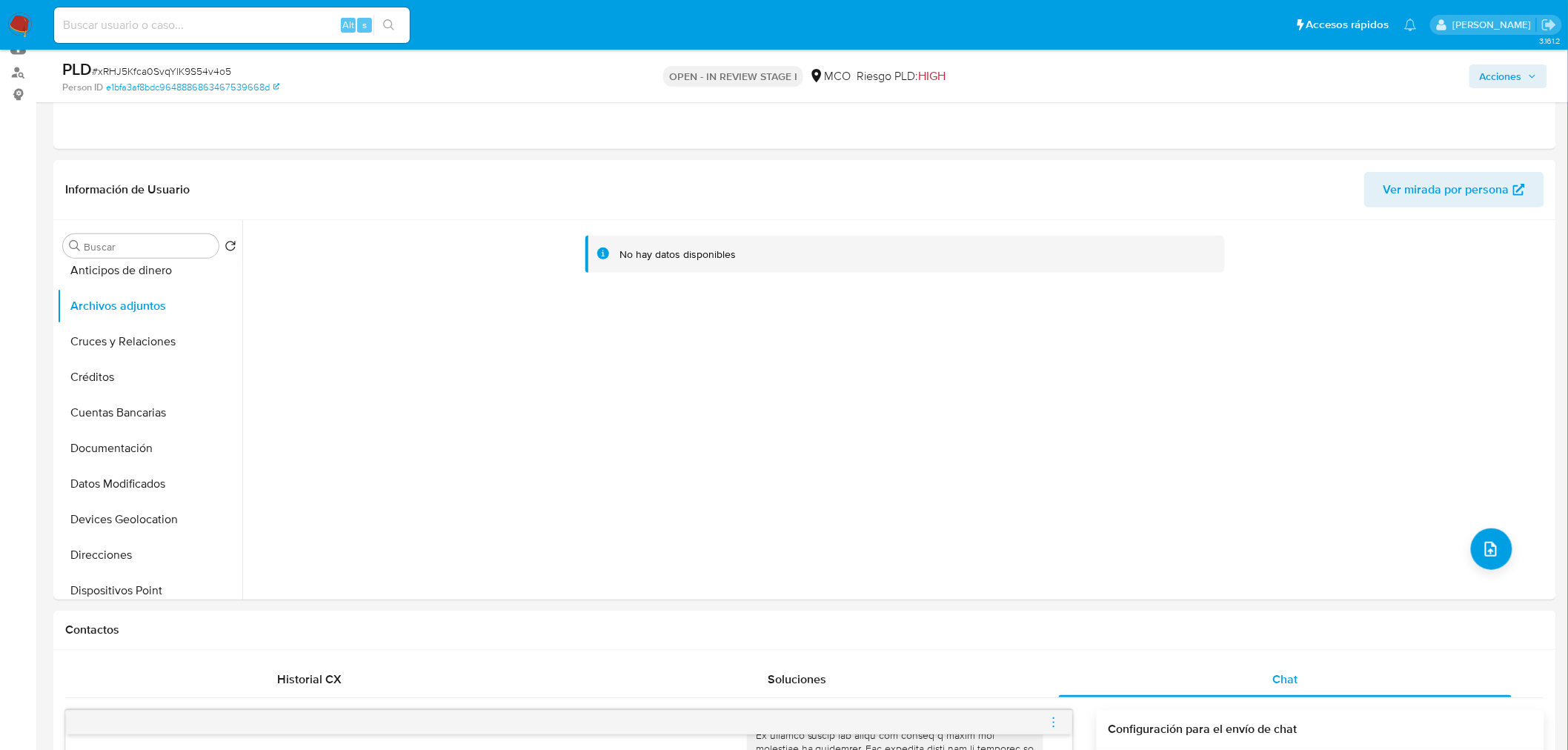
click at [1498, 83] on span "Acciones" at bounding box center [1501, 76] width 43 height 24
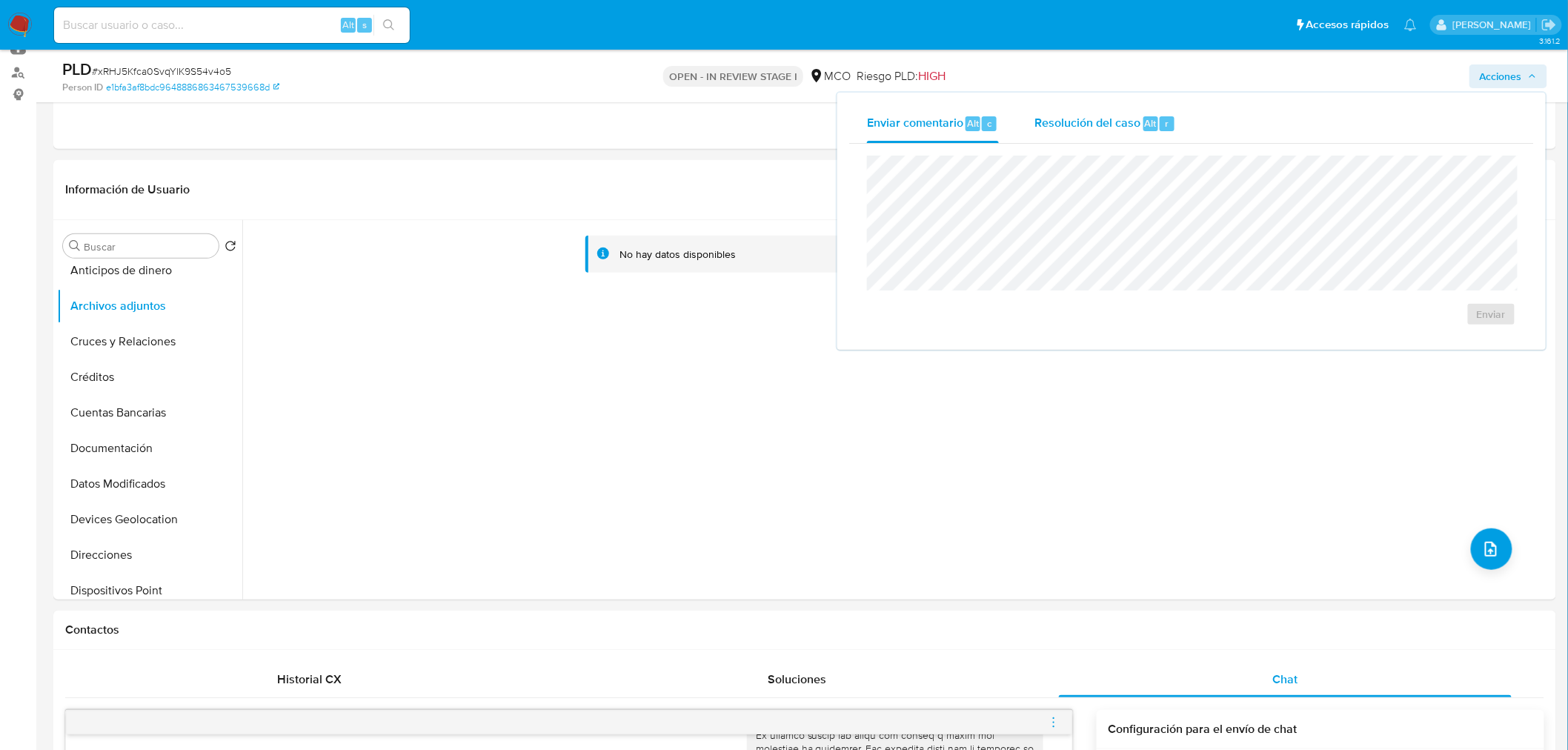
drag, startPoint x: 1075, startPoint y: 121, endPoint x: 1056, endPoint y: 137, distance: 24.8
click at [1077, 120] on span "Resolución del caso" at bounding box center [1088, 123] width 106 height 17
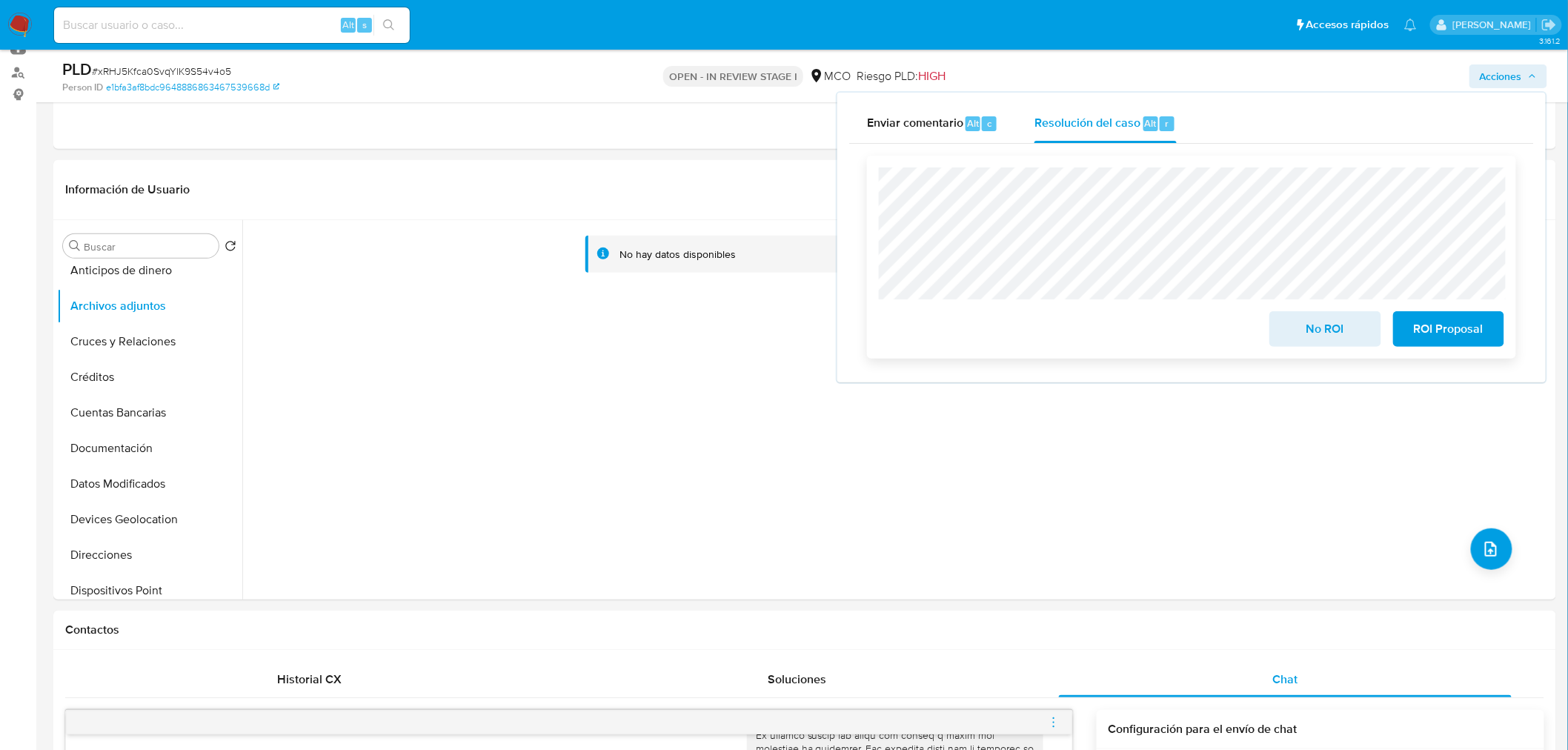
click at [1476, 331] on span "ROI Proposal" at bounding box center [1449, 329] width 73 height 33
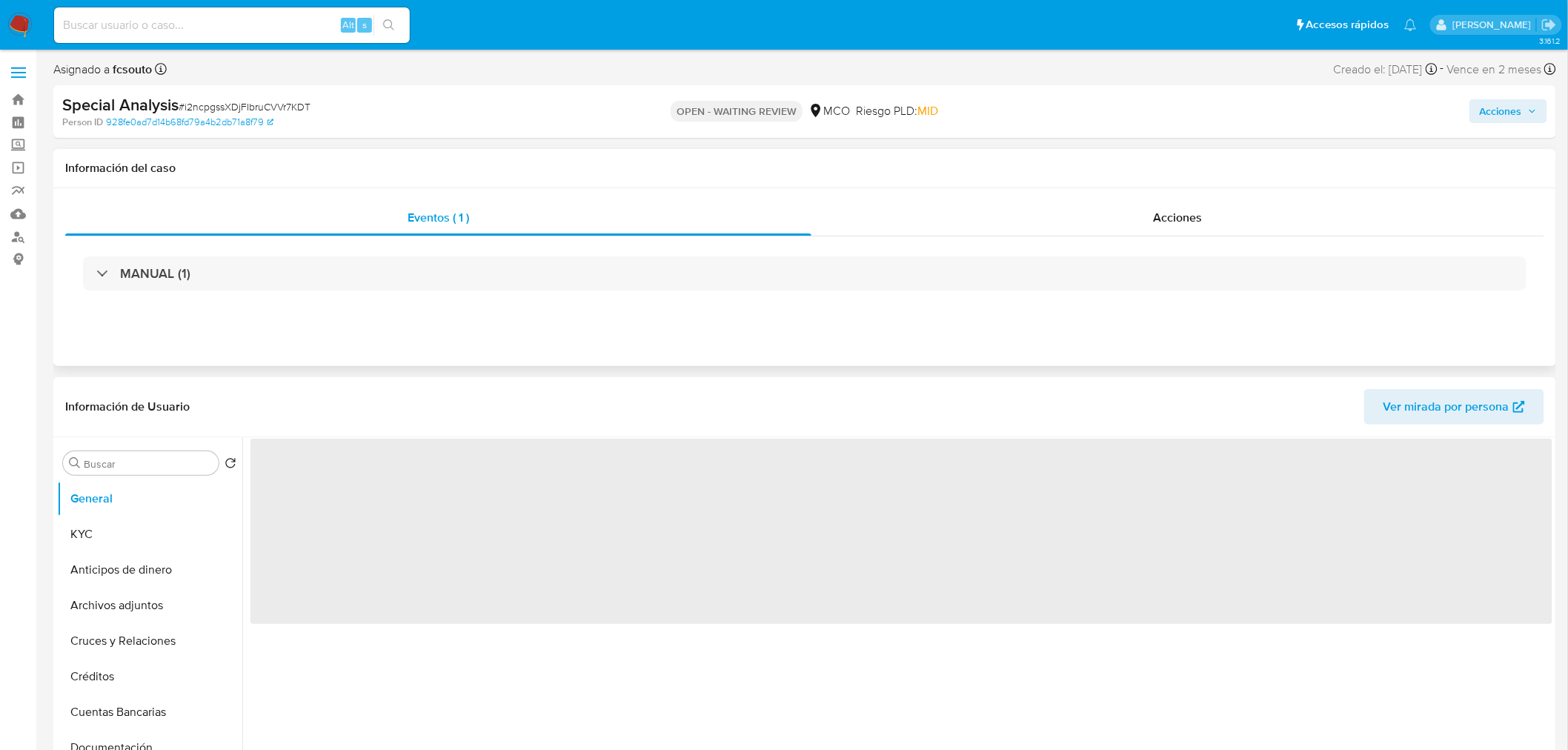
select select "10"
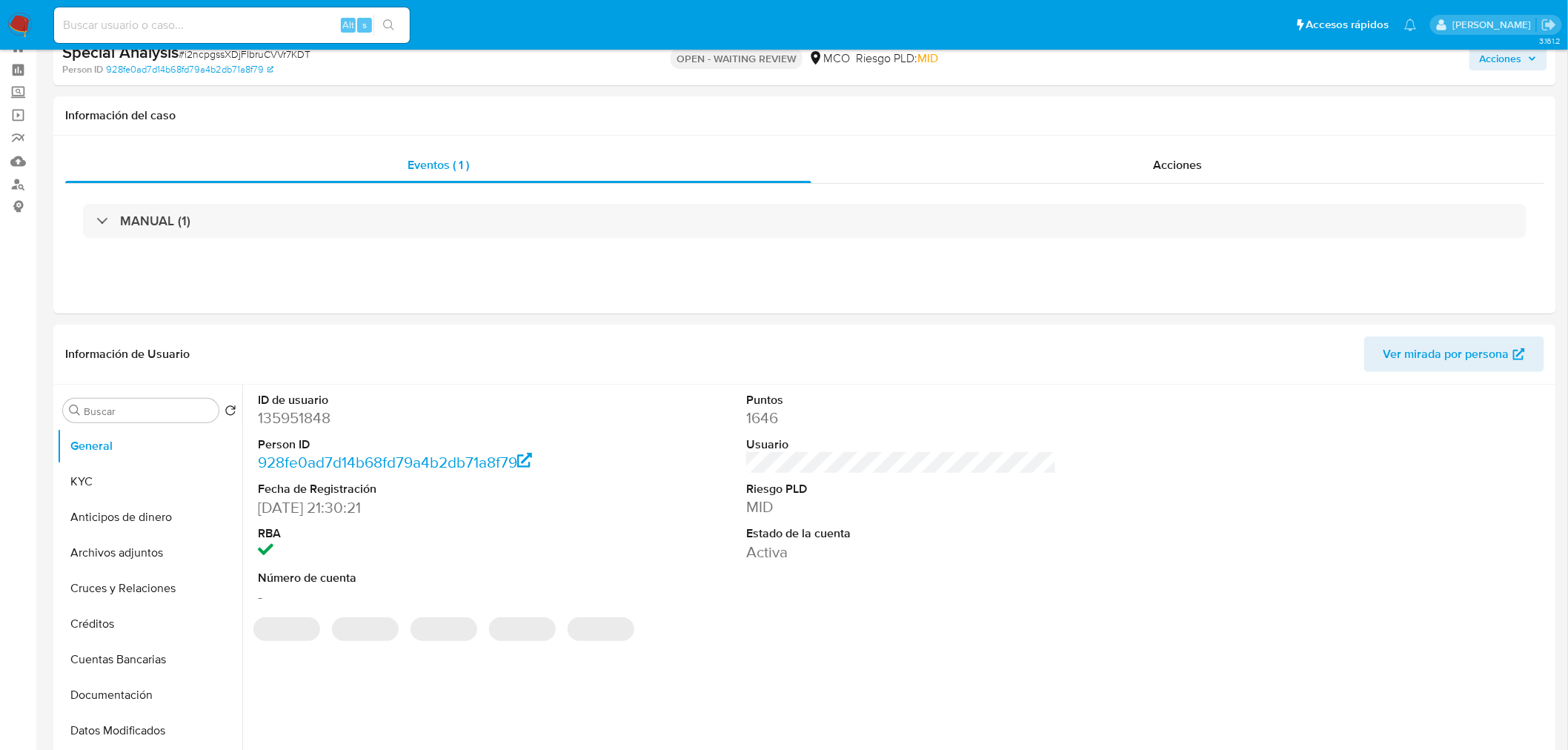
scroll to position [83, 0]
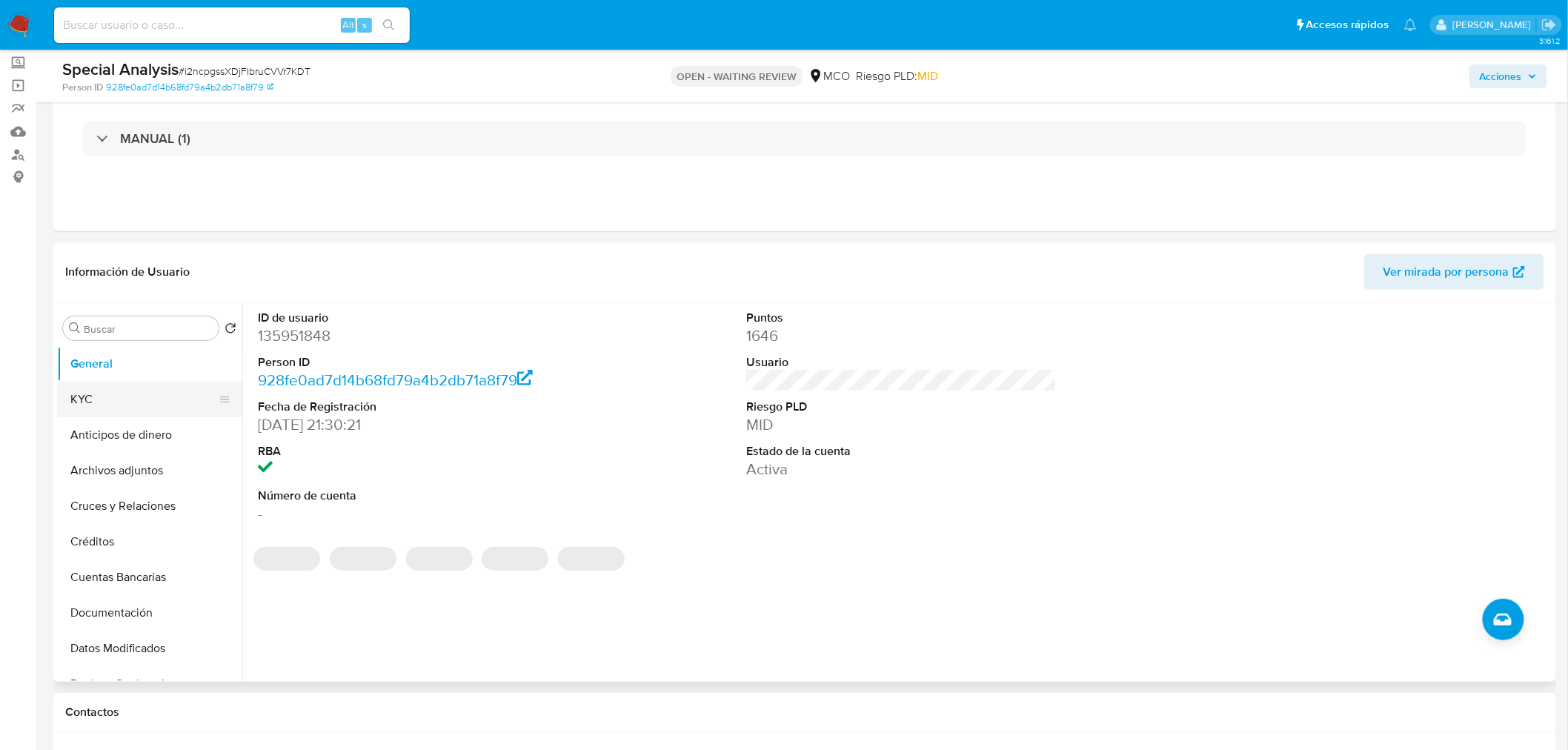
click at [120, 403] on button "KYC" at bounding box center [144, 399] width 173 height 35
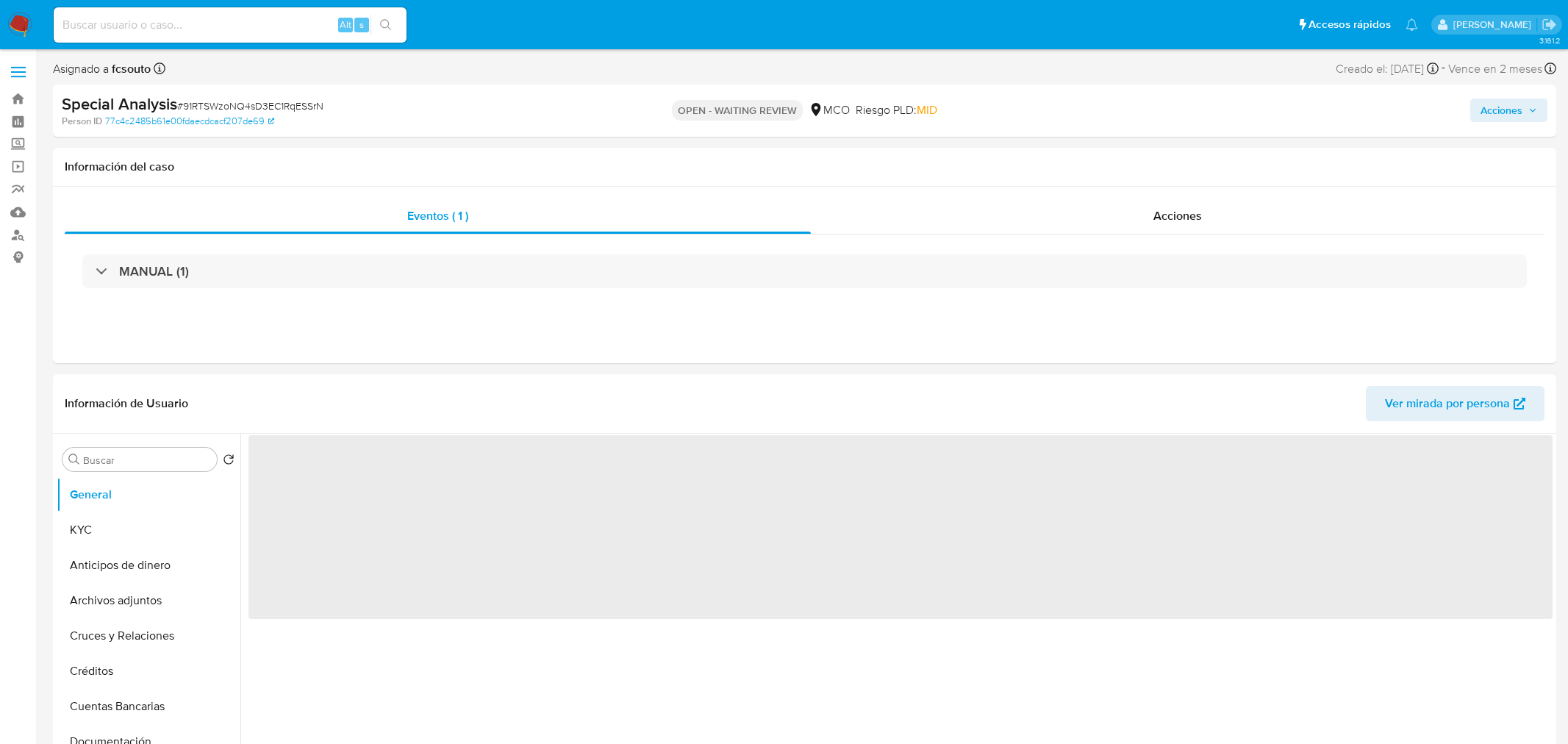
select select "10"
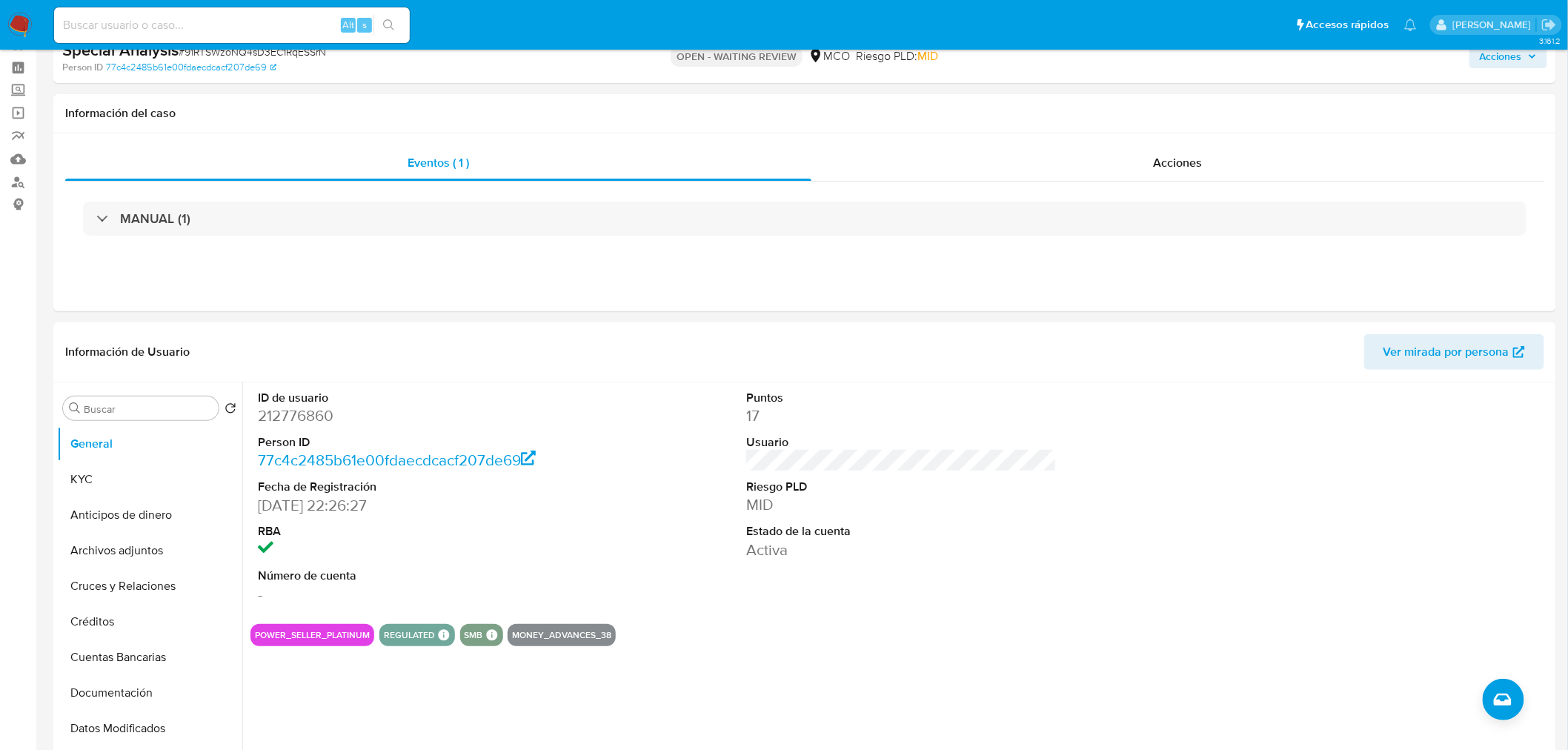
scroll to position [83, 0]
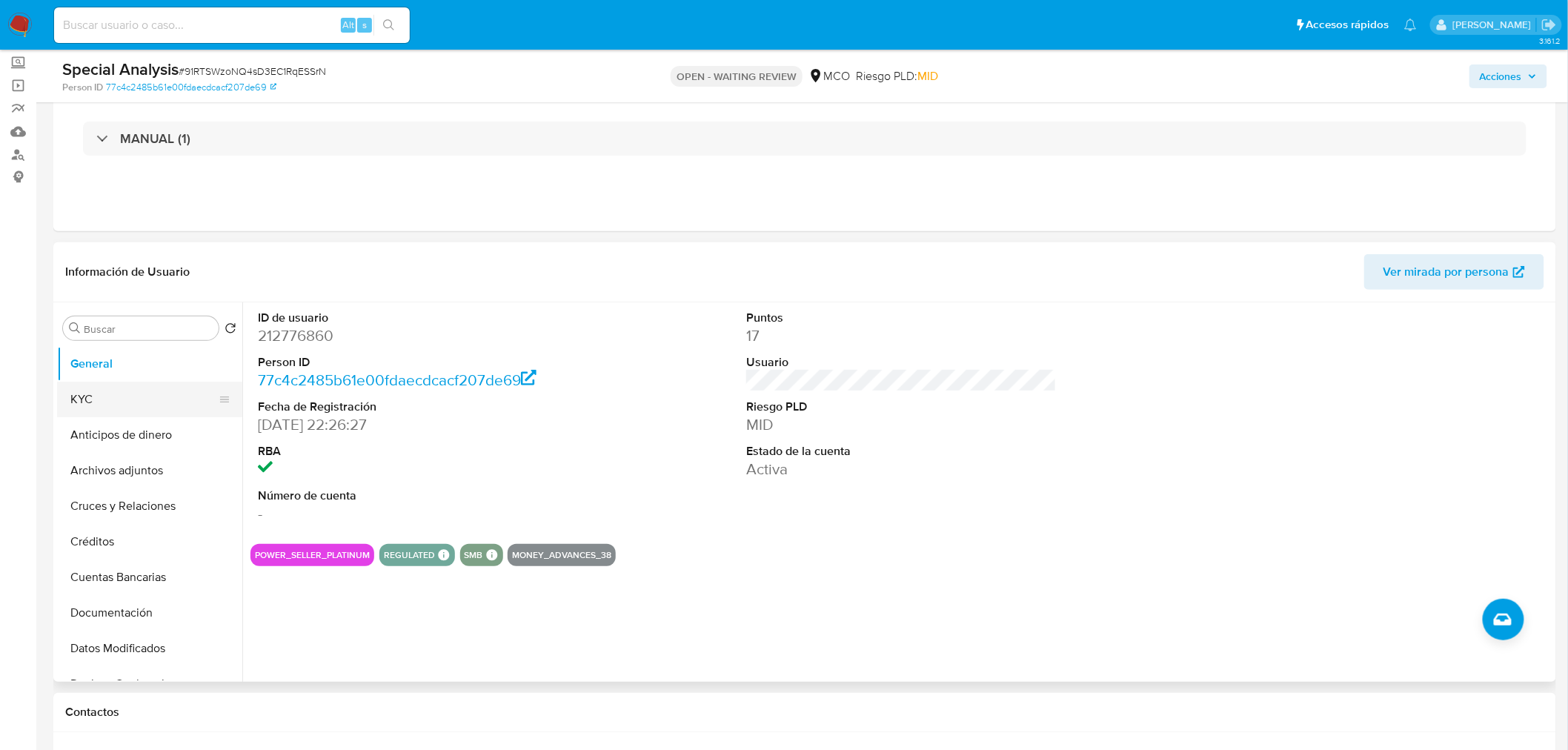
click at [128, 397] on button "KYC" at bounding box center [144, 399] width 173 height 35
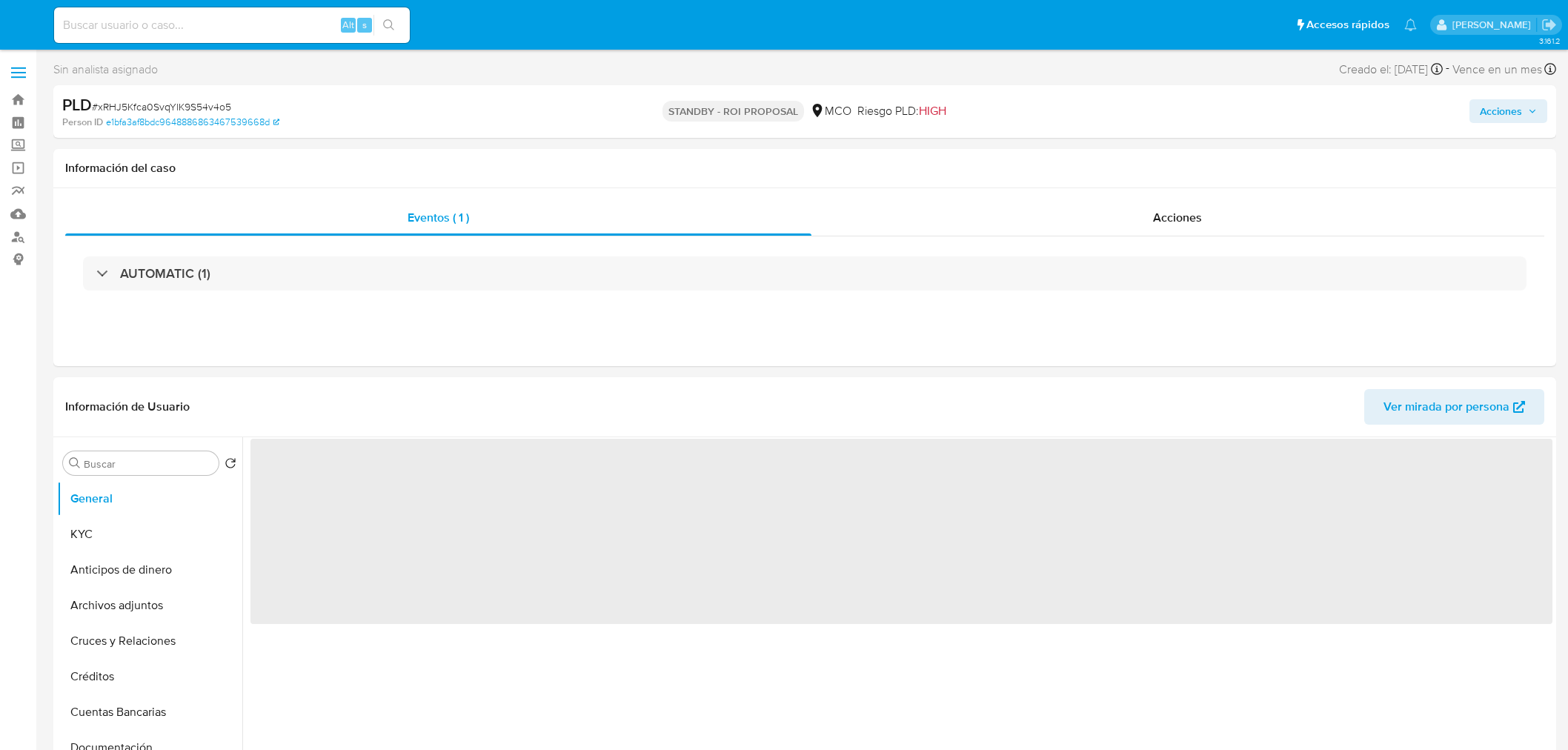
select select "10"
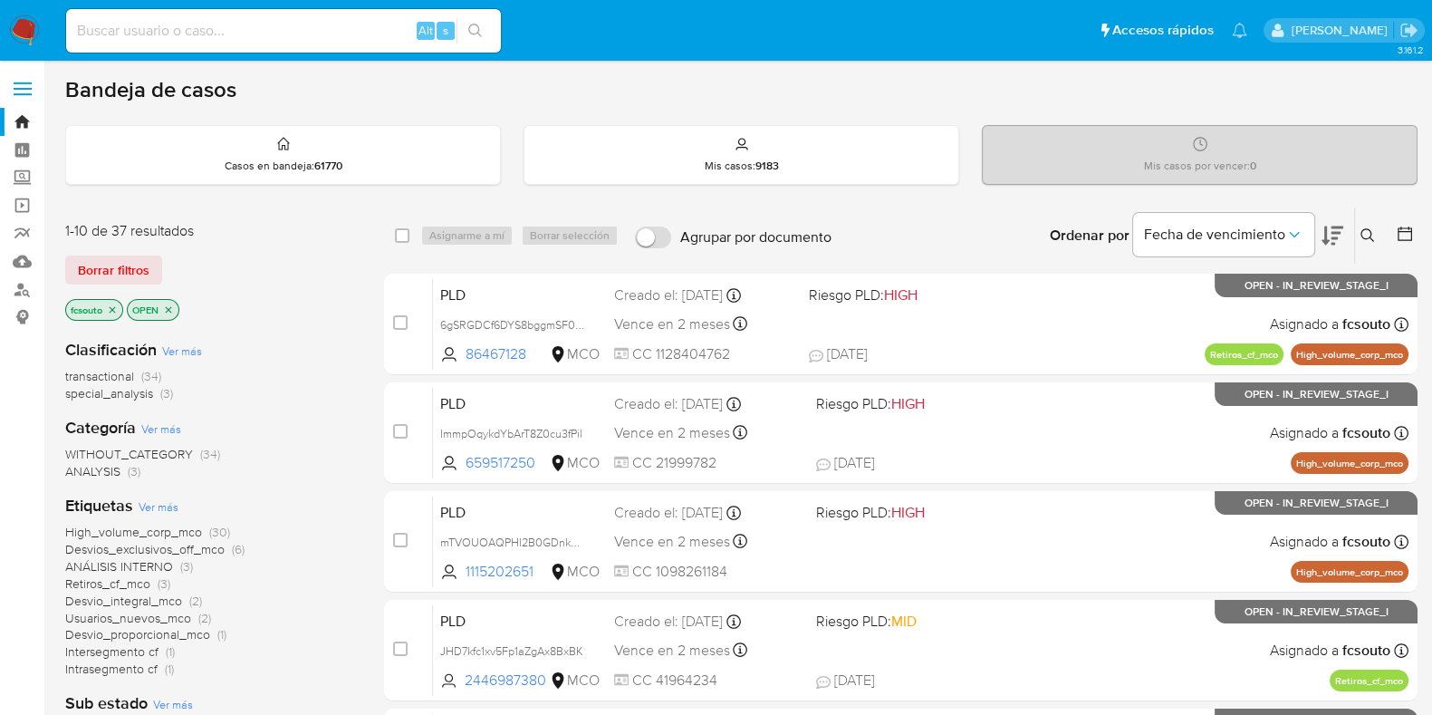
click at [154, 24] on input at bounding box center [283, 31] width 435 height 24
paste input "1075407215"
type input "1075407215"
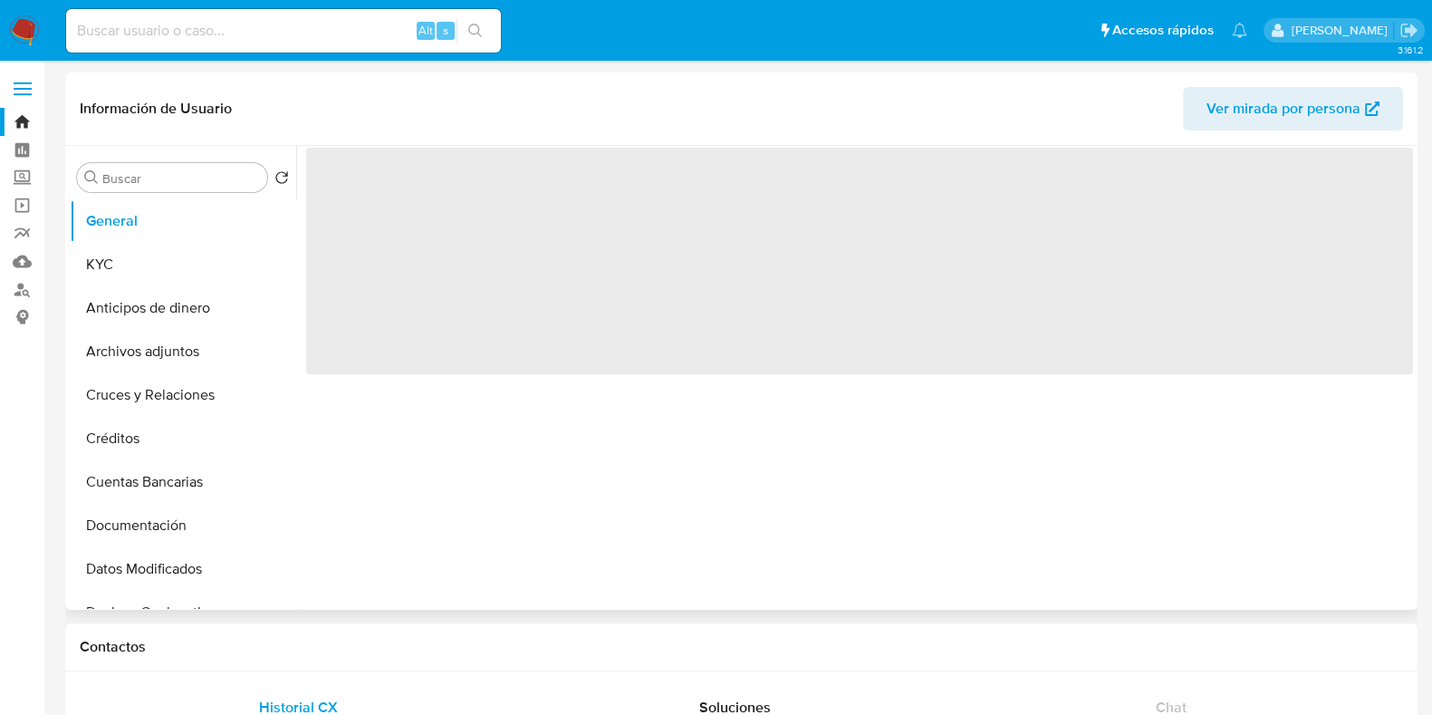
select select "10"
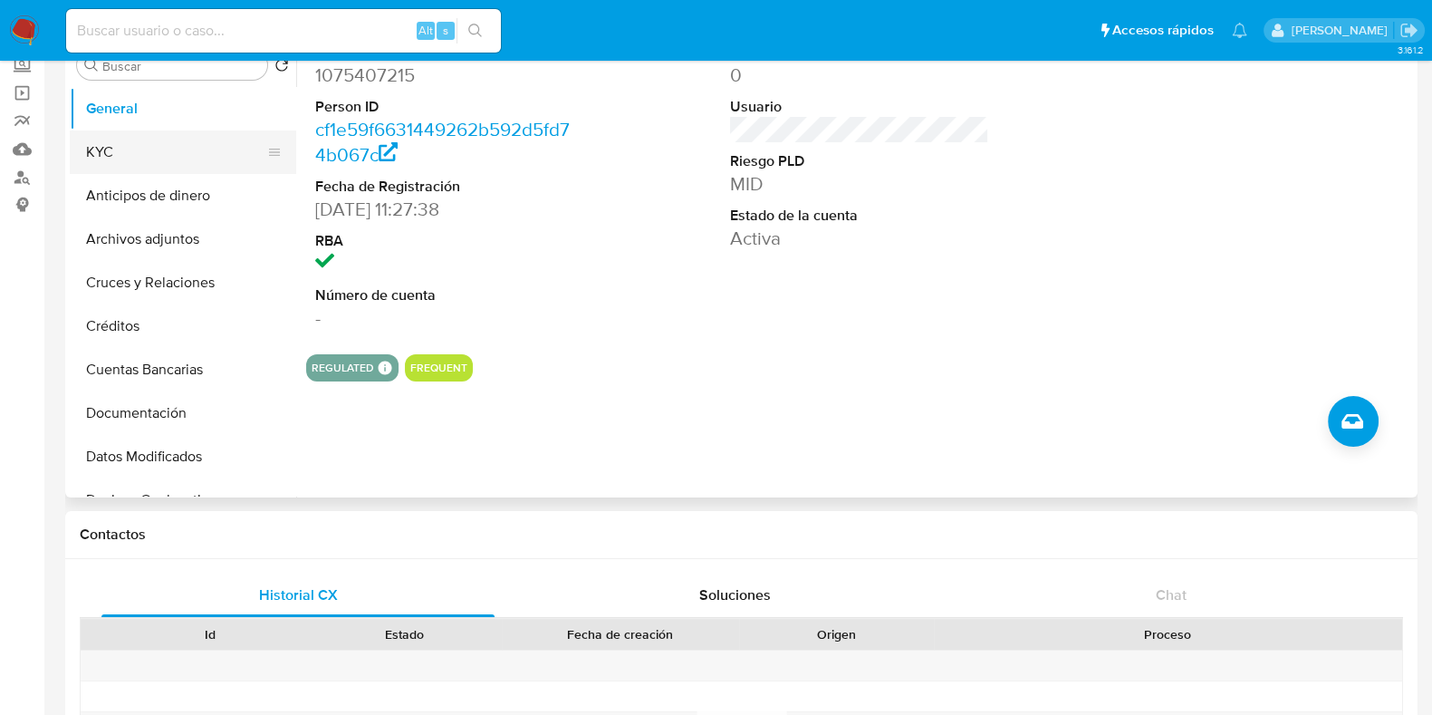
click at [94, 163] on button "KYC" at bounding box center [176, 151] width 212 height 43
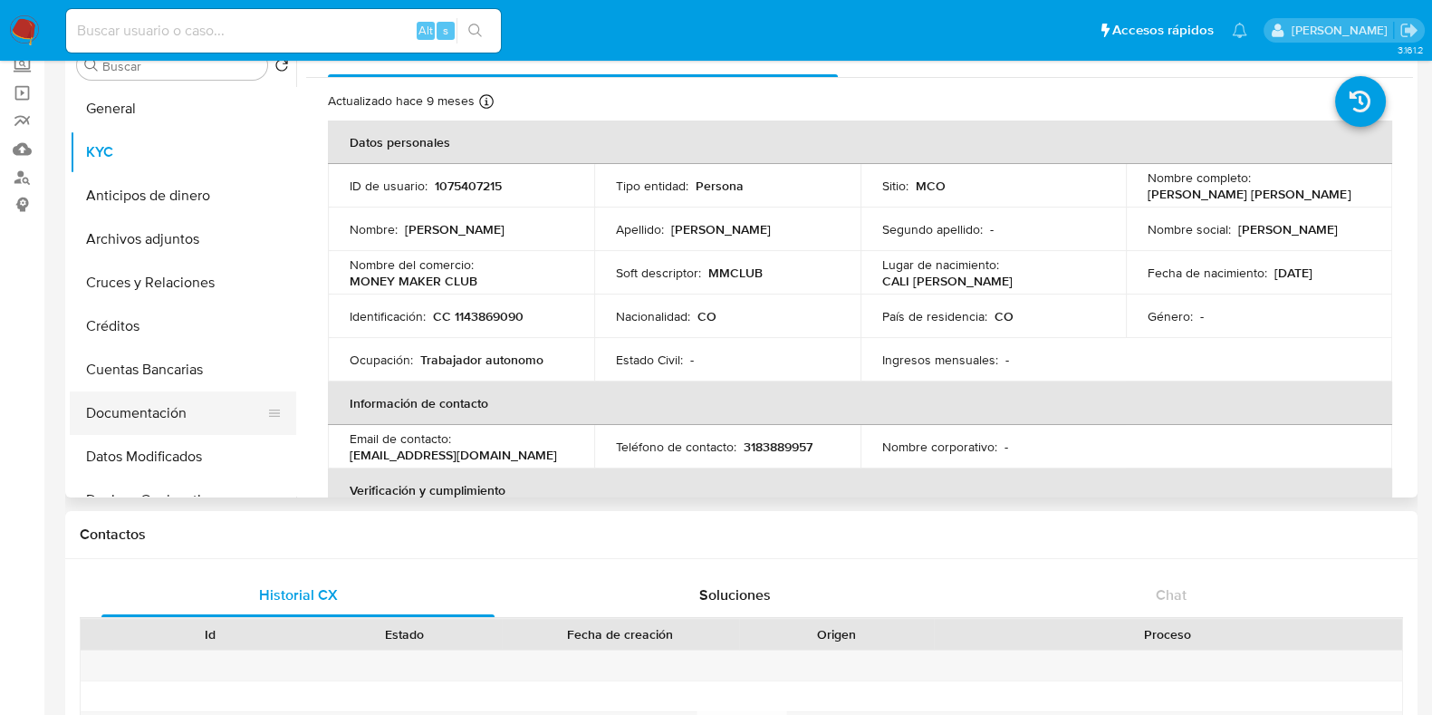
click at [167, 407] on button "Documentación" at bounding box center [176, 412] width 212 height 43
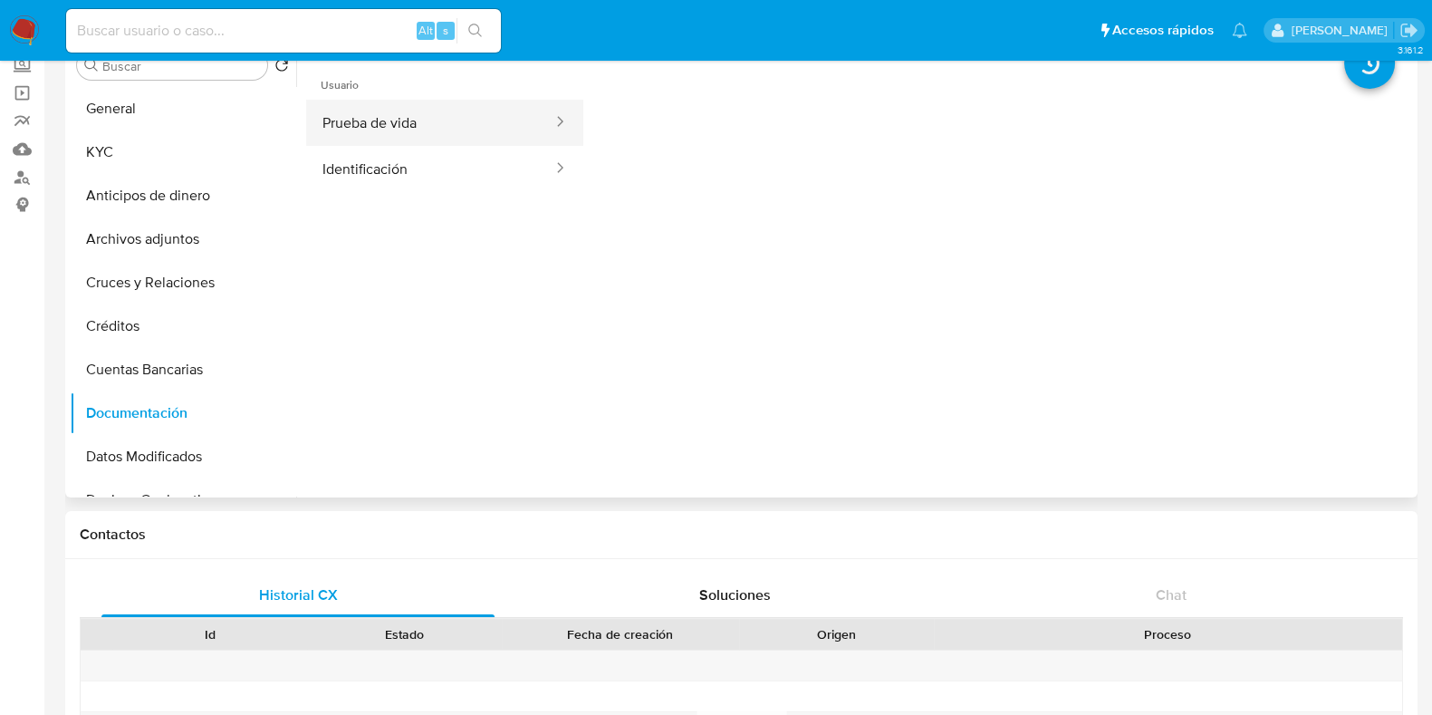
click at [482, 111] on button "Prueba de vida" at bounding box center [430, 123] width 248 height 46
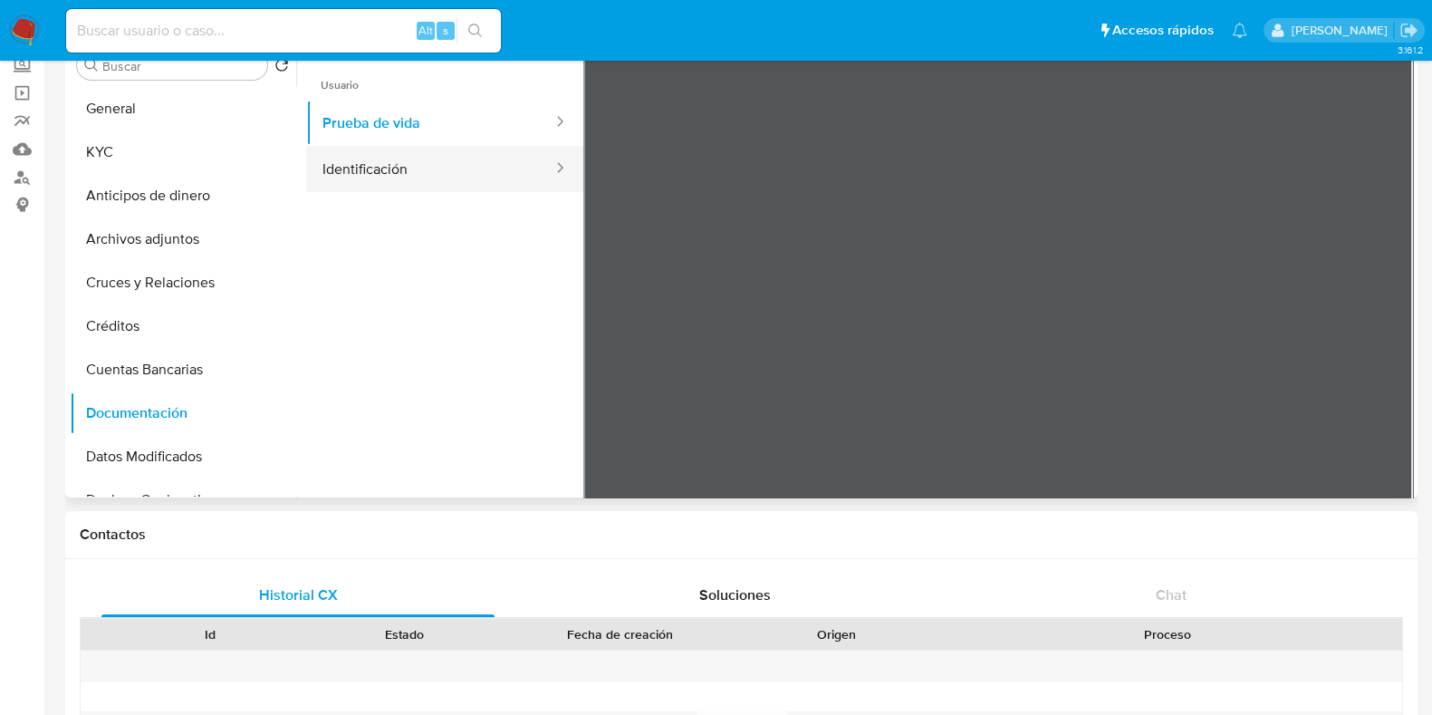
click at [419, 162] on button "Identificación" at bounding box center [430, 169] width 248 height 46
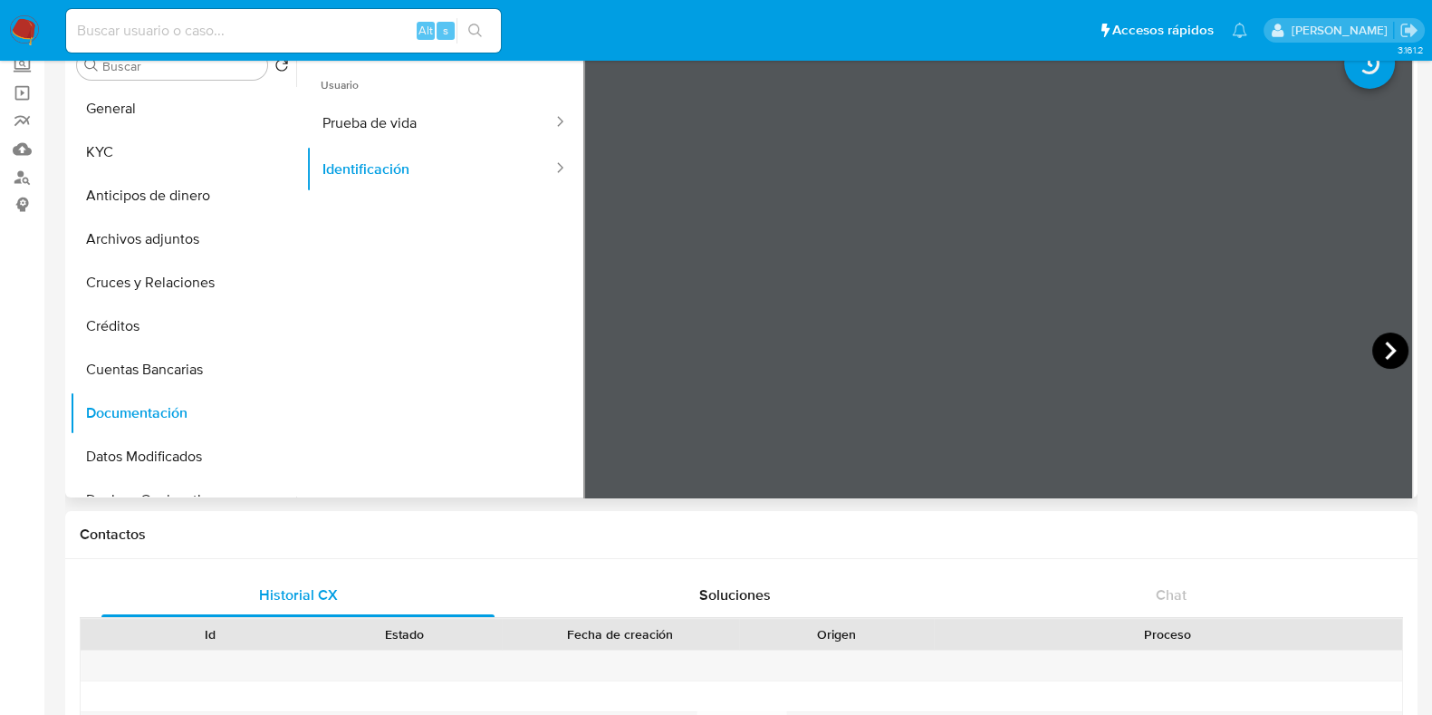
click at [1379, 347] on icon at bounding box center [1391, 351] width 36 height 36
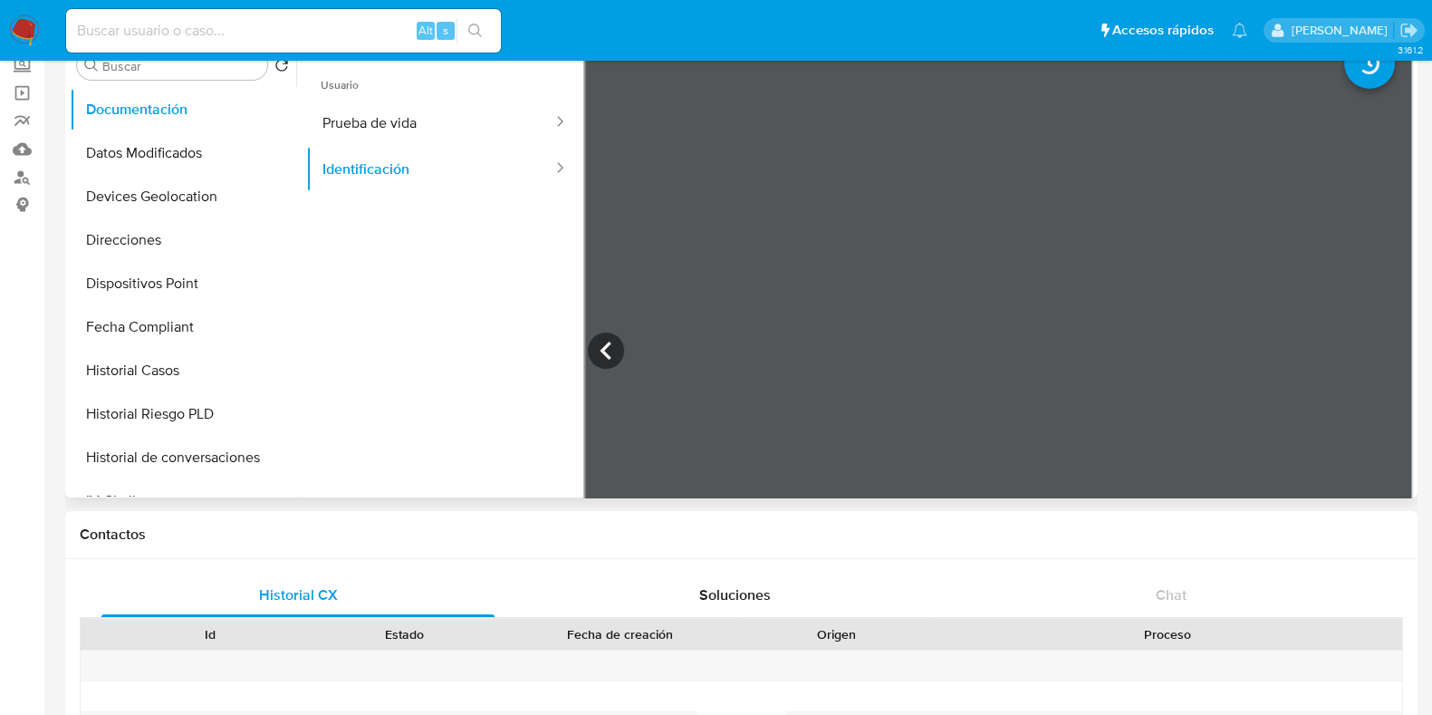
scroll to position [340, 0]
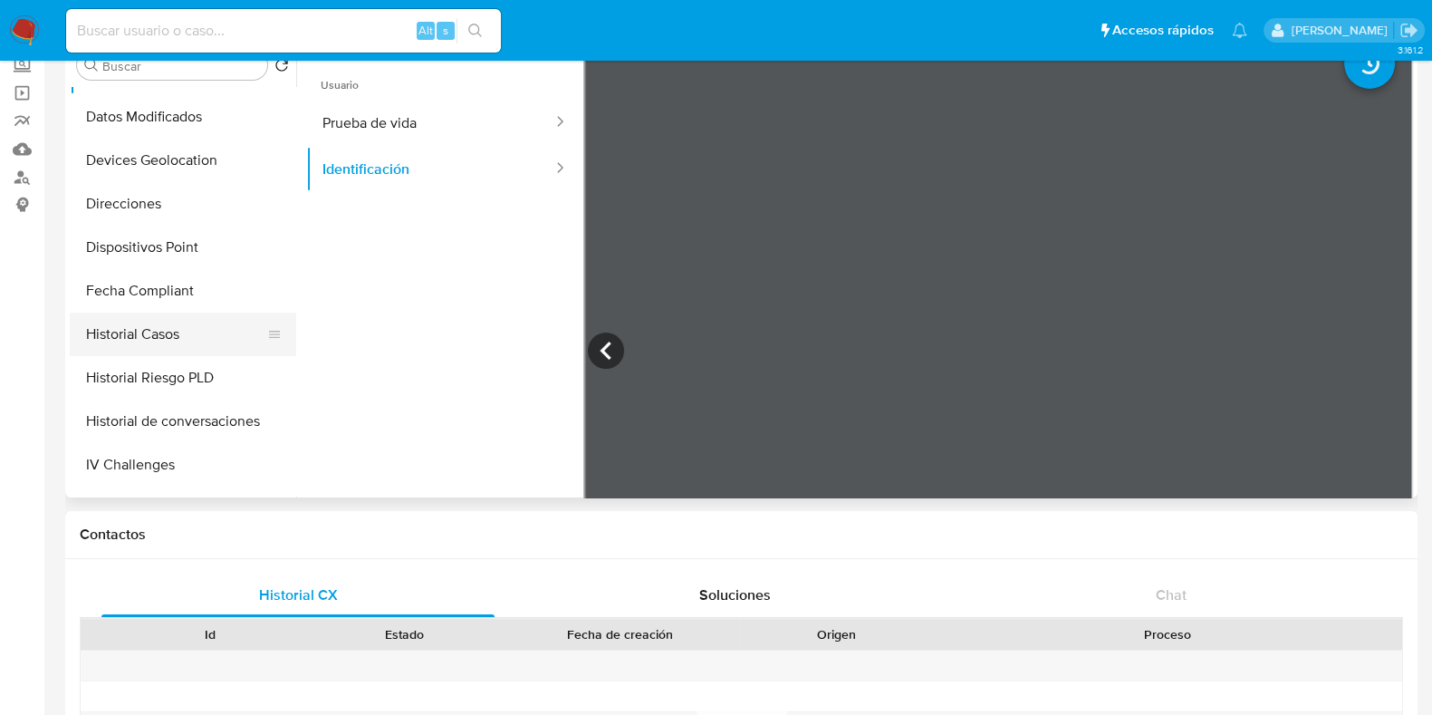
click at [184, 351] on button "Historial Casos" at bounding box center [176, 334] width 212 height 43
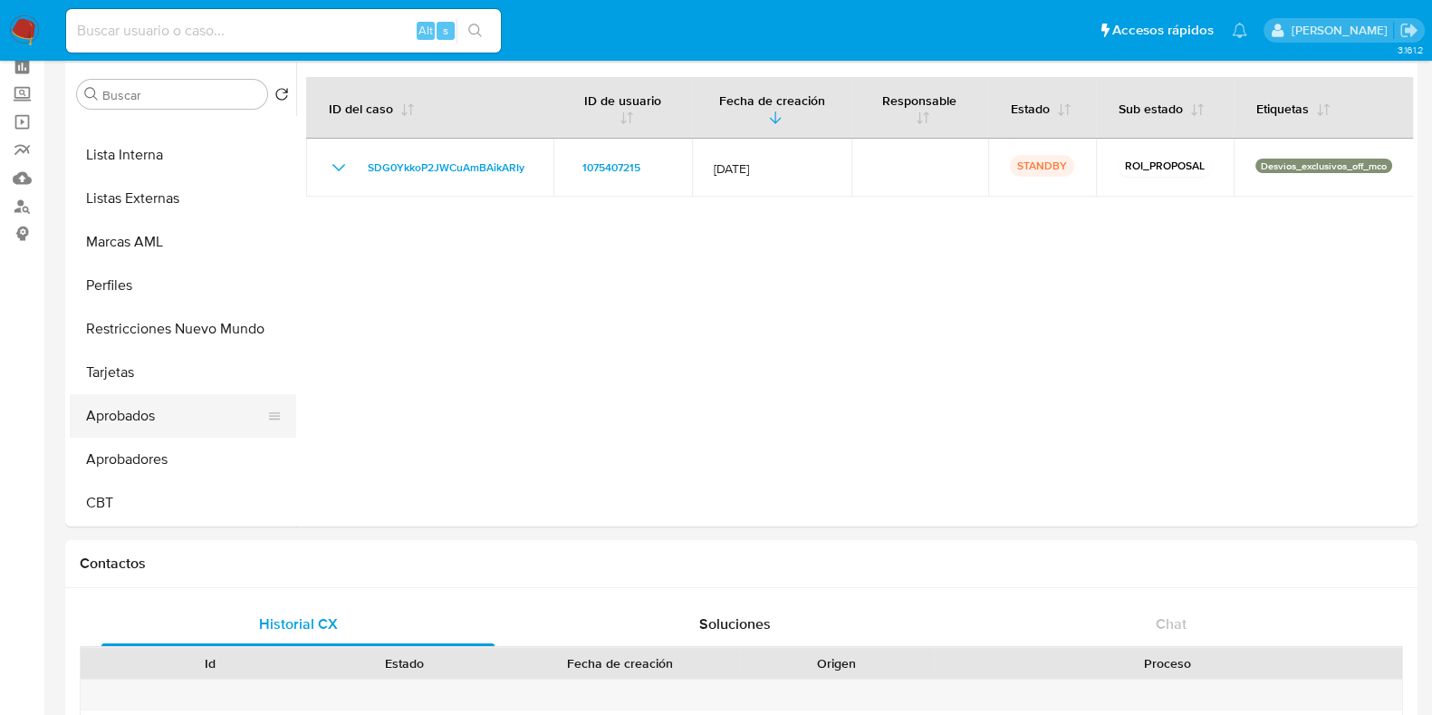
scroll to position [112, 0]
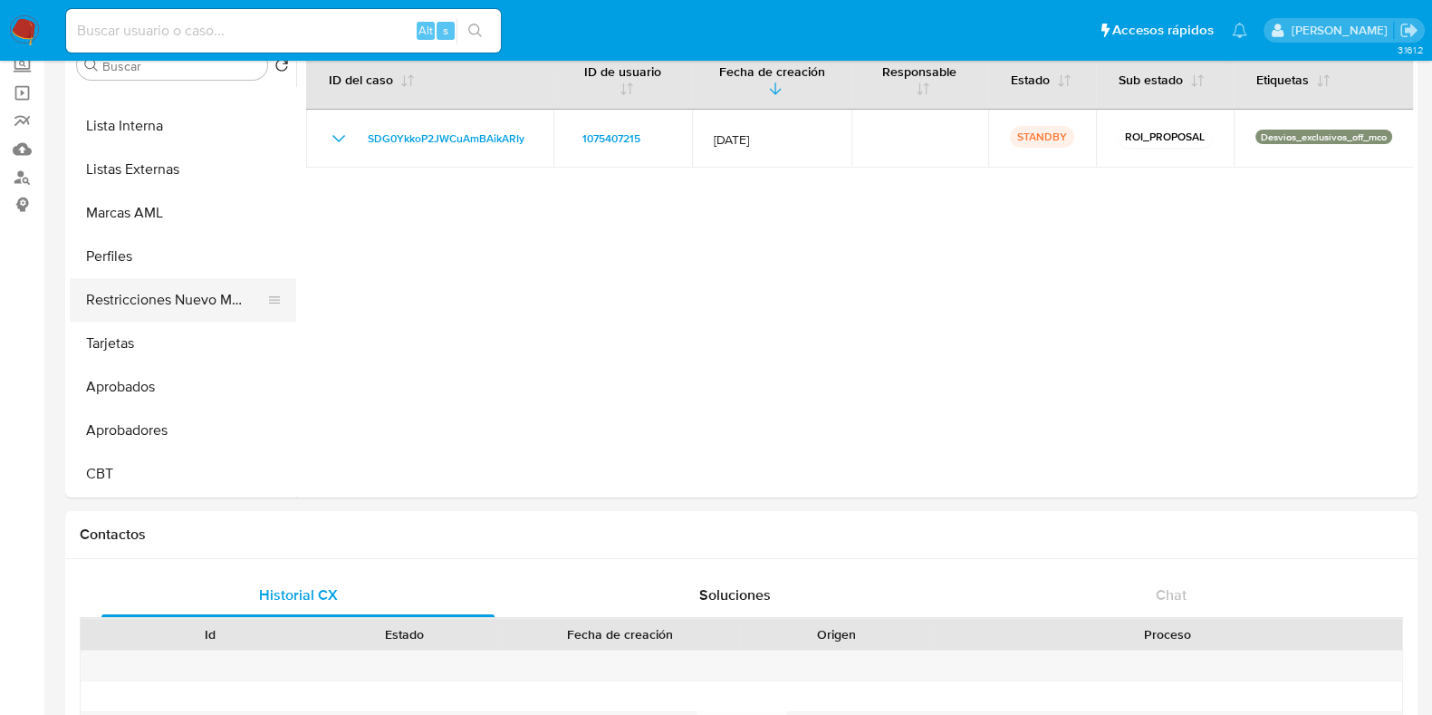
click at [172, 299] on button "Restricciones Nuevo Mundo" at bounding box center [176, 299] width 212 height 43
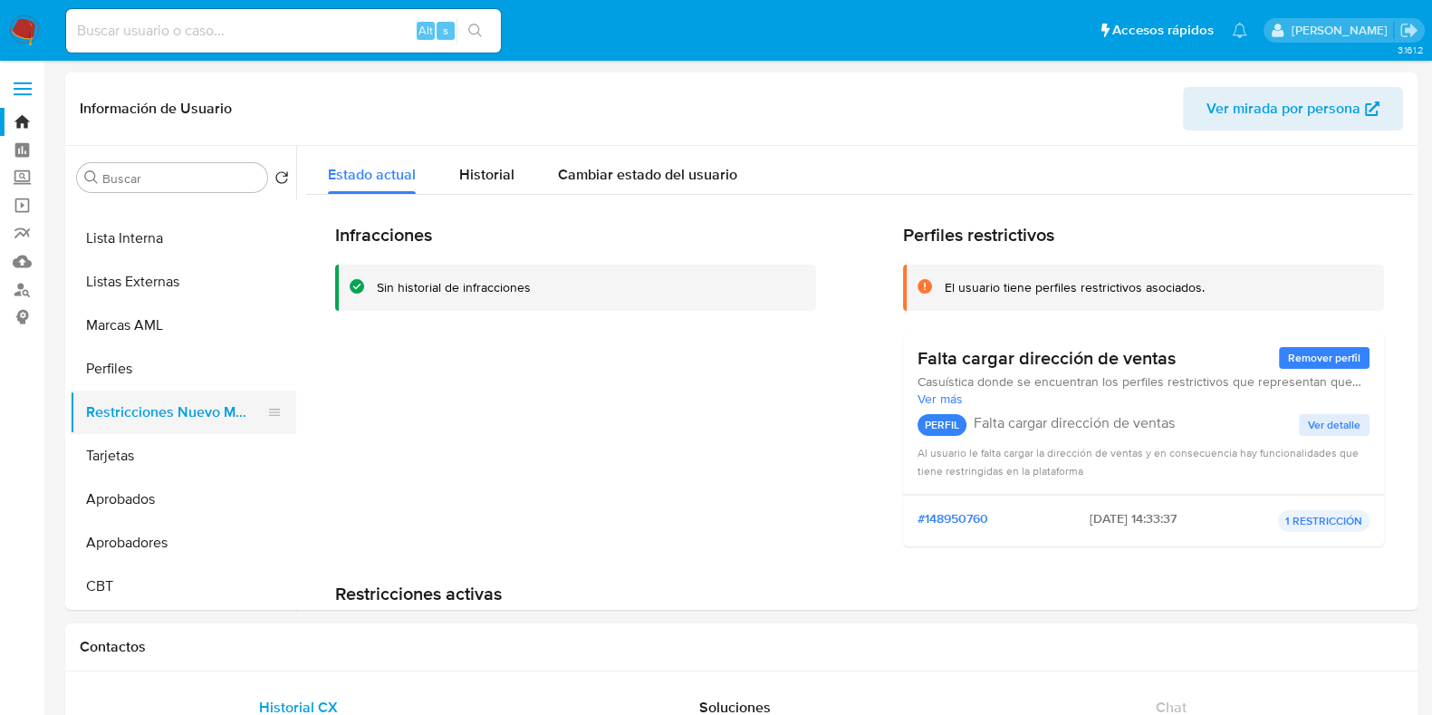
scroll to position [0, 0]
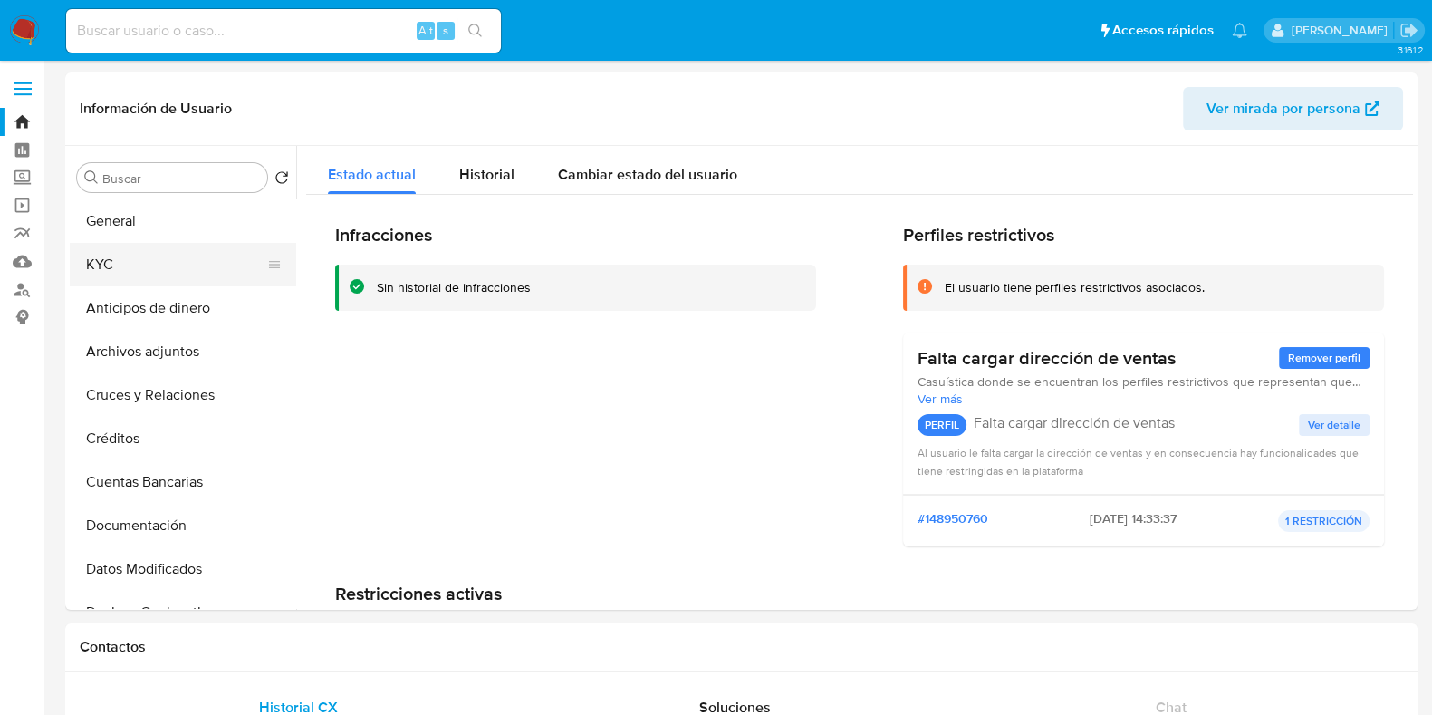
click at [140, 256] on button "KYC" at bounding box center [176, 264] width 212 height 43
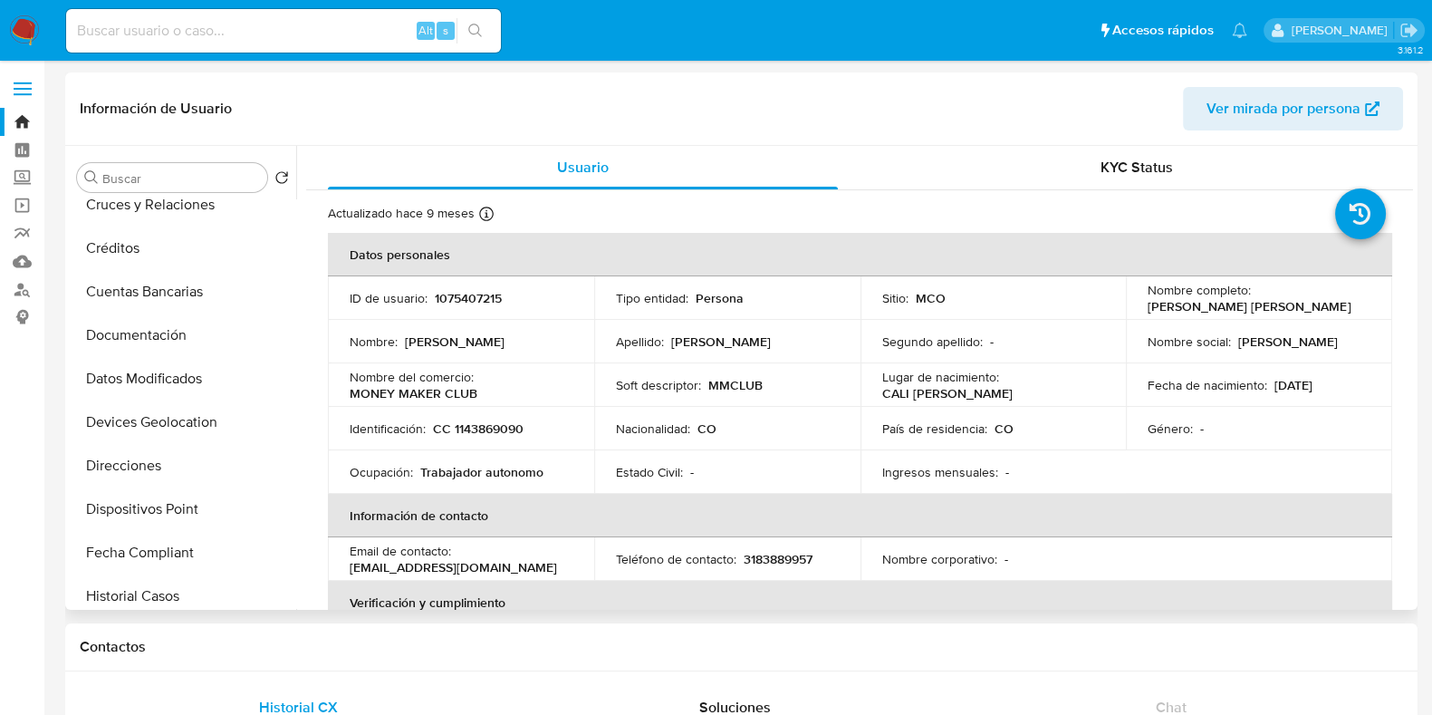
scroll to position [226, 0]
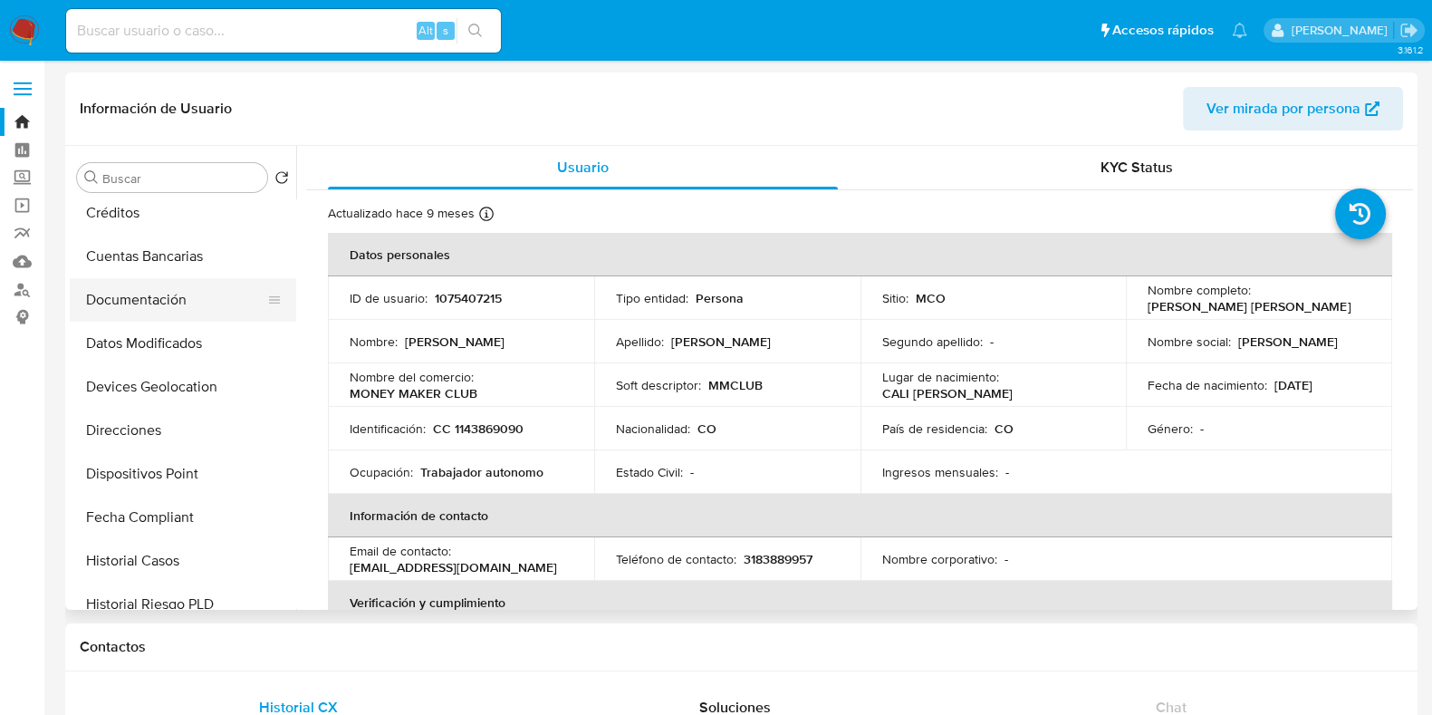
click at [168, 308] on button "Documentación" at bounding box center [176, 299] width 212 height 43
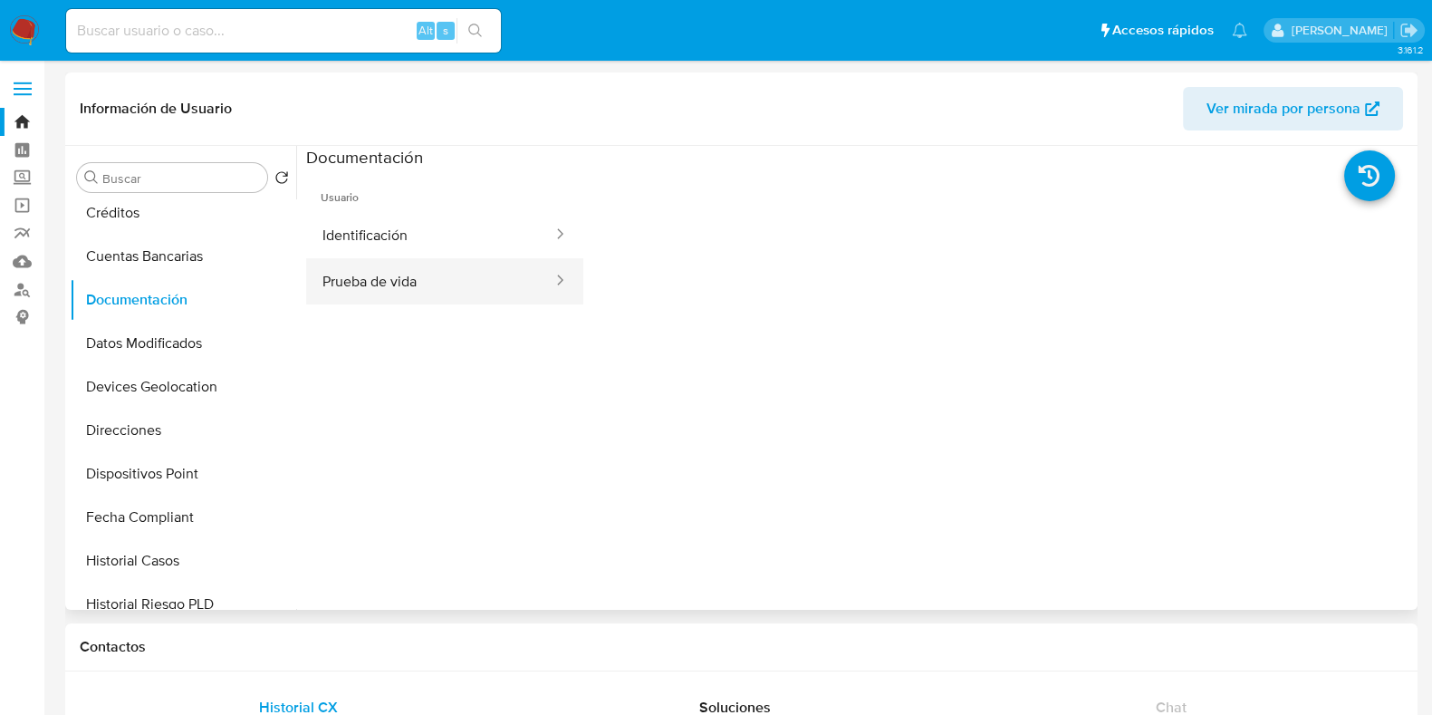
click at [417, 301] on button "Prueba de vida" at bounding box center [430, 281] width 248 height 46
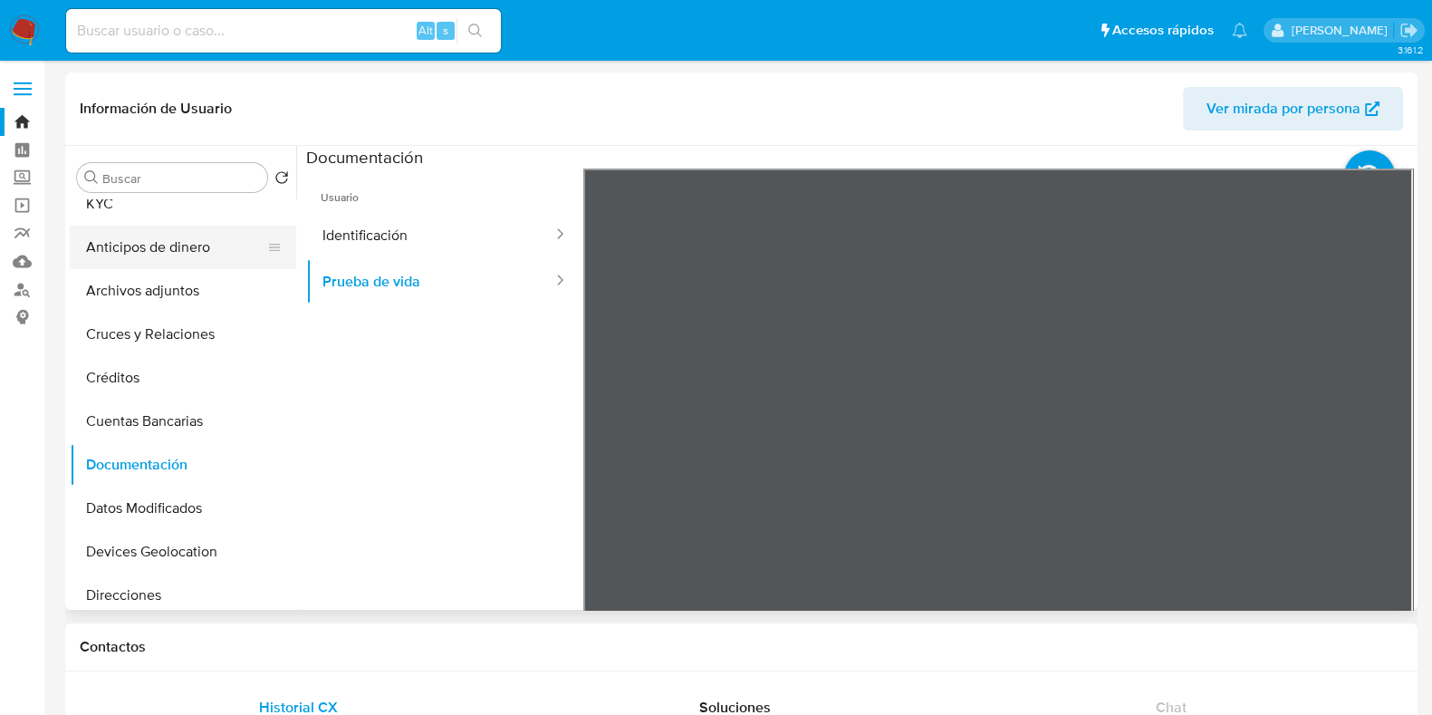
scroll to position [0, 0]
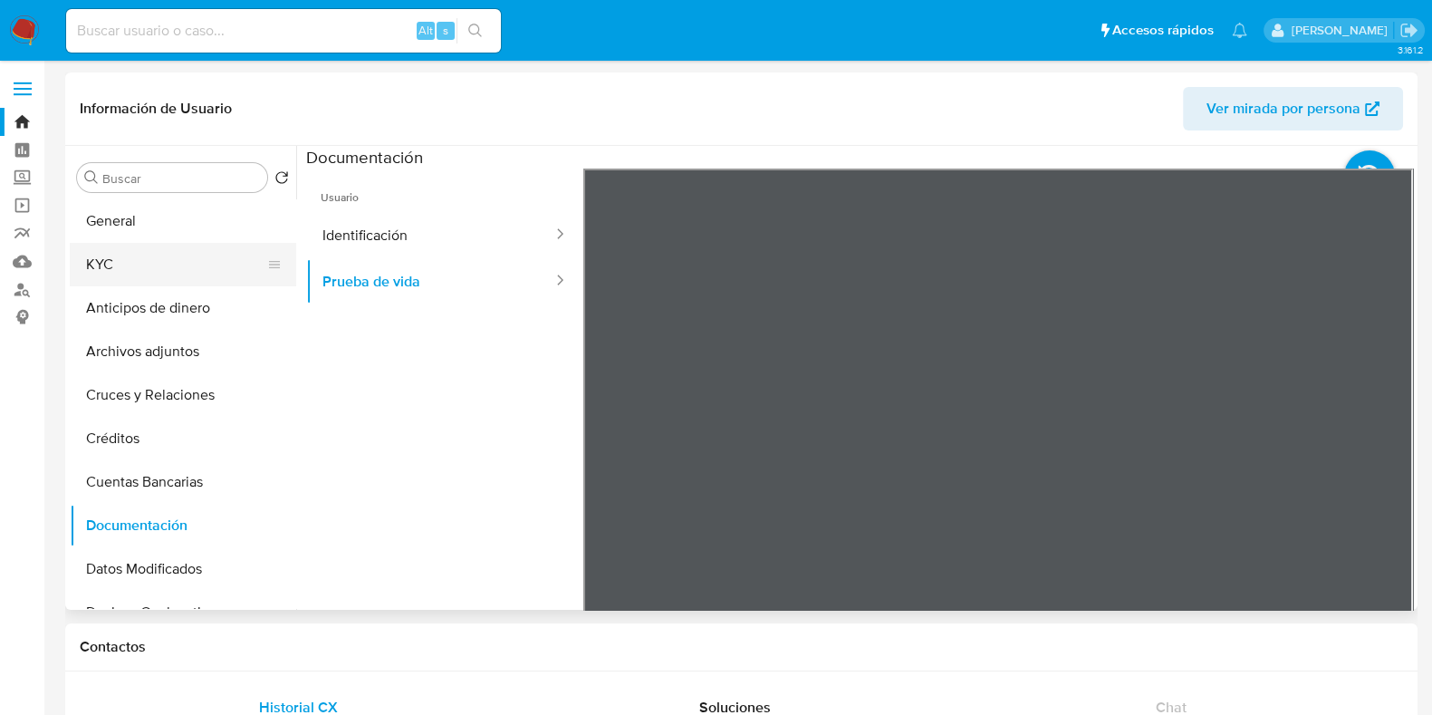
click at [134, 251] on button "KYC" at bounding box center [176, 264] width 212 height 43
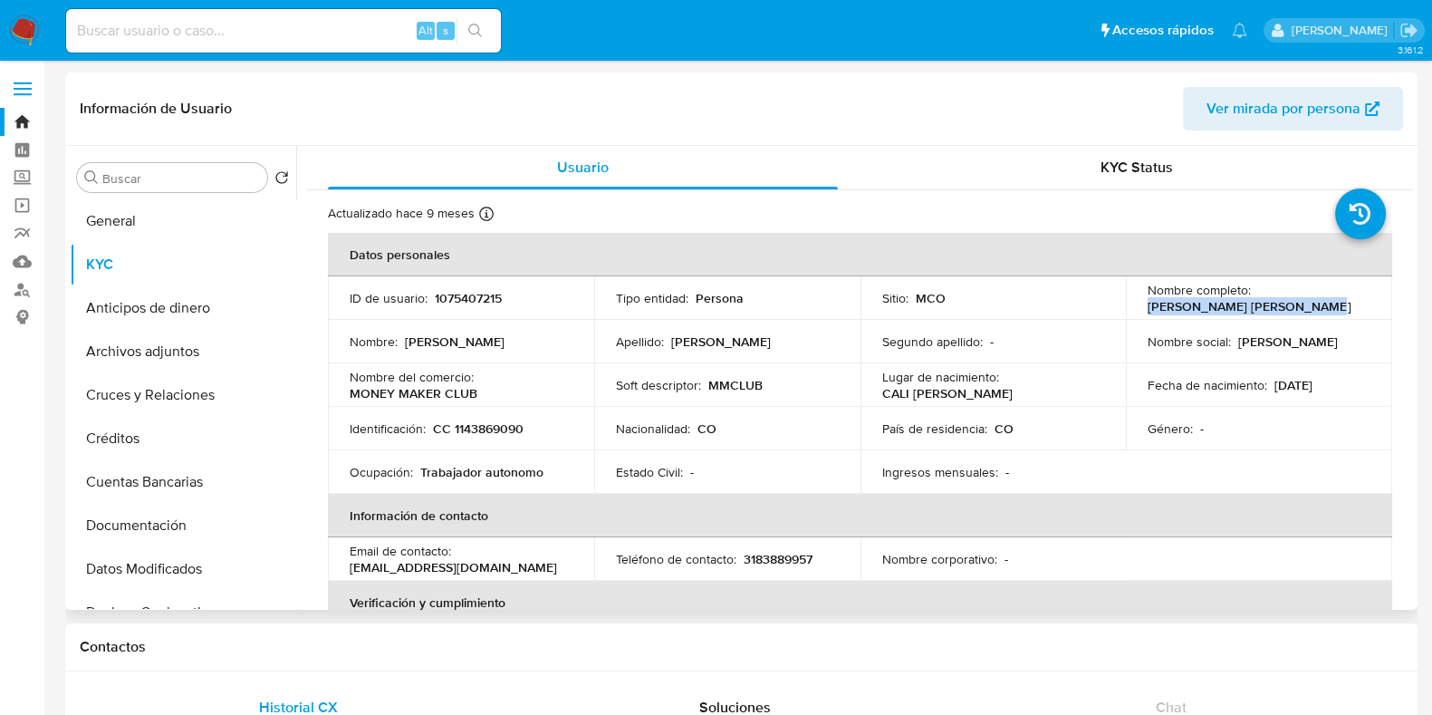
drag, startPoint x: 1143, startPoint y: 308, endPoint x: 1323, endPoint y: 304, distance: 180.3
click at [1323, 304] on div "Nombre completo : Juan Camilo Jimenez Ospina" at bounding box center [1259, 298] width 223 height 33
copy p "[PERSON_NAME] [PERSON_NAME]"
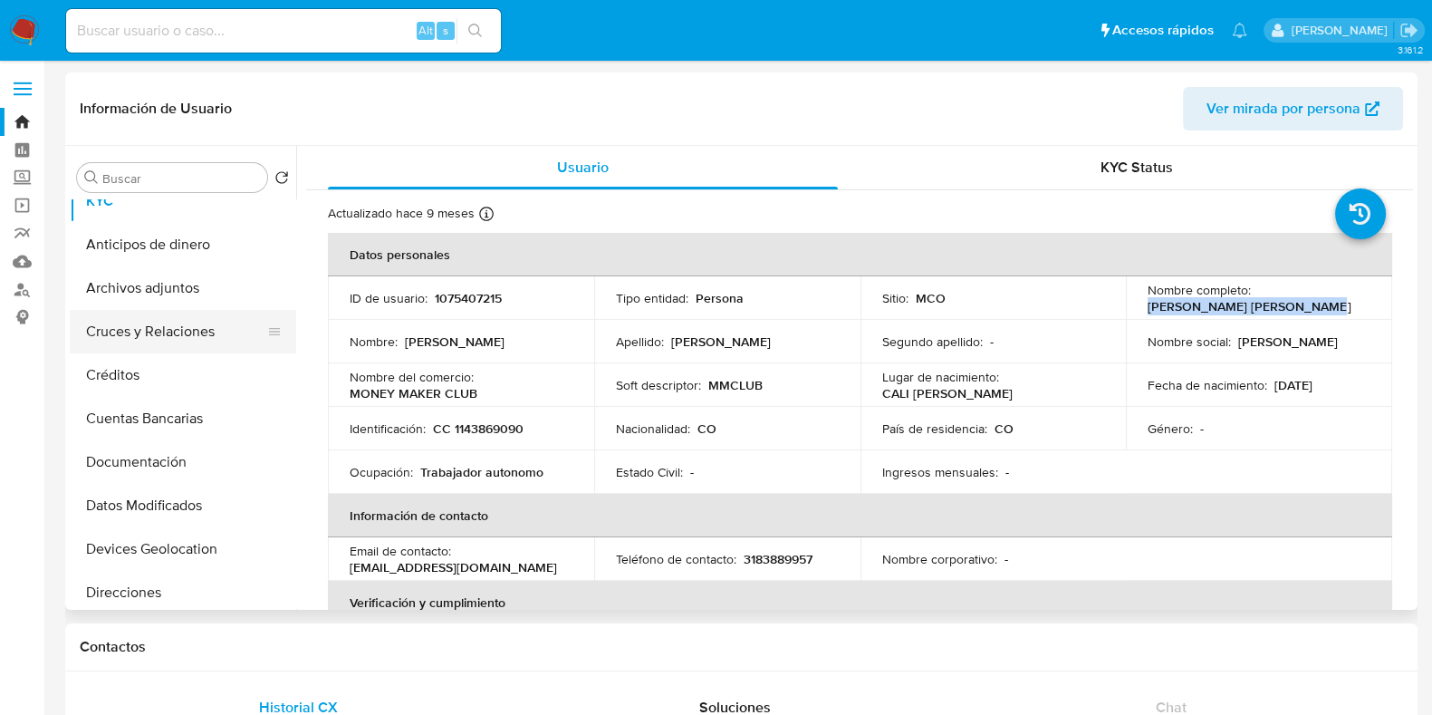
scroll to position [112, 0]
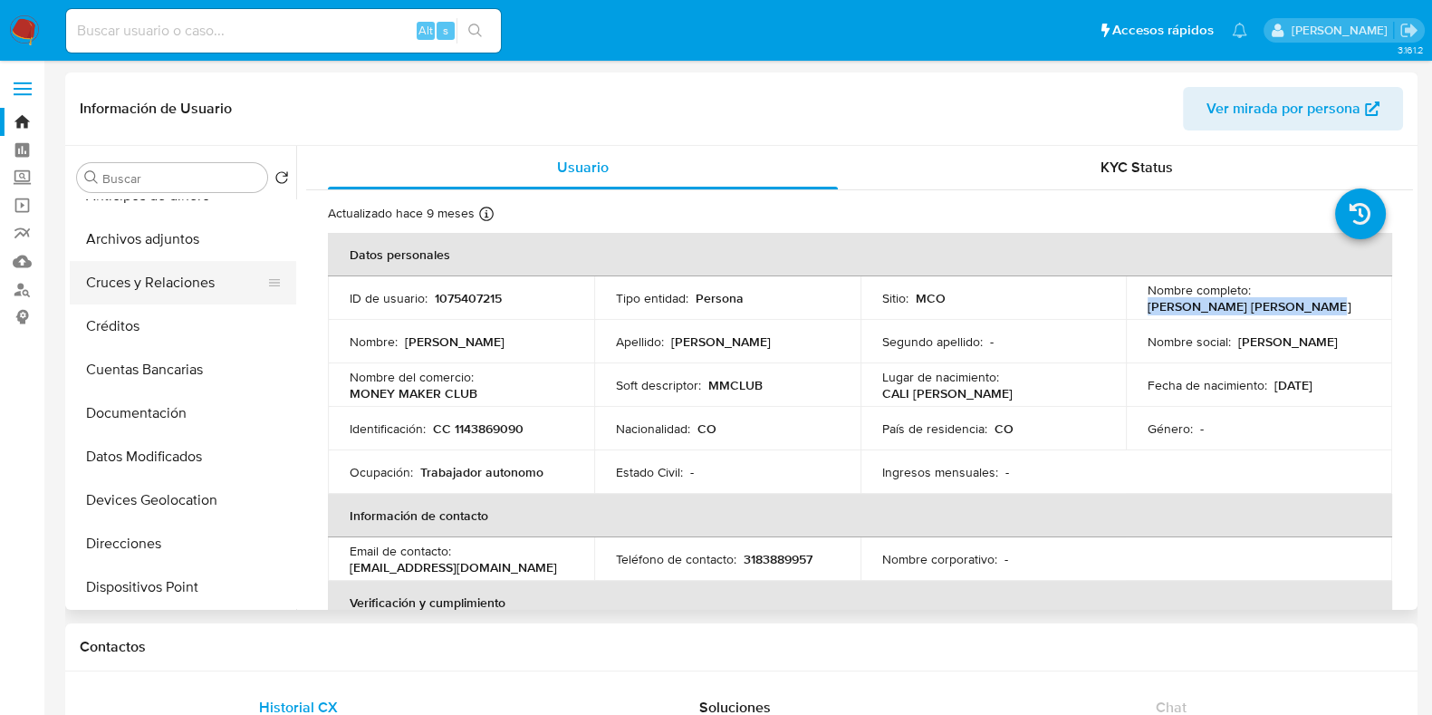
click at [173, 274] on button "Cruces y Relaciones" at bounding box center [176, 282] width 212 height 43
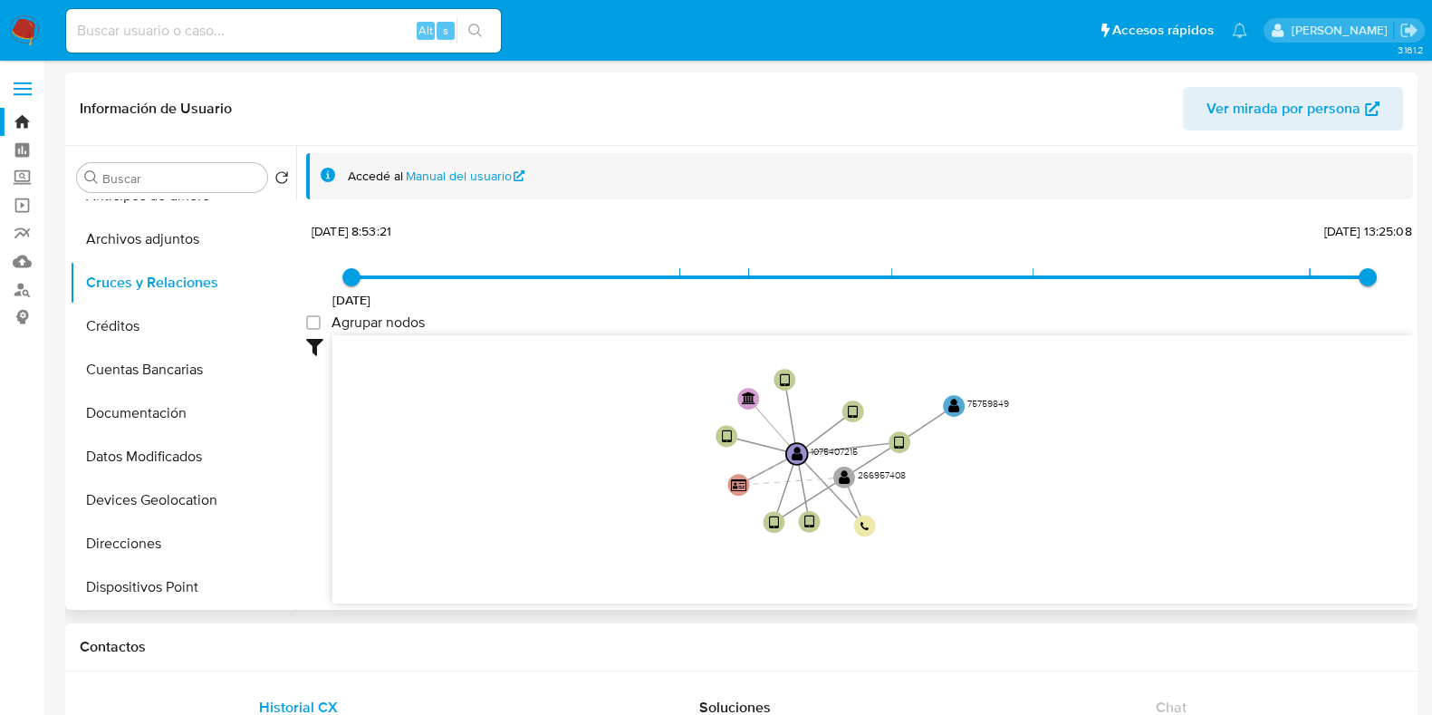
drag, startPoint x: 1106, startPoint y: 488, endPoint x: 975, endPoint y: 482, distance: 131.5
click at [975, 482] on icon "user-266957408  266957408 device-63bd5d1808813b0018d2b504  user-1075407215  …" at bounding box center [873, 466] width 1081 height 263
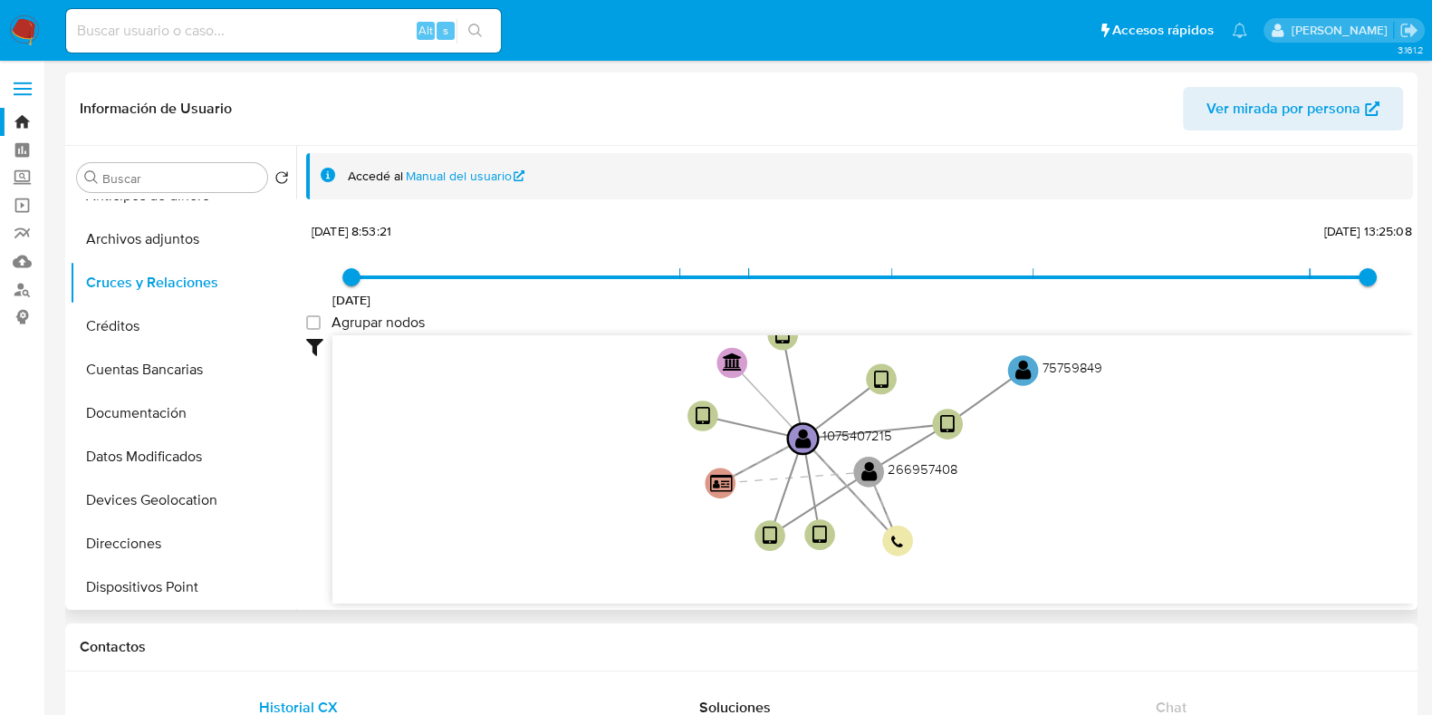
drag, startPoint x: 931, startPoint y: 496, endPoint x: 997, endPoint y: 492, distance: 66.2
click at [997, 492] on icon "user-266957408  266957408 device-63bd5d1808813b0018d2b504  user-1075407215  …" at bounding box center [873, 466] width 1081 height 263
click at [862, 473] on text "" at bounding box center [870, 471] width 16 height 22
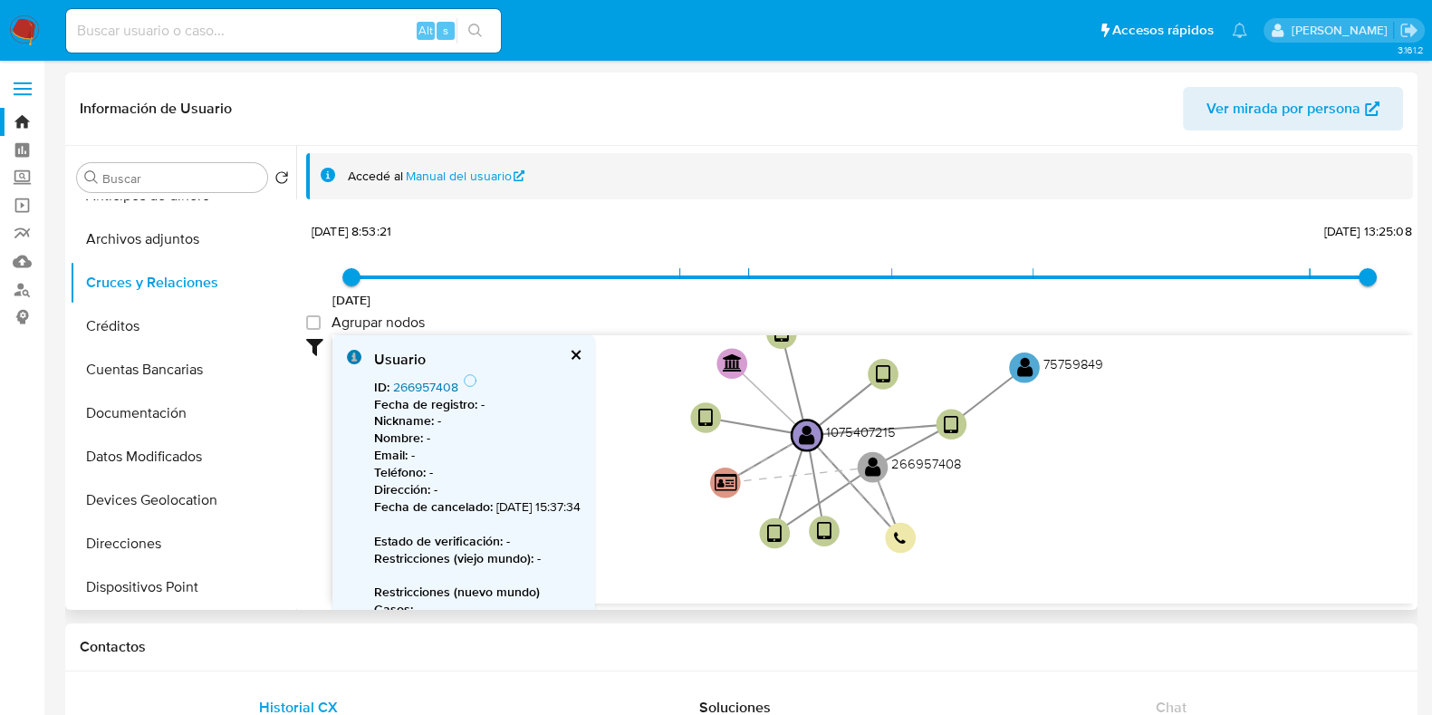
click at [426, 390] on link "266957408" at bounding box center [425, 387] width 65 height 18
click at [1015, 371] on circle at bounding box center [1025, 368] width 38 height 38
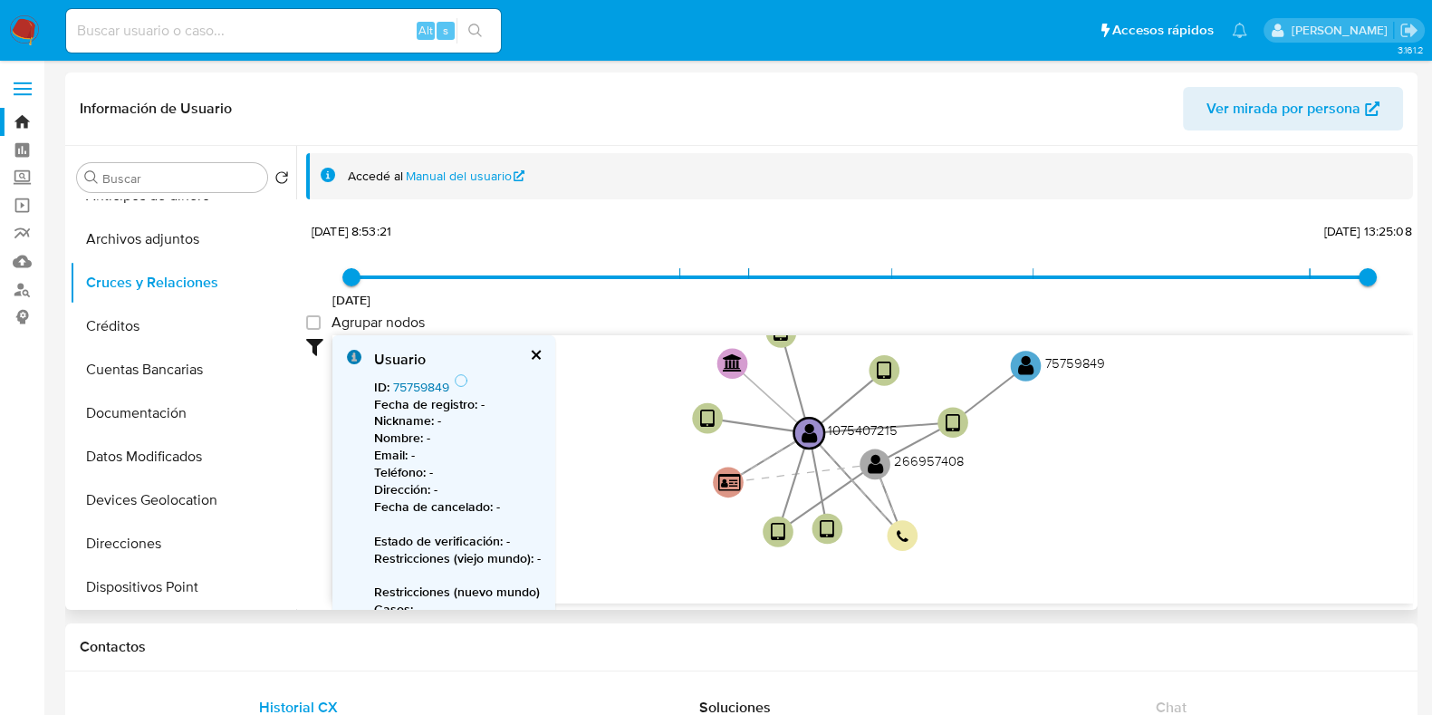
click at [419, 388] on link "75759849" at bounding box center [421, 387] width 56 height 18
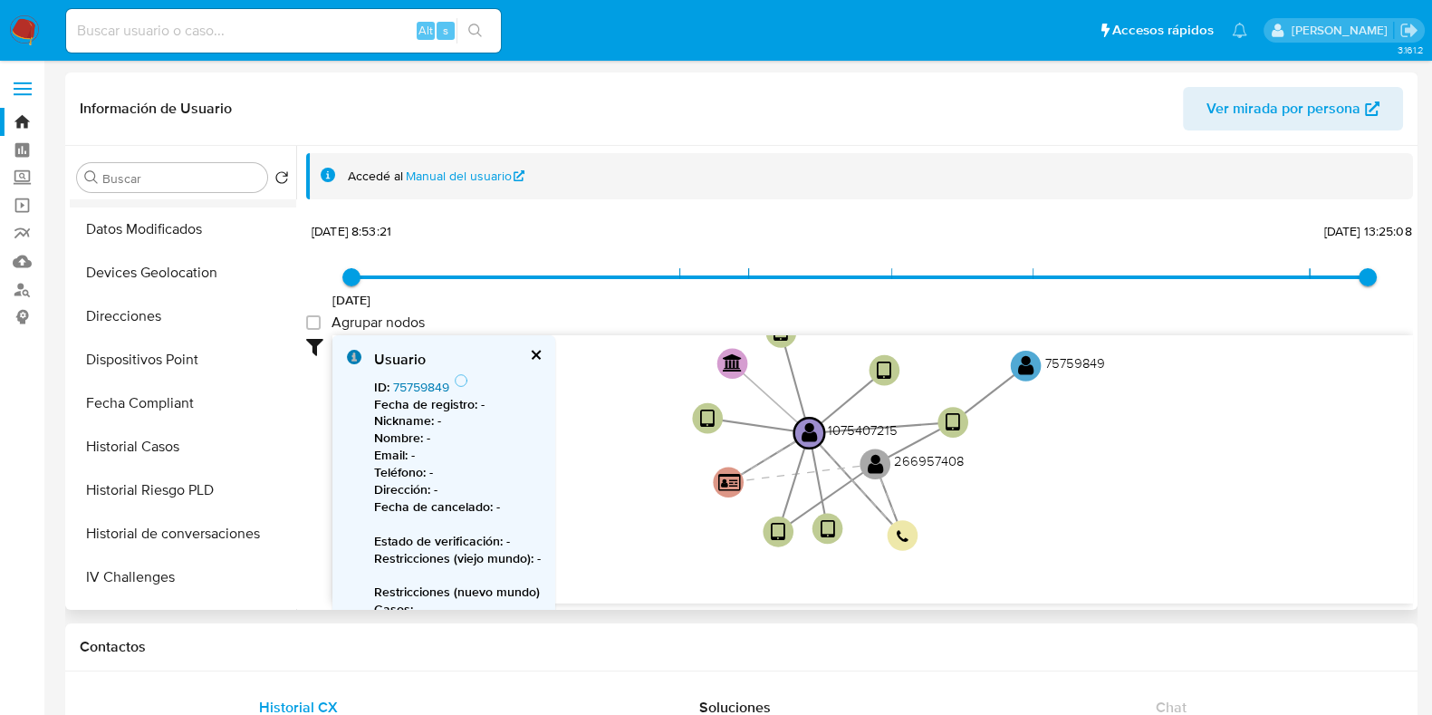
scroll to position [792, 0]
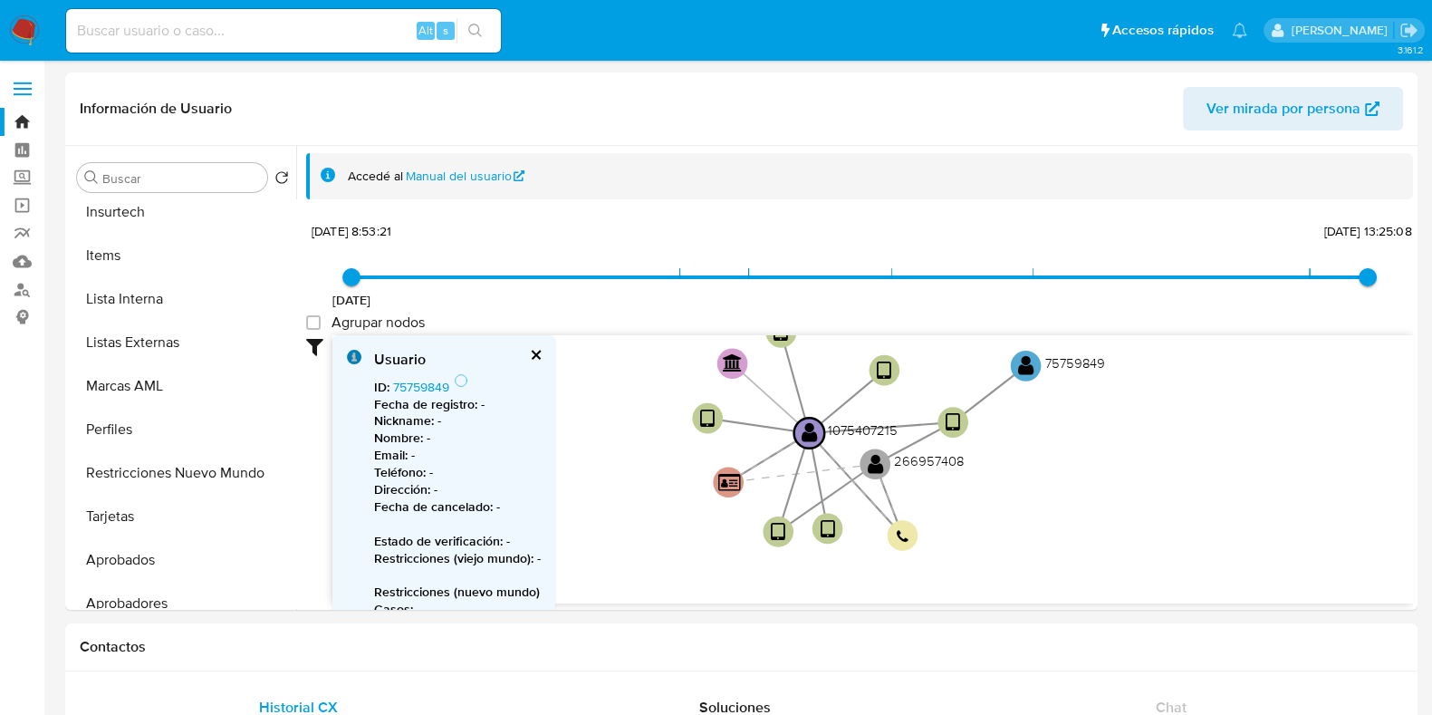
click at [215, 30] on input at bounding box center [283, 31] width 435 height 24
paste input "2466538284"
type input "2466538284"
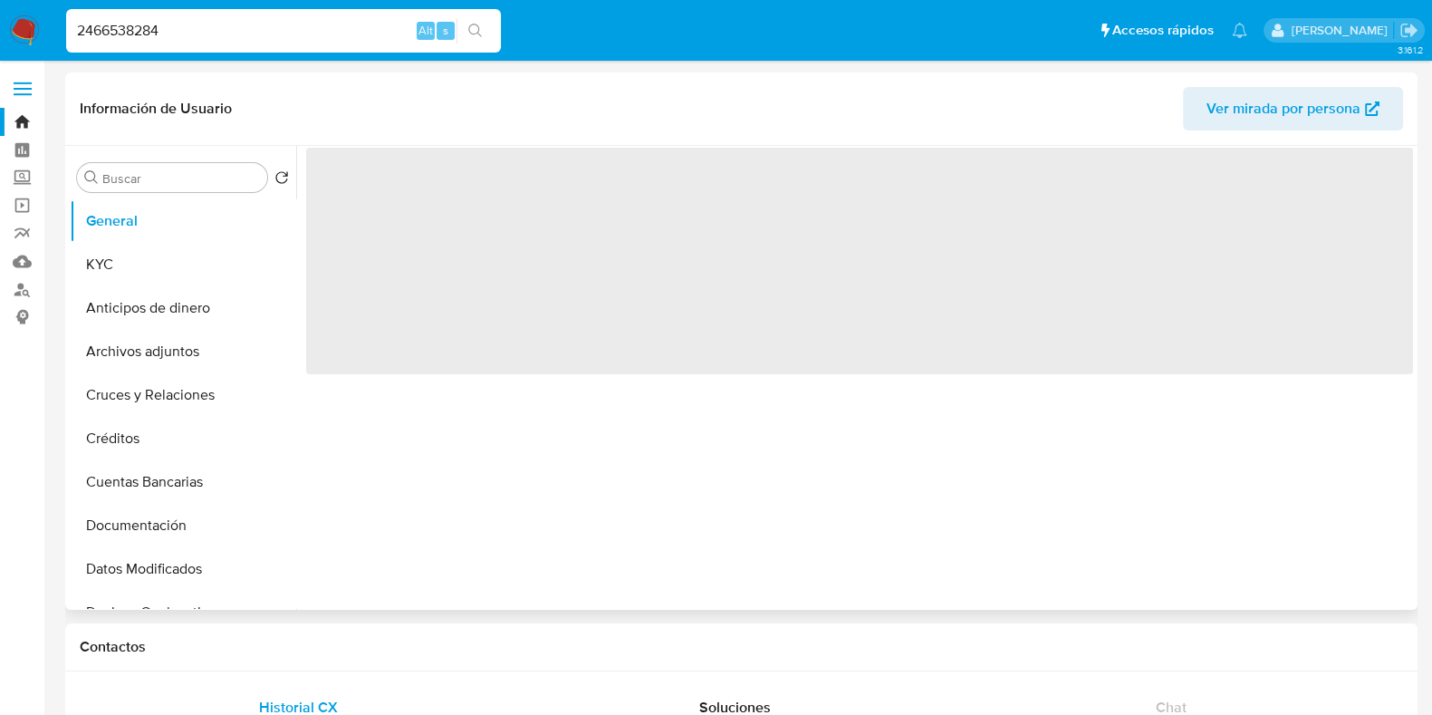
select select "10"
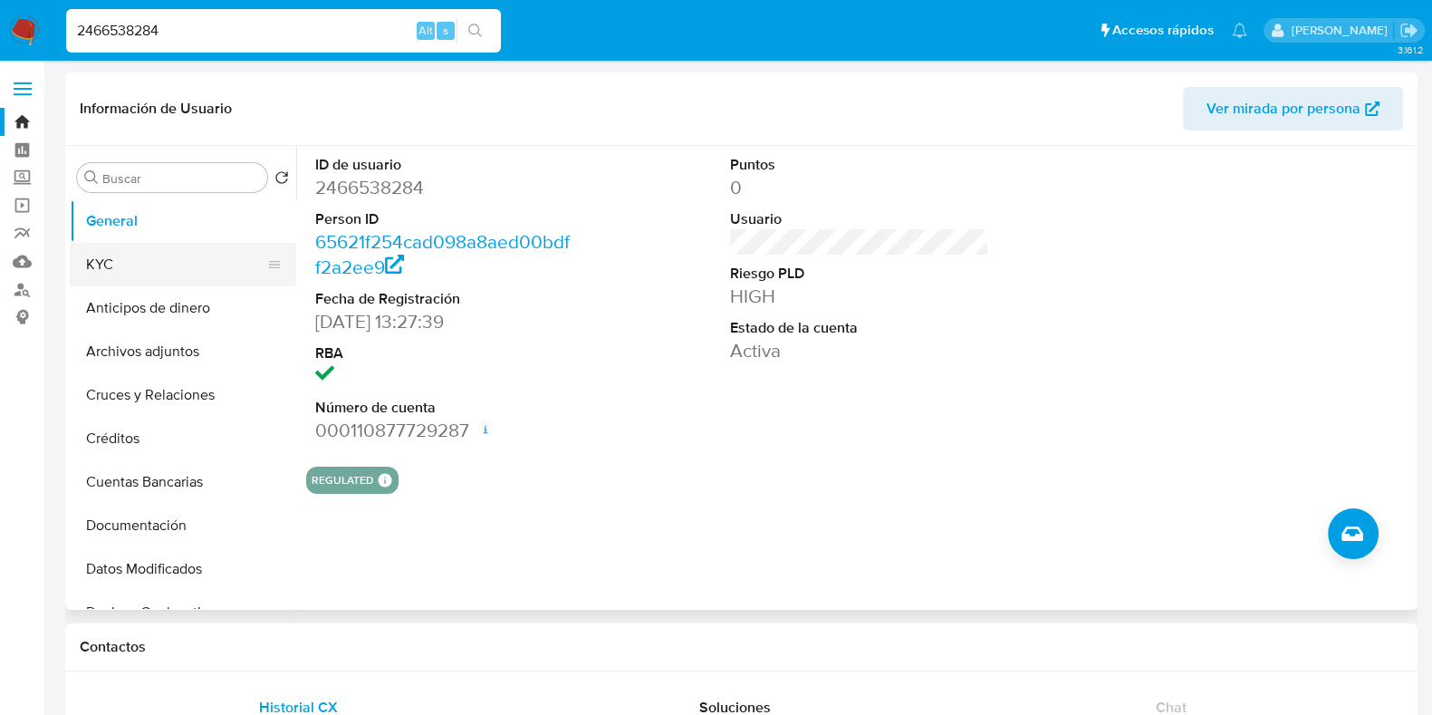
click at [140, 265] on button "KYC" at bounding box center [176, 264] width 212 height 43
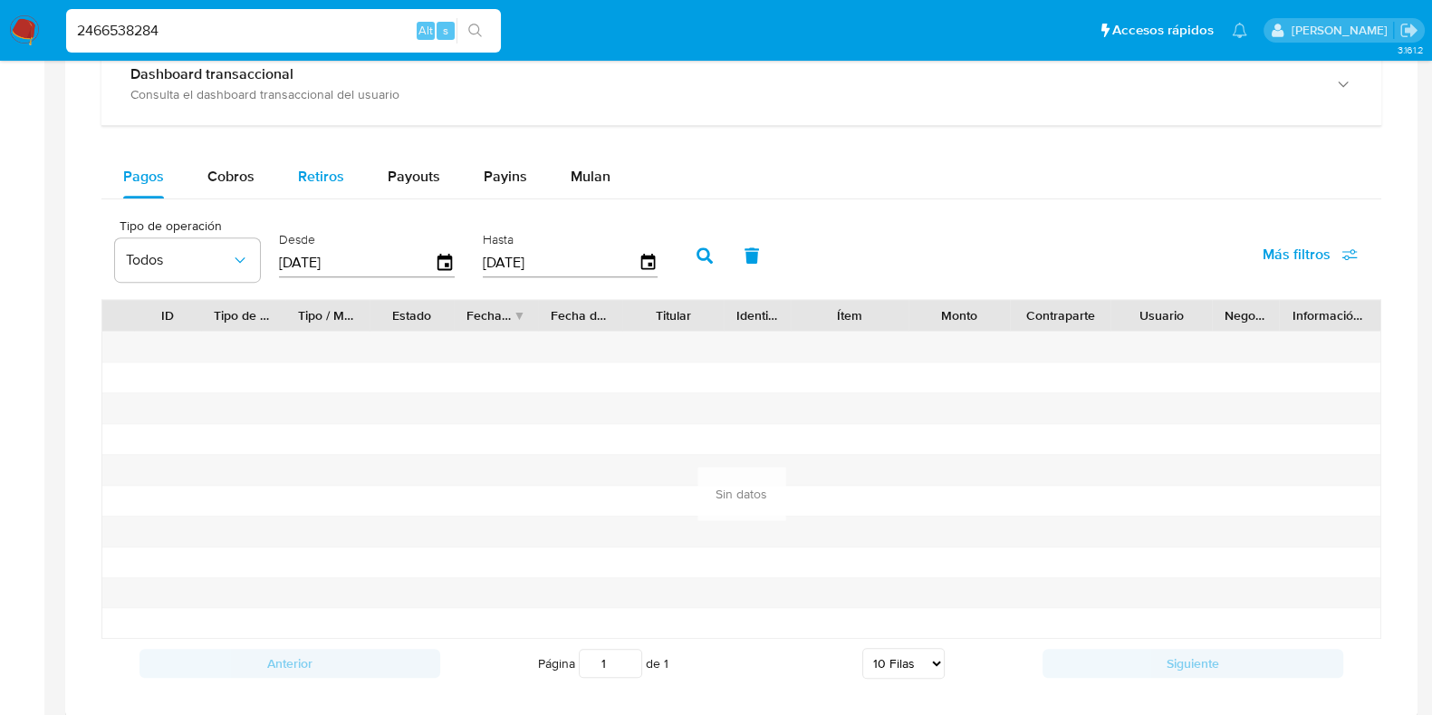
scroll to position [1019, 0]
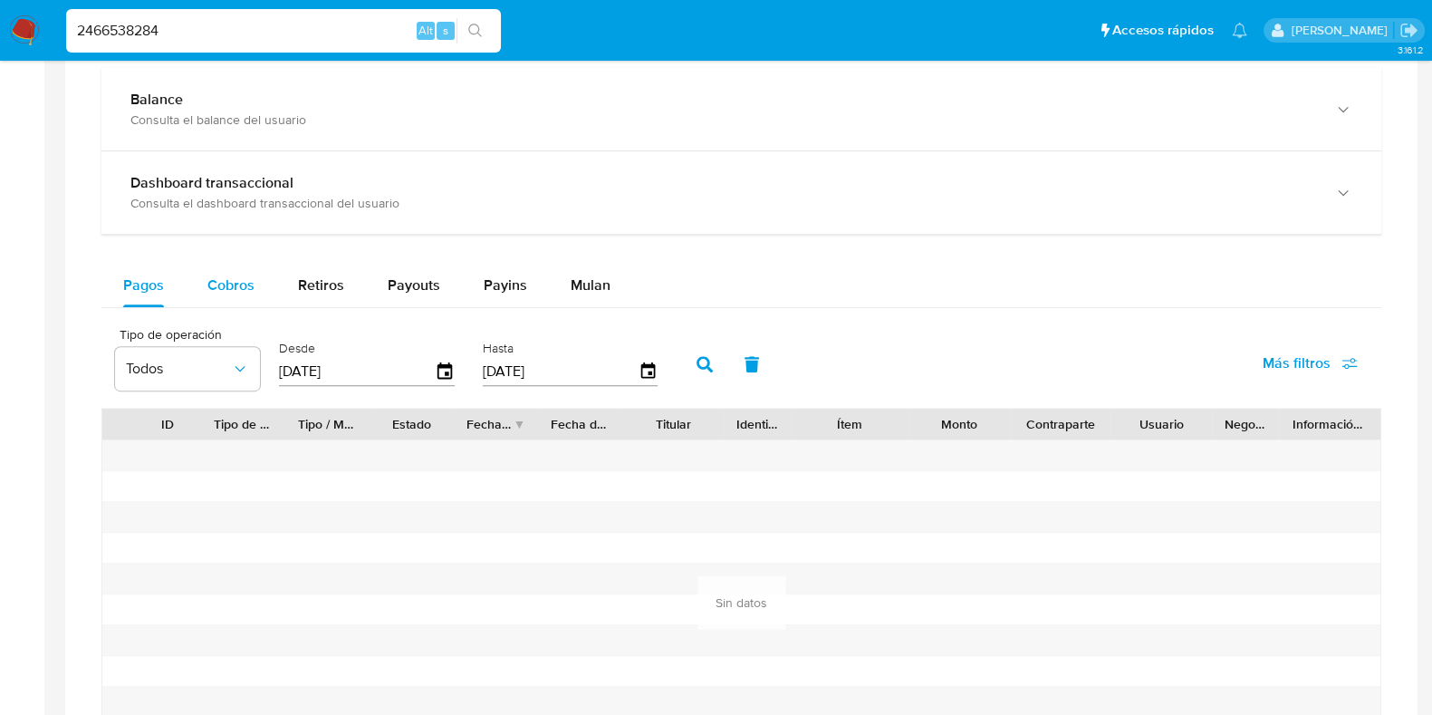
click at [208, 275] on span "Cobros" at bounding box center [230, 285] width 47 height 21
select select "10"
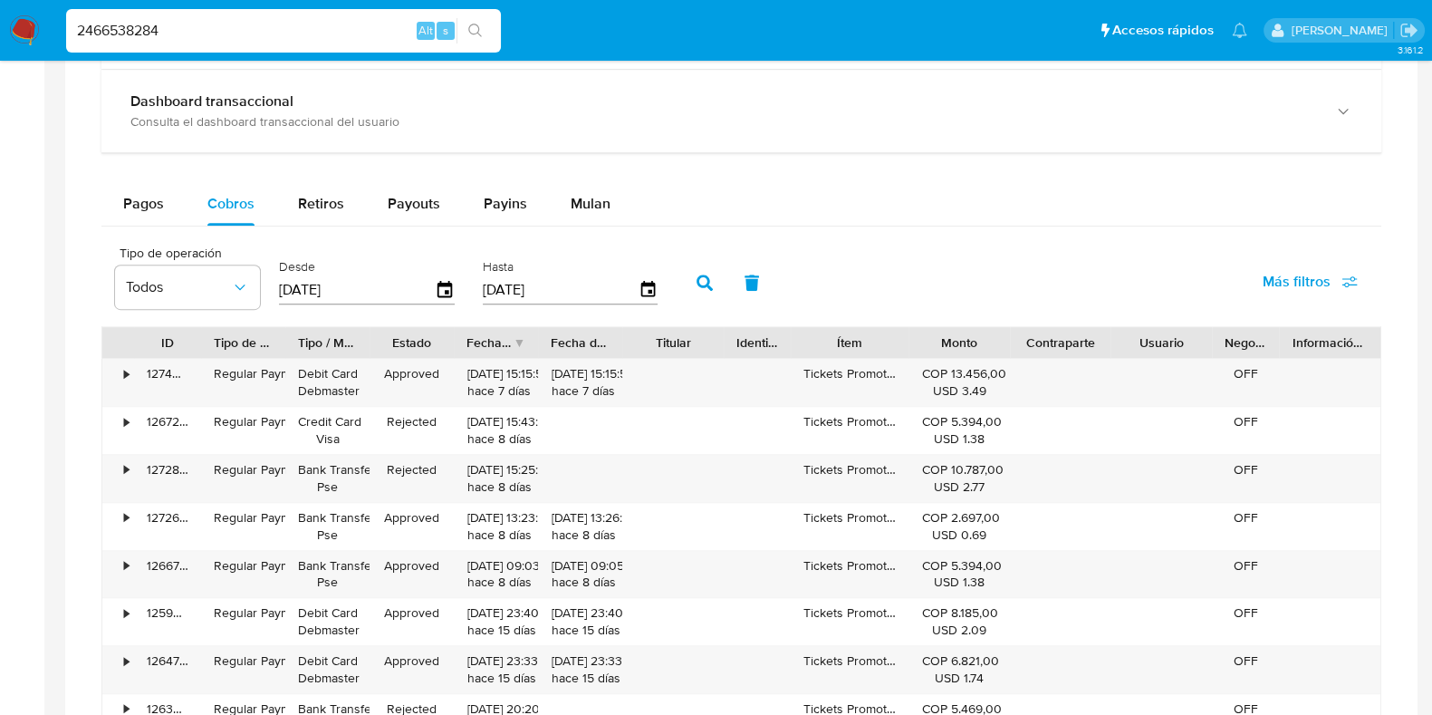
scroll to position [1133, 0]
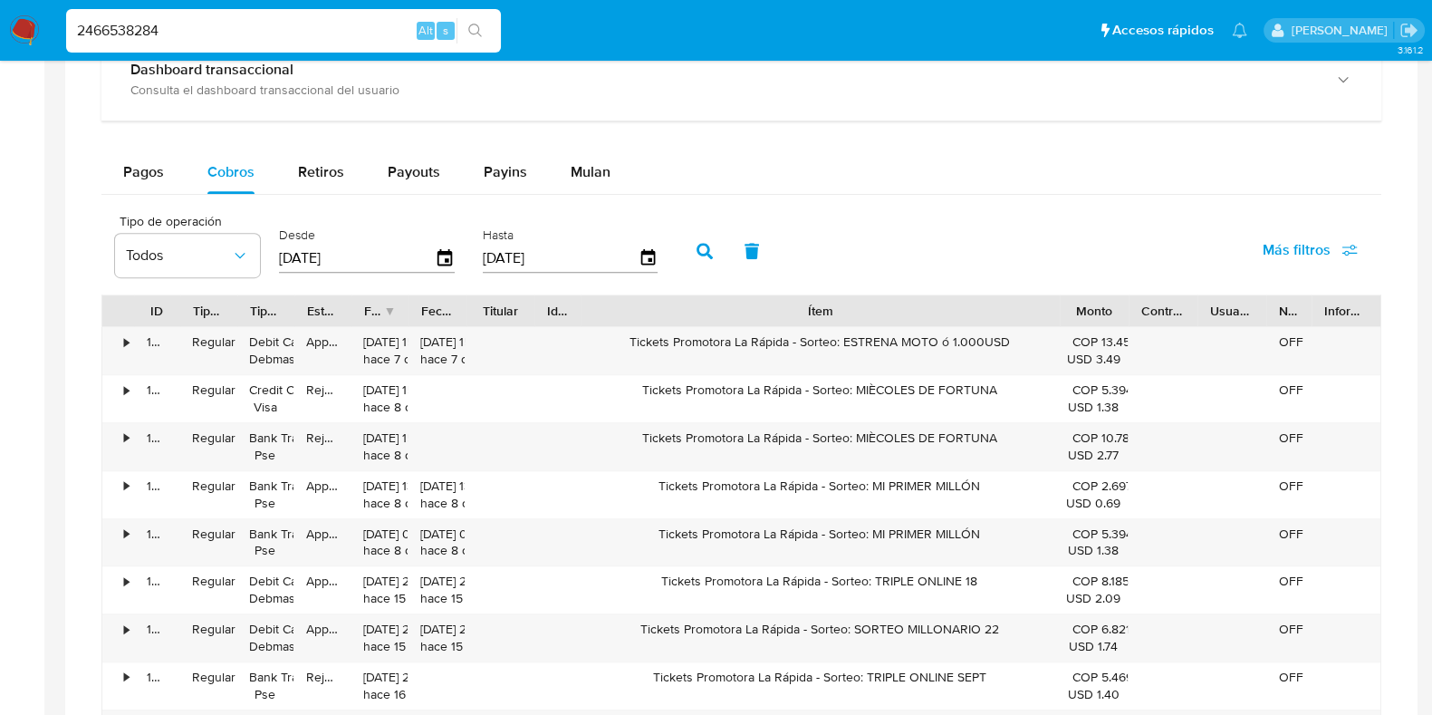
drag, startPoint x: 903, startPoint y: 310, endPoint x: 1265, endPoint y: 291, distance: 362.0
click at [1265, 291] on div "Tipo de operación Todos Desde 04/07/2025 Hasta 01/10/2025 Más filtros ID Tipo d…" at bounding box center [741, 529] width 1280 height 651
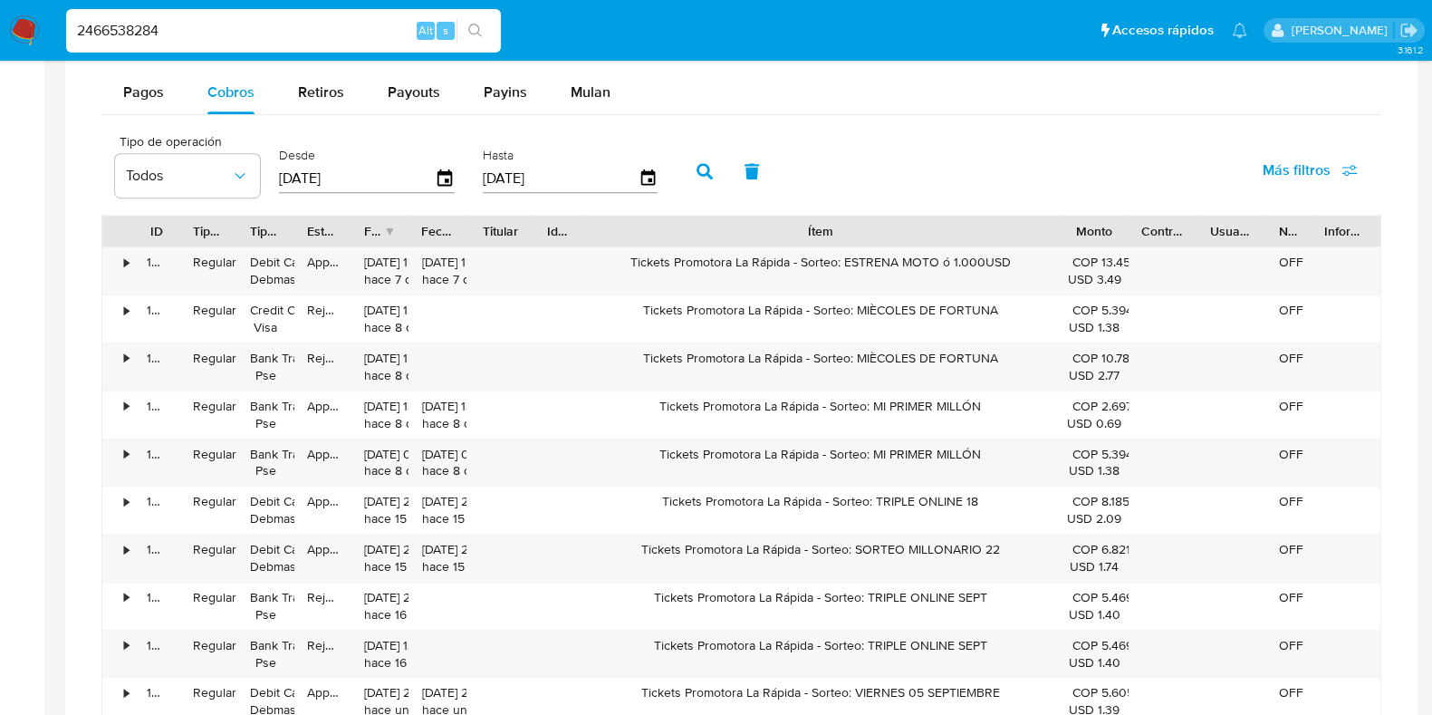
scroll to position [1246, 0]
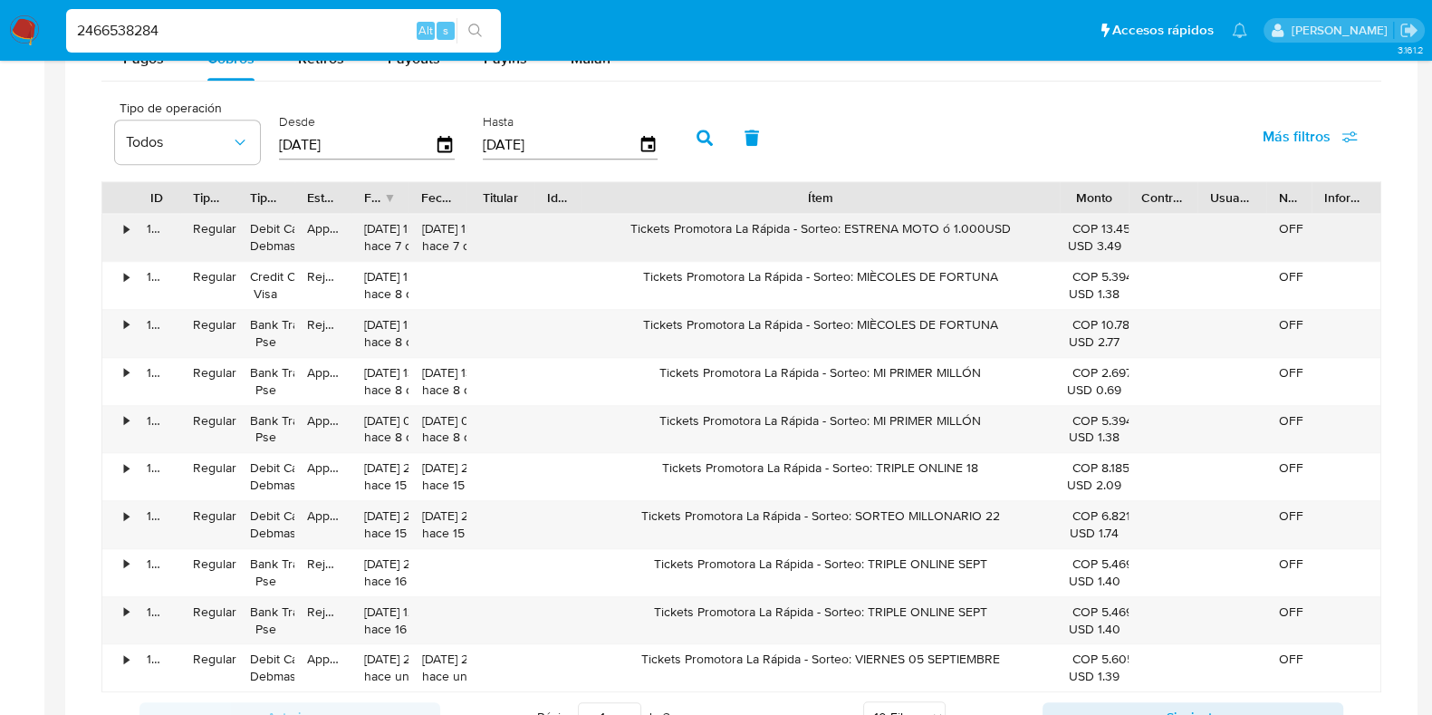
drag, startPoint x: 997, startPoint y: 228, endPoint x: 829, endPoint y: 231, distance: 167.6
click at [829, 231] on div "Tickets Promotora La Rápida - Sorteo: ESTRENA MOTO ó 1.000USD" at bounding box center [820, 237] width 479 height 47
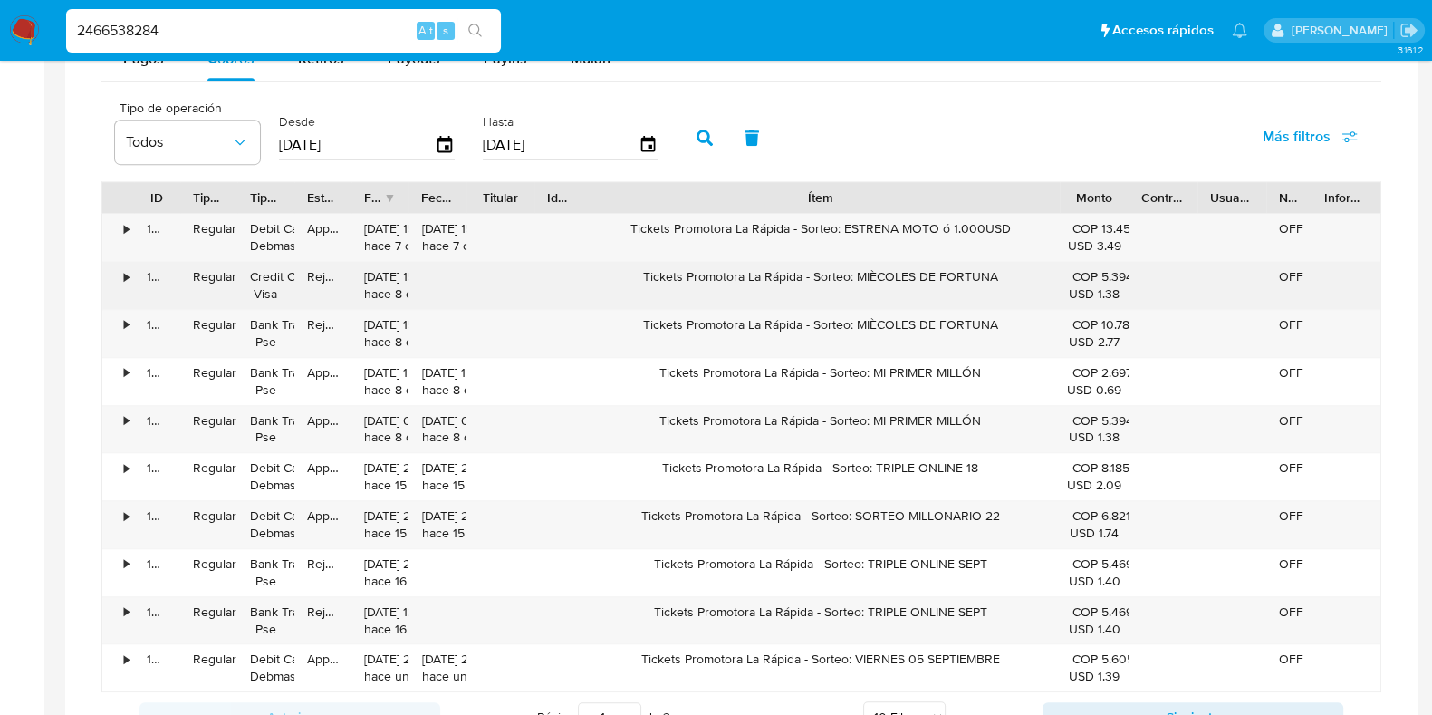
click at [761, 262] on div "Tickets Promotora La Rápida - Sorteo: MIÈCOLES DE FORTUNA" at bounding box center [820, 285] width 479 height 47
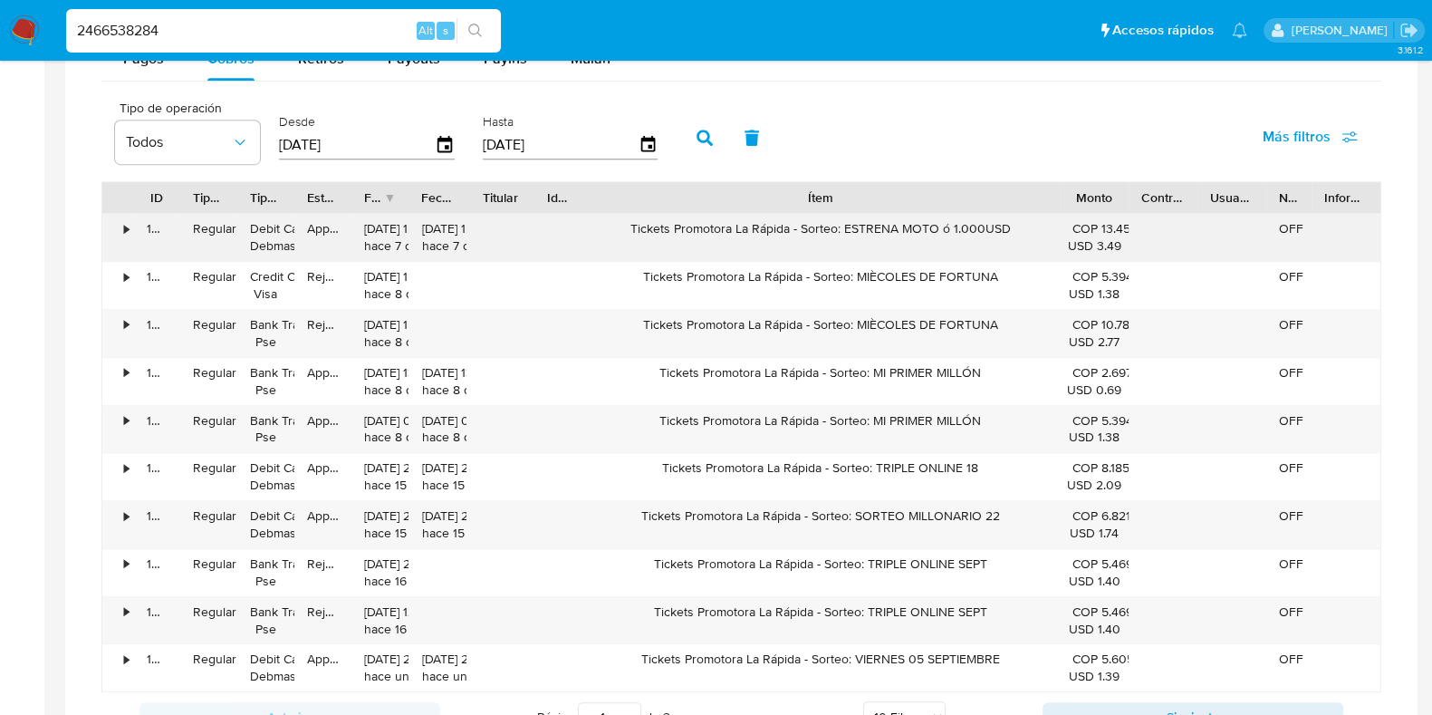
drag, startPoint x: 790, startPoint y: 228, endPoint x: 677, endPoint y: 237, distance: 113.6
click at [677, 237] on div "Tickets Promotora La Rápida - Sorteo: ESTRENA MOTO ó 1.000USD" at bounding box center [820, 237] width 479 height 47
click at [222, 29] on input "2466538284" at bounding box center [283, 31] width 435 height 24
paste input "1083011945"
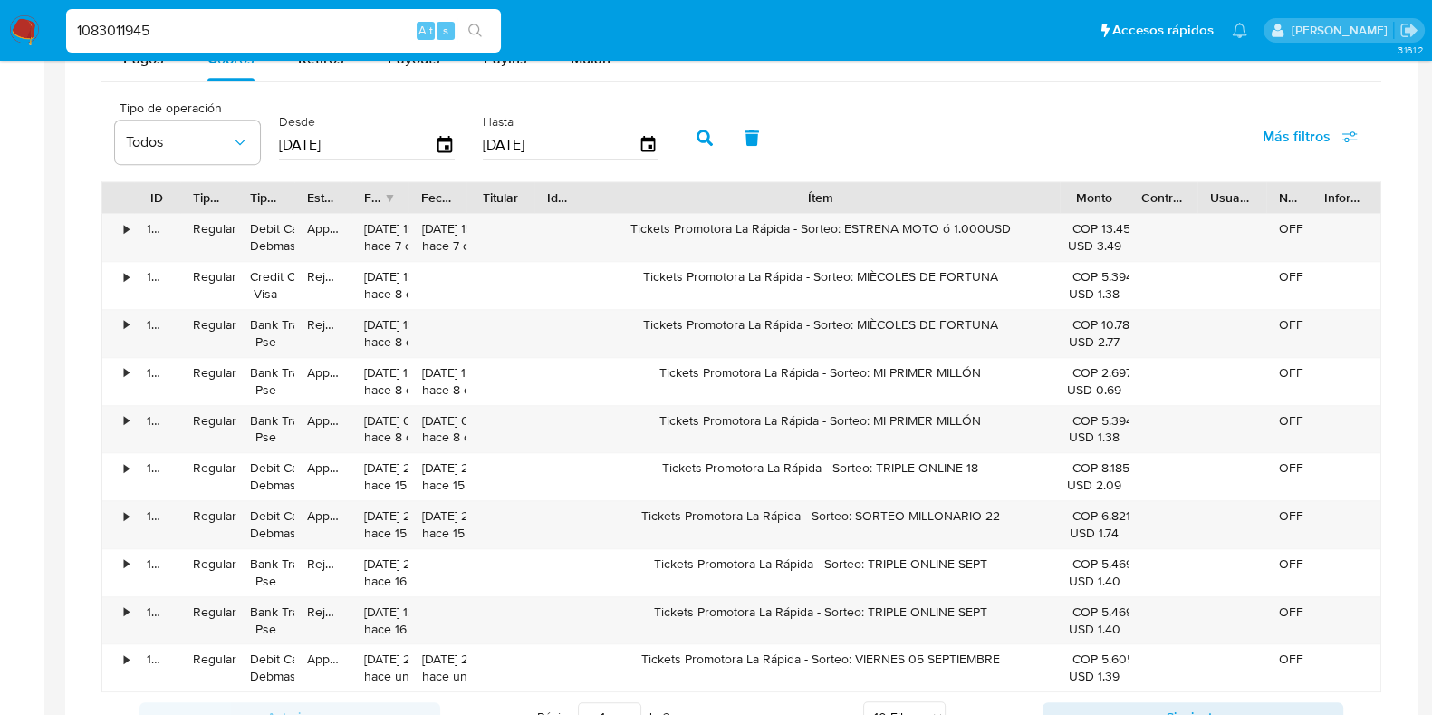
type input "1083011945"
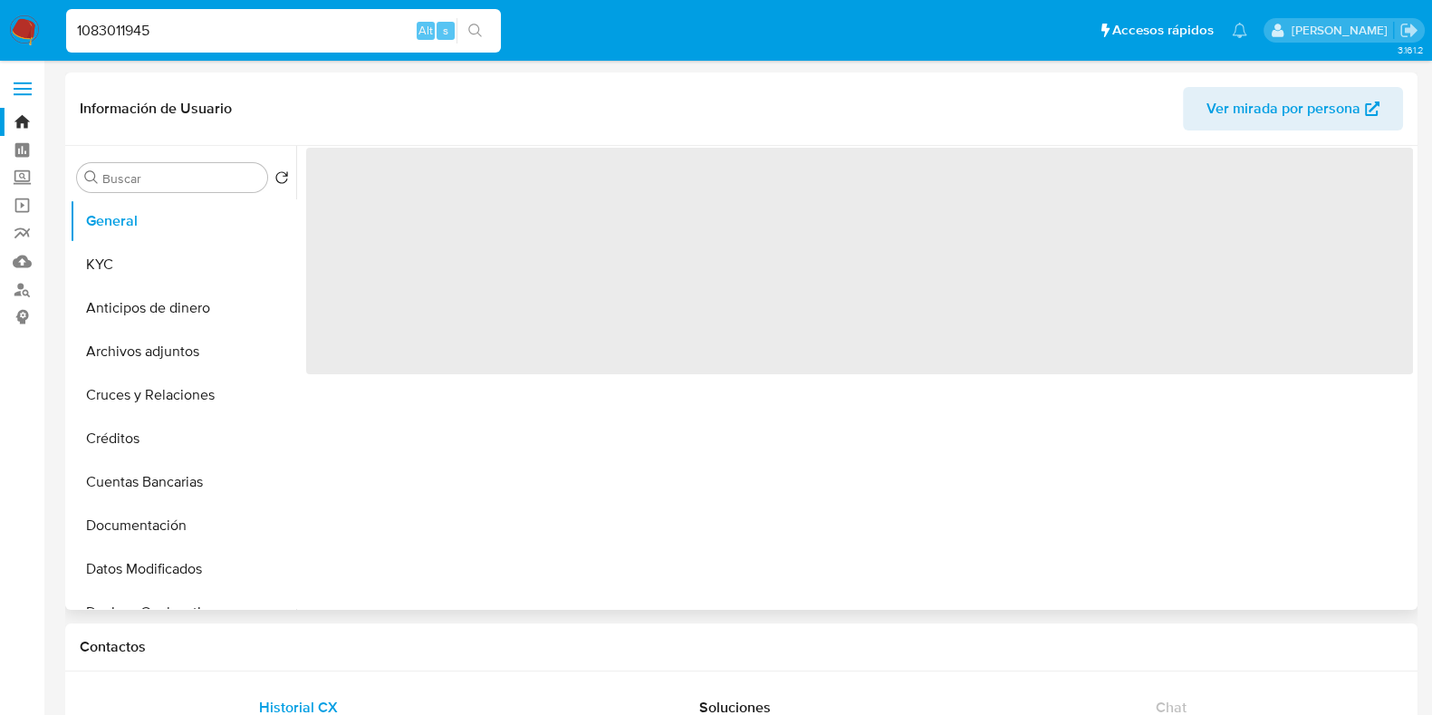
select select "10"
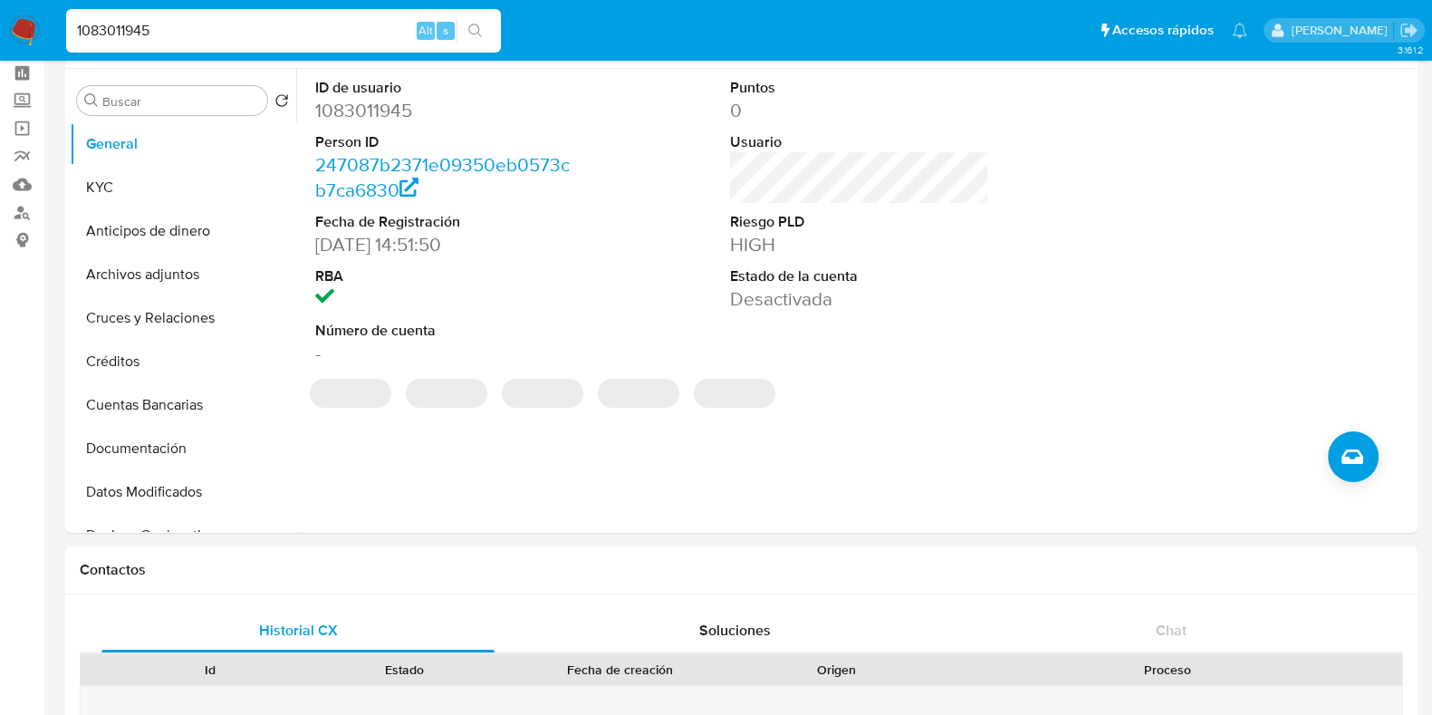
scroll to position [112, 0]
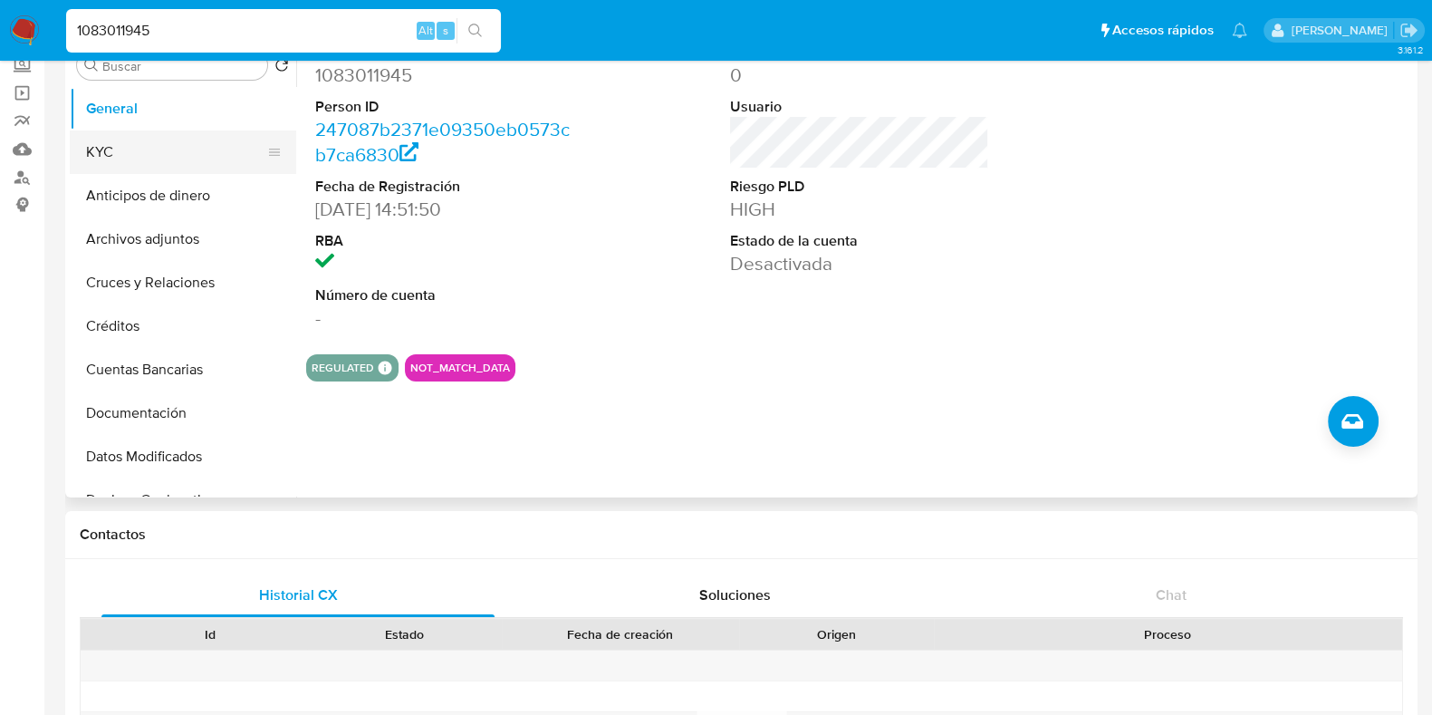
click at [162, 153] on button "KYC" at bounding box center [176, 151] width 212 height 43
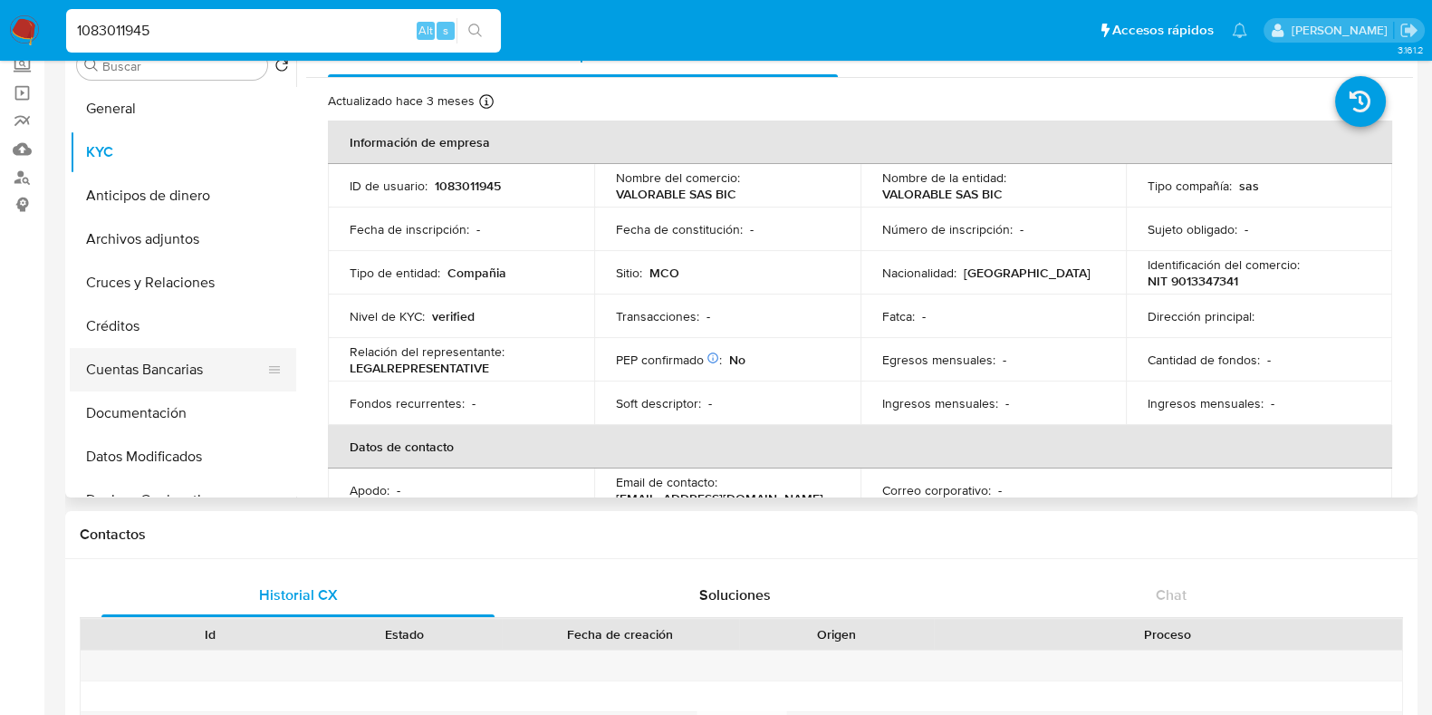
scroll to position [792, 0]
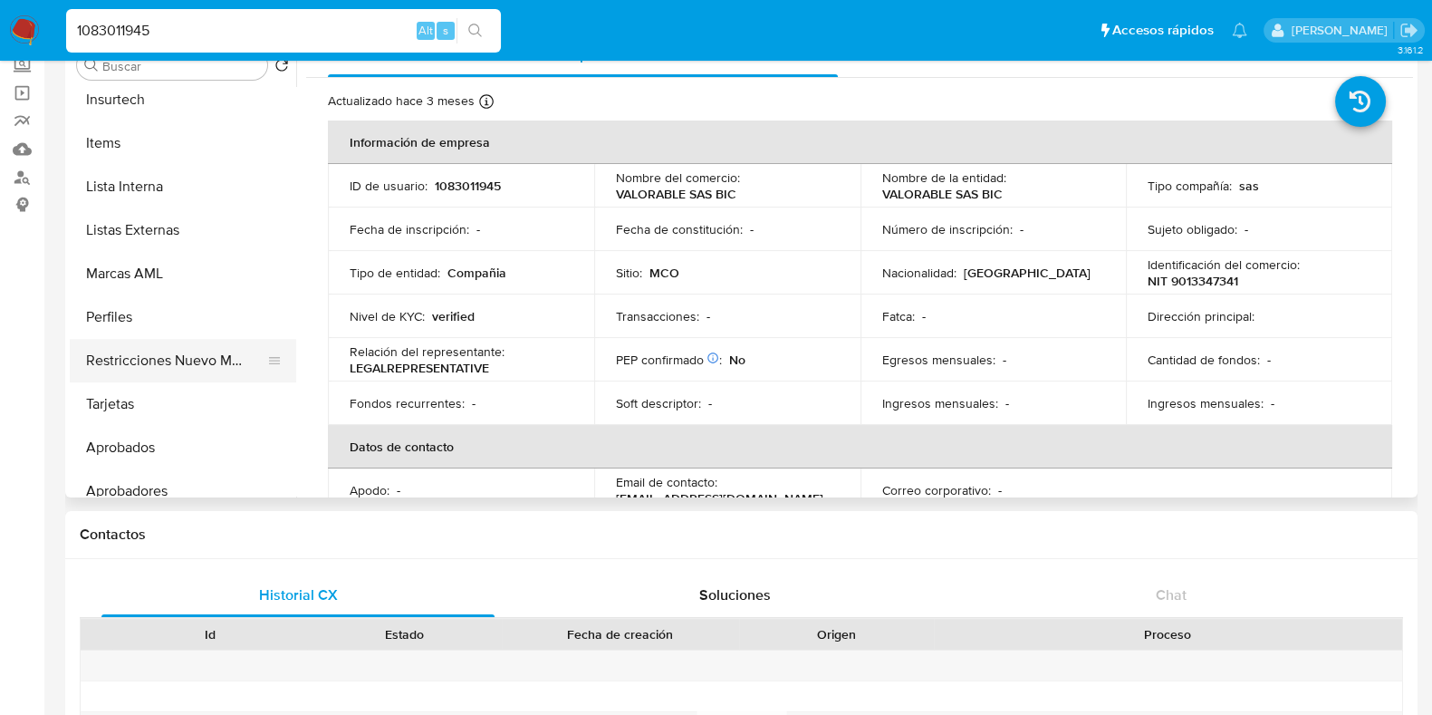
click at [199, 355] on button "Restricciones Nuevo Mundo" at bounding box center [176, 360] width 212 height 43
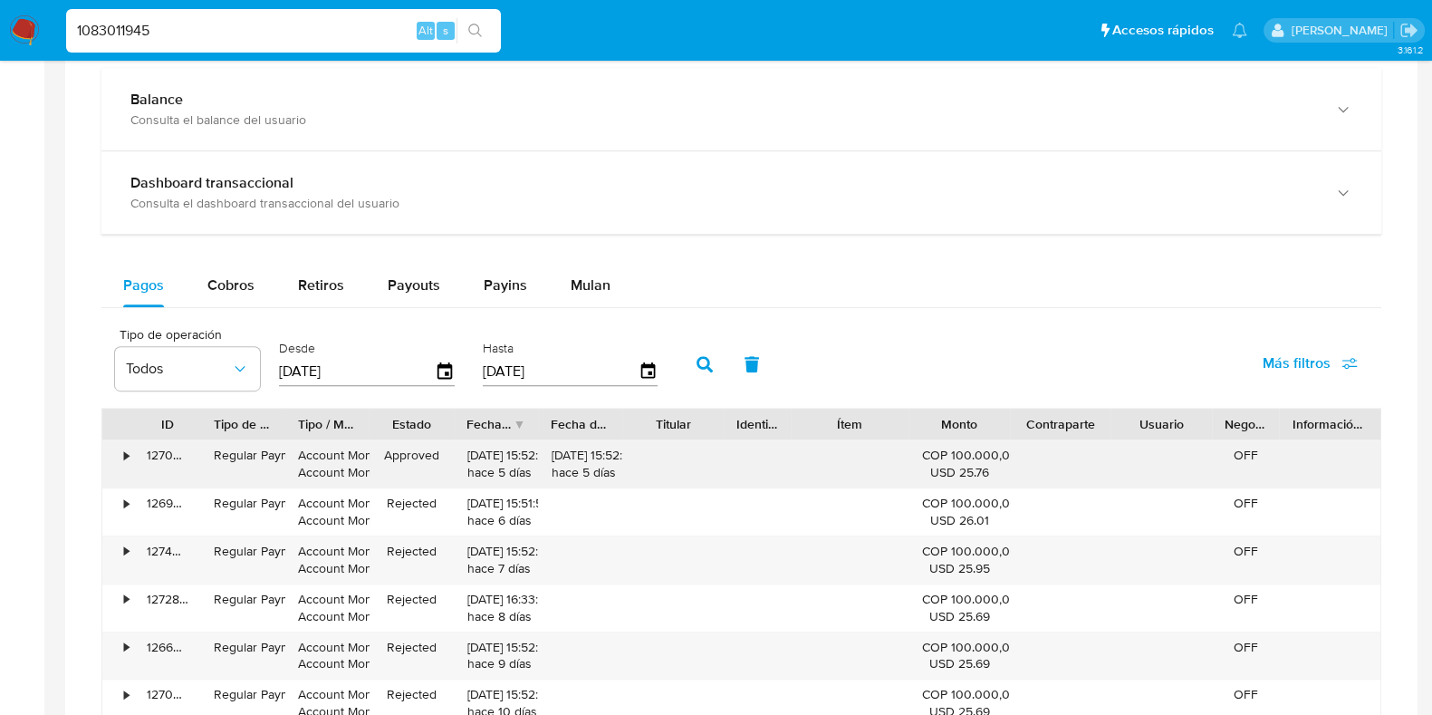
scroll to position [1133, 0]
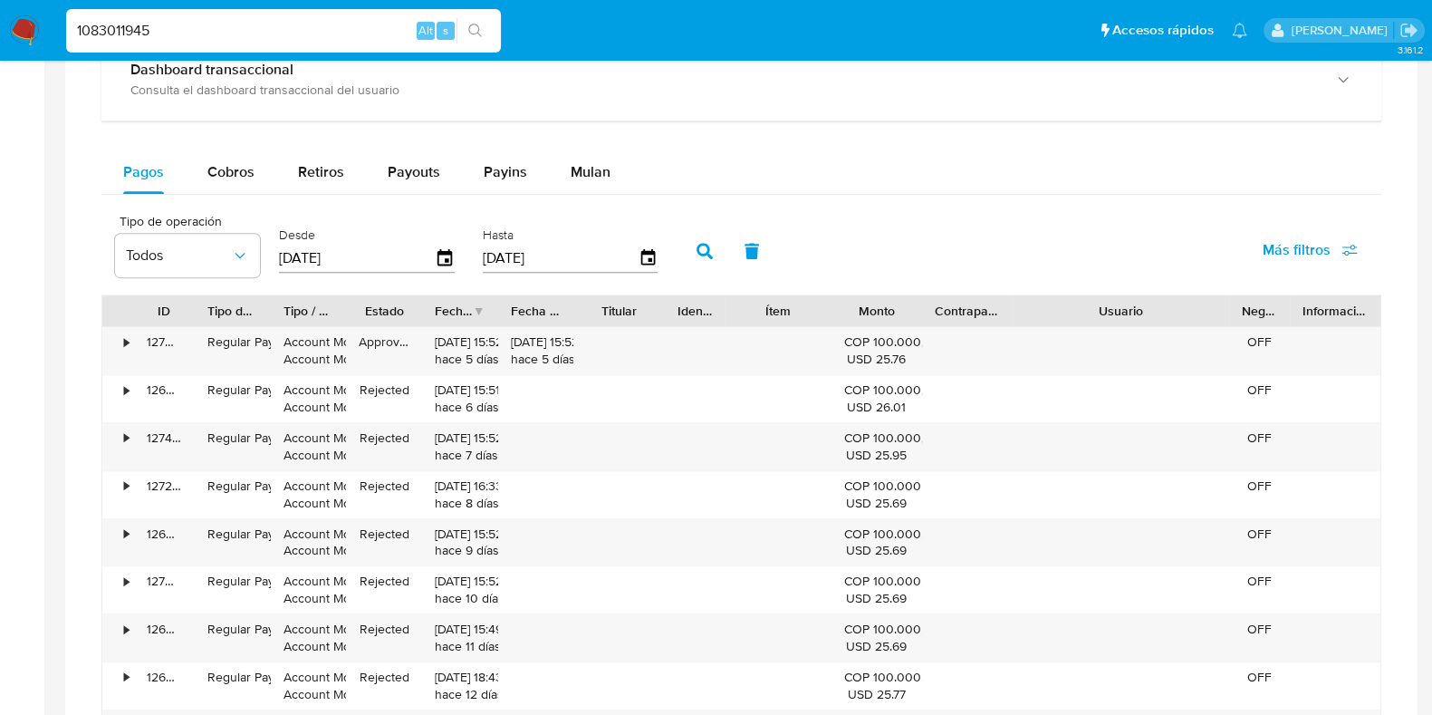
drag, startPoint x: 1211, startPoint y: 304, endPoint x: 1326, endPoint y: 300, distance: 115.1
click at [1326, 300] on div "ID Tipo de operación Tipo / Método Estado Fecha de creación Fecha de aprobación…" at bounding box center [741, 310] width 1278 height 31
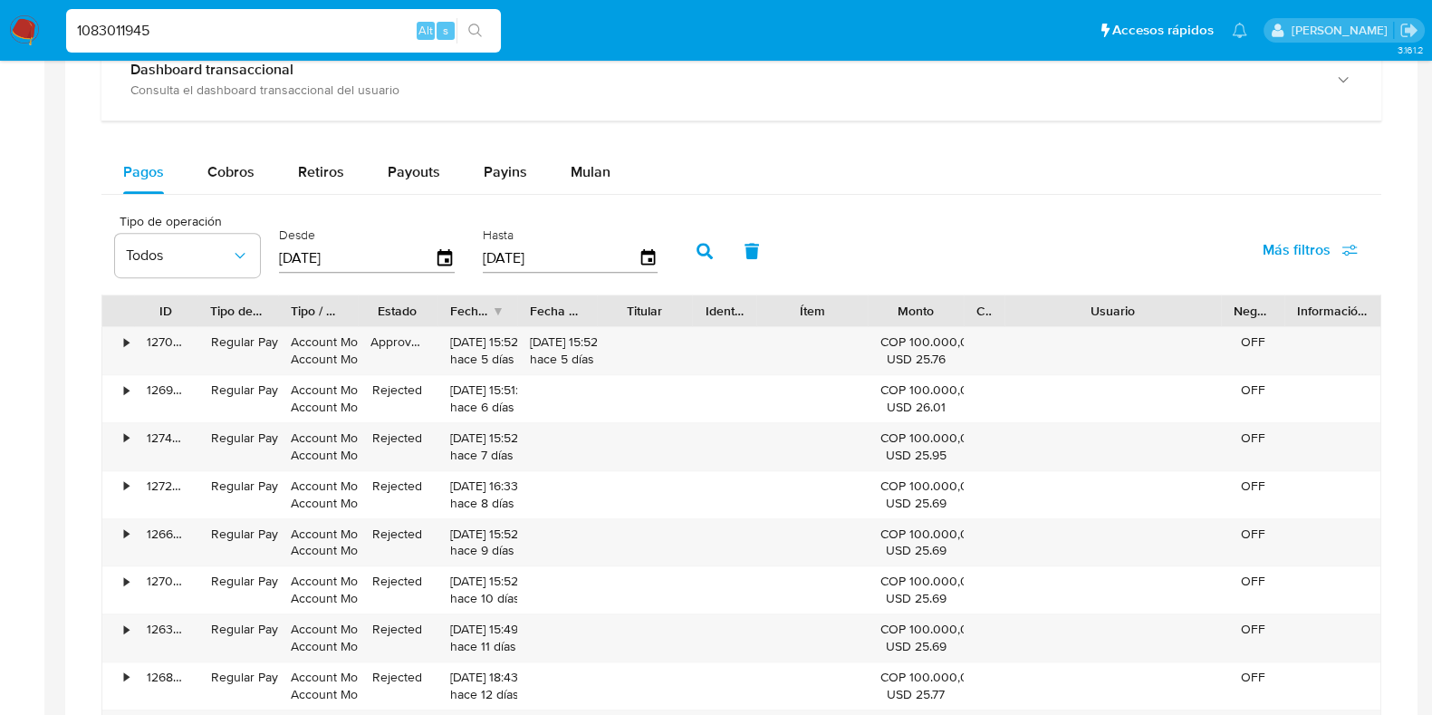
click at [965, 338] on div "ID Tipo de operación Tipo / Método Estado Fecha de creación Fecha de aprobación…" at bounding box center [741, 525] width 1280 height 463
click at [239, 177] on span "Cobros" at bounding box center [230, 171] width 47 height 21
select select "10"
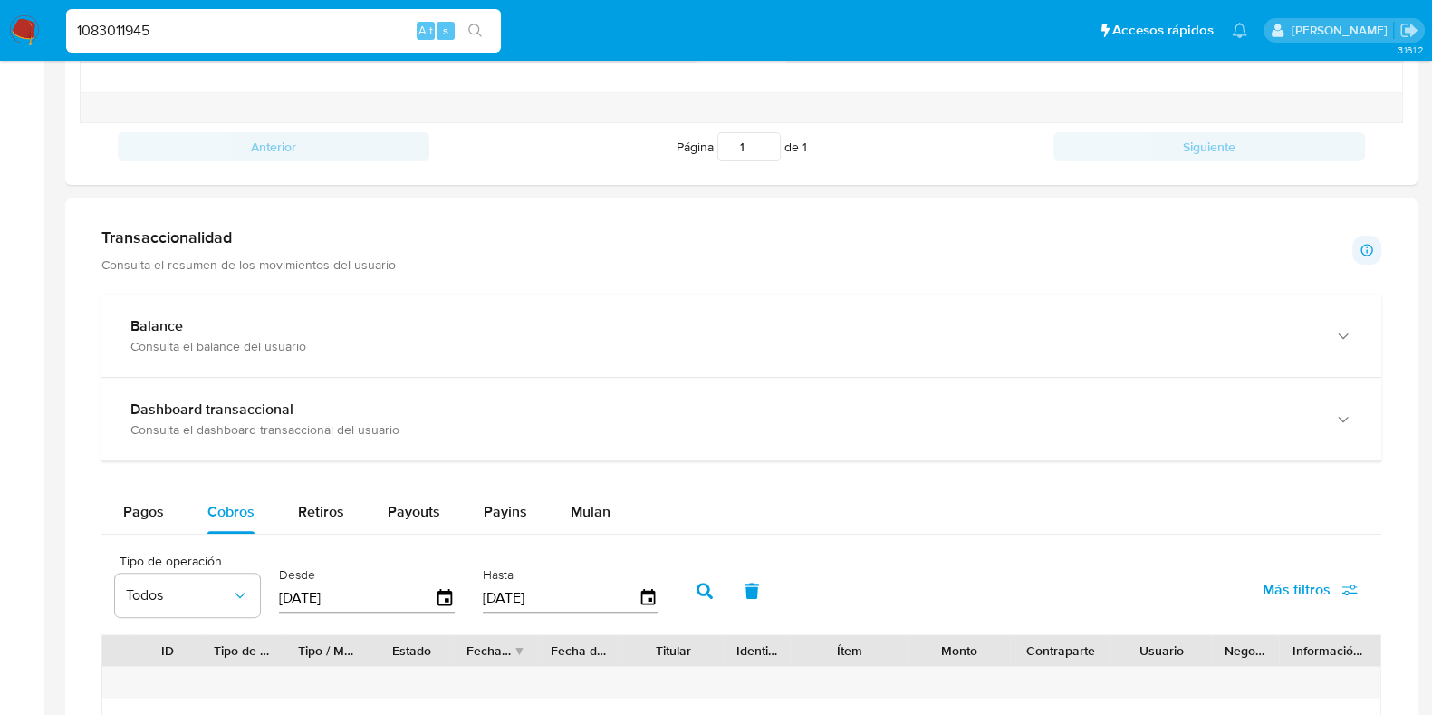
scroll to position [792, 0]
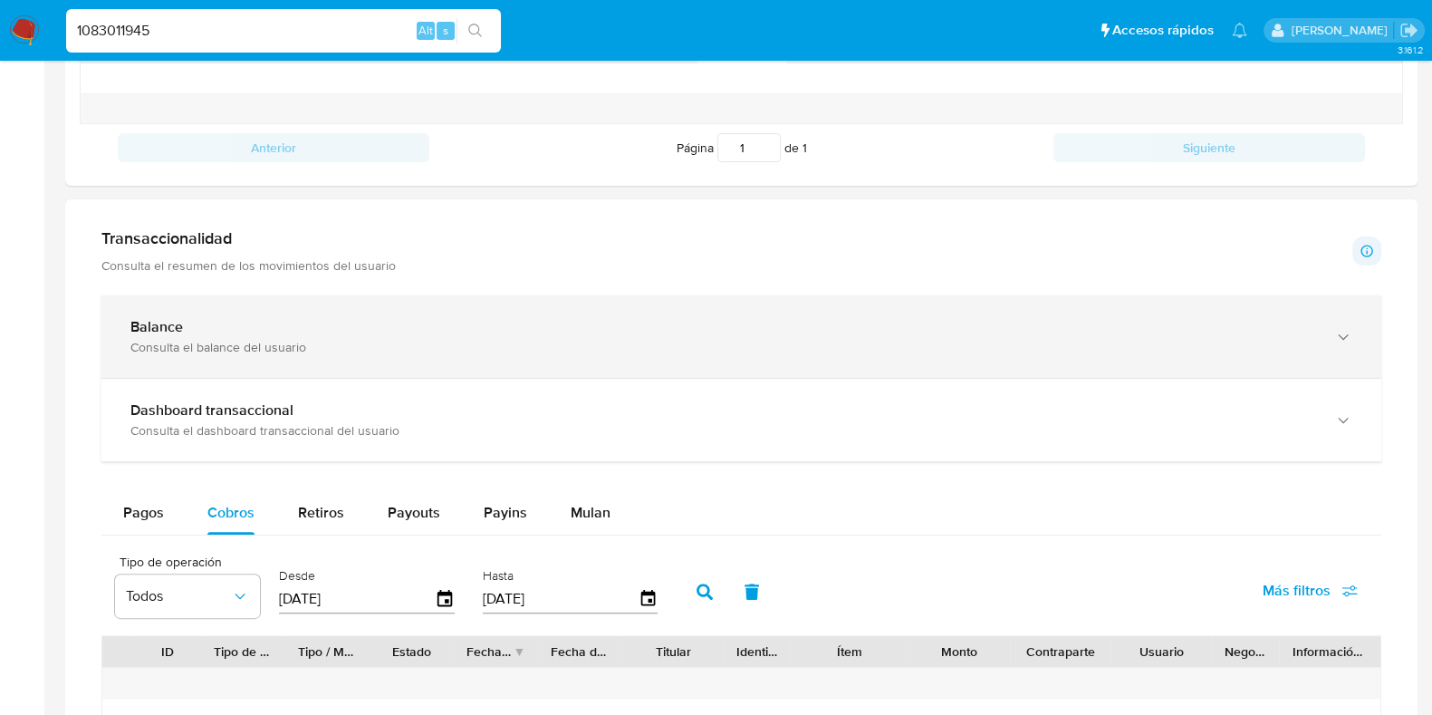
click at [548, 352] on div "Balance Consulta el balance del usuario" at bounding box center [741, 336] width 1280 height 82
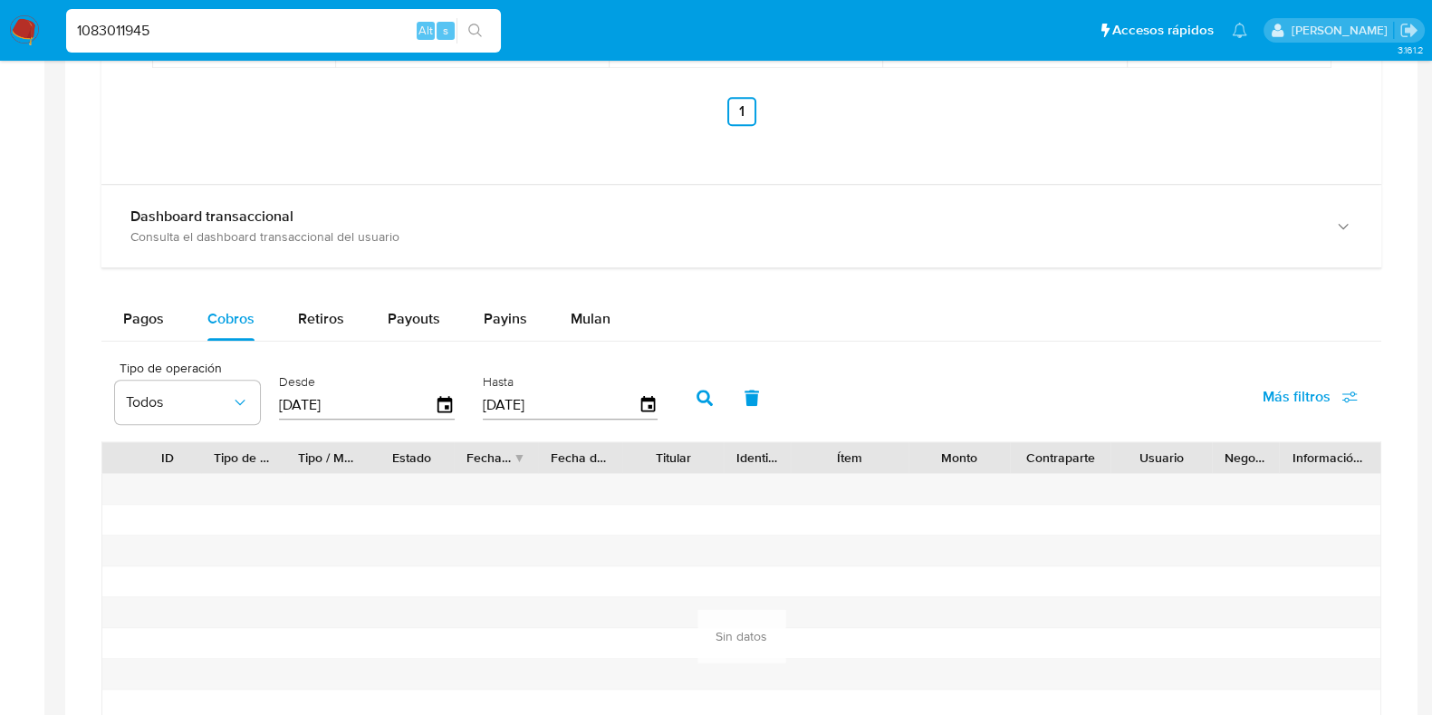
scroll to position [1698, 0]
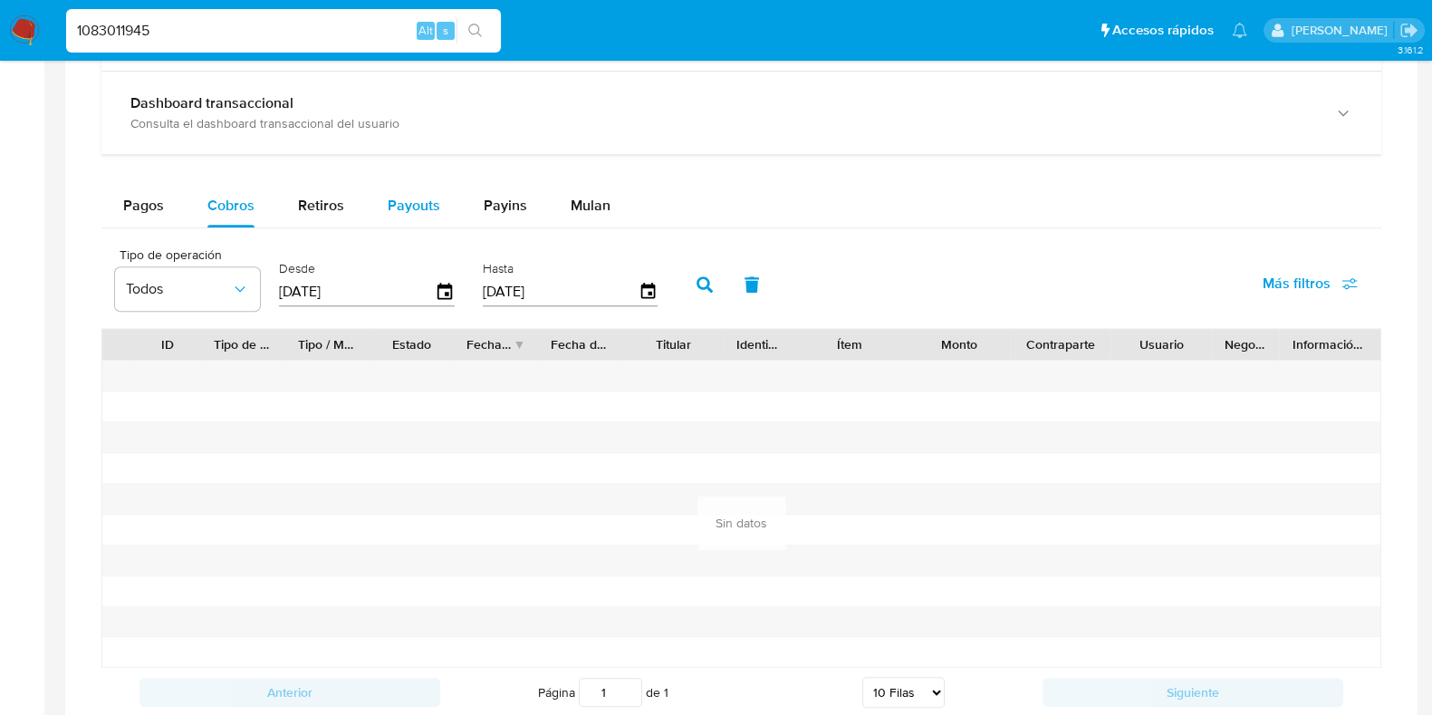
click at [424, 207] on span "Payouts" at bounding box center [414, 205] width 53 height 21
select select "10"
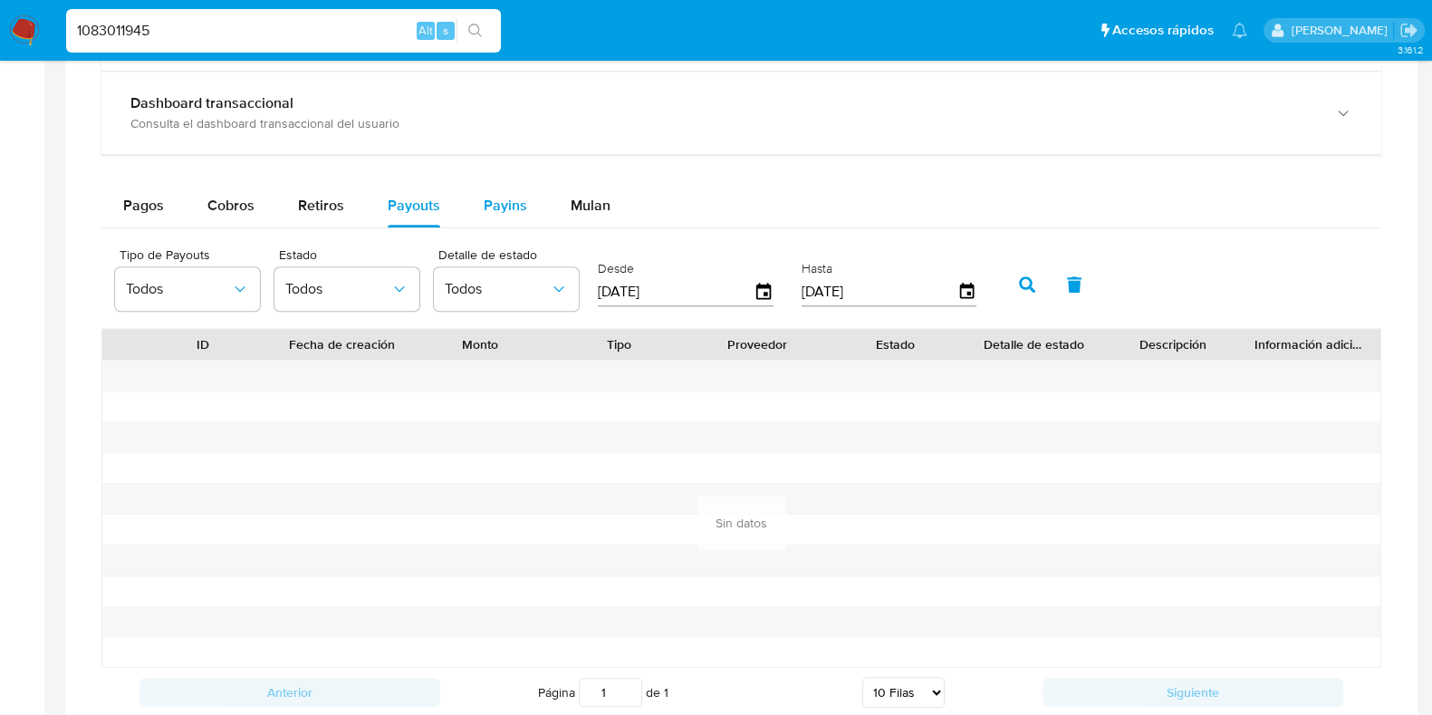
click at [511, 217] on div "Payins" at bounding box center [505, 205] width 43 height 43
select select "10"
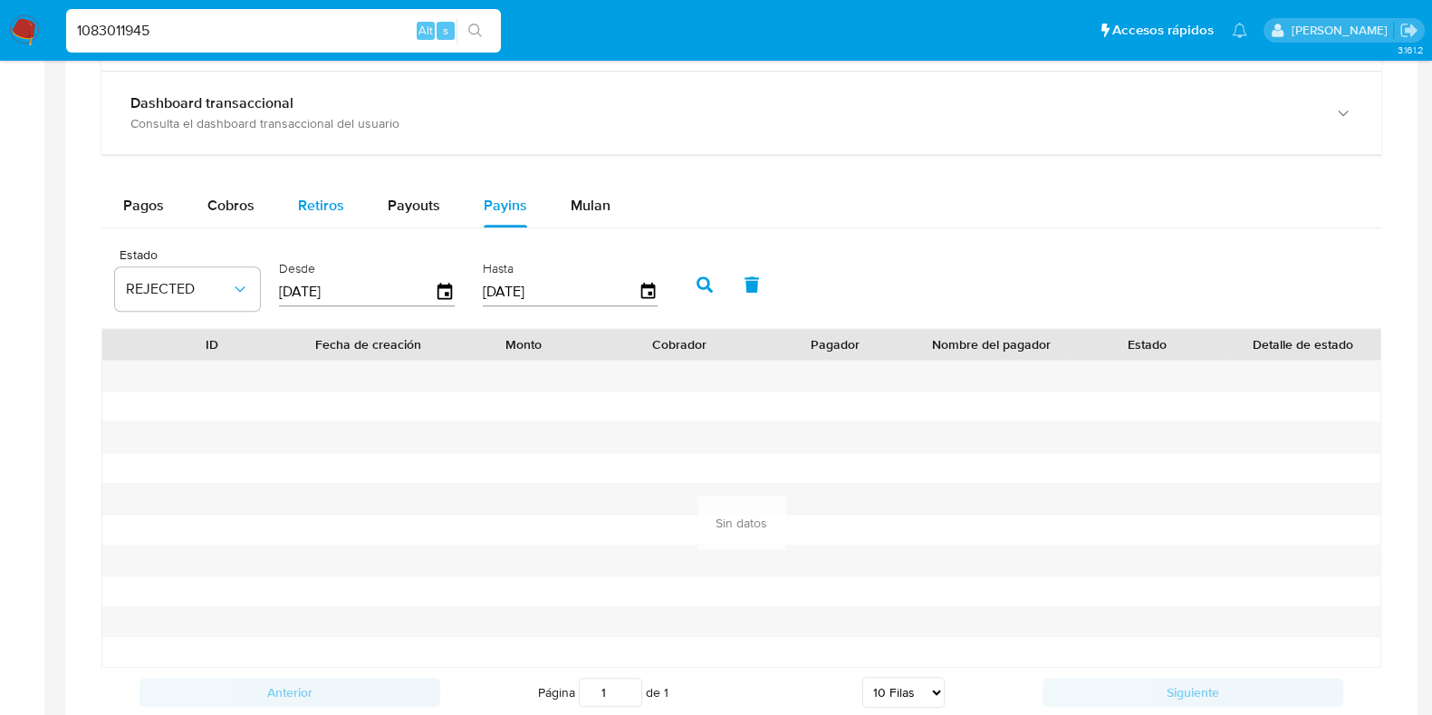
click at [342, 202] on button "Retiros" at bounding box center [321, 205] width 90 height 43
select select "10"
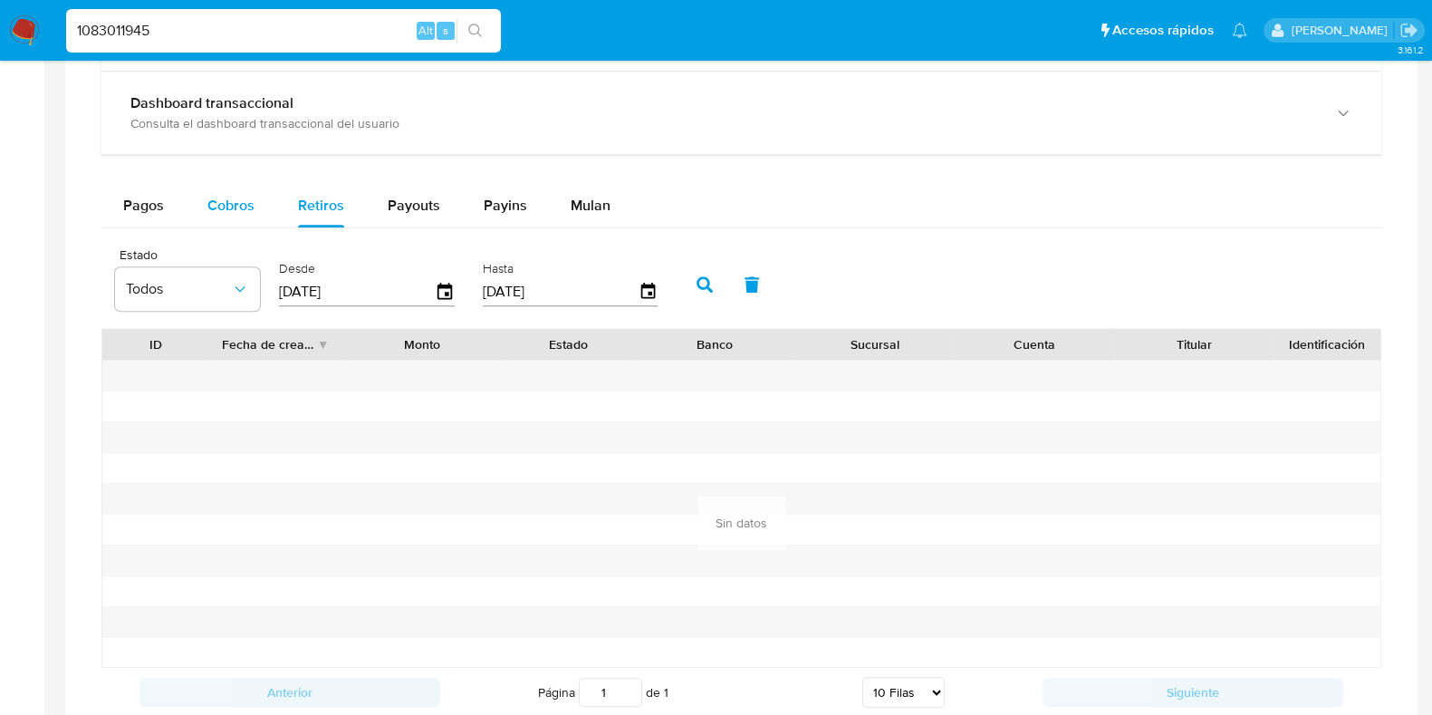
click at [257, 200] on button "Cobros" at bounding box center [231, 205] width 91 height 43
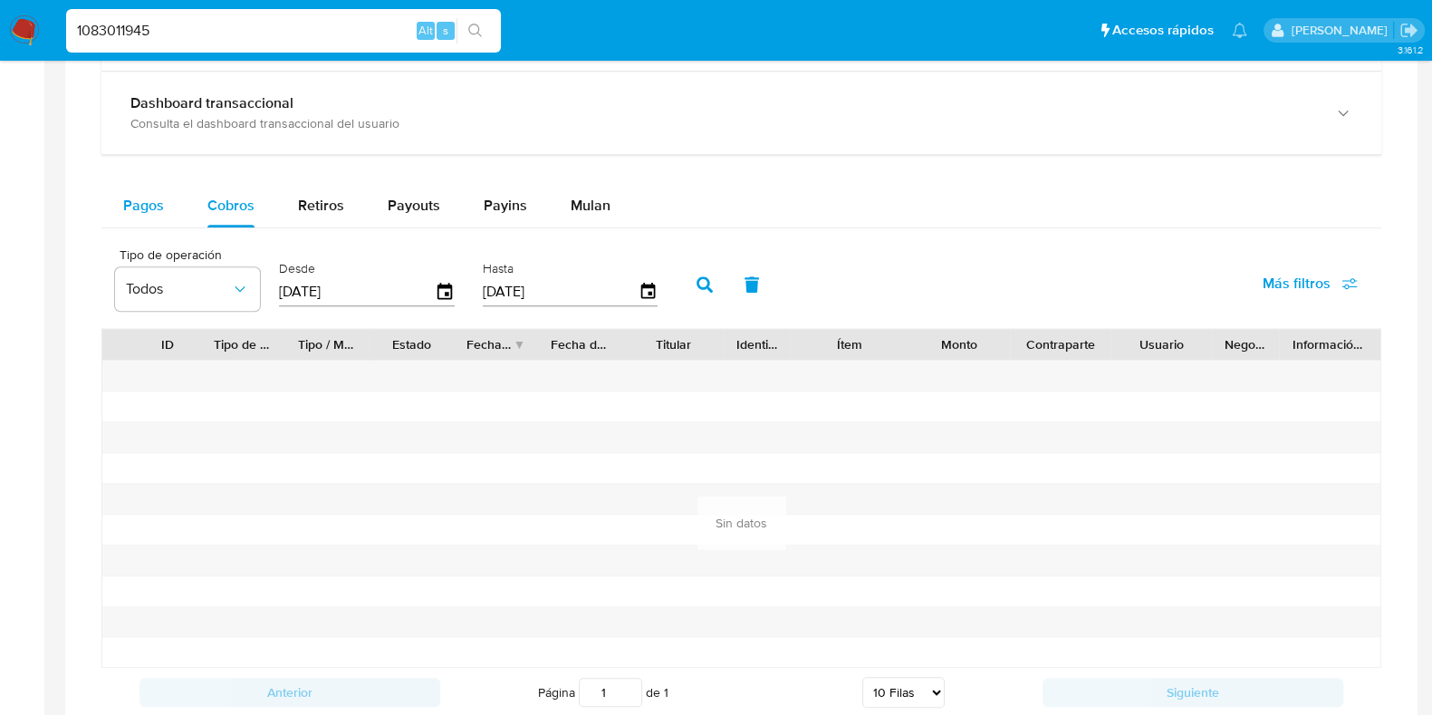
click at [156, 195] on span "Pagos" at bounding box center [143, 205] width 41 height 21
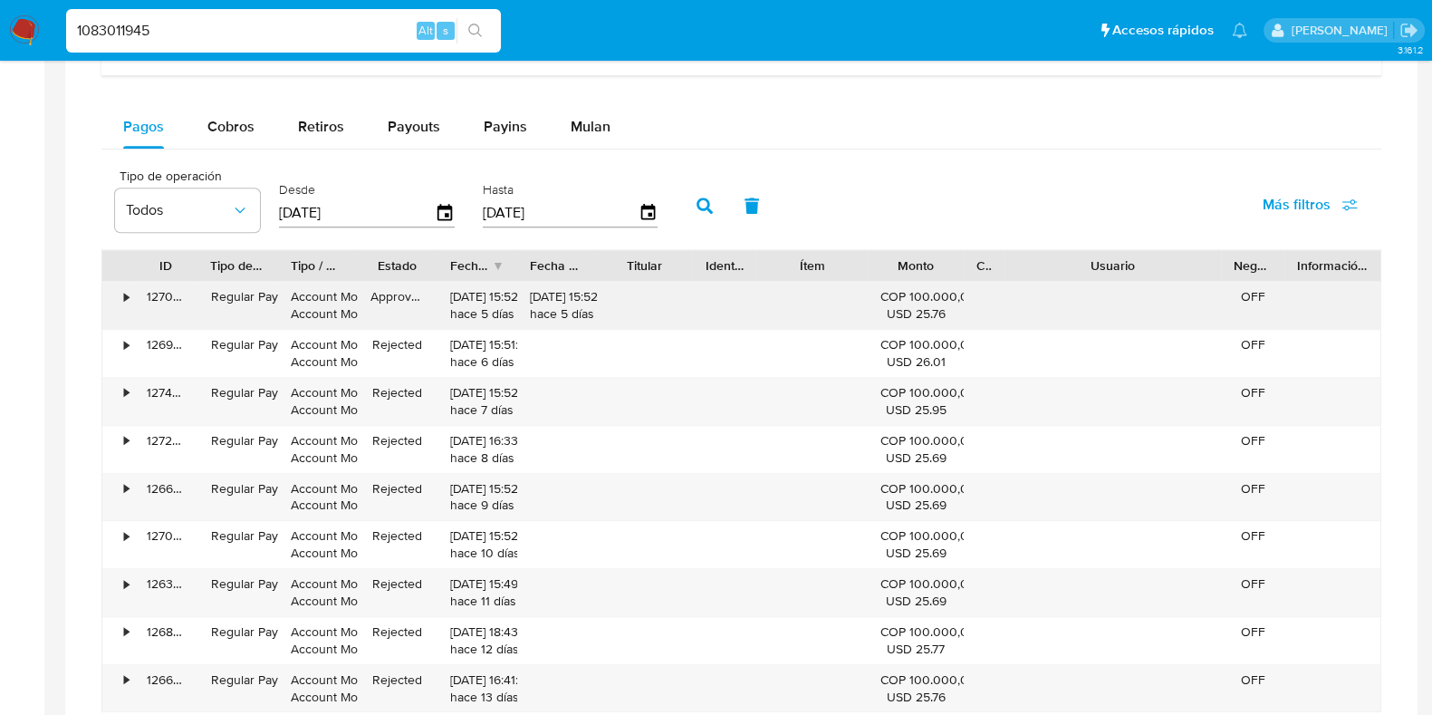
scroll to position [1811, 0]
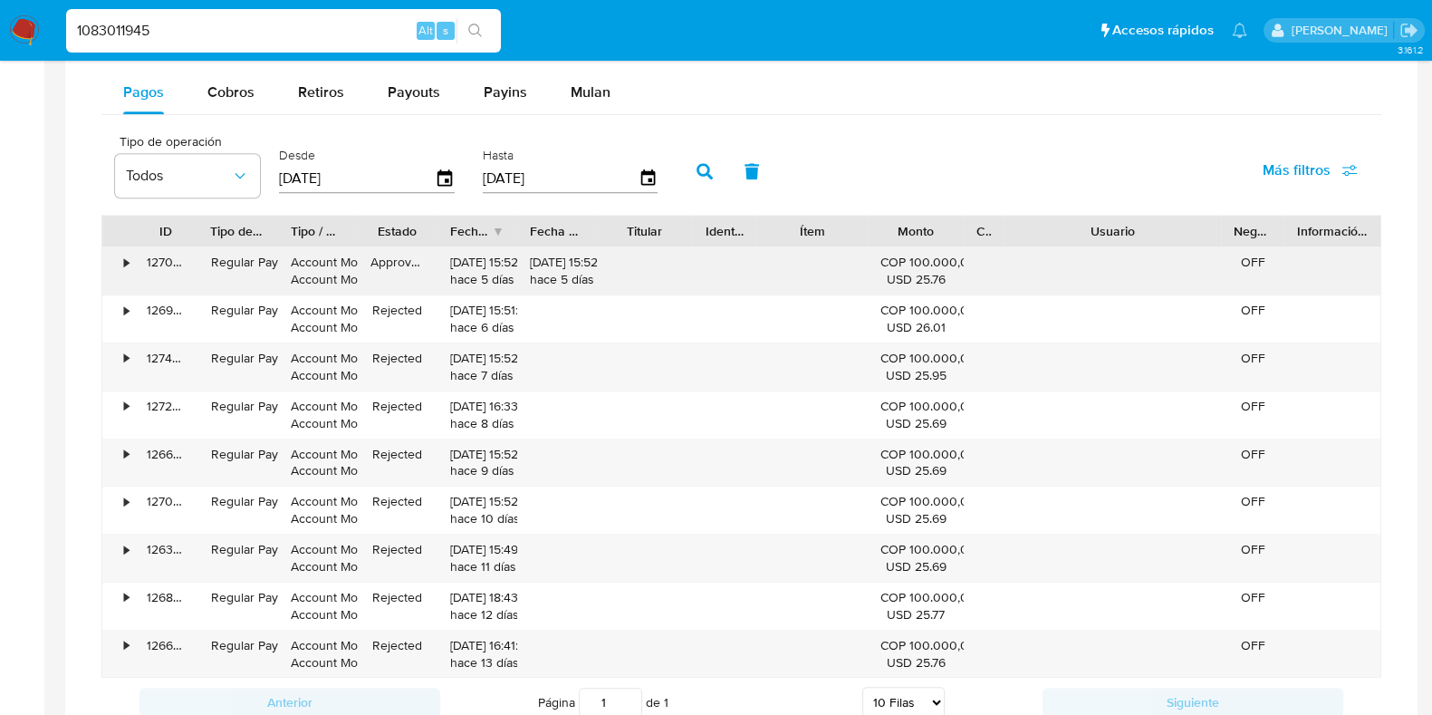
click at [124, 257] on div "•" at bounding box center [126, 262] width 5 height 17
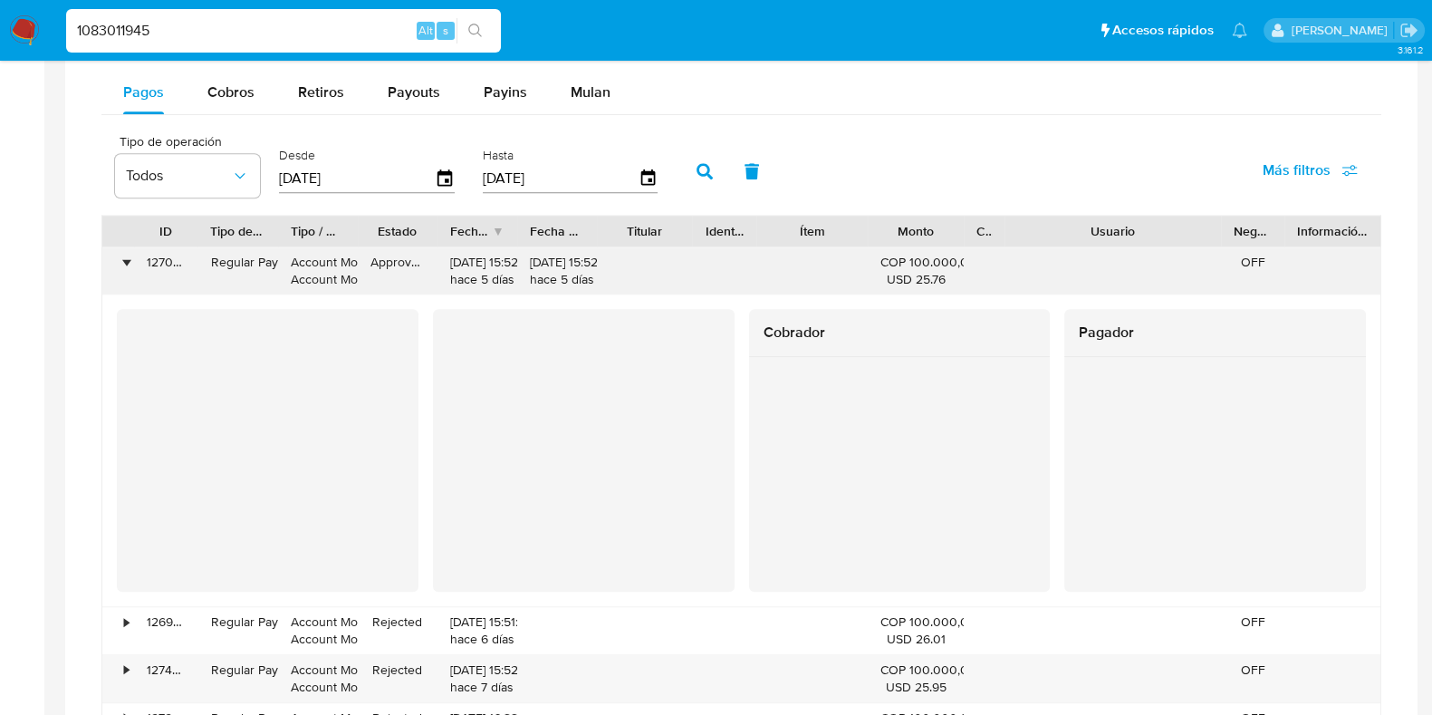
click at [120, 268] on div "•" at bounding box center [118, 270] width 32 height 47
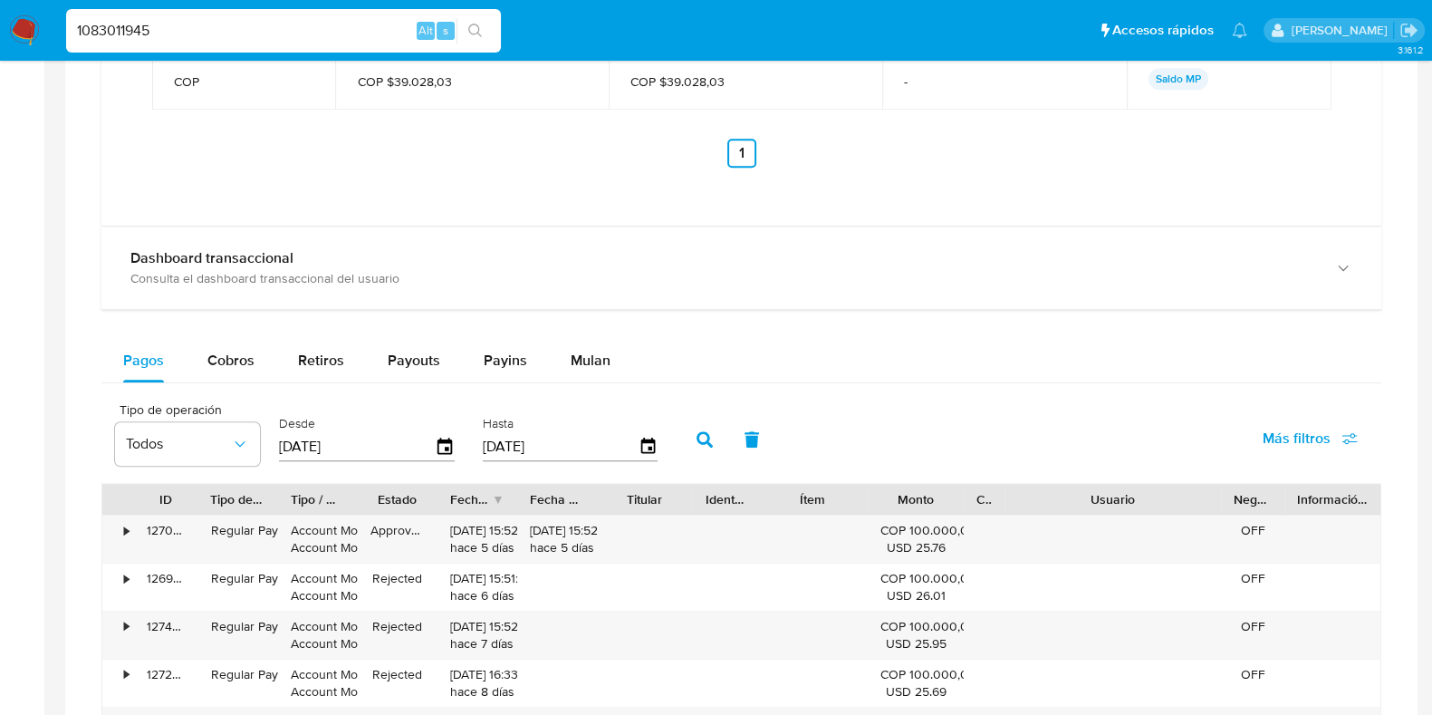
scroll to position [20, 0]
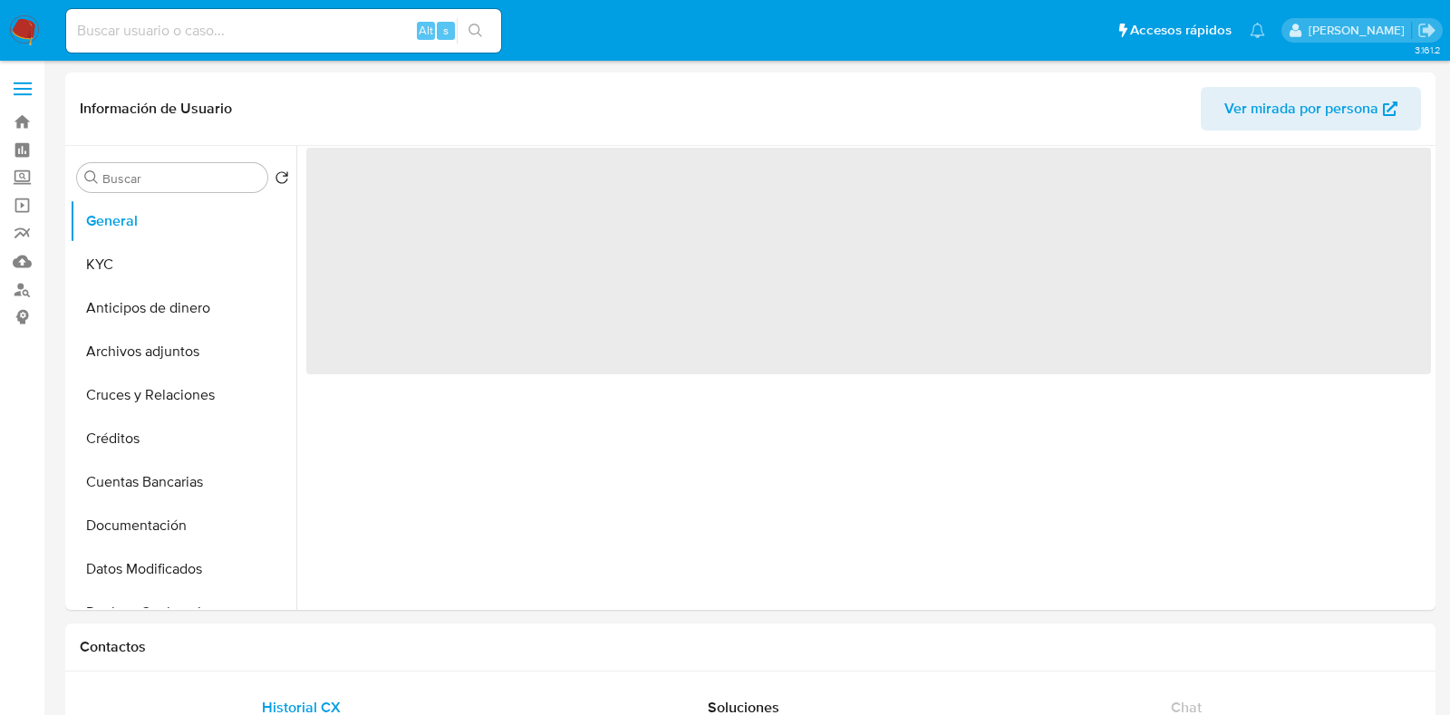
select select "10"
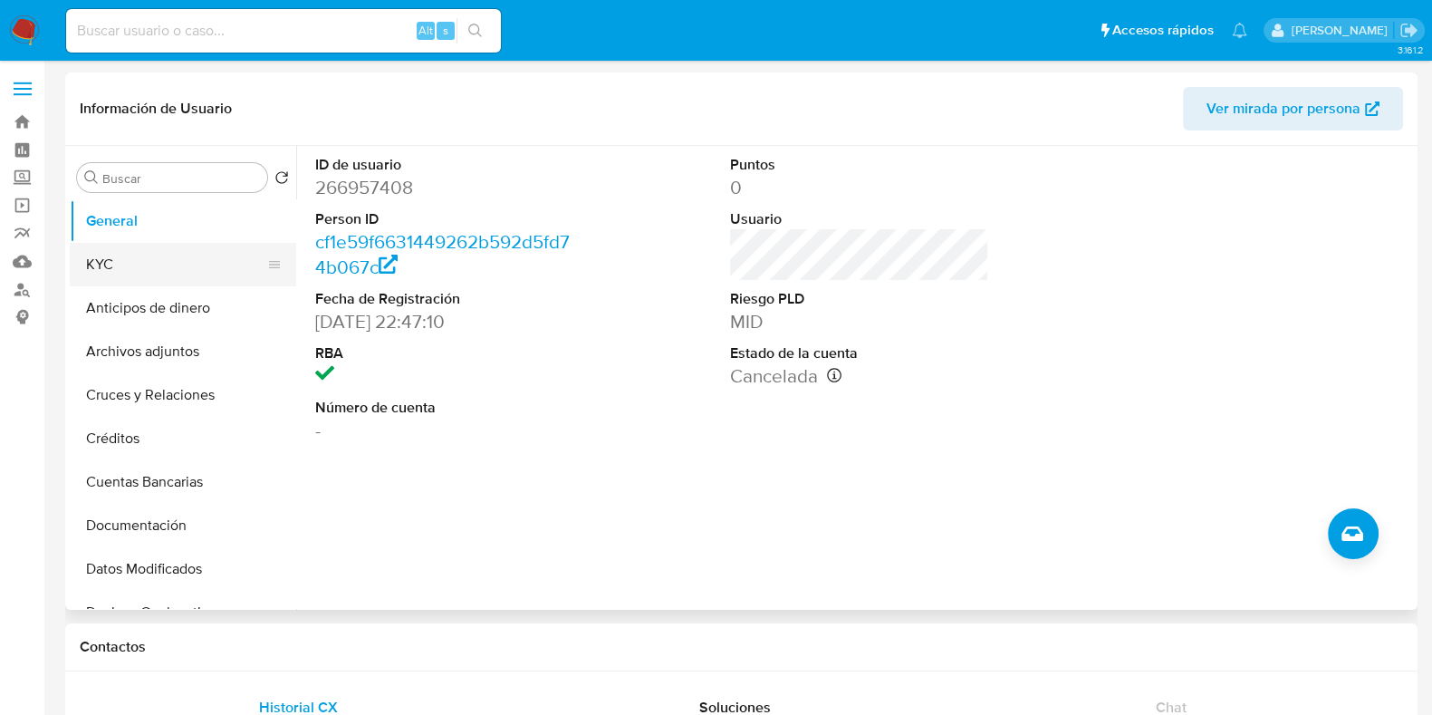
click at [126, 265] on button "KYC" at bounding box center [176, 264] width 212 height 43
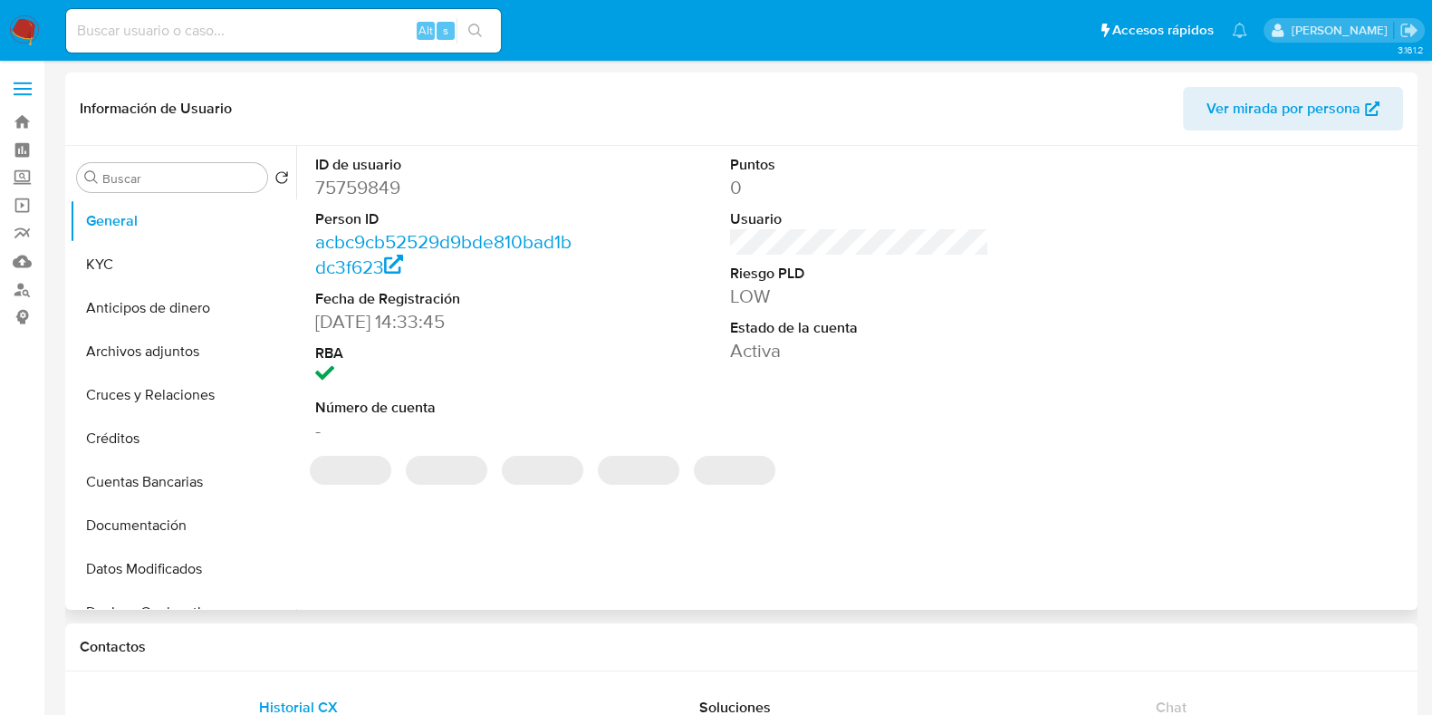
select select "10"
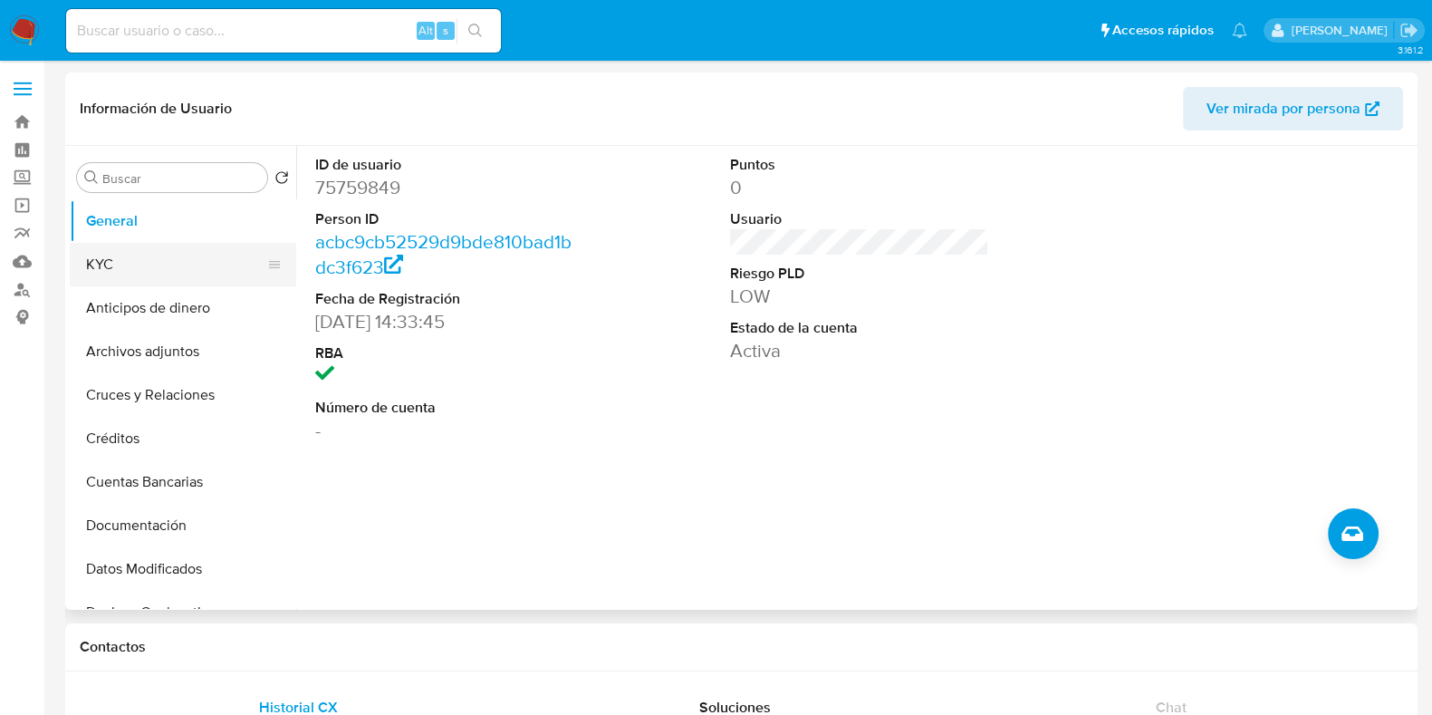
click at [146, 279] on button "KYC" at bounding box center [176, 264] width 212 height 43
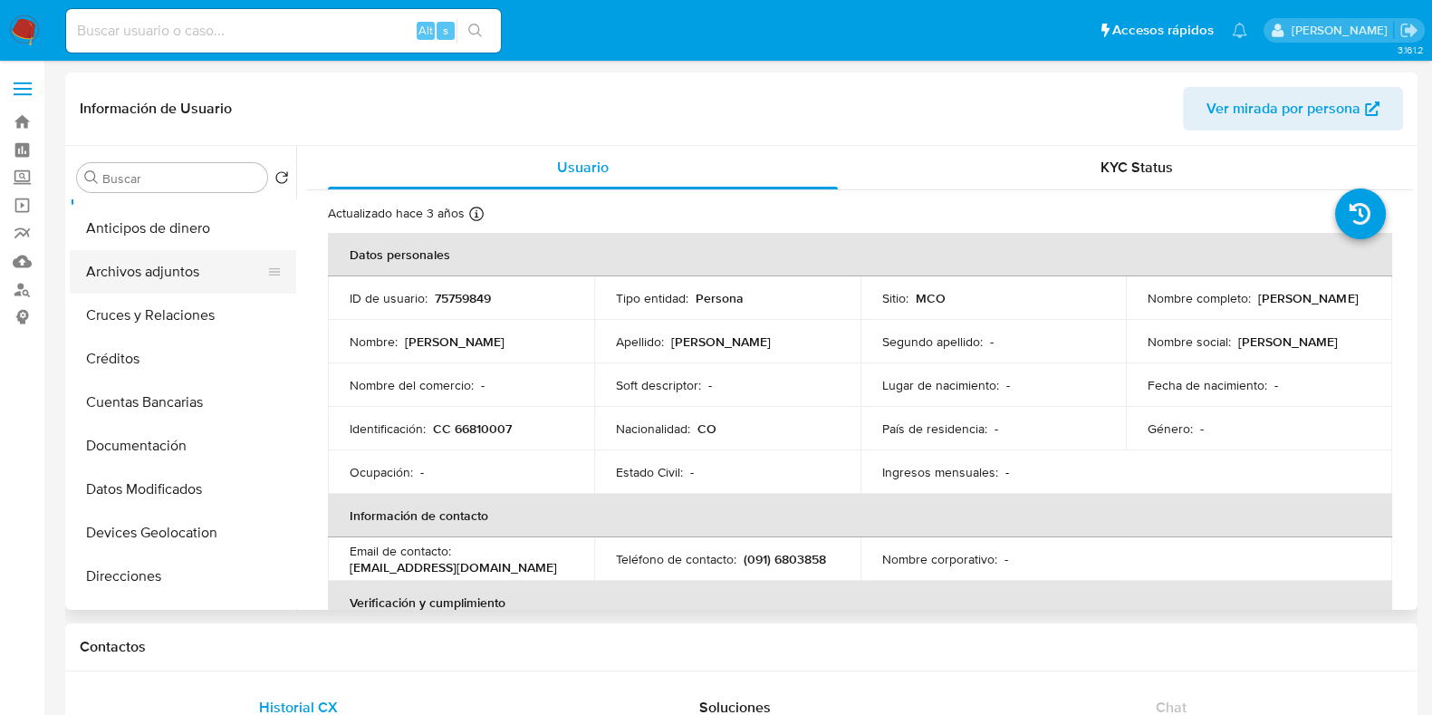
scroll to position [112, 0]
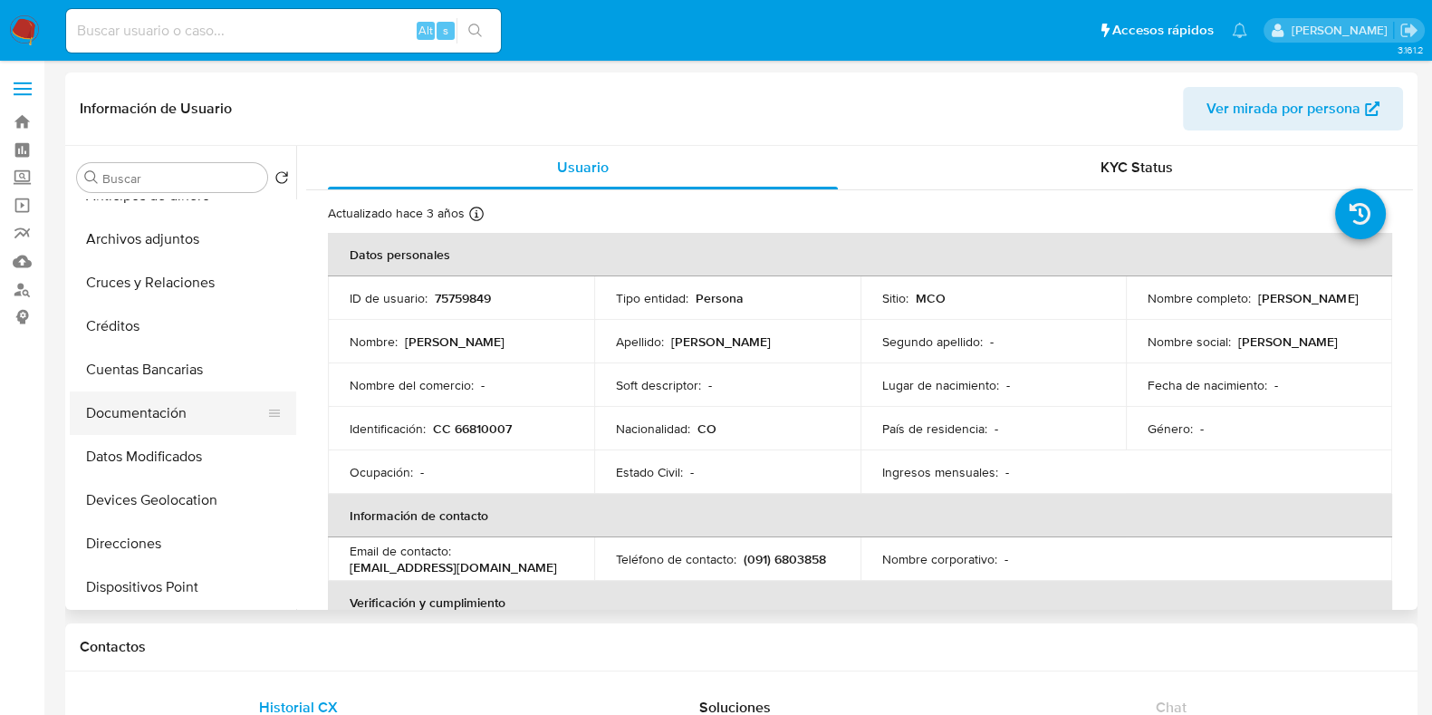
click at [207, 410] on button "Documentación" at bounding box center [176, 412] width 212 height 43
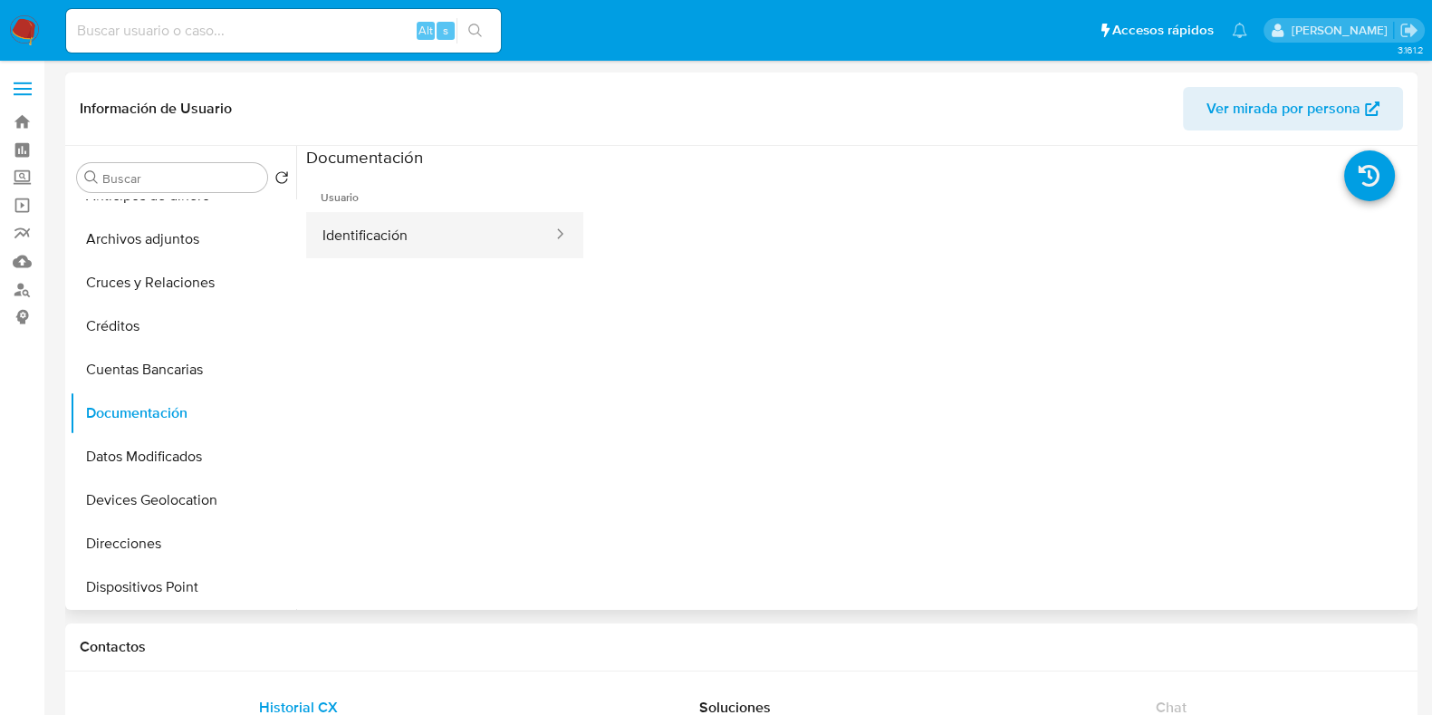
click at [502, 235] on button "Identificación" at bounding box center [430, 235] width 248 height 46
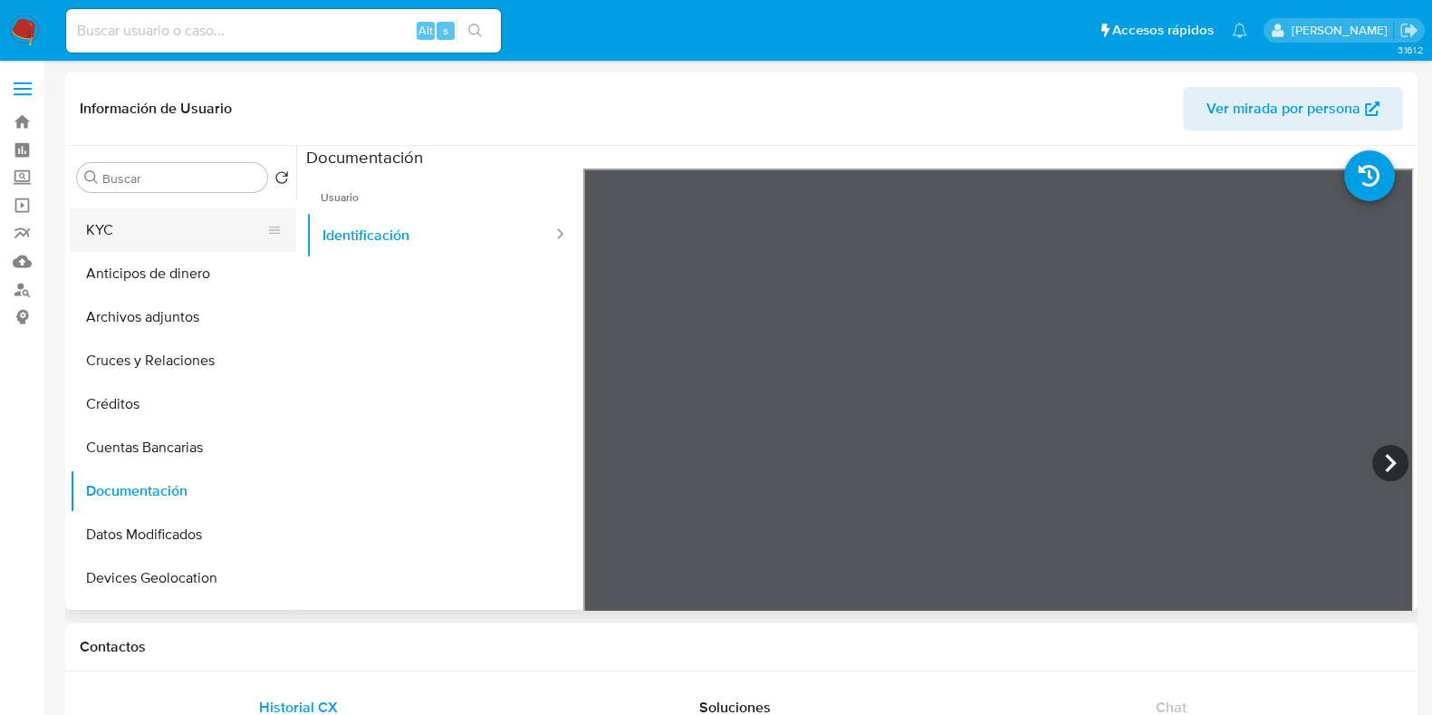
scroll to position [0, 0]
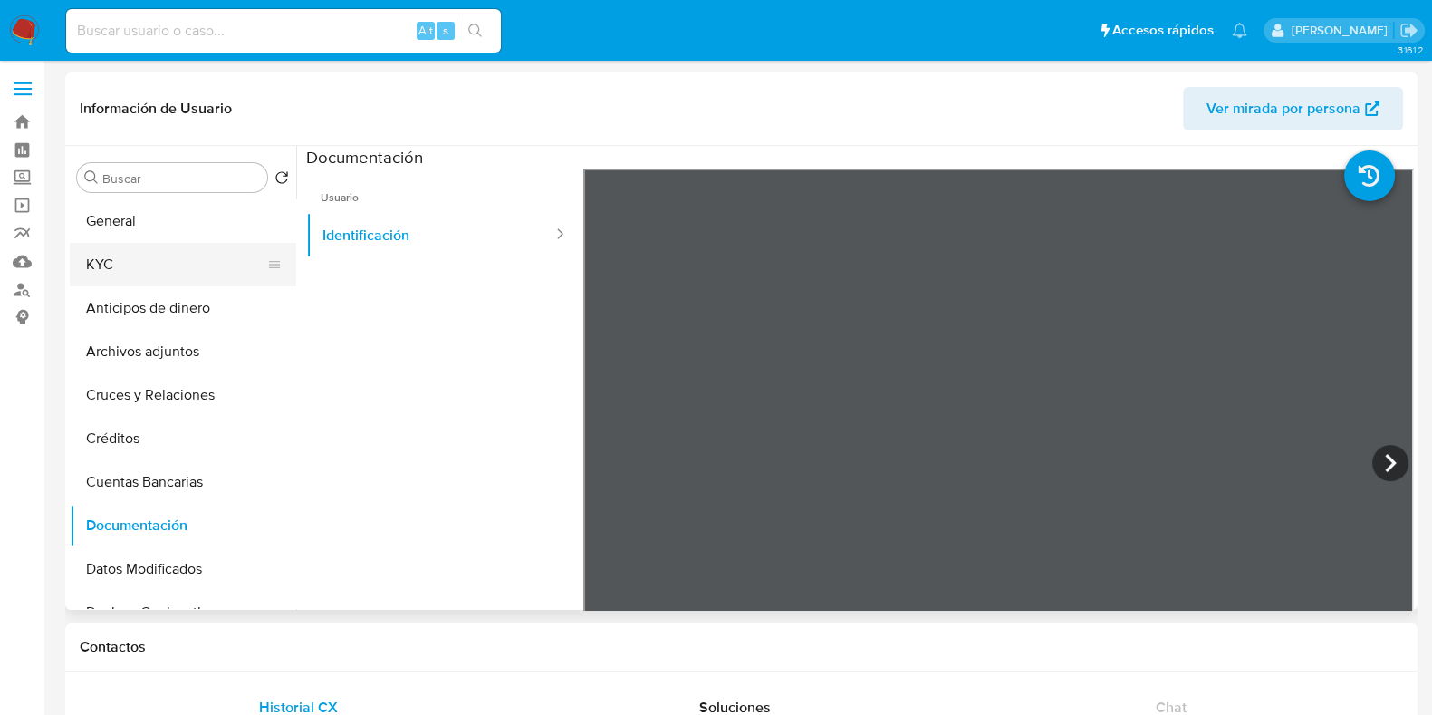
click at [144, 260] on button "KYC" at bounding box center [176, 264] width 212 height 43
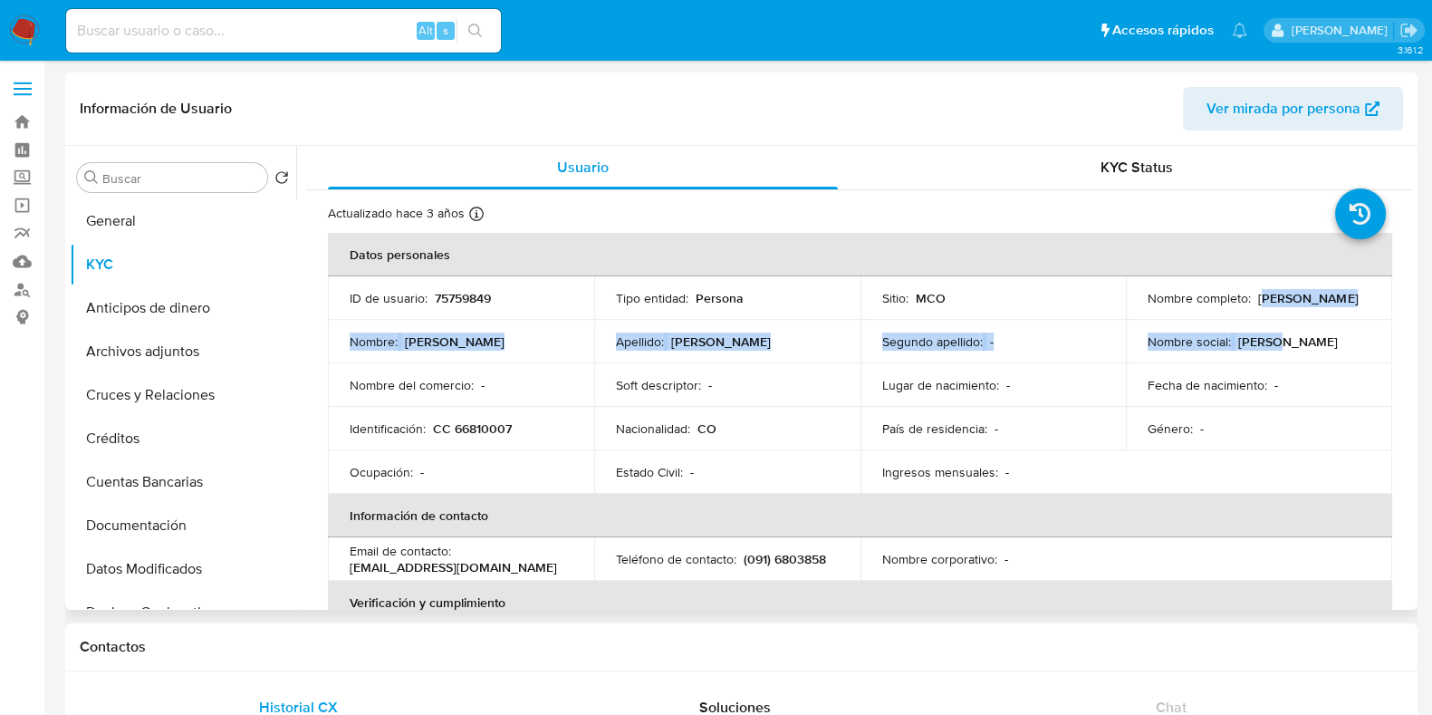
drag, startPoint x: 1150, startPoint y: 305, endPoint x: 1276, endPoint y: 328, distance: 128.0
click at [1276, 328] on tbody "ID de usuario : 75759849 Tipo entidad : Persona Sitio : MCO Nombre completo : O…" at bounding box center [860, 384] width 1065 height 217
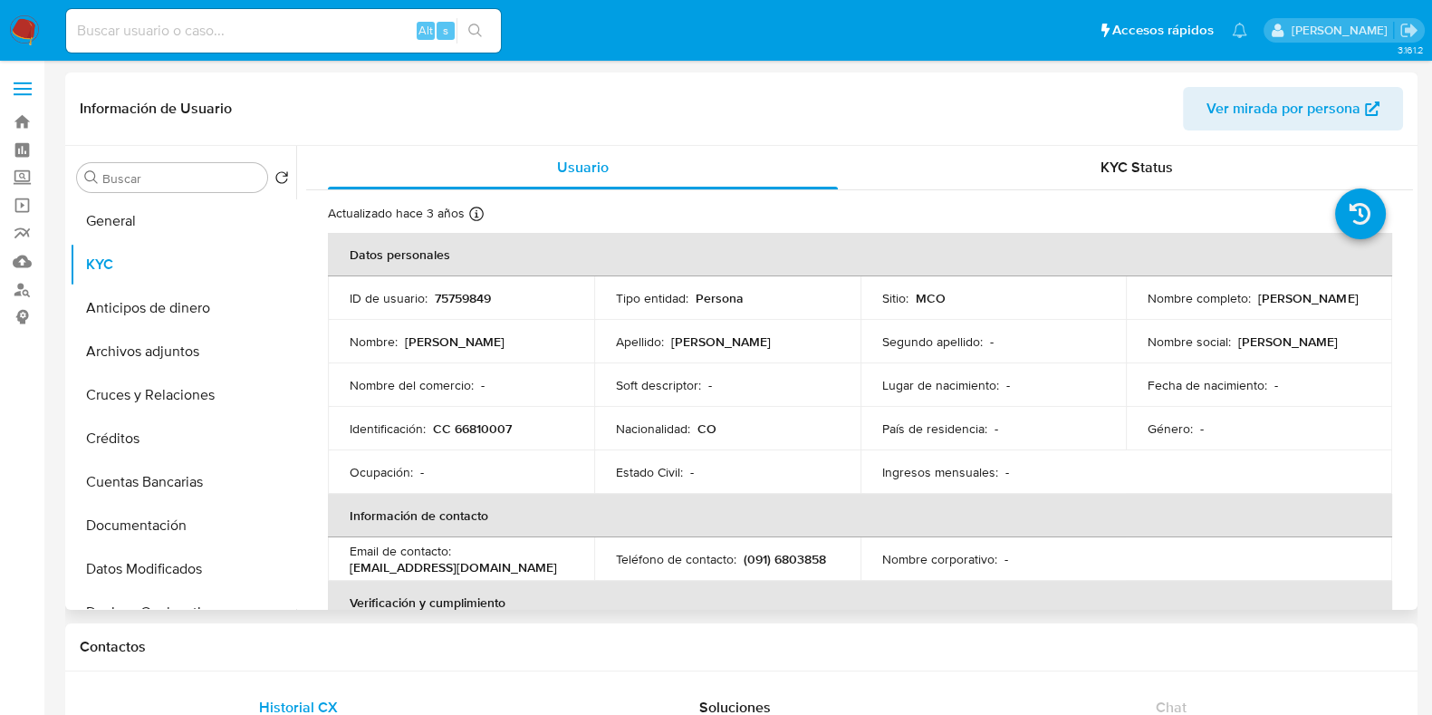
click at [1174, 457] on table "Datos personales ID de usuario : 75759849 Tipo entidad : Persona Sitio : MCO No…" at bounding box center [860, 559] width 1065 height 652
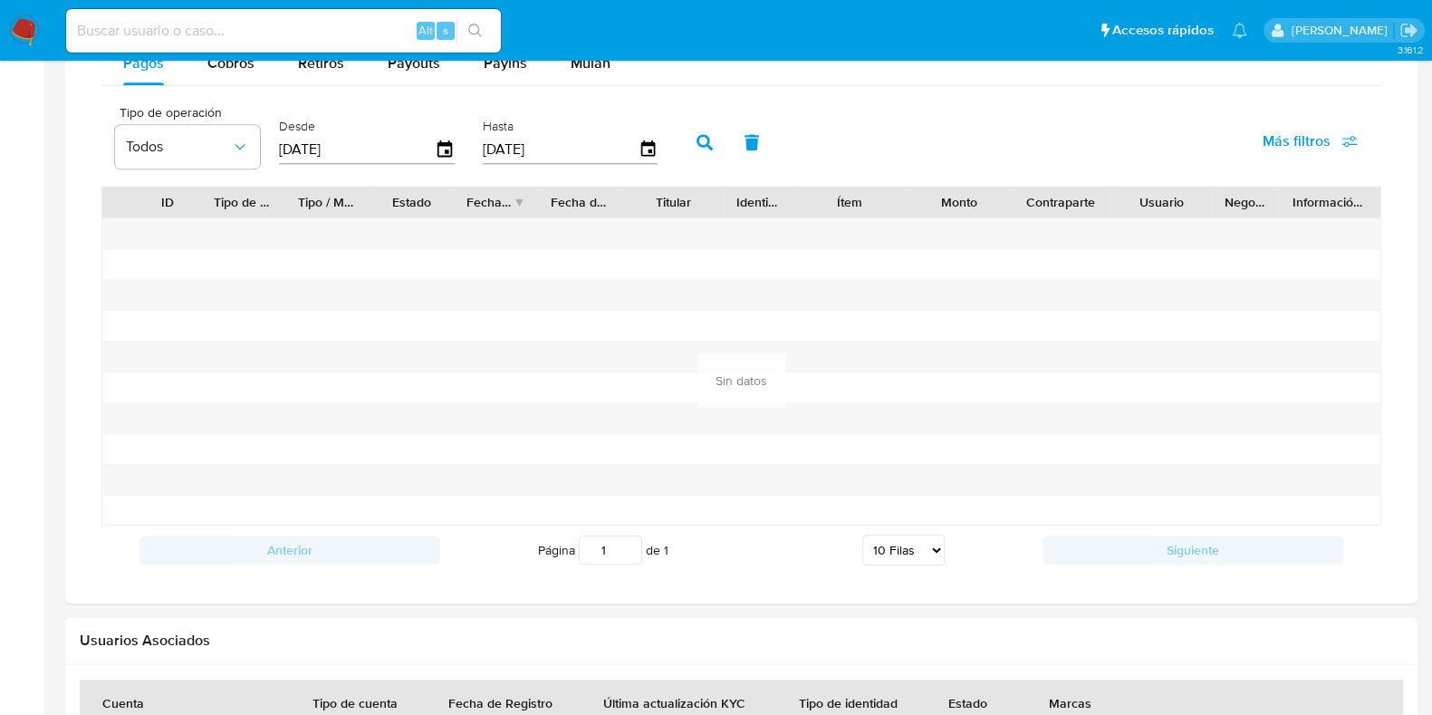
scroll to position [1133, 0]
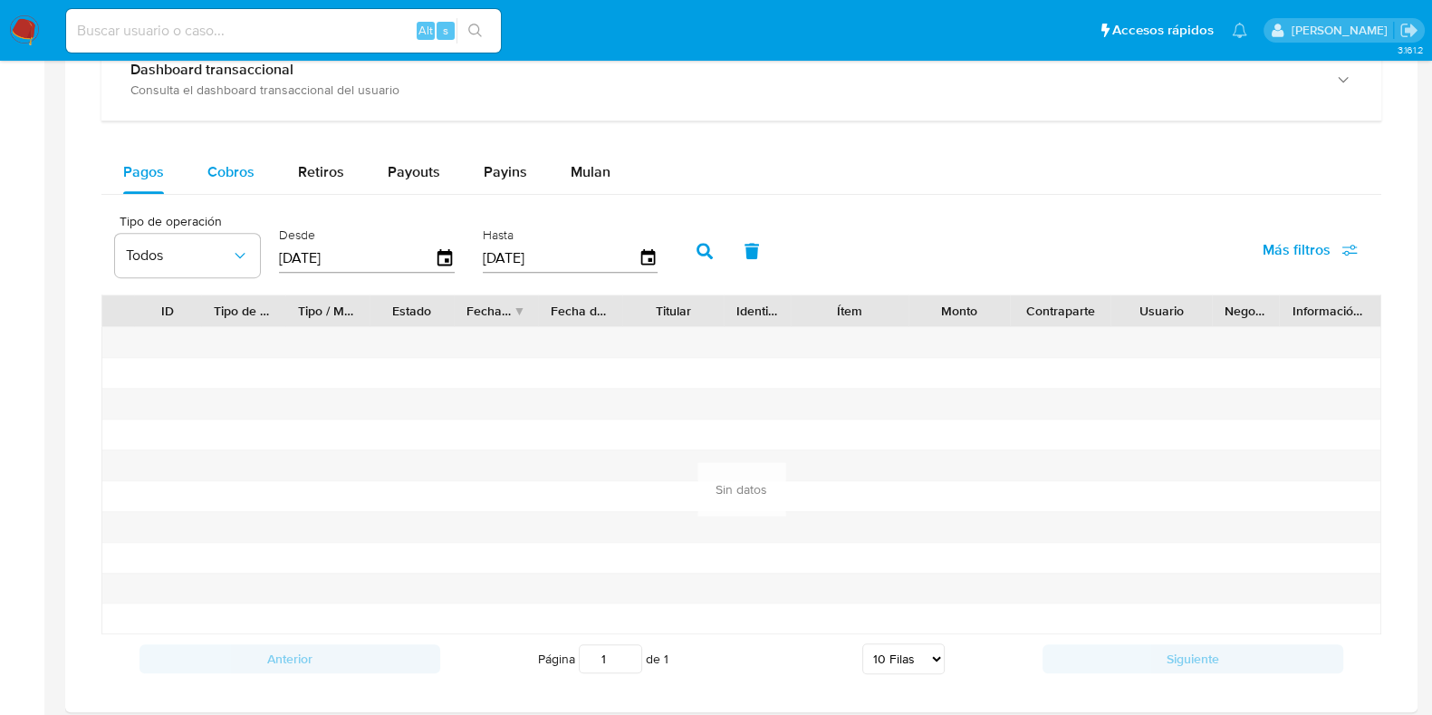
click at [238, 162] on span "Cobros" at bounding box center [230, 171] width 47 height 21
select select "10"
click at [439, 249] on icon "button" at bounding box center [445, 257] width 14 height 16
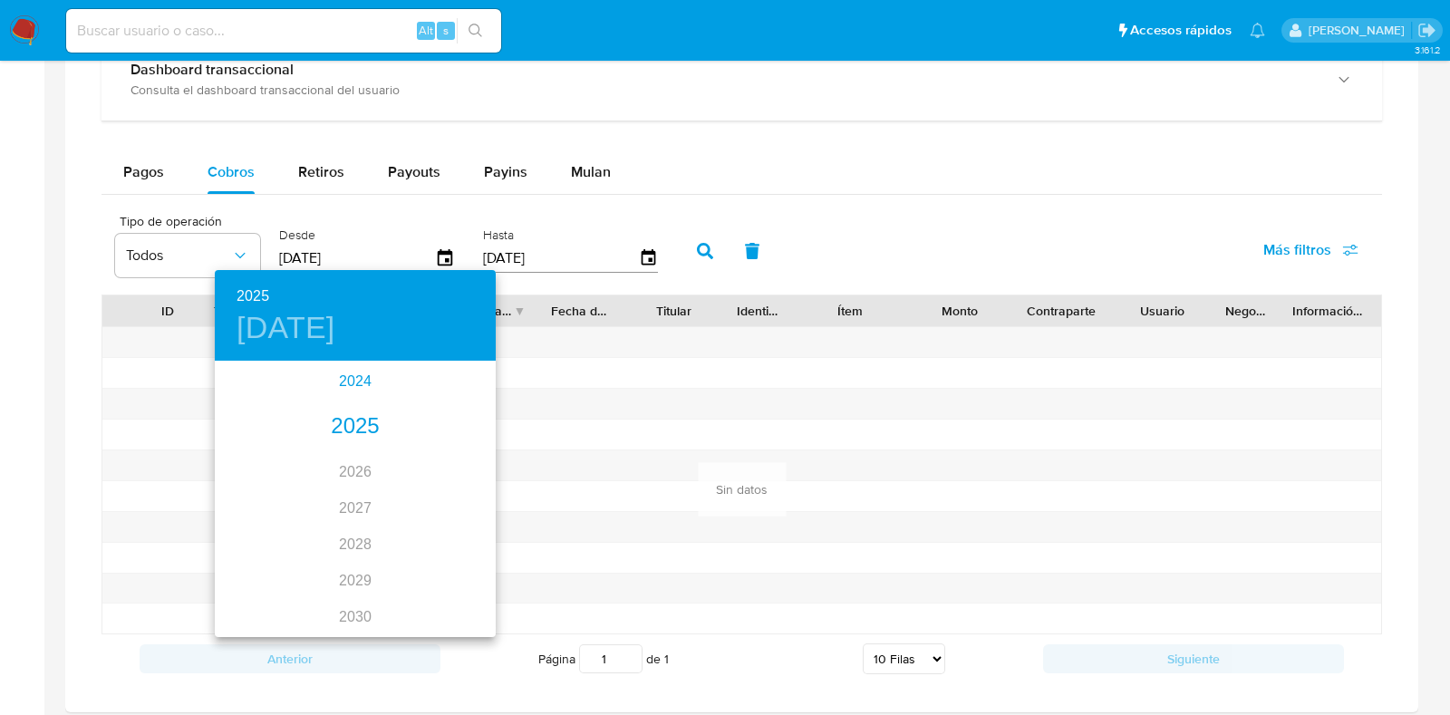
click at [362, 381] on div "2024" at bounding box center [355, 381] width 281 height 36
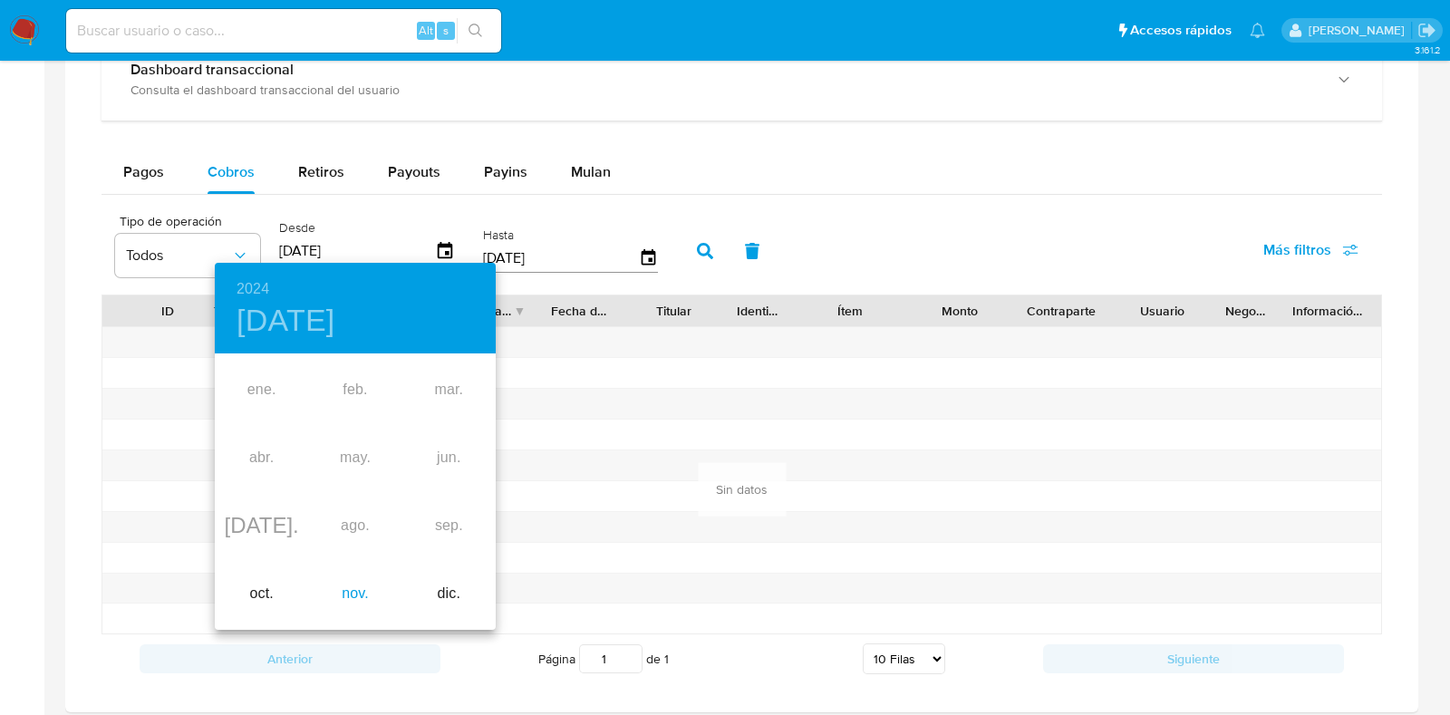
click at [364, 595] on div "nov." at bounding box center [354, 594] width 93 height 68
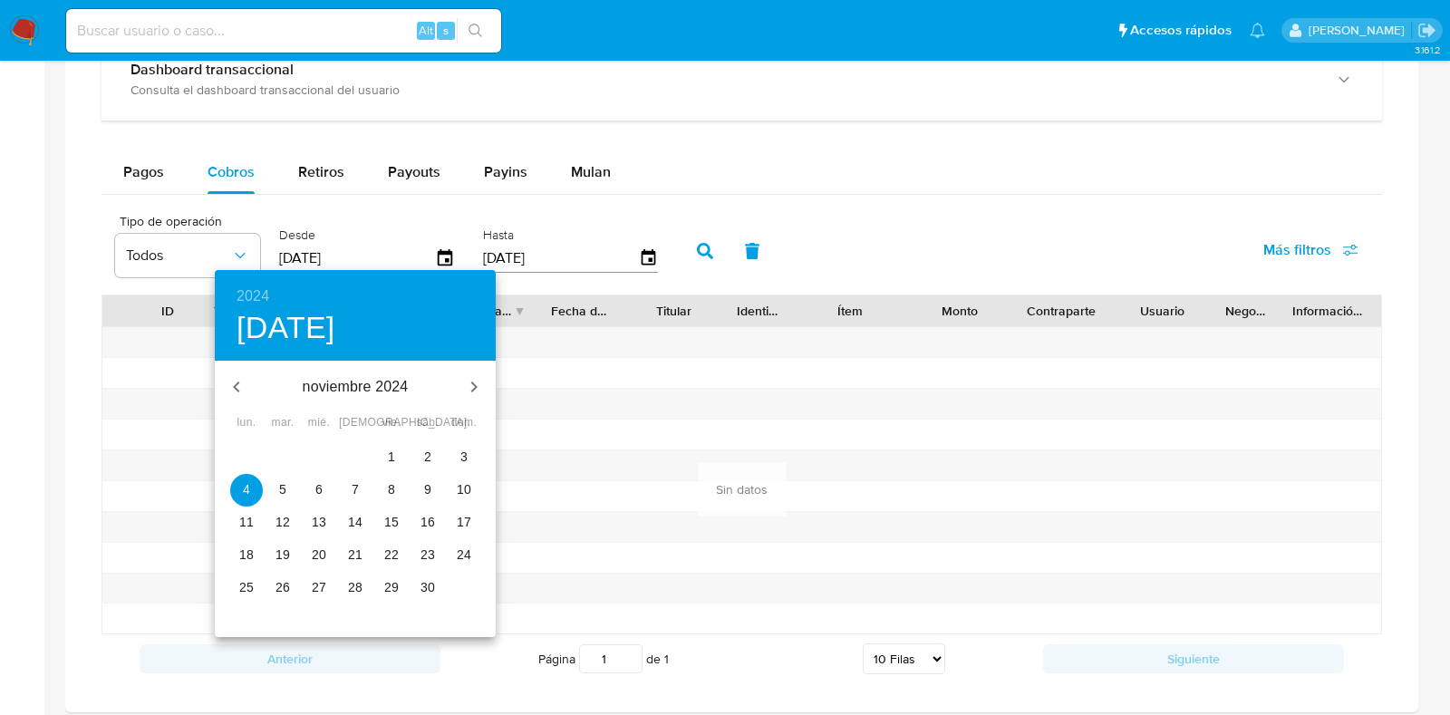
click at [353, 491] on p "7" at bounding box center [355, 489] width 7 height 18
type input "07/11/2024"
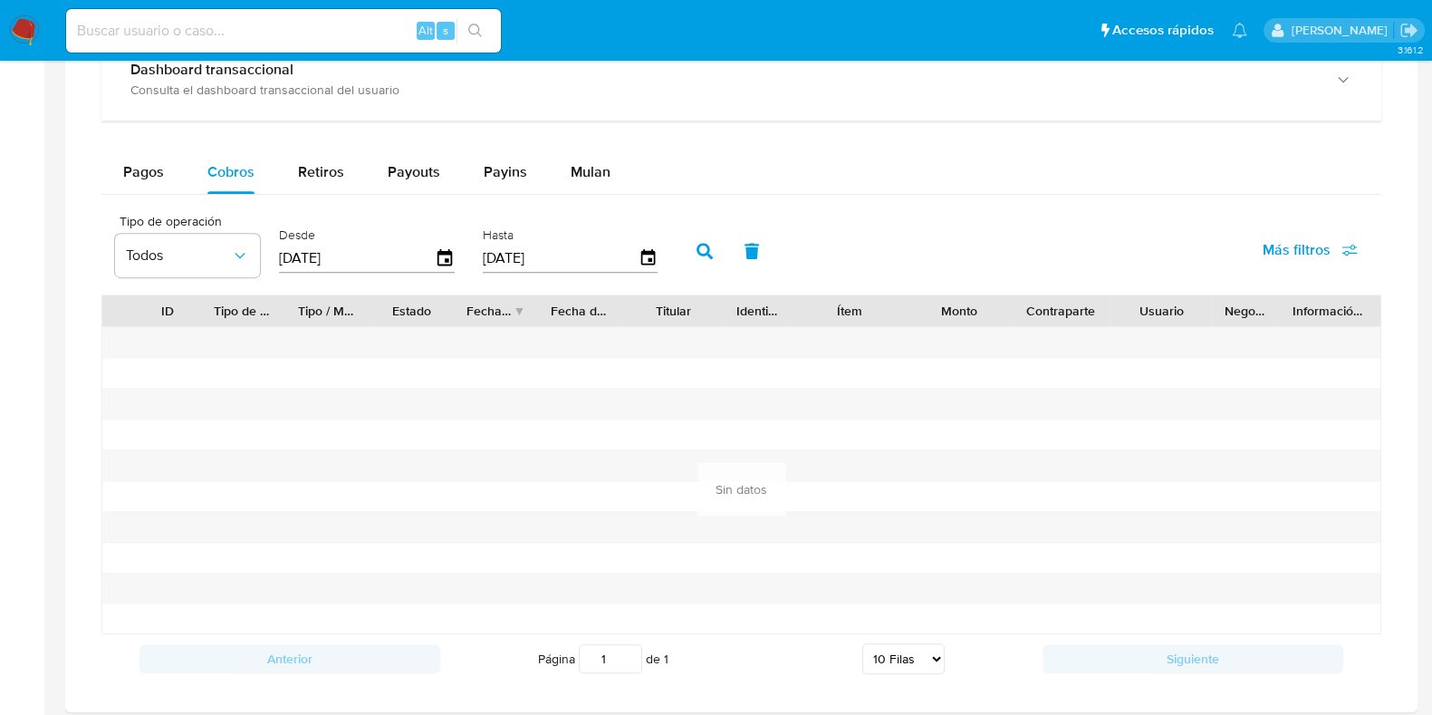
click at [688, 262] on button "button" at bounding box center [704, 250] width 47 height 43
click at [179, 179] on button "Pagos" at bounding box center [143, 171] width 84 height 43
click at [441, 246] on icon "button" at bounding box center [445, 259] width 32 height 32
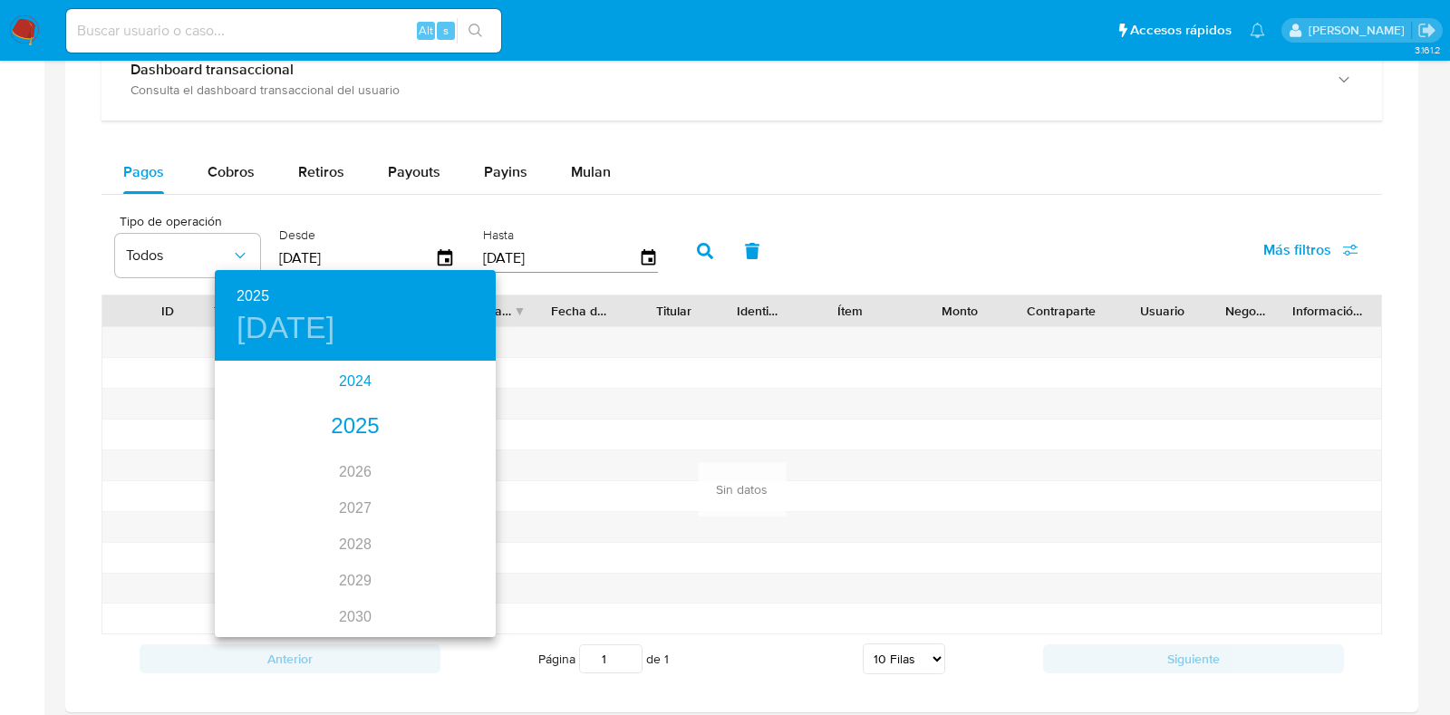
click at [327, 381] on div "2024" at bounding box center [355, 381] width 281 height 36
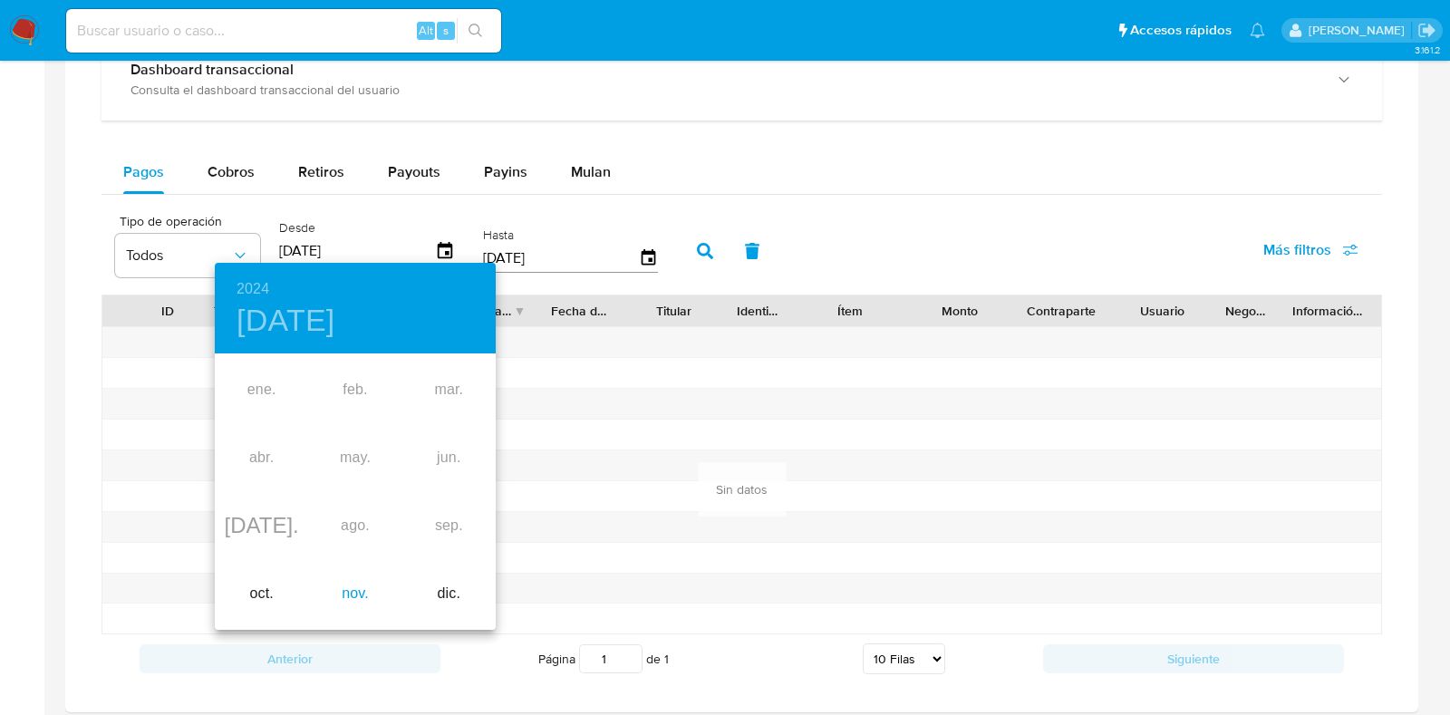
click at [345, 599] on div "nov." at bounding box center [354, 594] width 93 height 68
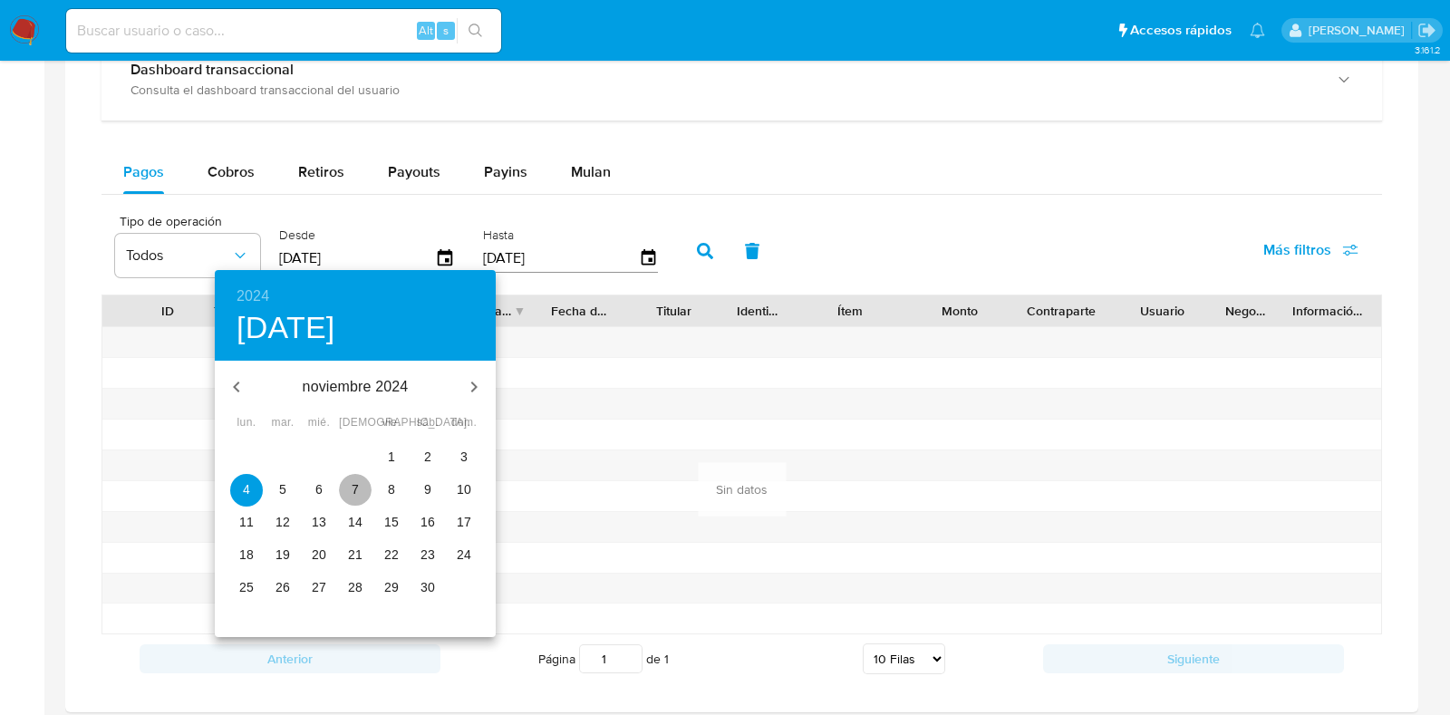
click at [341, 485] on span "7" at bounding box center [355, 489] width 33 height 18
type input "07/11/2024"
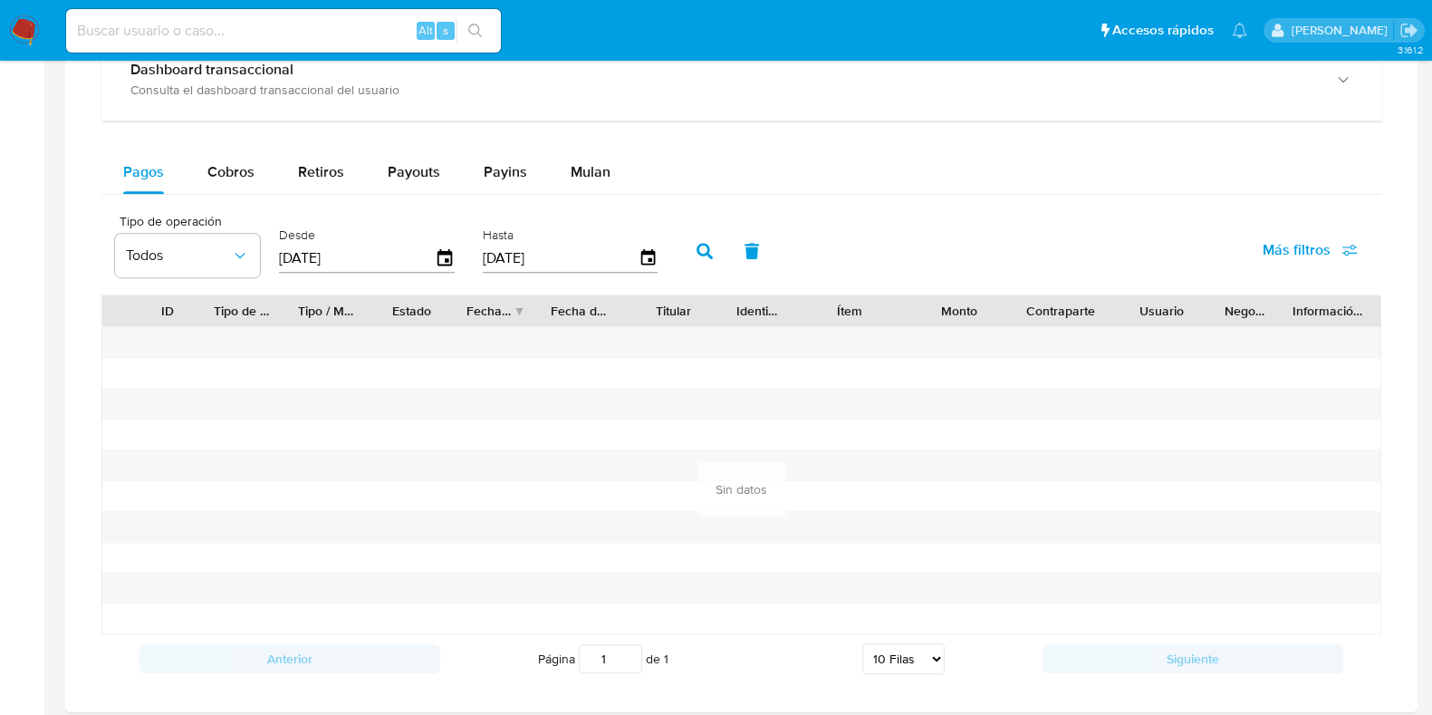
click at [693, 257] on button "button" at bounding box center [704, 250] width 47 height 43
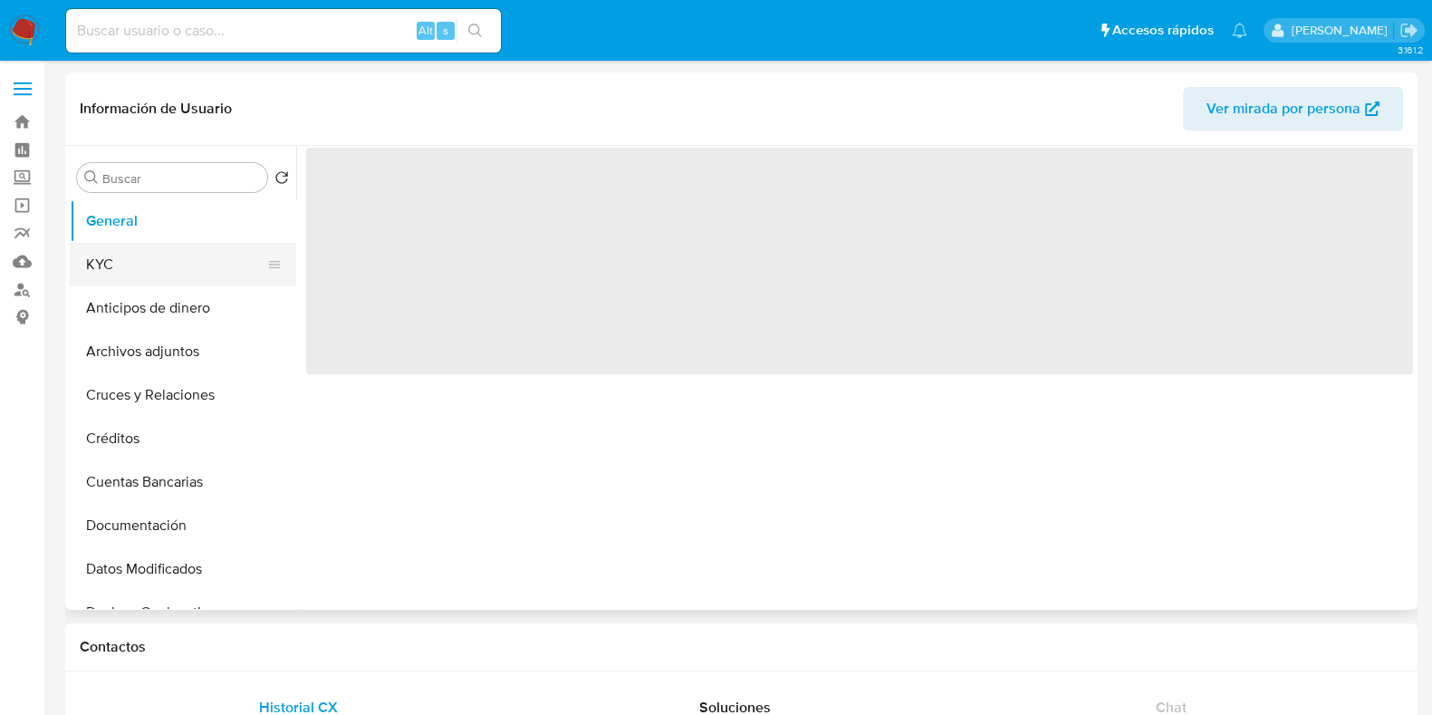
select select "10"
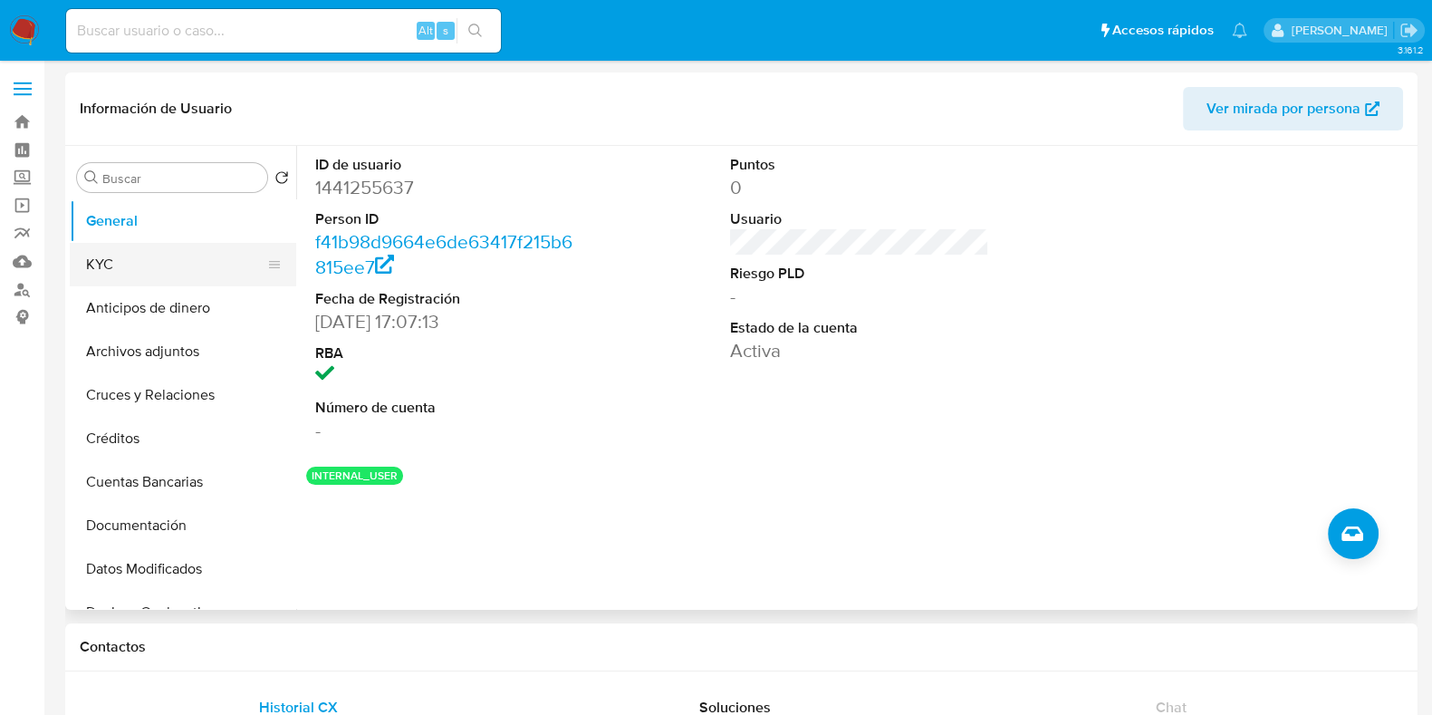
click at [165, 257] on button "KYC" at bounding box center [176, 264] width 212 height 43
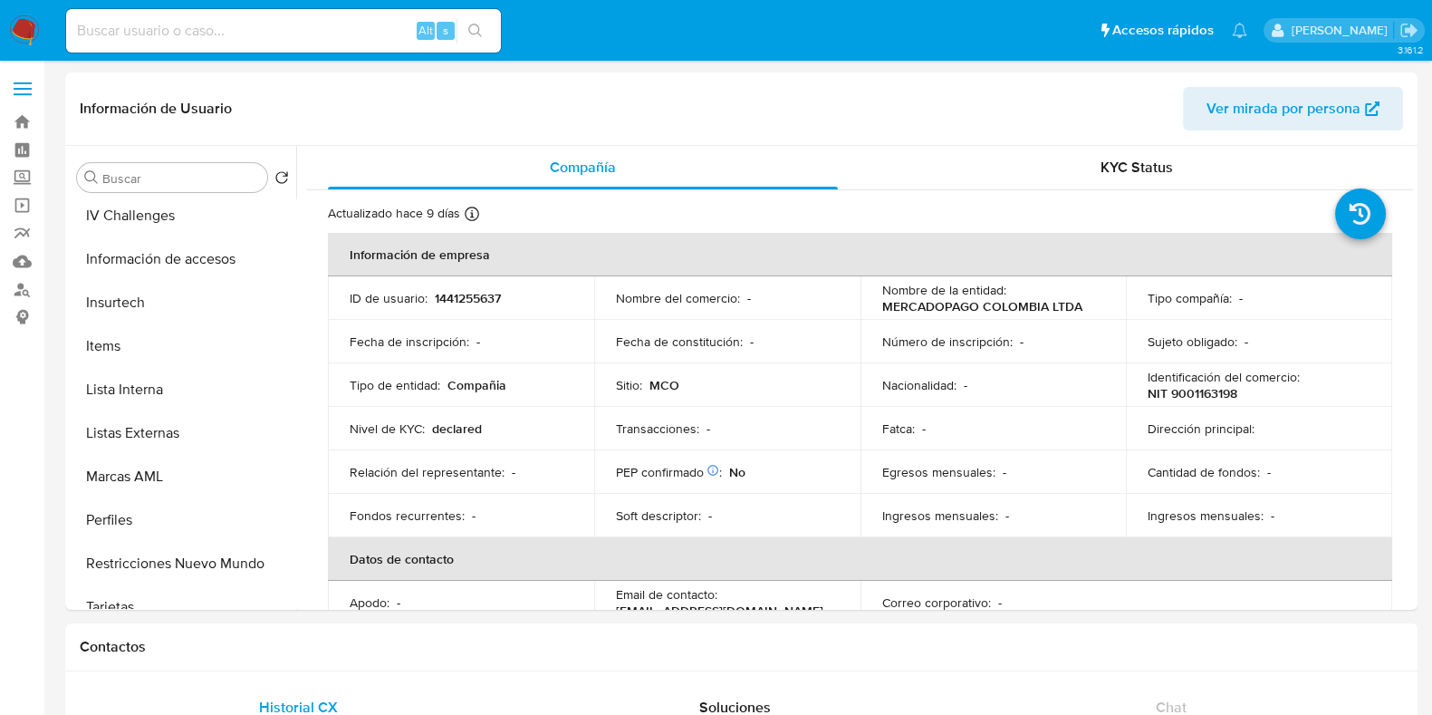
scroll to position [680, 0]
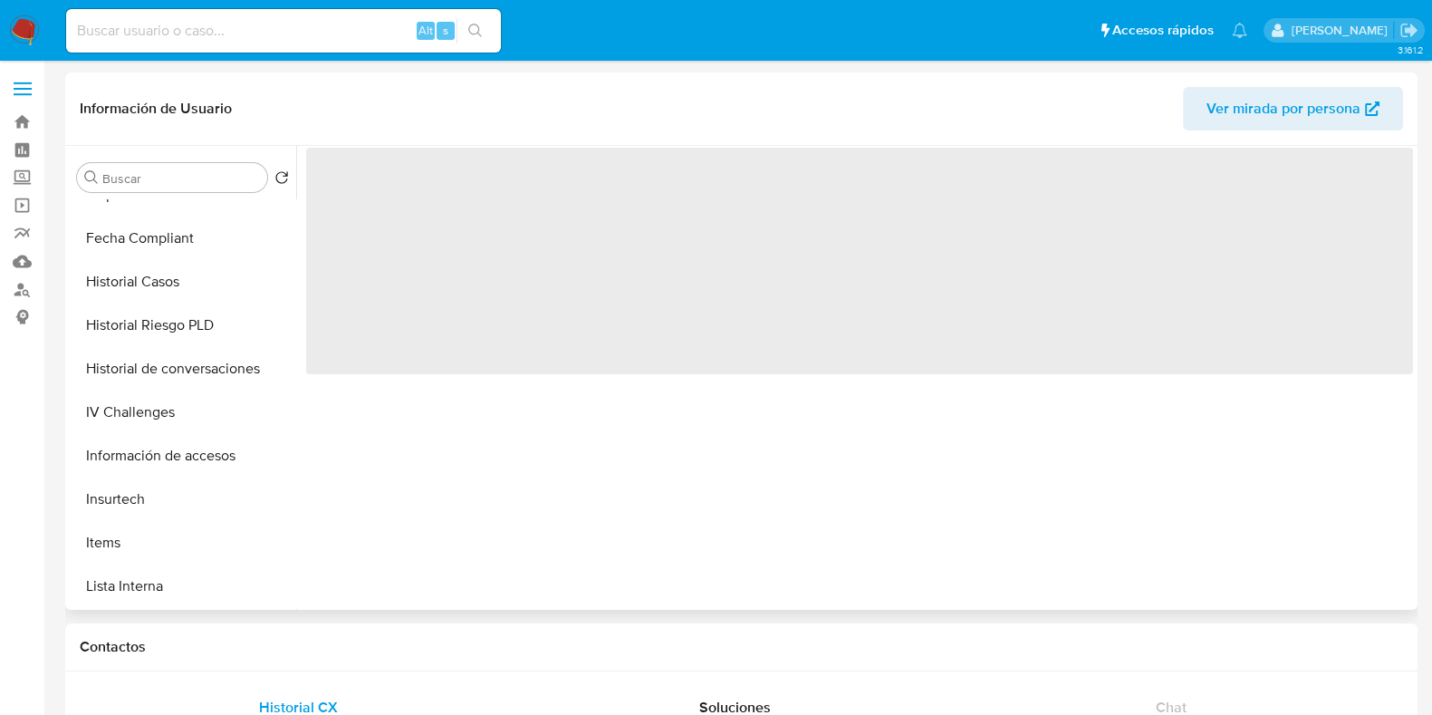
scroll to position [852, 0]
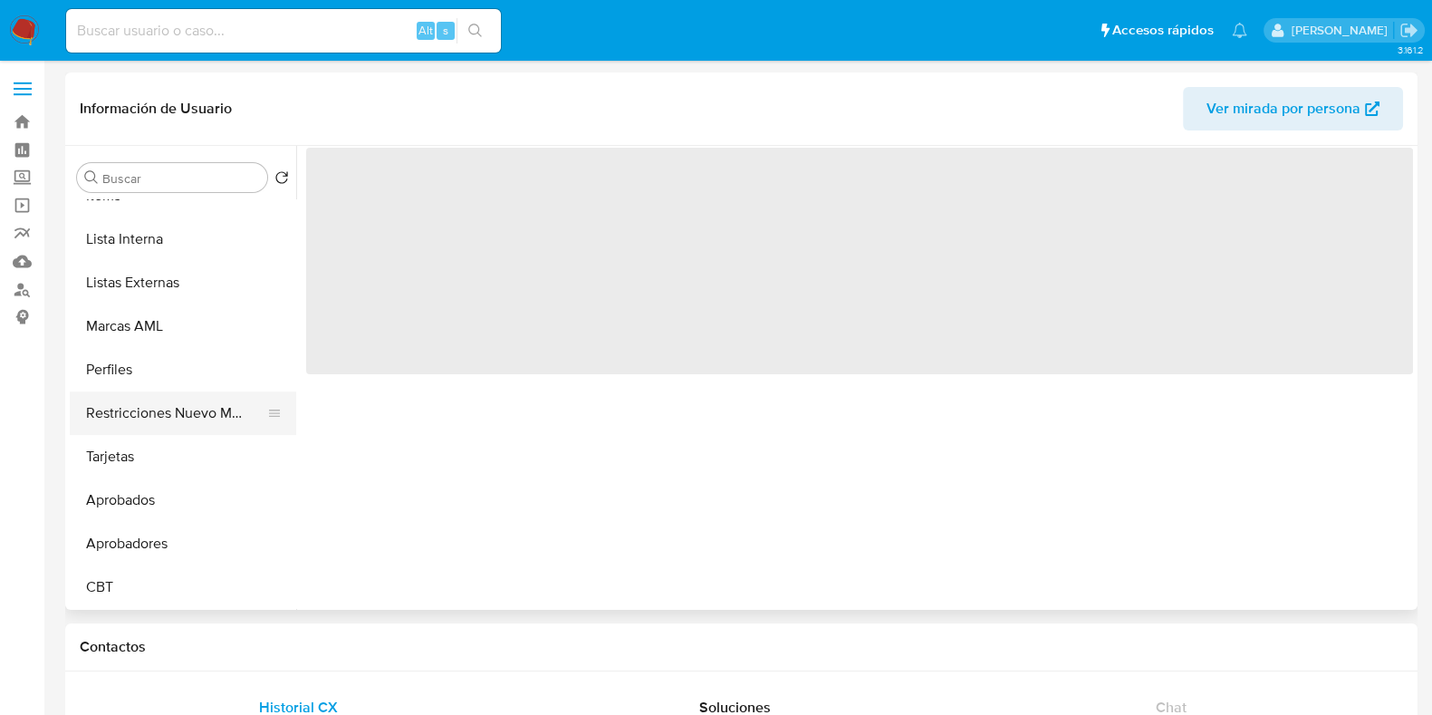
select select "10"
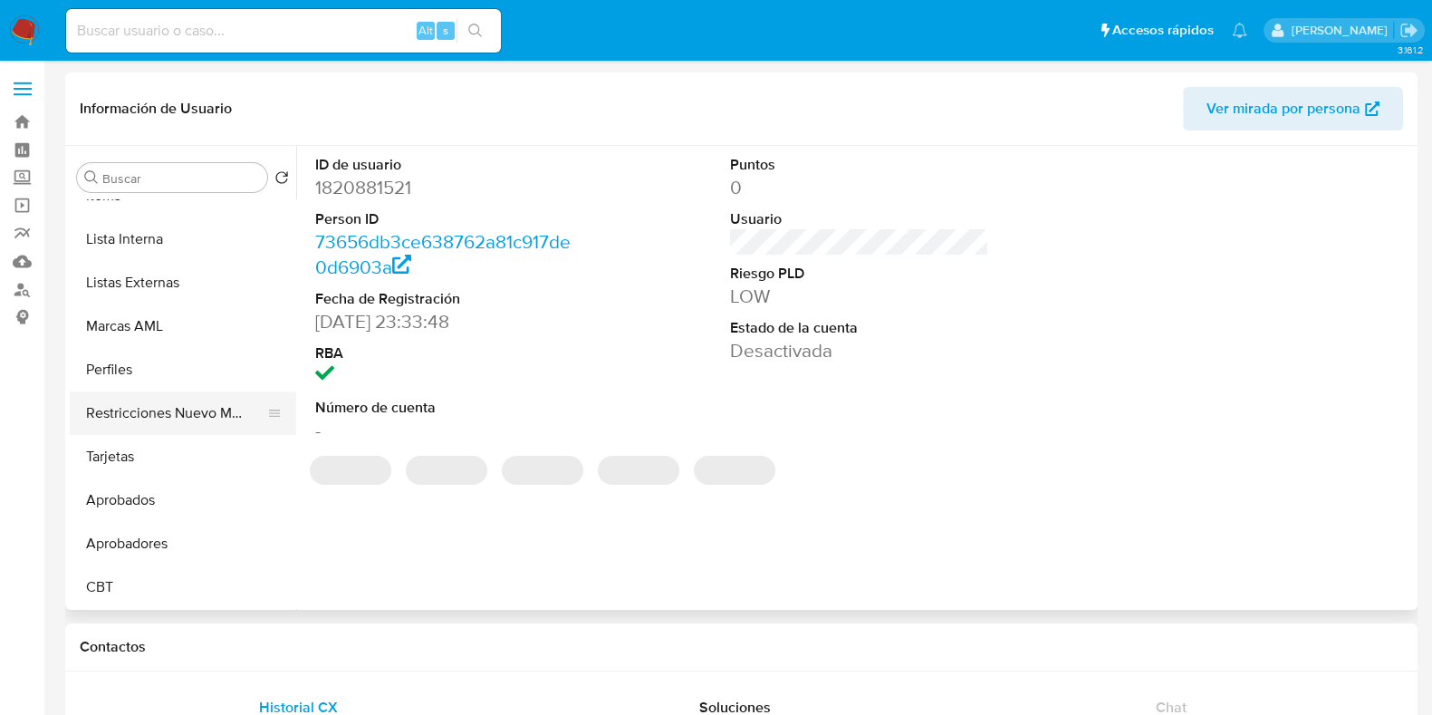
click at [190, 427] on button "Restricciones Nuevo Mundo" at bounding box center [176, 412] width 212 height 43
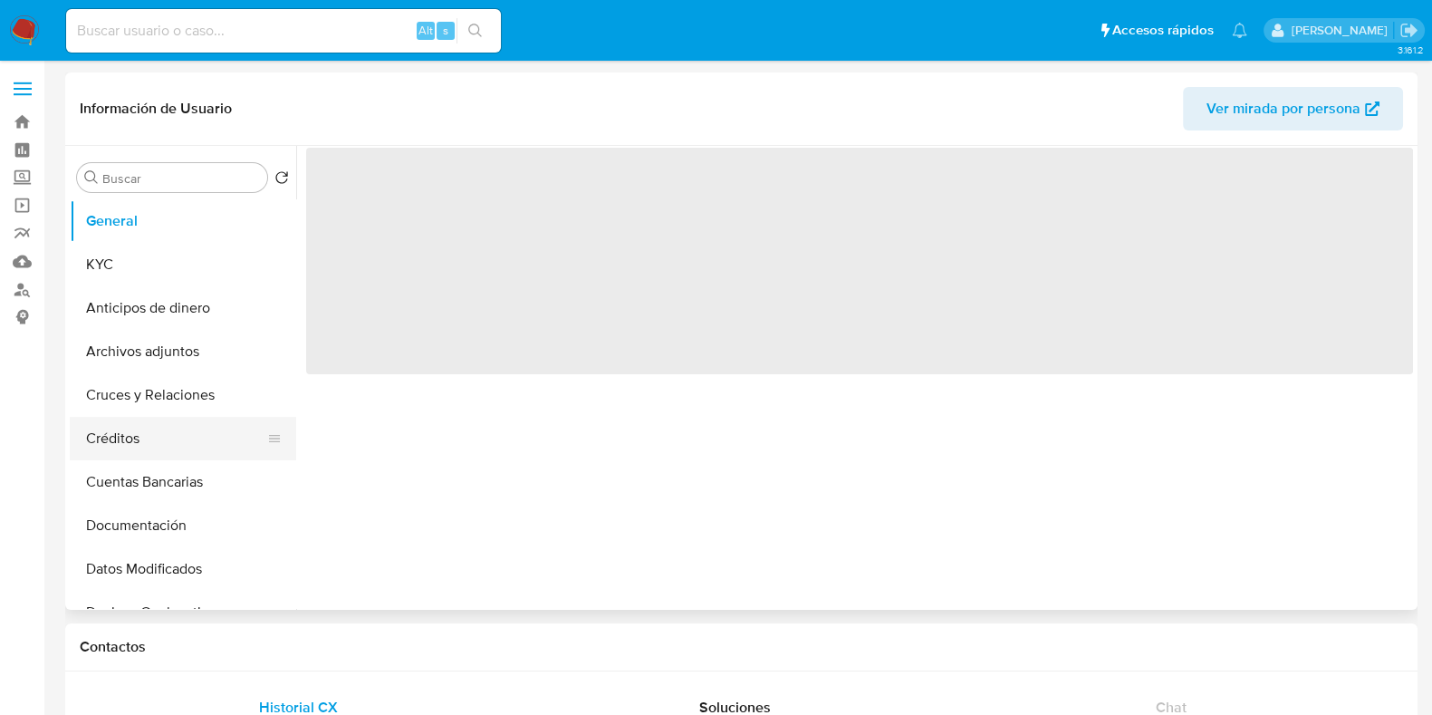
select select "10"
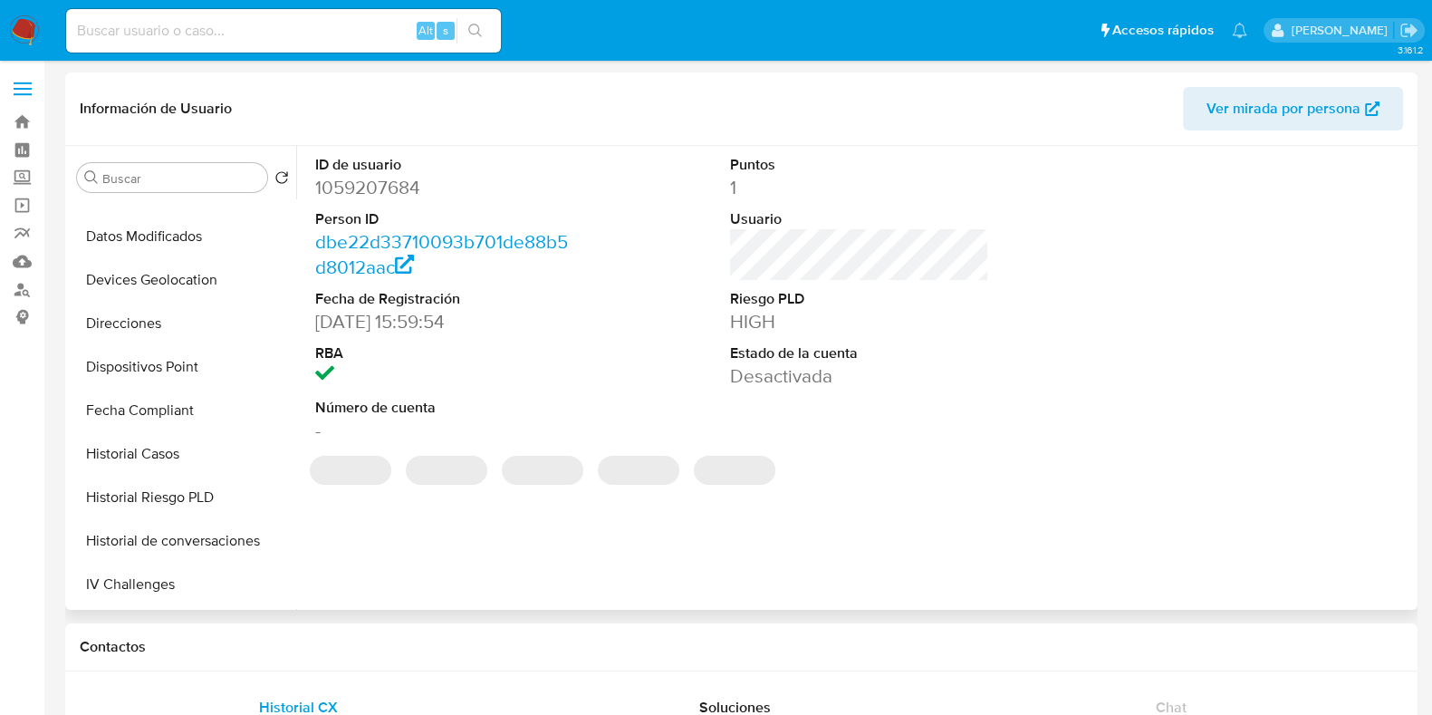
scroll to position [792, 0]
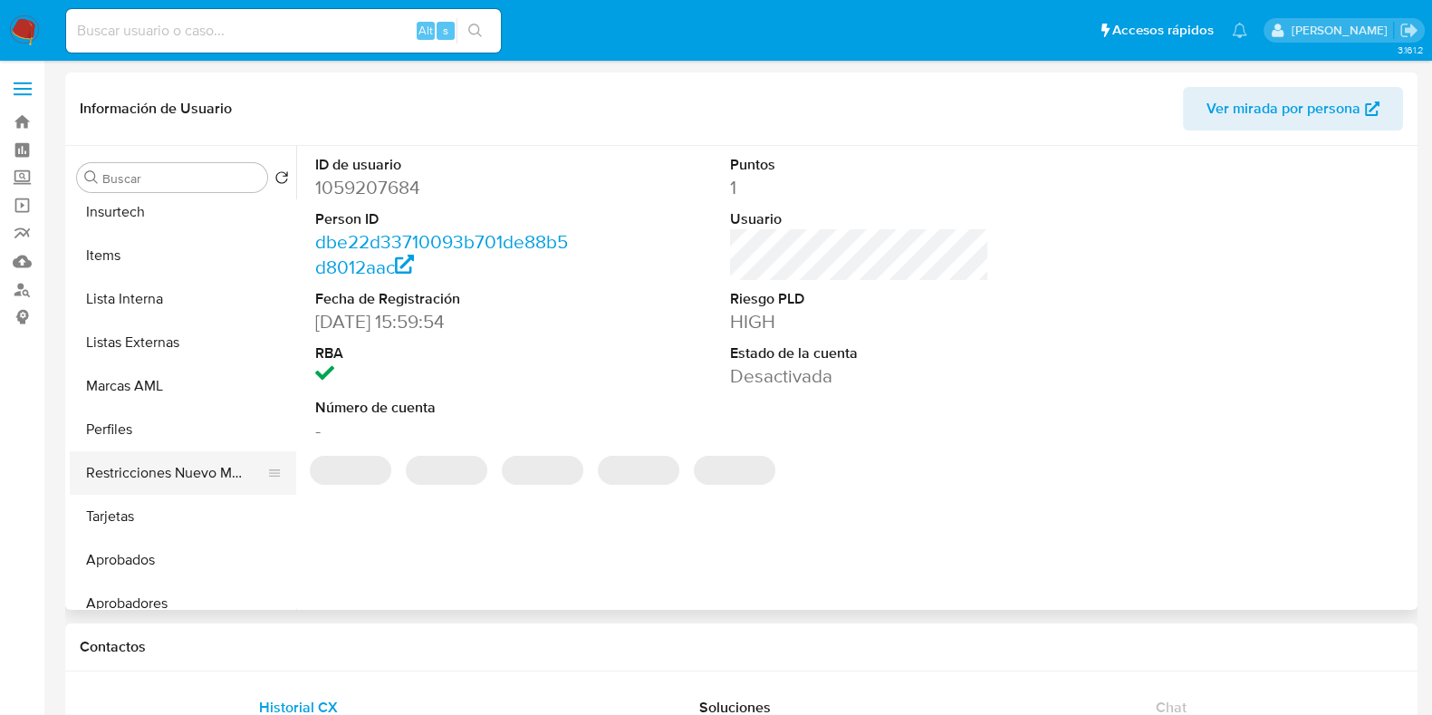
click at [177, 477] on button "Restricciones Nuevo Mundo" at bounding box center [176, 472] width 212 height 43
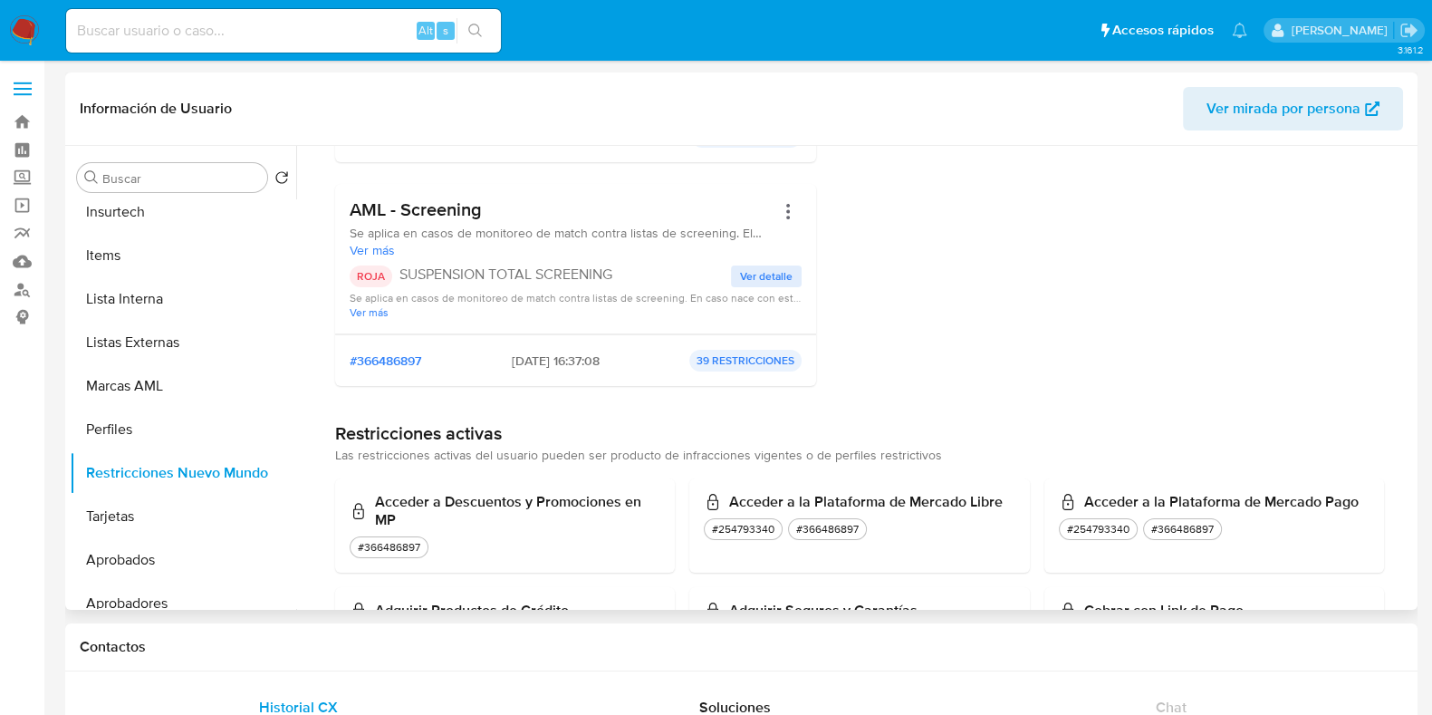
scroll to position [0, 0]
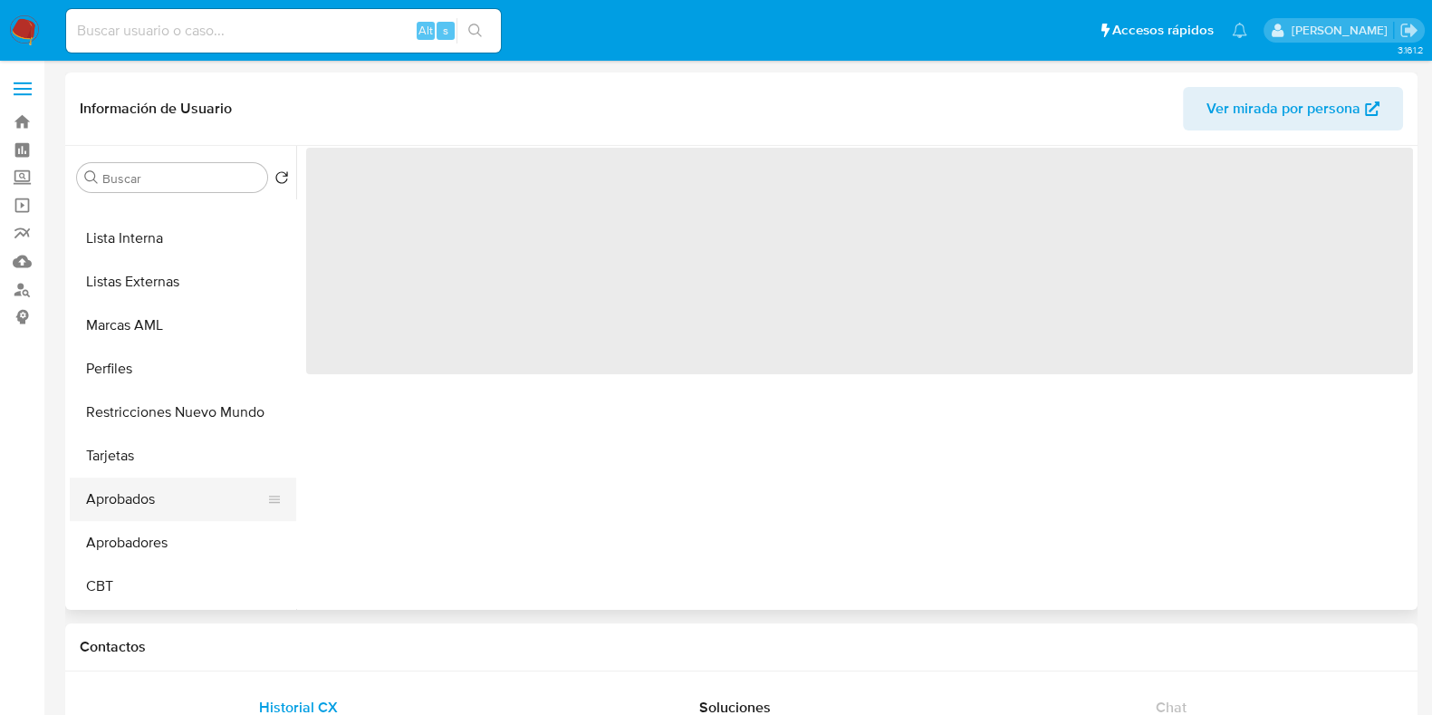
select select "10"
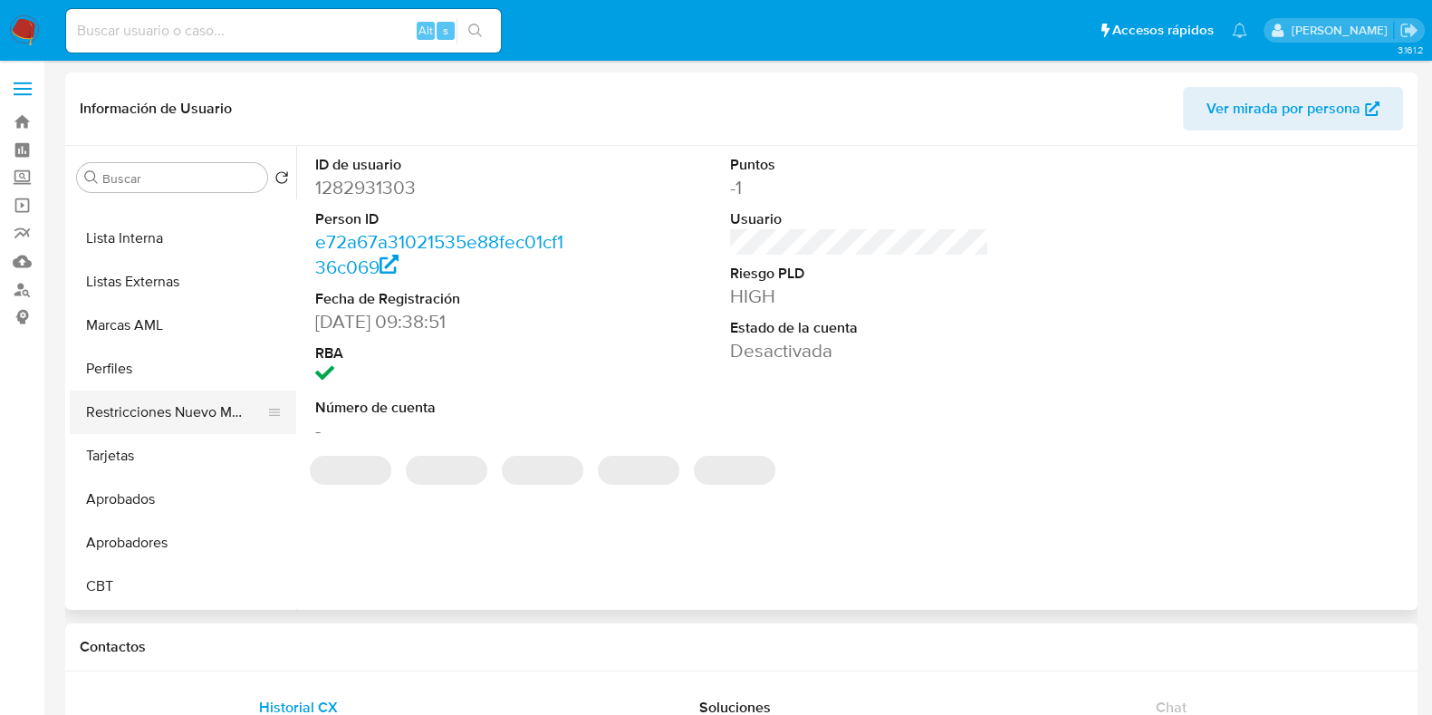
click at [190, 413] on button "Restricciones Nuevo Mundo" at bounding box center [176, 412] width 212 height 43
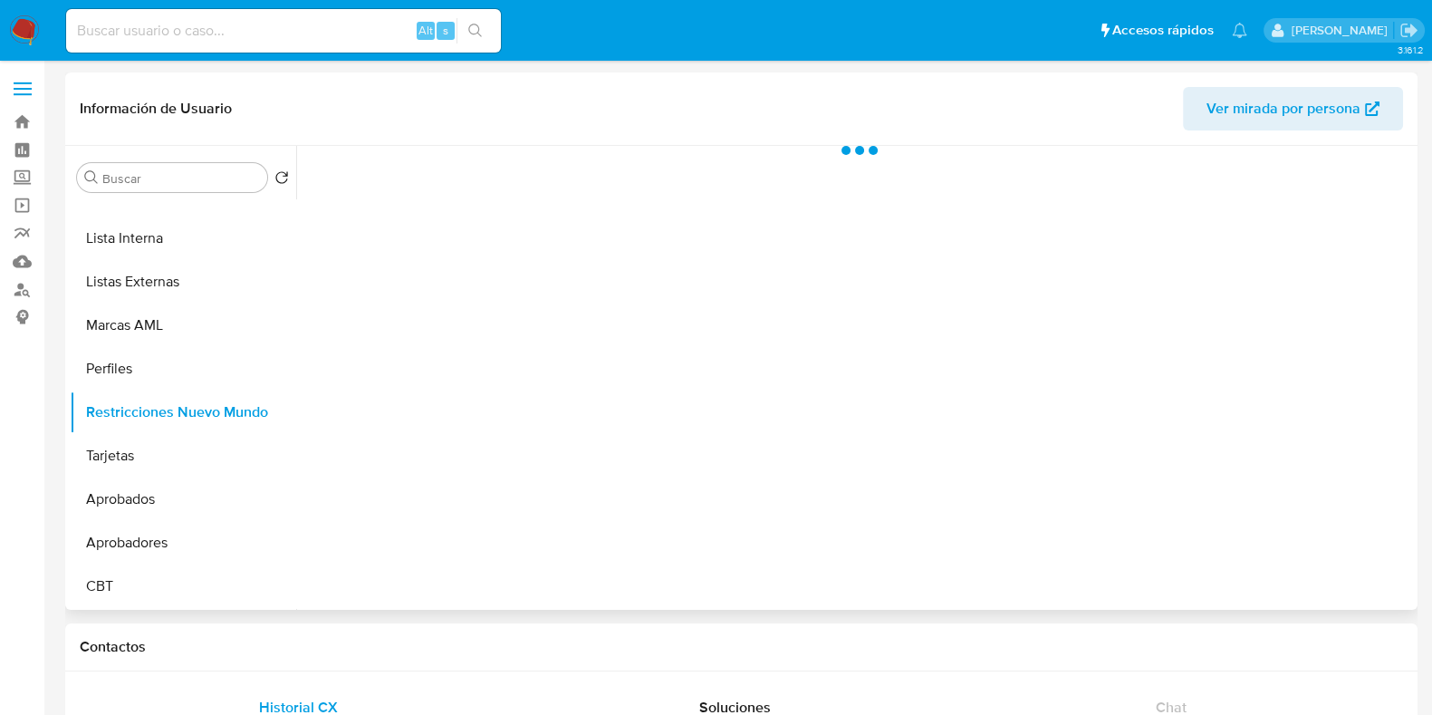
scroll to position [852, 0]
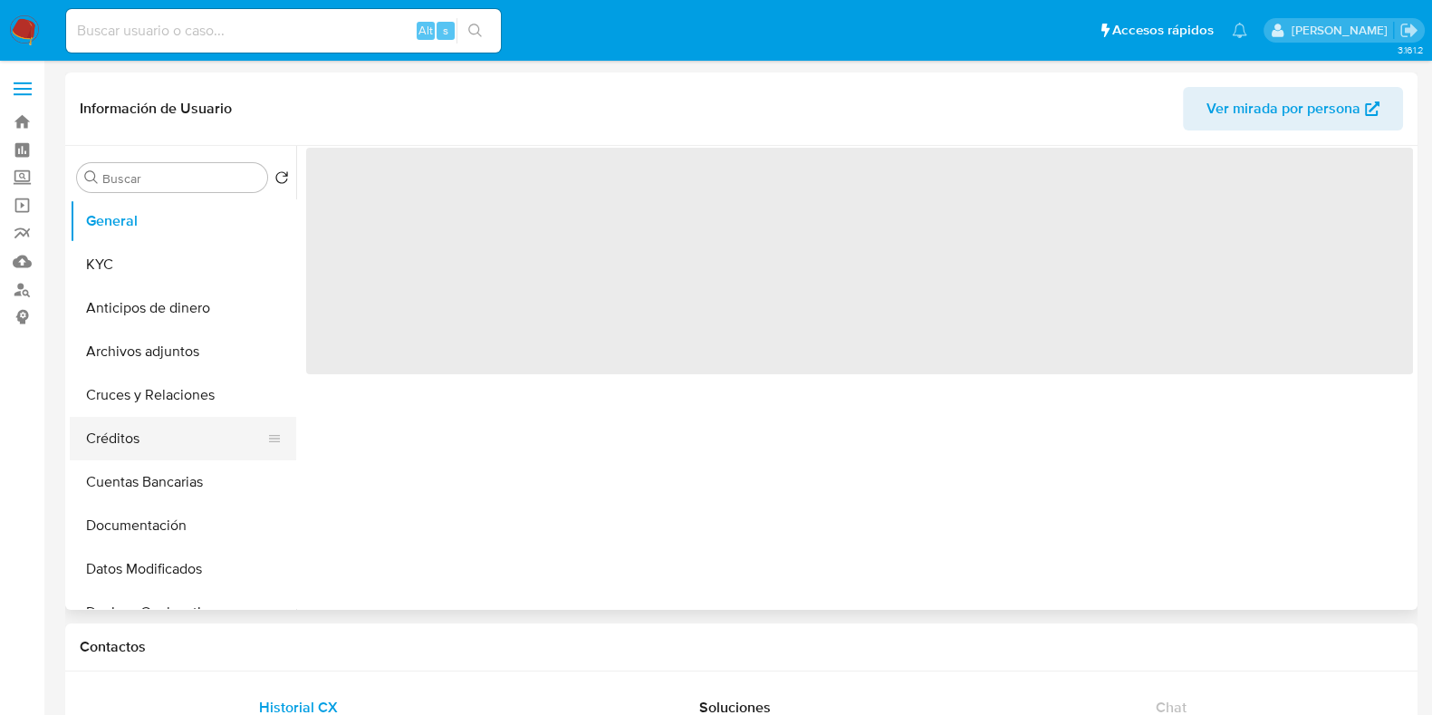
select select "10"
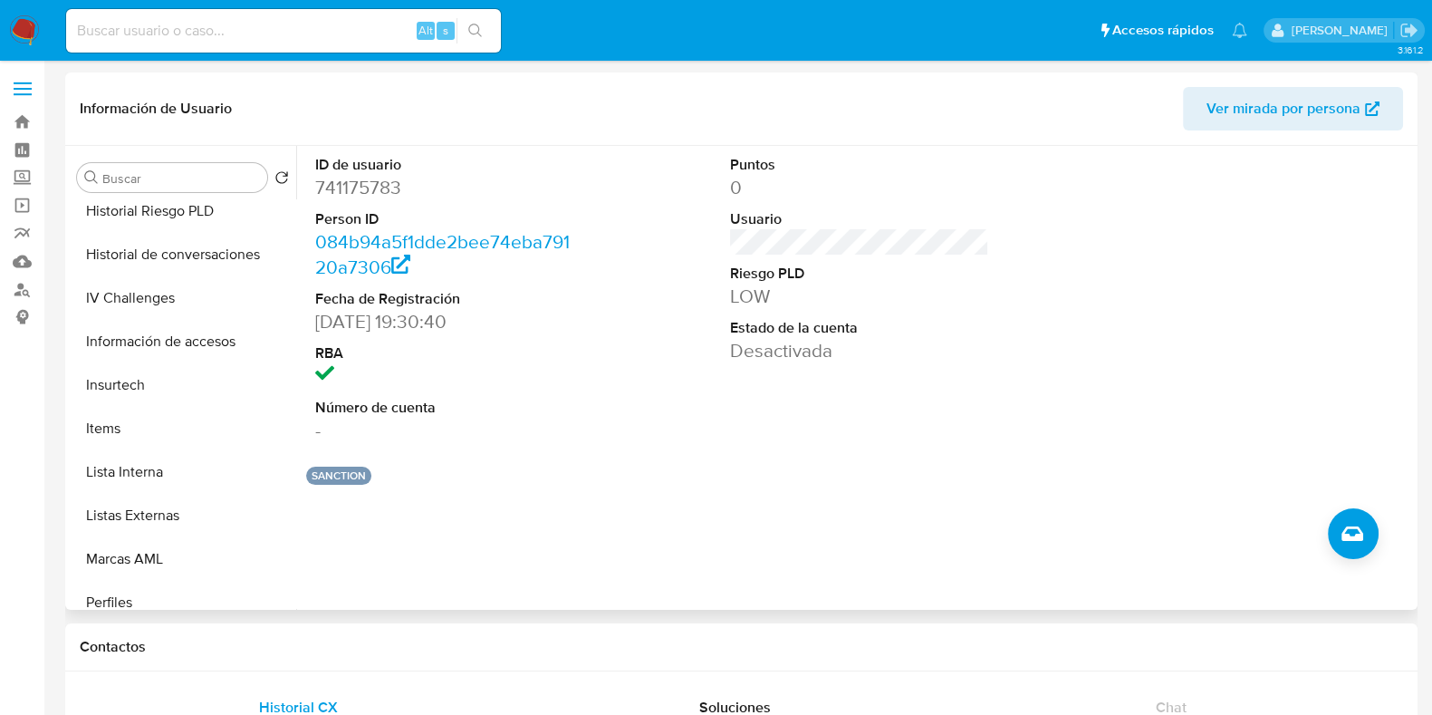
scroll to position [852, 0]
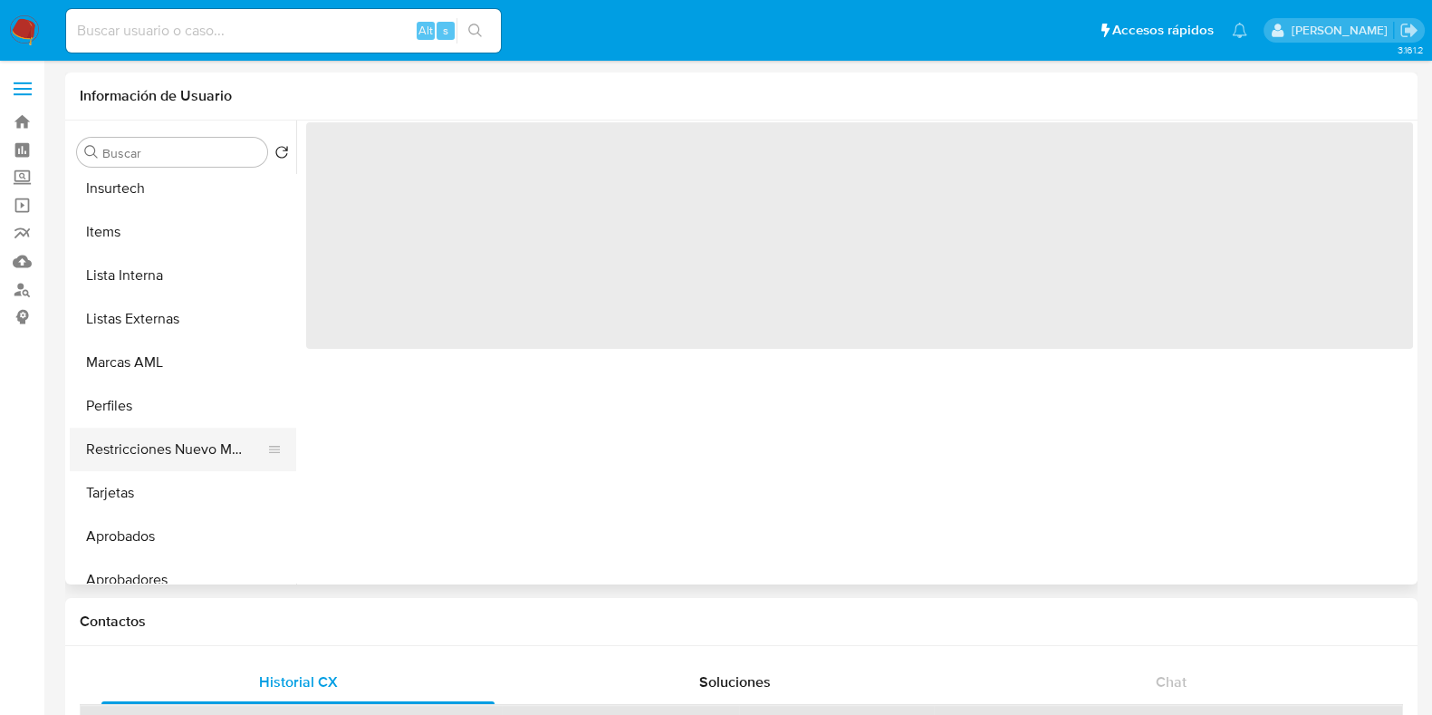
scroll to position [792, 0]
click at [187, 450] on button "Restricciones Nuevo Mundo" at bounding box center [176, 447] width 212 height 43
select select "10"
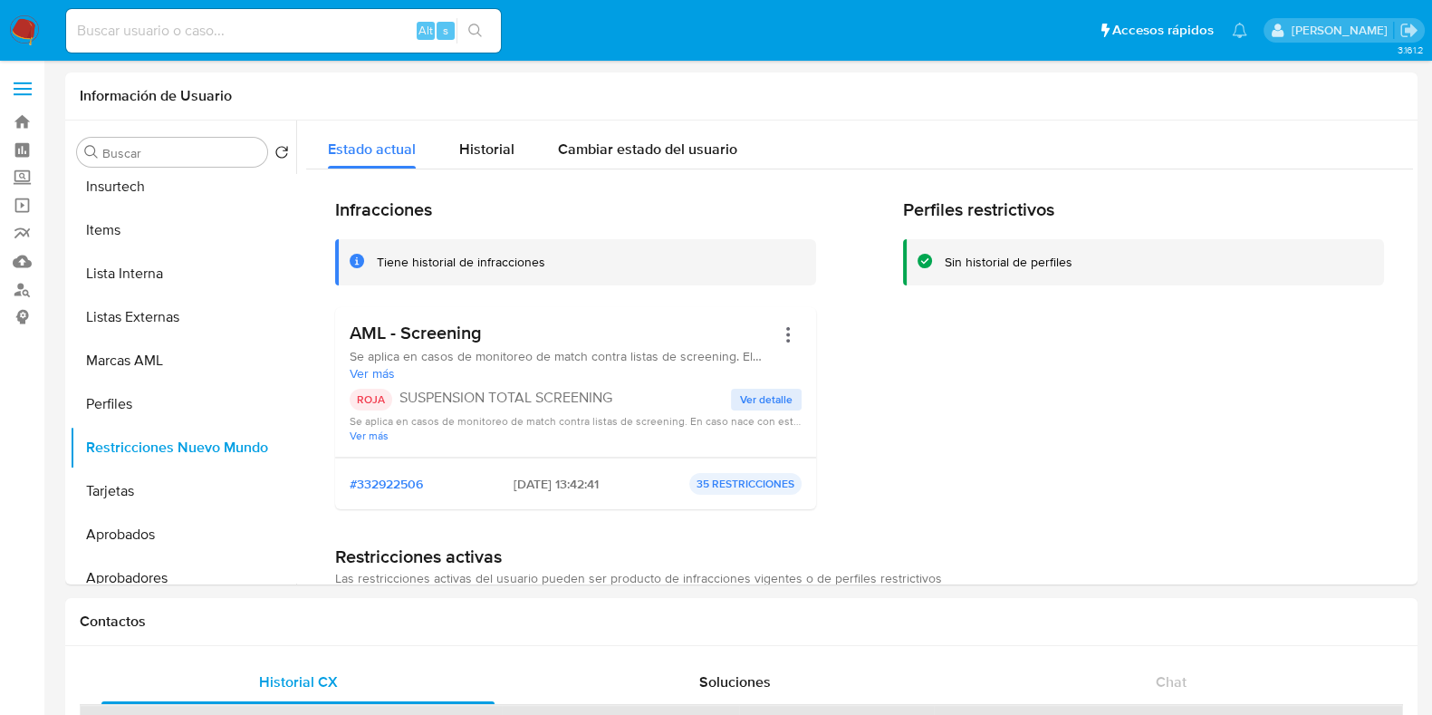
click at [236, 37] on input at bounding box center [283, 31] width 435 height 24
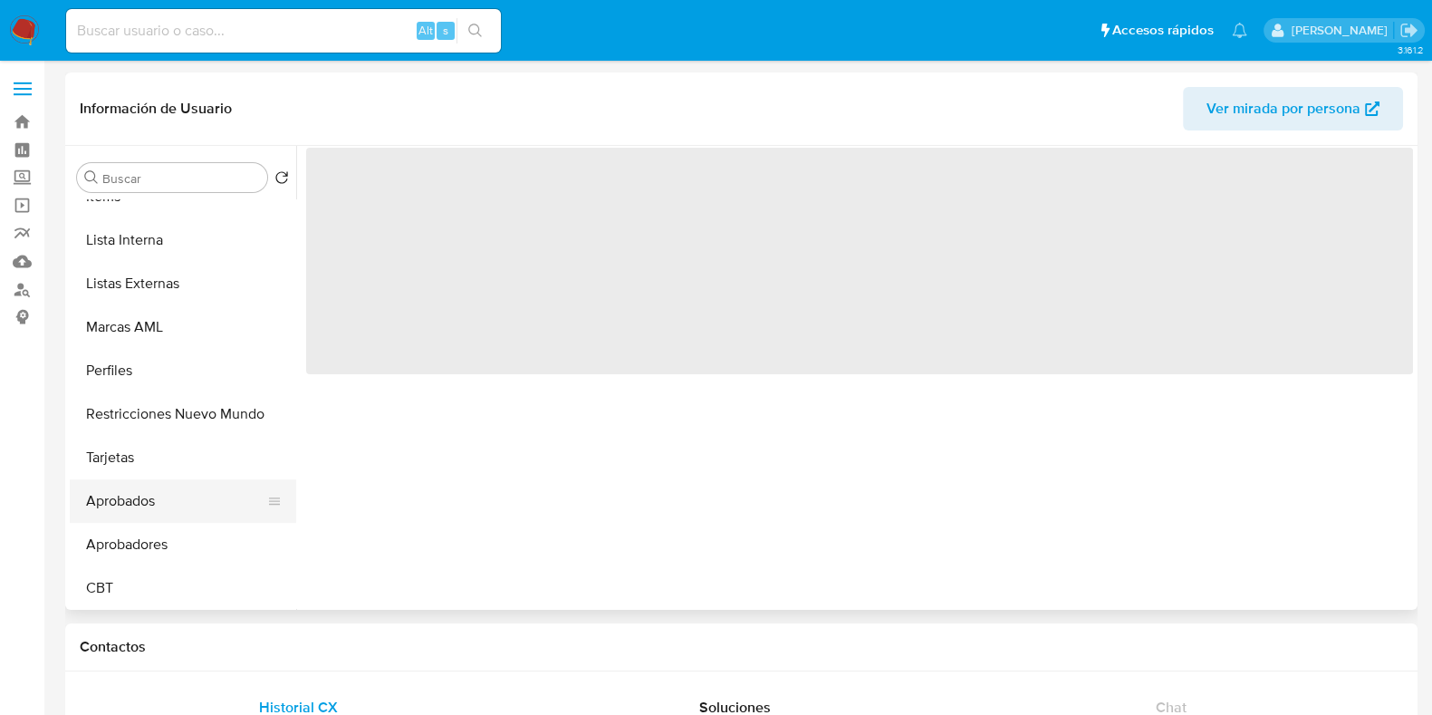
scroll to position [852, 0]
select select "10"
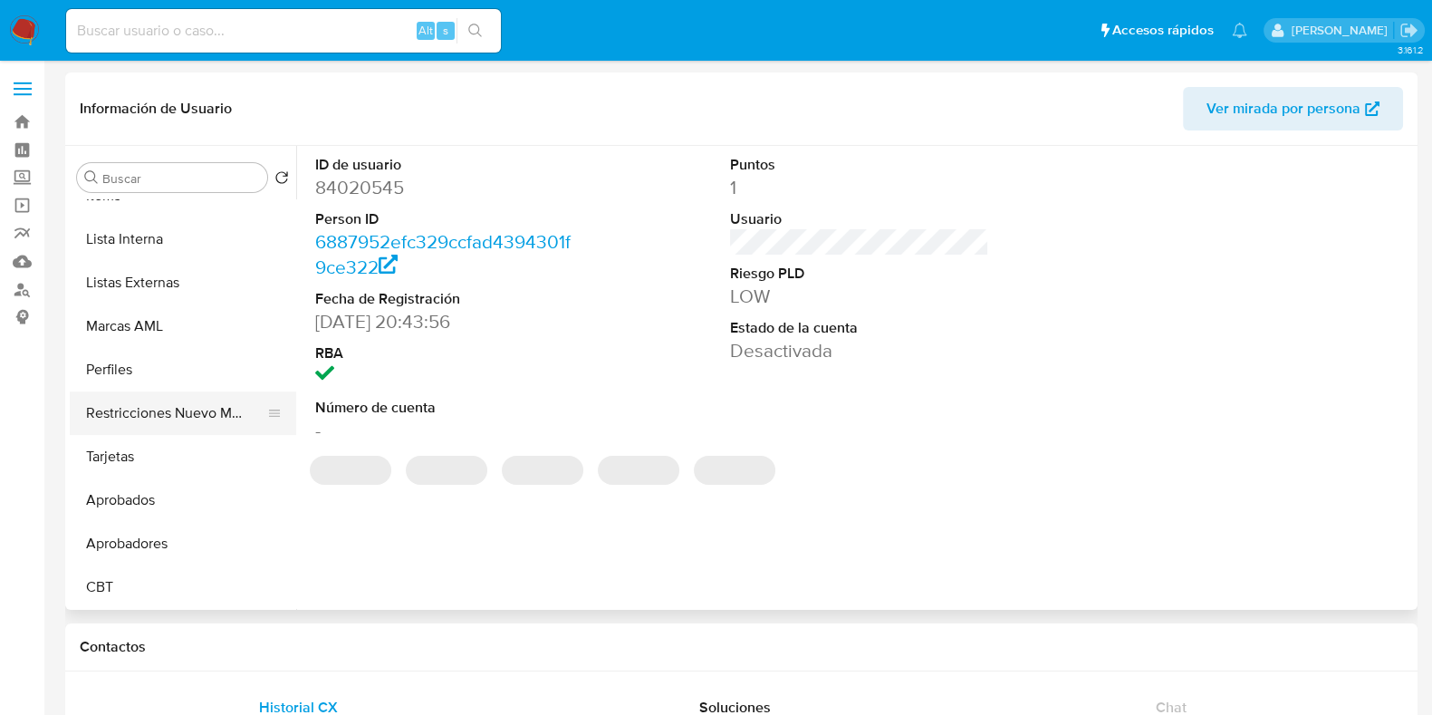
click at [205, 406] on button "Restricciones Nuevo Mundo" at bounding box center [176, 412] width 212 height 43
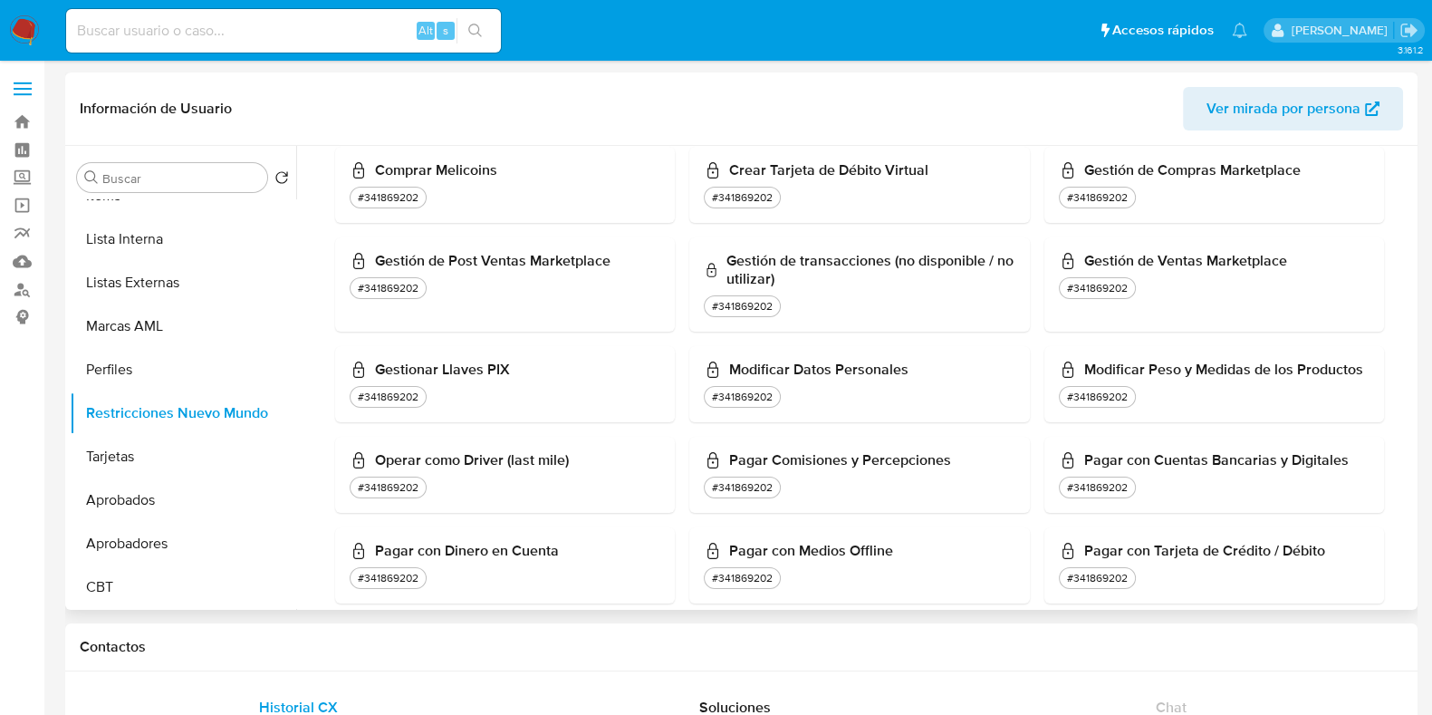
scroll to position [1160, 0]
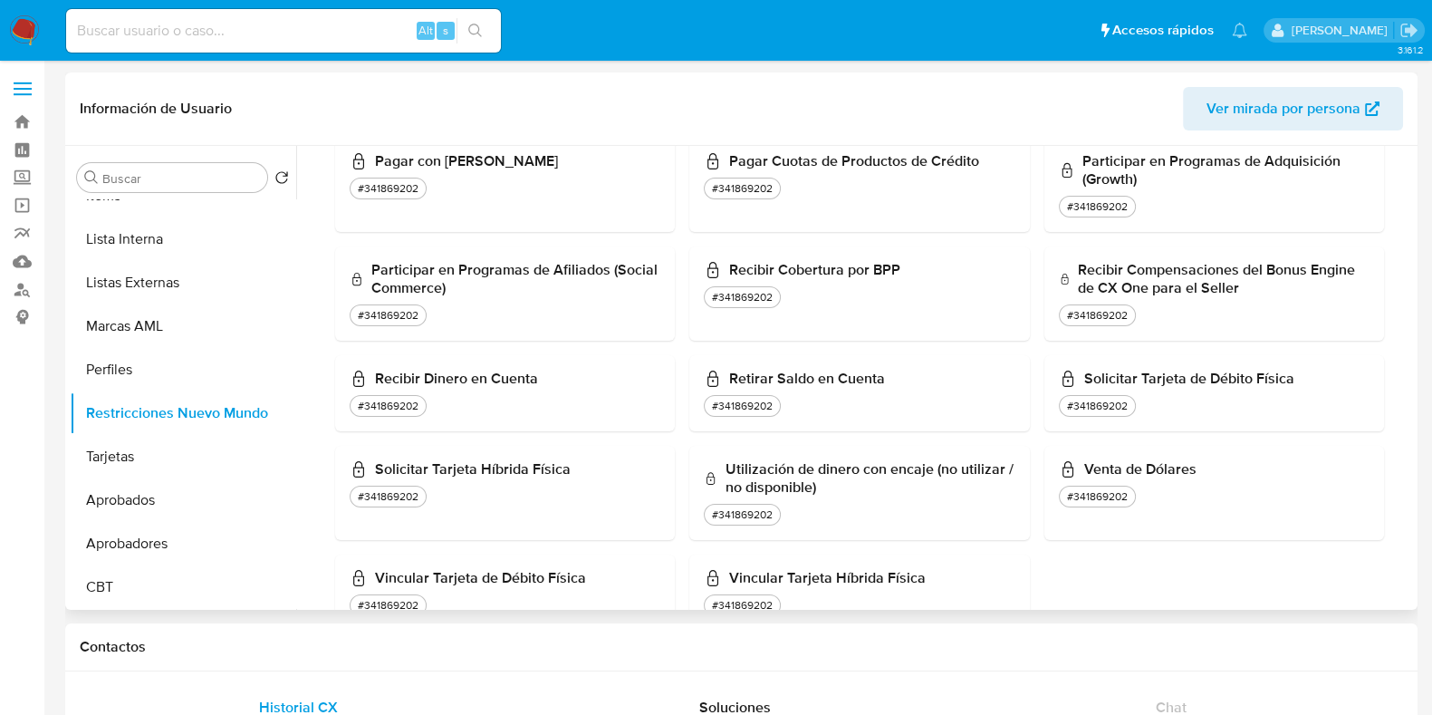
click at [940, 513] on div "#341869202" at bounding box center [859, 515] width 311 height 22
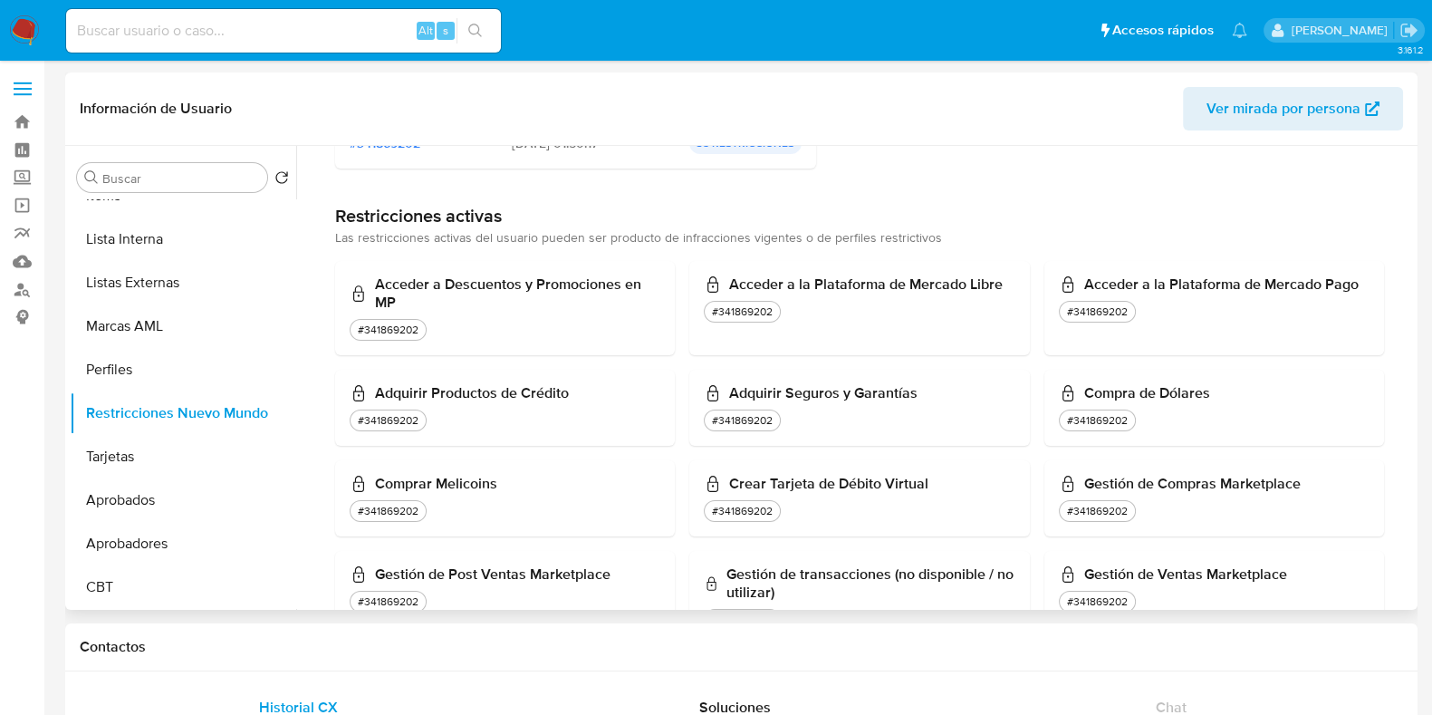
scroll to position [0, 0]
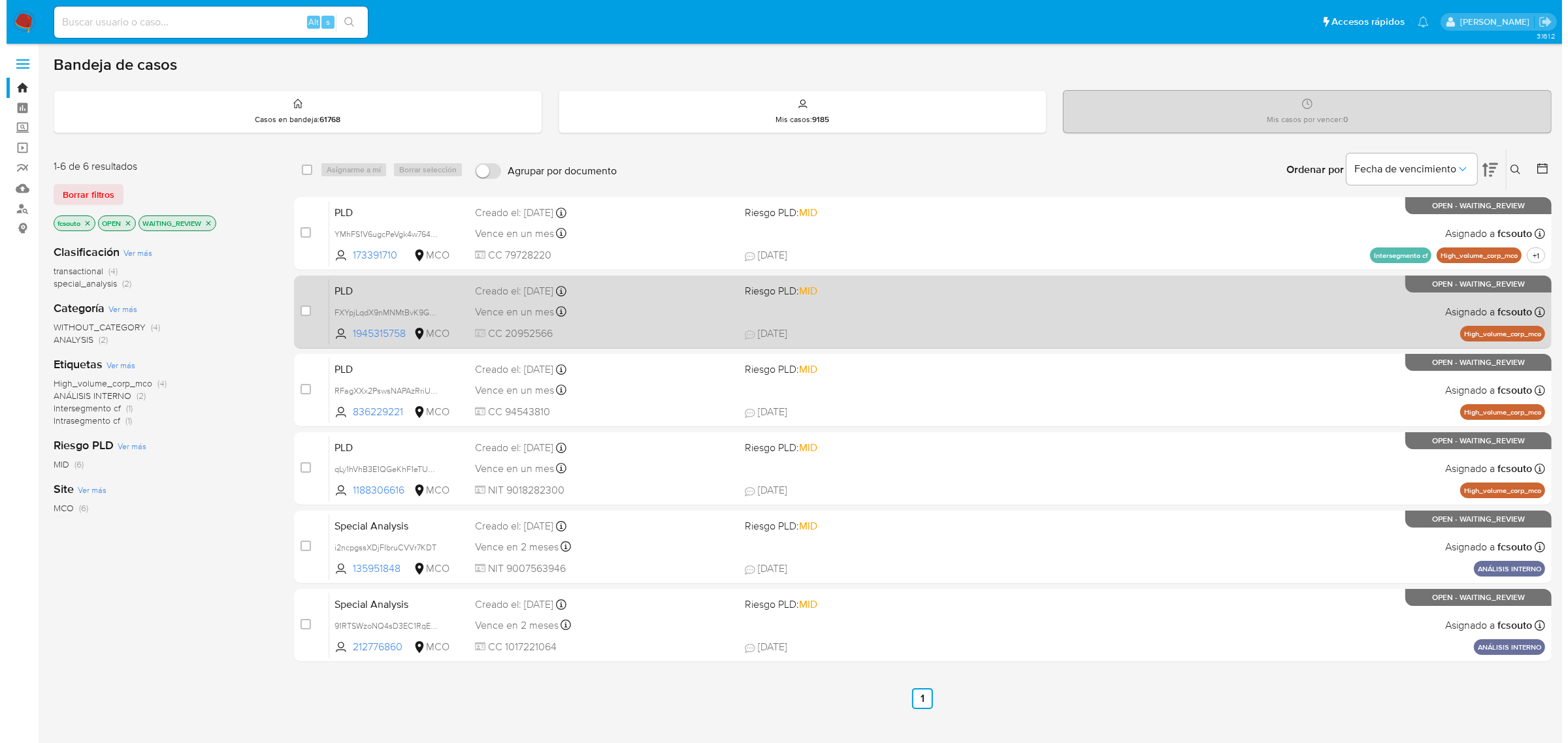
scroll to position [51, 0]
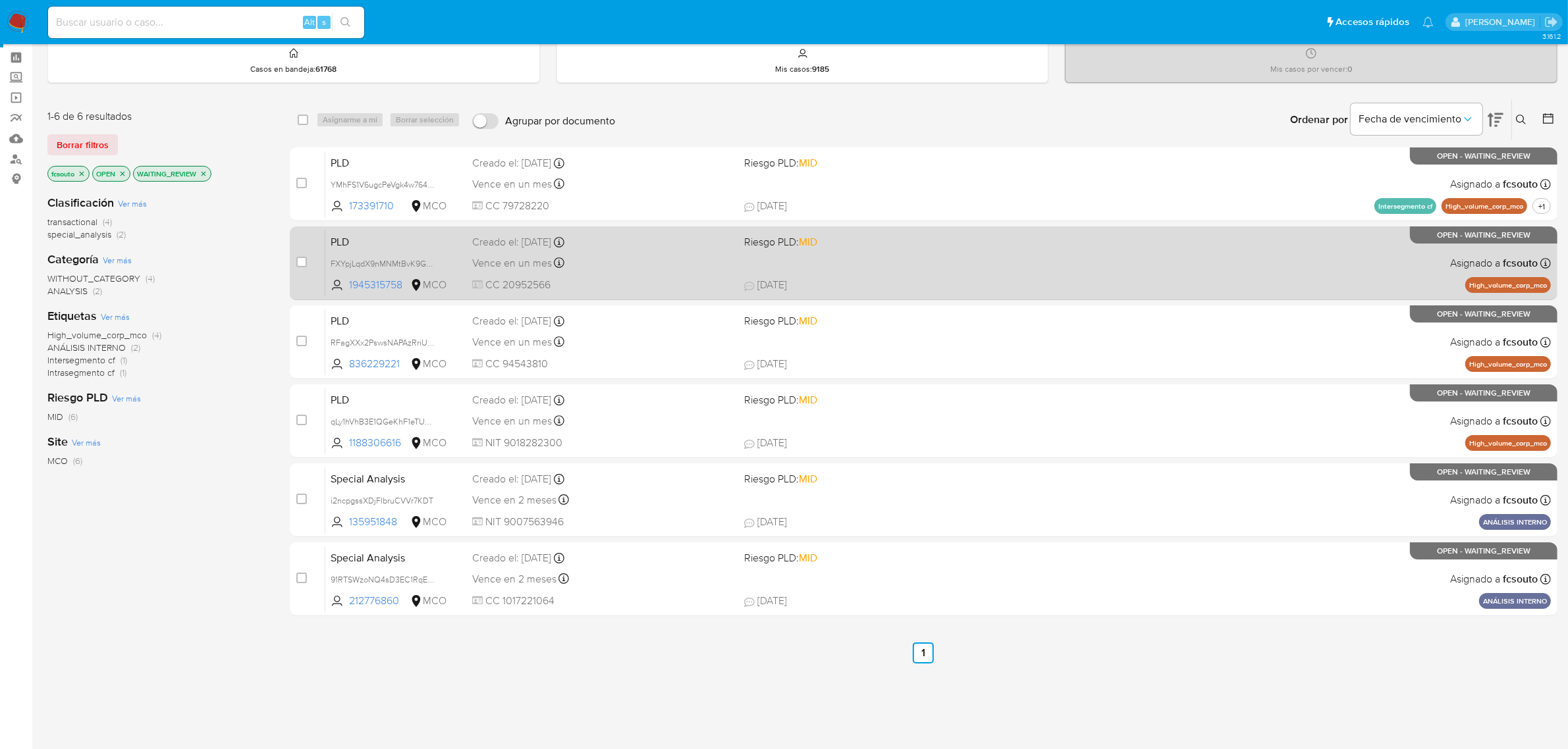
click at [833, 267] on div "PLD FXYpjLqdX9nMNMtBvK9GSbKk 1945315758 MCO Riesgo PLD: MID Creado el: [DATE] C…" at bounding box center [938, 263] width 1226 height 67
click at [297, 263] on span at bounding box center [302, 262] width 10 height 10
click at [298, 261] on input "checkbox" at bounding box center [302, 262] width 10 height 10
checkbox input "true"
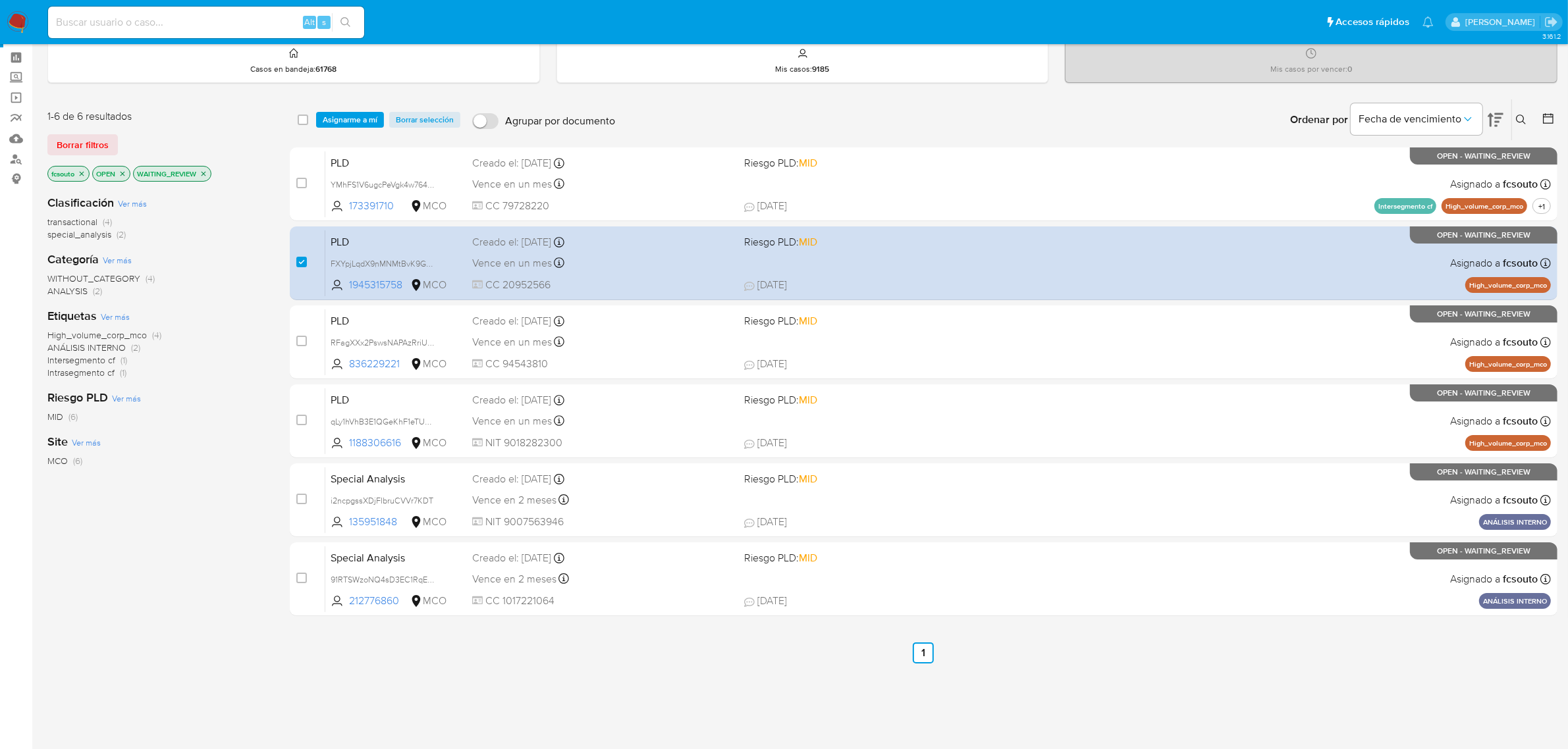
click at [356, 100] on div "select-all-cases-checkbox Asignarme a mí Borrar selección Agrupar por documento…" at bounding box center [924, 120] width 1268 height 41
click at [353, 113] on span "Asignarme a mí" at bounding box center [350, 120] width 55 height 13
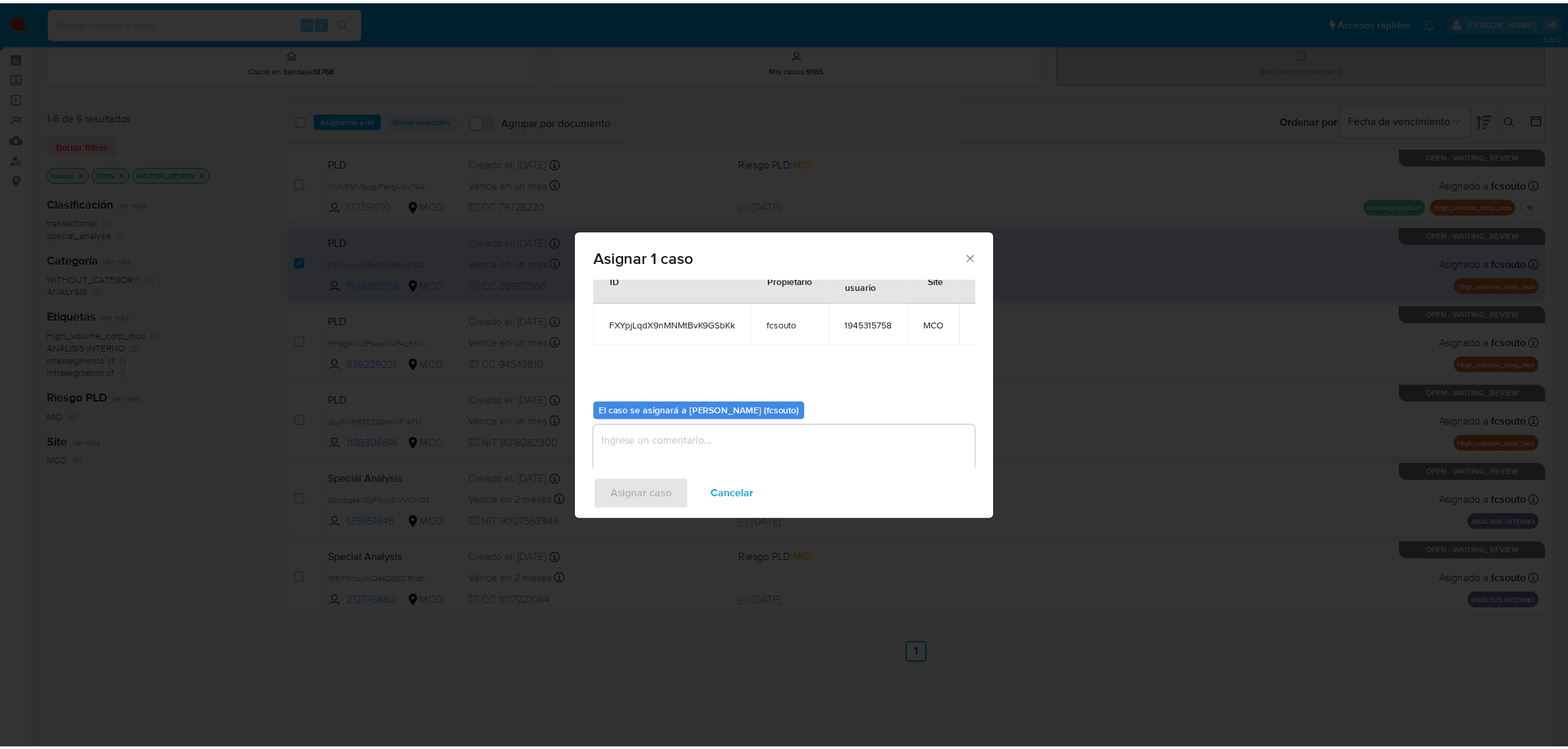
scroll to position [67, 0]
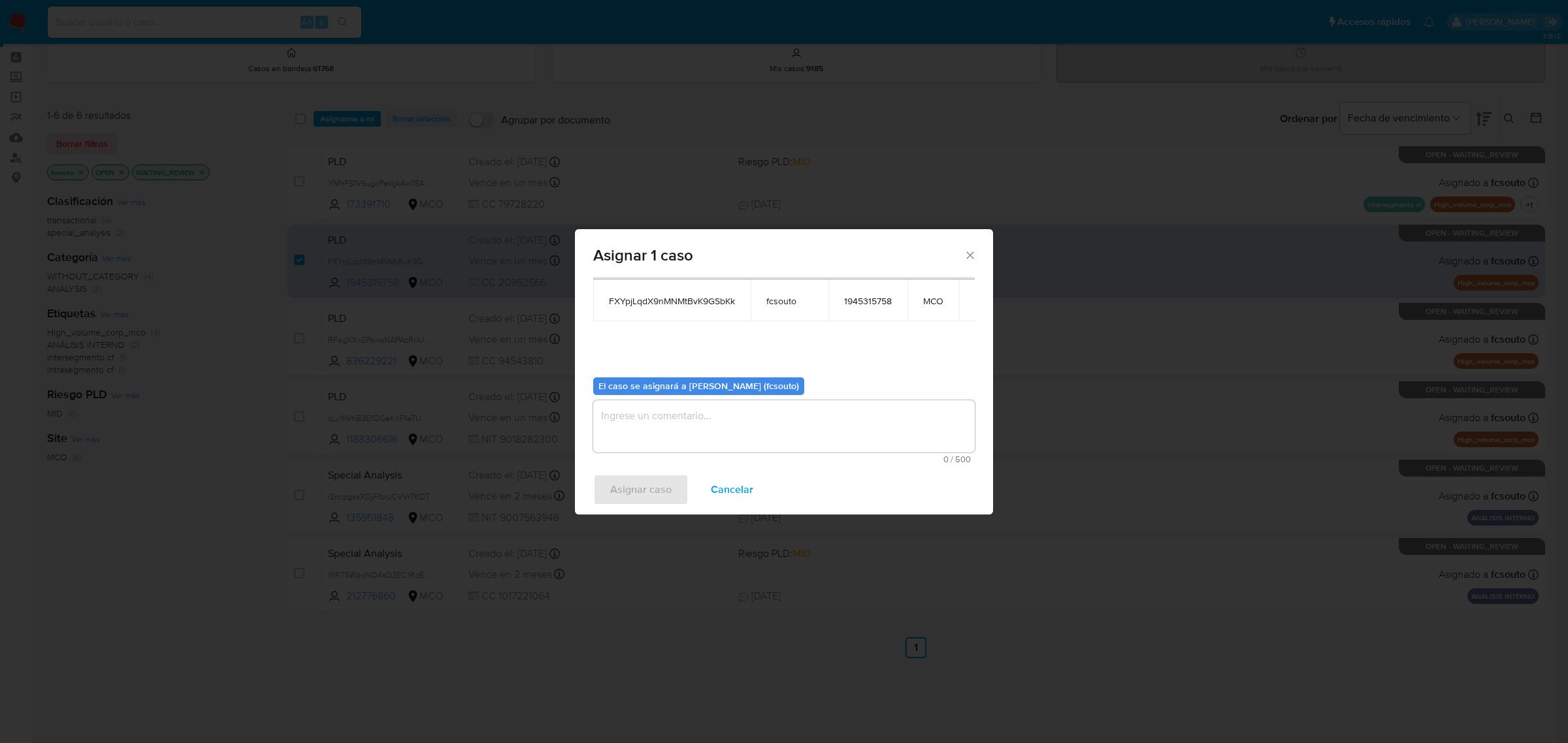
click at [791, 419] on textarea "assign-modal" at bounding box center [784, 426] width 381 height 52
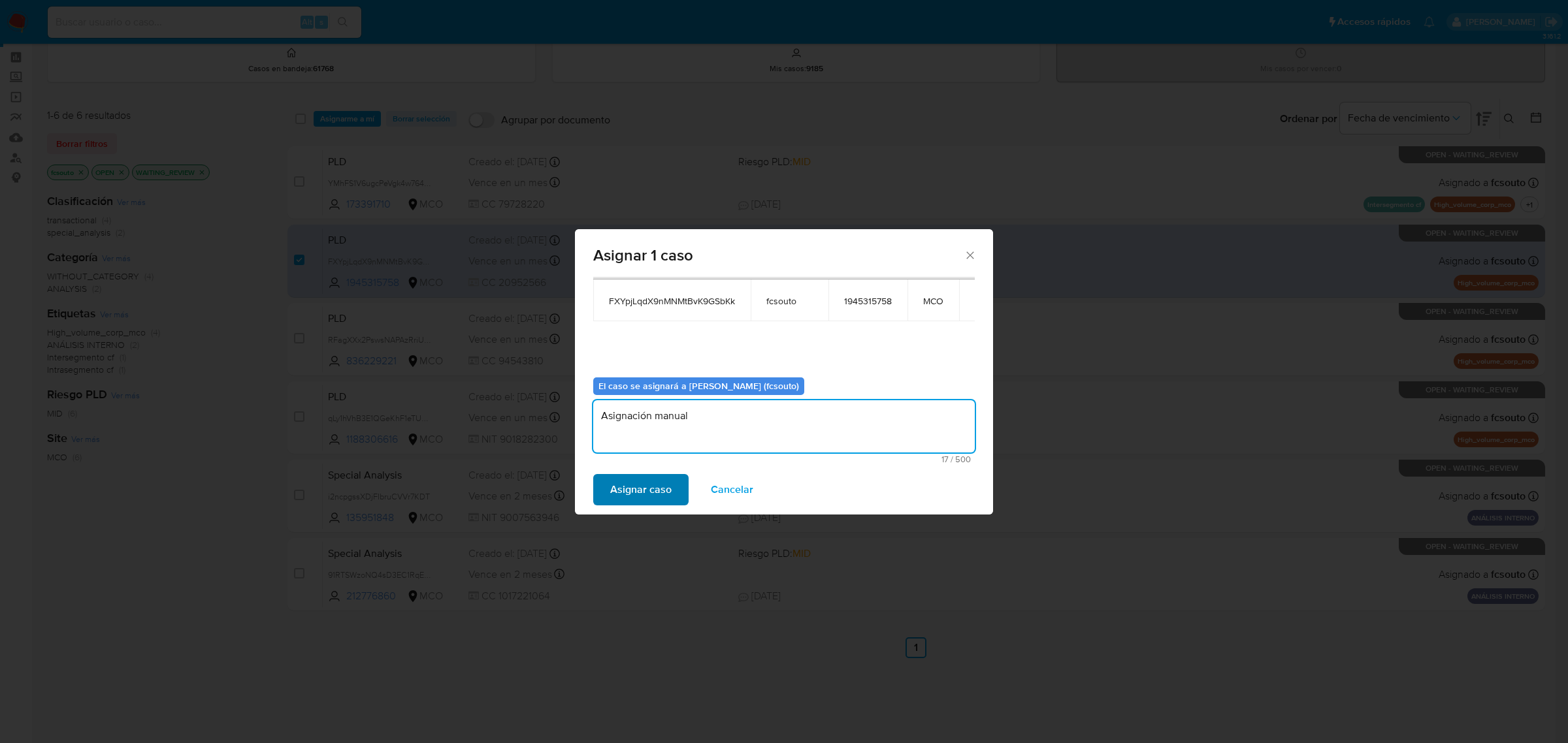
type textarea "Asignación manual"
click at [628, 486] on span "Asignar caso" at bounding box center [640, 490] width 61 height 29
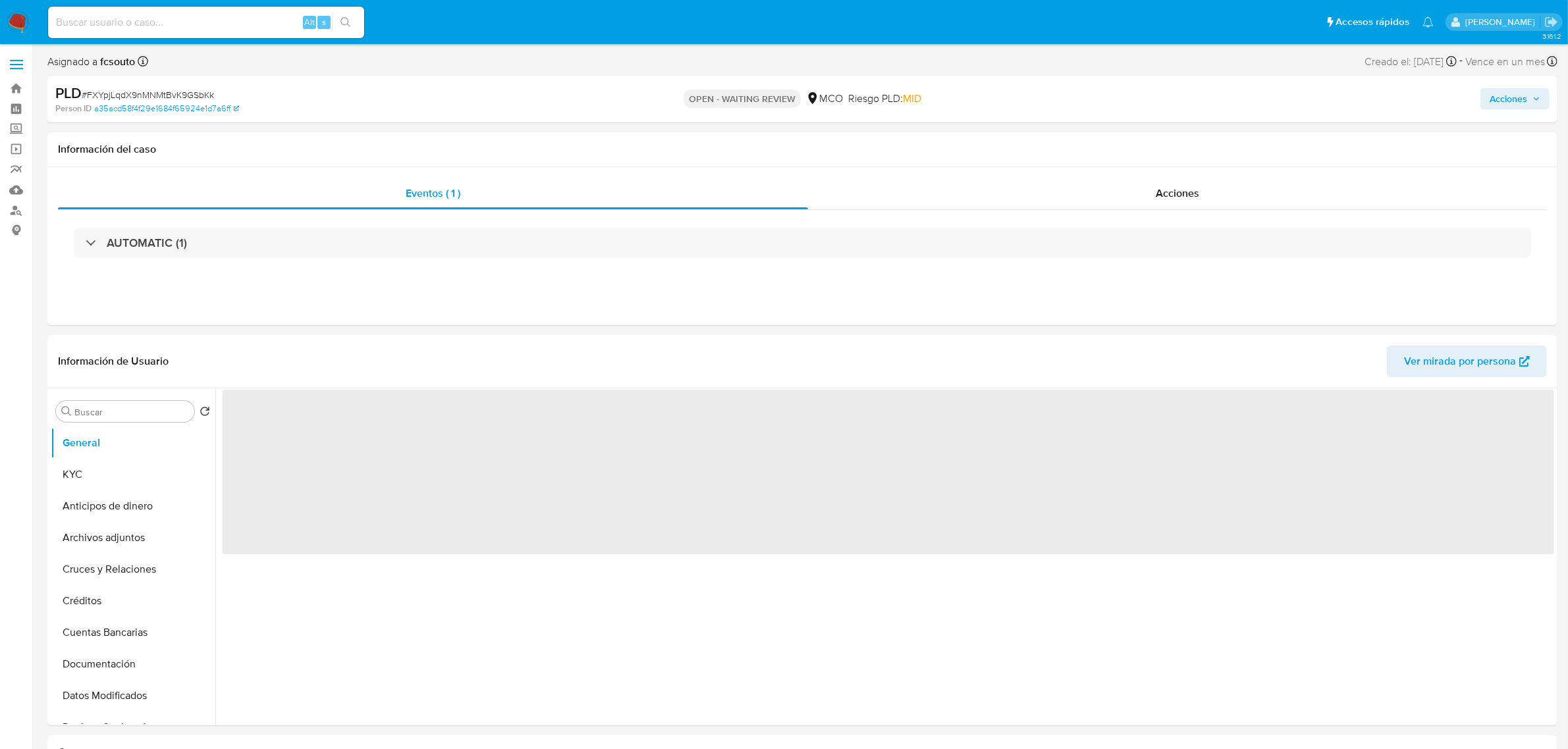
select select "10"
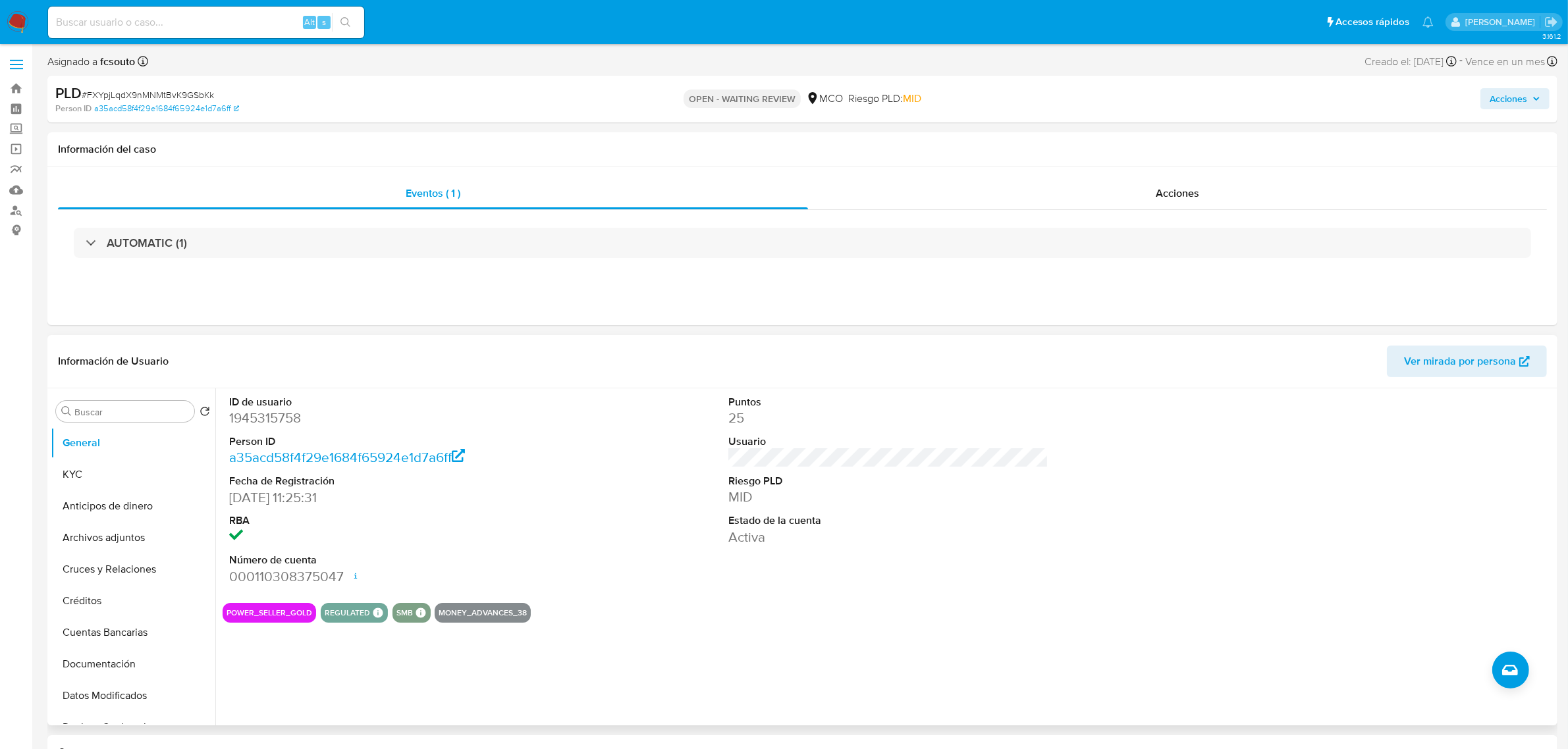
click at [261, 421] on dd "1945315758" at bounding box center [389, 418] width 320 height 18
copy dd "1945315758"
click at [254, 424] on dd "1945315758" at bounding box center [389, 418] width 320 height 18
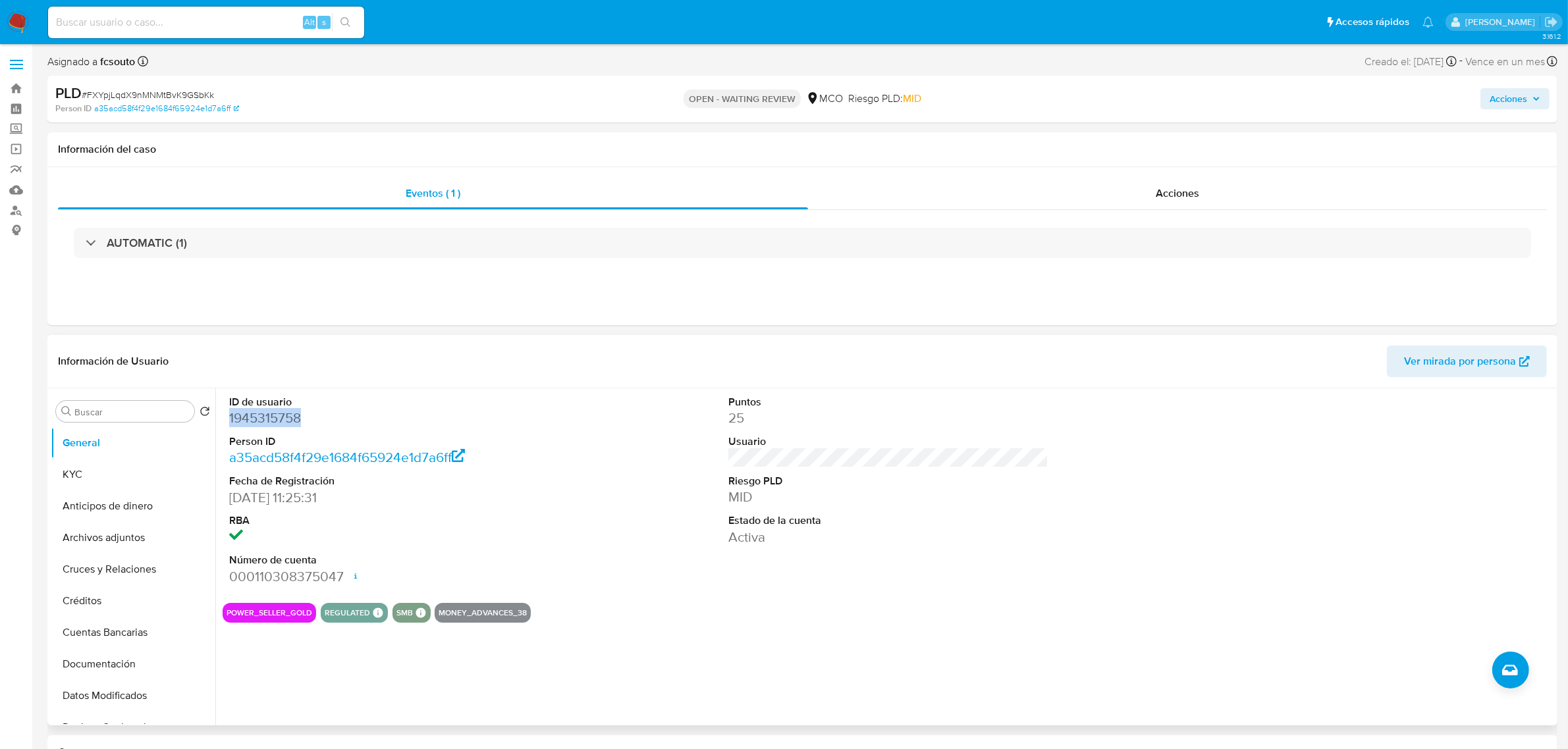
click at [294, 416] on dd "1945315758" at bounding box center [389, 418] width 320 height 18
click at [268, 422] on dd "1945315758" at bounding box center [389, 418] width 320 height 18
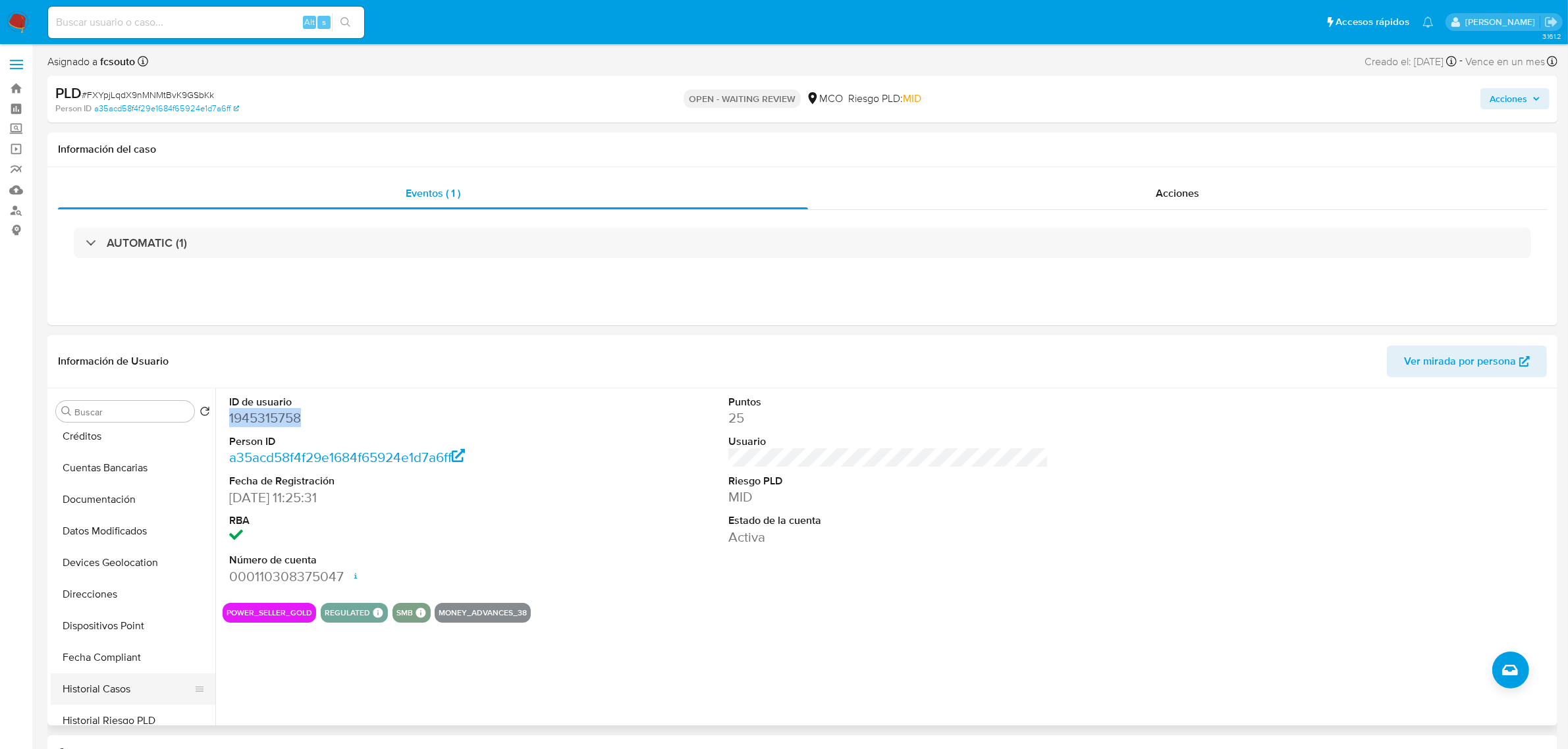
click at [129, 684] on button "Historial Casos" at bounding box center [128, 689] width 154 height 31
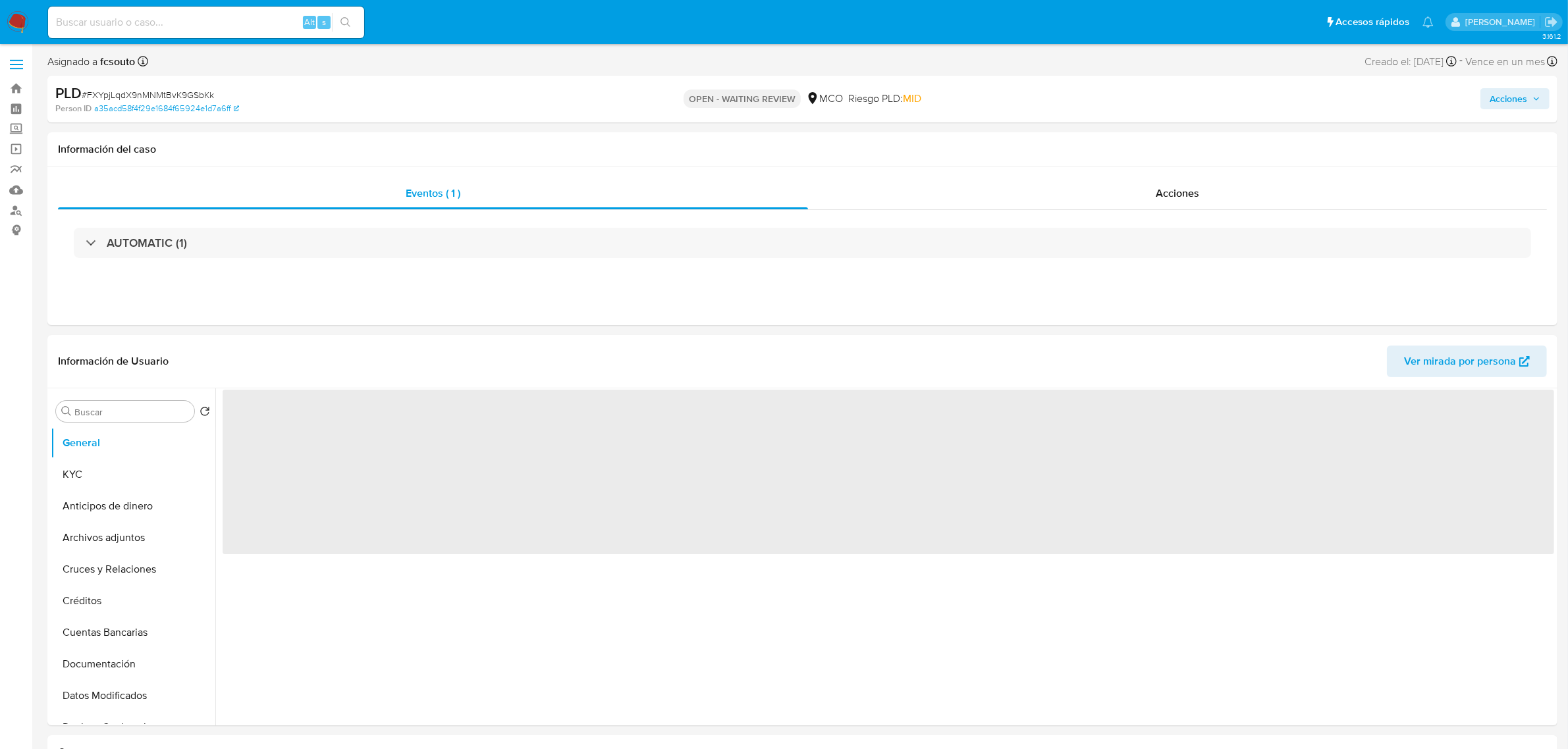
select select "10"
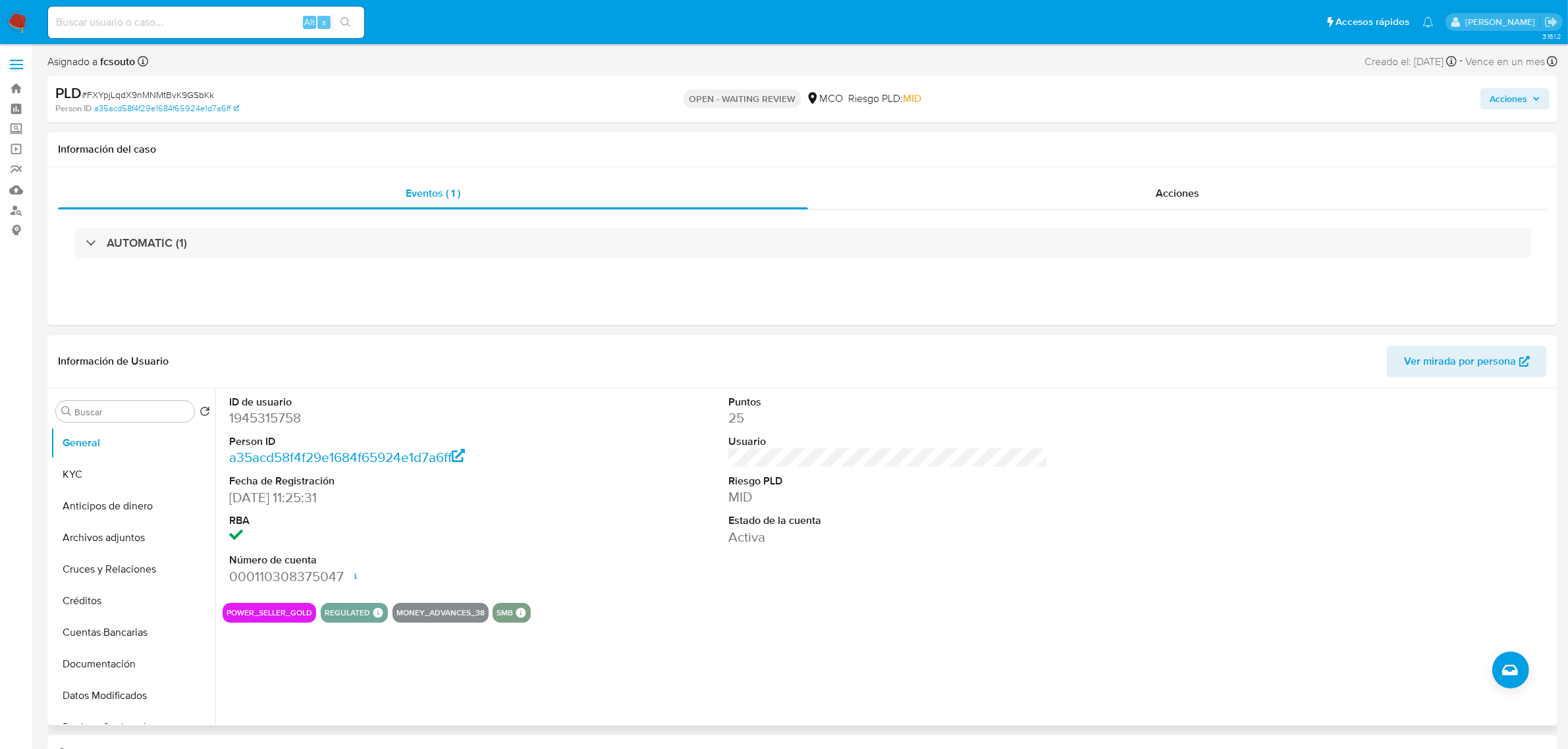
click at [277, 418] on dd "1945315758" at bounding box center [389, 418] width 320 height 18
copy dd "1945315758"
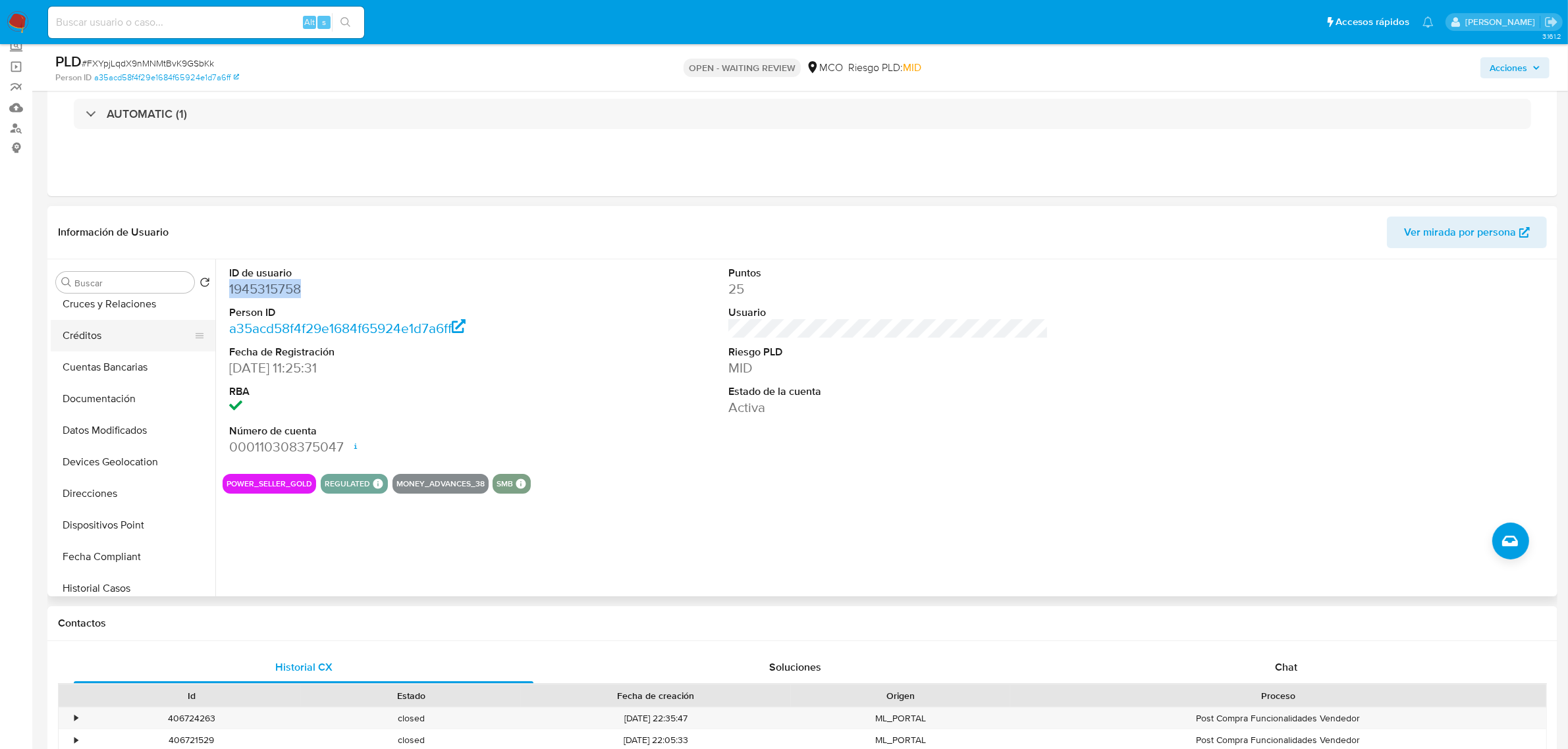
scroll to position [165, 0]
drag, startPoint x: 145, startPoint y: 557, endPoint x: 172, endPoint y: 519, distance: 46.6
click at [144, 558] on button "Historial Casos" at bounding box center [133, 559] width 165 height 31
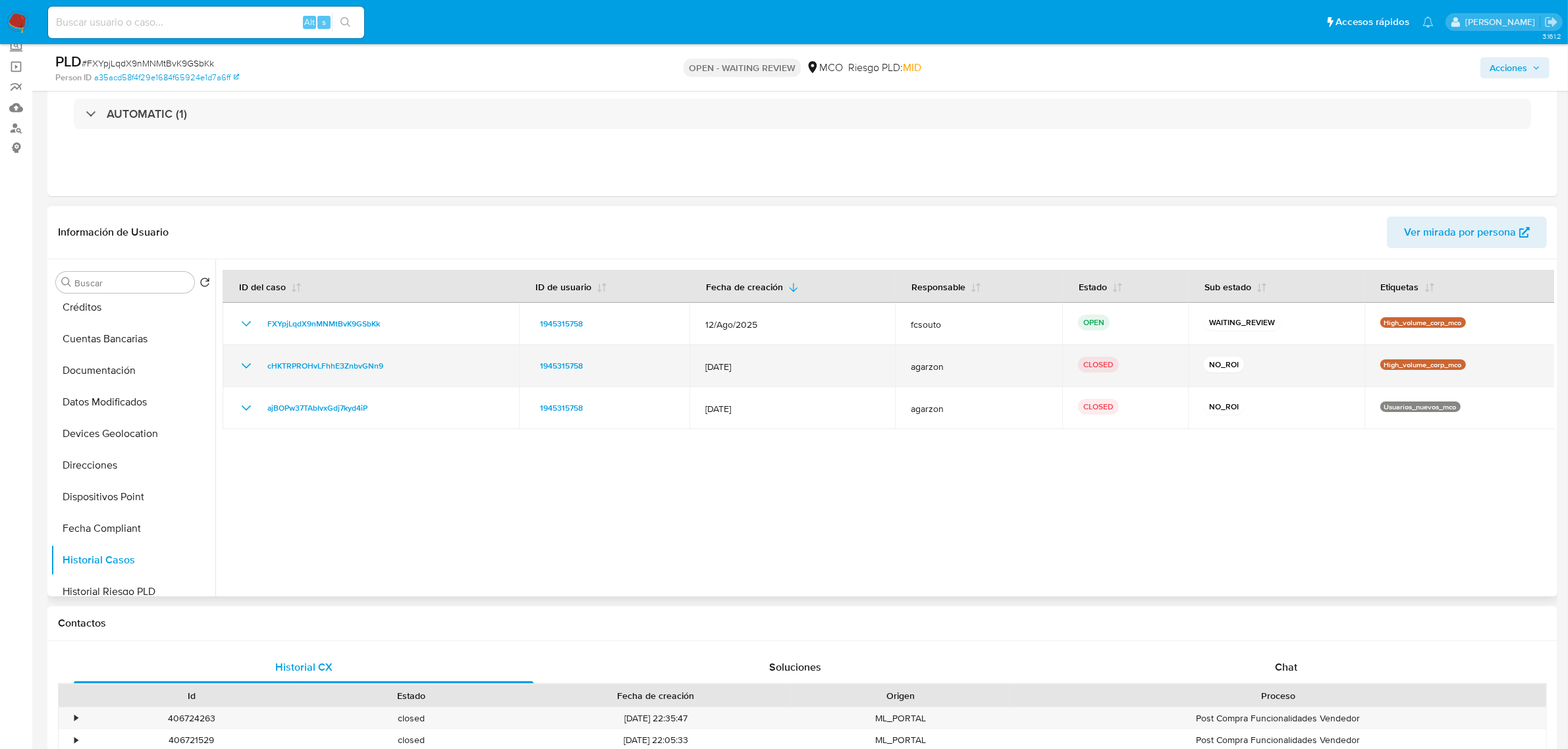
click at [249, 361] on icon "Mostrar/Ocultar" at bounding box center [246, 366] width 16 height 16
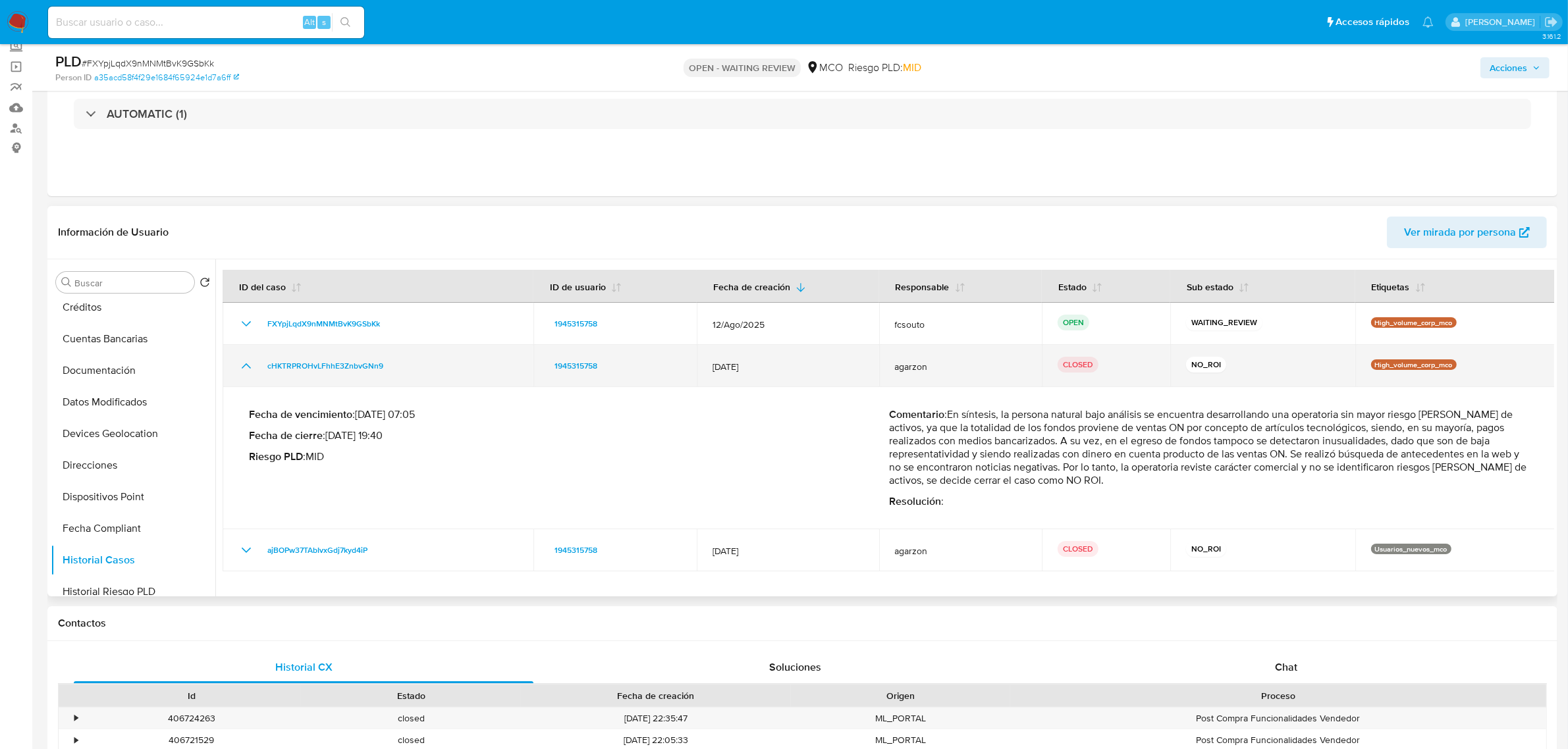
click at [249, 361] on icon "Mostrar/Ocultar" at bounding box center [246, 366] width 16 height 16
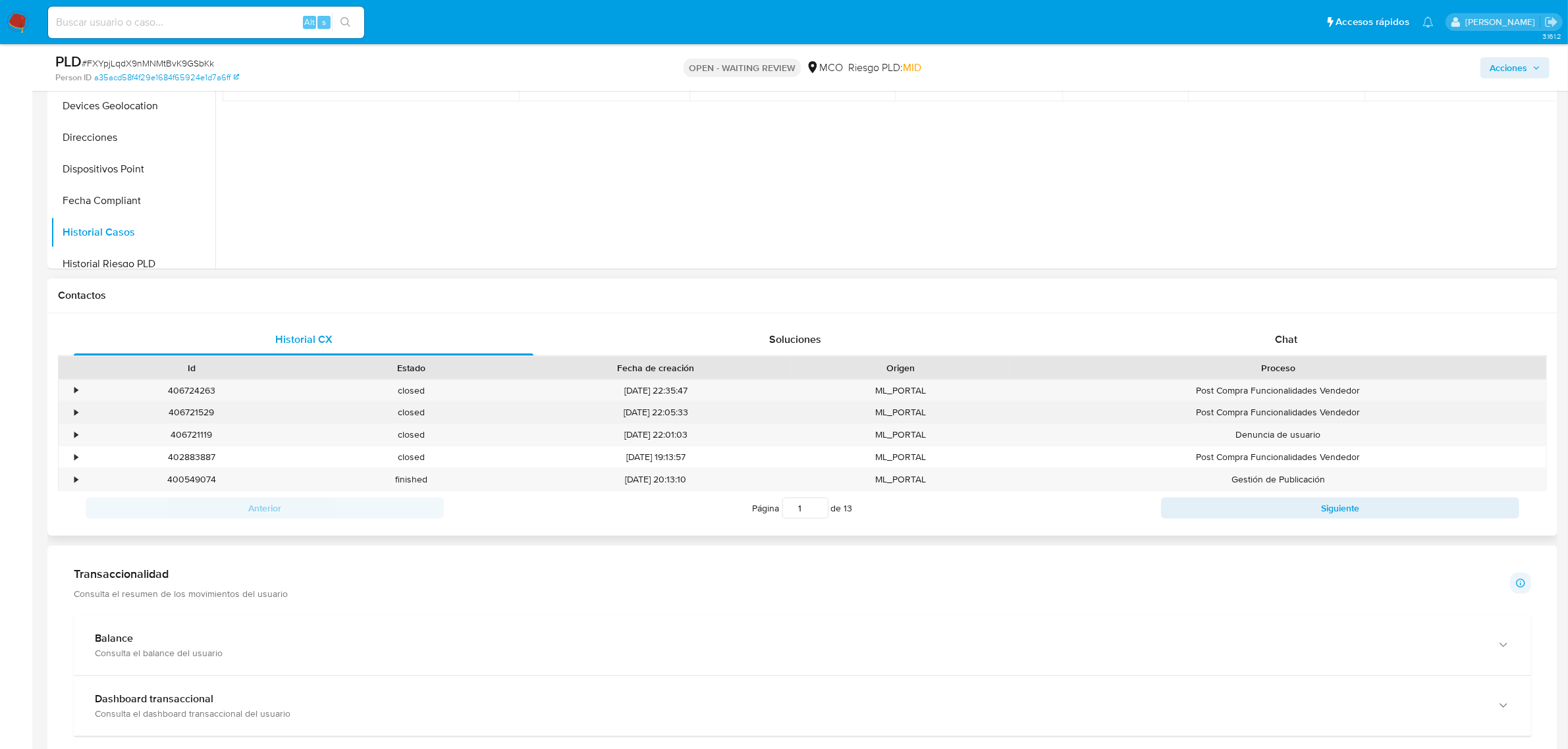
scroll to position [411, 0]
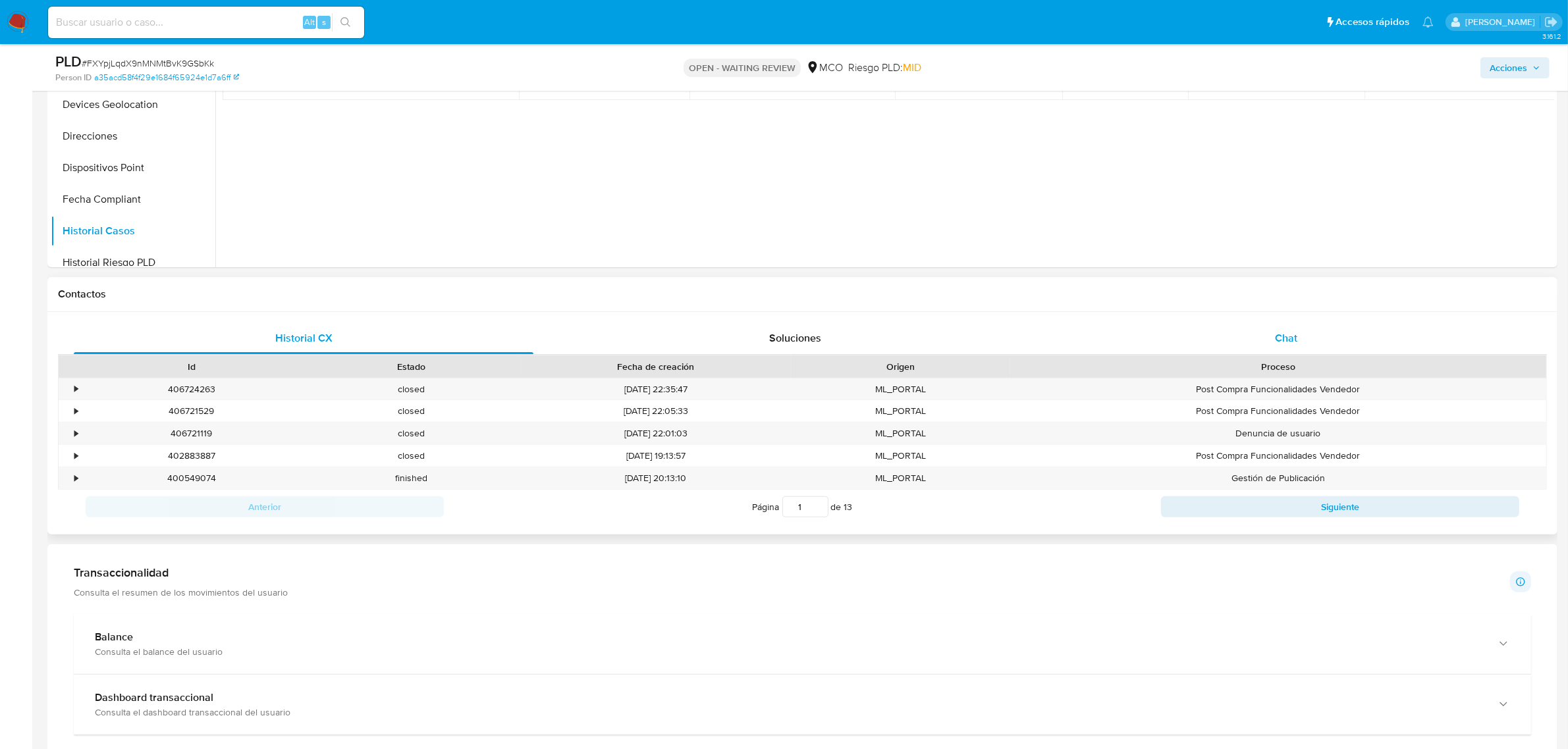
click at [1266, 328] on div "Chat" at bounding box center [1286, 338] width 459 height 31
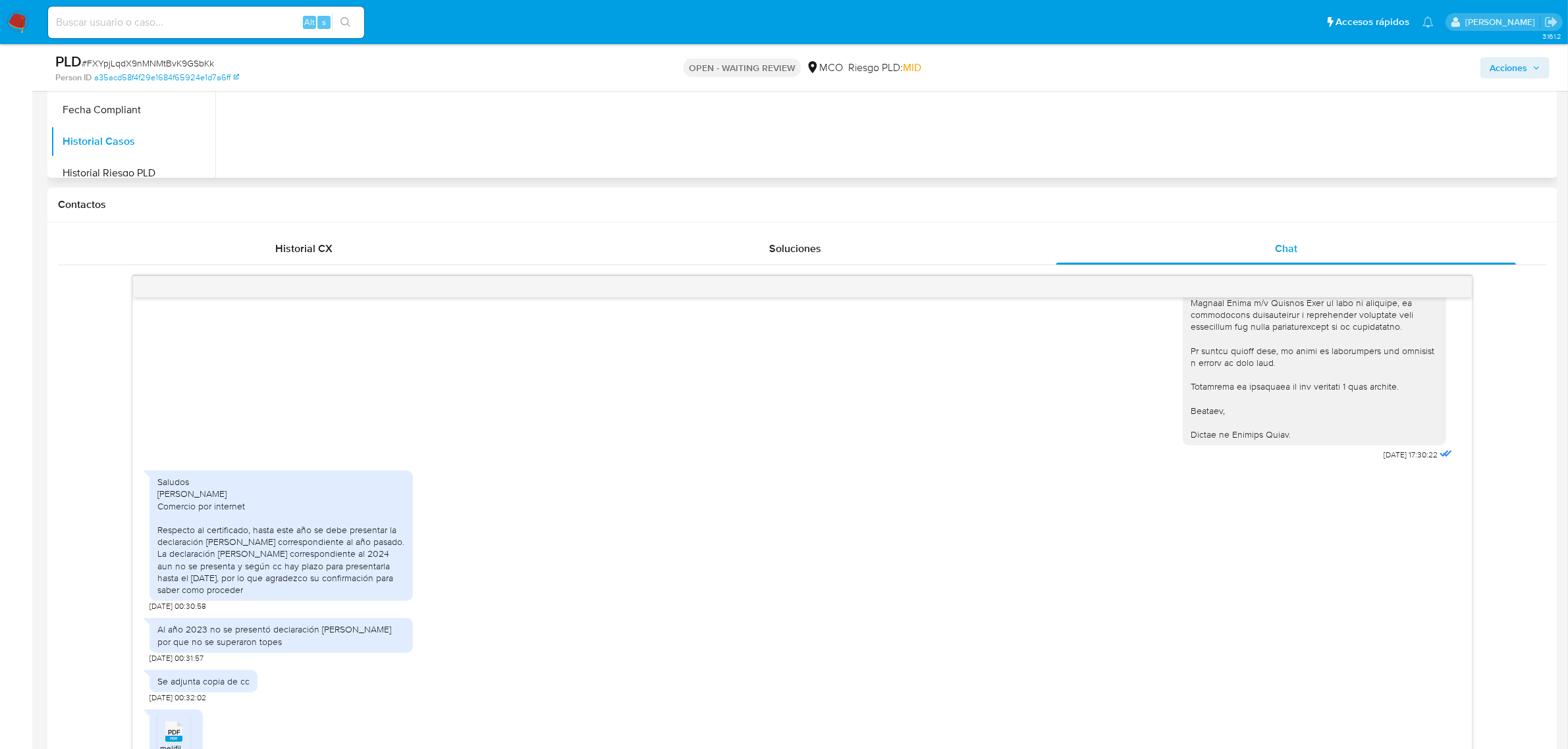
scroll to position [658, 0]
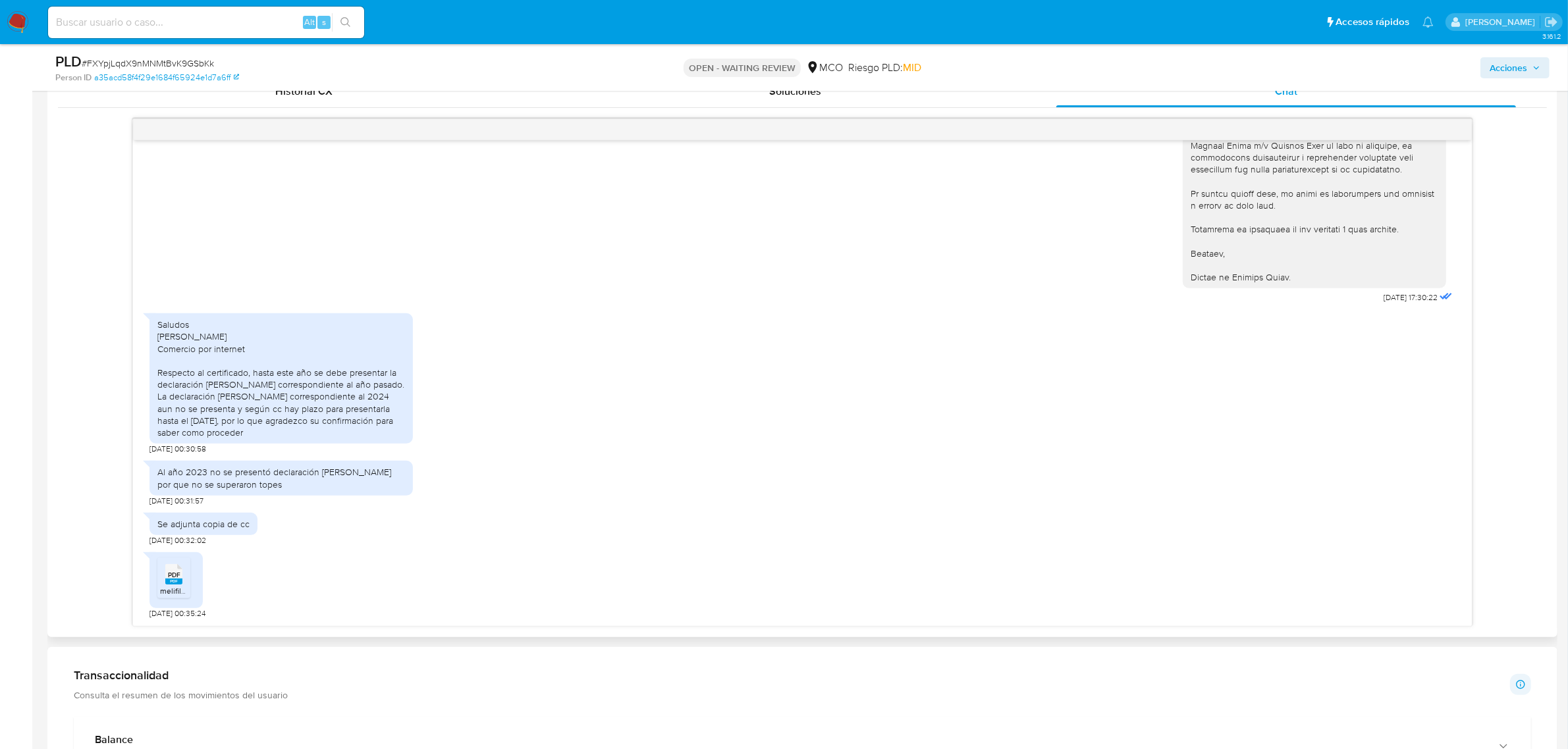
click at [172, 592] on span "melifile4741590116850046305.pdf" at bounding box center [220, 590] width 120 height 11
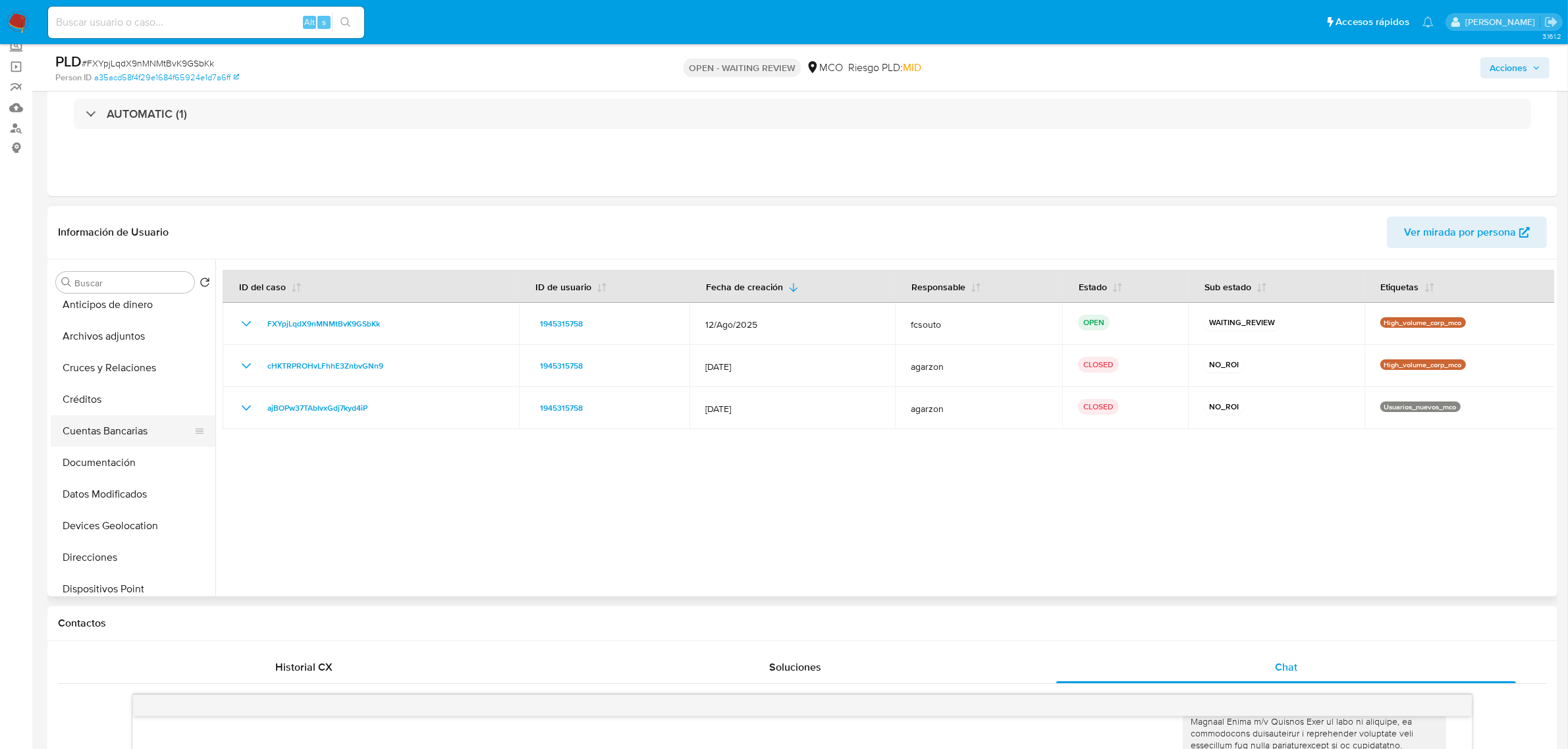
scroll to position [0, 0]
click at [129, 313] on button "General" at bounding box center [128, 313] width 154 height 31
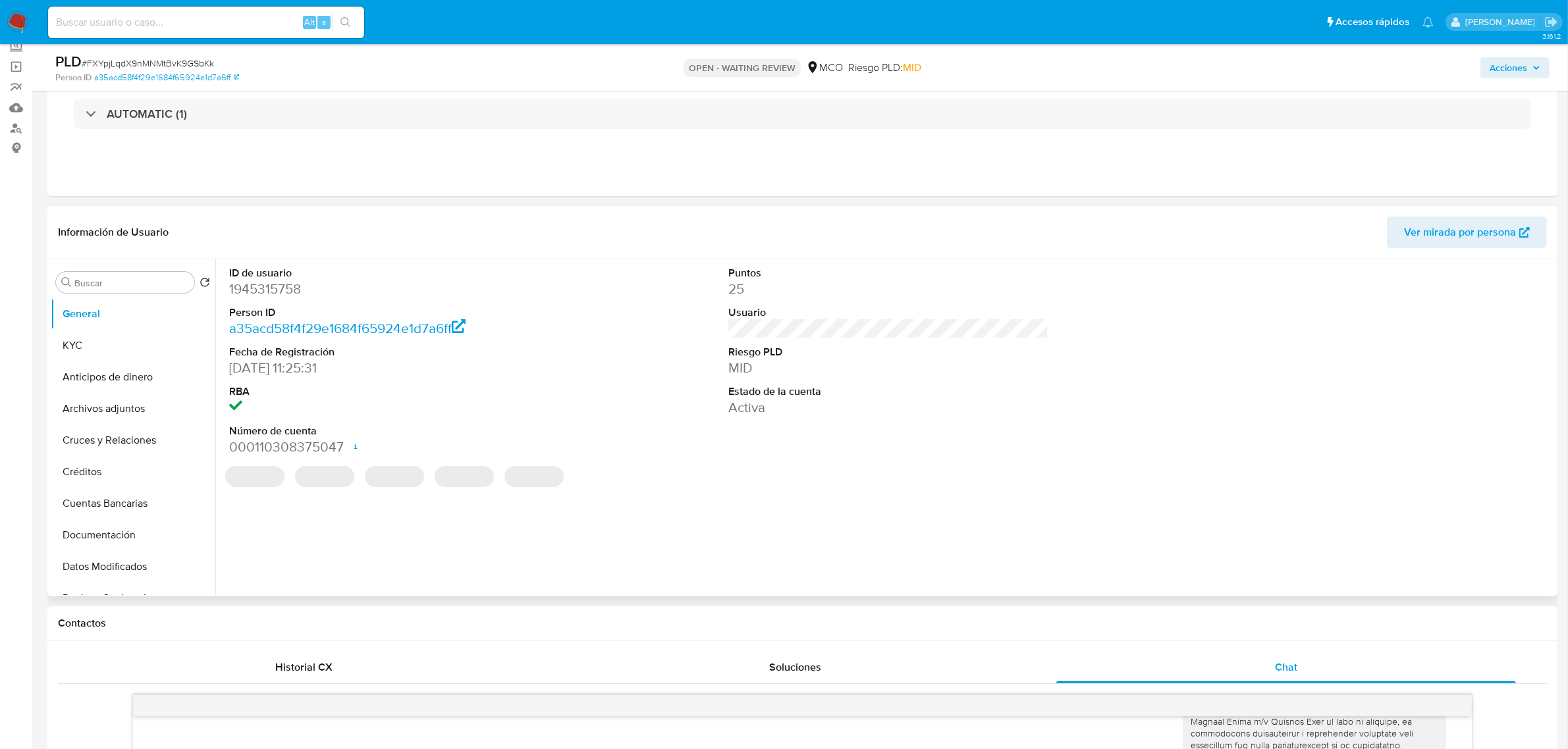
click at [264, 278] on dt "ID de usuario" at bounding box center [389, 273] width 320 height 15
click at [285, 296] on dd "1945315758" at bounding box center [389, 288] width 320 height 18
copy dd "1945315758"
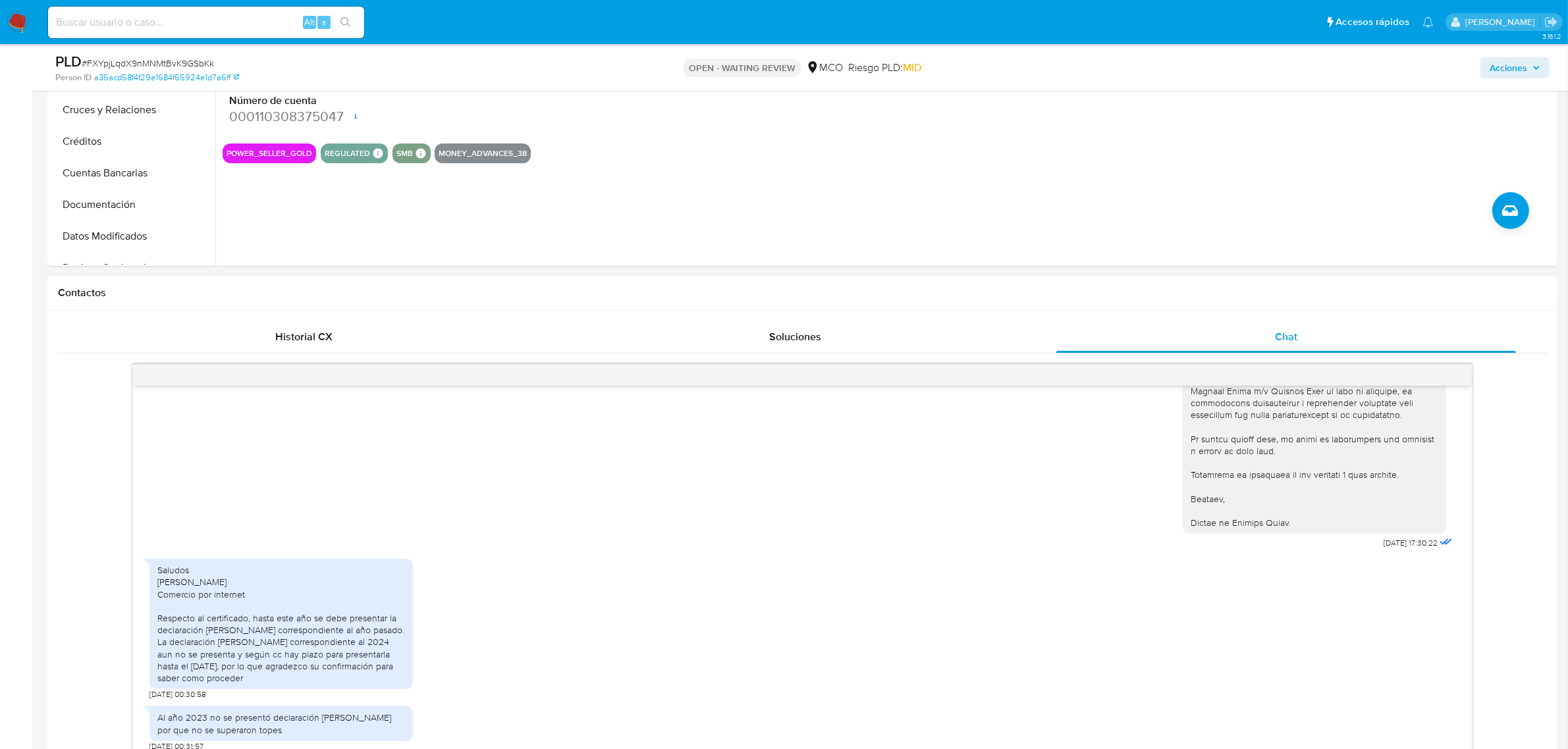
scroll to position [494, 0]
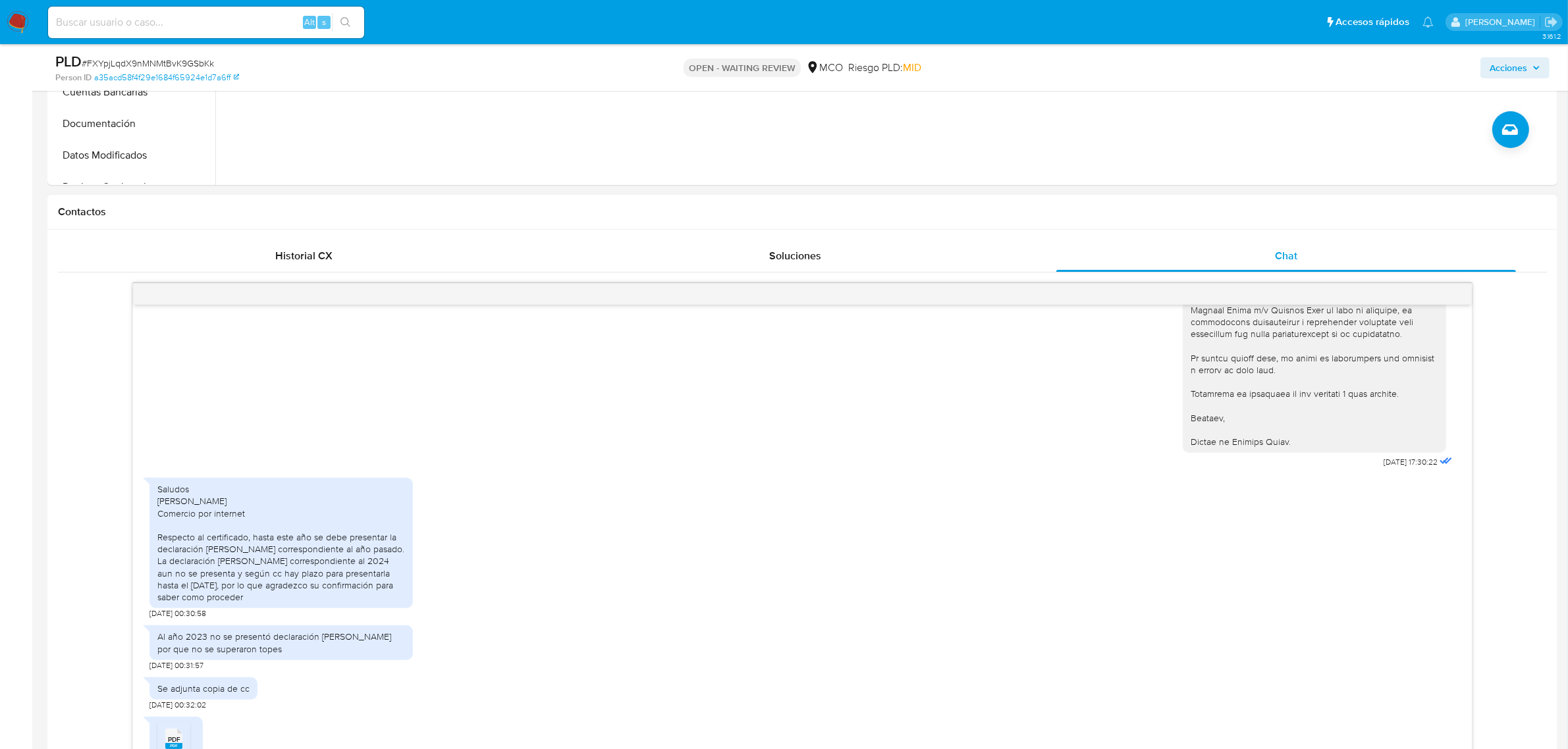
click at [234, 579] on div "Saludos [PERSON_NAME] Comercio por internet Respecto al certificado, hasta este…" at bounding box center [281, 543] width 248 height 120
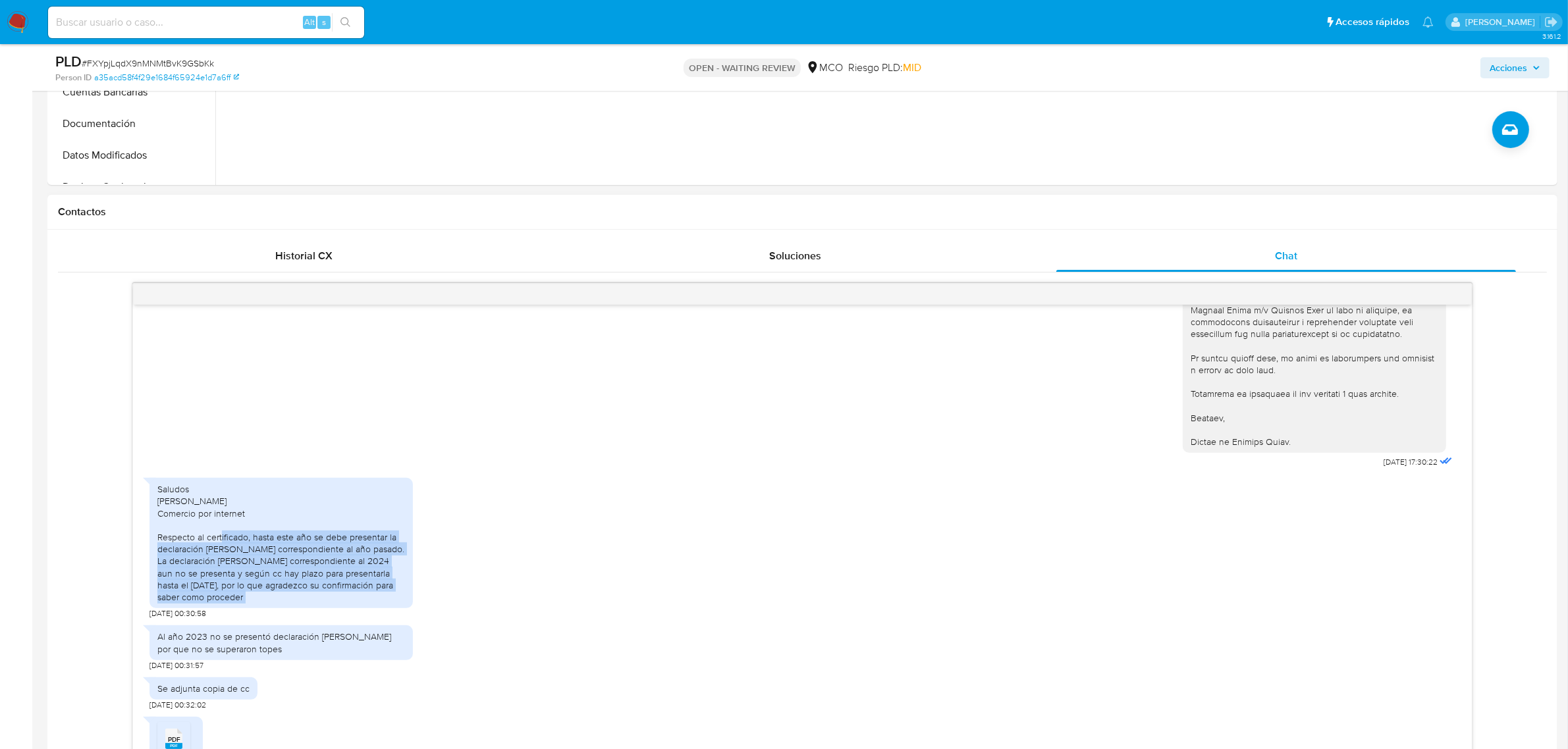
click at [234, 579] on div "Saludos [PERSON_NAME] Comercio por internet Respecto al certificado, hasta este…" at bounding box center [281, 543] width 248 height 120
copy div "Respecto al certificado, hasta este año se debe presentar la declaración de ren…"
drag, startPoint x: 241, startPoint y: 648, endPoint x: 155, endPoint y: 542, distance: 136.5
click at [155, 542] on div "20/08/2025 17:30:22 Saludos Elsa marina Rodriguez Donoso Comercio por internet …" at bounding box center [803, 548] width 1339 height 486
copy div "Respecto al certificado, hasta este año se debe presentar la declaración de ren…"
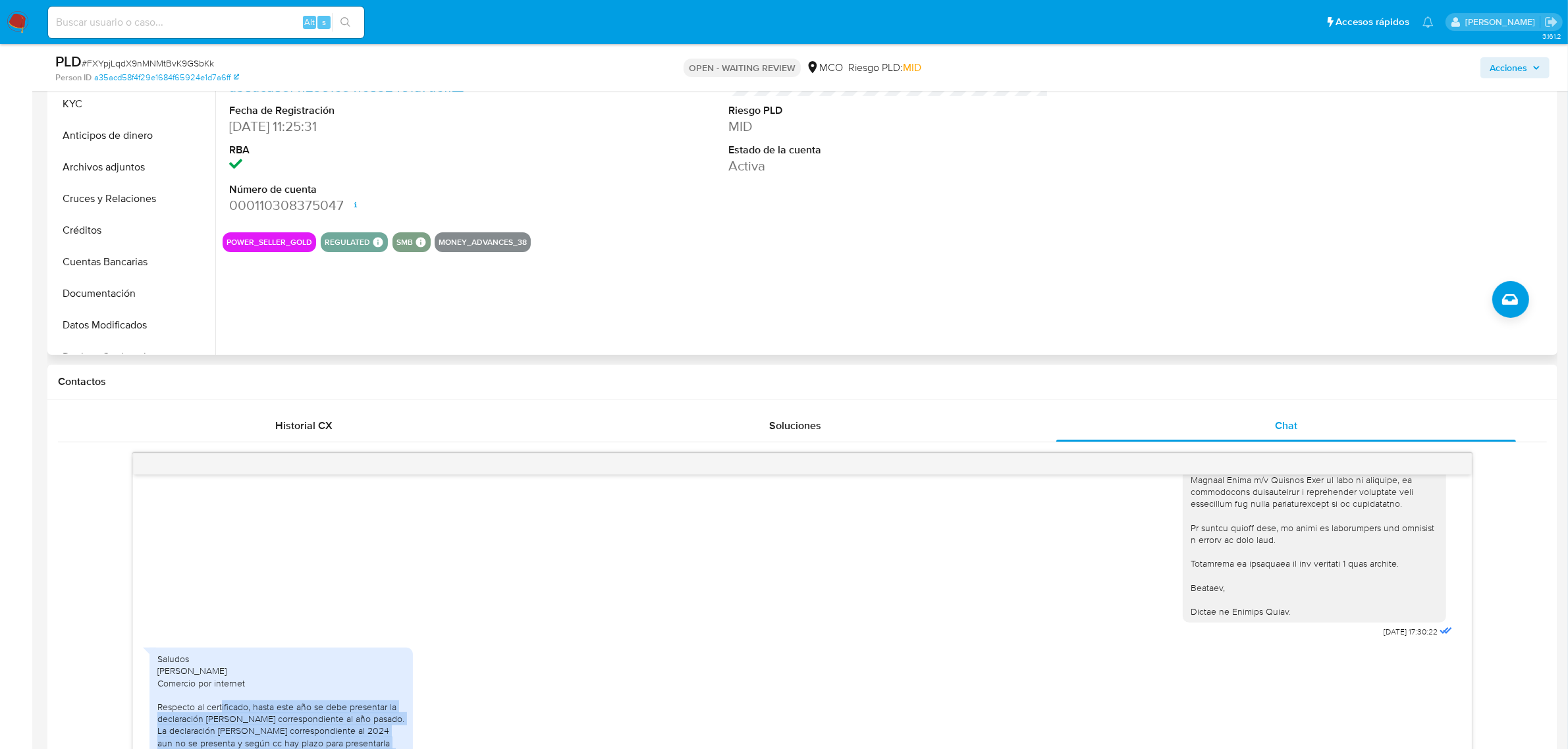
scroll to position [82, 0]
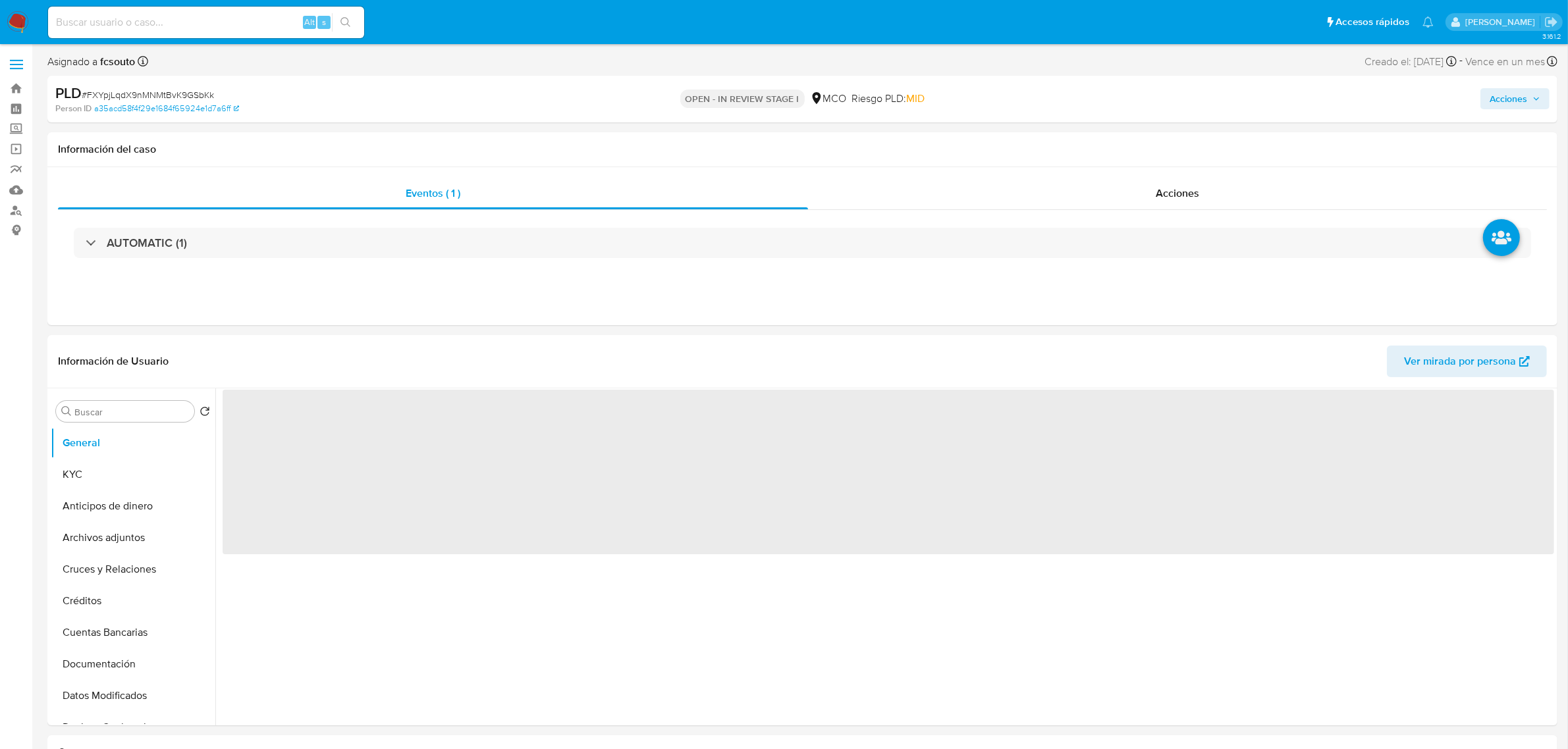
click at [1511, 96] on span "Acciones" at bounding box center [1509, 98] width 38 height 21
select select "10"
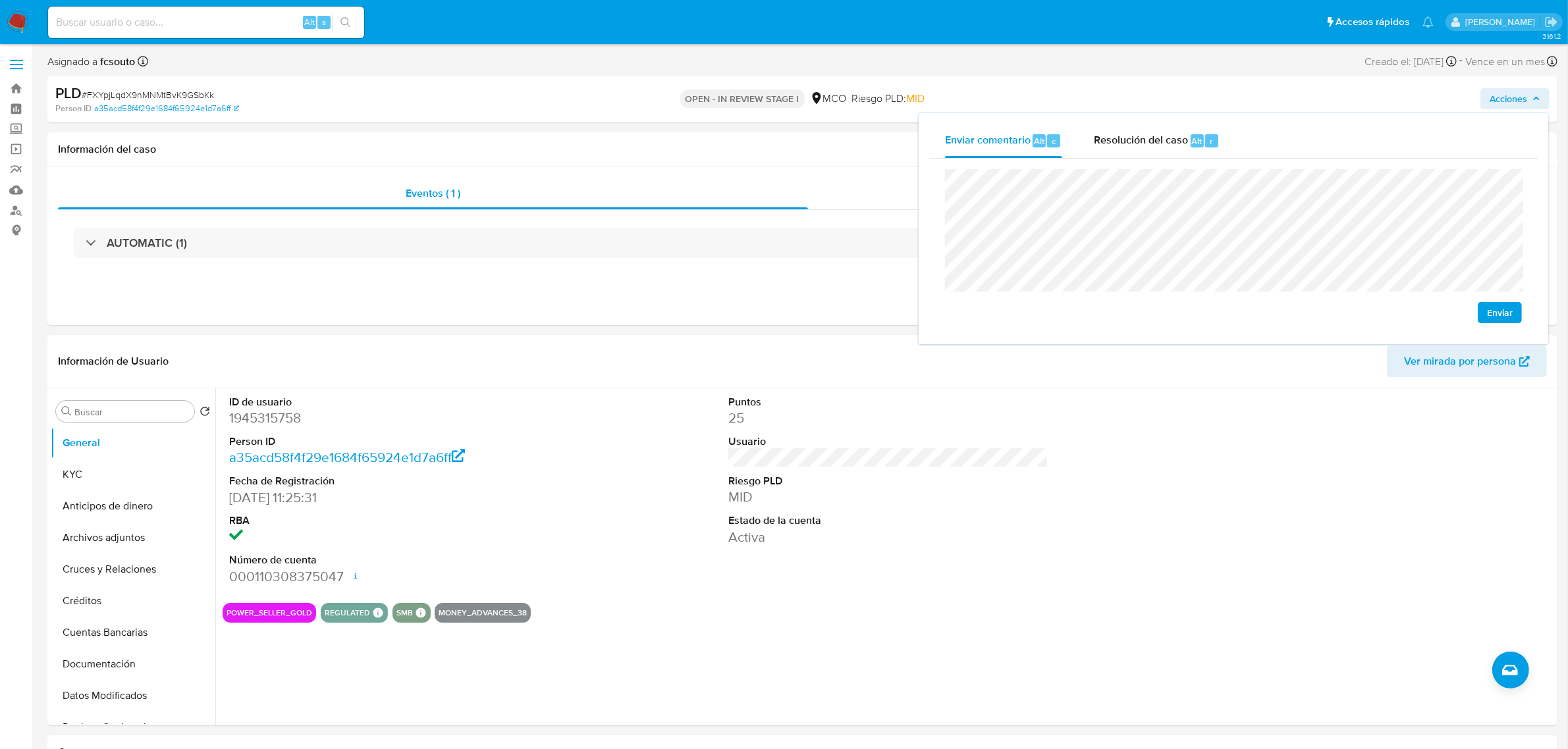
click at [1492, 309] on span "Enviar" at bounding box center [1500, 312] width 25 height 18
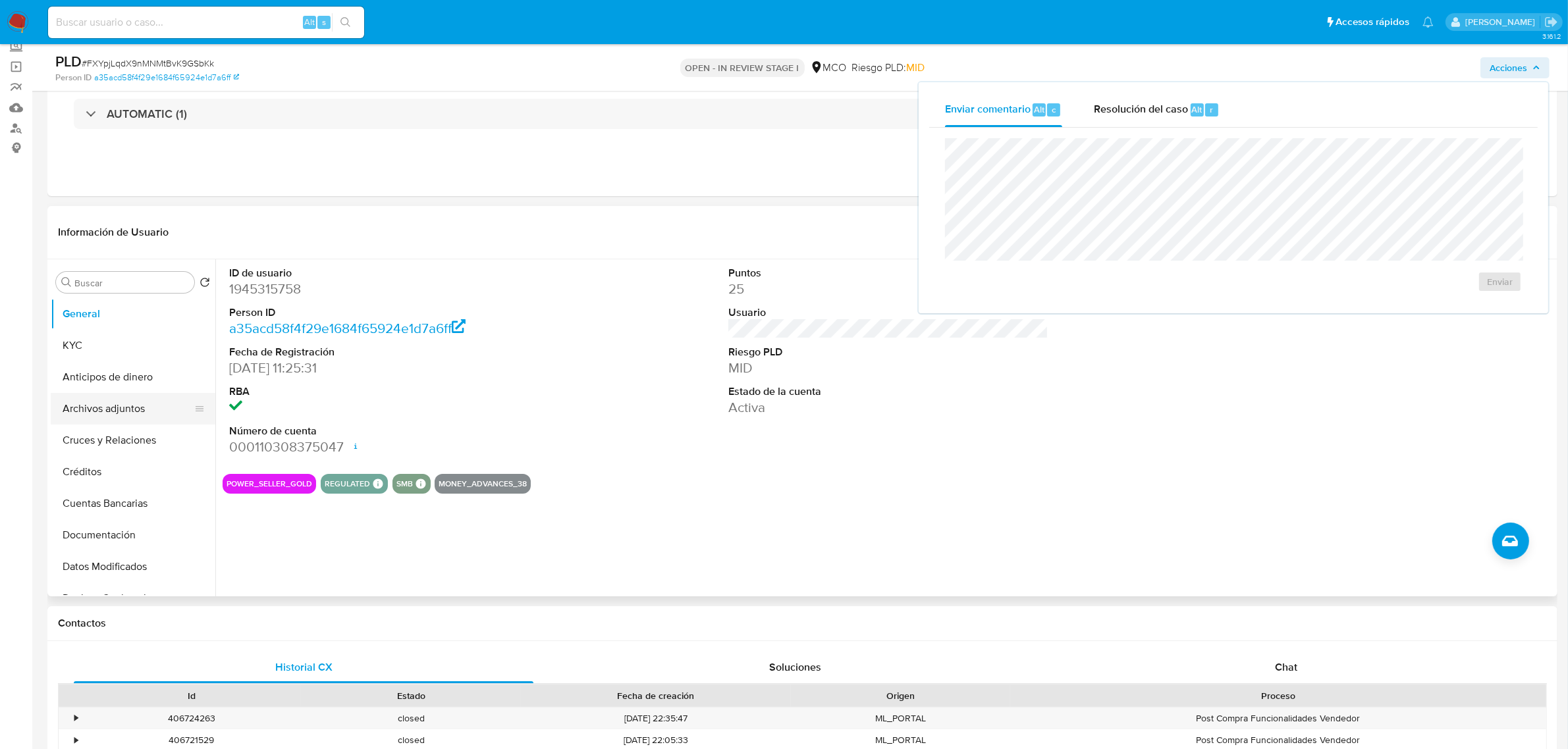
click at [140, 405] on button "Archivos adjuntos" at bounding box center [128, 408] width 154 height 31
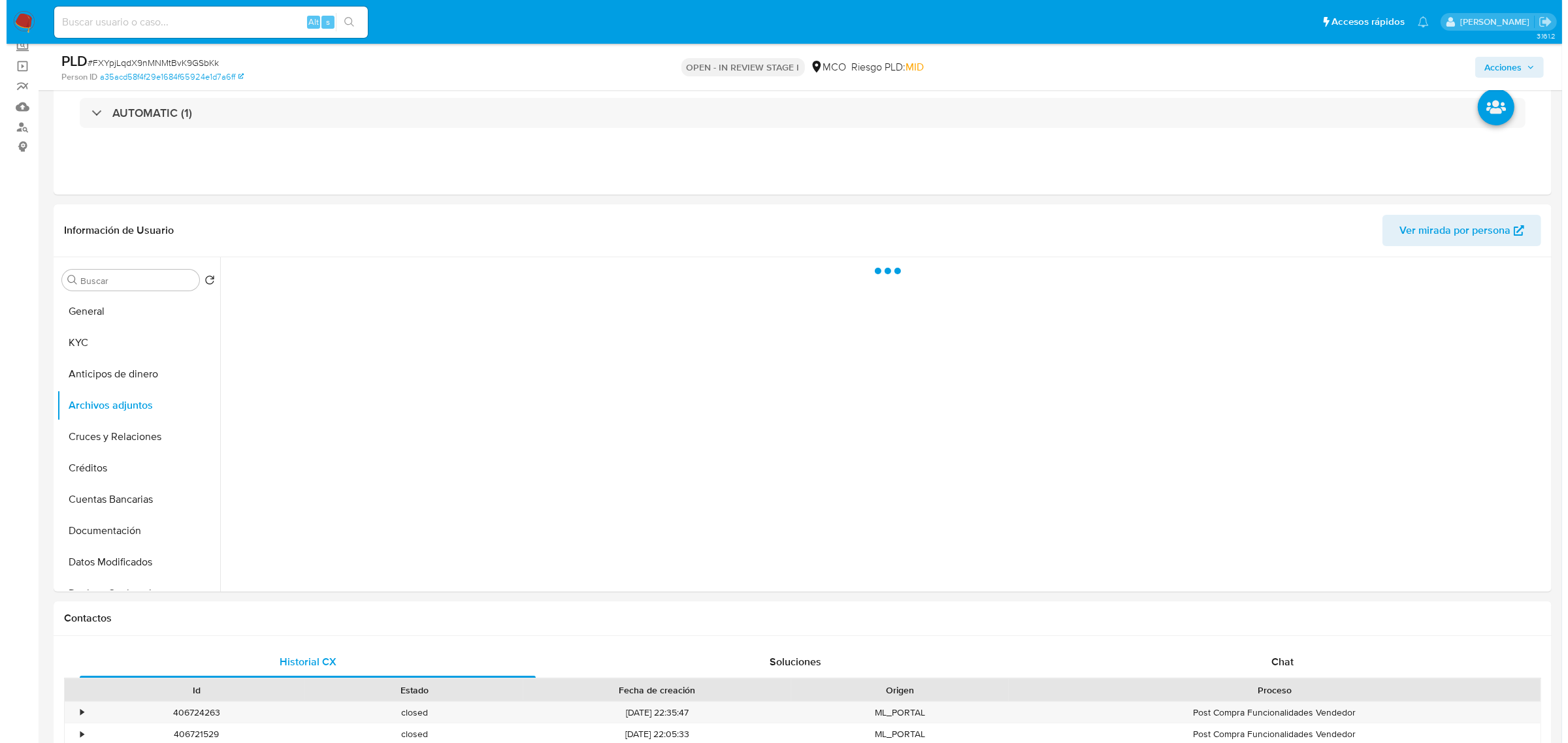
scroll to position [164, 0]
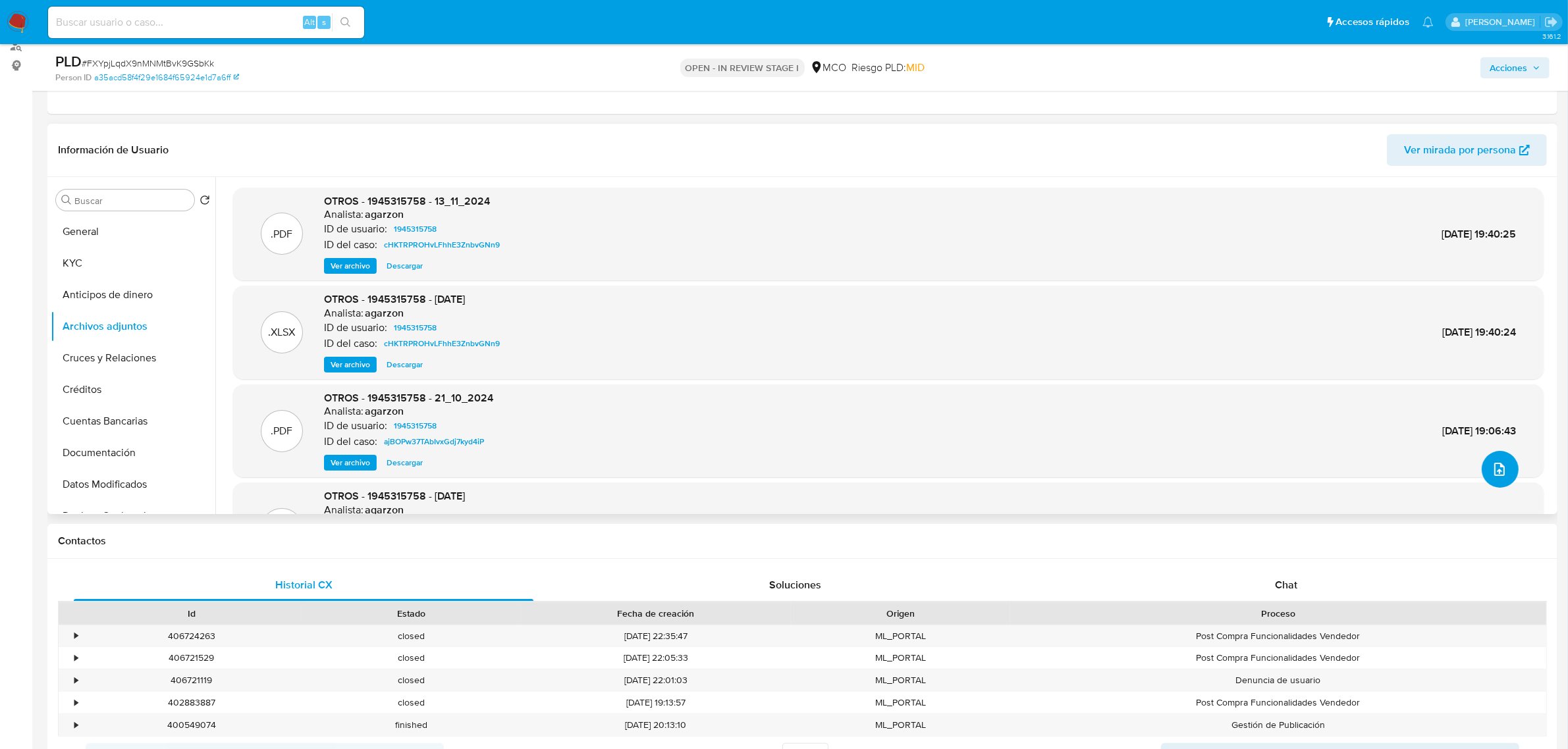
click at [1498, 466] on icon "upload-file" at bounding box center [1500, 469] width 16 height 16
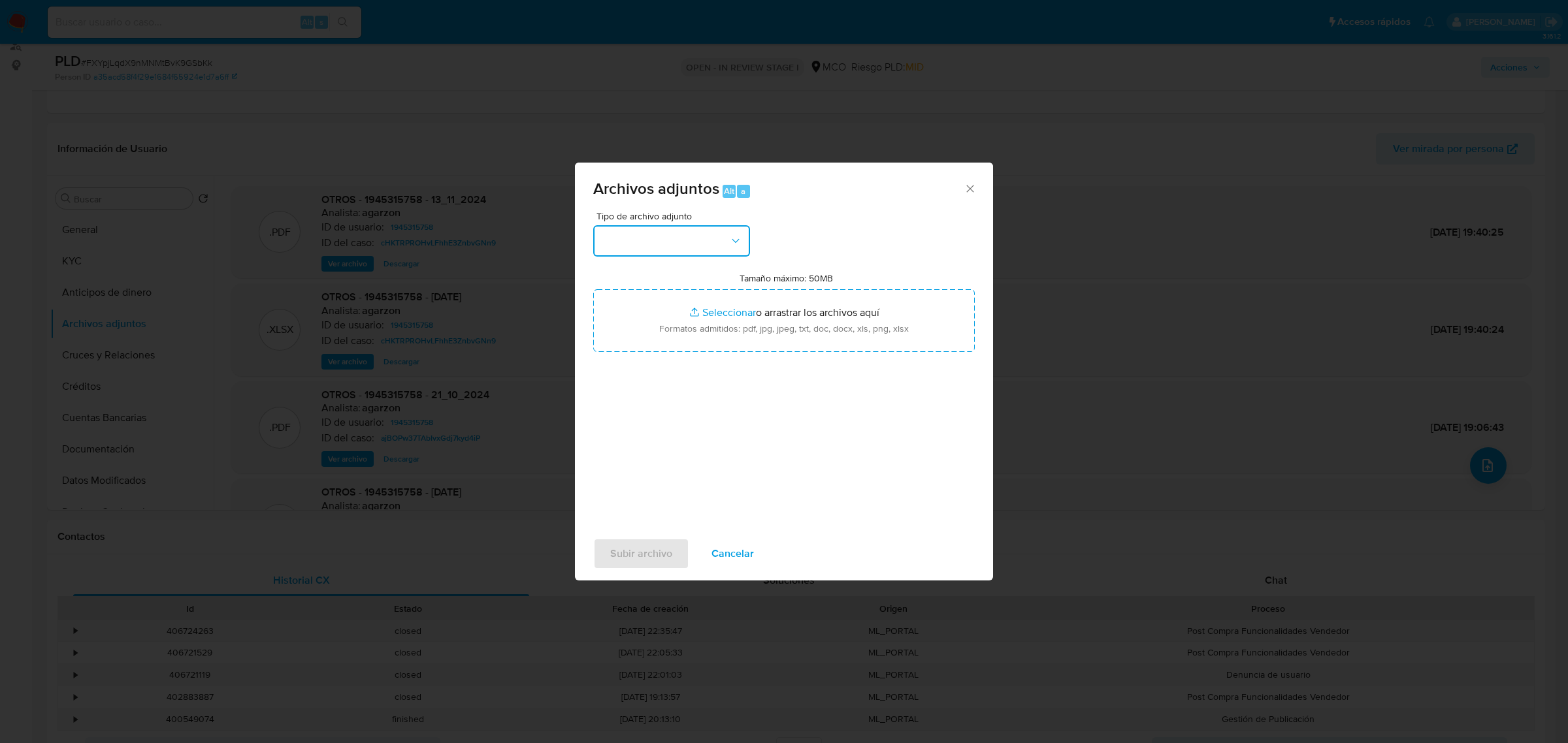
click at [716, 235] on button "button" at bounding box center [671, 241] width 156 height 31
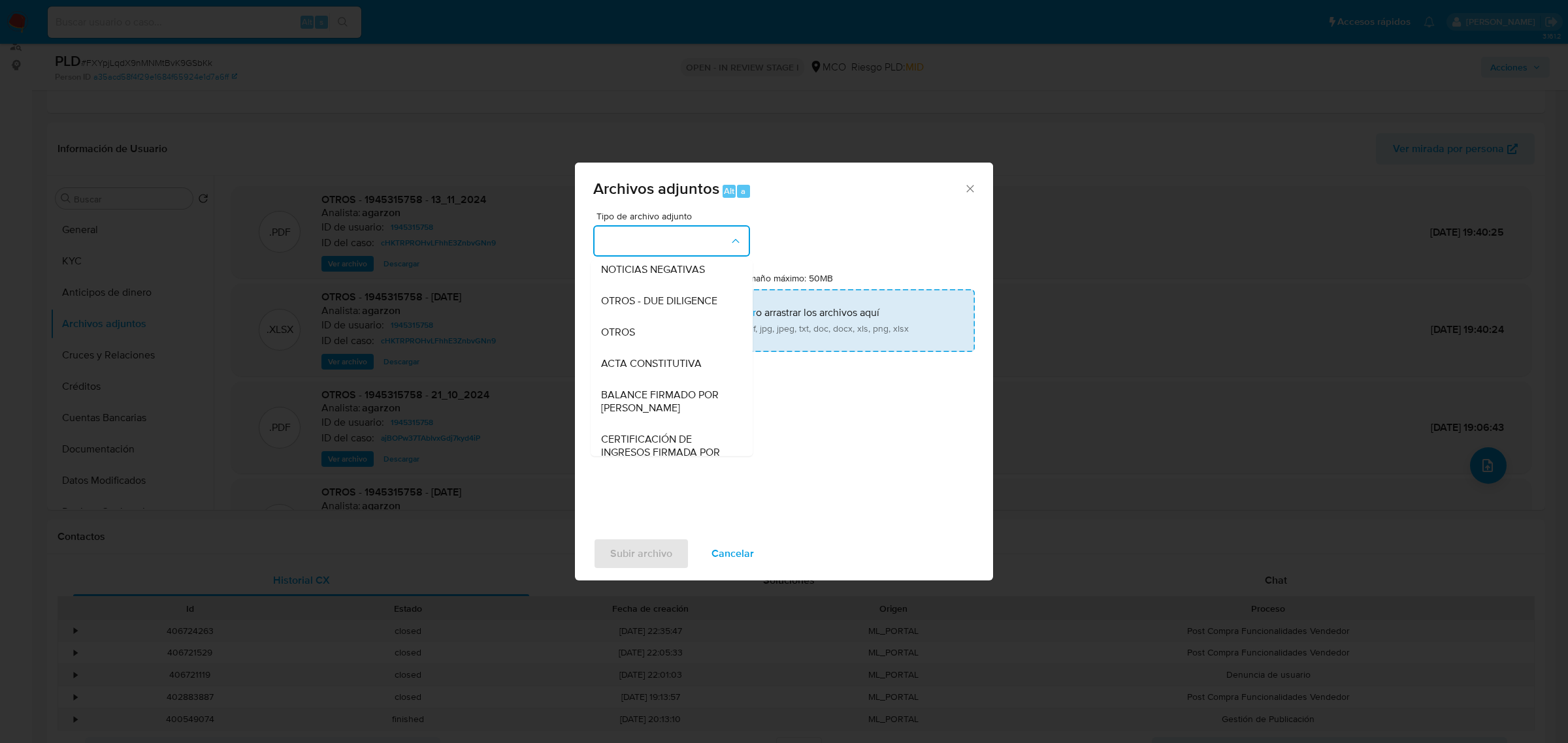
click at [670, 340] on div "OTROS" at bounding box center [668, 332] width 133 height 31
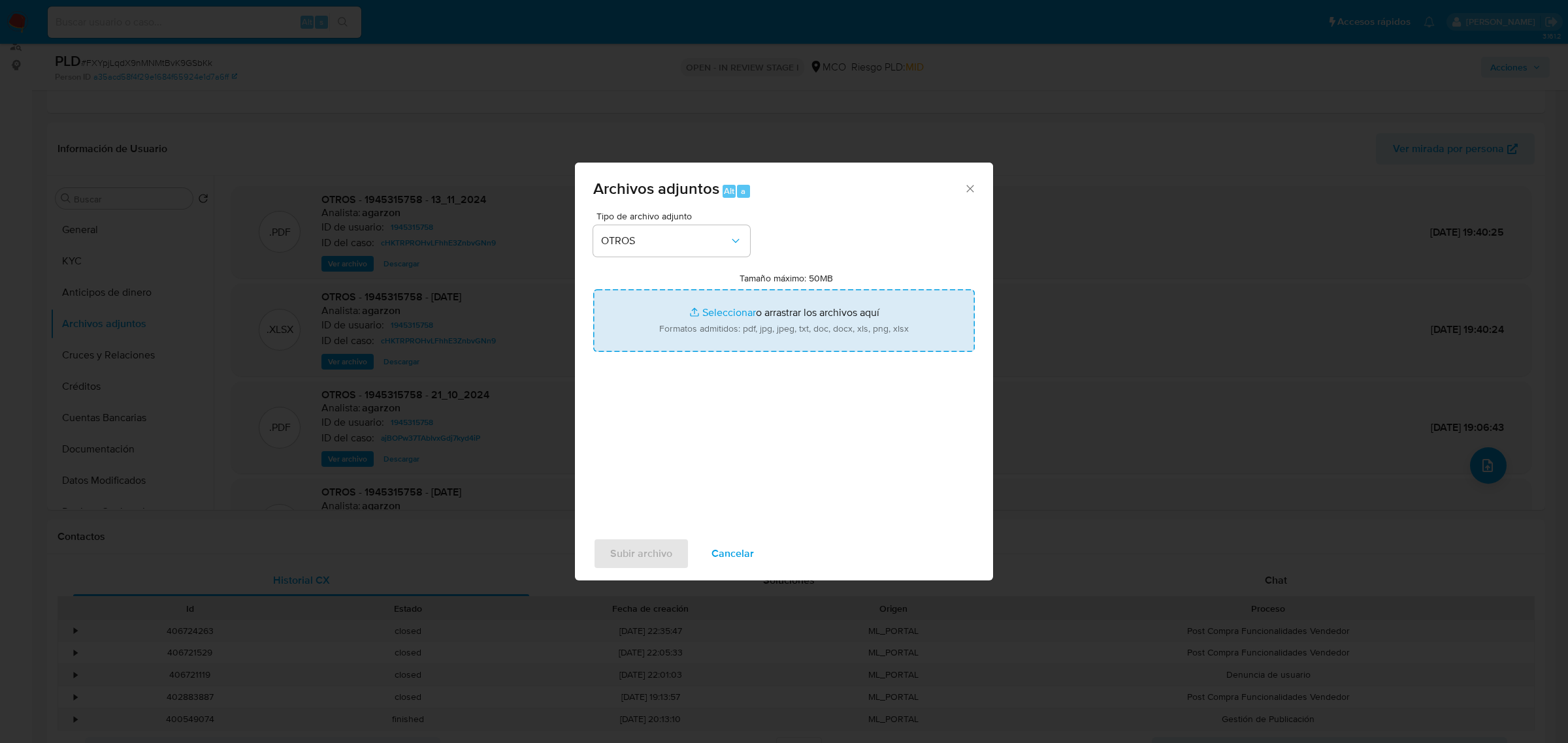
click at [776, 318] on input "Tamaño máximo: 50MB Seleccionar archivos" at bounding box center [784, 320] width 381 height 63
type input "C:\fakepath\1945315758 - 1_10_2025.pdf"
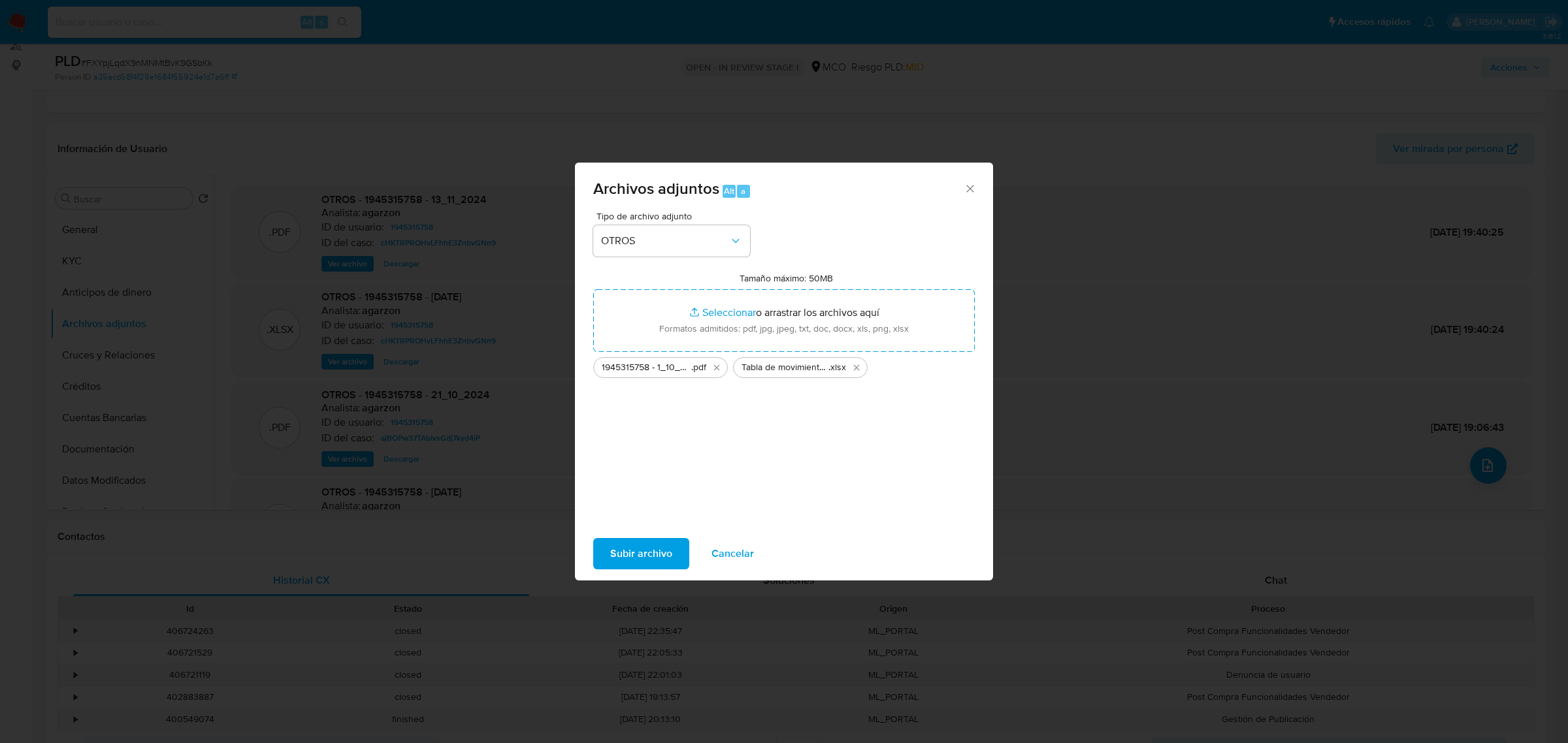
click at [670, 553] on span "Subir archivo" at bounding box center [641, 553] width 62 height 29
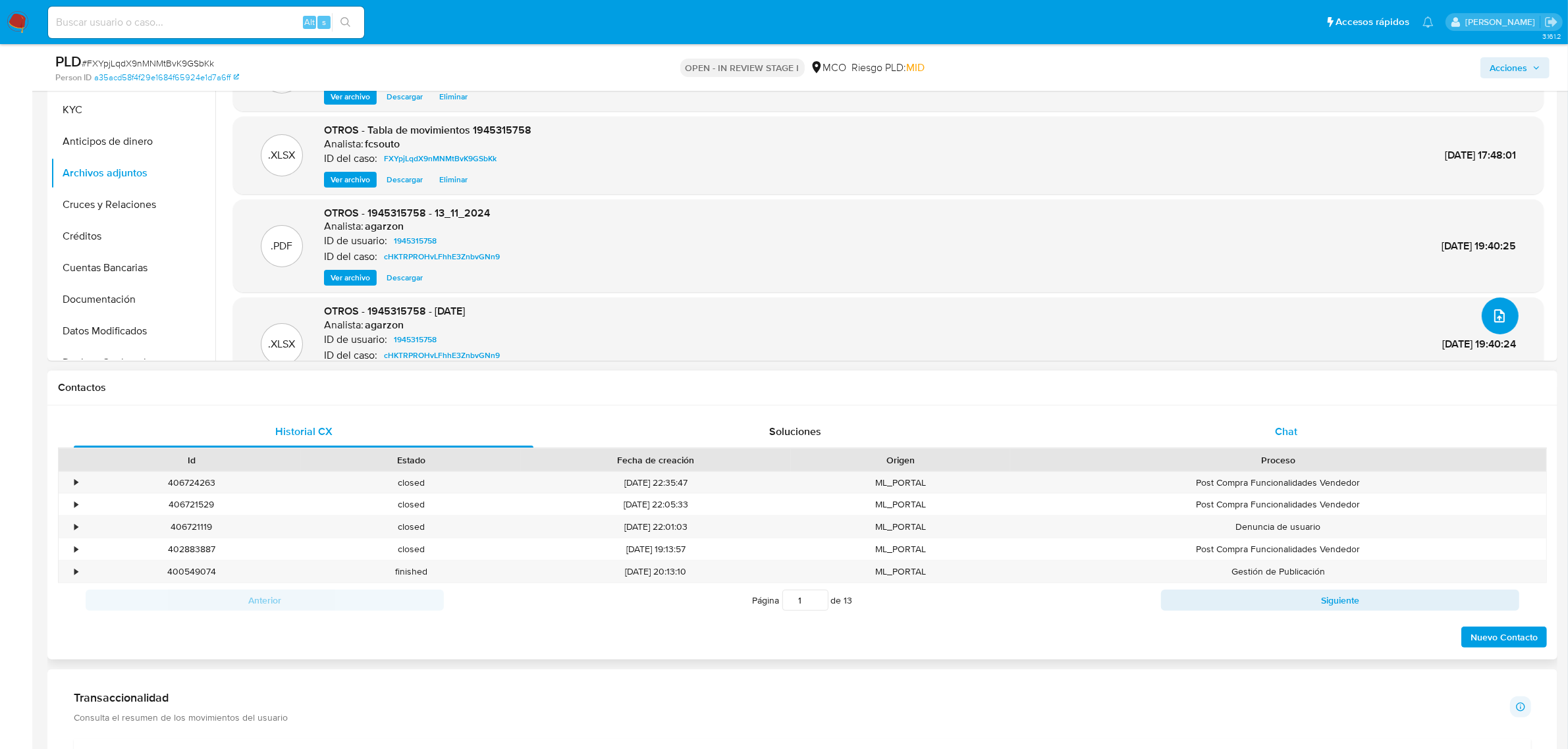
scroll to position [329, 0]
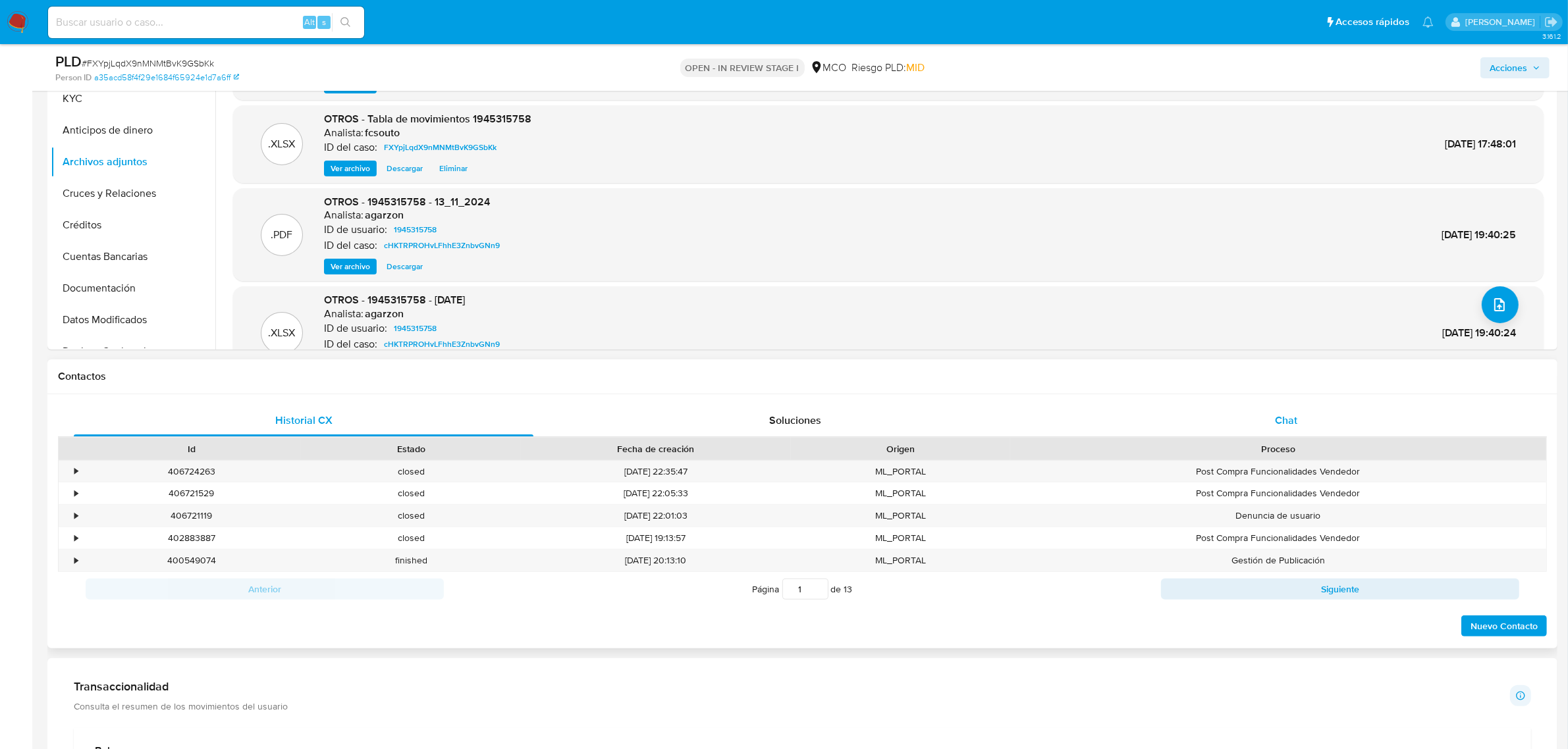
click at [1298, 423] on span "Chat" at bounding box center [1286, 420] width 23 height 15
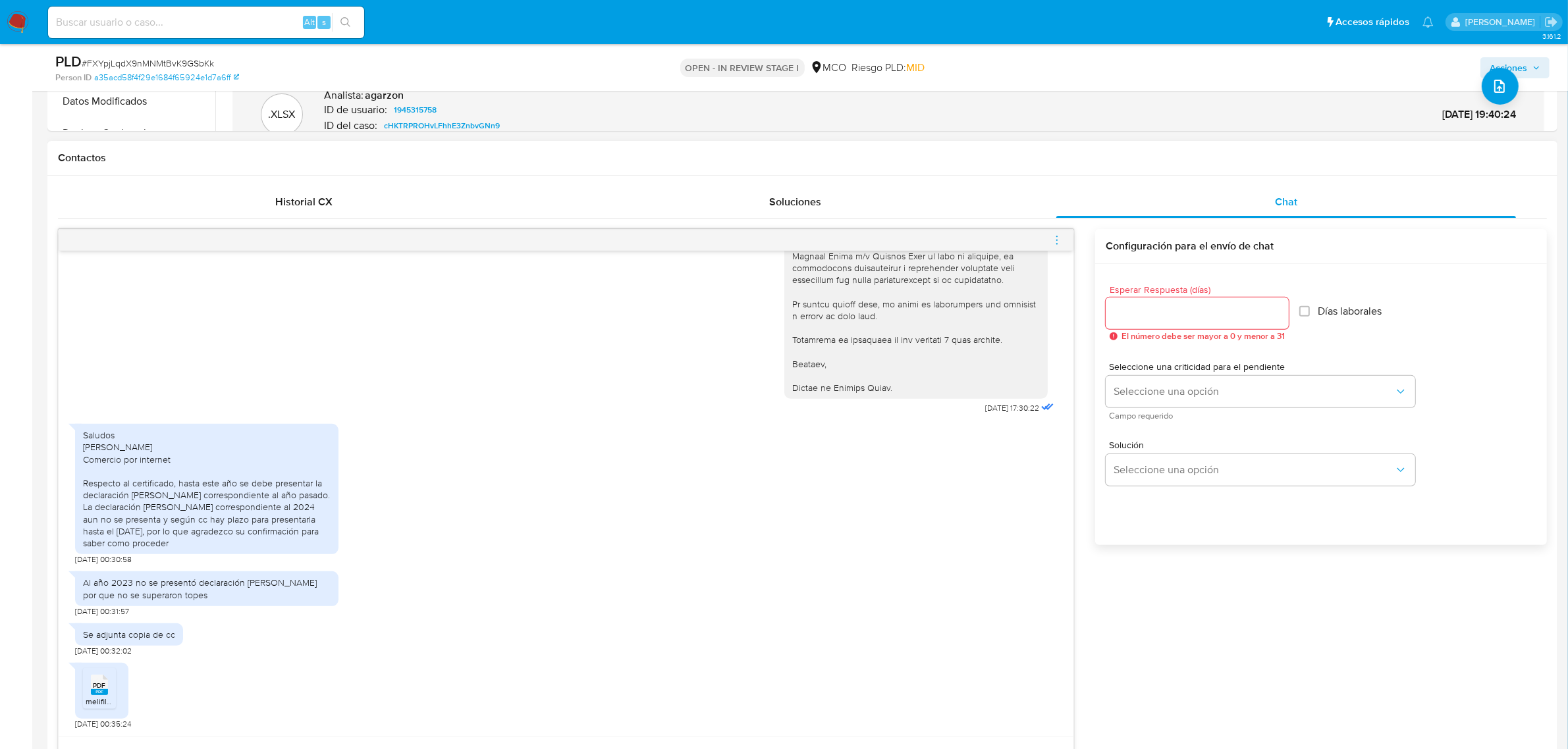
scroll to position [658, 0]
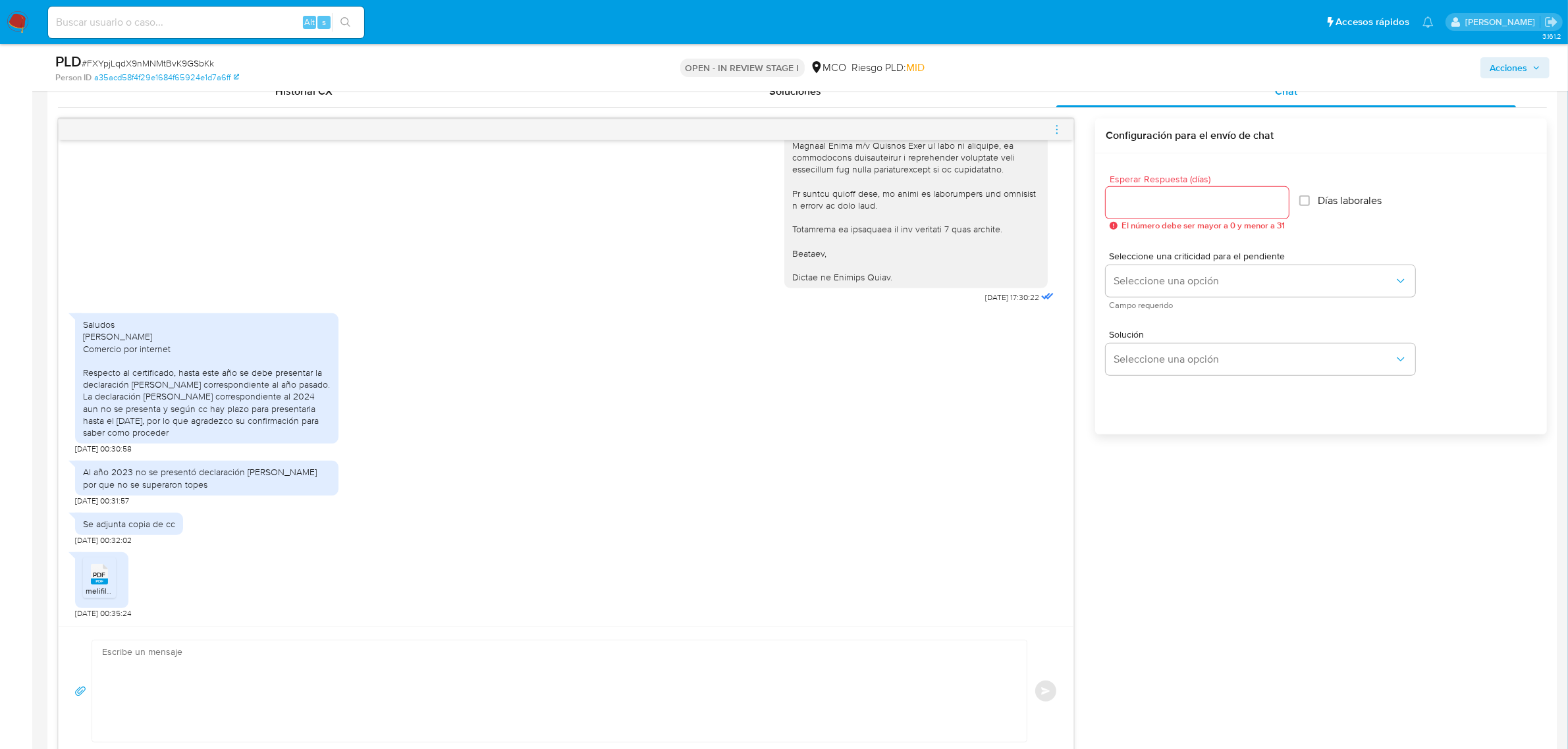
click at [1162, 195] on input "Esperar Respuesta (días)" at bounding box center [1197, 203] width 183 height 17
type input "3"
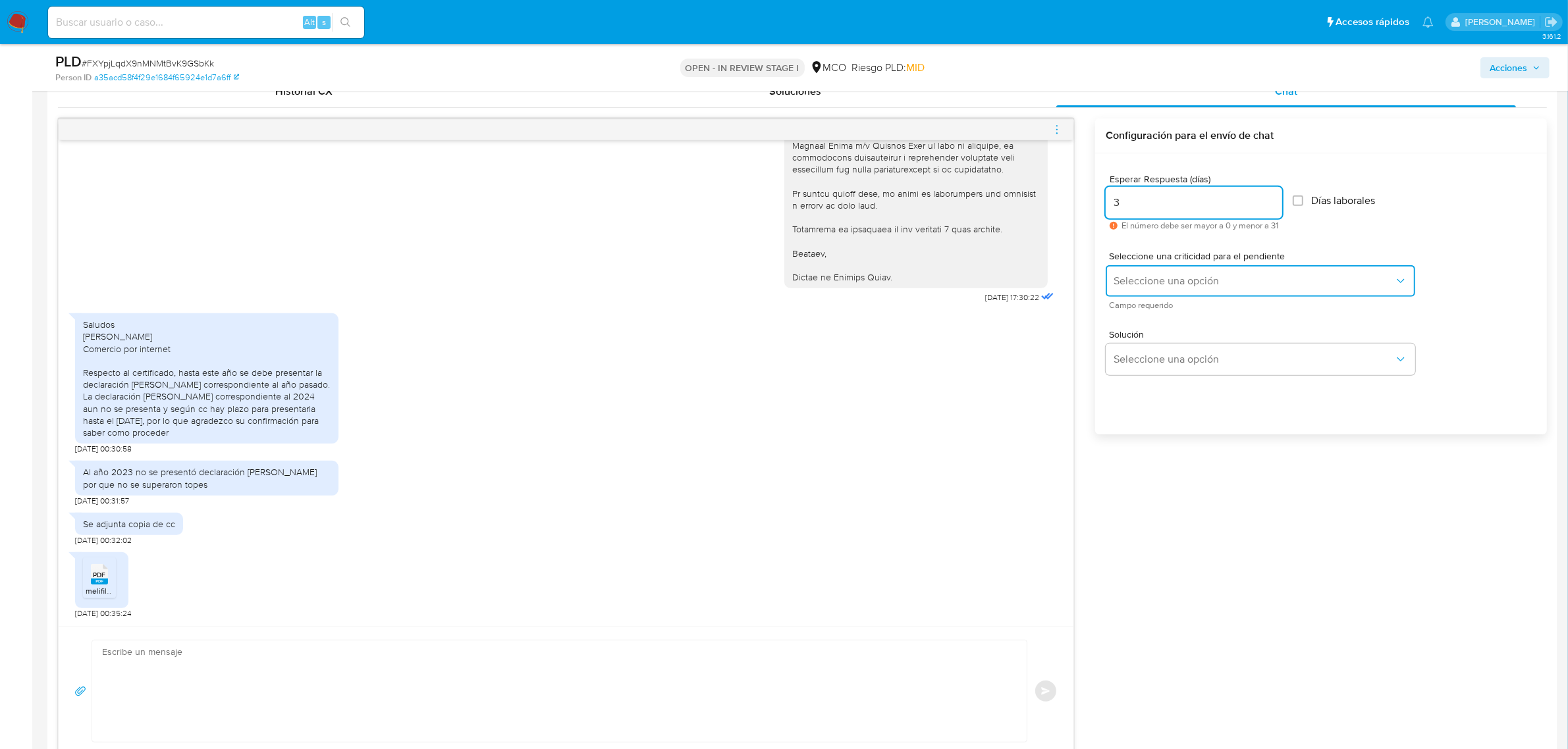
click at [1153, 275] on span "Seleccione una opción" at bounding box center [1254, 281] width 281 height 13
click at [1156, 286] on div "LOW" at bounding box center [1255, 283] width 281 height 26
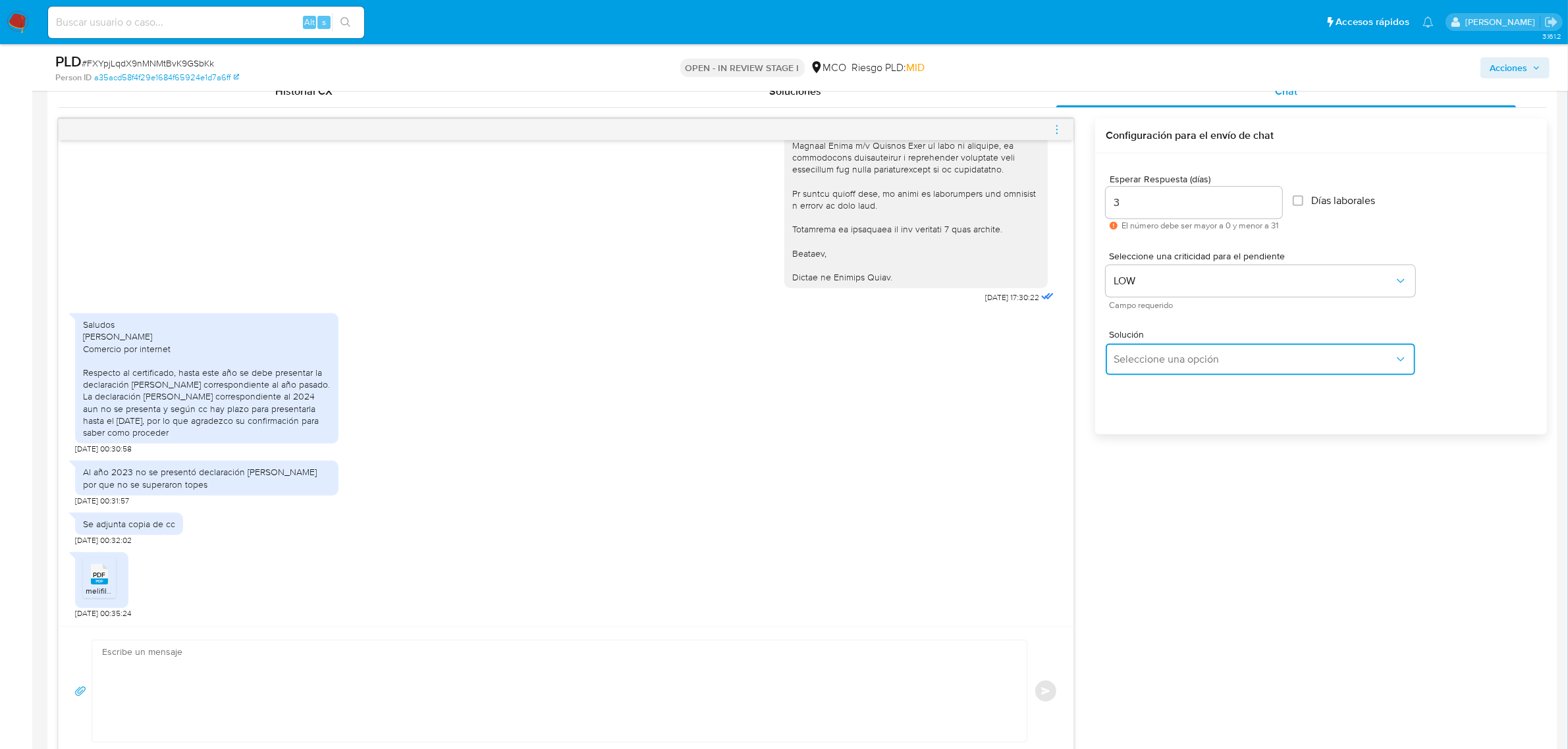
click at [1151, 354] on span "Seleccione una opción" at bounding box center [1254, 360] width 281 height 13
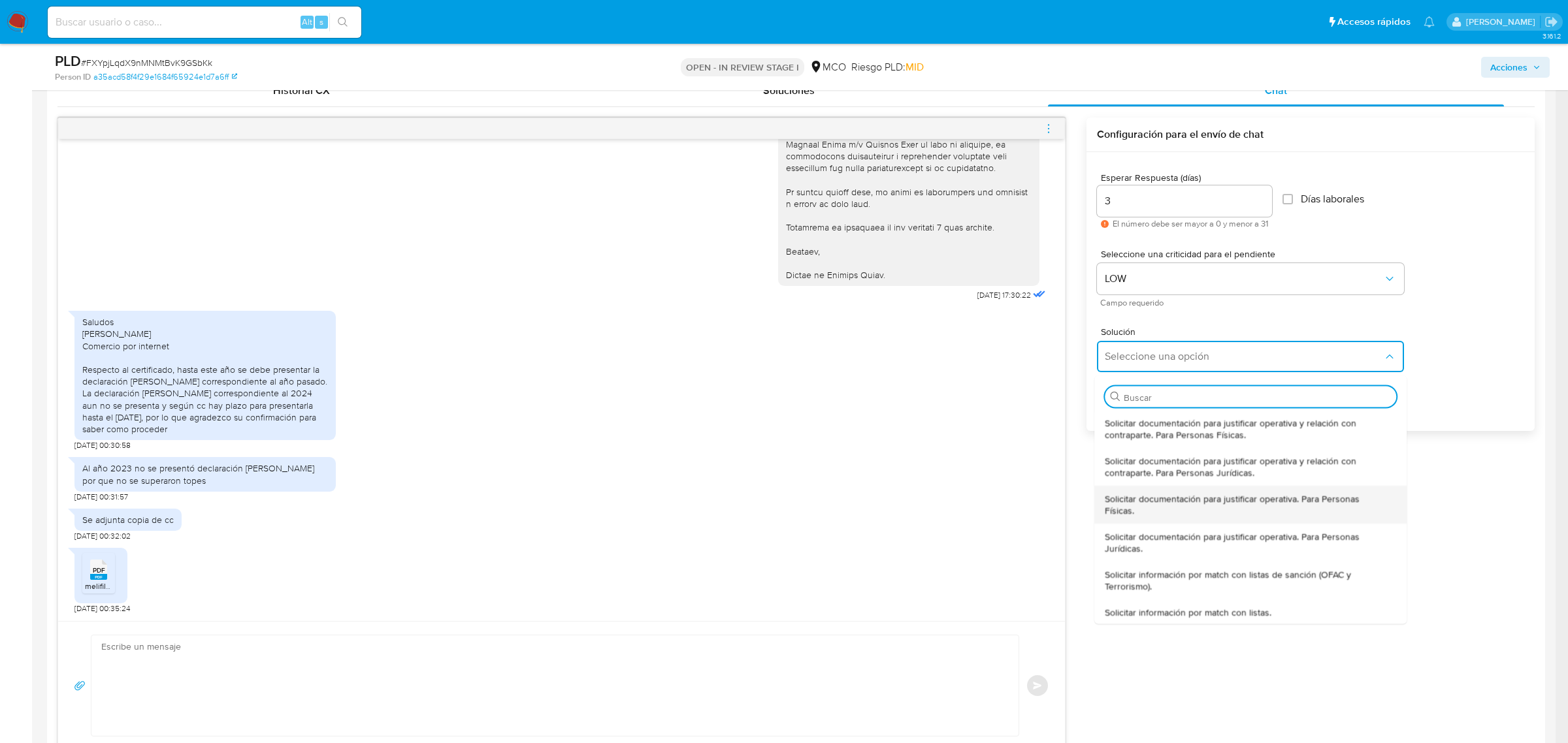
click at [1190, 493] on span "Solicitar documentación para justificar operativa. Para Personas Físicas." at bounding box center [1246, 504] width 283 height 24
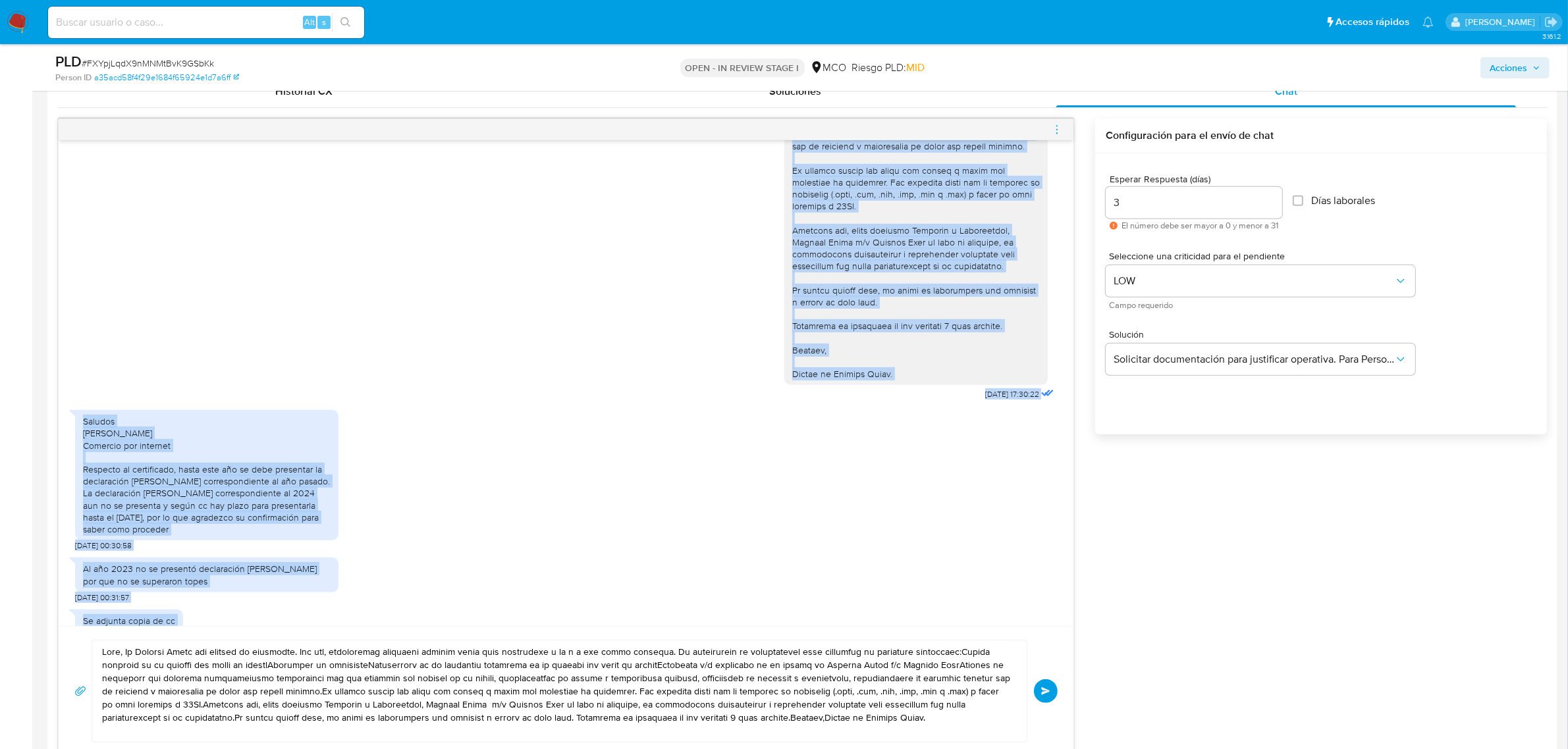
scroll to position [357, 0]
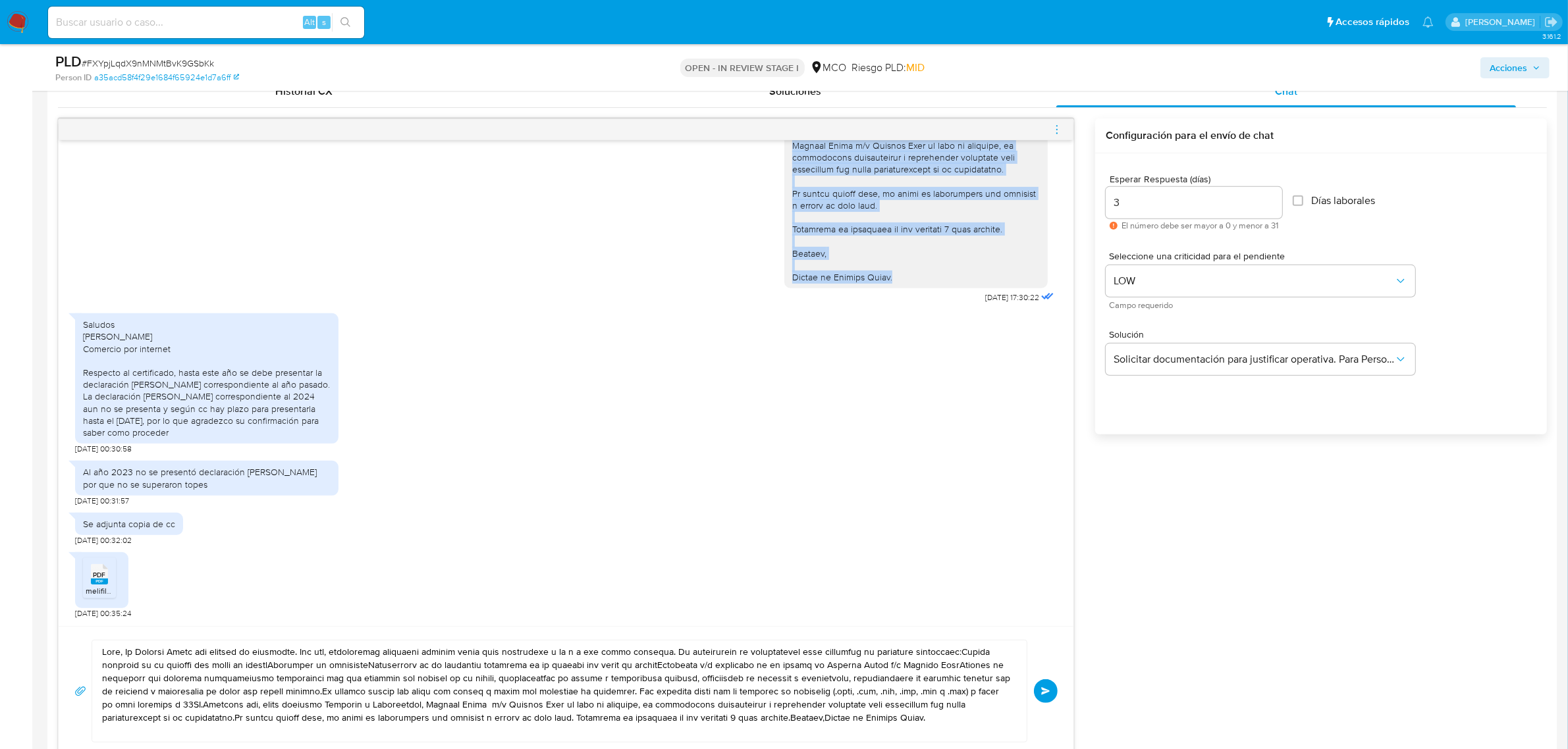
drag, startPoint x: 781, startPoint y: 170, endPoint x: 898, endPoint y: 281, distance: 161.3
click at [898, 281] on div at bounding box center [916, 44] width 248 height 479
copy div "Hola, En Mercado Libre nos importa tu seguridad. Por eso, necesitamos verificar…"
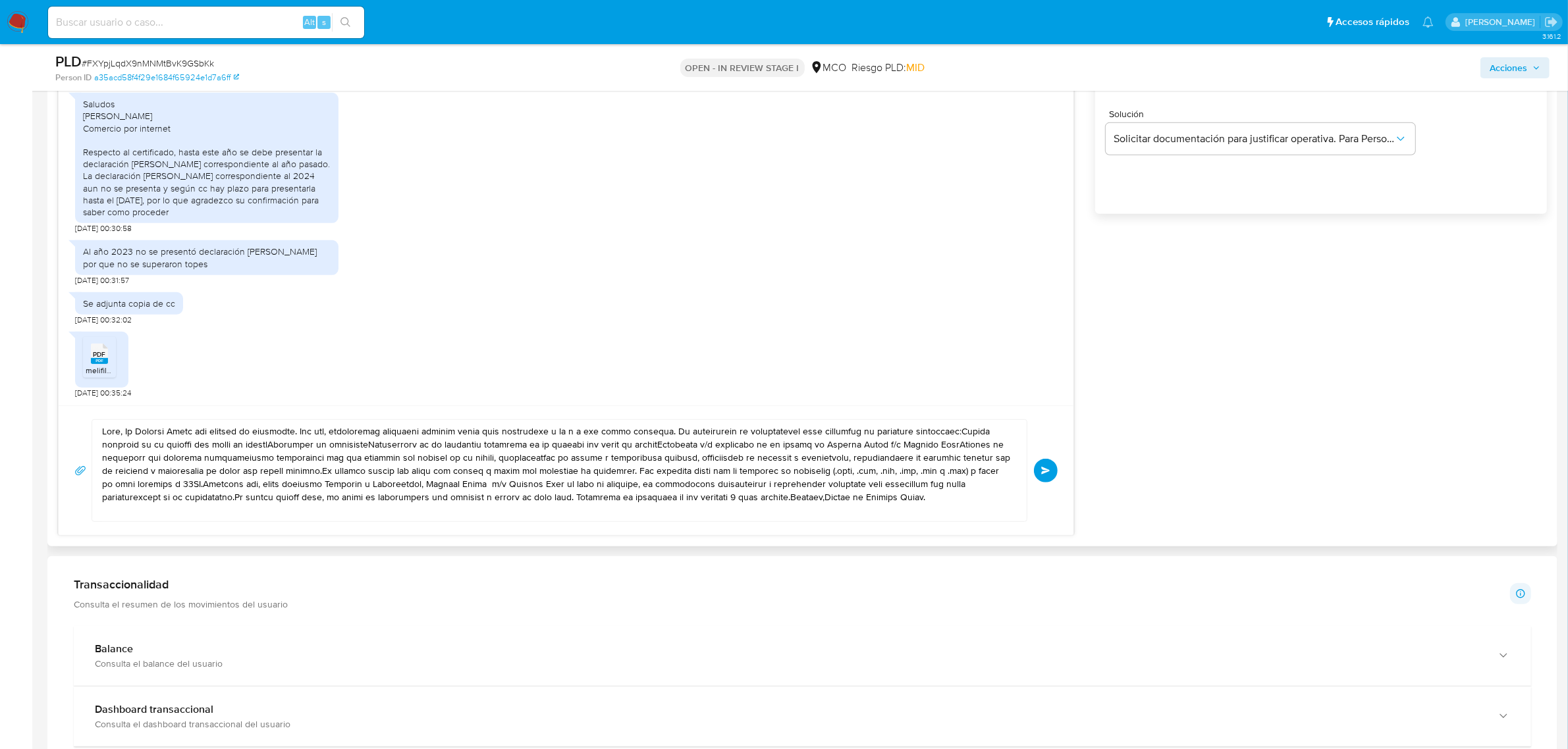
scroll to position [905, 0]
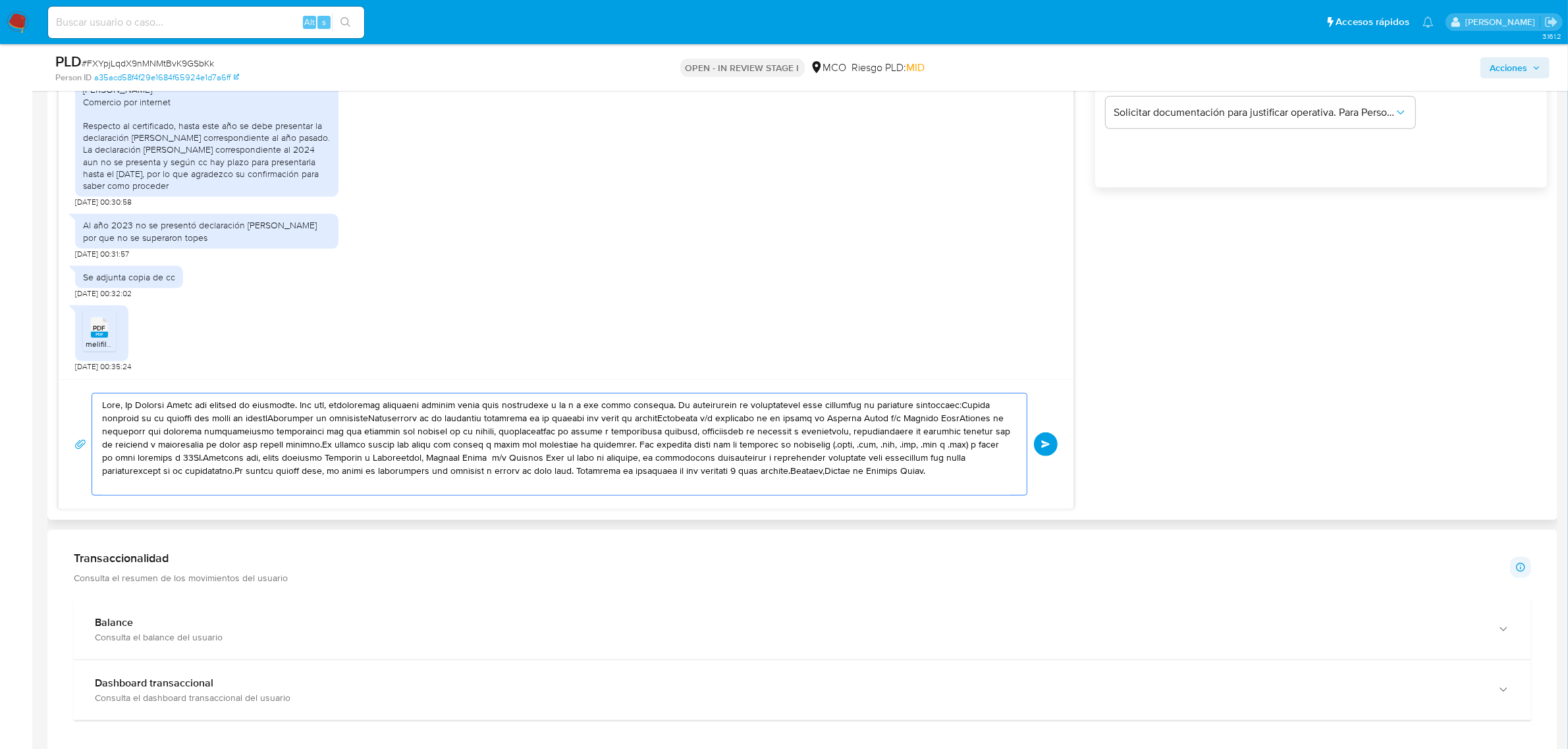
drag, startPoint x: 102, startPoint y: 407, endPoint x: 989, endPoint y: 484, distance: 890.3
click at [988, 485] on textarea at bounding box center [555, 445] width 908 height 102
paste textarea "En Mercado Libre nos importa tu seguridad. Por eso, necesitamos verificar algun…"
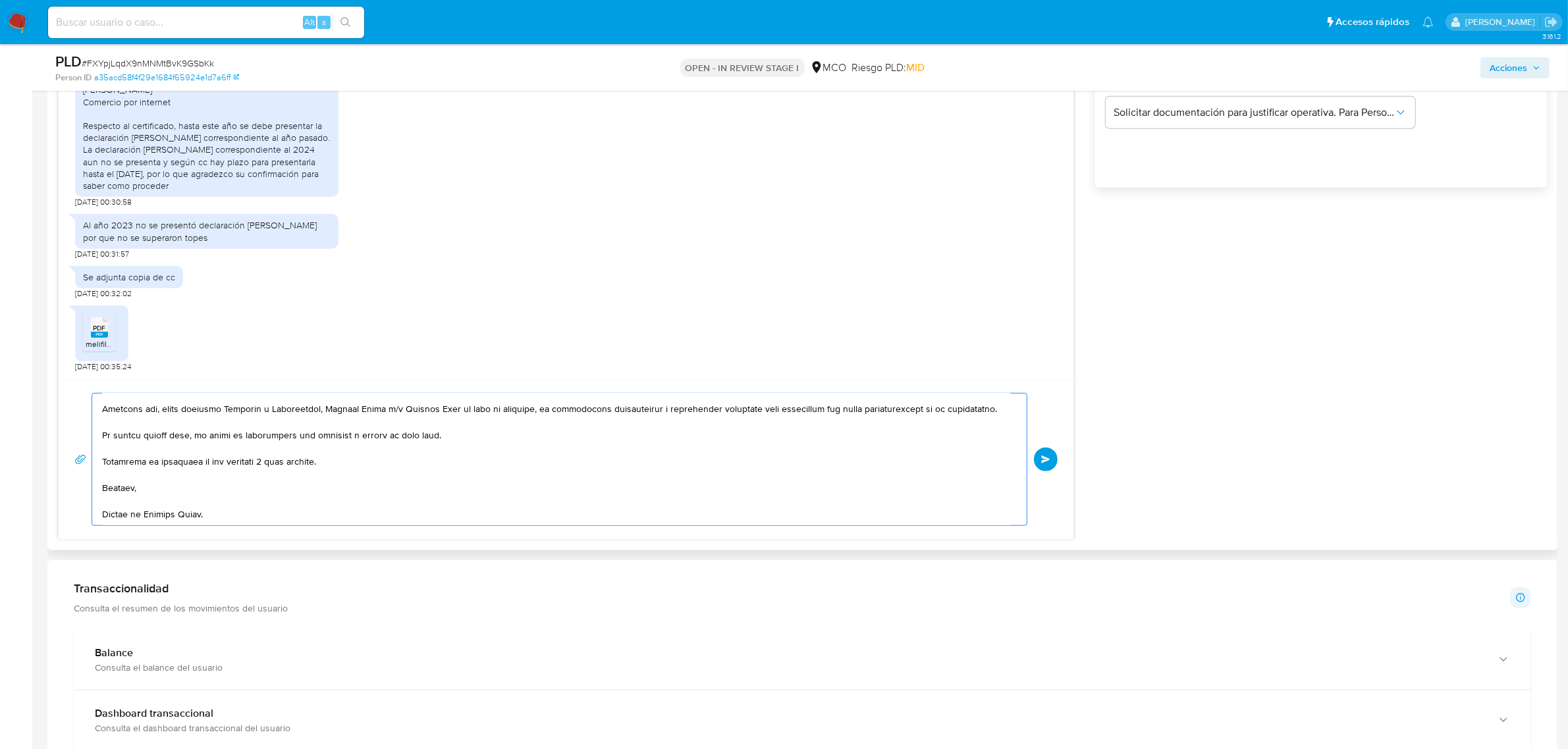
scroll to position [0, 0]
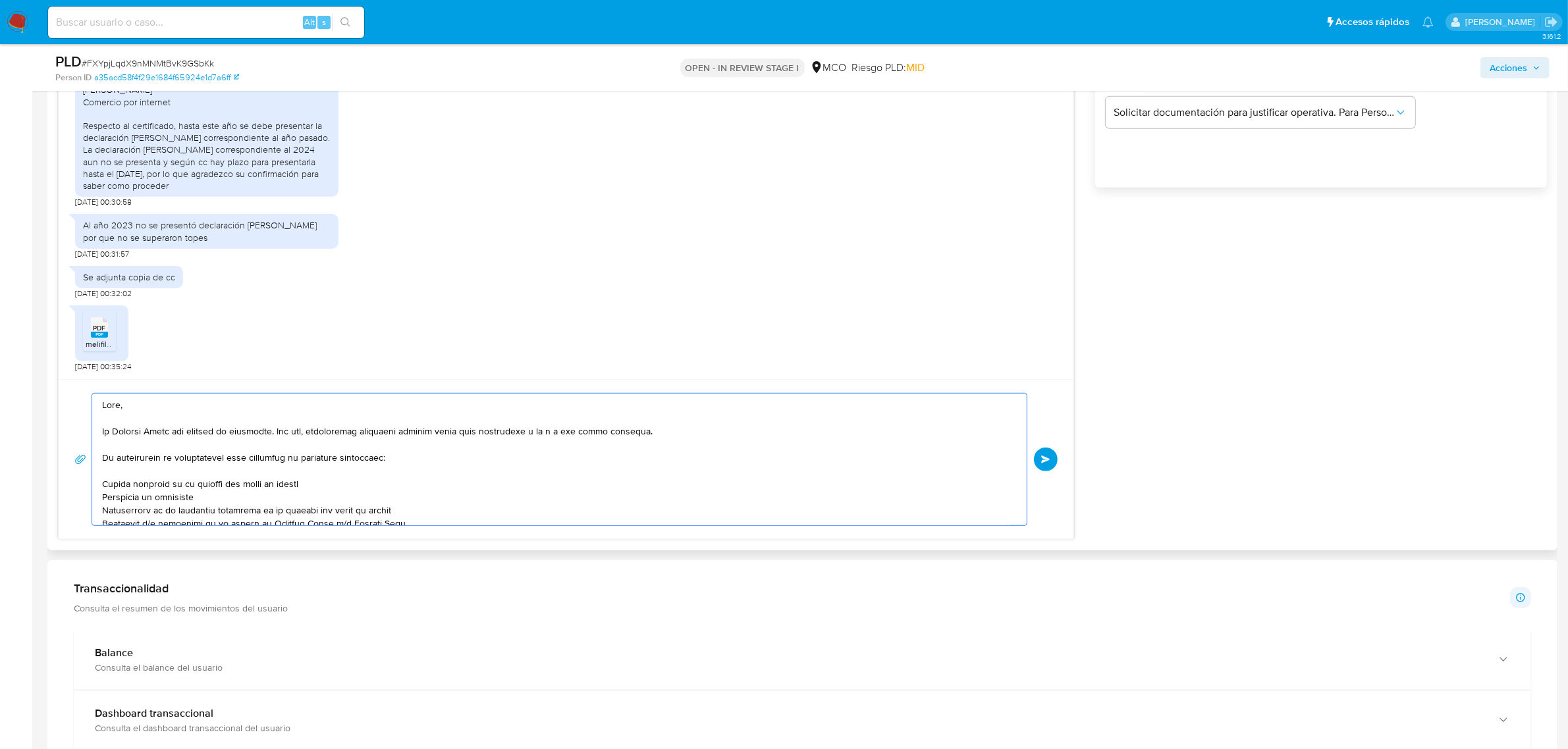
drag, startPoint x: 642, startPoint y: 434, endPoint x: 97, endPoint y: 431, distance: 545.0
click at [97, 431] on div at bounding box center [556, 459] width 928 height 131
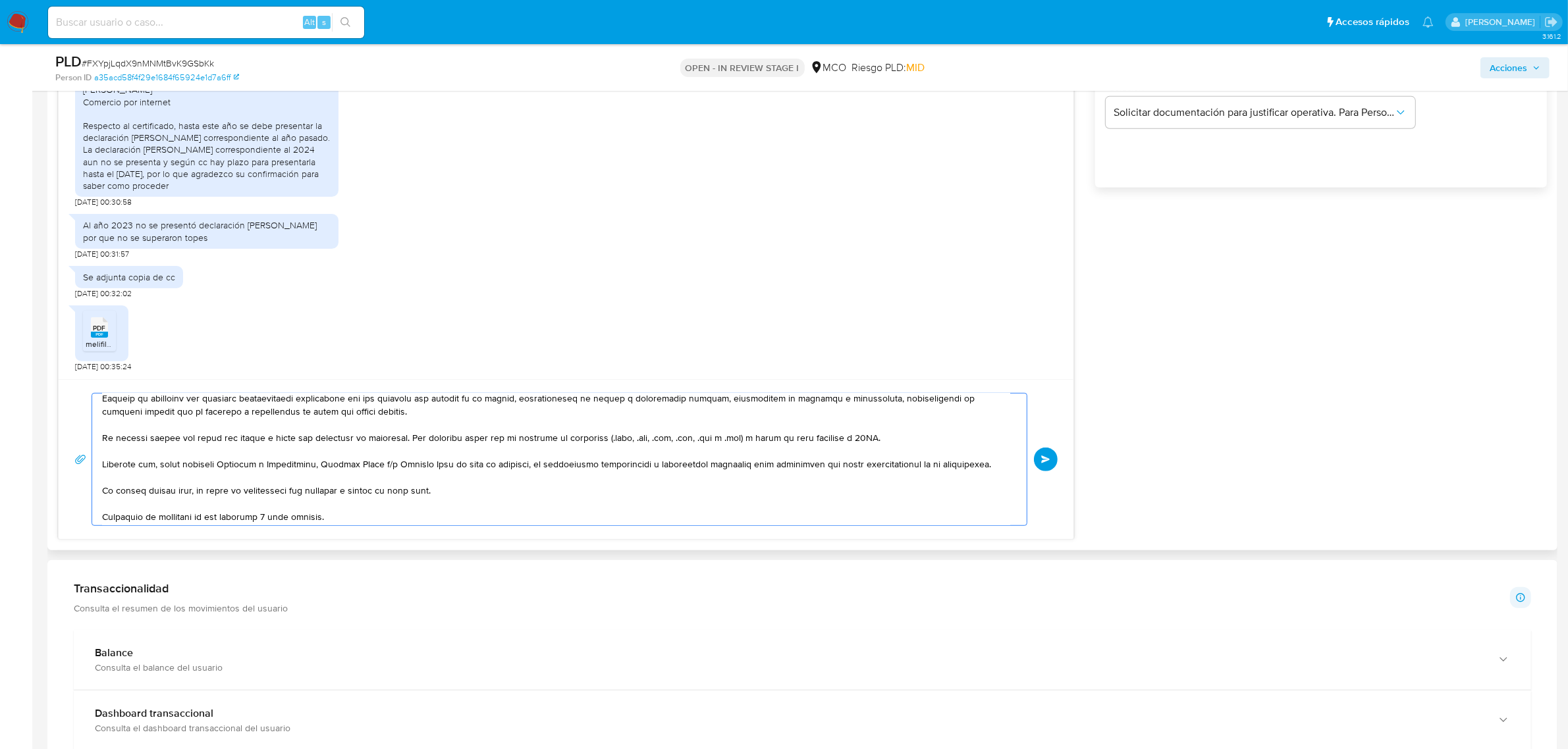
scroll to position [86, 0]
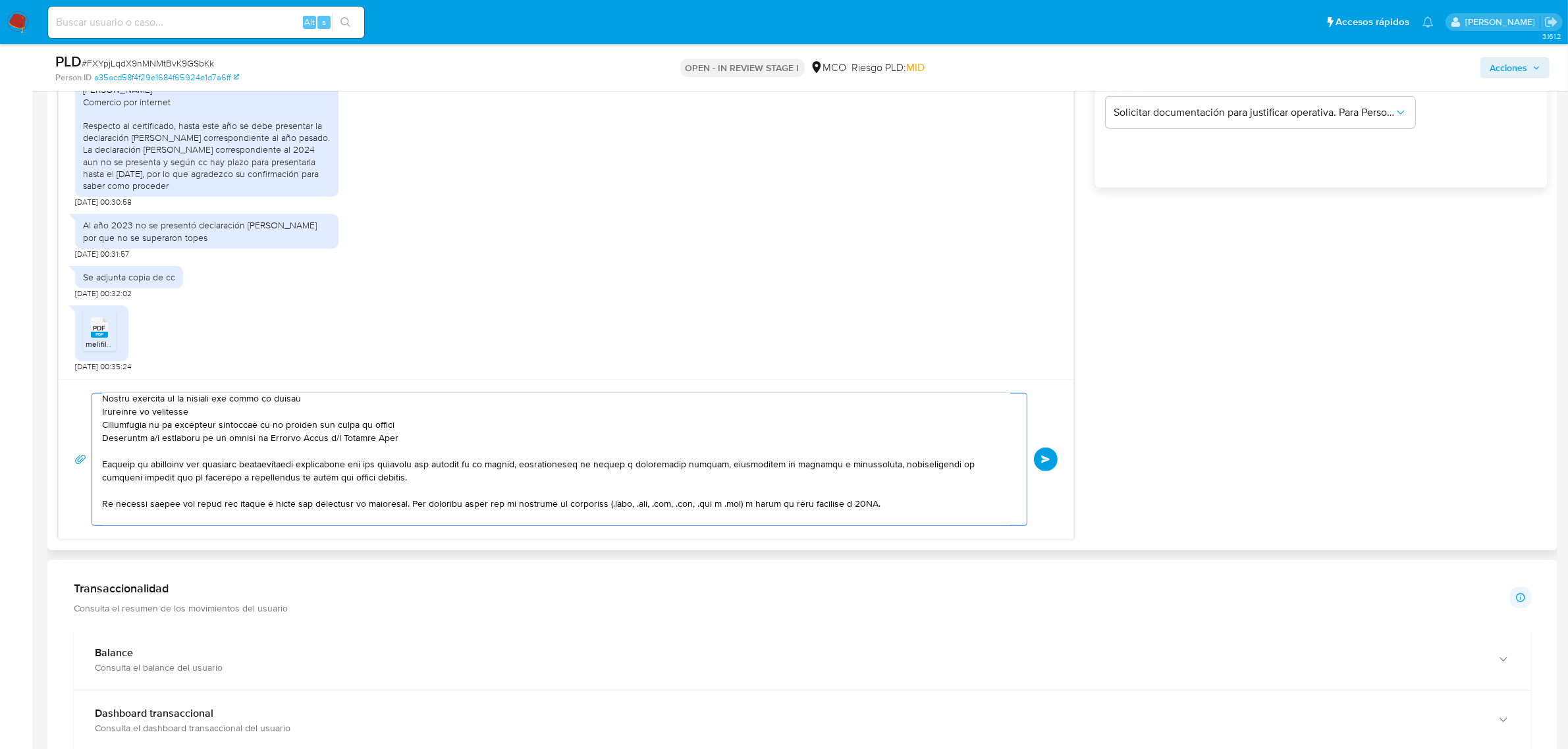
drag, startPoint x: 107, startPoint y: 463, endPoint x: 142, endPoint y: 468, distance: 35.4
click at [142, 468] on textarea at bounding box center [555, 459] width 908 height 131
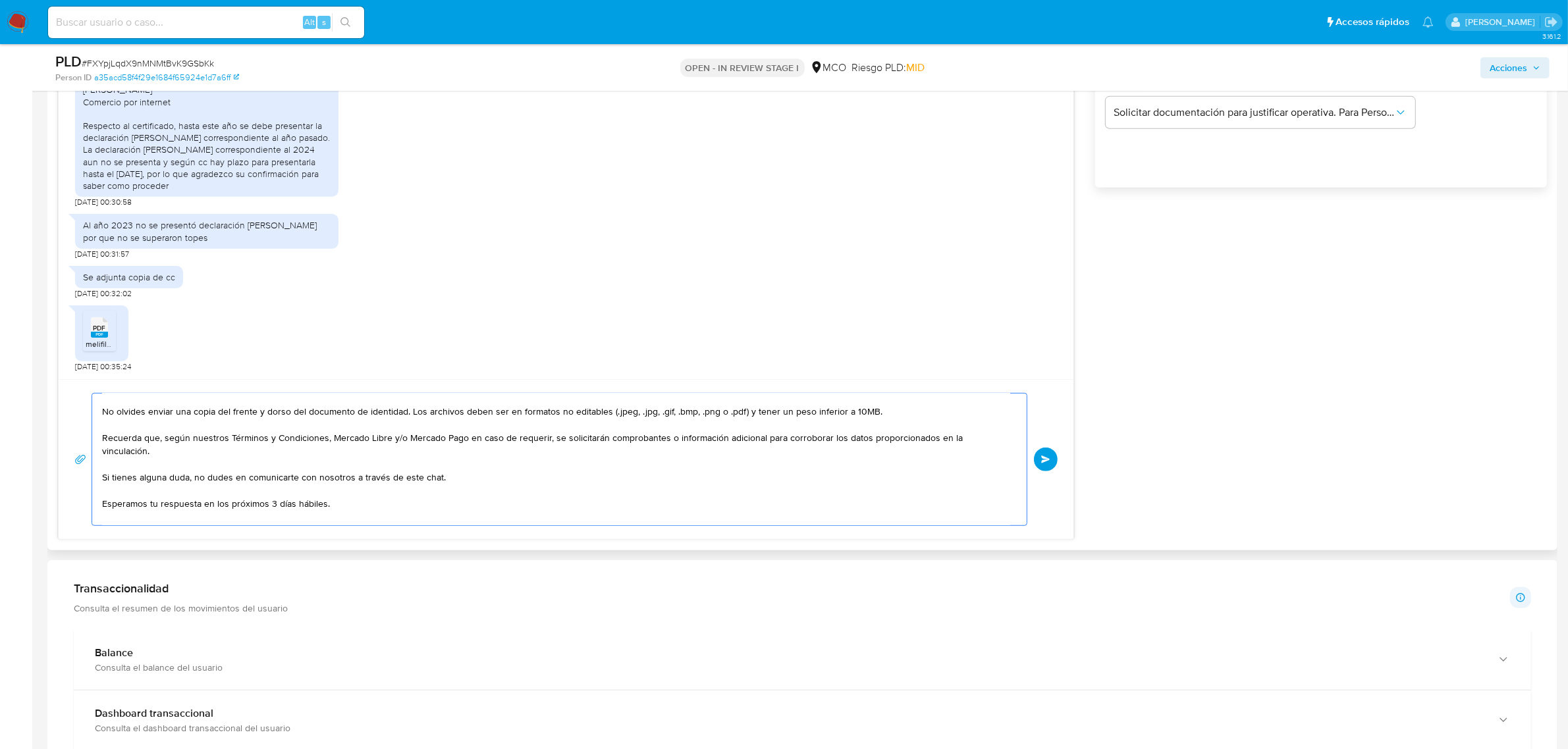
scroll to position [0, 0]
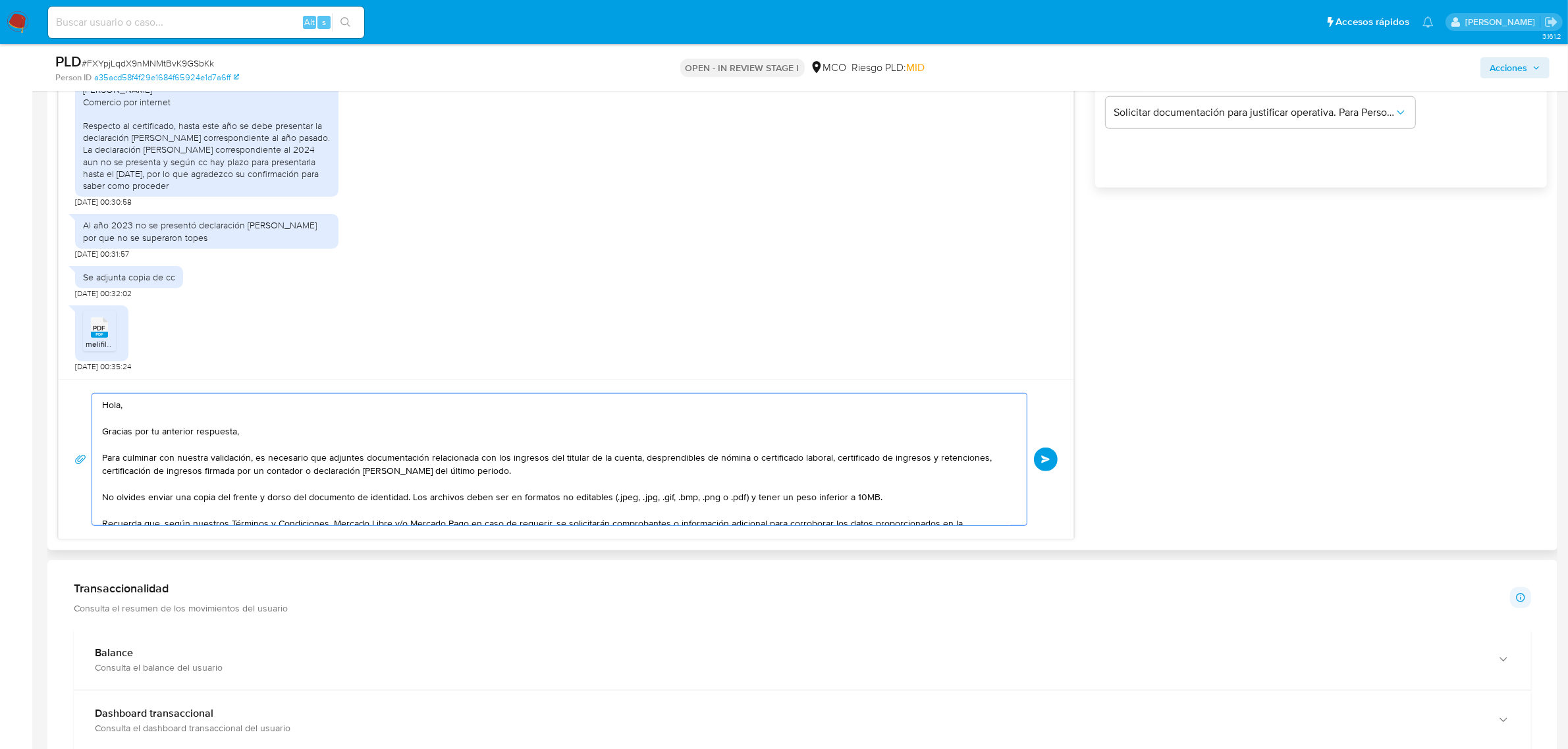
drag, startPoint x: 310, startPoint y: 474, endPoint x: 363, endPoint y: 458, distance: 55.4
click at [363, 458] on textarea "Hola, Gracias por tu anterior respuesta, Para culminar con nuestra validación, …" at bounding box center [555, 459] width 908 height 131
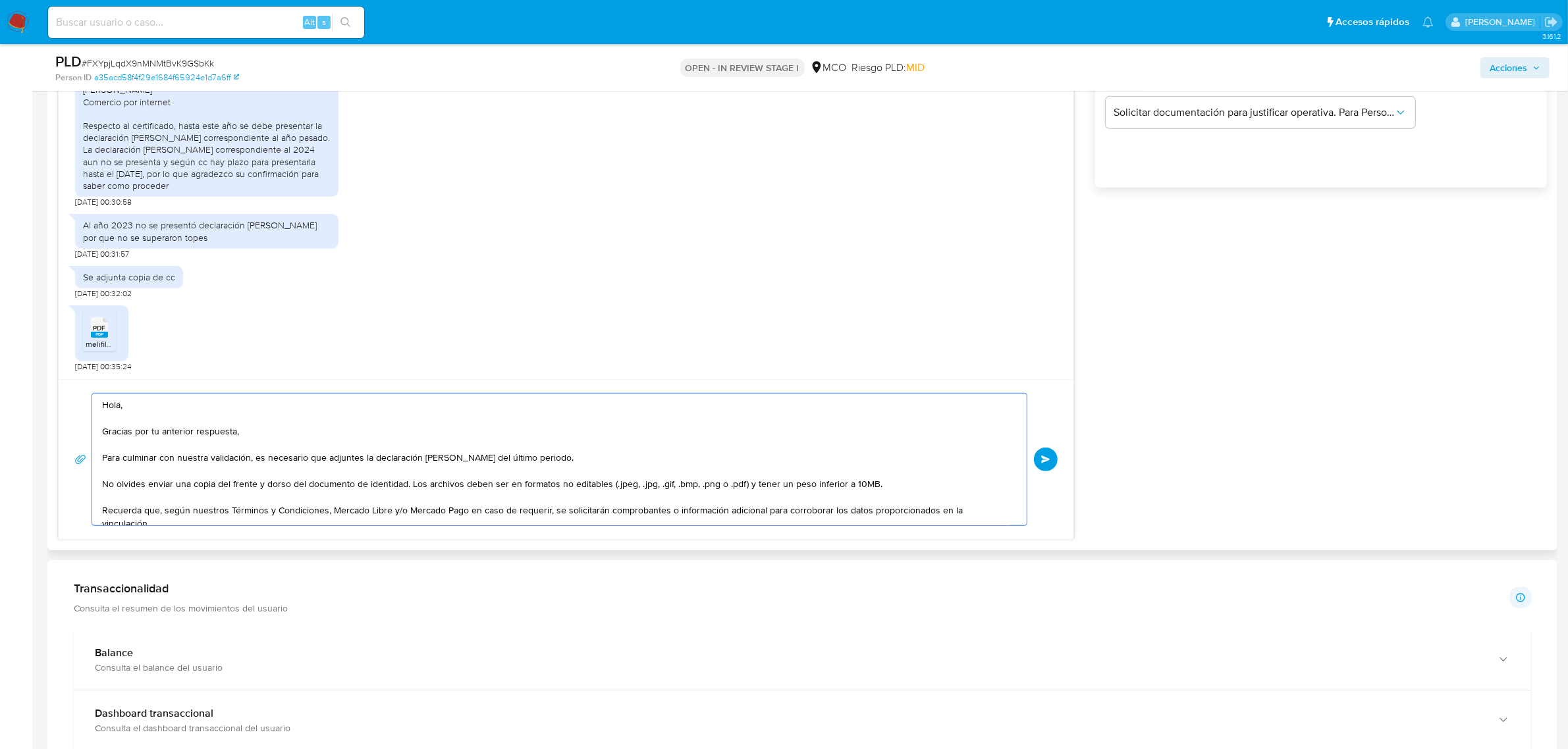
drag, startPoint x: 407, startPoint y: 485, endPoint x: 99, endPoint y: 485, distance: 308.0
click at [99, 485] on div "Hola, Gracias por tu anterior respuesta, Para culminar con nuestra validación, …" at bounding box center [556, 459] width 928 height 131
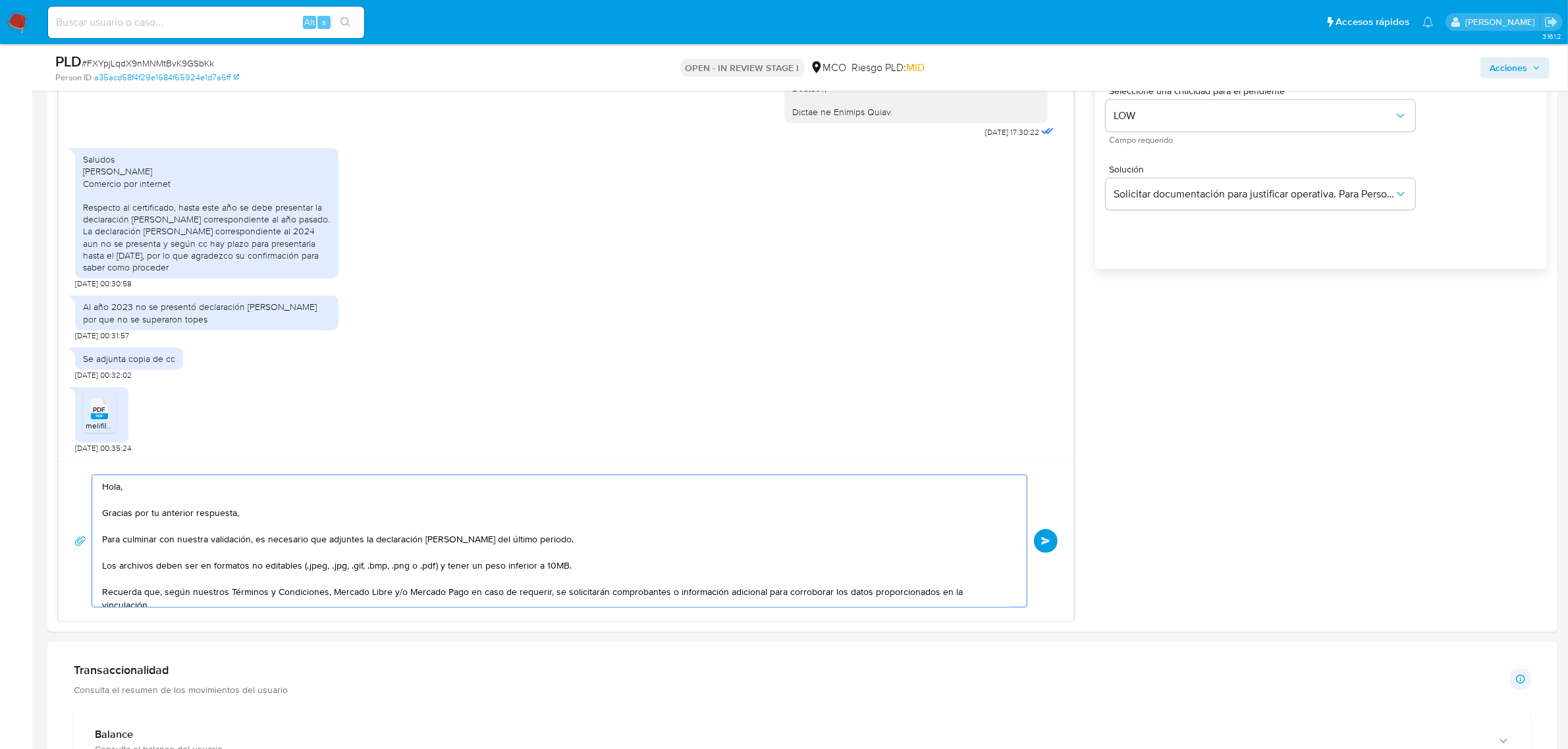
scroll to position [905, 0]
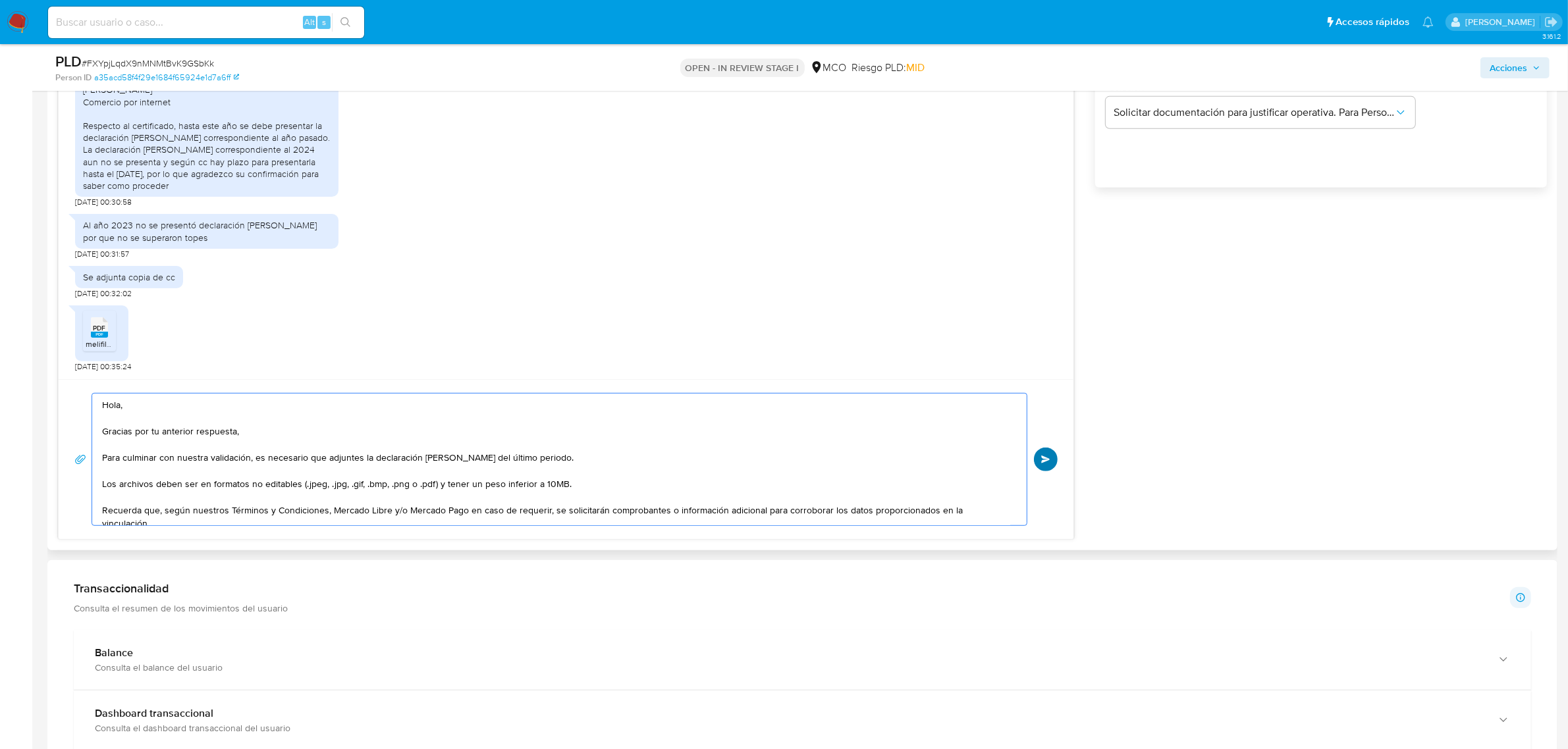
type textarea "Hola, Gracias por tu anterior respuesta, Para culminar con nuestra validación, …"
click at [1049, 459] on span "Enviar" at bounding box center [1045, 459] width 9 height 8
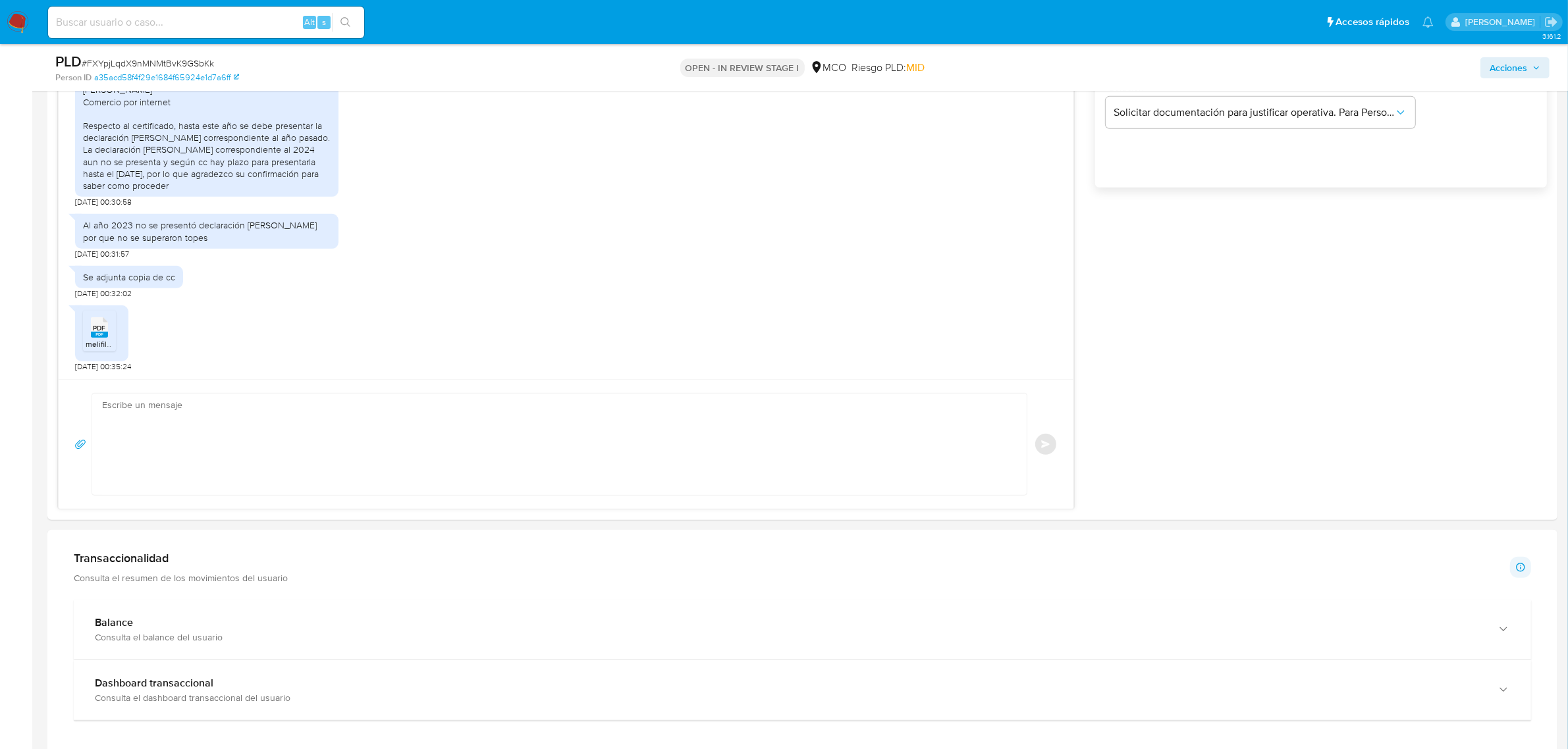
scroll to position [671, 0]
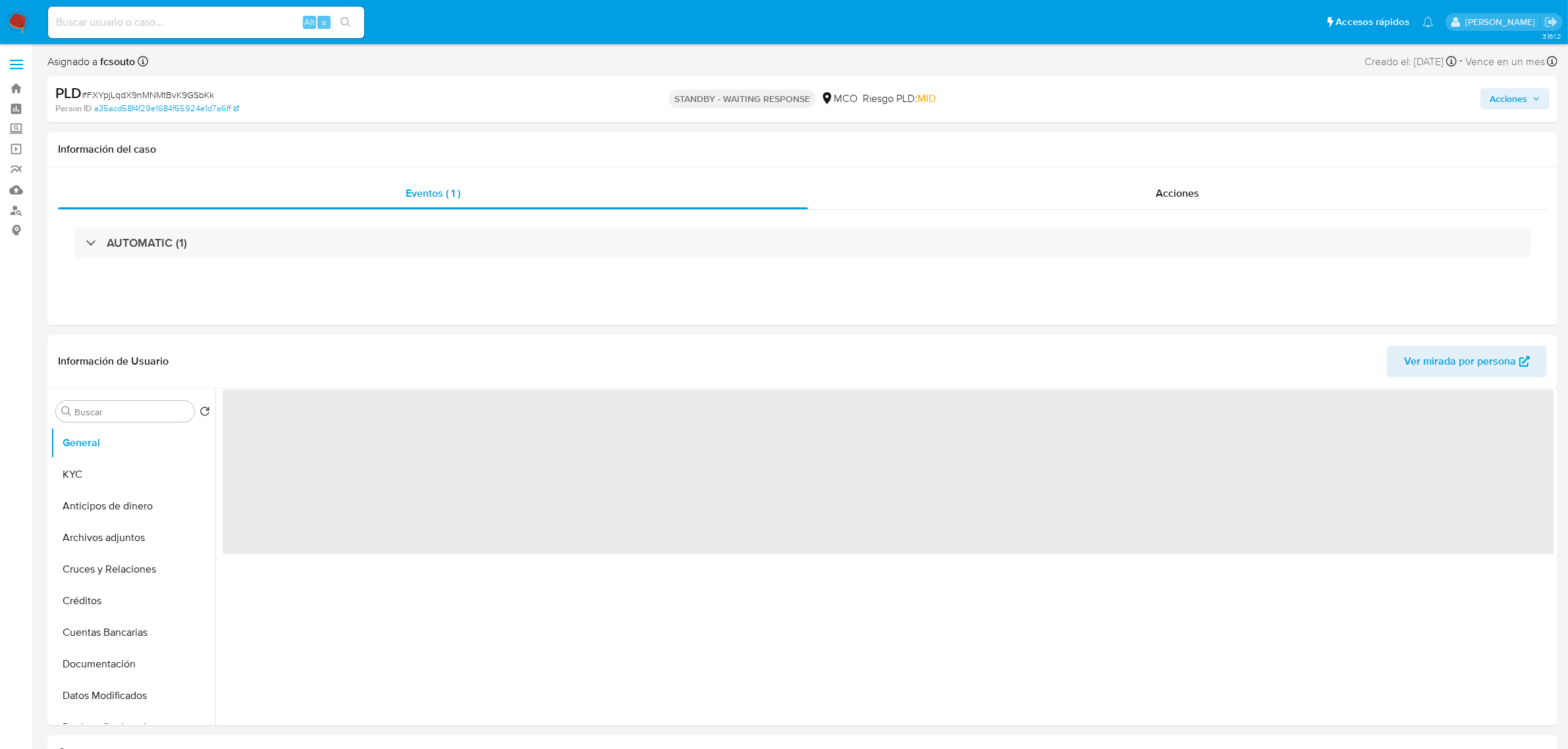
select select "10"
